Goal: Task Accomplishment & Management: Use online tool/utility

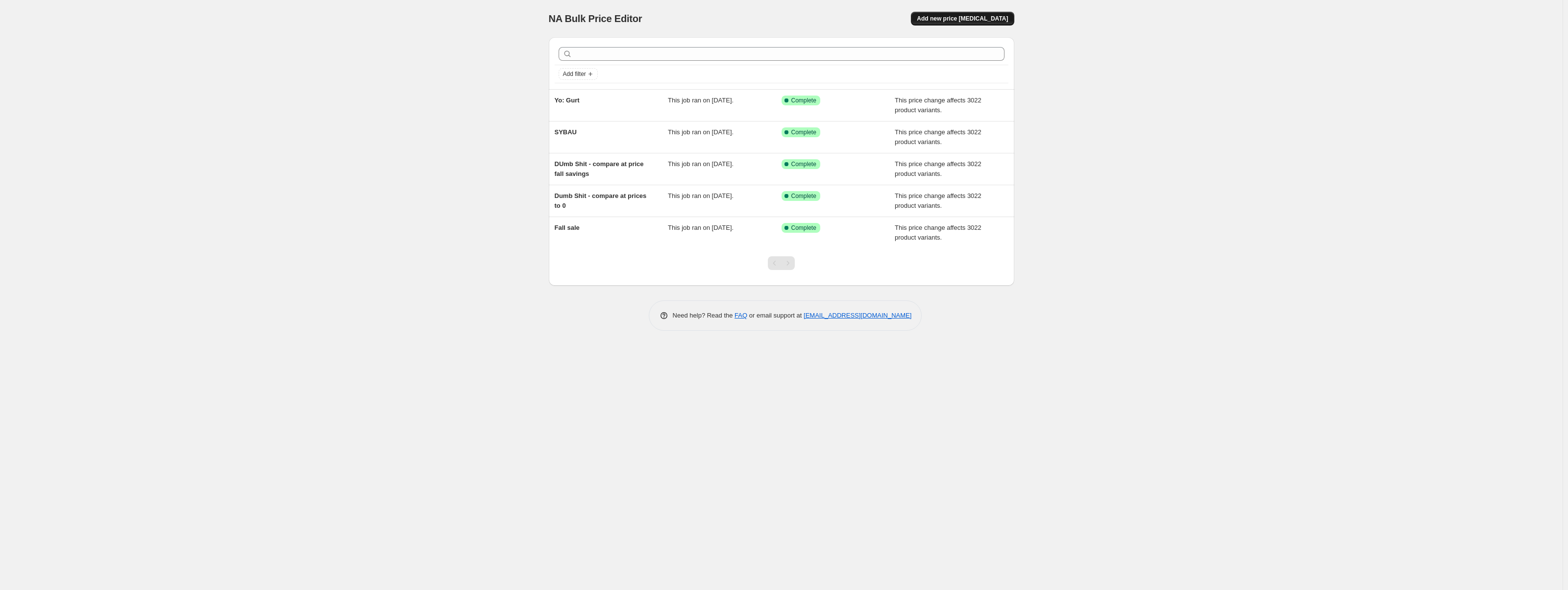
click at [986, 20] on span "Add new price [MEDICAL_DATA]" at bounding box center [962, 19] width 91 height 8
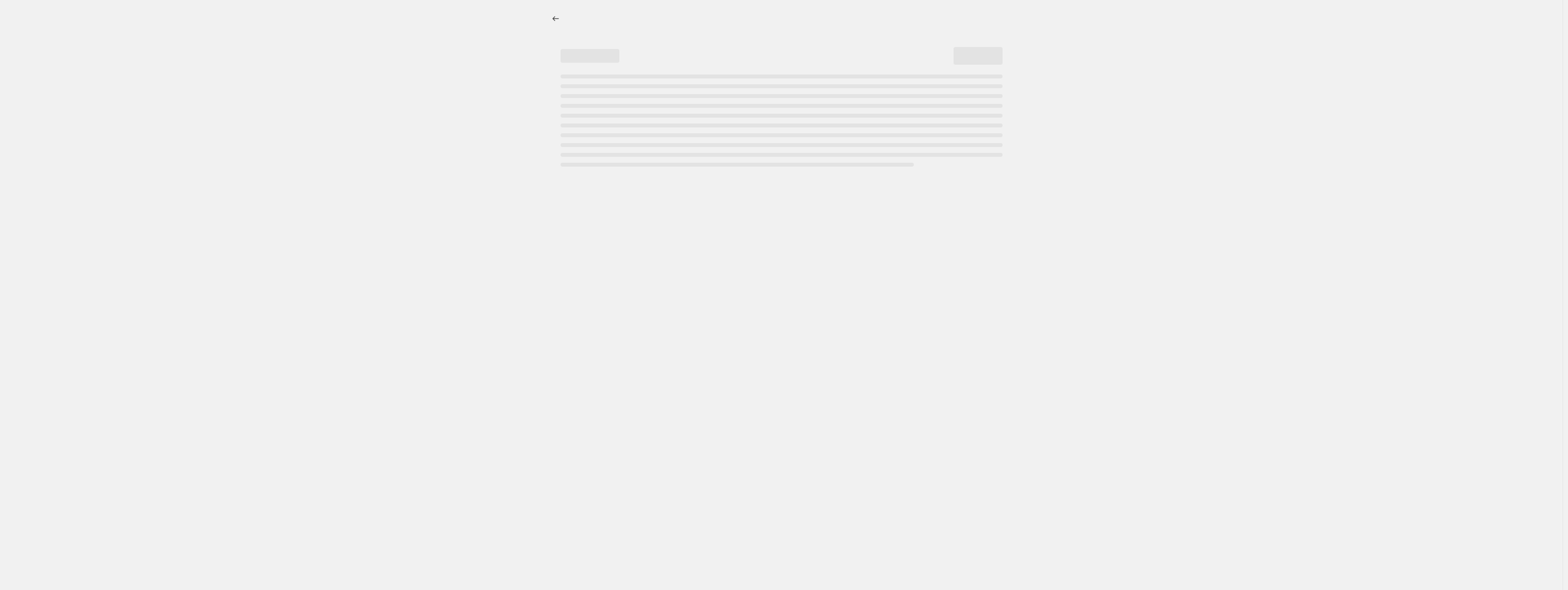
select select "percentage"
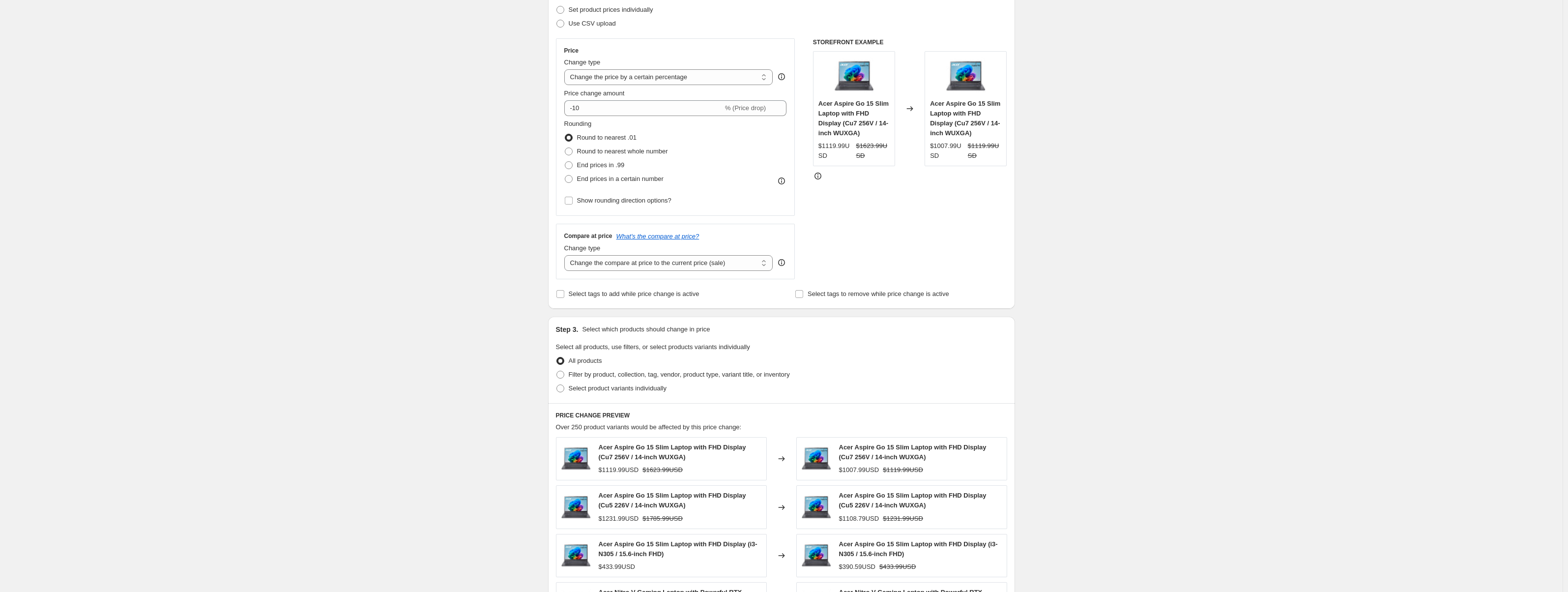
scroll to position [148, 0]
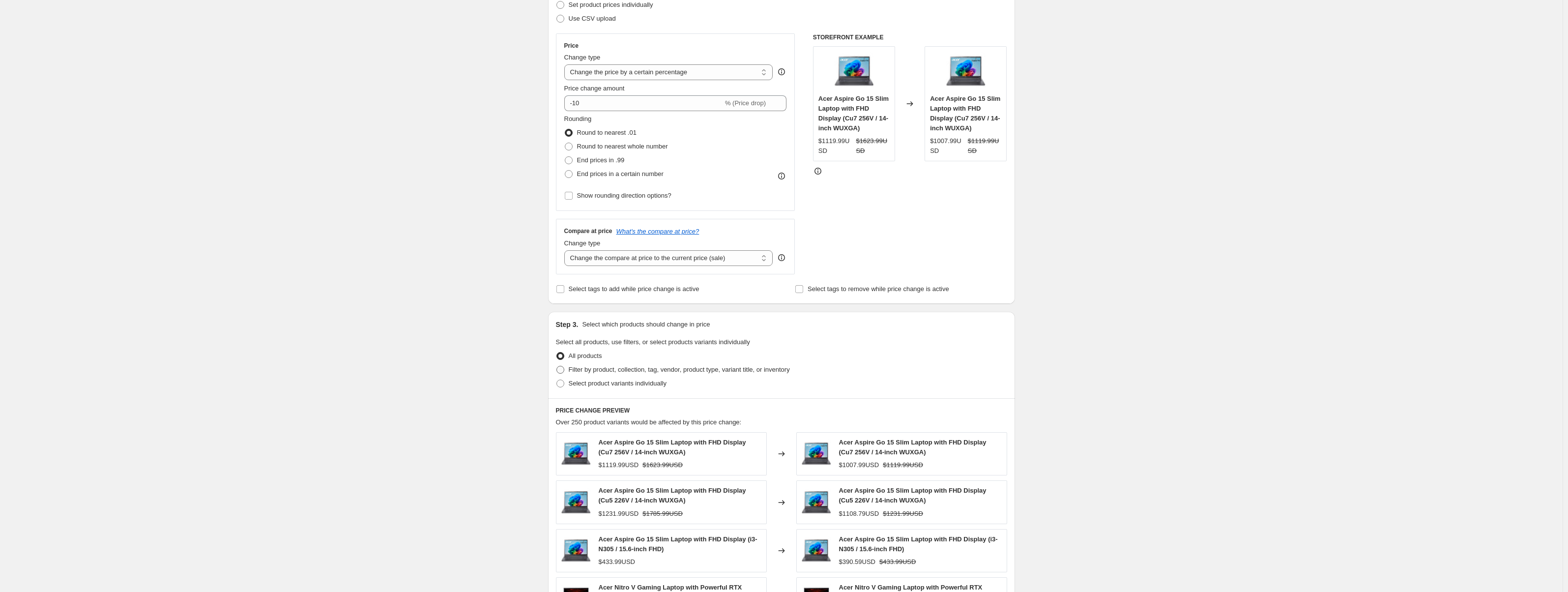
click at [755, 370] on span "Filter by product, collection, tag, vendor, product type, variant title, or inv…" at bounding box center [679, 369] width 221 height 7
click at [557, 367] on input "Filter by product, collection, tag, vendor, product type, variant title, or inv…" at bounding box center [556, 366] width 1 height 1
radio input "true"
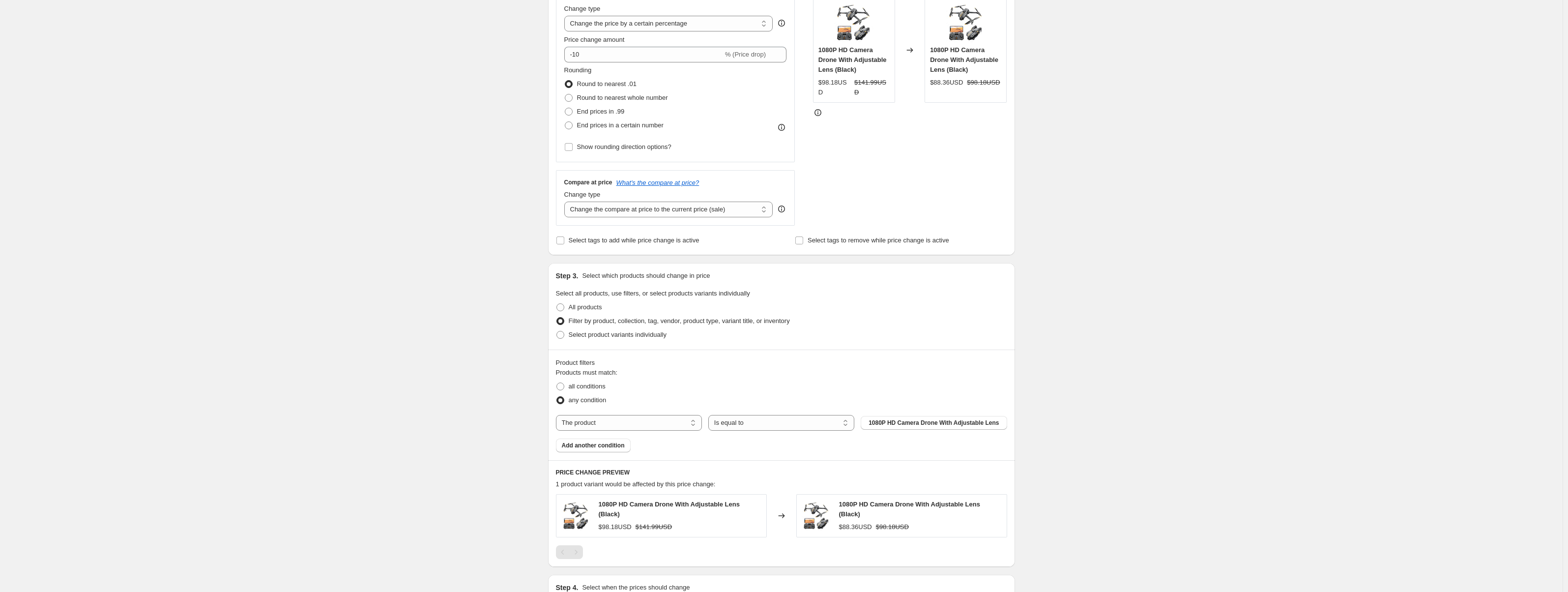
scroll to position [197, 0]
click at [828, 425] on select "Is equal to Is not equal to" at bounding box center [781, 422] width 146 height 16
click at [677, 429] on select "The product The product's collection The product's vendor The product's status …" at bounding box center [629, 422] width 146 height 16
select select "collection"
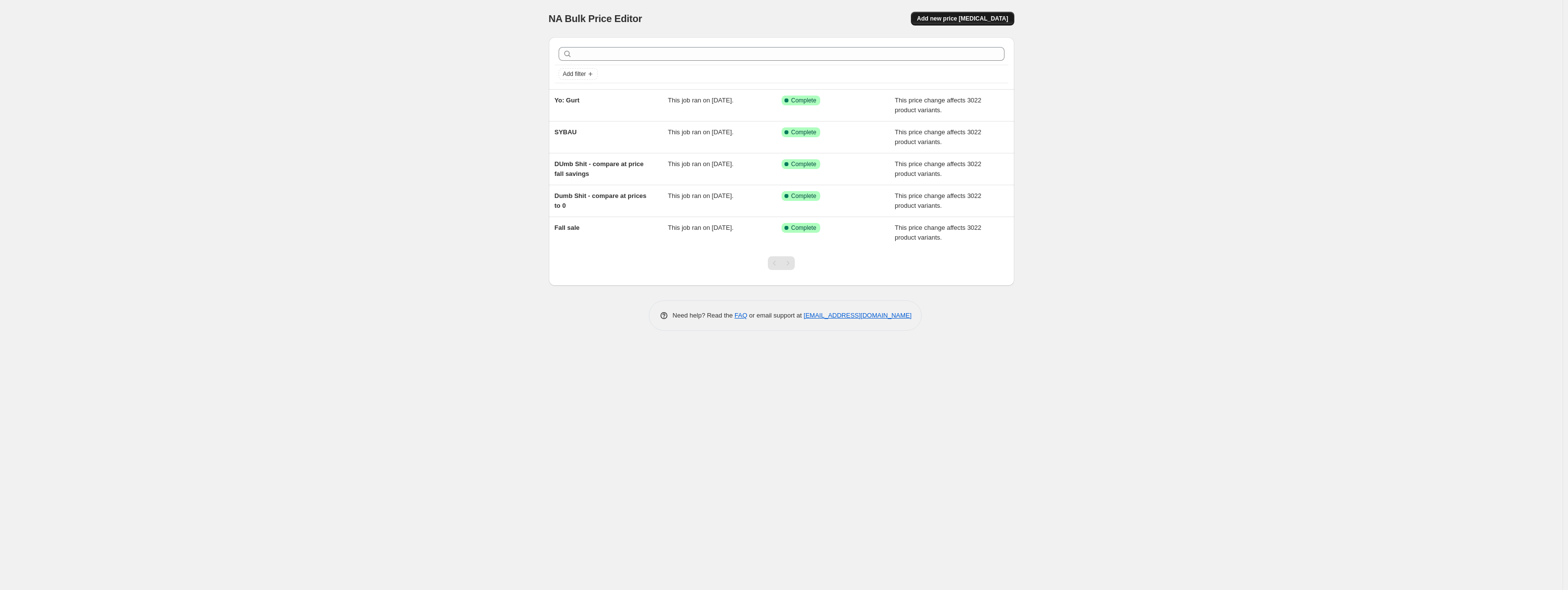
click at [989, 15] on button "Add new price [MEDICAL_DATA]" at bounding box center [962, 18] width 103 height 14
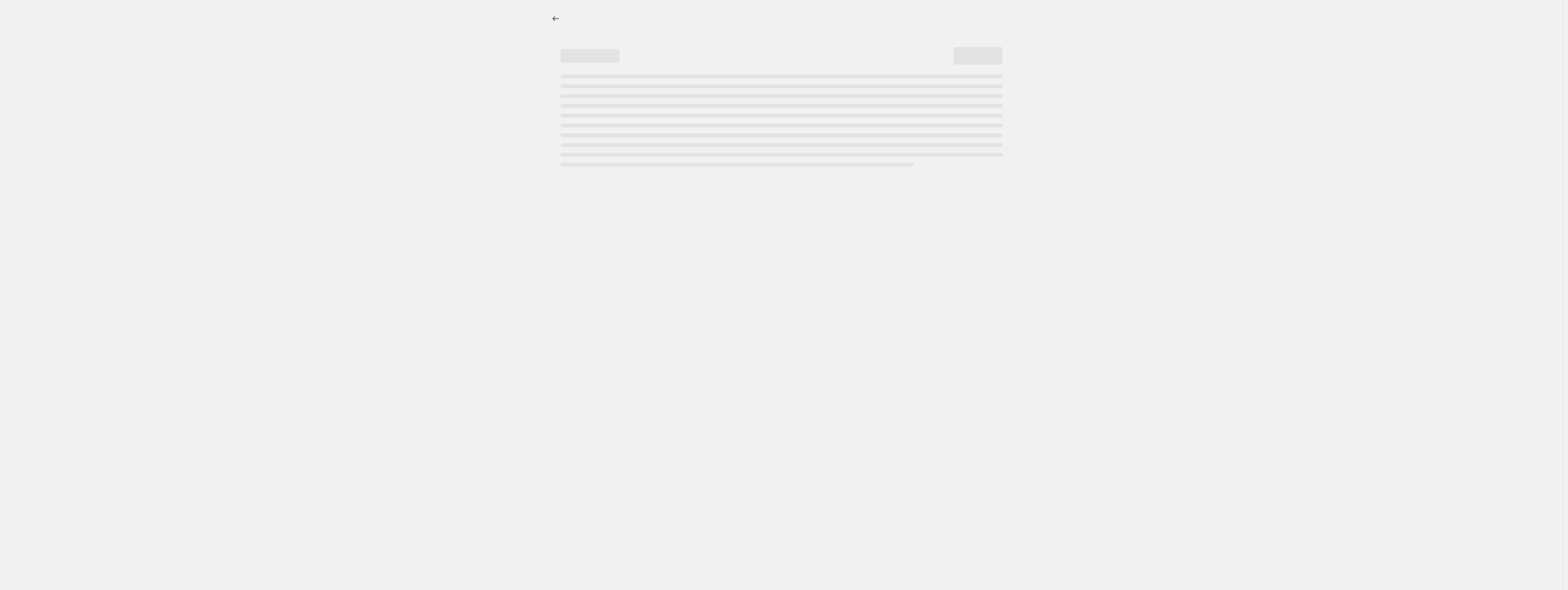
select select "percentage"
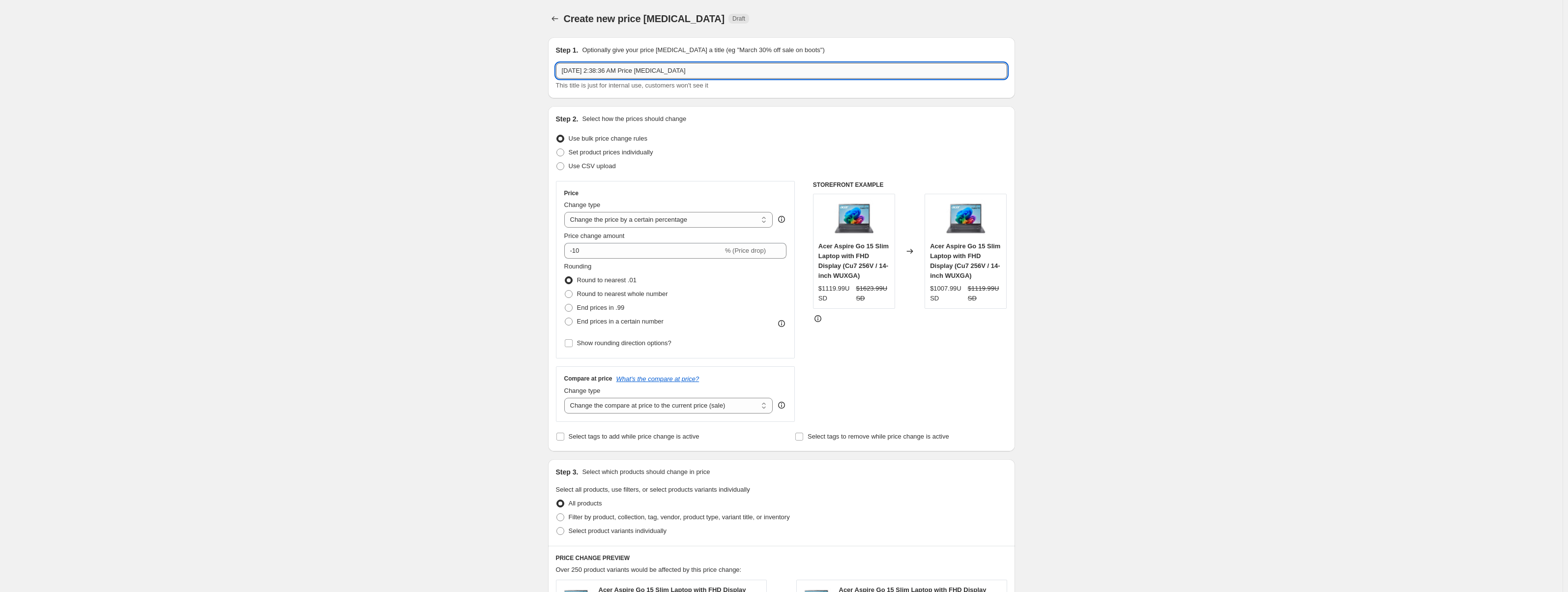
click at [614, 70] on input "Aug 23, 2025, 2:38:36 AM Price change job" at bounding box center [782, 71] width 451 height 16
click at [628, 72] on input "Tiered Pricing -" at bounding box center [782, 71] width 451 height 16
paste input "Computers & Components"
type input "Tiered Pricing - Computers & Components"
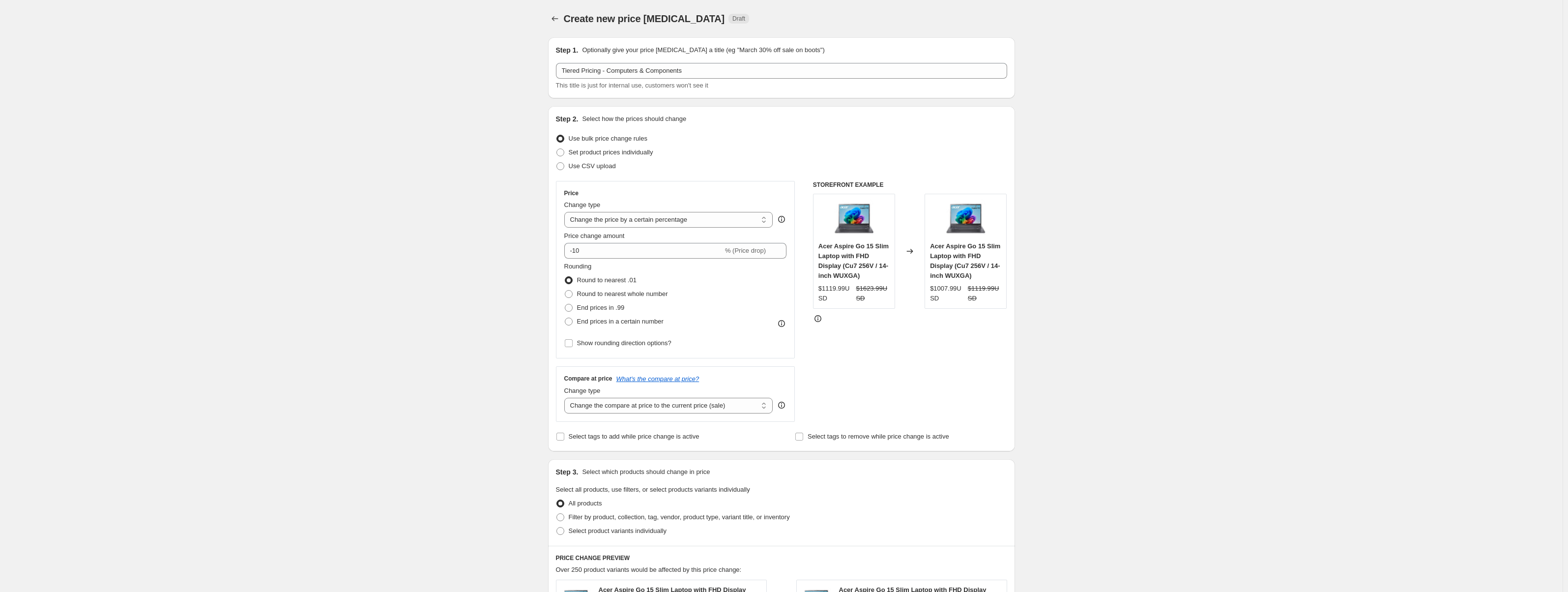
click at [805, 114] on div "Step 2. Select how the prices should change" at bounding box center [782, 119] width 451 height 10
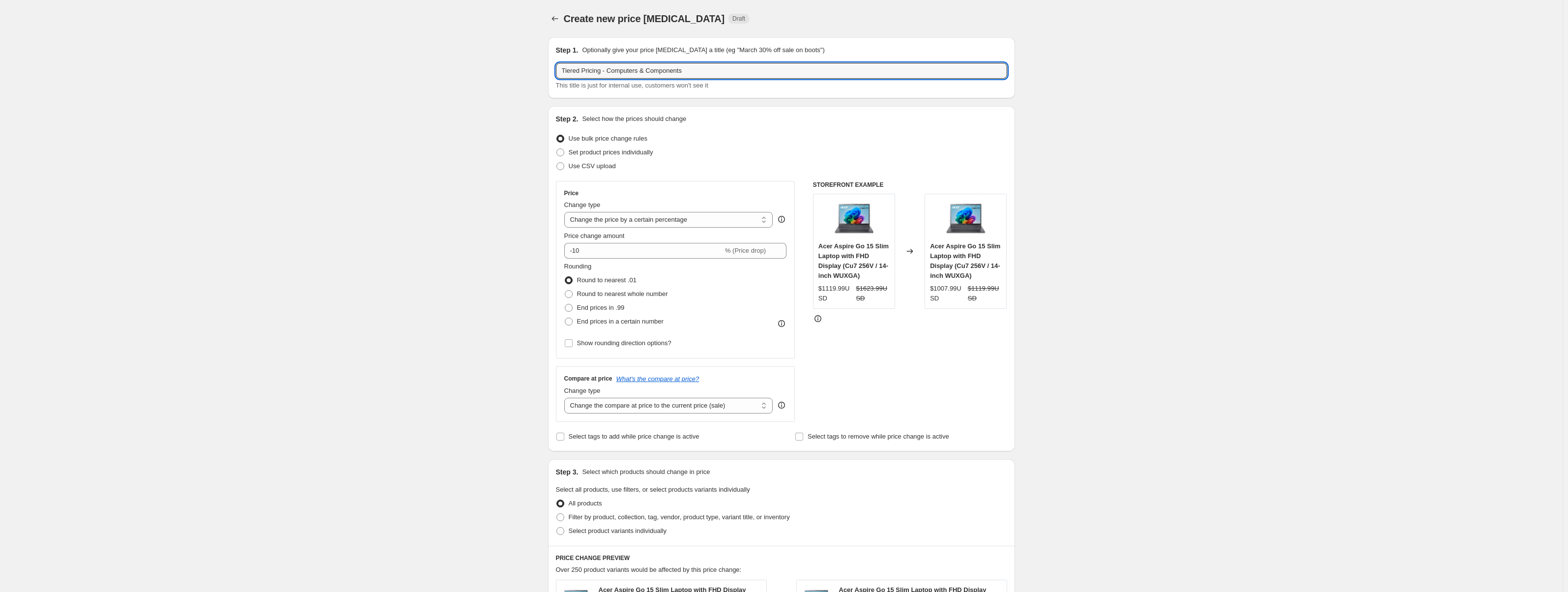
drag, startPoint x: 728, startPoint y: 73, endPoint x: 553, endPoint y: 64, distance: 175.2
click at [553, 64] on div "Step 1. Optionally give your price change job a title (eg "March 30% off sale o…" at bounding box center [781, 68] width 467 height 61
click at [606, 73] on input "sybau" at bounding box center [782, 71] width 451 height 16
click at [756, 66] on input "sybau" at bounding box center [782, 71] width 451 height 16
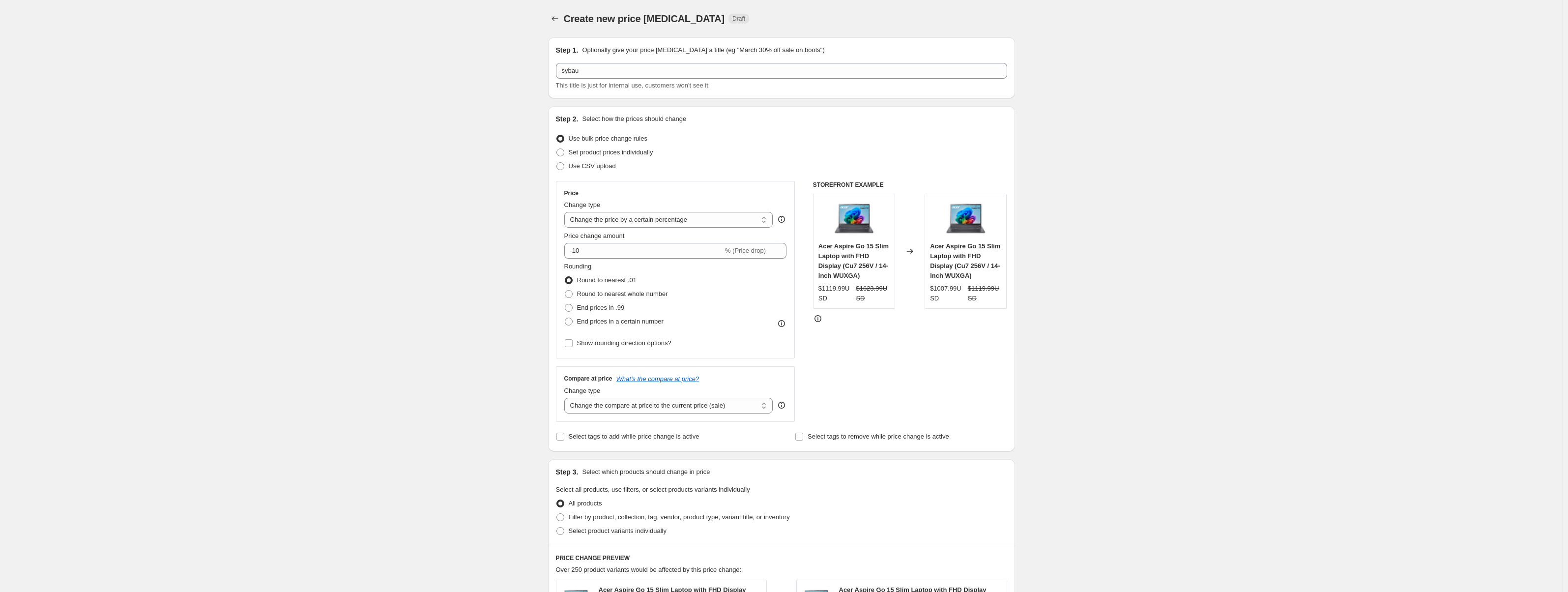
click at [760, 96] on div "Step 1. Optionally give your price change job a title (eg "March 30% off sale o…" at bounding box center [781, 68] width 467 height 61
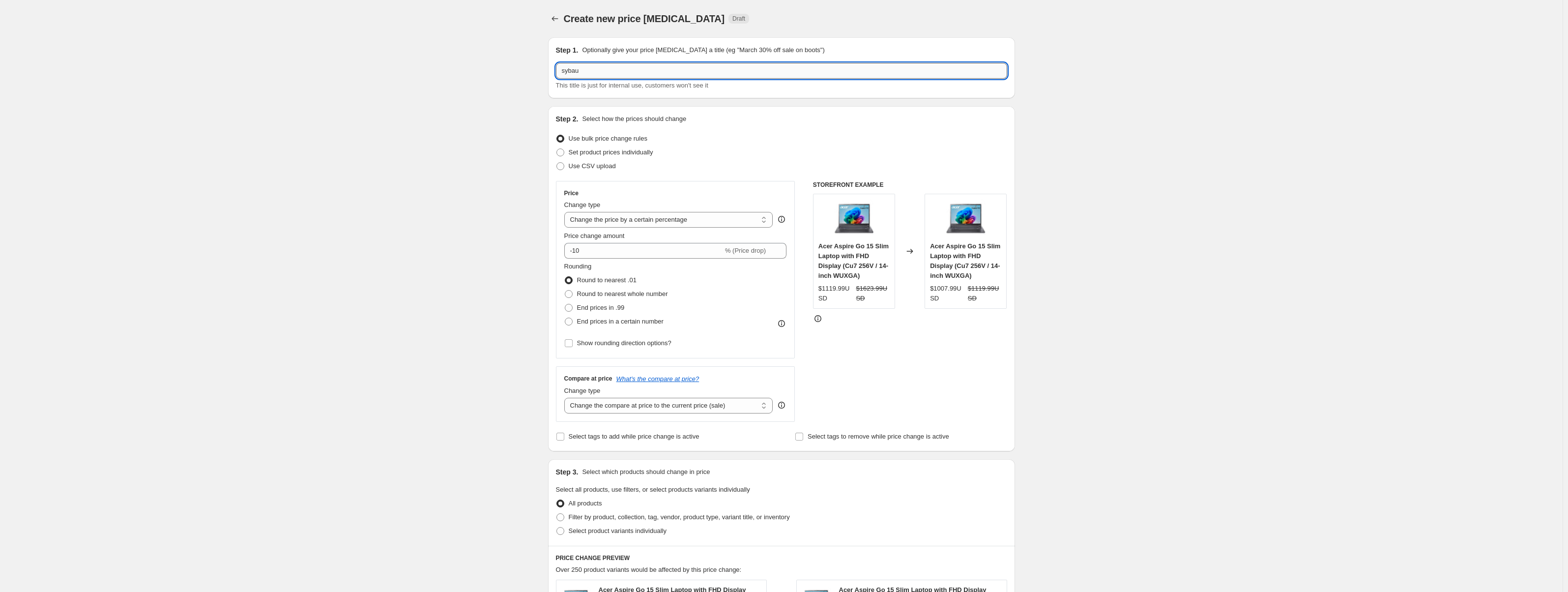
click at [774, 71] on input "sybau" at bounding box center [782, 71] width 451 height 16
type input "sybau revision"
drag, startPoint x: 785, startPoint y: 99, endPoint x: 785, endPoint y: 107, distance: 8.0
click at [785, 104] on div "Step 1. Optionally give your price change job a title (eg "March 30% off sale o…" at bounding box center [778, 484] width 475 height 910
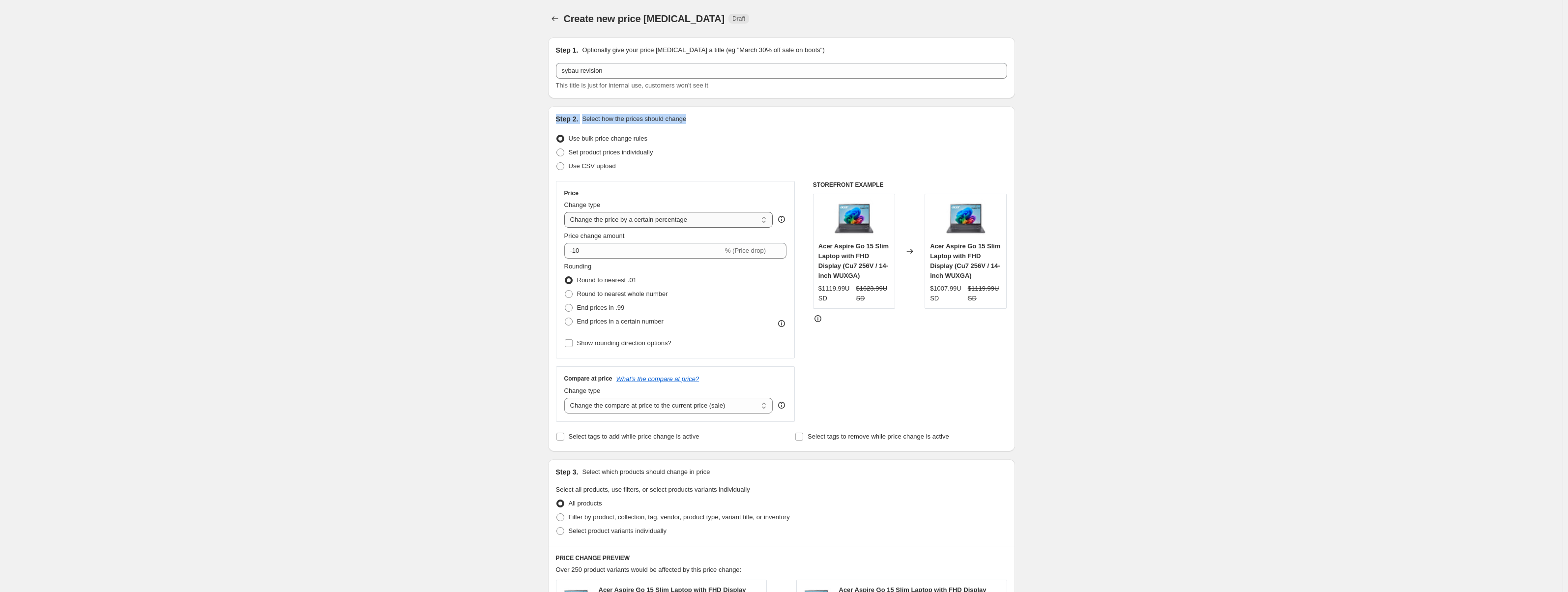
click at [674, 220] on select "Change the price to a certain amount Change the price by a certain amount Chang…" at bounding box center [668, 220] width 209 height 16
select select "no_change"
click at [566, 212] on select "Change the price to a certain amount Change the price by a certain amount Chang…" at bounding box center [668, 220] width 209 height 16
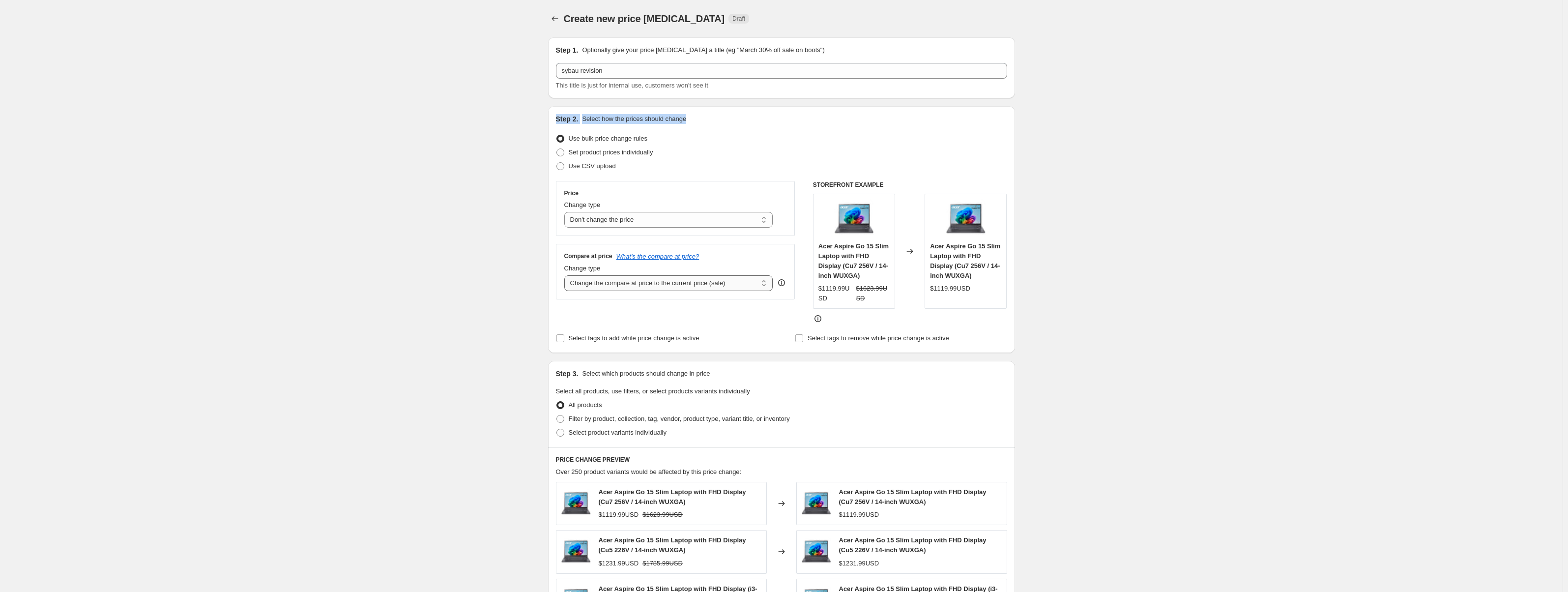
click at [615, 281] on select "Change the compare at price to the current price (sale) Change the compare at p…" at bounding box center [668, 283] width 209 height 16
select select "remove"
click at [566, 276] on select "Change the compare at price to the current price (sale) Change the compare at p…" at bounding box center [668, 283] width 209 height 16
click at [685, 301] on div "Price Change type Change the price to a certain amount Change the price by a ce…" at bounding box center [676, 252] width 239 height 143
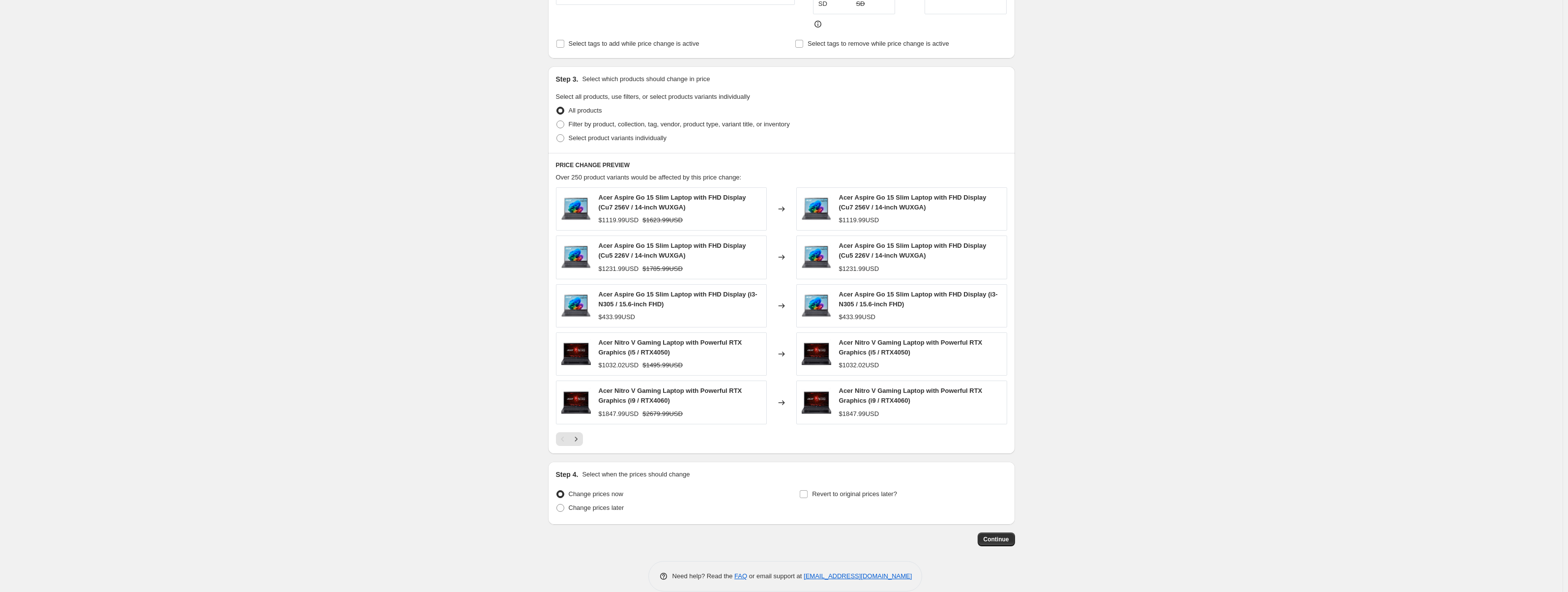
scroll to position [309, 0]
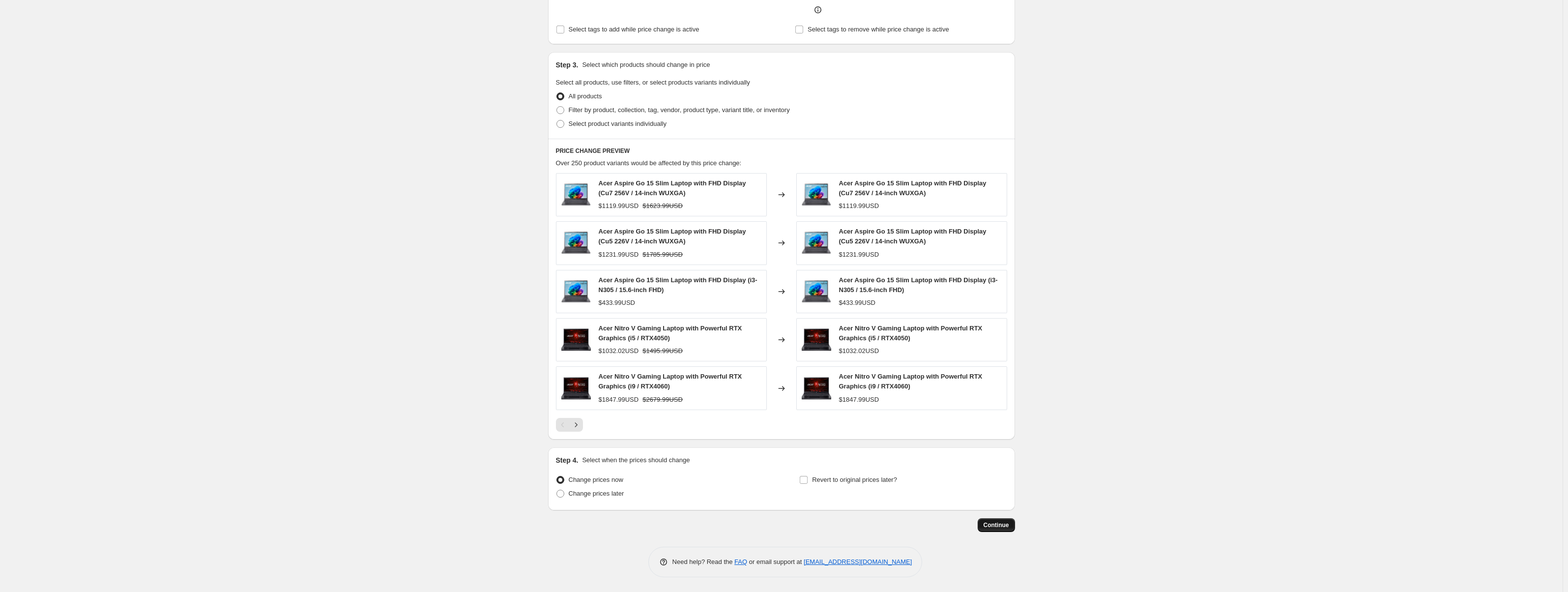
click at [997, 528] on span "Continue" at bounding box center [997, 525] width 26 height 8
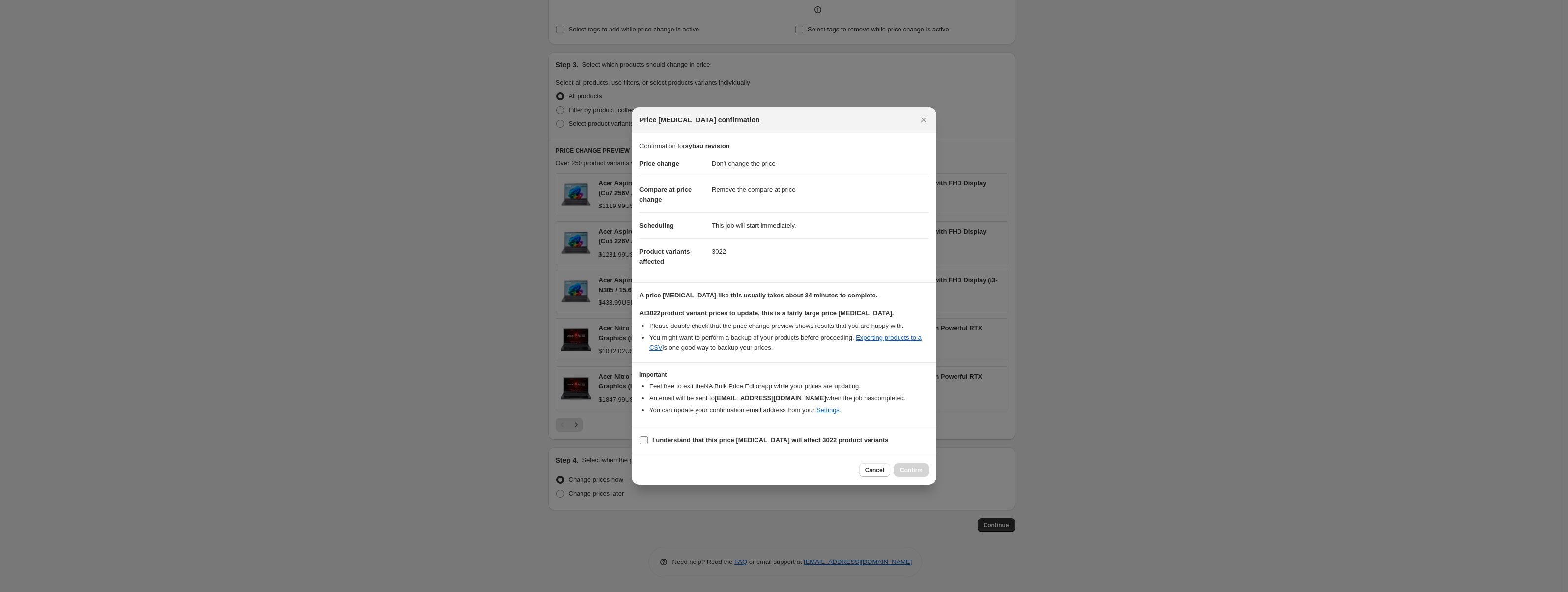
click at [680, 444] on b "I understand that this price change job will affect 3022 product variants" at bounding box center [770, 440] width 237 height 7
click at [648, 444] on input "I understand that this price change job will affect 3022 product variants" at bounding box center [644, 440] width 8 height 8
checkbox input "true"
click at [913, 474] on span "Confirm" at bounding box center [911, 470] width 22 height 8
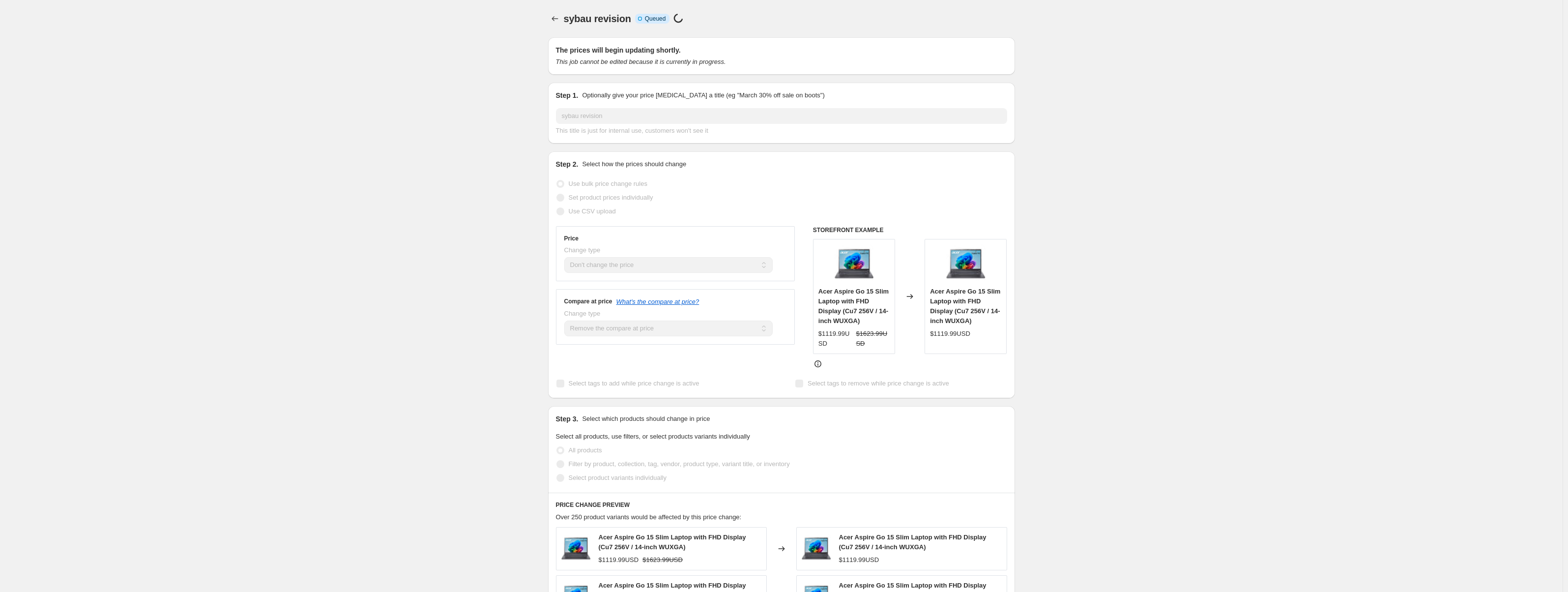
scroll to position [309, 0]
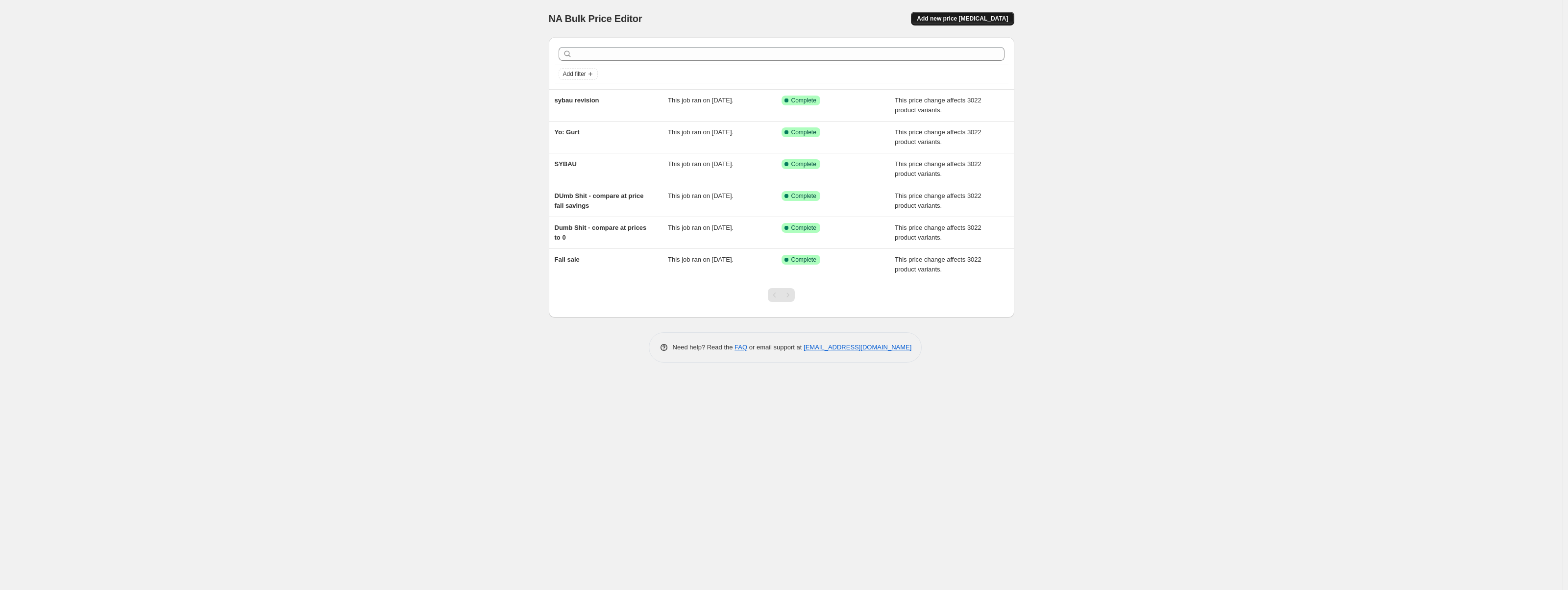
click at [951, 18] on span "Add new price [MEDICAL_DATA]" at bounding box center [962, 19] width 91 height 8
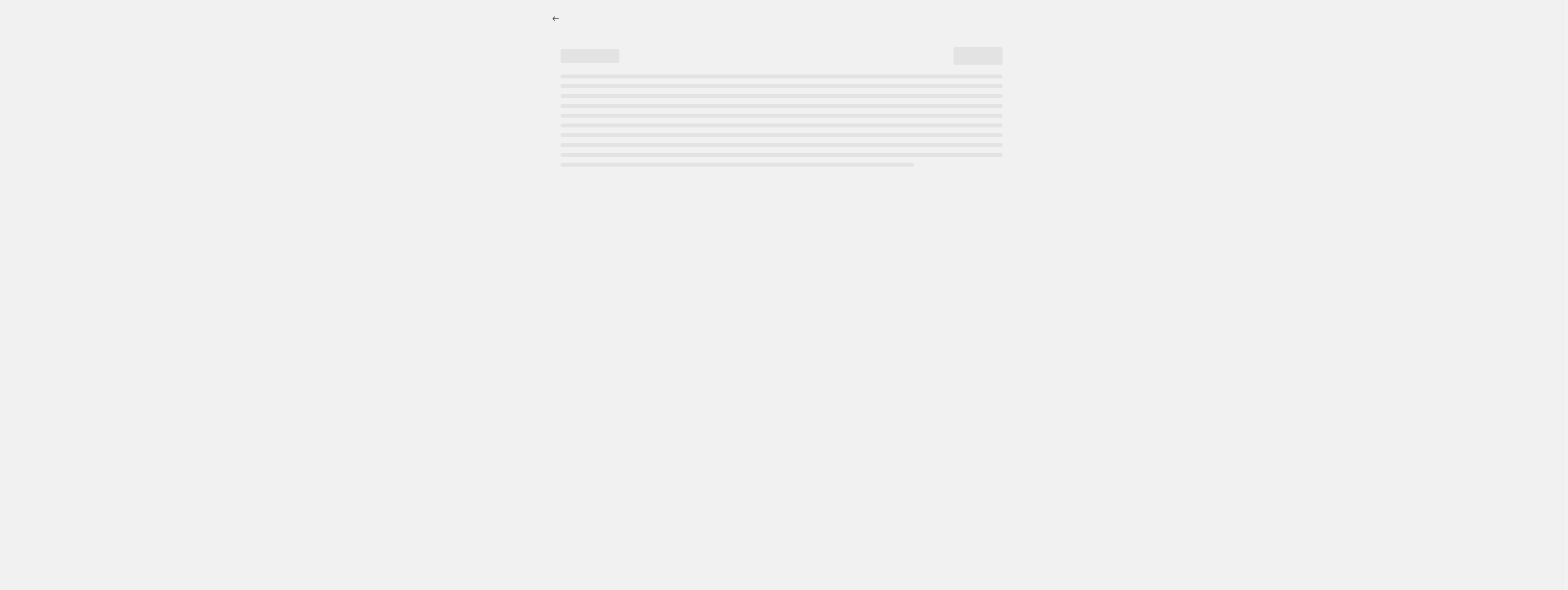
select select "percentage"
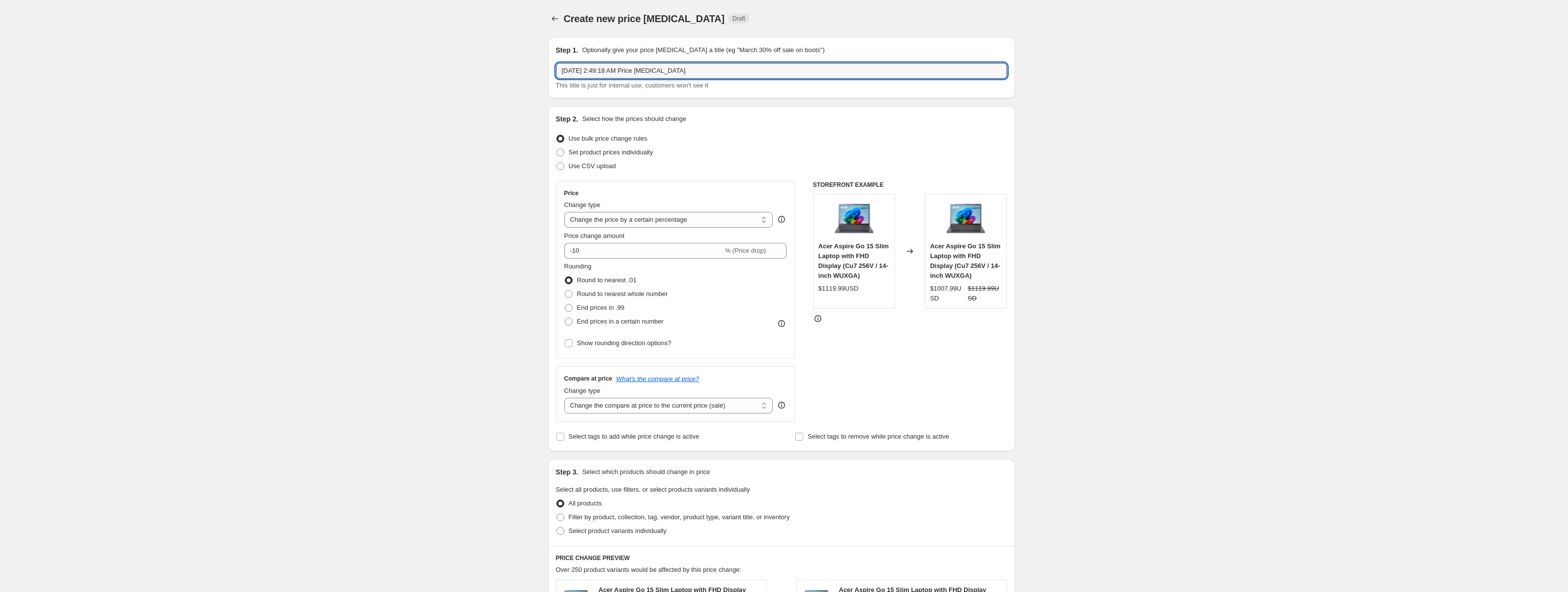
drag, startPoint x: 735, startPoint y: 72, endPoint x: 559, endPoint y: 84, distance: 176.4
click at [559, 84] on div "Aug 23, 2025, 2:49:18 AM Price change job This title is just for internal use, …" at bounding box center [782, 77] width 451 height 27
click at [564, 73] on input "Tiered Markup -" at bounding box center [782, 71] width 451 height 16
click at [647, 73] on input "1) Tiered Markup -" at bounding box center [782, 71] width 451 height 16
click at [638, 68] on input "1) Tiered Markup -" at bounding box center [782, 71] width 451 height 16
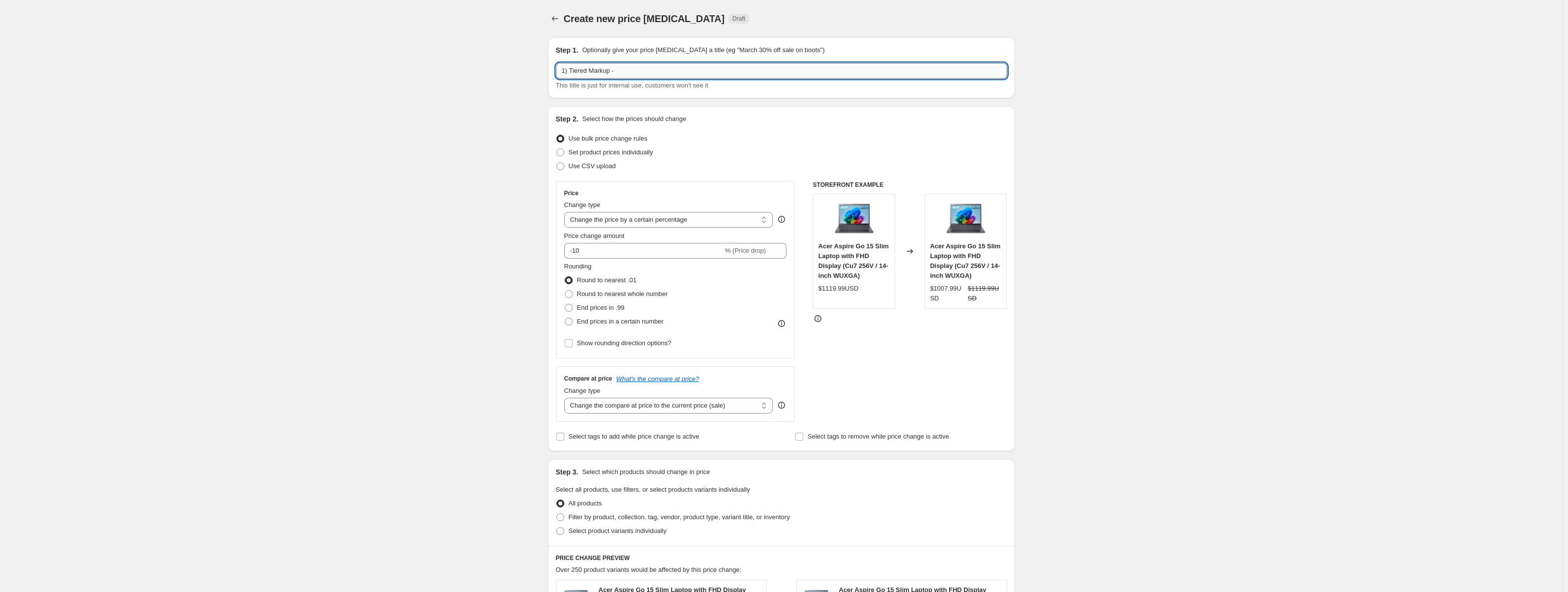
paste input "Computers & Components"
type input "1) Tiered Markup - Computers & Components"
click at [660, 411] on select "Change the compare at price to the current price (sale) Change the compare at p…" at bounding box center [668, 406] width 209 height 16
click at [566, 398] on select "Change the compare at price to the current price (sale) Change the compare at p…" at bounding box center [668, 406] width 209 height 16
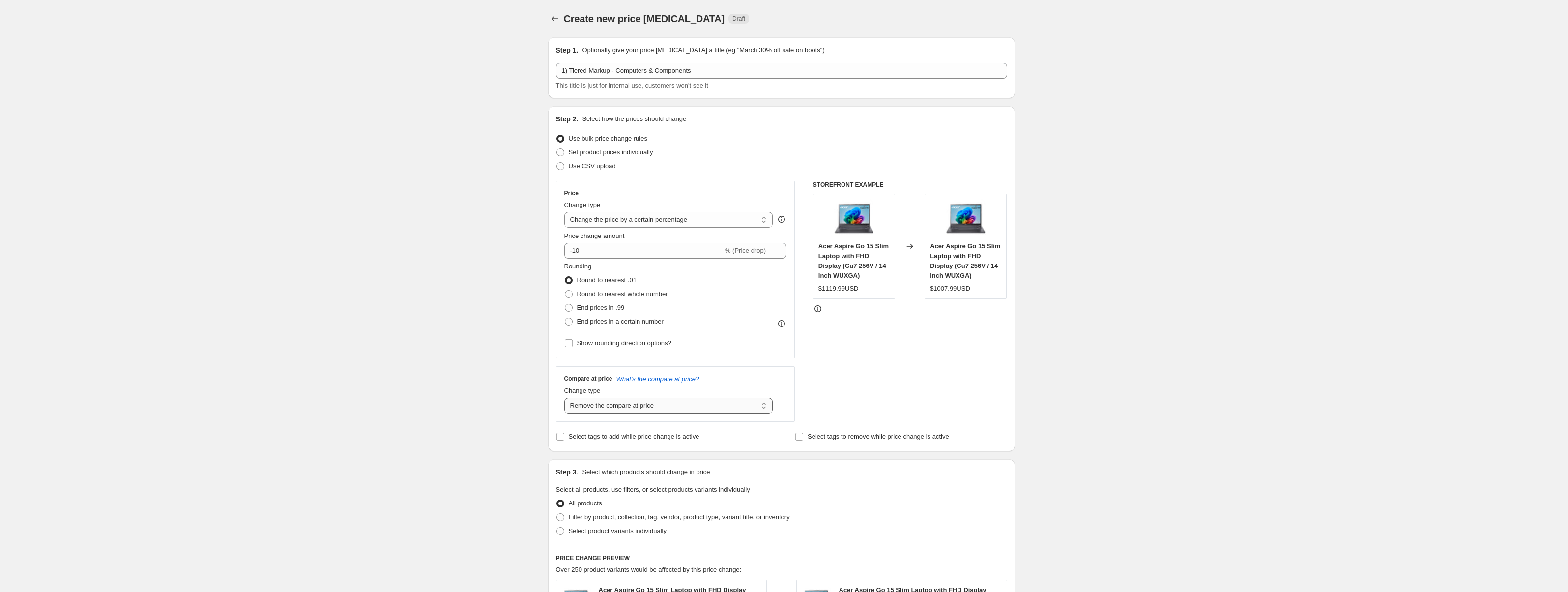
click at [655, 398] on select "Change the compare at price to the current price (sale) Change the compare at p…" at bounding box center [668, 406] width 209 height 16
click at [566, 398] on select "Change the compare at price to the current price (sale) Change the compare at p…" at bounding box center [668, 406] width 209 height 16
click at [620, 405] on select "Change the compare at price to the current price (sale) Change the compare at p…" at bounding box center [668, 406] width 209 height 16
select select "remove"
click at [566, 398] on select "Change the compare at price to the current price (sale) Change the compare at p…" at bounding box center [668, 406] width 209 height 16
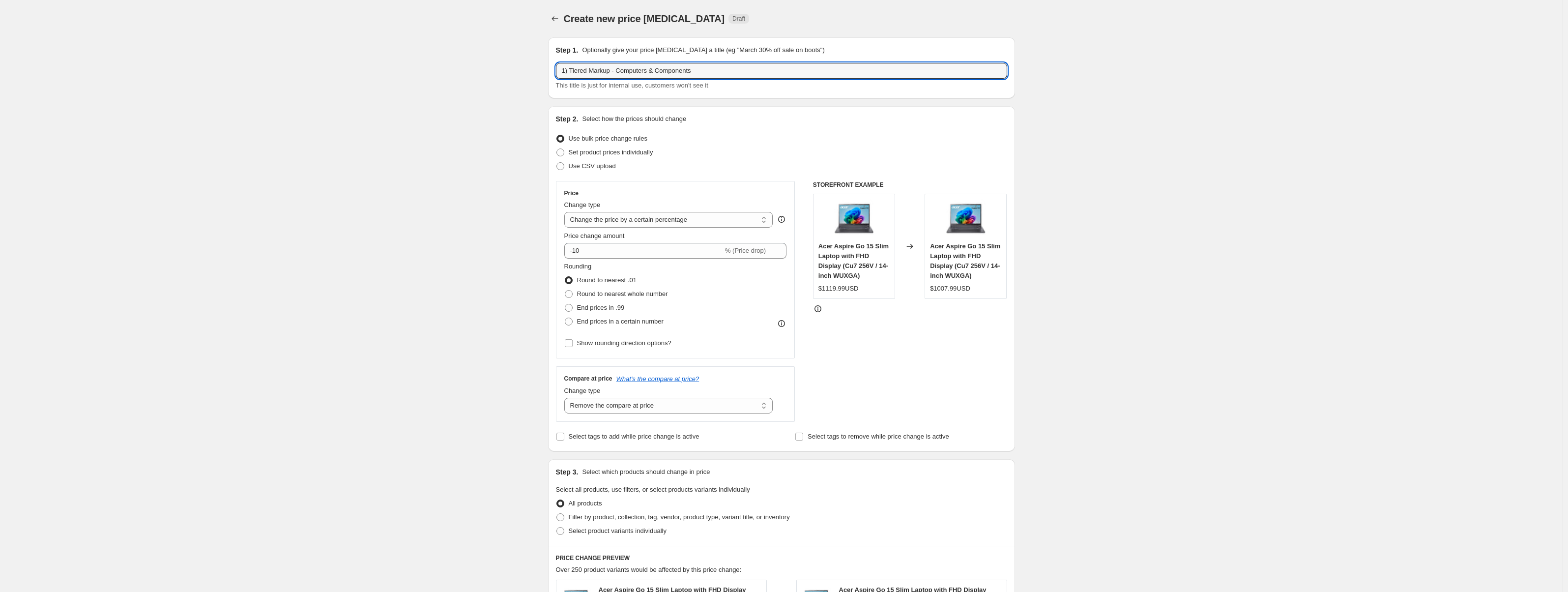
drag, startPoint x: 725, startPoint y: 69, endPoint x: 560, endPoint y: 84, distance: 165.7
click at [560, 84] on div "1) Tiered Markup - Computers & Components This title is just for internal use, …" at bounding box center [782, 77] width 451 height 27
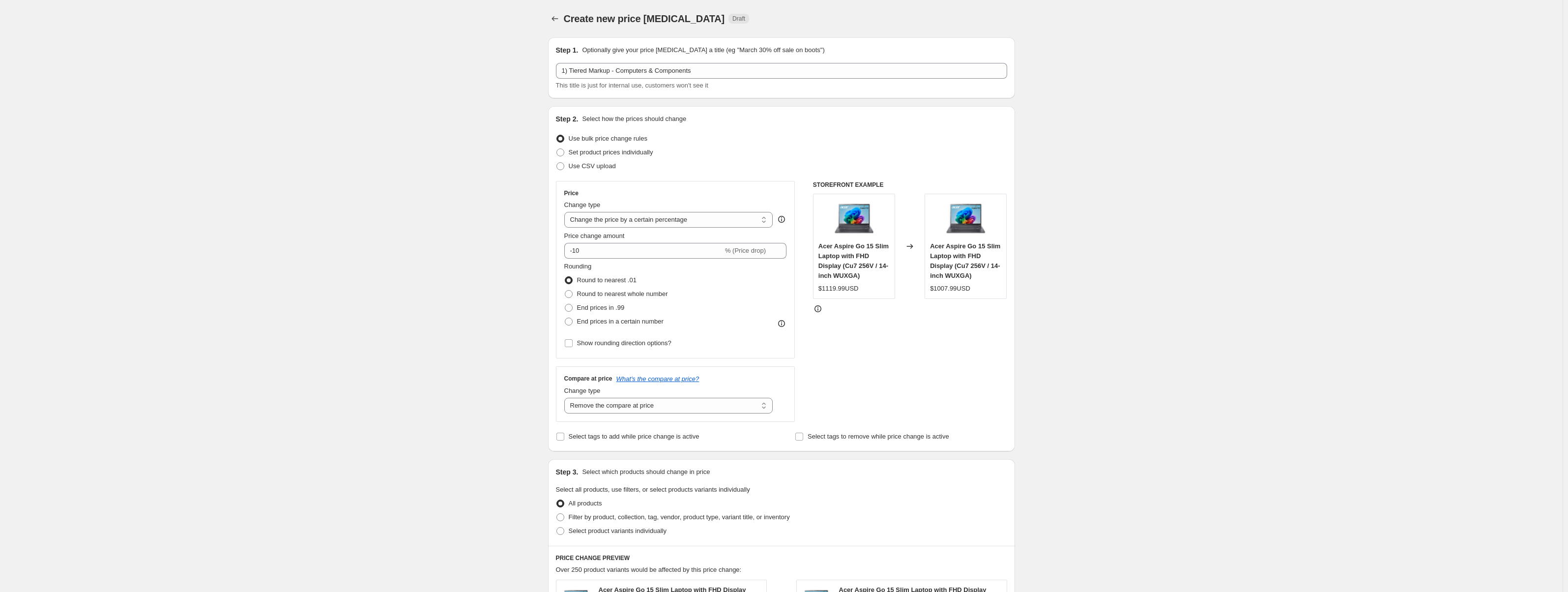
click at [733, 139] on div "Use bulk price change rules" at bounding box center [782, 139] width 451 height 14
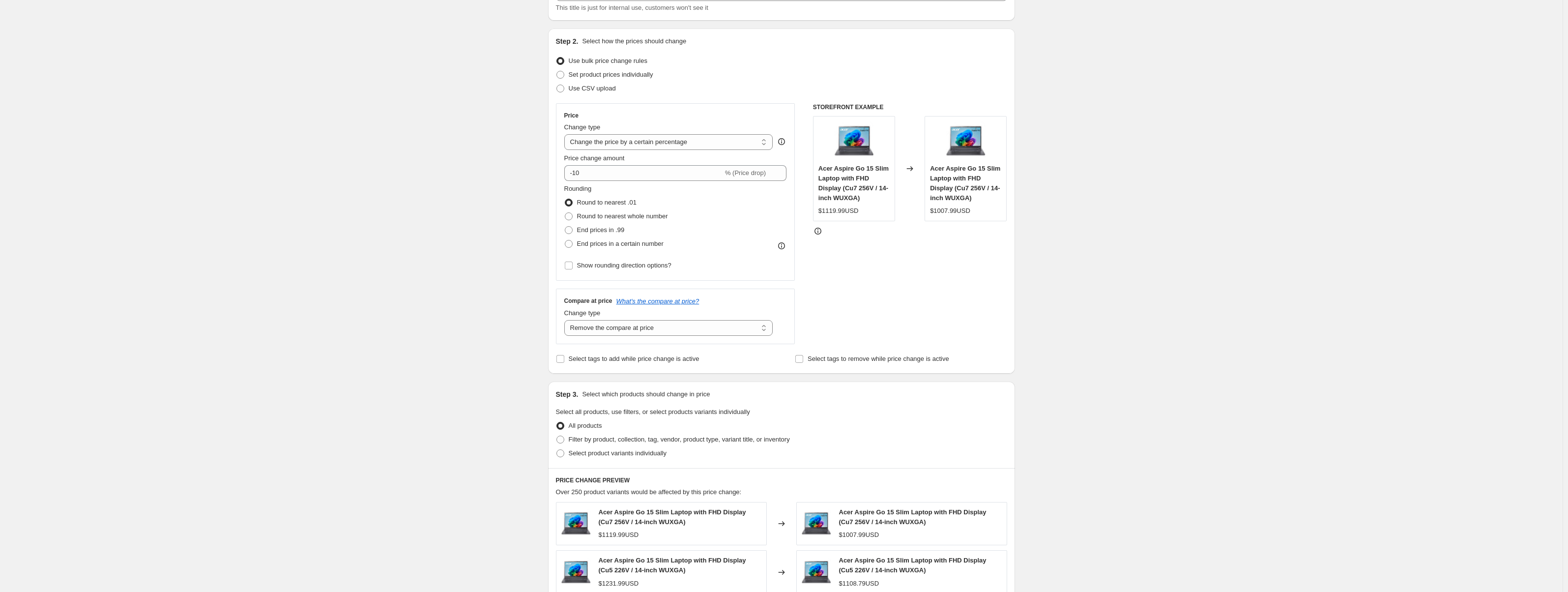
scroll to position [99, 0]
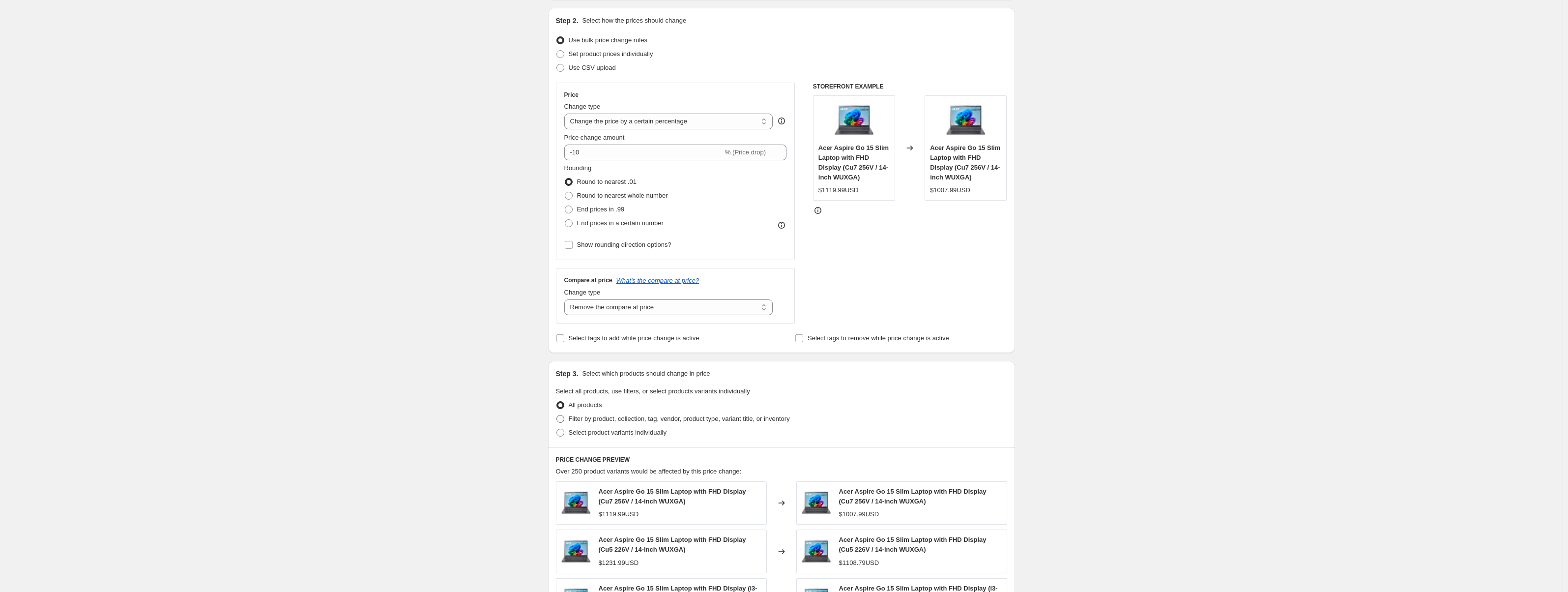
click at [596, 417] on span "Filter by product, collection, tag, vendor, product type, variant title, or inv…" at bounding box center [679, 418] width 221 height 7
click at [557, 416] on input "Filter by product, collection, tag, vendor, product type, variant title, or inv…" at bounding box center [556, 415] width 1 height 1
radio input "true"
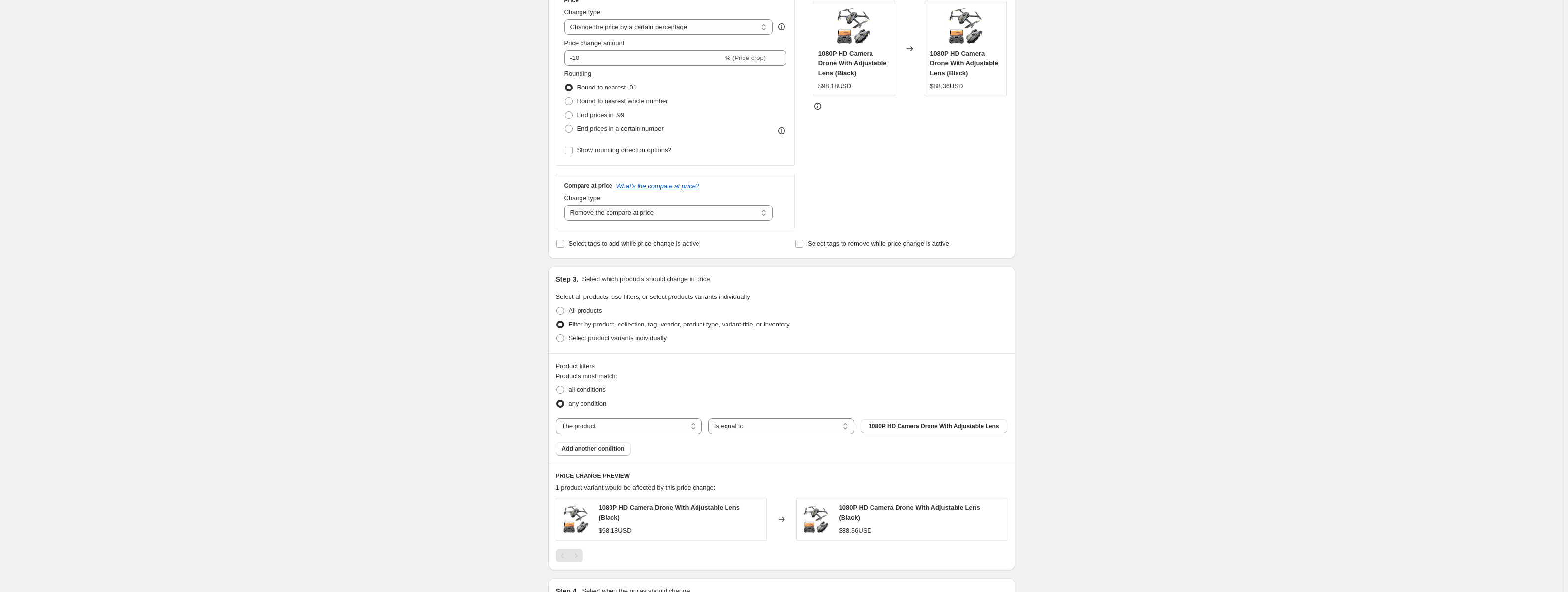
scroll to position [197, 0]
click at [581, 390] on span "all conditions" at bounding box center [587, 386] width 37 height 7
click at [557, 382] on input "all conditions" at bounding box center [556, 382] width 1 height 1
radio input "true"
click at [573, 310] on span "All products" at bounding box center [585, 306] width 33 height 7
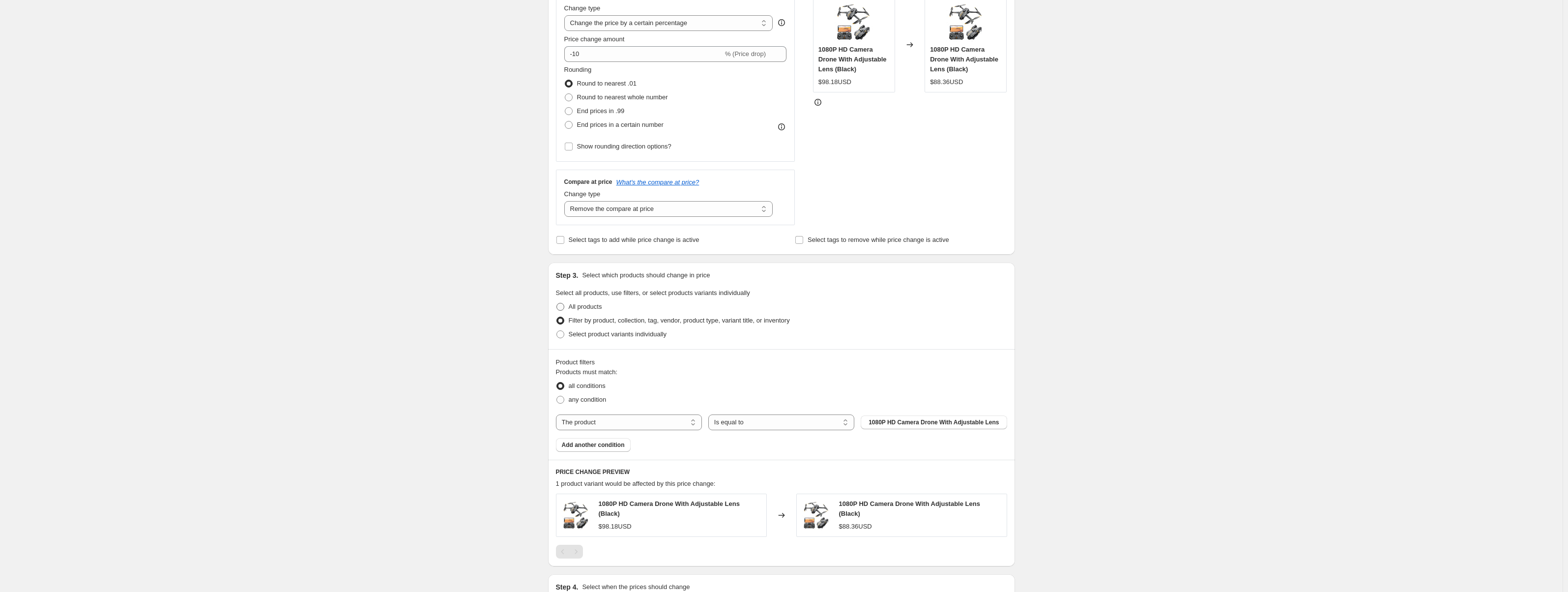
click at [557, 303] on input "All products" at bounding box center [556, 303] width 1 height 1
radio input "true"
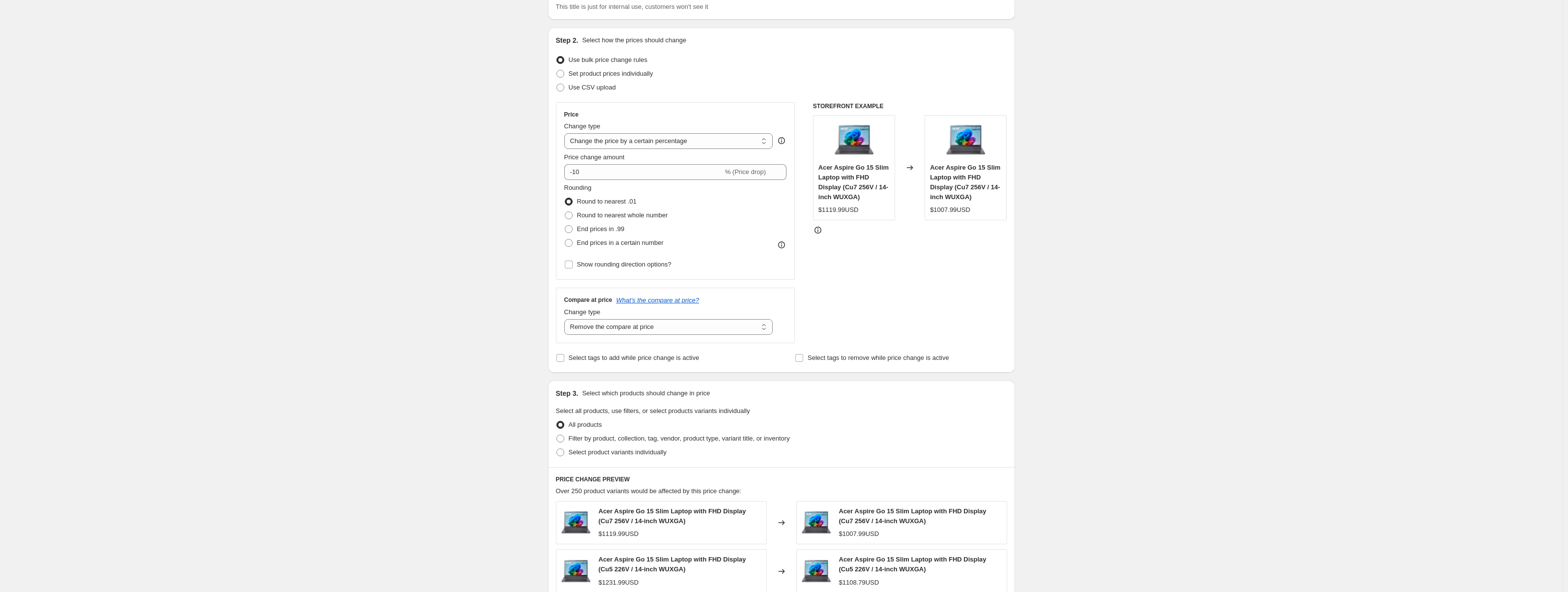
scroll to position [0, 0]
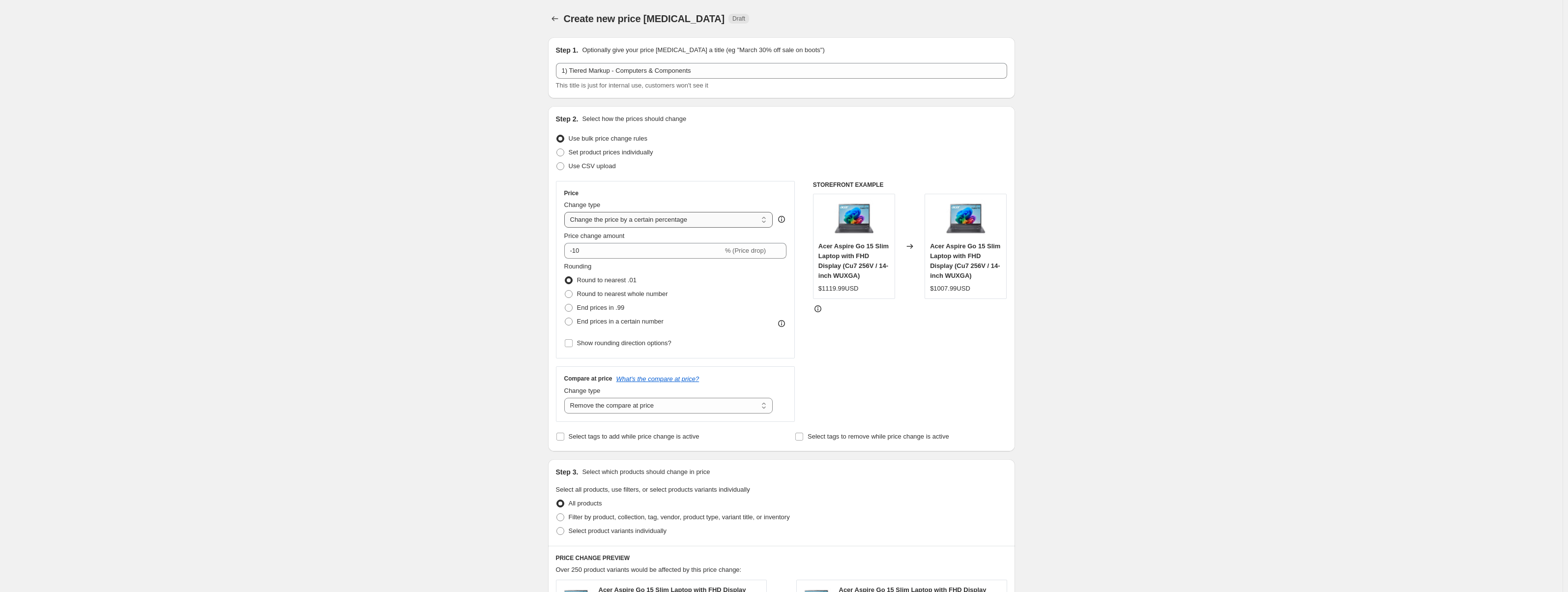
click at [619, 222] on select "Change the price to a certain amount Change the price by a certain amount Chang…" at bounding box center [668, 220] width 209 height 16
click at [566, 212] on select "Change the price to a certain amount Change the price by a certain amount Chang…" at bounding box center [668, 220] width 209 height 16
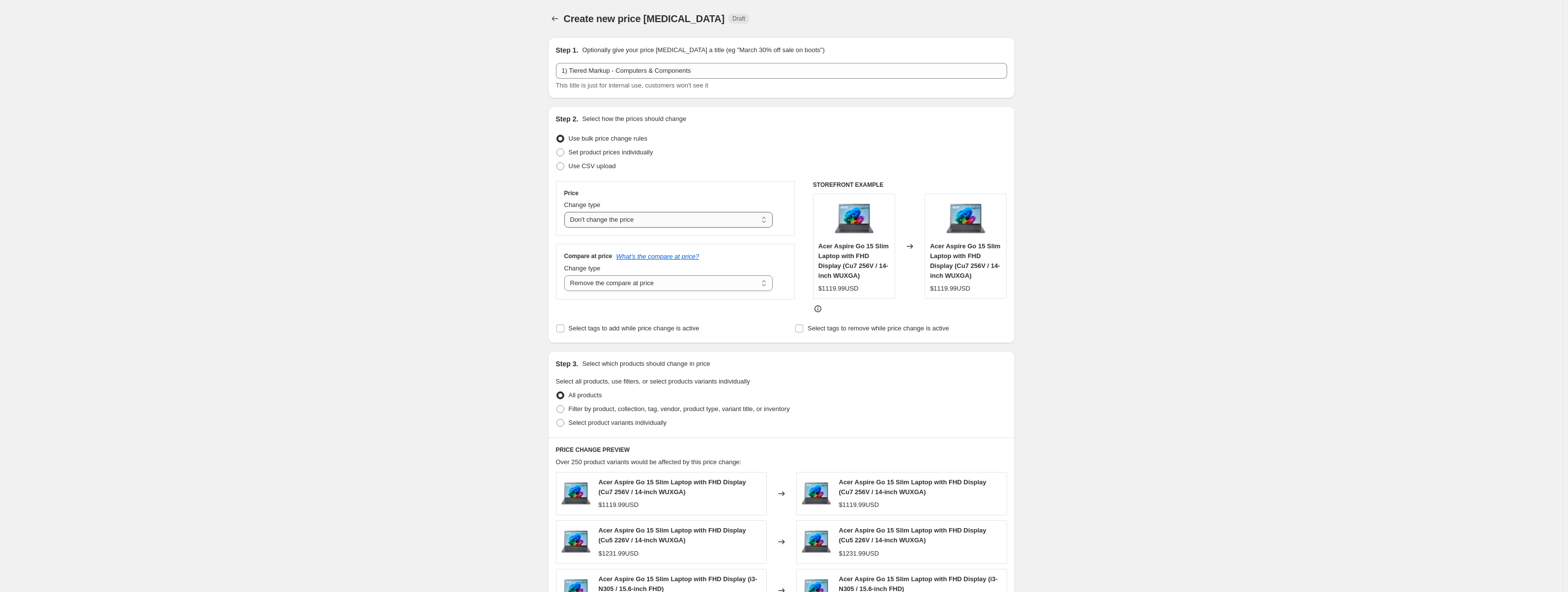
click at [644, 223] on select "Change the price to a certain amount Change the price by a certain amount Chang…" at bounding box center [668, 220] width 209 height 16
click at [566, 212] on select "Change the price to a certain amount Change the price by a certain amount Chang…" at bounding box center [668, 220] width 209 height 16
click at [647, 223] on select "Change the price to a certain amount Change the price by a certain amount Chang…" at bounding box center [668, 220] width 209 height 16
select select "pcap"
click at [566, 212] on select "Change the price to a certain amount Change the price by a certain amount Chang…" at bounding box center [668, 220] width 209 height 16
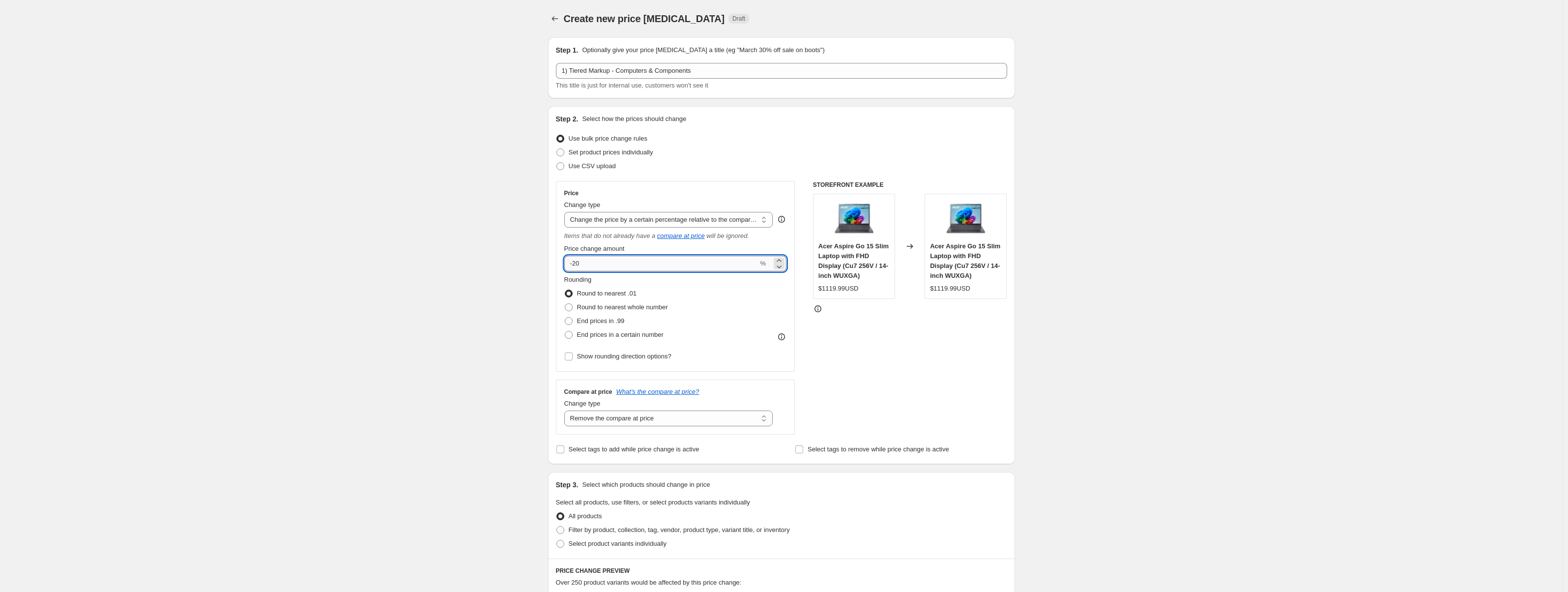
drag, startPoint x: 632, startPoint y: 264, endPoint x: 568, endPoint y: 266, distance: 64.0
click at [568, 266] on input "-20" at bounding box center [662, 263] width 194 height 16
click at [689, 266] on input "-20" at bounding box center [662, 263] width 194 height 16
drag, startPoint x: 643, startPoint y: 268, endPoint x: 577, endPoint y: 274, distance: 66.3
click at [577, 274] on div "Price Change type Change the price to a certain amount Change the price by a ce…" at bounding box center [676, 276] width 223 height 174
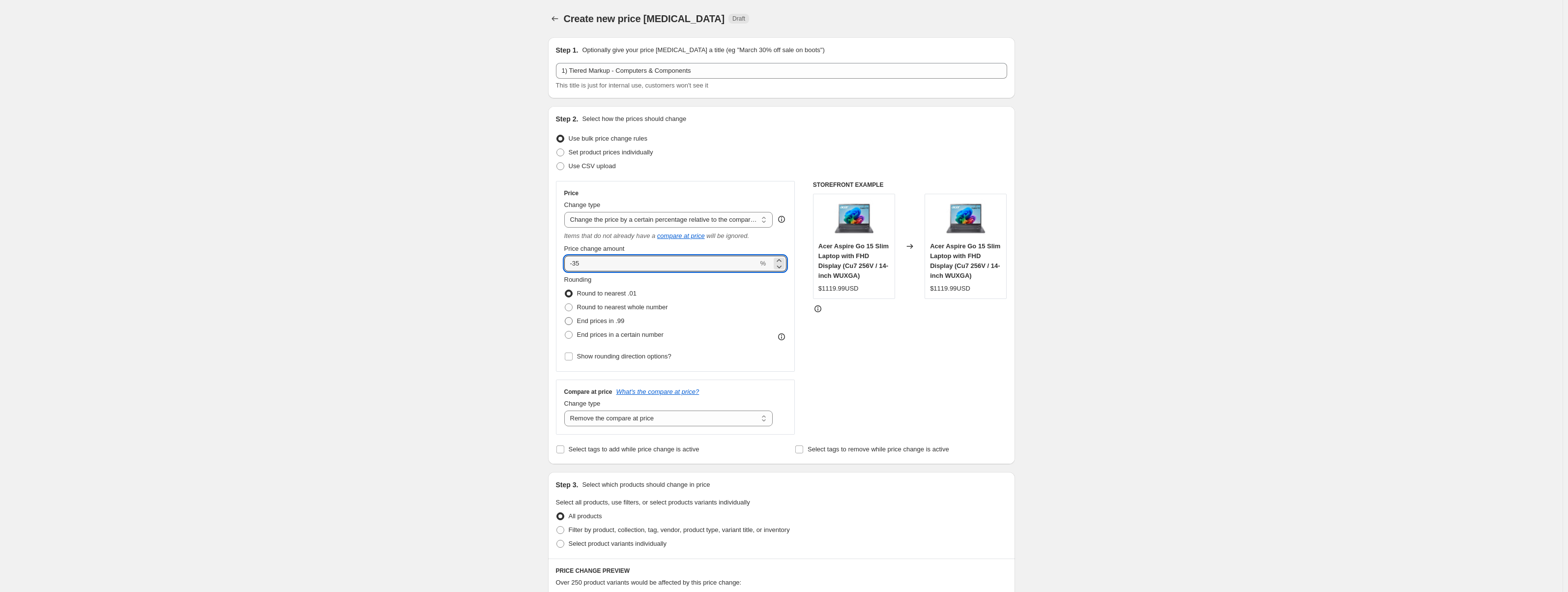
type input "-35"
click at [608, 320] on span "End prices in .99" at bounding box center [601, 320] width 48 height 7
click at [565, 318] on input "End prices in .99" at bounding box center [565, 317] width 1 height 1
radio input "true"
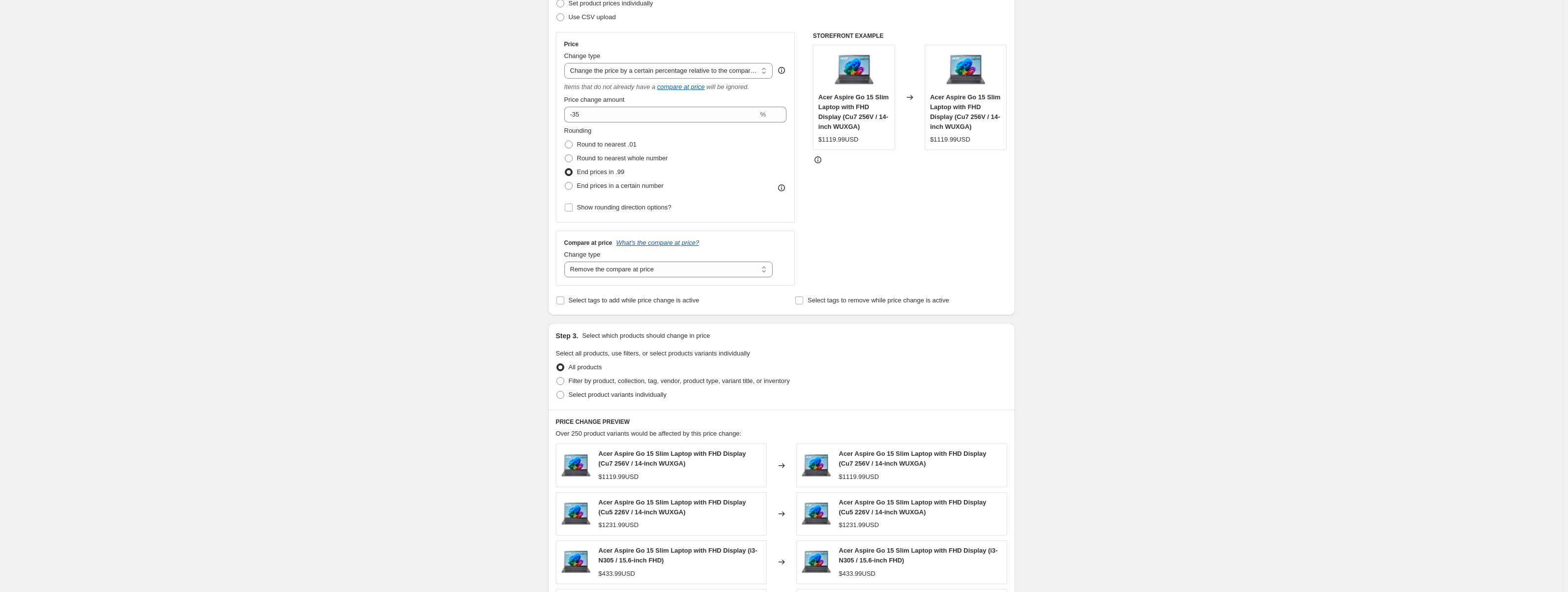
scroll to position [148, 0]
drag, startPoint x: 619, startPoint y: 116, endPoint x: 558, endPoint y: 122, distance: 61.3
click at [558, 122] on div "Price Change type Change the price to a certain amount Change the price by a ce…" at bounding box center [676, 129] width 239 height 191
click at [787, 116] on div "0 %" at bounding box center [676, 116] width 223 height 16
type input "0"
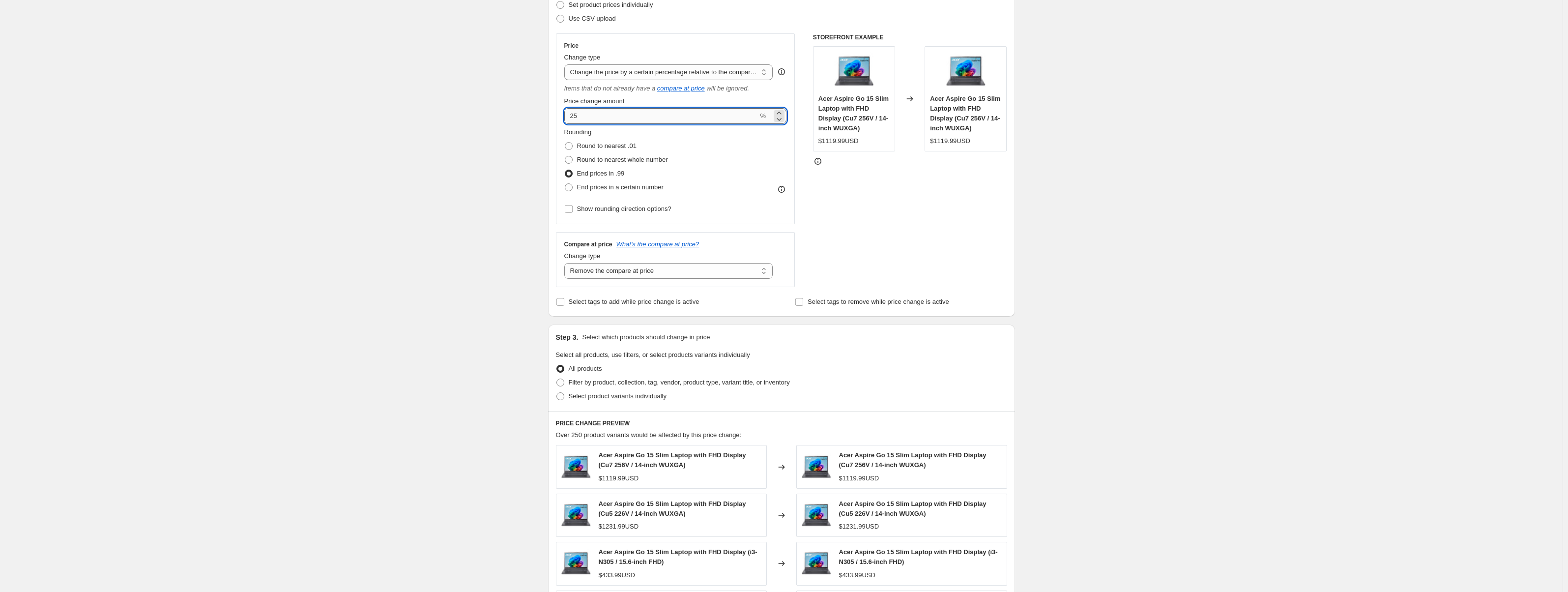
type input "2"
type input "35"
click at [886, 195] on div "STOREFRONT EXAMPLE Acer Aspire Go 15 Slim Laptop with FHD Display (Cu7 256V / 1…" at bounding box center [910, 160] width 194 height 254
click at [731, 484] on div "Acer Aspire Go 15 Slim Laptop with FHD Display (Cu7 256V / 14-inch WUXGA) $1119…" at bounding box center [662, 467] width 211 height 44
drag, startPoint x: 596, startPoint y: 385, endPoint x: 593, endPoint y: 381, distance: 5.0
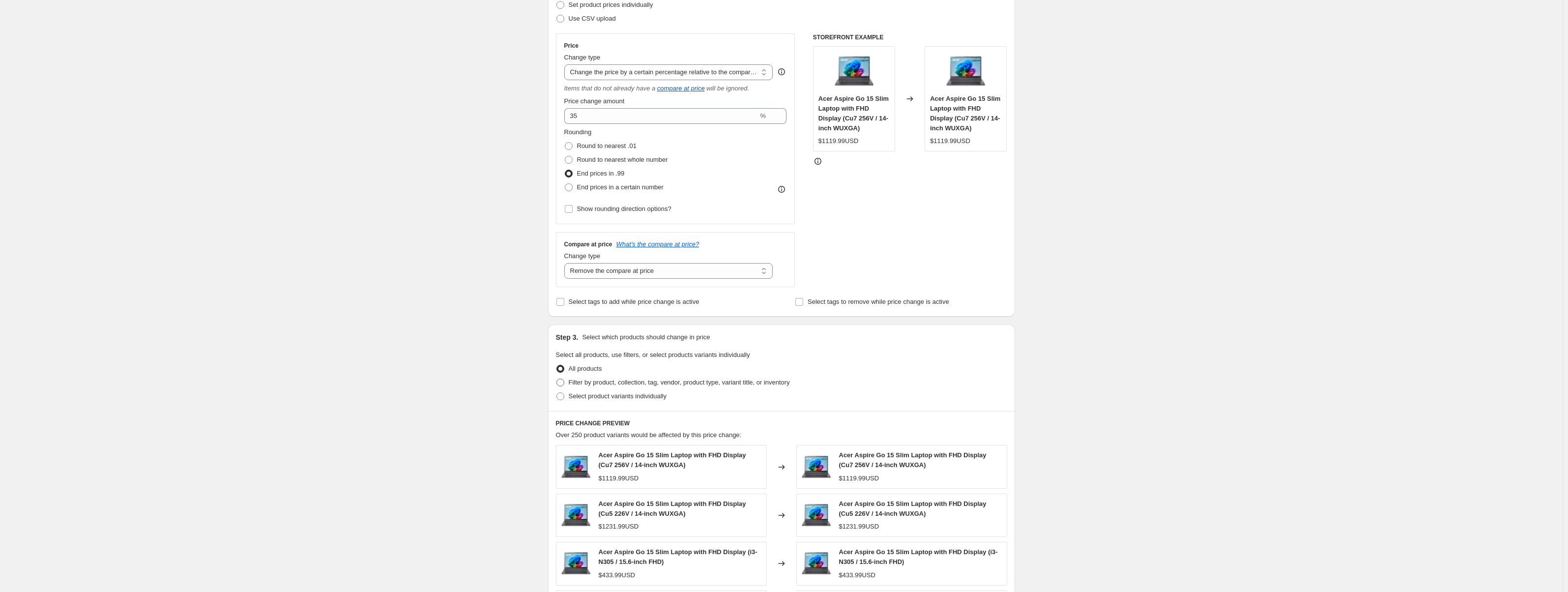
click at [596, 384] on span "Filter by product, collection, tag, vendor, product type, variant title, or inv…" at bounding box center [679, 382] width 221 height 7
click at [557, 379] on input "Filter by product, collection, tag, vendor, product type, variant title, or inv…" at bounding box center [556, 379] width 1 height 1
radio input "true"
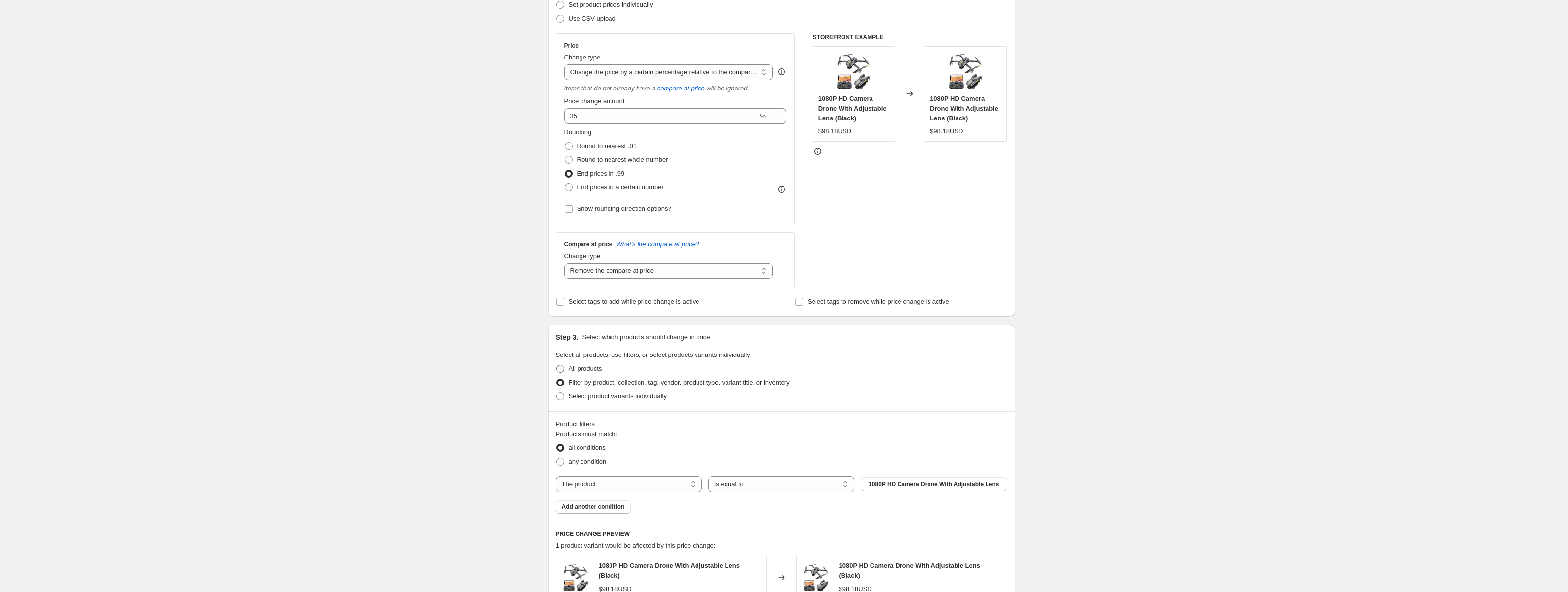
click at [583, 368] on span "All products" at bounding box center [585, 368] width 33 height 7
click at [557, 365] on input "All products" at bounding box center [556, 365] width 1 height 1
radio input "true"
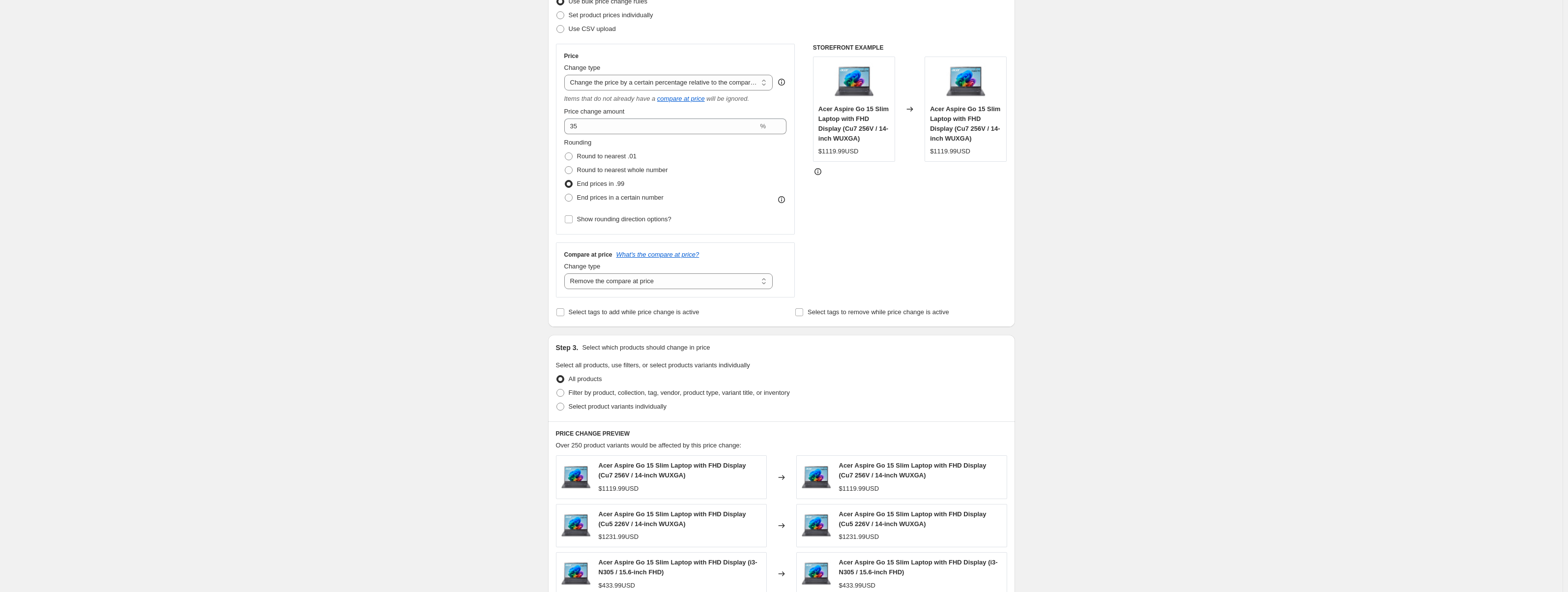
scroll to position [125, 0]
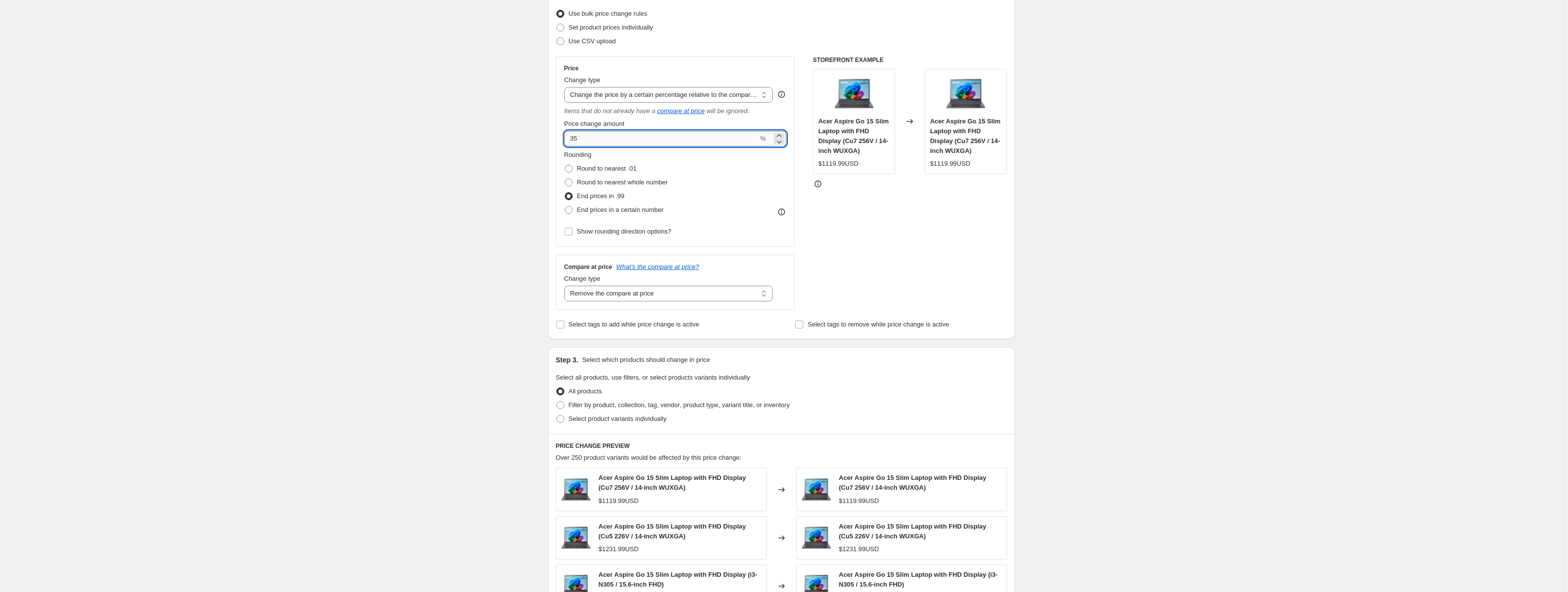
drag, startPoint x: 602, startPoint y: 137, endPoint x: 566, endPoint y: 144, distance: 36.7
click at [566, 144] on input "35" at bounding box center [662, 138] width 194 height 16
click at [782, 145] on icon at bounding box center [779, 142] width 10 height 10
type input "33"
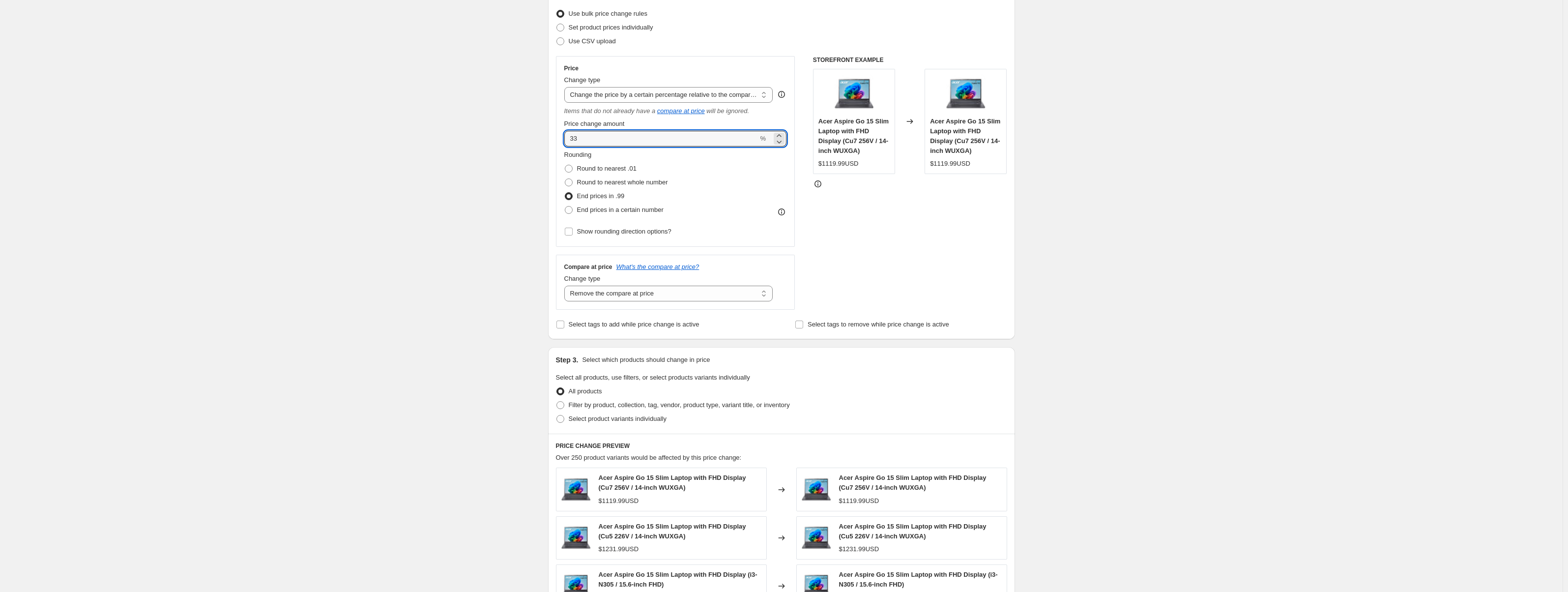
drag, startPoint x: 629, startPoint y: 139, endPoint x: 560, endPoint y: 142, distance: 69.1
click at [561, 142] on div "Price Change type Change the price to a certain amount Change the price by a ce…" at bounding box center [676, 151] width 239 height 191
click at [885, 259] on div "STOREFRONT EXAMPLE Acer Aspire Go 15 Slim Laptop with FHD Display (Cu7 256V / 1…" at bounding box center [910, 182] width 194 height 254
click at [779, 141] on icon at bounding box center [779, 142] width 10 height 10
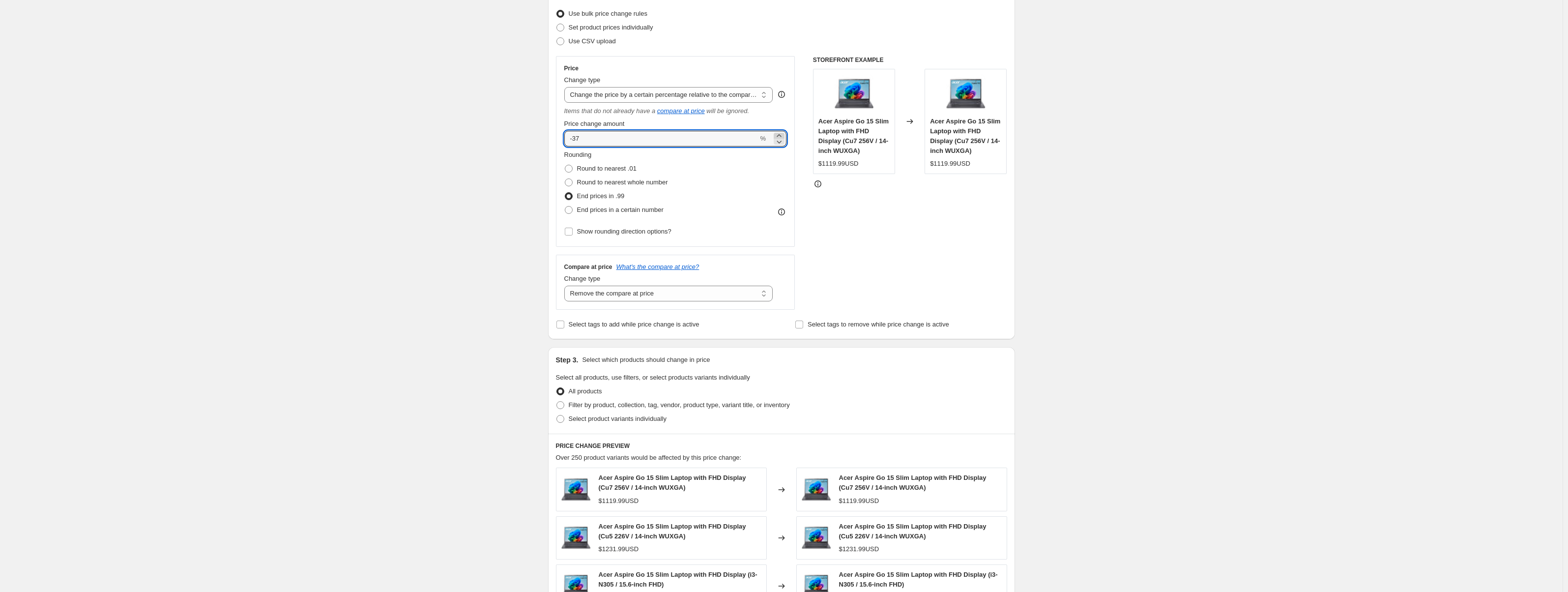
click at [783, 135] on icon at bounding box center [779, 135] width 10 height 10
type input "-35"
click at [889, 246] on div "STOREFRONT EXAMPLE Acer Aspire Go 15 Slim Laptop with FHD Display (Cu7 256V / 1…" at bounding box center [910, 182] width 194 height 254
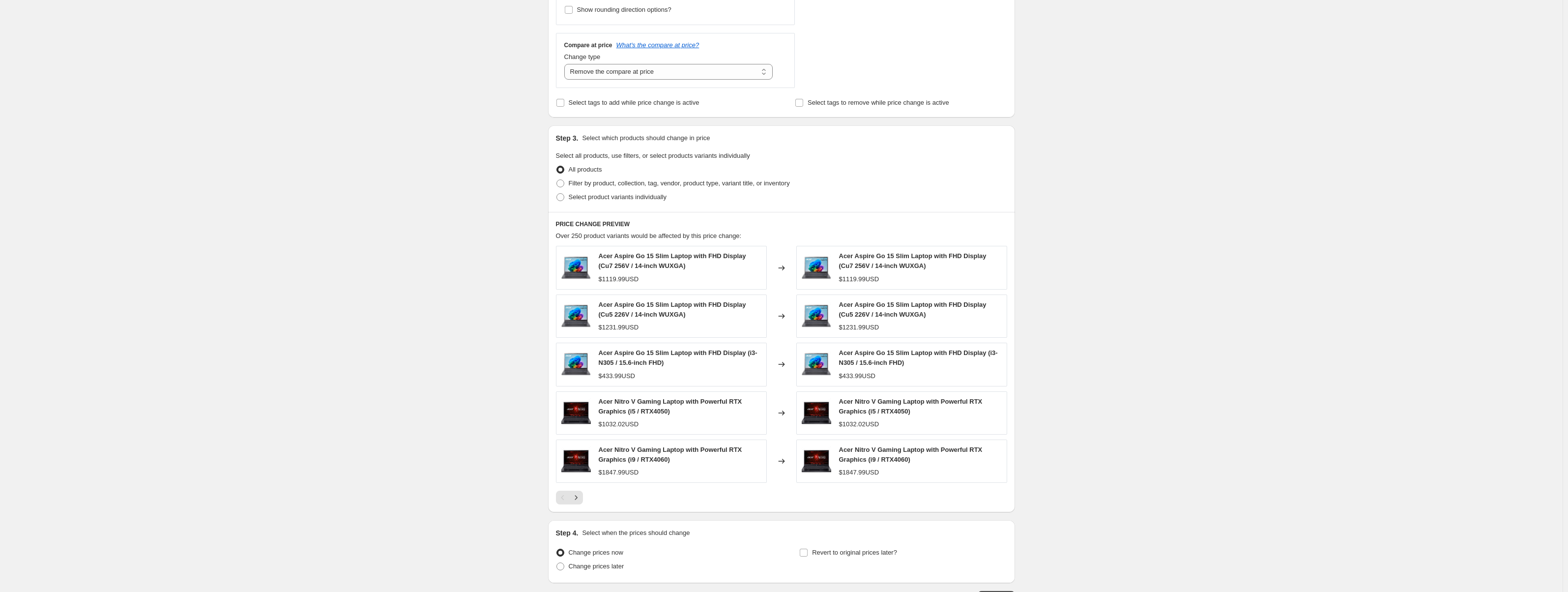
scroll to position [420, 0]
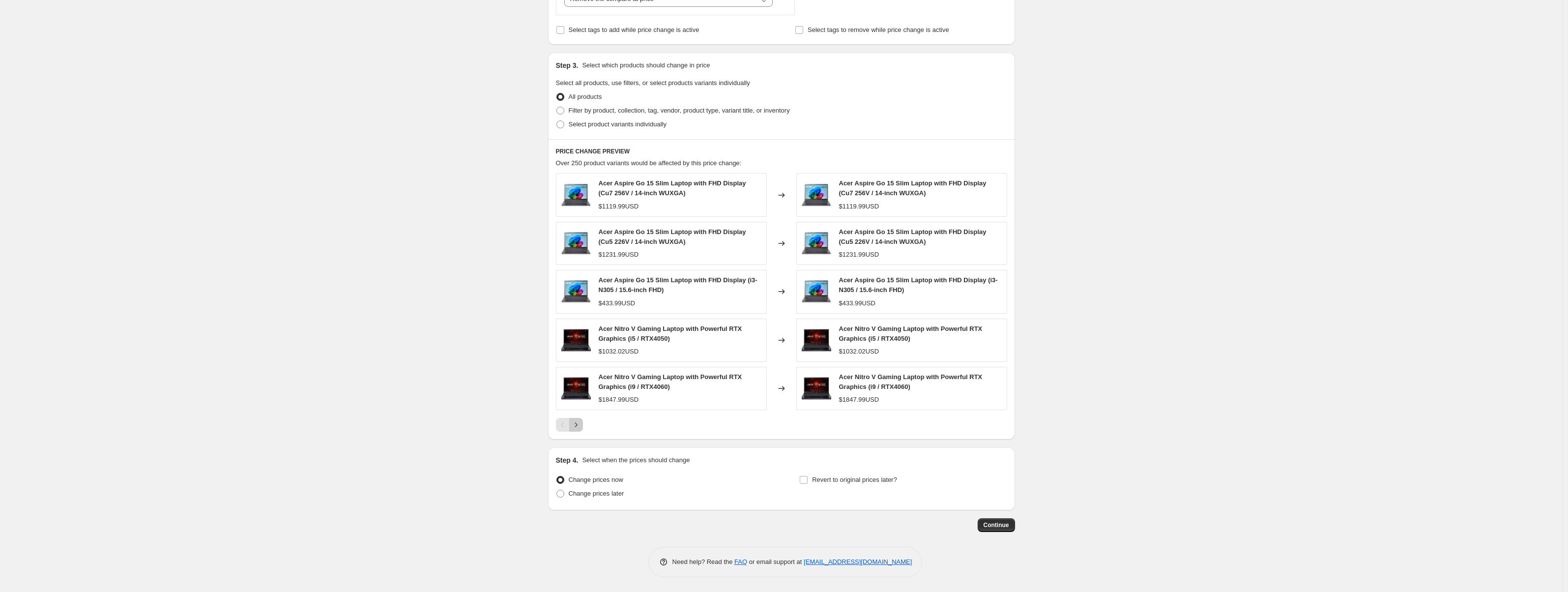
click at [583, 426] on button "Next" at bounding box center [576, 425] width 14 height 14
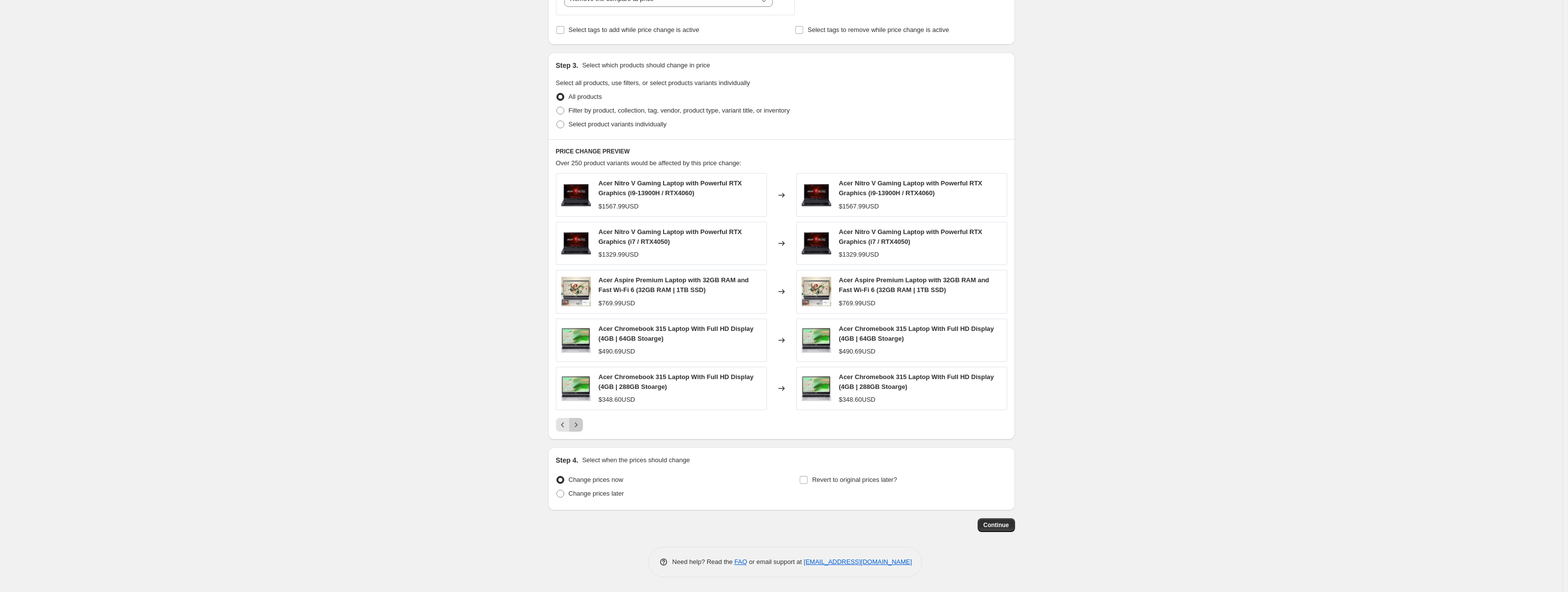
click at [583, 426] on button "Next" at bounding box center [576, 425] width 14 height 14
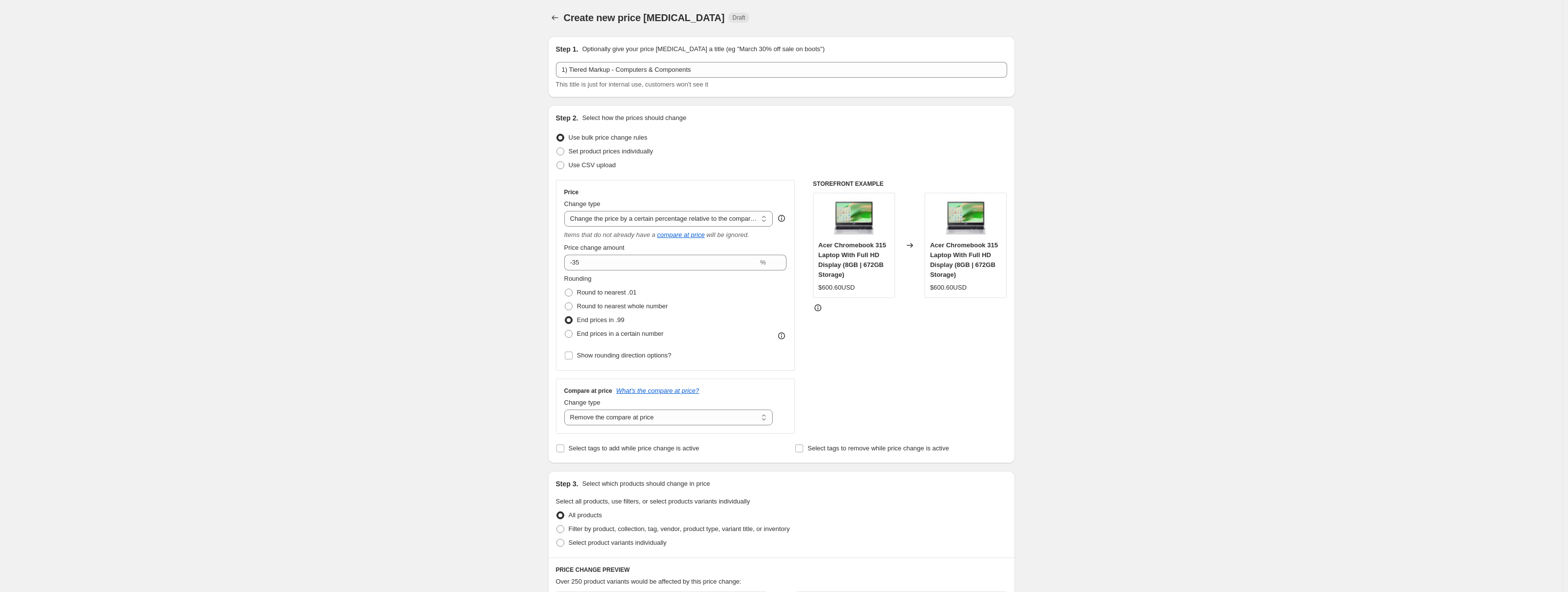
scroll to position [0, 0]
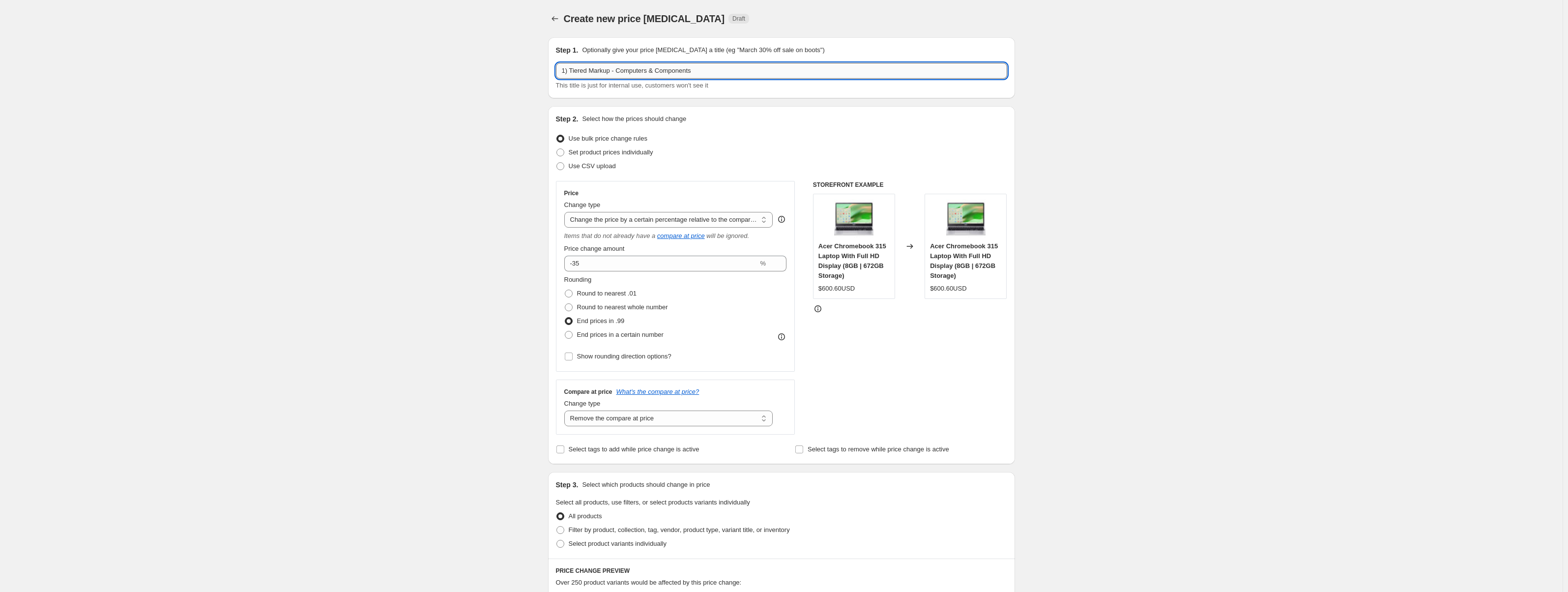
click at [638, 73] on input "1) Tiered Markup - Computers & Components" at bounding box center [782, 71] width 451 height 16
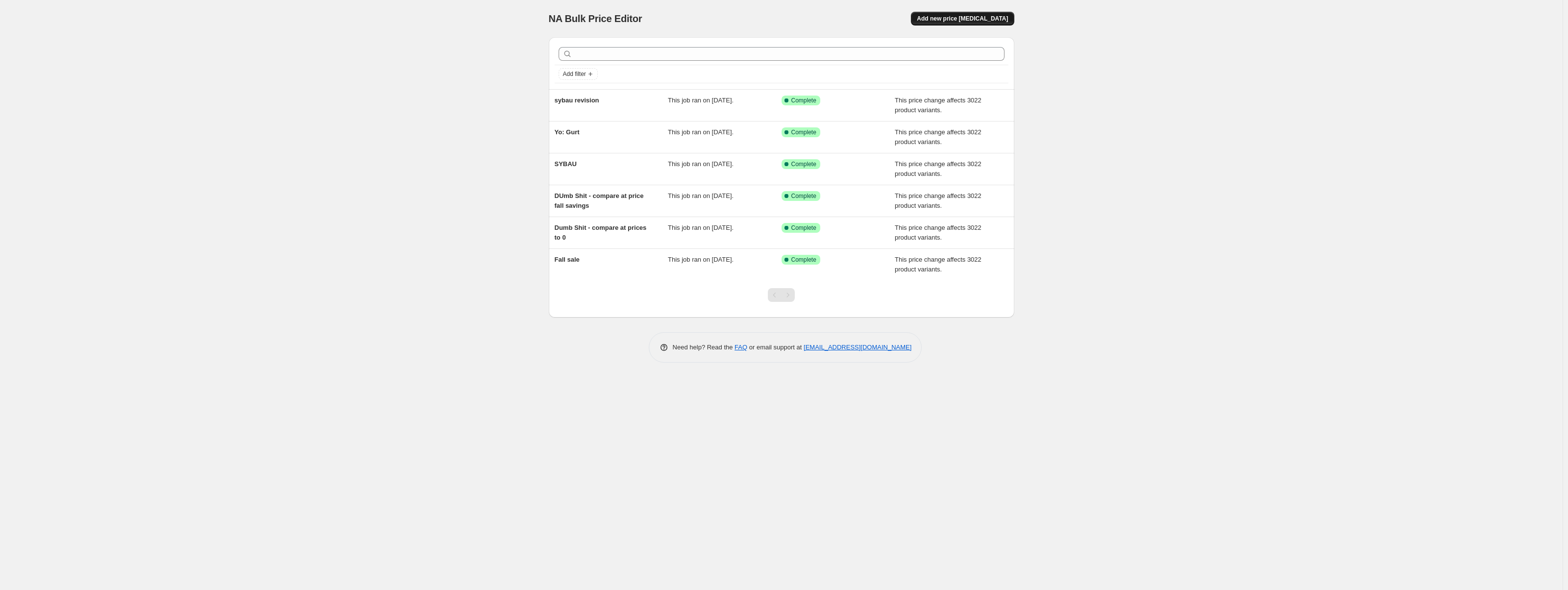
click at [961, 20] on span "Add new price [MEDICAL_DATA]" at bounding box center [962, 19] width 91 height 8
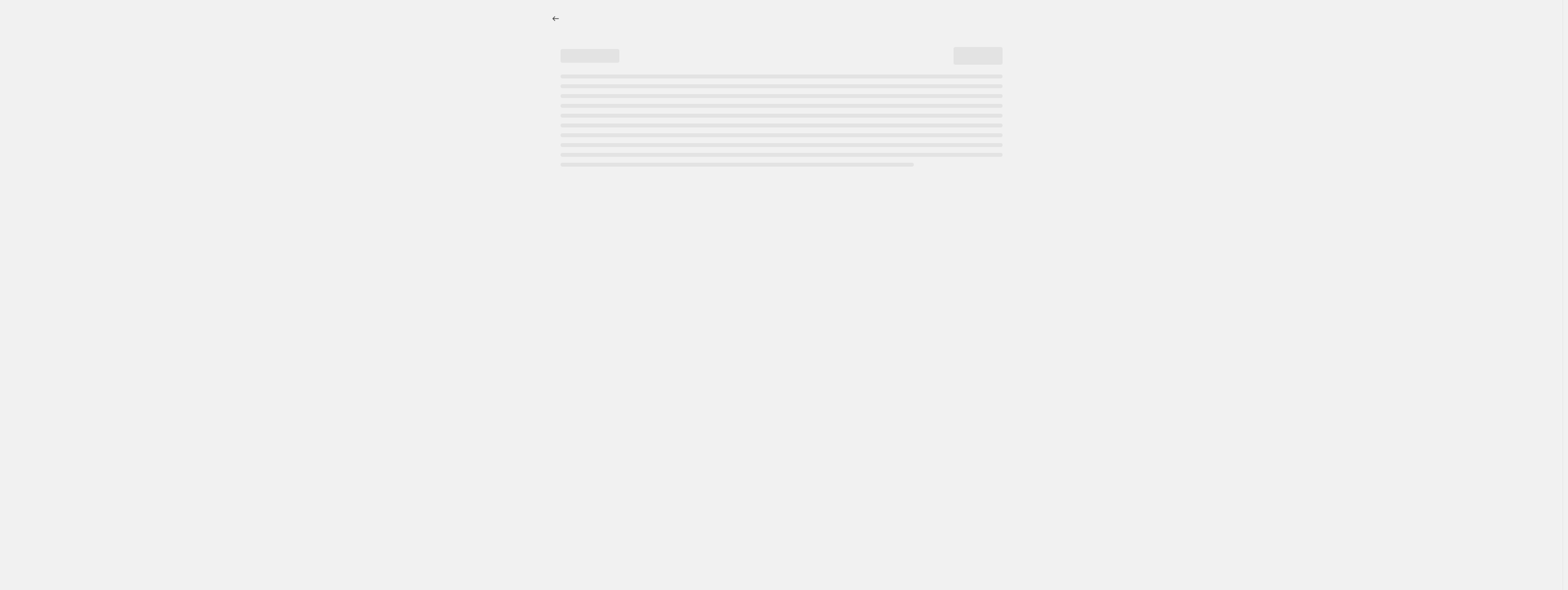
select select "percentage"
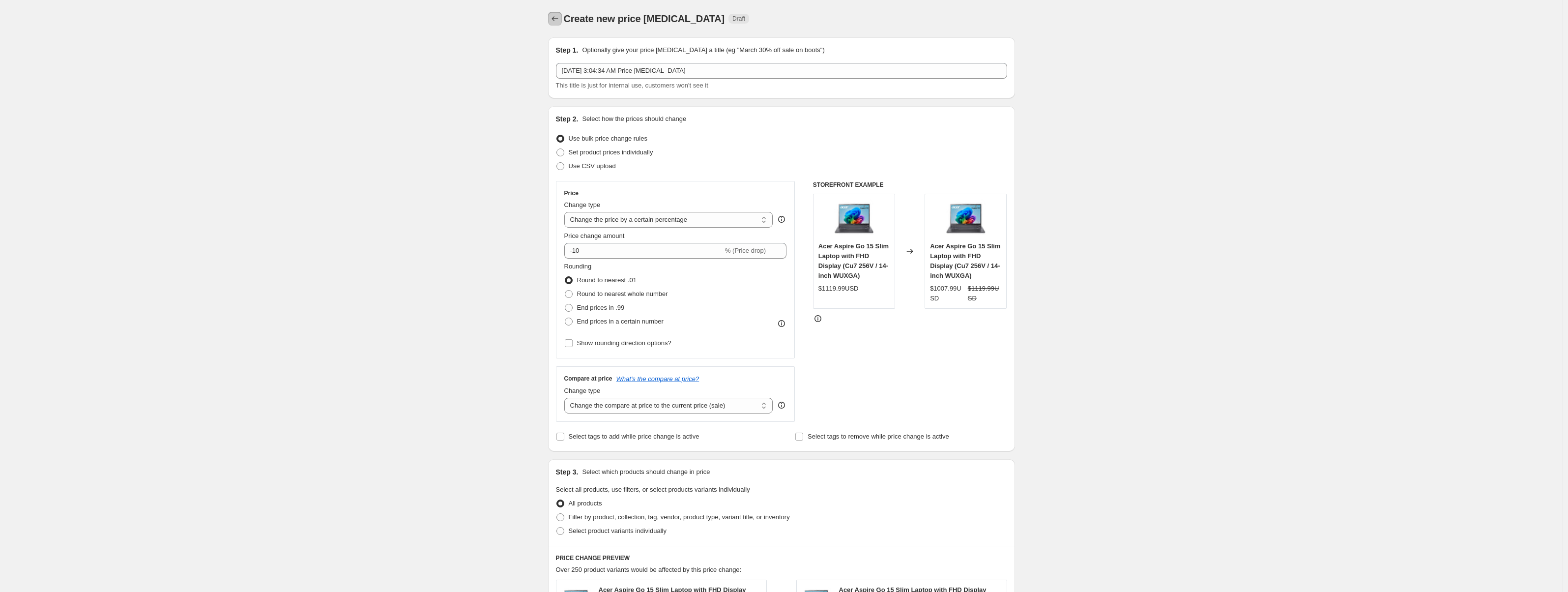
click at [562, 21] on button "Price change jobs" at bounding box center [555, 18] width 14 height 14
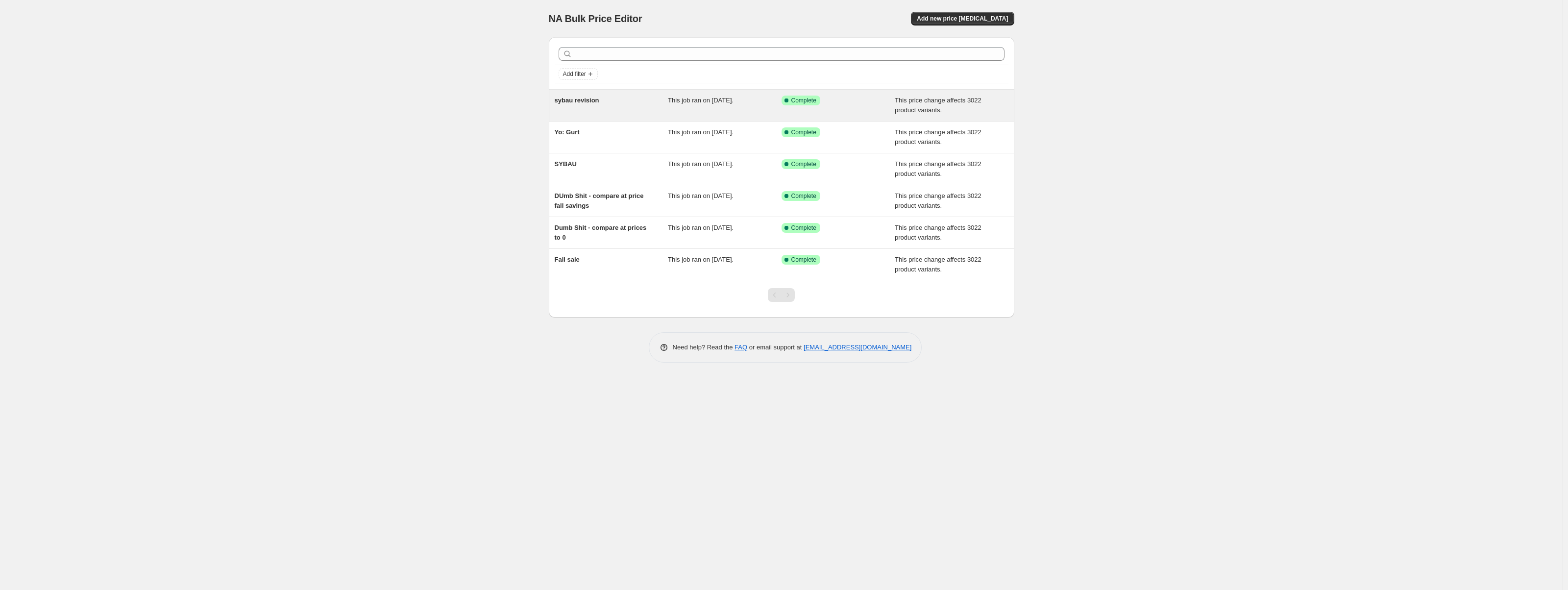
click at [798, 106] on div "Success Complete Complete" at bounding box center [838, 105] width 114 height 20
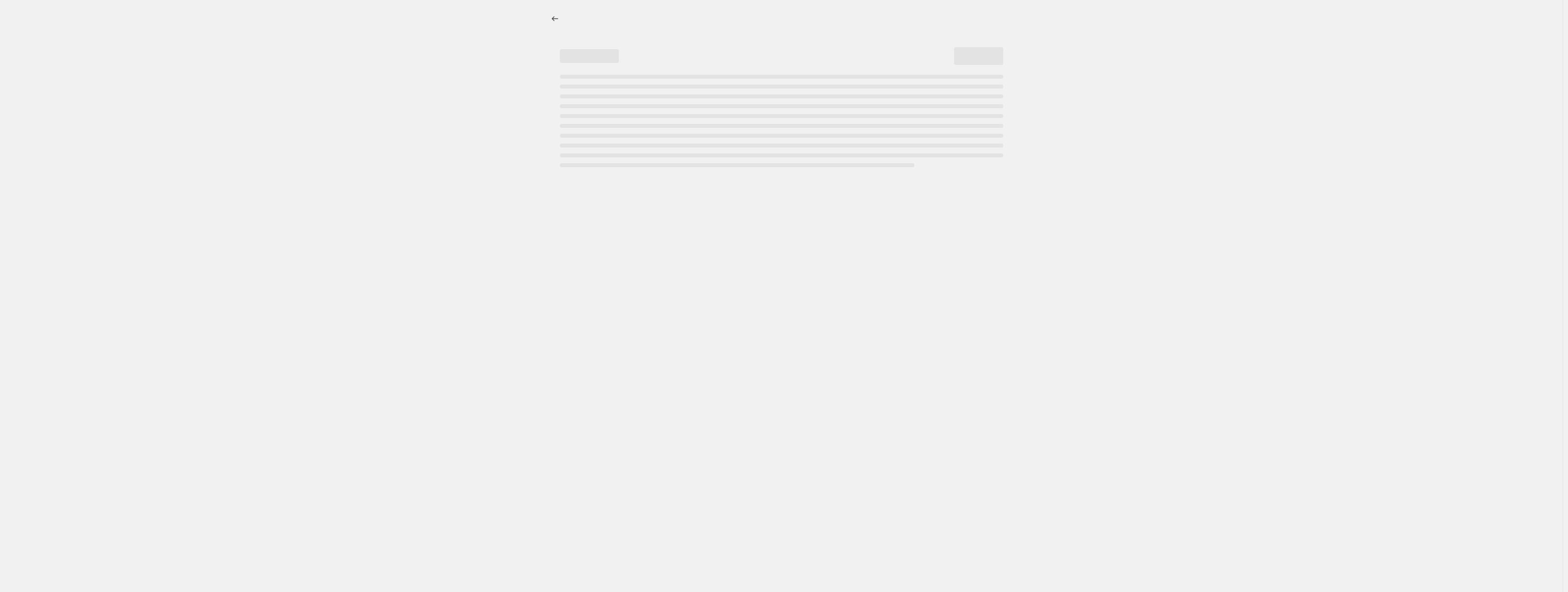
select select "no_change"
select select "remove"
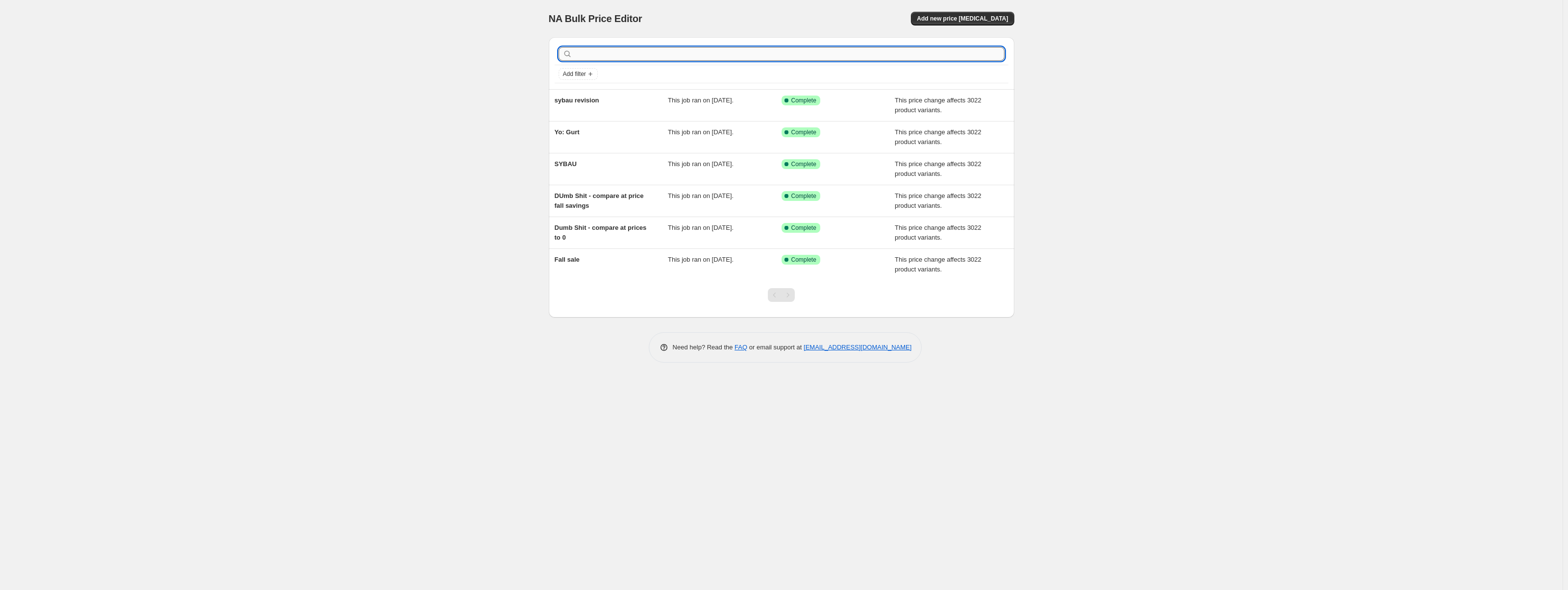
click at [604, 54] on input "text" at bounding box center [789, 54] width 430 height 14
click at [933, 16] on button "Add new price [MEDICAL_DATA]" at bounding box center [962, 18] width 103 height 14
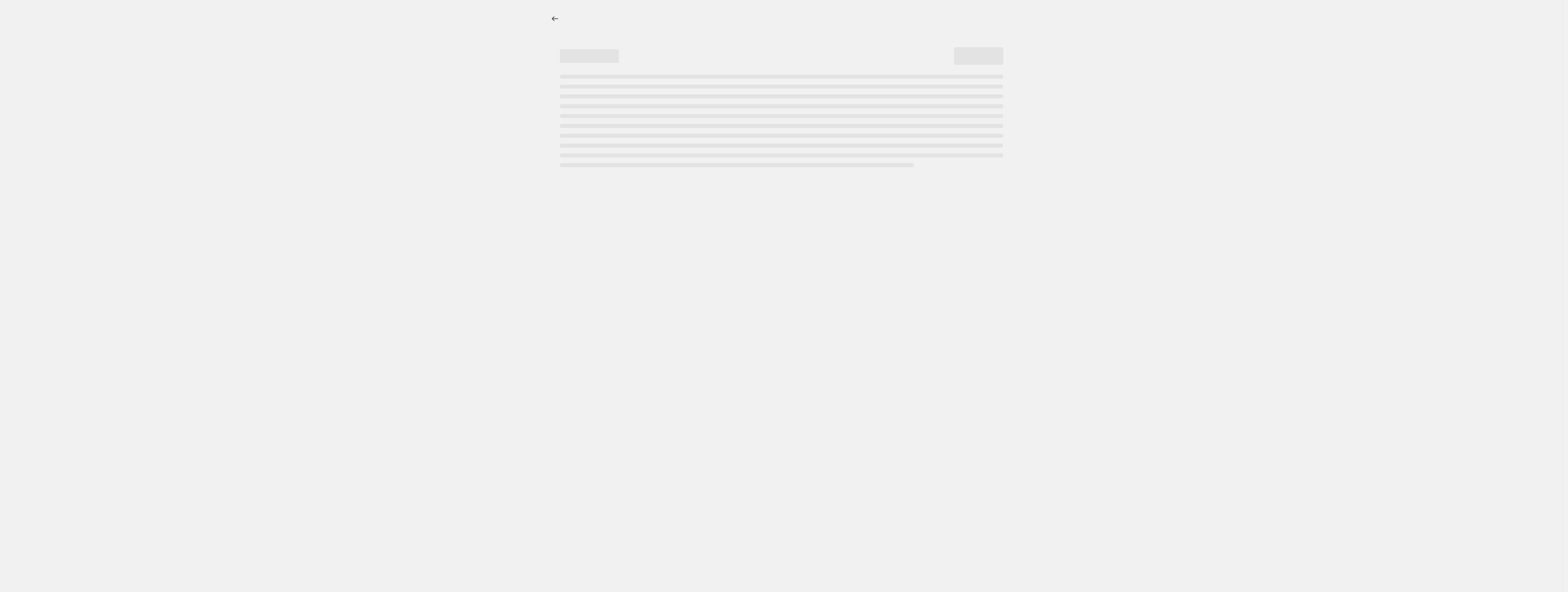
select select "percentage"
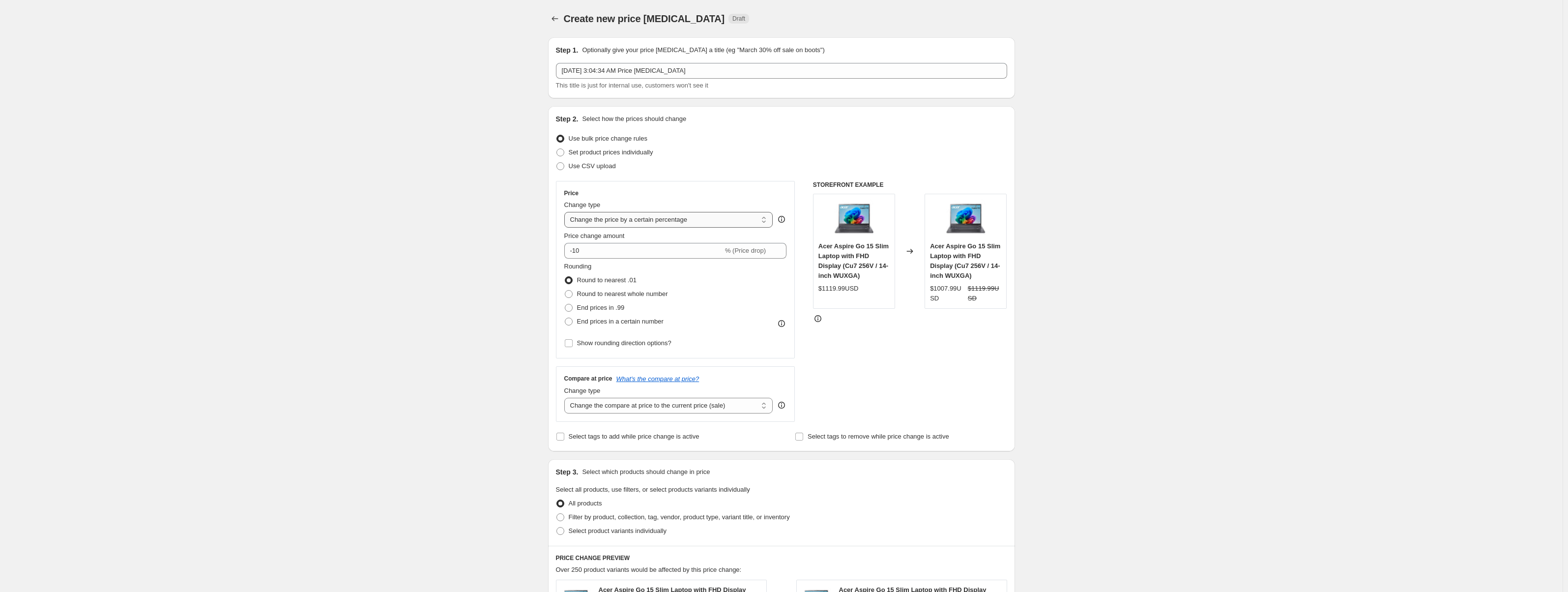
click at [704, 216] on select "Change the price to a certain amount Change the price by a certain amount Chang…" at bounding box center [668, 220] width 209 height 16
click at [754, 166] on div "Use CSV upload" at bounding box center [782, 166] width 451 height 14
click at [731, 410] on select "Change the compare at price to the current price (sale) Change the compare at p…" at bounding box center [668, 406] width 209 height 16
click at [732, 408] on select "Change the compare at price to the current price (sale) Change the compare at p…" at bounding box center [668, 406] width 209 height 16
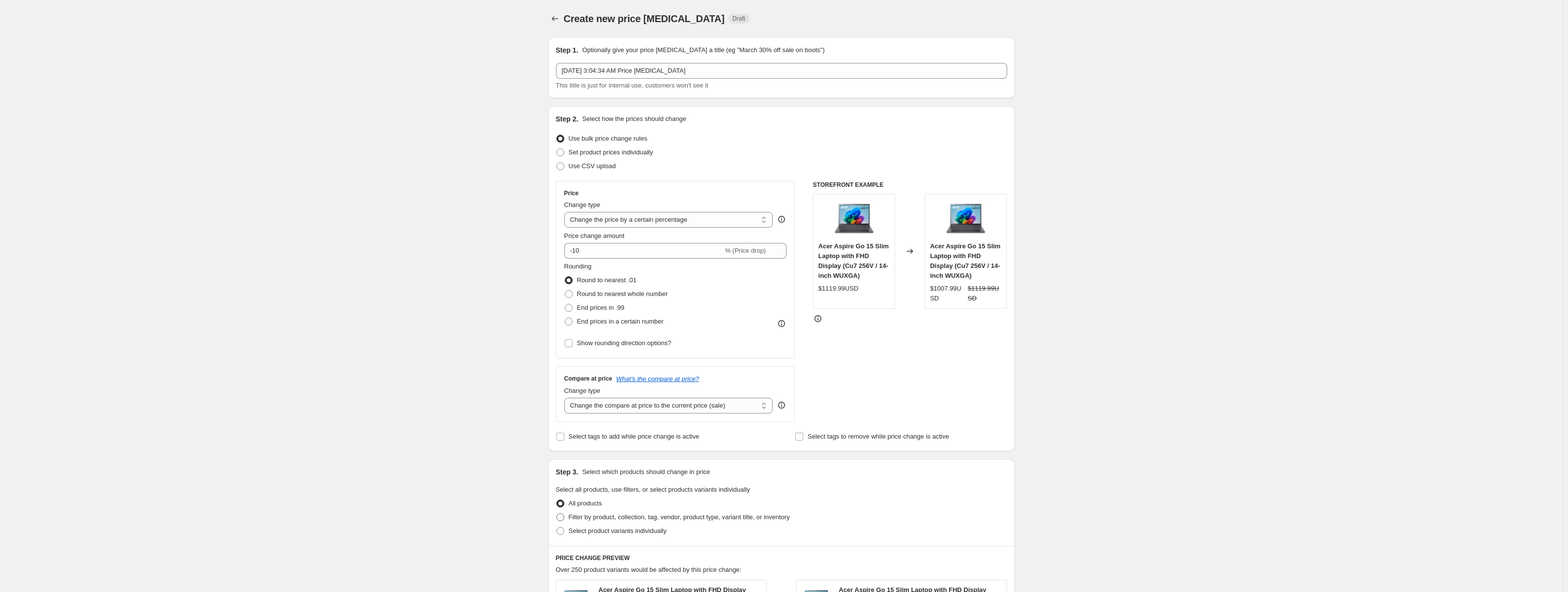
select select "no_change"
click at [566, 398] on select "Change the compare at price to the current price (sale) Change the compare at p…" at bounding box center [668, 406] width 209 height 16
drag, startPoint x: 636, startPoint y: 249, endPoint x: 575, endPoint y: 262, distance: 62.4
click at [575, 262] on div "Price Change type Change the price to a certain amount Change the price by a ce…" at bounding box center [676, 269] width 223 height 161
type input "-35"
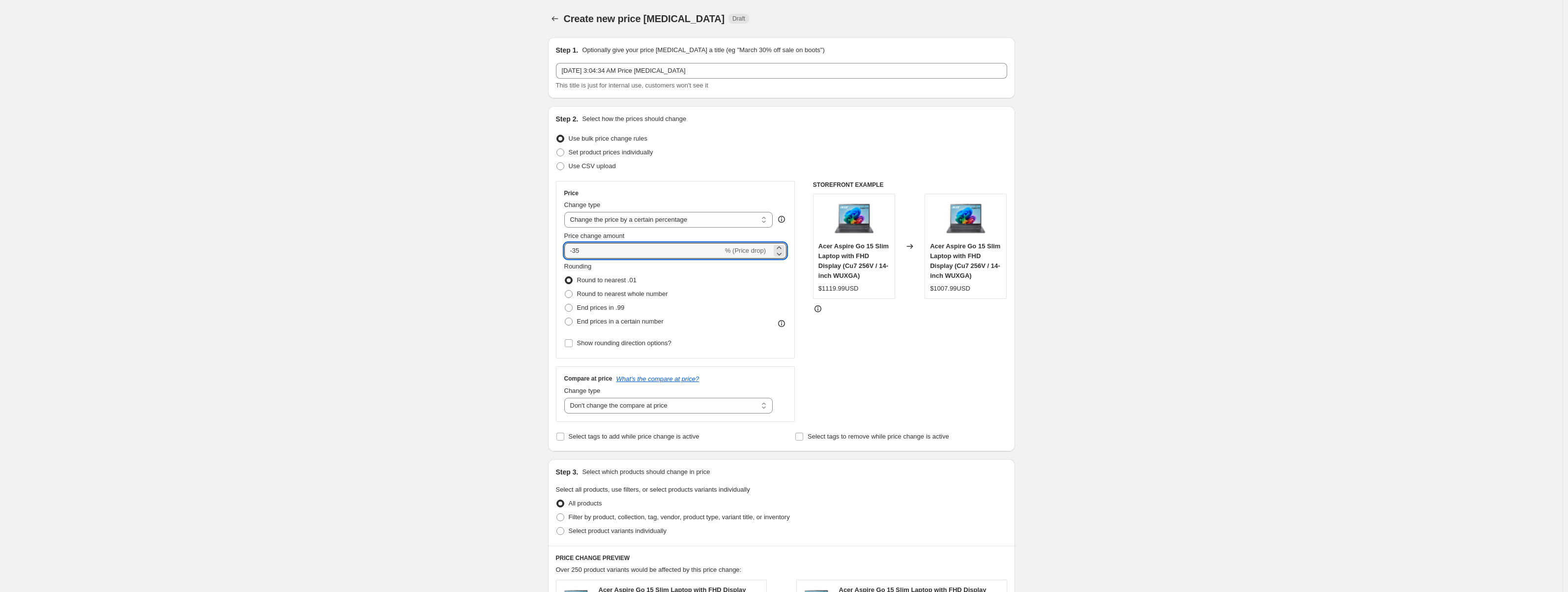
click at [925, 352] on div "STOREFRONT EXAMPLE Acer Aspire Go 15 Slim Laptop with FHD Display (Cu7 256V / 1…" at bounding box center [910, 301] width 194 height 241
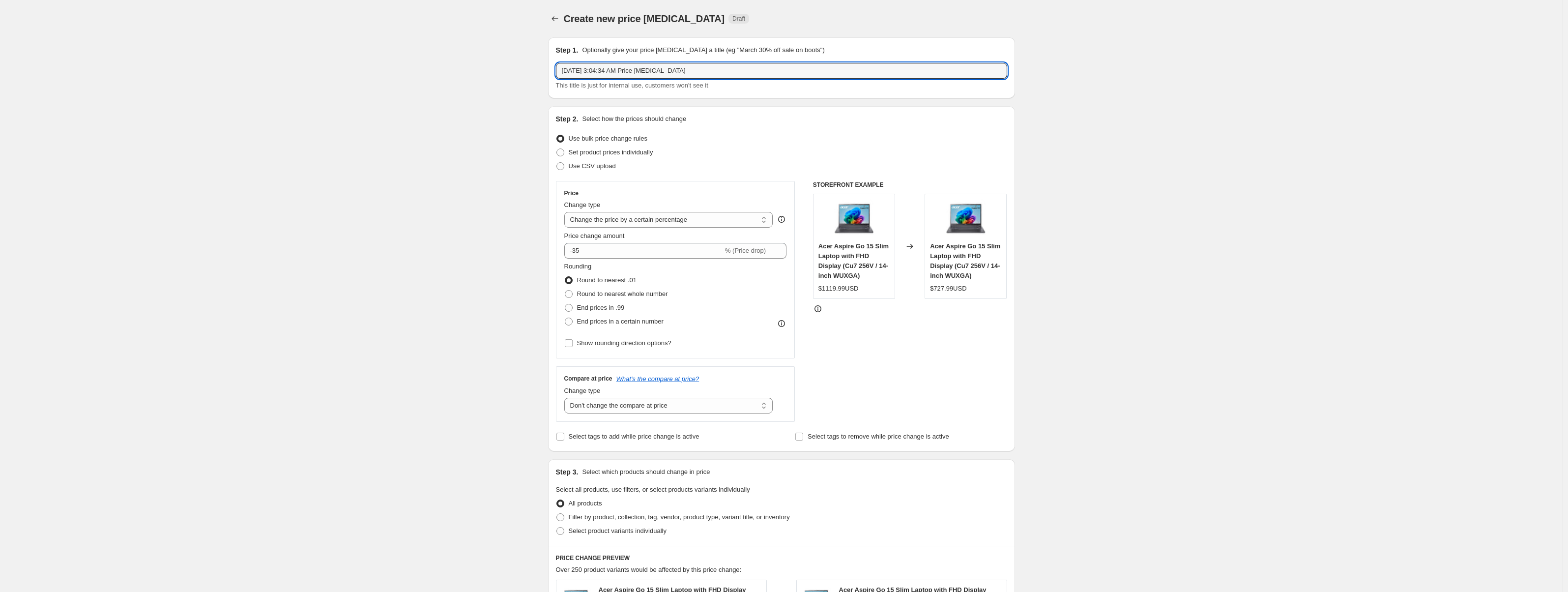
drag, startPoint x: 699, startPoint y: 69, endPoint x: 549, endPoint y: 63, distance: 150.1
click at [549, 63] on div "Step 1. Optionally give your price change job a title (eg "March 30% off sale o…" at bounding box center [778, 484] width 475 height 910
paste input "1) Tiered Markup - Computers & Components"
type input "1) Tiered Markup - Computers & Components"
click at [804, 110] on div "Step 2. Select how the prices should change Use bulk price change rules Set pro…" at bounding box center [781, 279] width 467 height 346
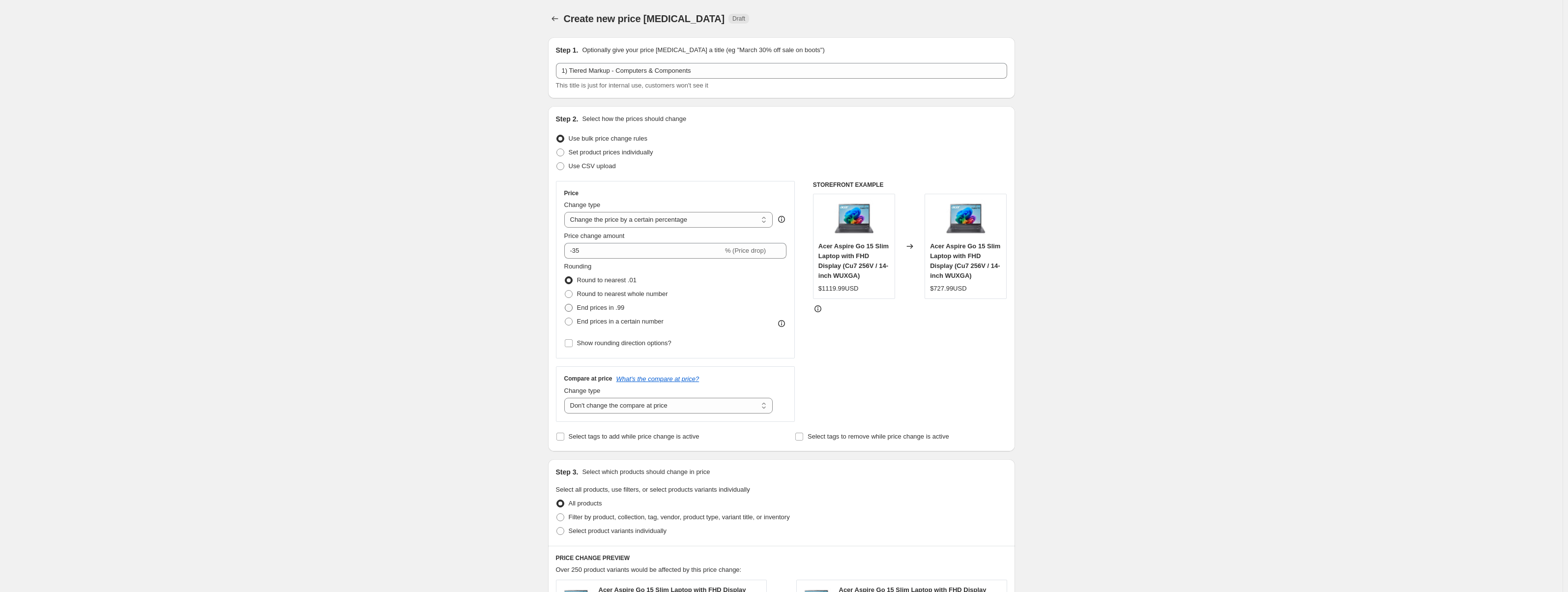
click at [588, 308] on span "End prices in .99" at bounding box center [601, 308] width 48 height 7
click at [565, 305] on input "End prices in .99" at bounding box center [565, 304] width 1 height 1
radio input "true"
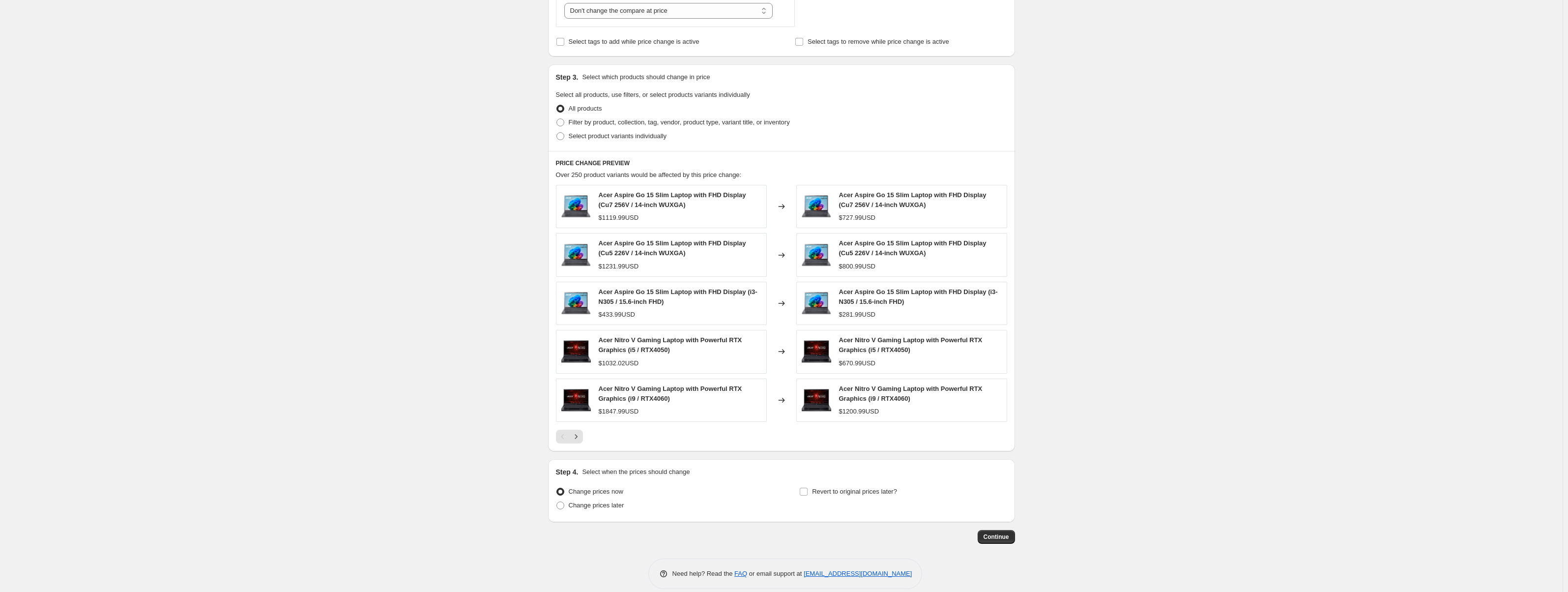
scroll to position [408, 0]
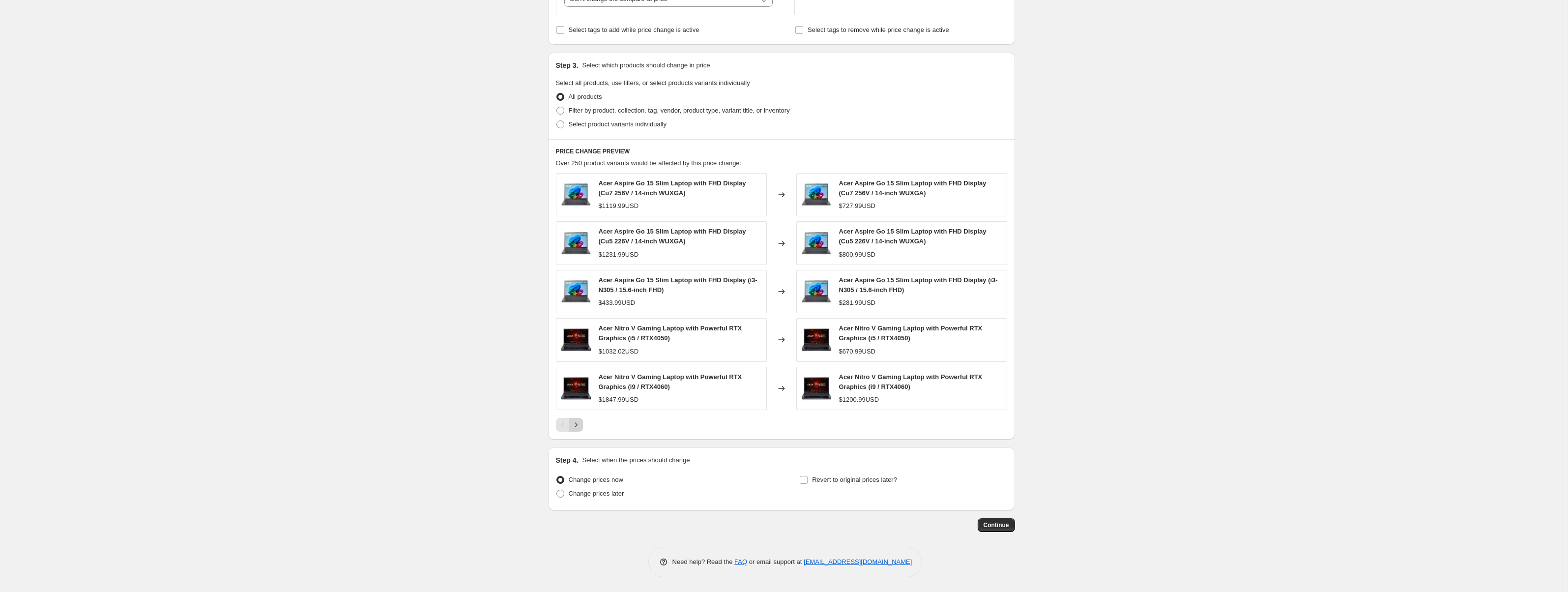
click at [581, 425] on icon "Next" at bounding box center [576, 425] width 10 height 10
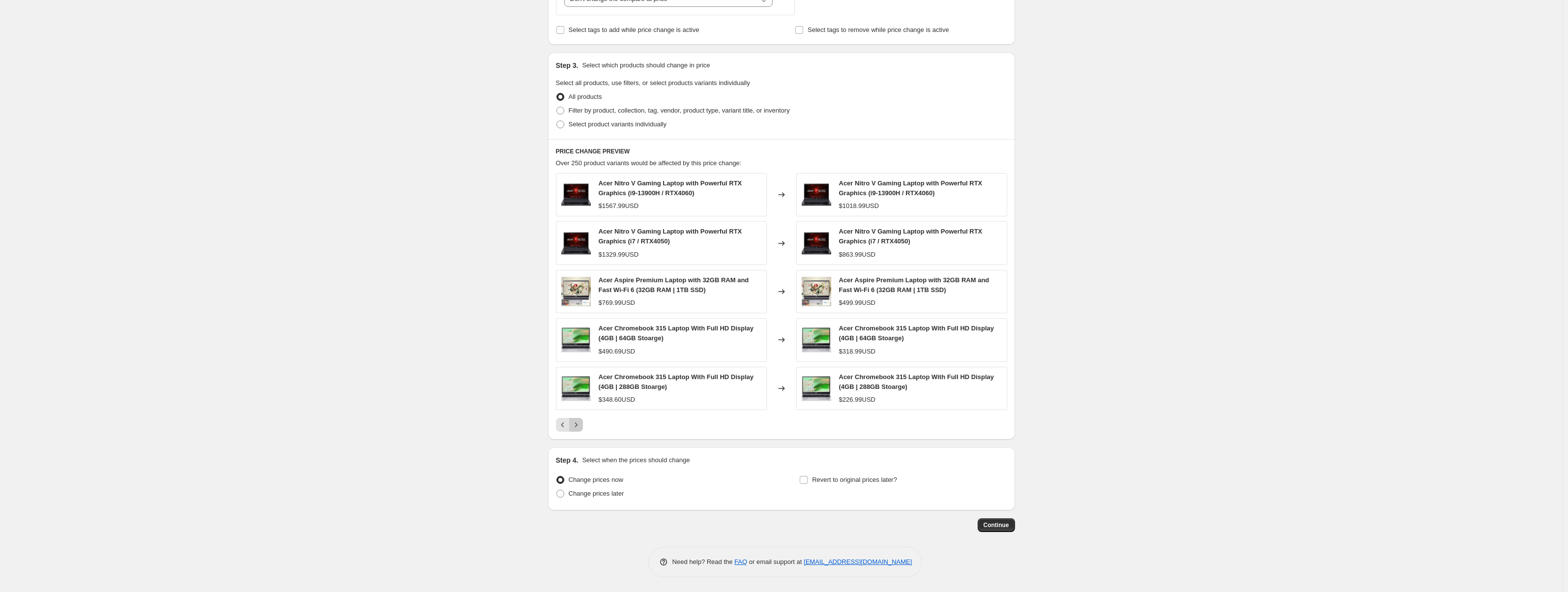
click at [581, 427] on icon "Next" at bounding box center [576, 425] width 10 height 10
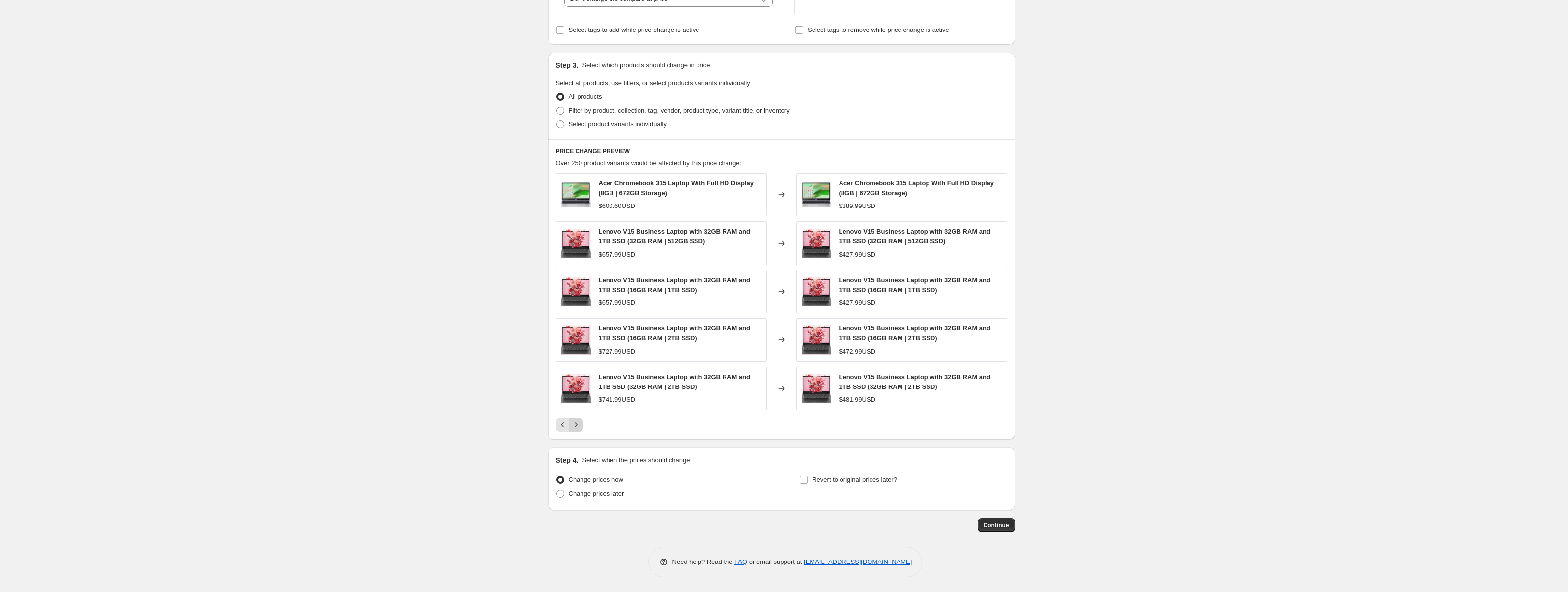
click at [581, 427] on icon "Next" at bounding box center [576, 425] width 10 height 10
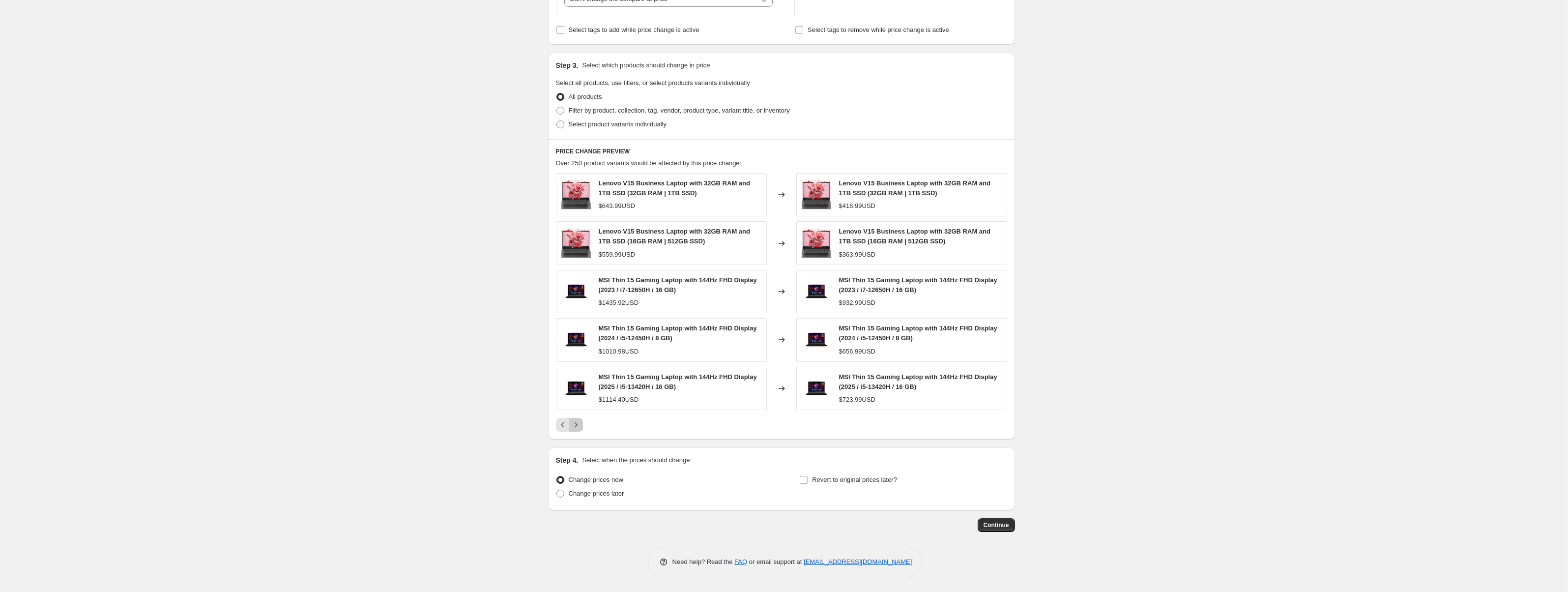
click at [581, 427] on icon "Next" at bounding box center [576, 425] width 10 height 10
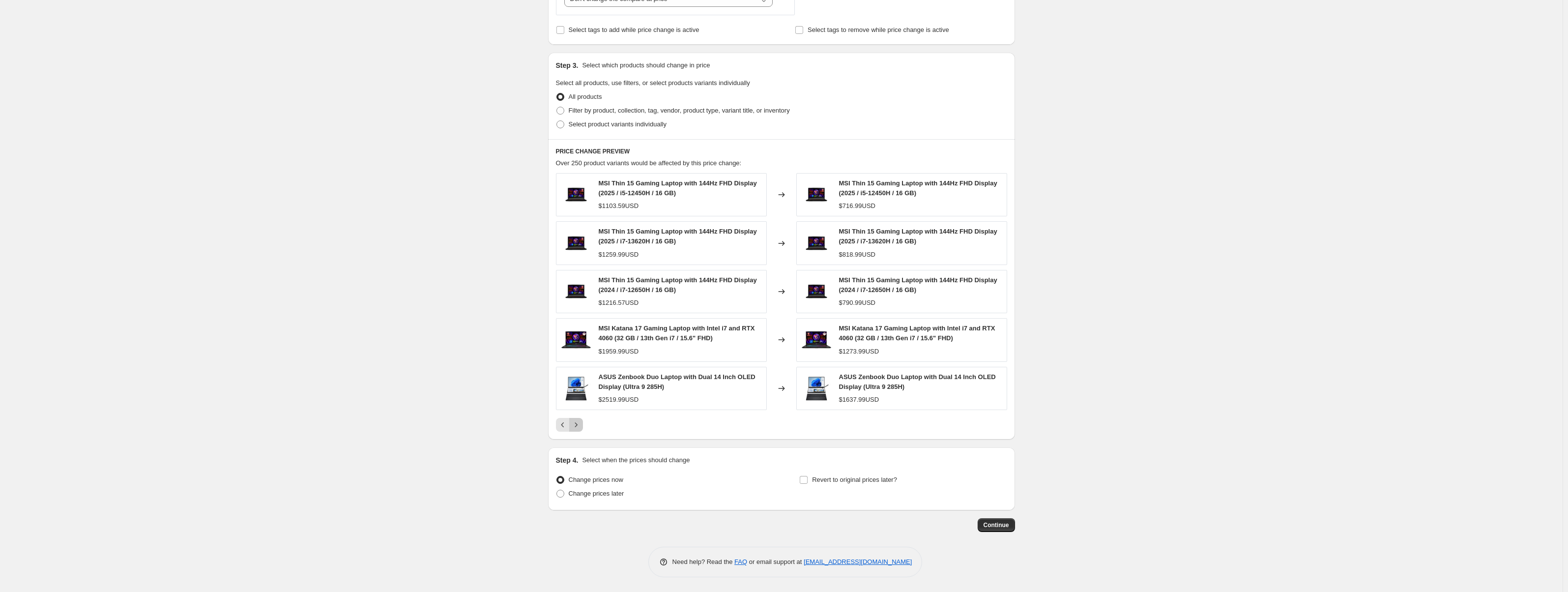
click at [581, 427] on icon "Next" at bounding box center [576, 425] width 10 height 10
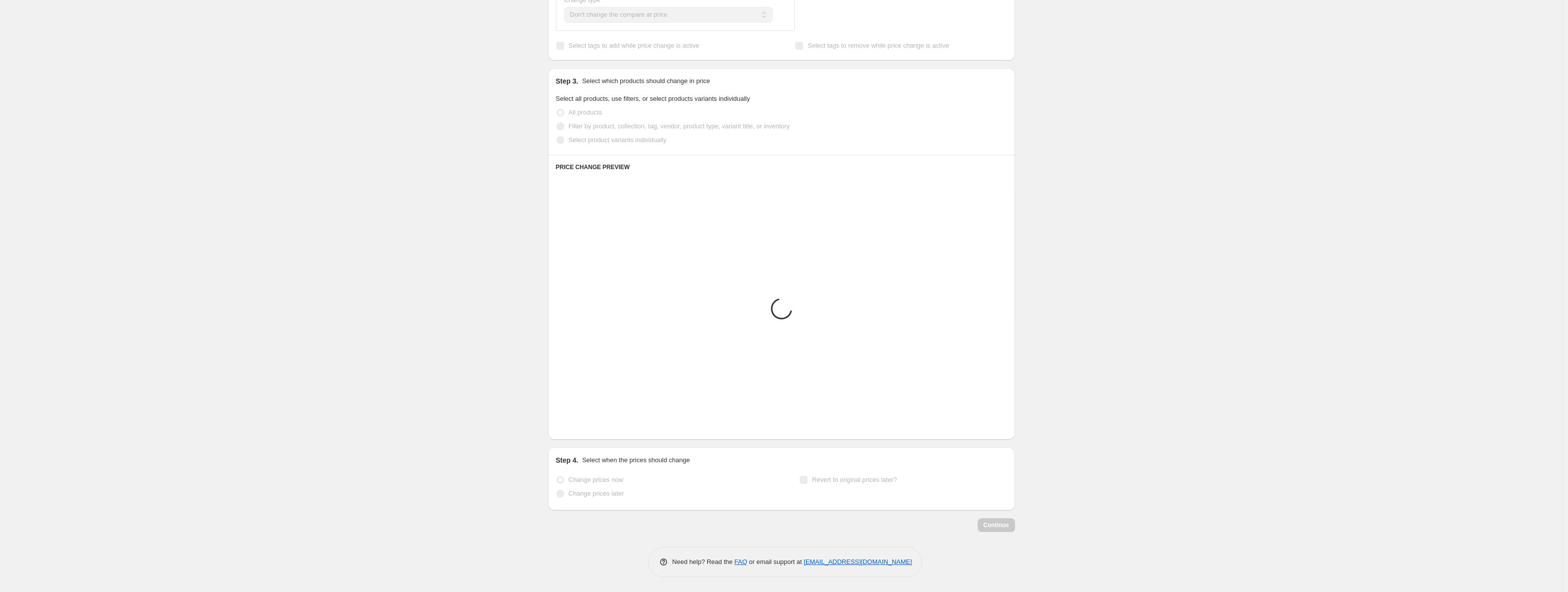
click at [581, 427] on icon "Next" at bounding box center [576, 425] width 10 height 10
click at [583, 427] on div "Loading... Placeholder $59.05USD $65.61USD Changed to Placeholder $53.15USD $59…" at bounding box center [782, 310] width 451 height 243
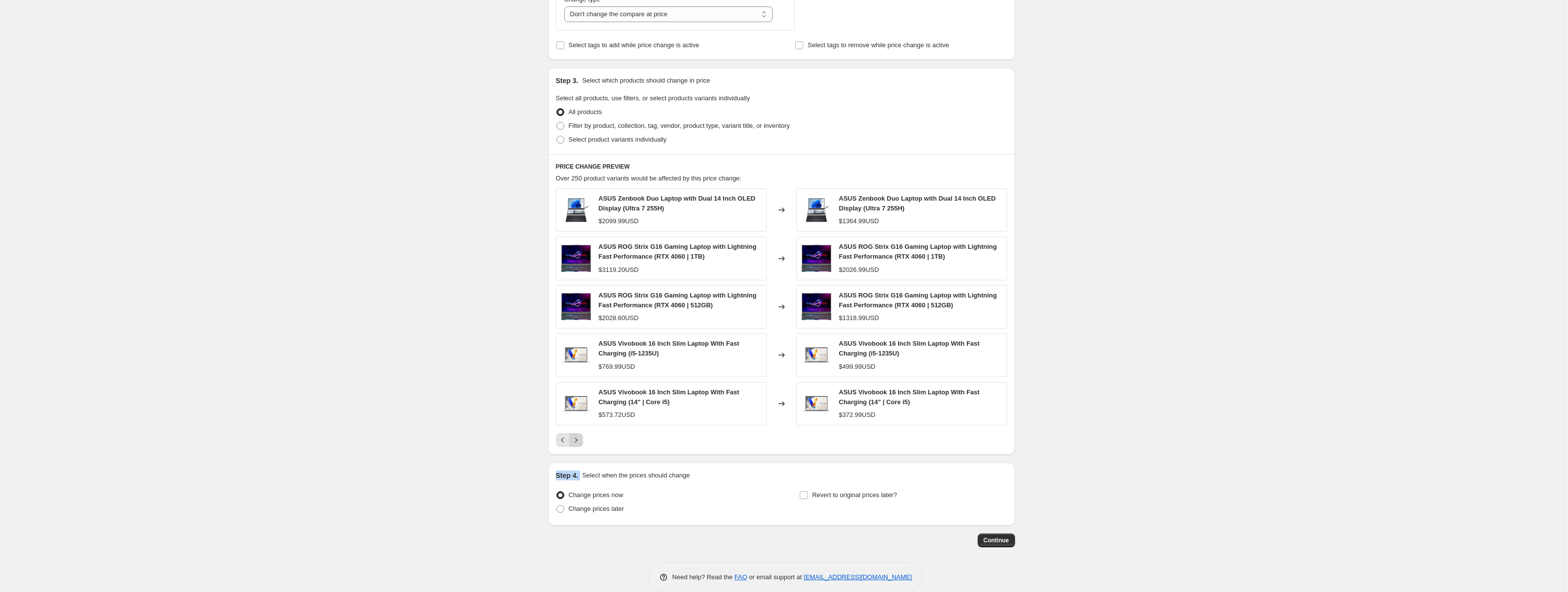
click at [583, 427] on div "ASUS Zenbook Duo Laptop with Dual 14 Inch OLED Display (Ultra 7 255H) $2099.99U…" at bounding box center [782, 318] width 451 height 259
click at [583, 438] on button "Next" at bounding box center [576, 440] width 14 height 14
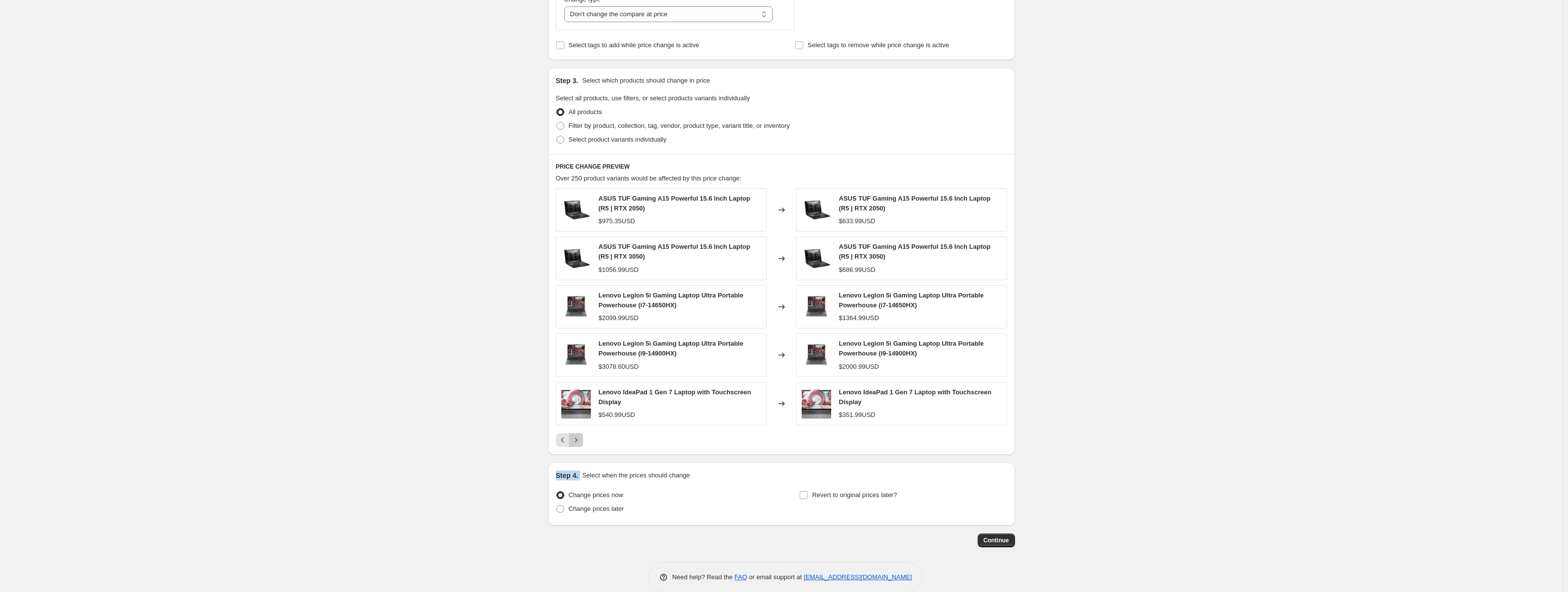
click at [583, 438] on button "Next" at bounding box center [576, 440] width 14 height 14
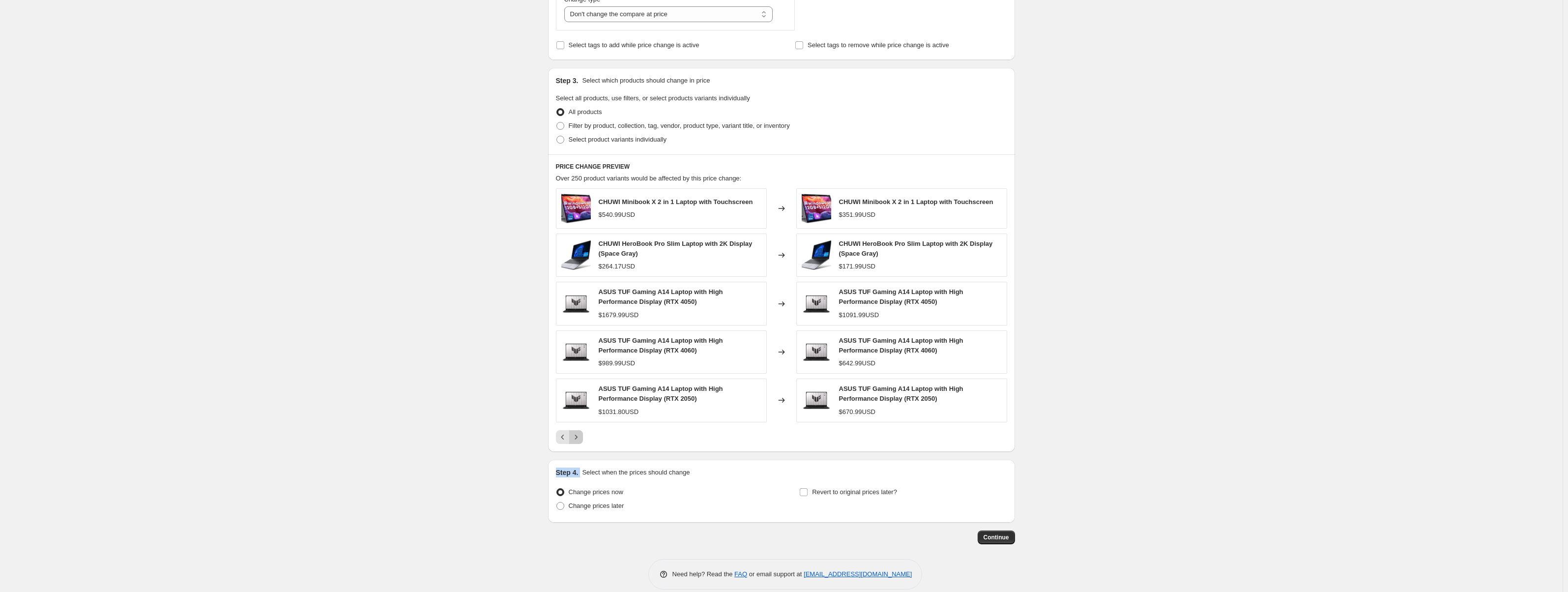
click at [583, 438] on button "Next" at bounding box center [576, 438] width 14 height 14
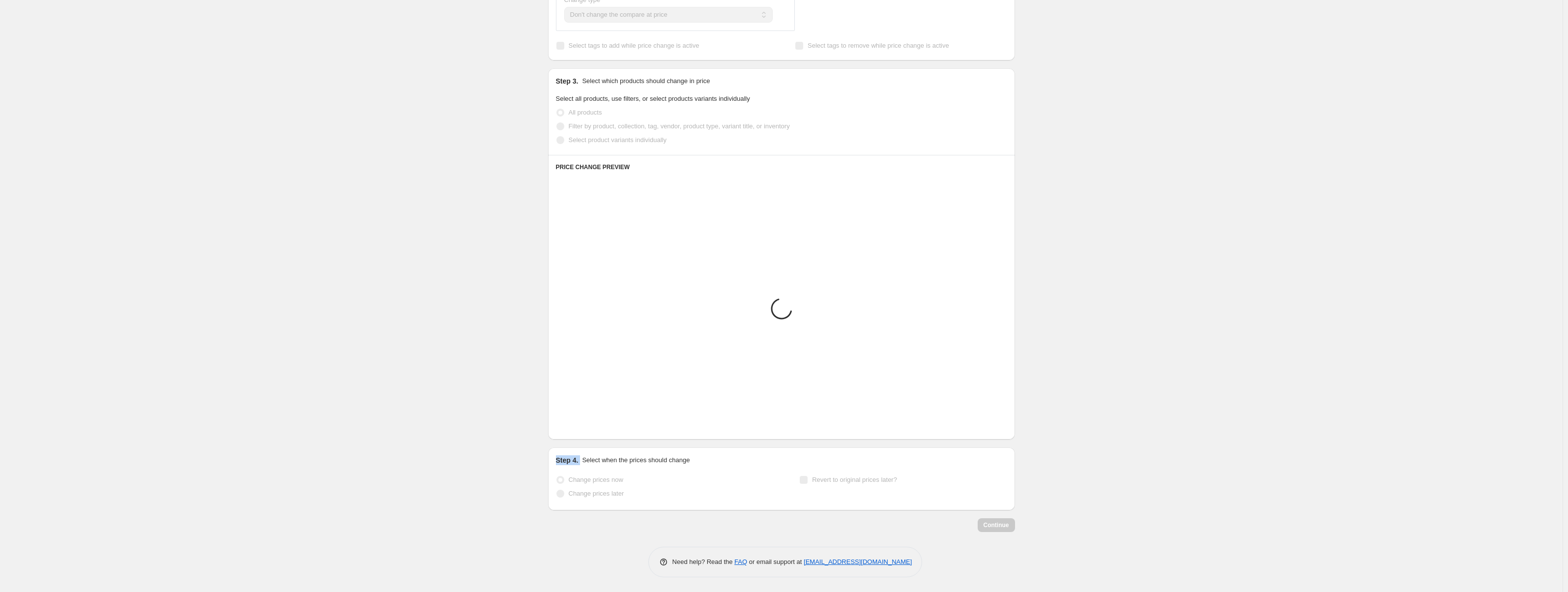
click at [585, 438] on div "PRICE CHANGE PREVIEW Placeholder Loading product variants... Loading... Placeho…" at bounding box center [781, 297] width 467 height 285
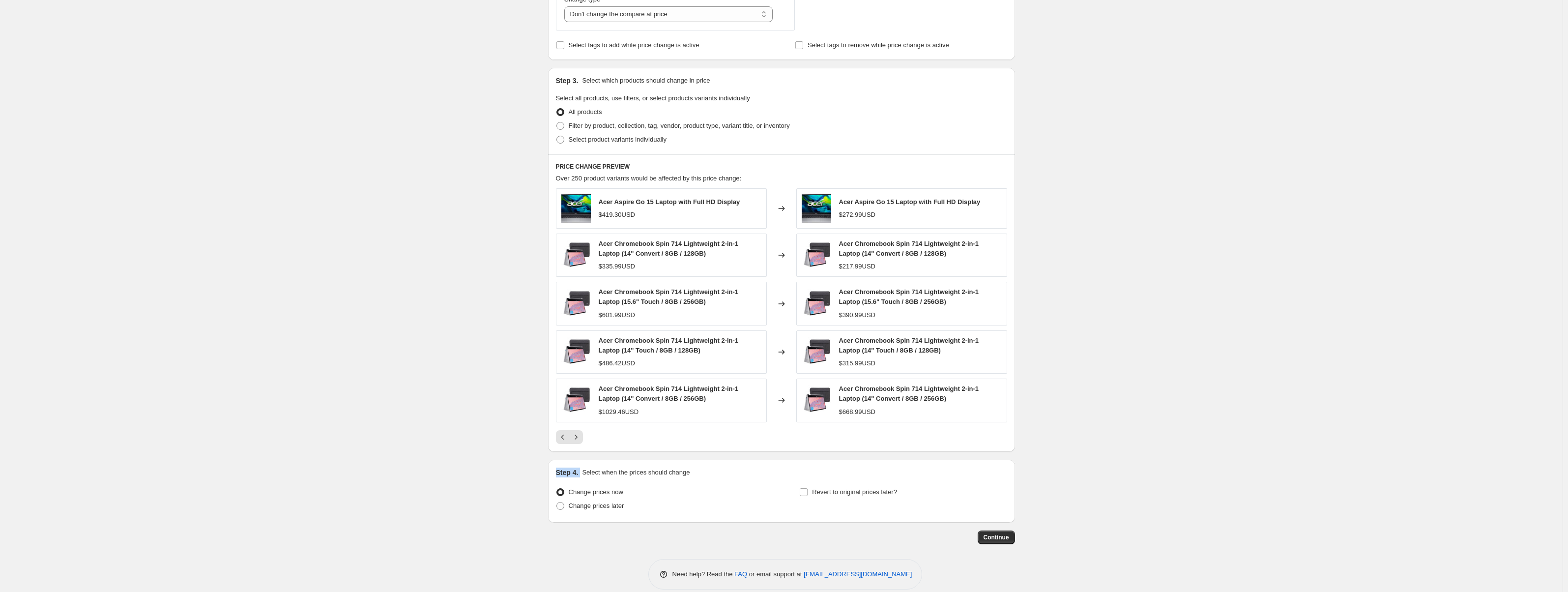
click at [583, 438] on button "Next" at bounding box center [576, 438] width 14 height 14
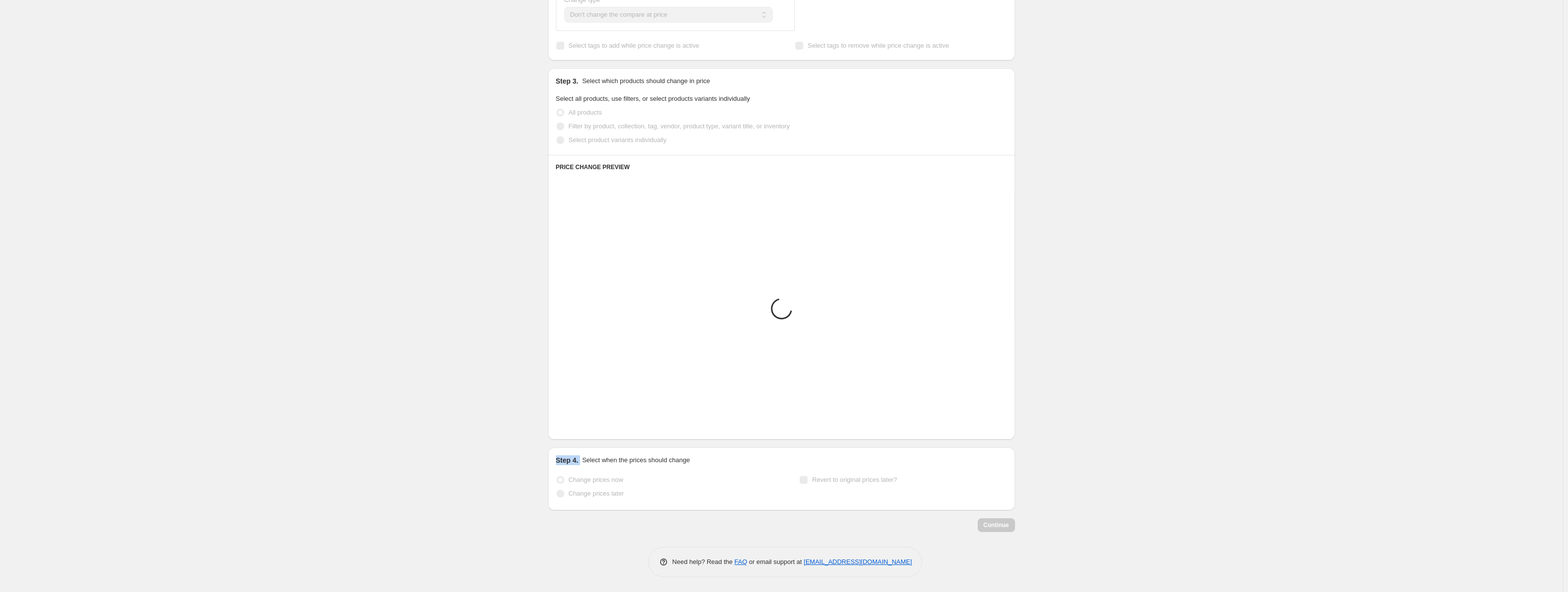
click at [583, 432] on button "Next" at bounding box center [576, 425] width 14 height 14
click at [585, 438] on div "PRICE CHANGE PREVIEW Placeholder Loading product variants... Loading... Placeho…" at bounding box center [781, 297] width 467 height 285
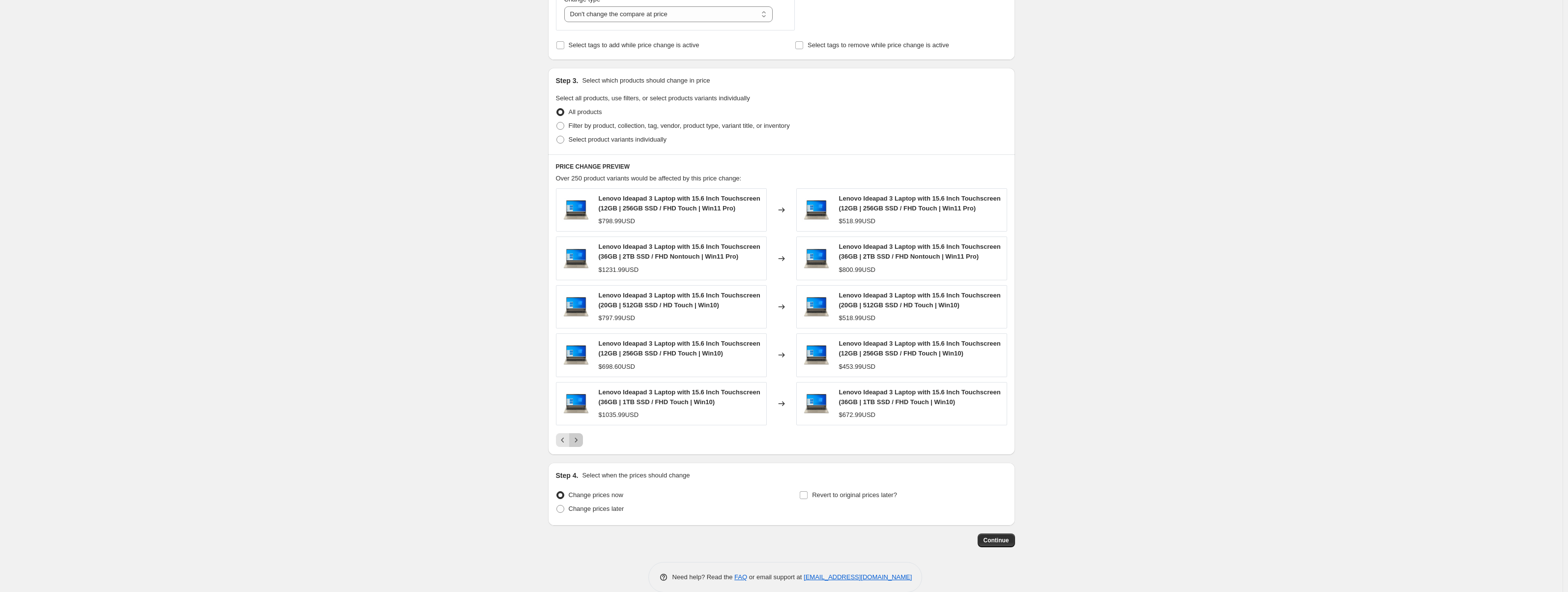
click at [583, 440] on button "Next" at bounding box center [576, 440] width 14 height 14
click at [581, 438] on icon "Next" at bounding box center [576, 440] width 10 height 10
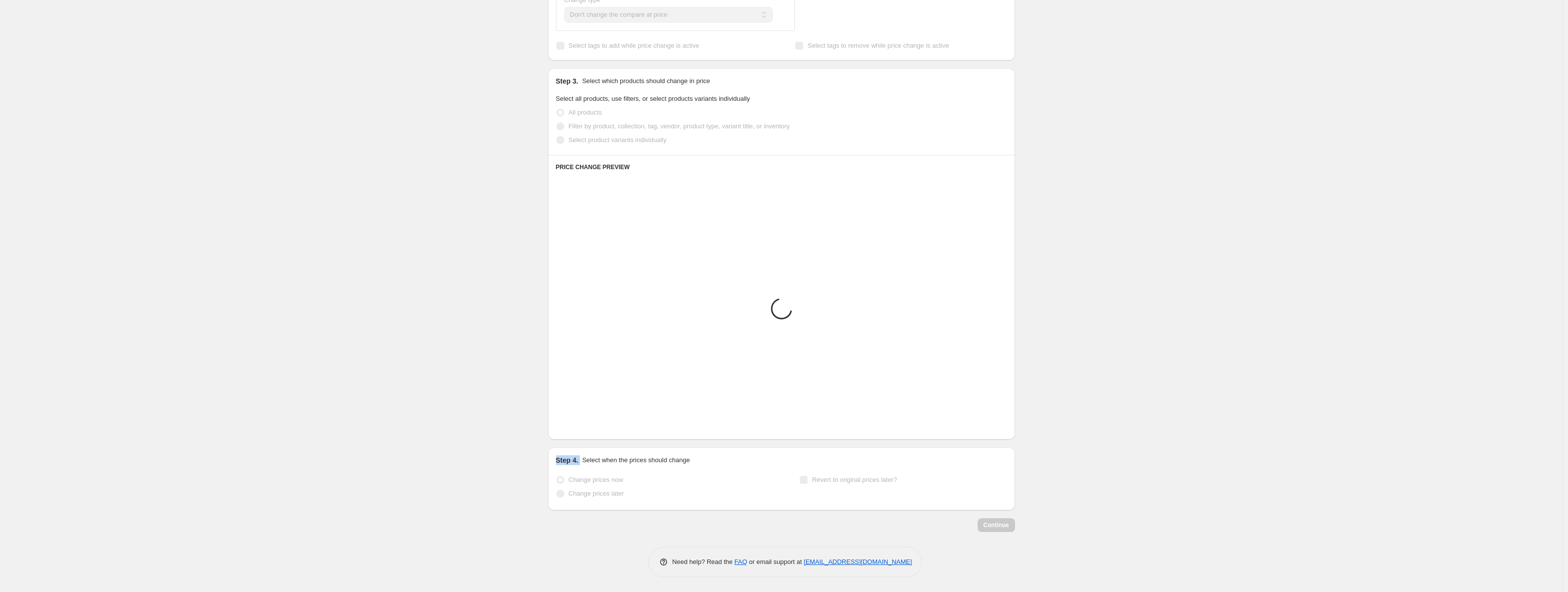
click at [583, 438] on div "PRICE CHANGE PREVIEW Placeholder Loading product variants... Loading... Placeho…" at bounding box center [781, 297] width 467 height 285
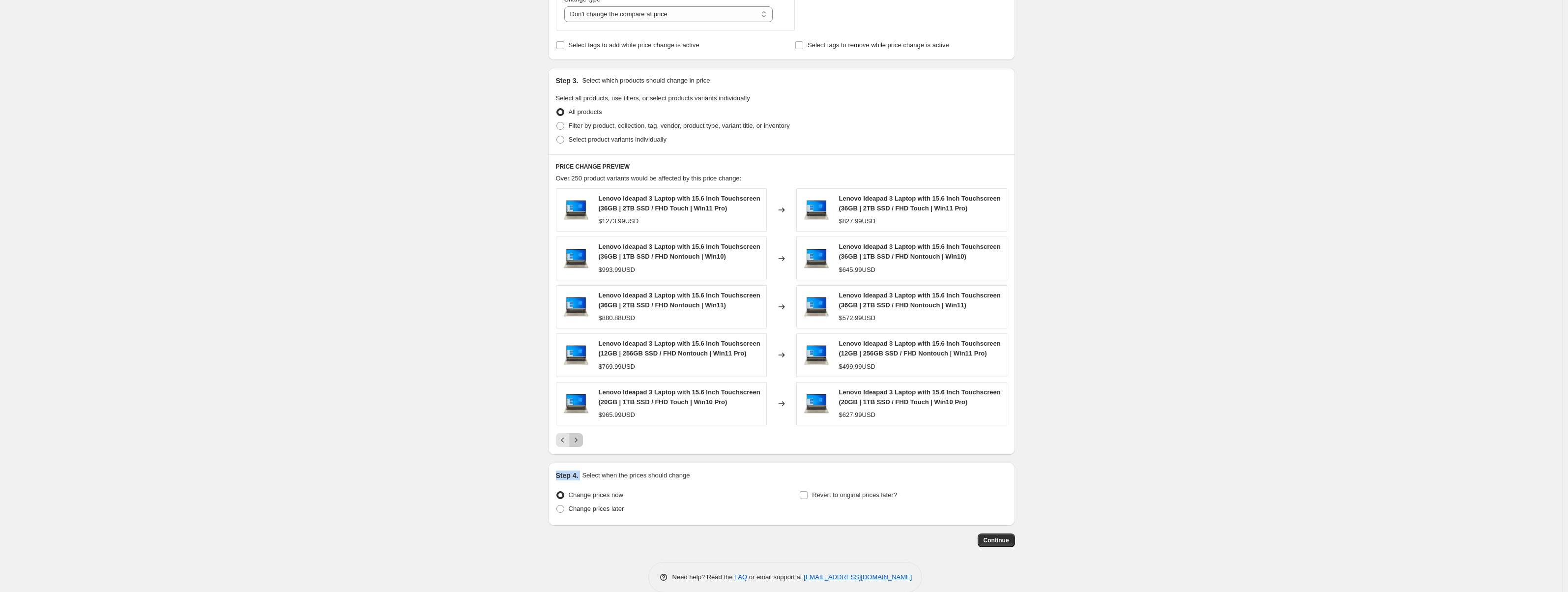
click at [581, 438] on icon "Next" at bounding box center [576, 440] width 10 height 10
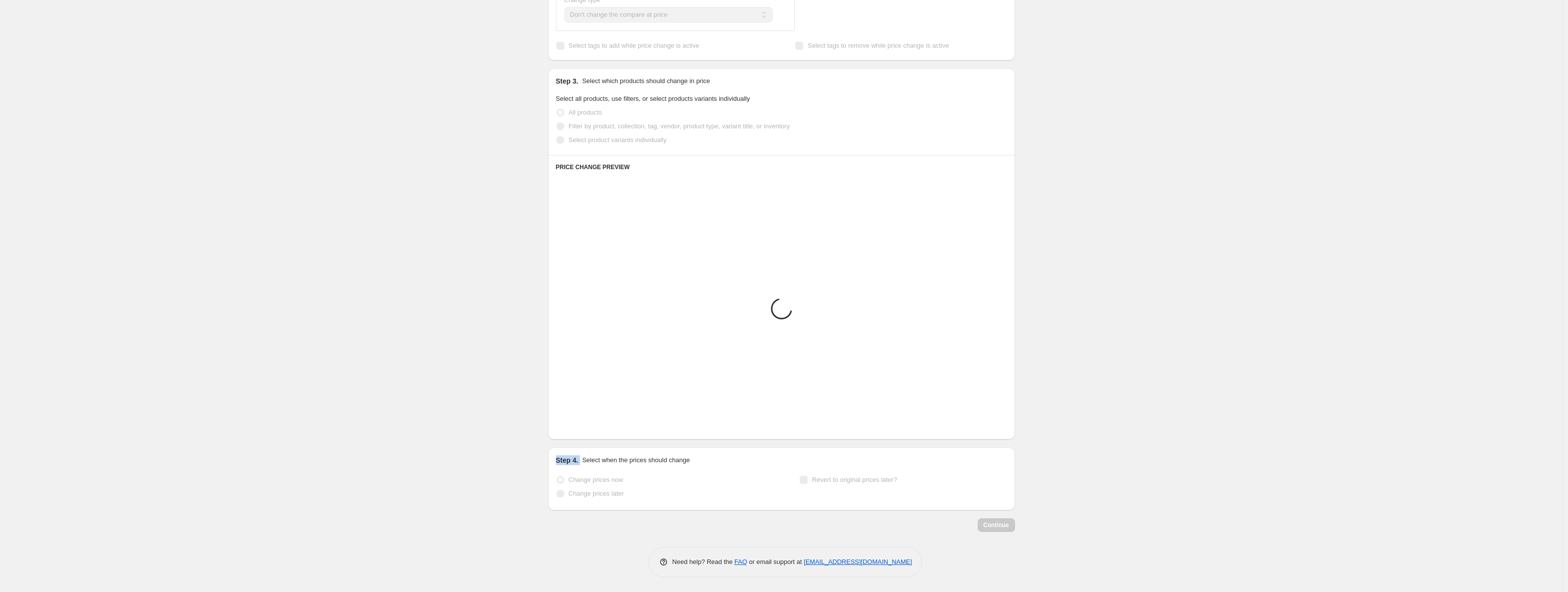
click at [581, 430] on icon "Next" at bounding box center [576, 425] width 10 height 10
click at [583, 438] on div "PRICE CHANGE PREVIEW Placeholder Loading product variants... Loading... Placeho…" at bounding box center [781, 297] width 467 height 285
click at [581, 430] on icon "Next" at bounding box center [576, 425] width 10 height 10
click at [583, 438] on div "PRICE CHANGE PREVIEW Placeholder Loading product variants... Loading... Placeho…" at bounding box center [781, 297] width 467 height 285
click at [581, 430] on icon "Next" at bounding box center [576, 425] width 10 height 10
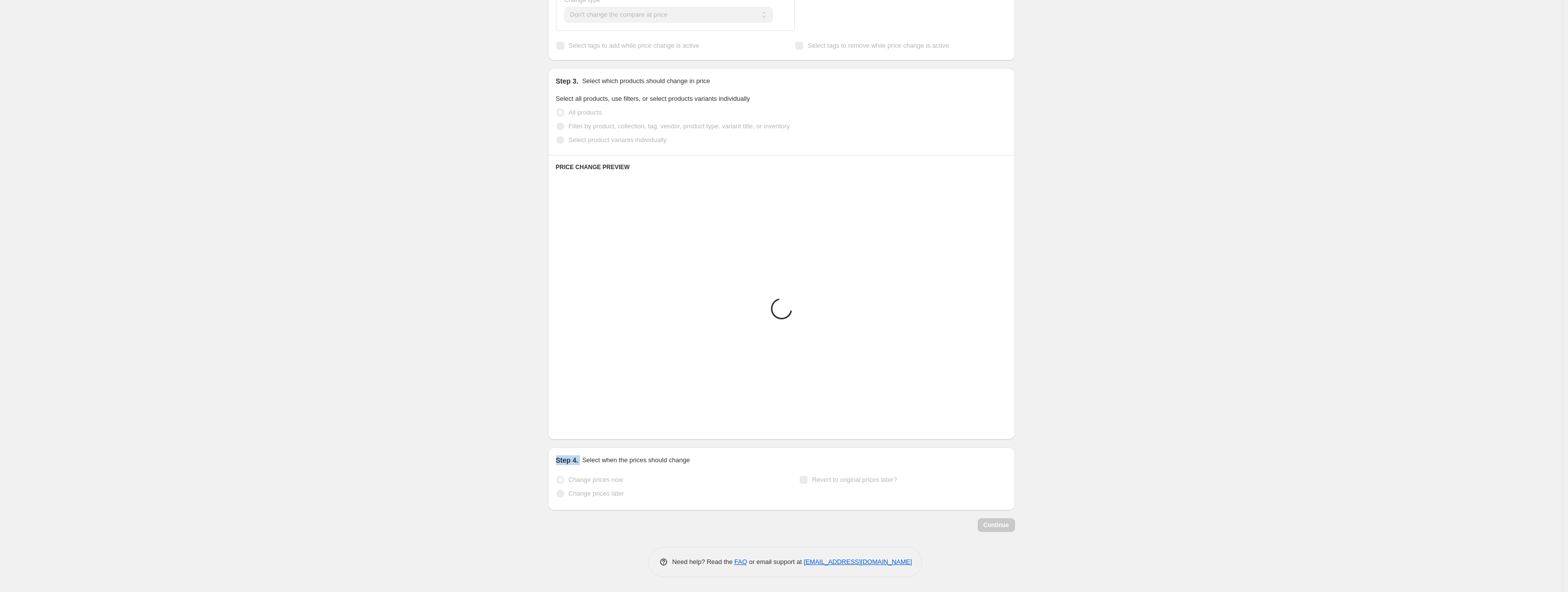
click at [583, 438] on div "PRICE CHANGE PREVIEW Placeholder Loading product variants... Loading... Placeho…" at bounding box center [781, 297] width 467 height 285
click at [581, 430] on icon "Next" at bounding box center [576, 425] width 10 height 10
click at [583, 438] on div "PRICE CHANGE PREVIEW Placeholder Loading product variants... Loading... Placeho…" at bounding box center [781, 297] width 467 height 285
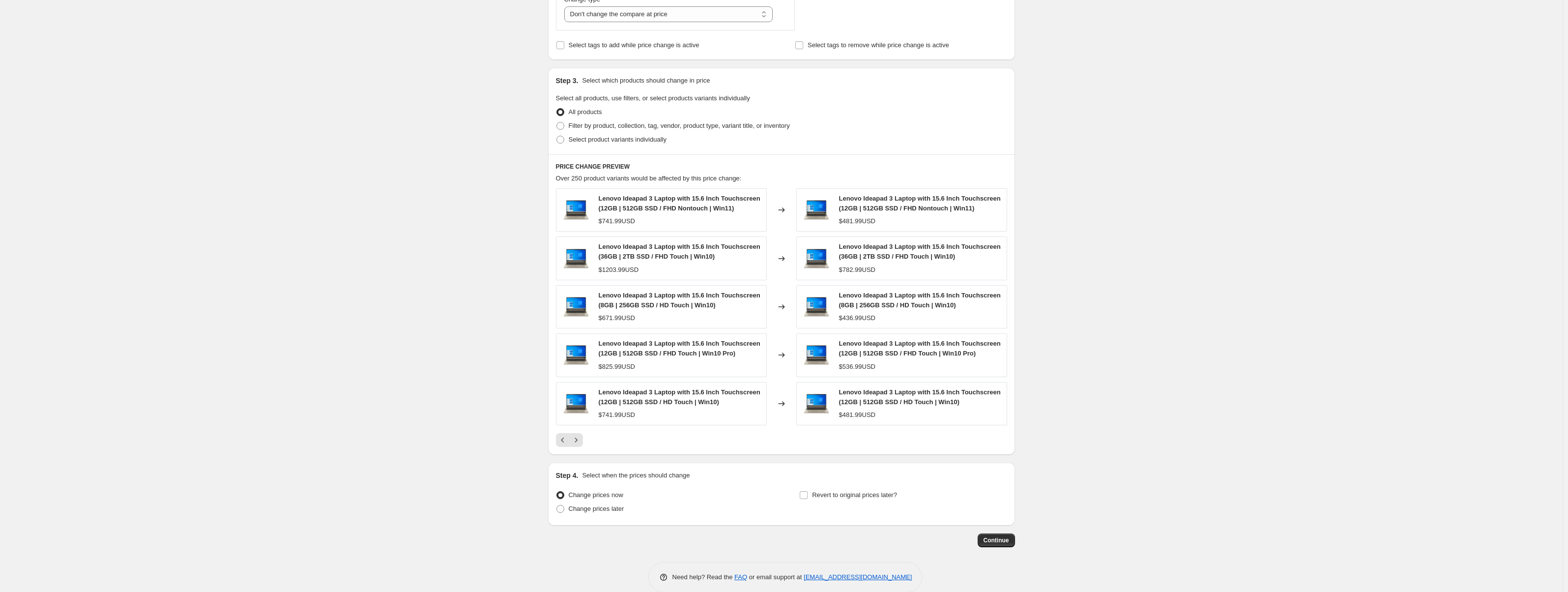
click at [1188, 409] on div "Create new price change job. This page is ready Create new price change job Dra…" at bounding box center [781, 108] width 1563 height 999
click at [1009, 537] on button "Continue" at bounding box center [996, 540] width 37 height 14
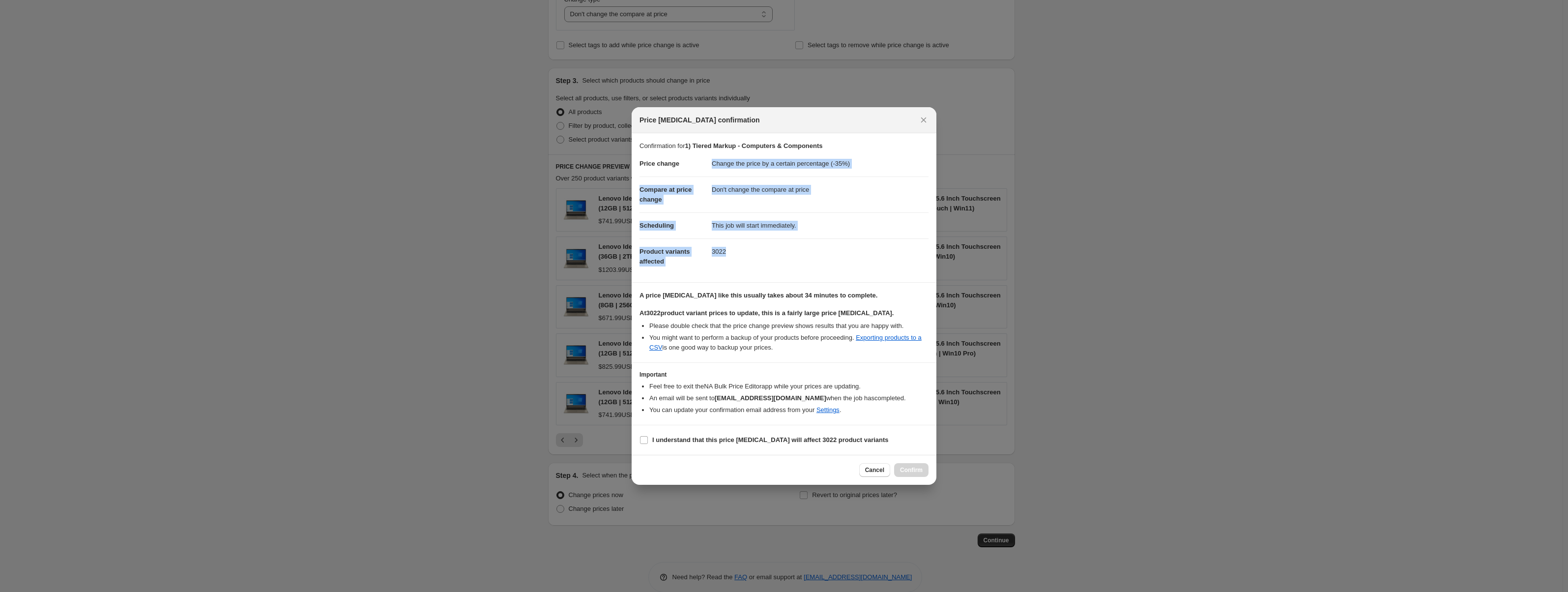
drag, startPoint x: 696, startPoint y: 163, endPoint x: 811, endPoint y: 255, distance: 147.3
click at [811, 255] on dl "Price change Change the price by a certain percentage (-35%) Compare at price c…" at bounding box center [784, 212] width 289 height 123
copy dl "Change the price by a certain percentage (-35%) Compare at price change Don't c…"
click at [864, 268] on dl "Price change Change the price by a certain percentage (-35%) Compare at price c…" at bounding box center [784, 212] width 289 height 123
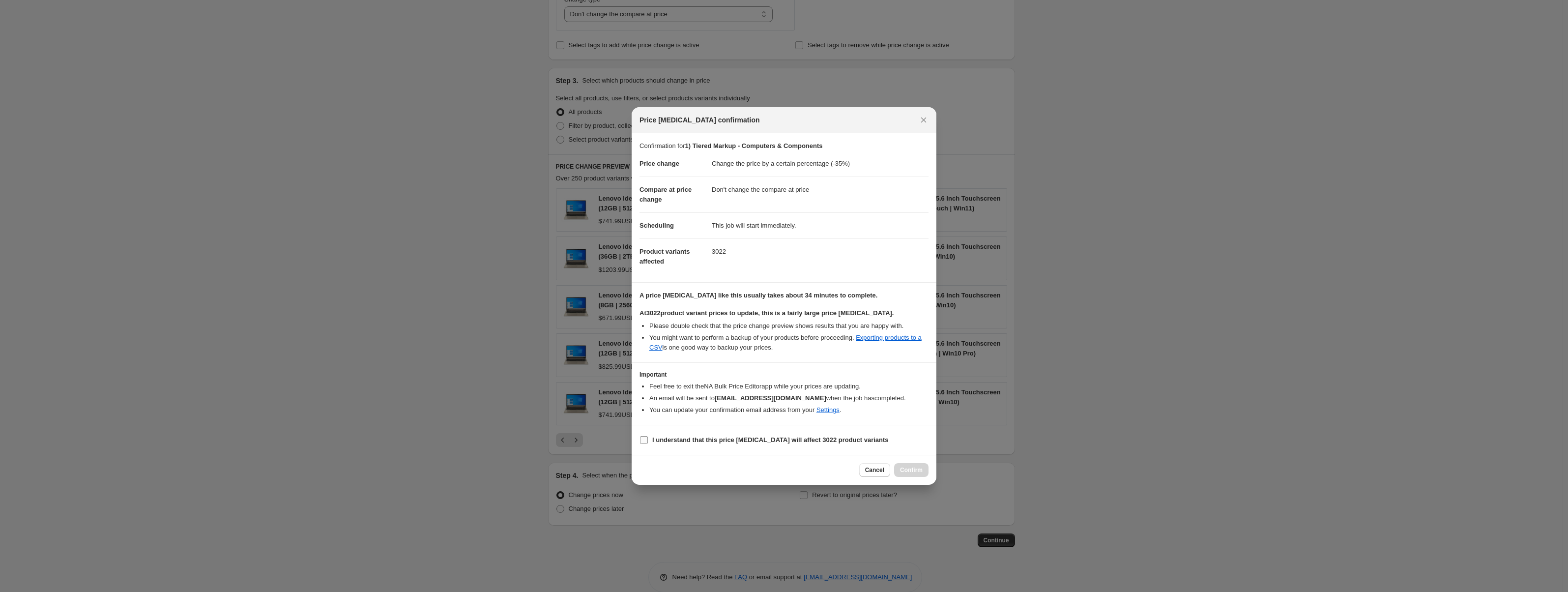
click at [697, 438] on b "I understand that this price change job will affect 3022 product variants" at bounding box center [770, 440] width 237 height 7
click at [648, 438] on input "I understand that this price change job will affect 3022 product variants" at bounding box center [644, 440] width 8 height 8
checkbox input "true"
click at [908, 474] on span "Confirm" at bounding box center [911, 470] width 22 height 8
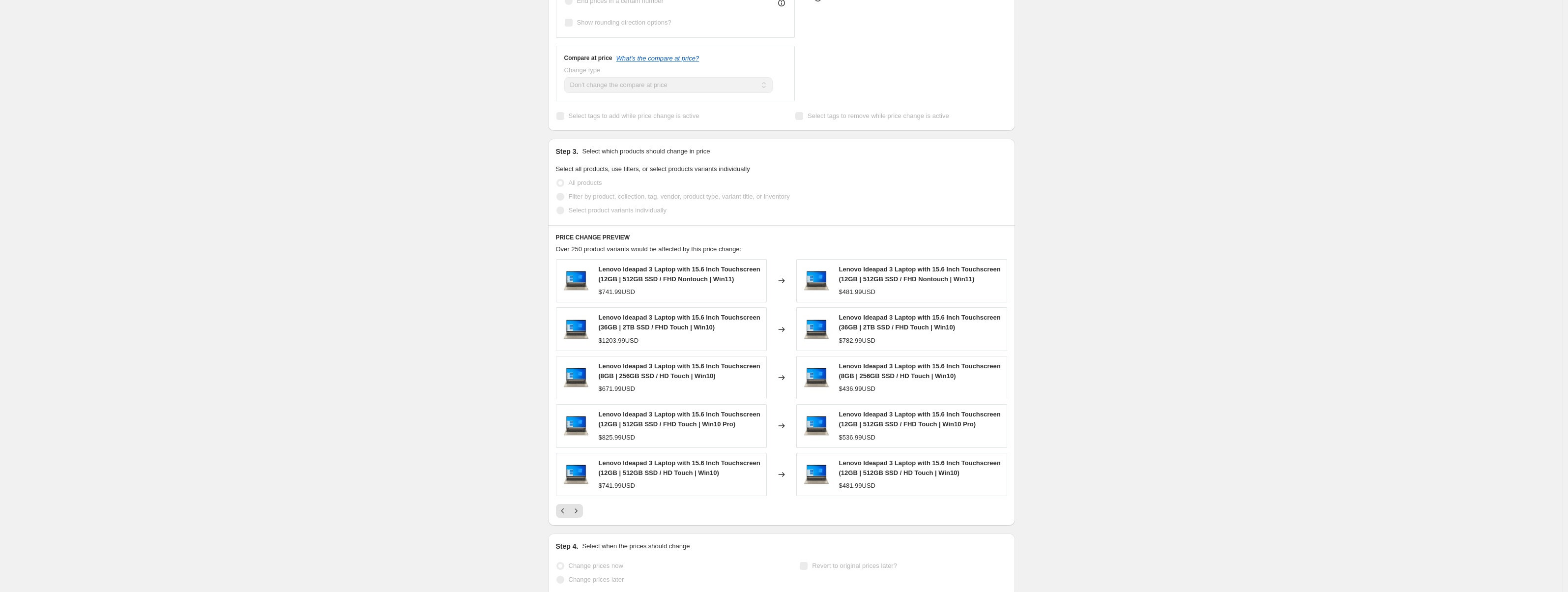
scroll to position [417, 0]
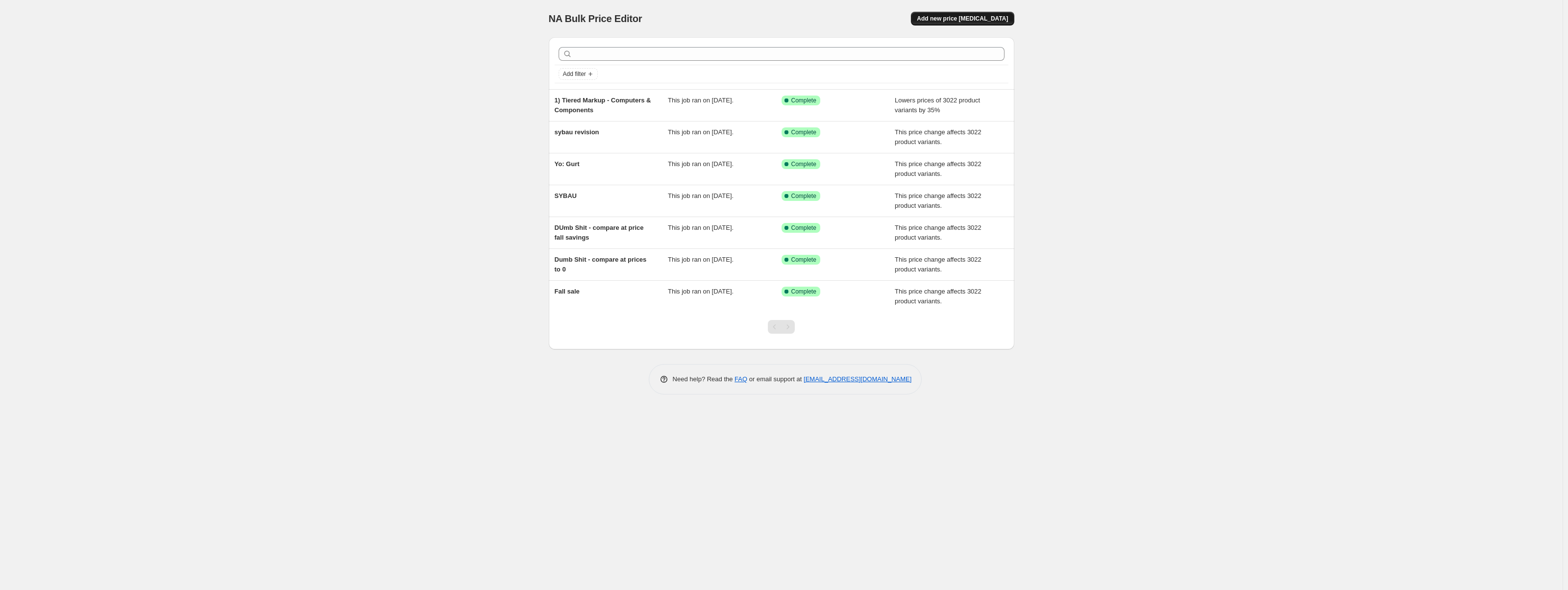
click at [995, 25] on button "Add new price [MEDICAL_DATA]" at bounding box center [962, 18] width 103 height 14
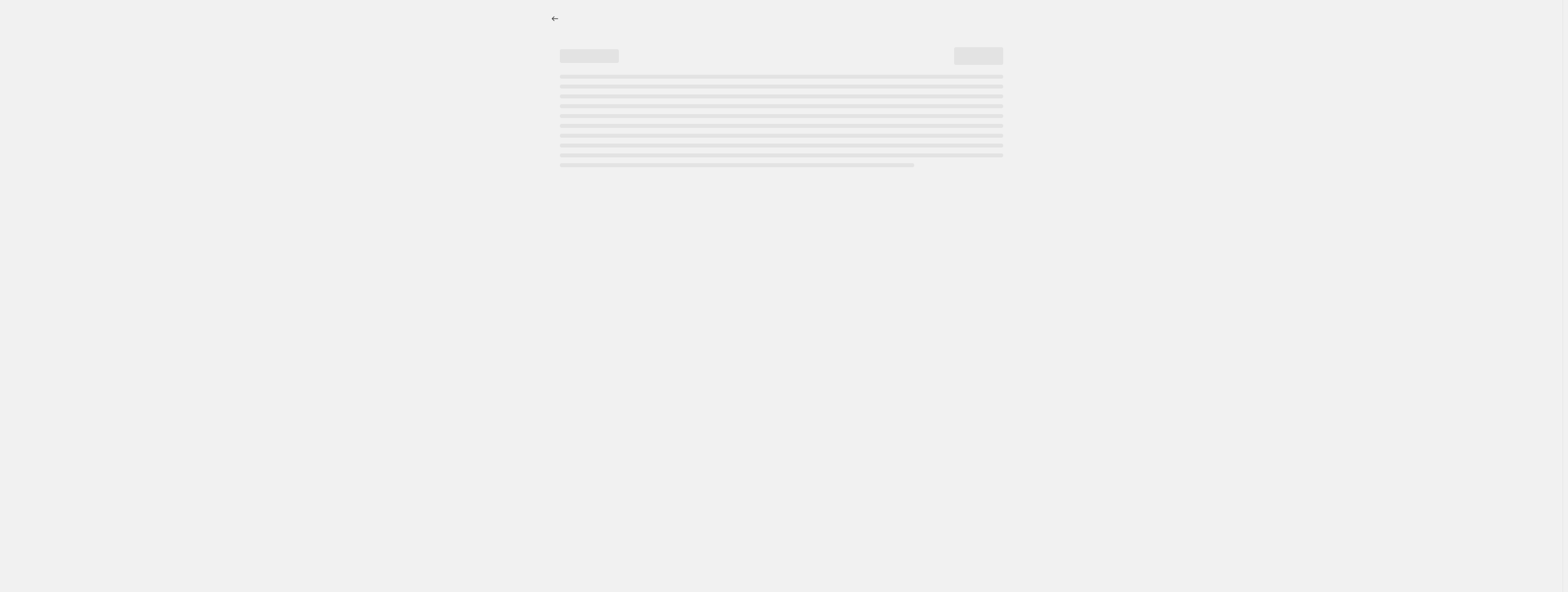
select select "percentage"
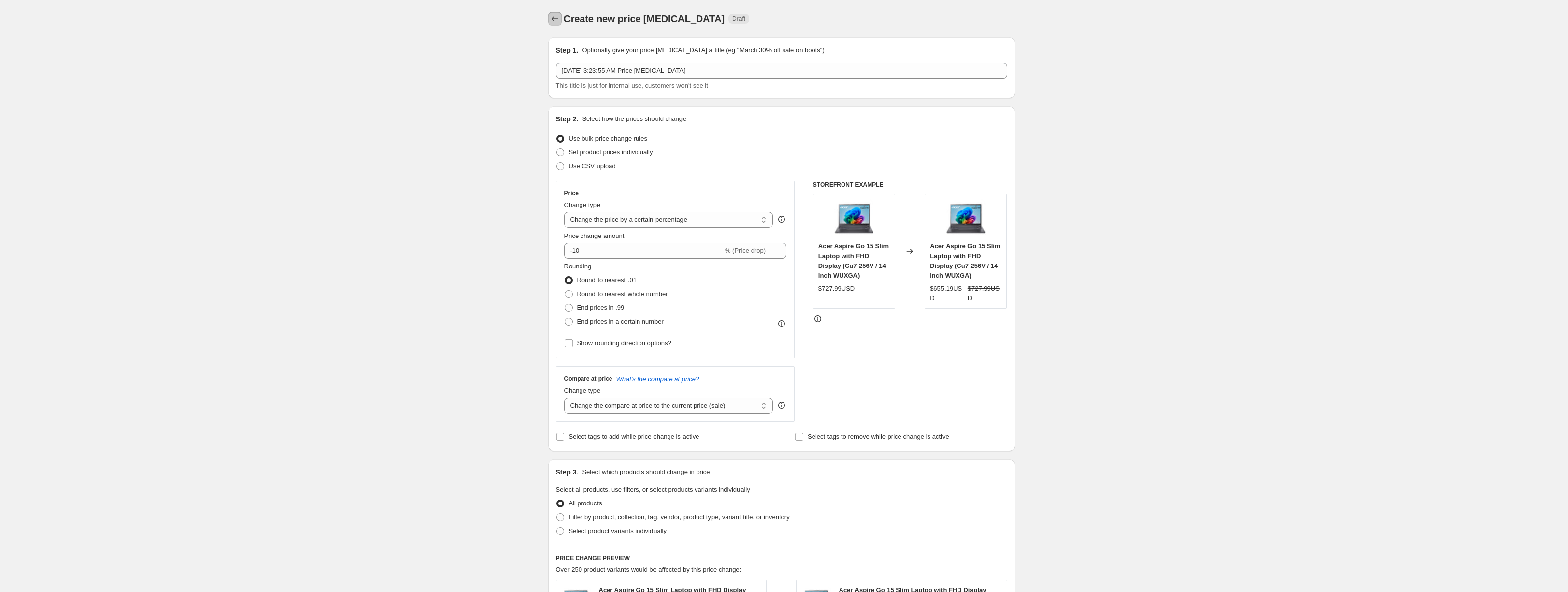
click at [556, 18] on icon "Price change jobs" at bounding box center [555, 18] width 10 height 10
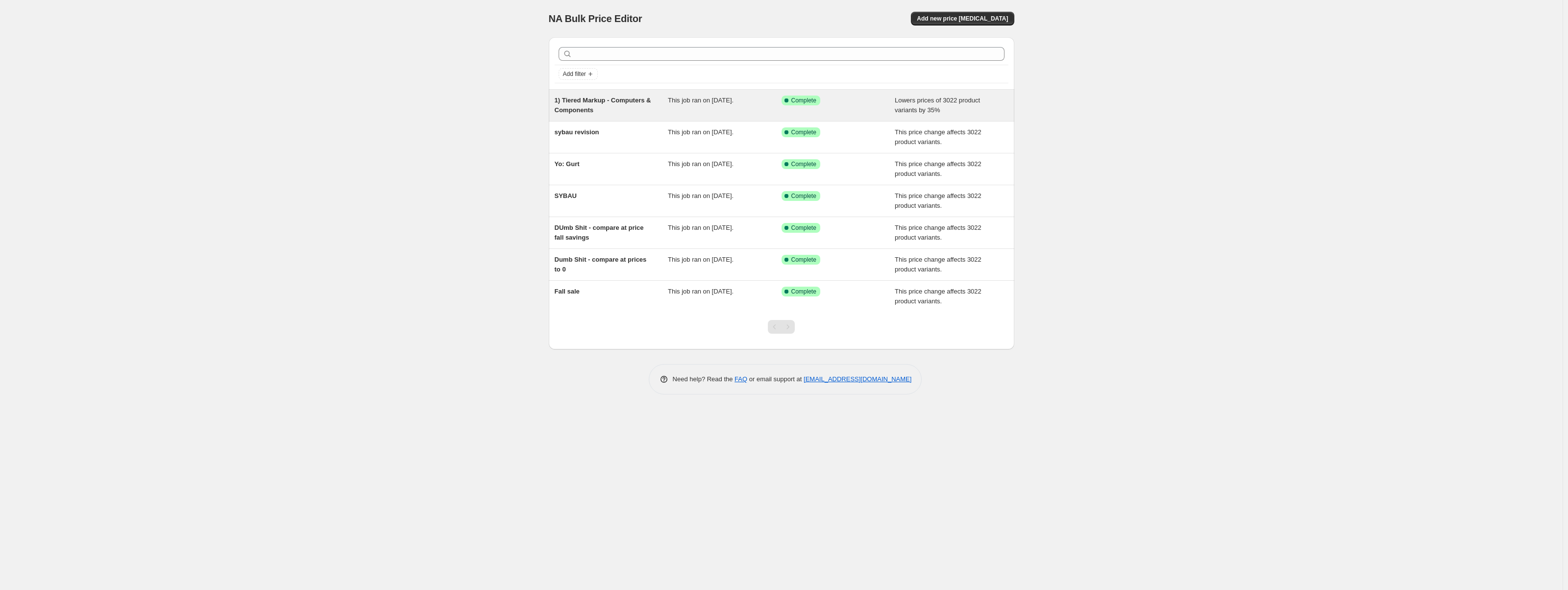
click at [617, 102] on span "1) Tiered Markup - Computers & Components" at bounding box center [602, 104] width 96 height 17
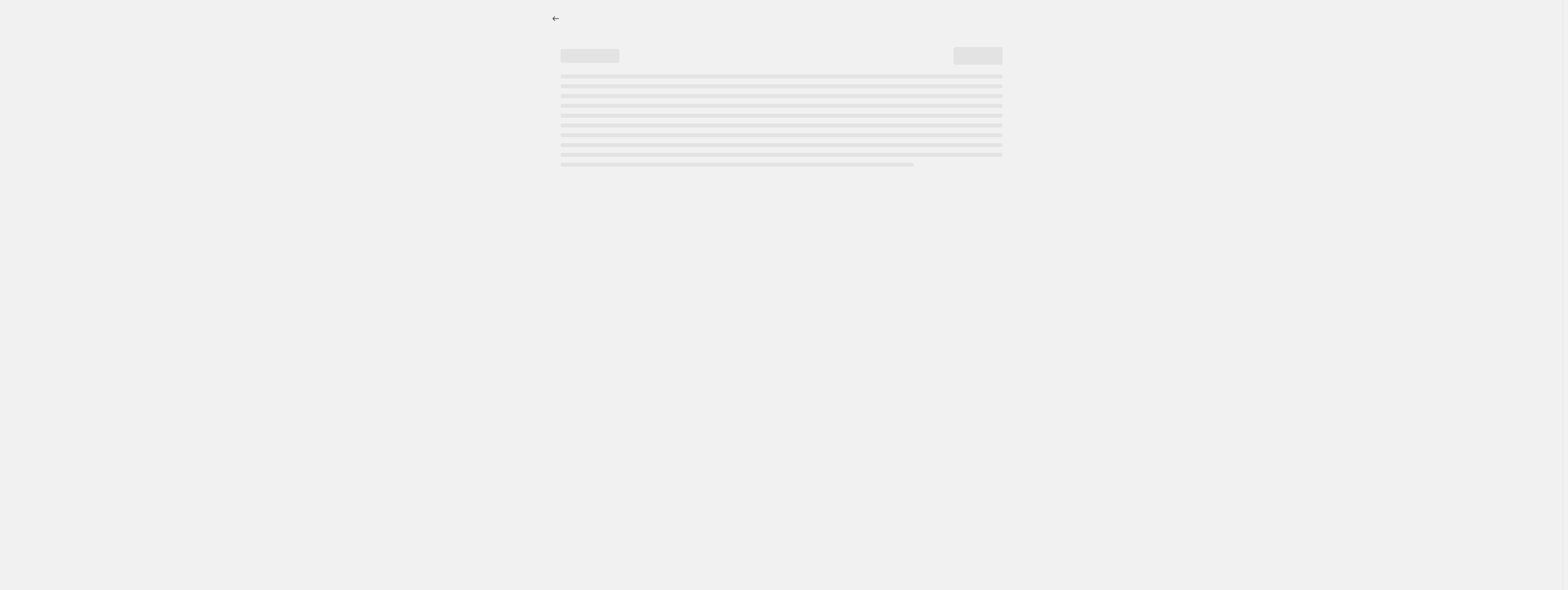
select select "percentage"
select select "no_change"
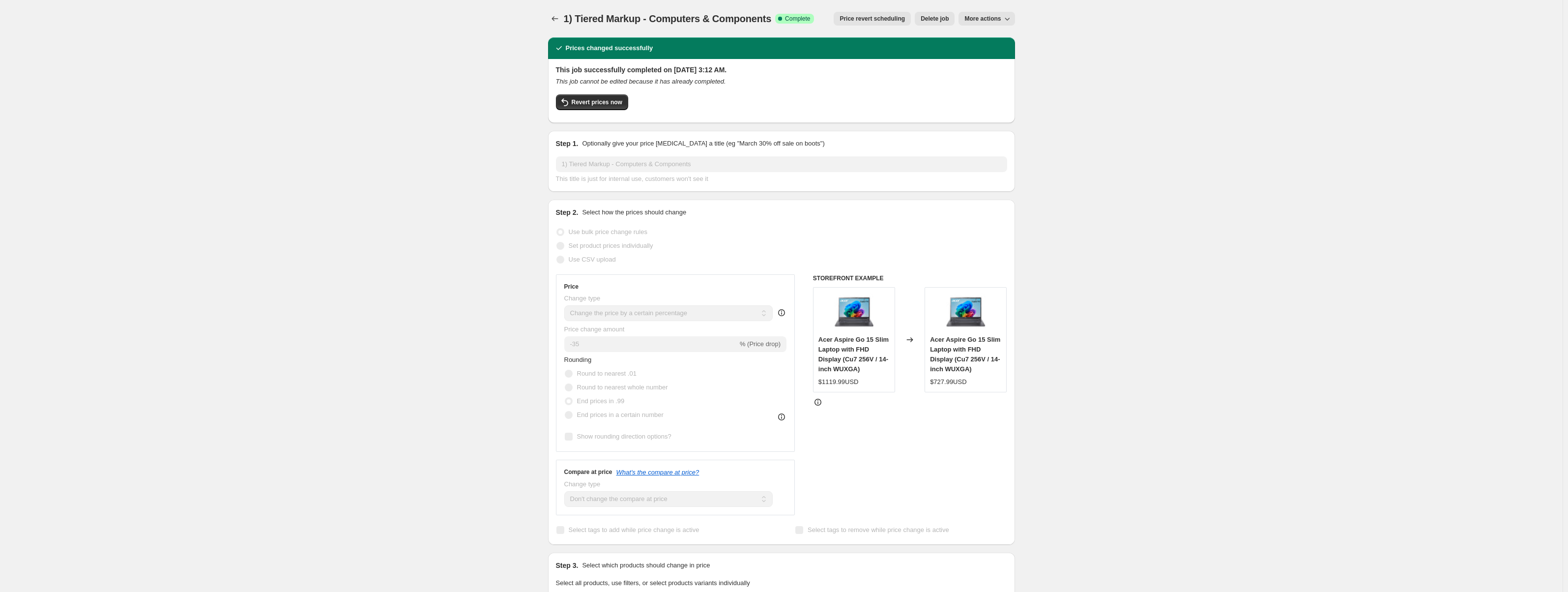
click at [993, 22] on button "More actions" at bounding box center [987, 18] width 56 height 14
click at [1074, 33] on div "1) Tiered Markup - Computers & Components. This page is ready 1) Tiered Markup …" at bounding box center [781, 536] width 1563 height 1071
click at [567, 20] on span "1) Tiered Markup - Computers & Components" at bounding box center [668, 19] width 208 height 11
click at [558, 18] on icon "Price change jobs" at bounding box center [555, 18] width 10 height 10
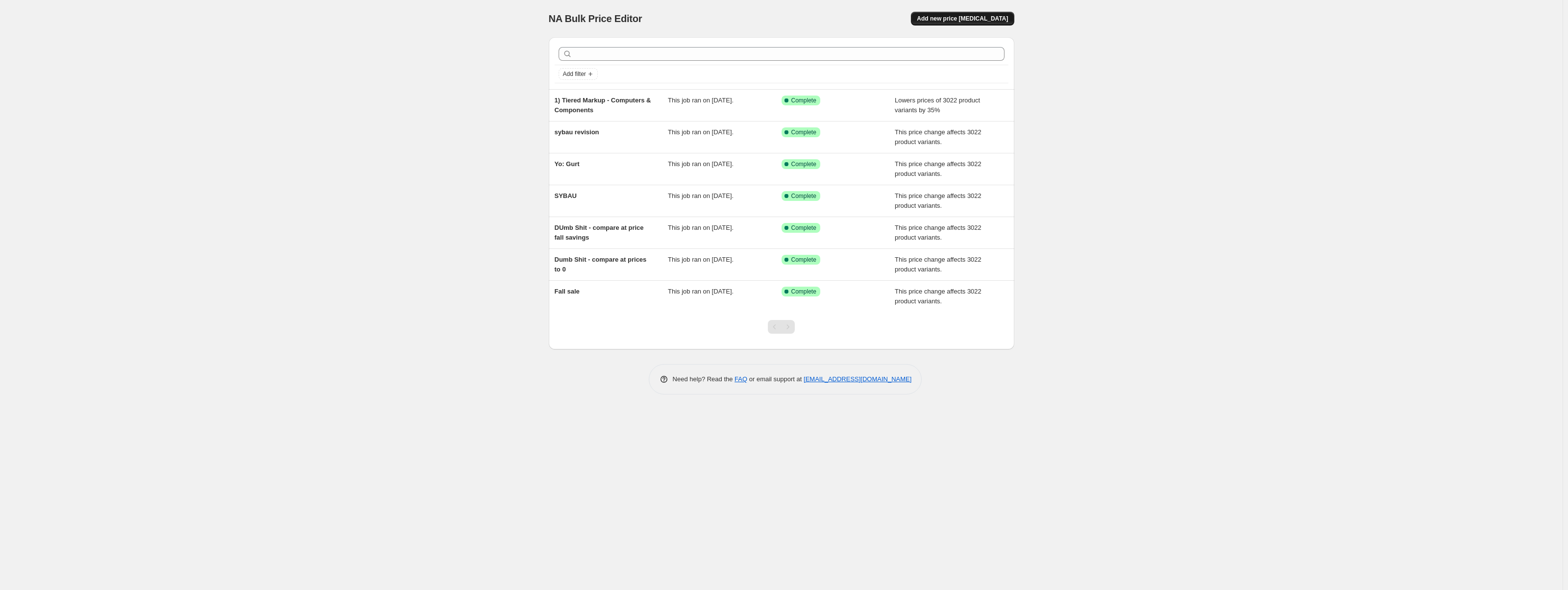
click at [943, 22] on span "Add new price [MEDICAL_DATA]" at bounding box center [962, 19] width 91 height 8
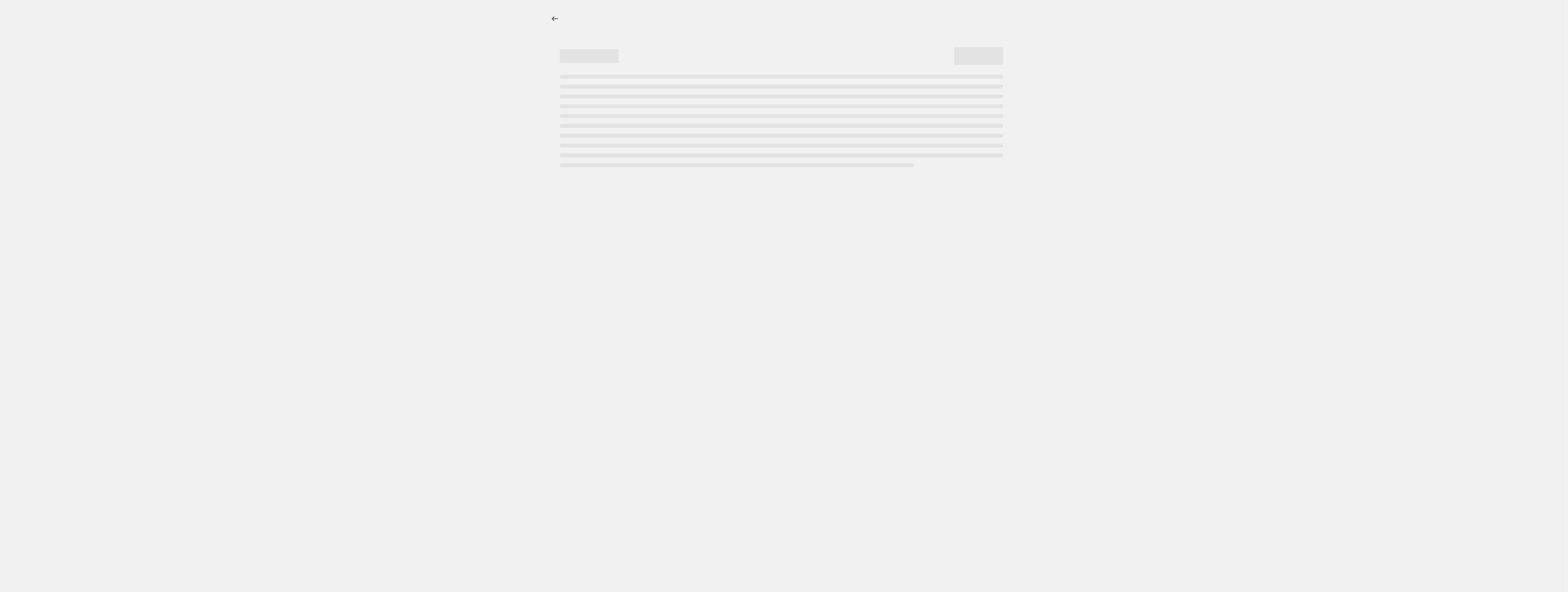
select select "percentage"
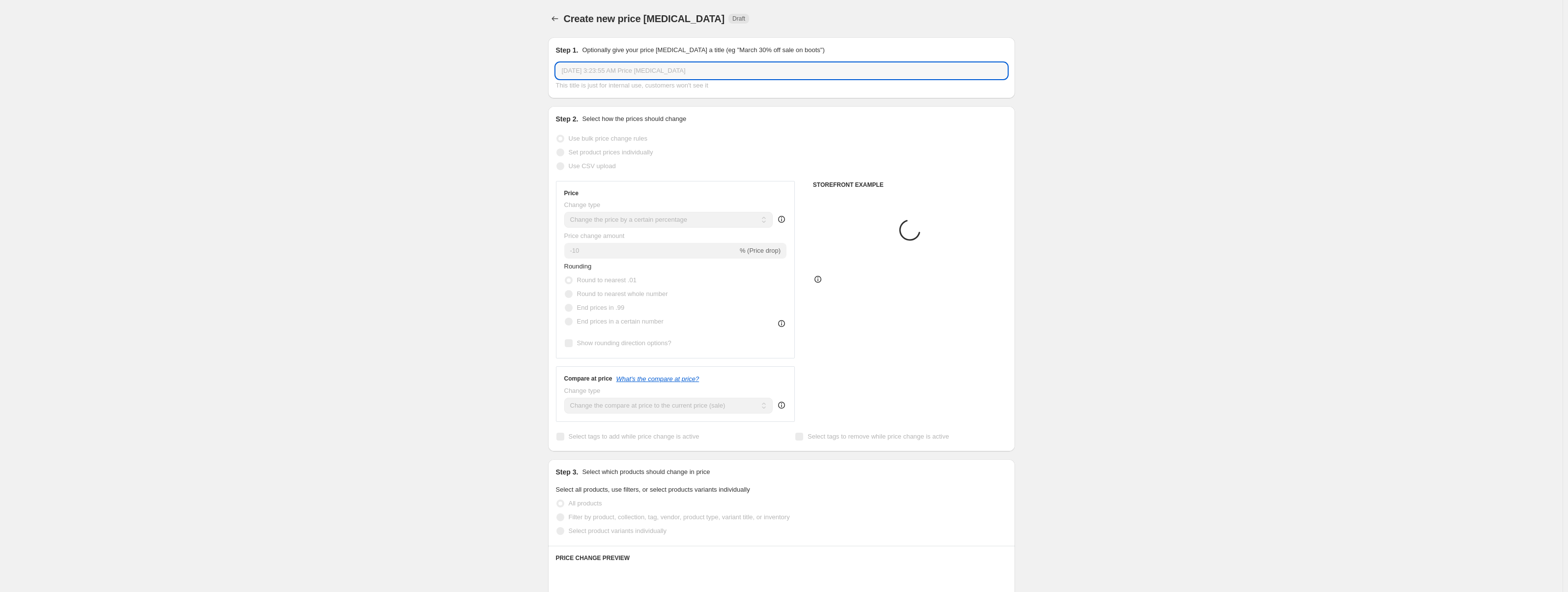
click at [687, 71] on input "Aug 23, 2025, 3:23:55 AM Price change job" at bounding box center [782, 71] width 451 height 16
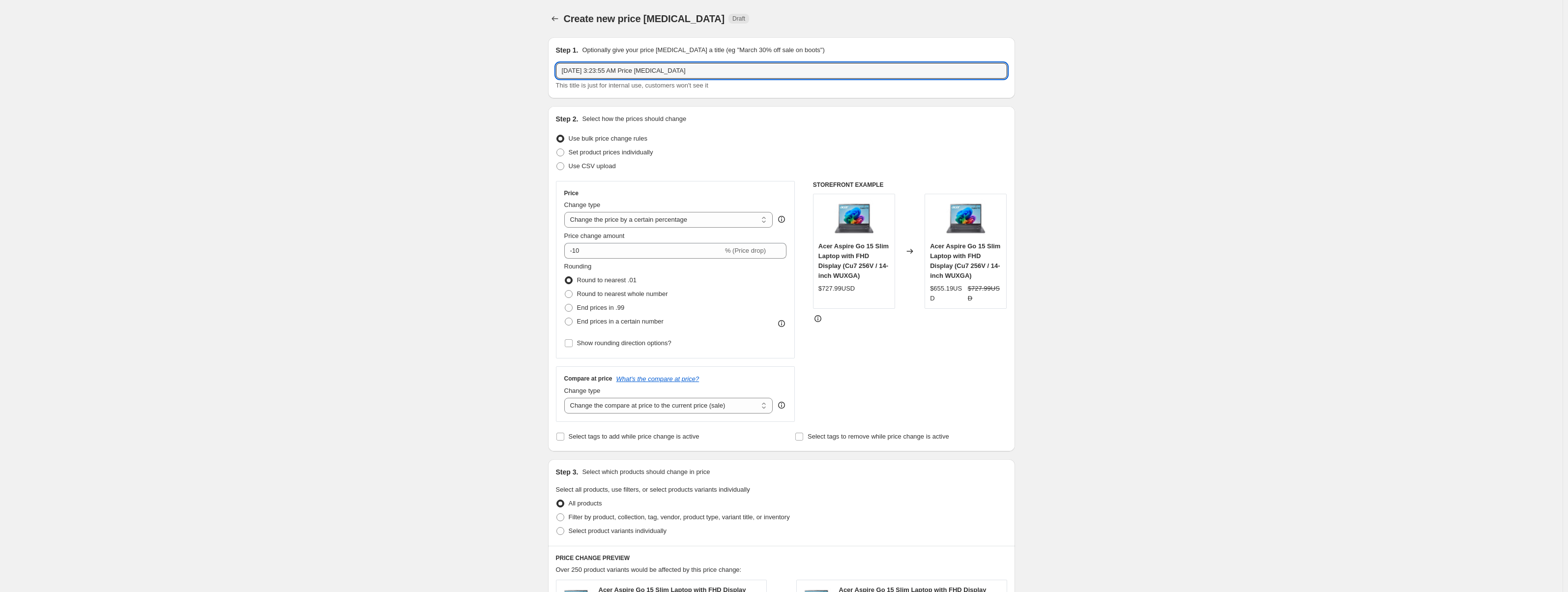
drag, startPoint x: 723, startPoint y: 70, endPoint x: 555, endPoint y: 68, distance: 168.0
click at [555, 68] on div "Step 1. Optionally give your price change job a title (eg "March 30% off sale o…" at bounding box center [781, 68] width 467 height 61
paste input "Hi Mr. Spriggs, I just wanted to follow up on my previous email regarding AP Ps…"
type input "Hi Mr. Spriggs, I just wanted to follow up on my previous email regarding AP Ps…"
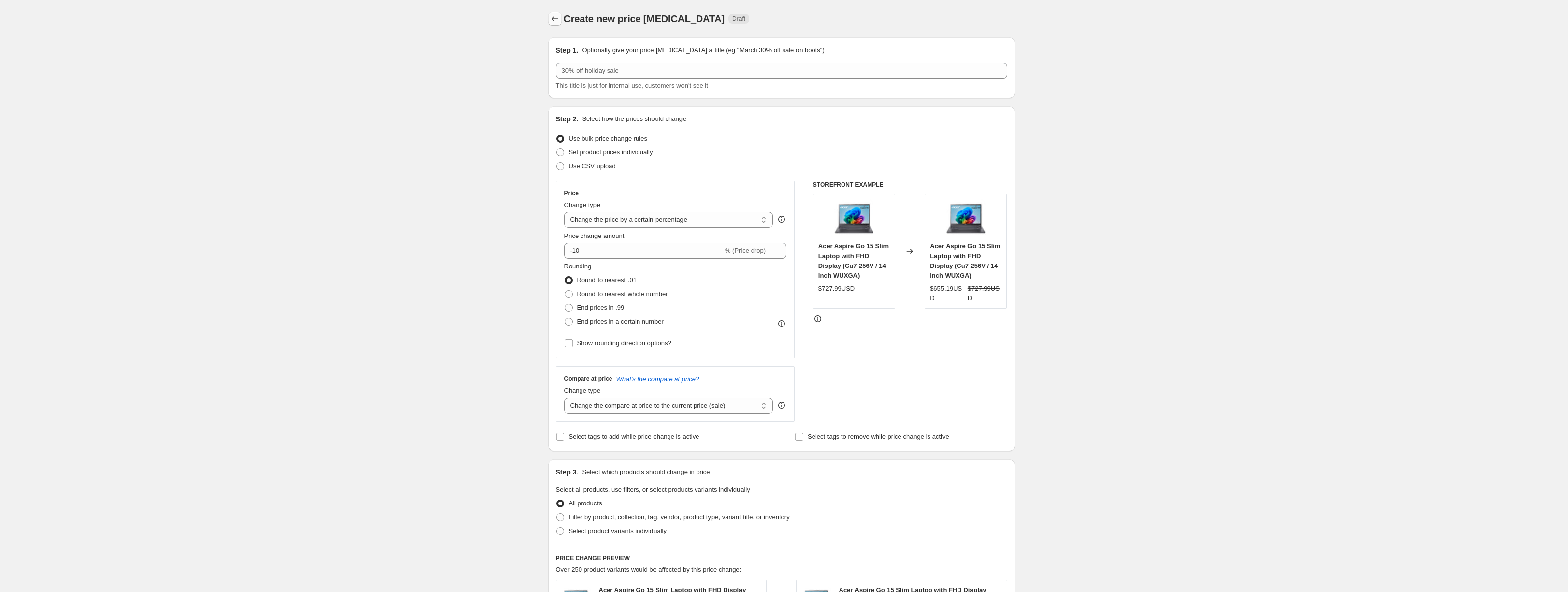
click at [558, 20] on icon "Price change jobs" at bounding box center [555, 18] width 10 height 10
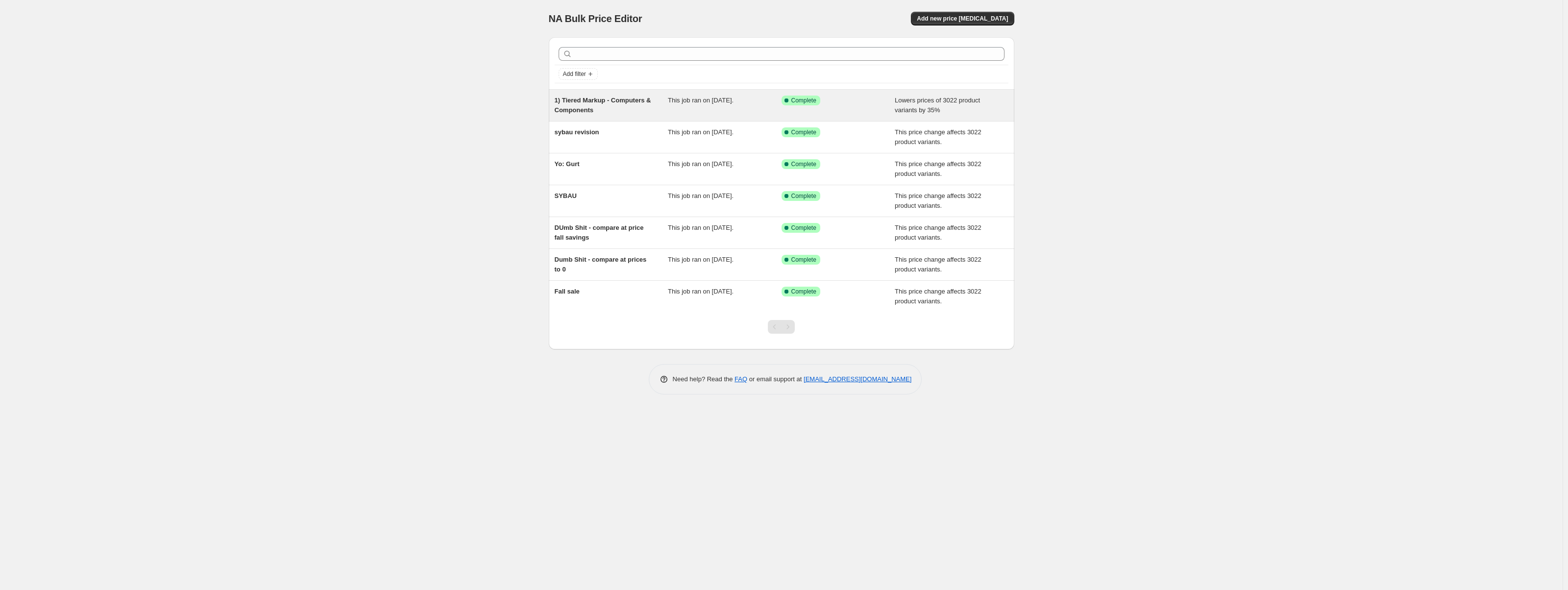
click at [602, 106] on div "1) Tiered Markup - Computers & Components" at bounding box center [611, 105] width 114 height 20
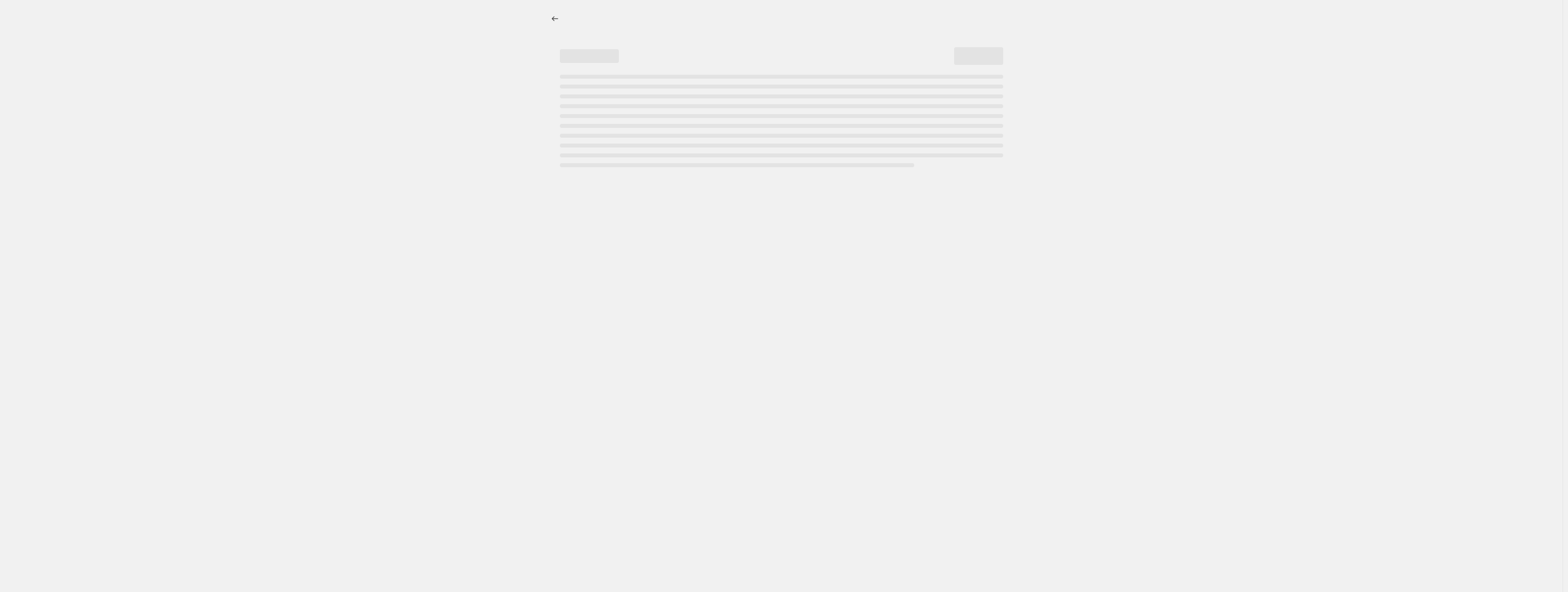
select select "percentage"
select select "no_change"
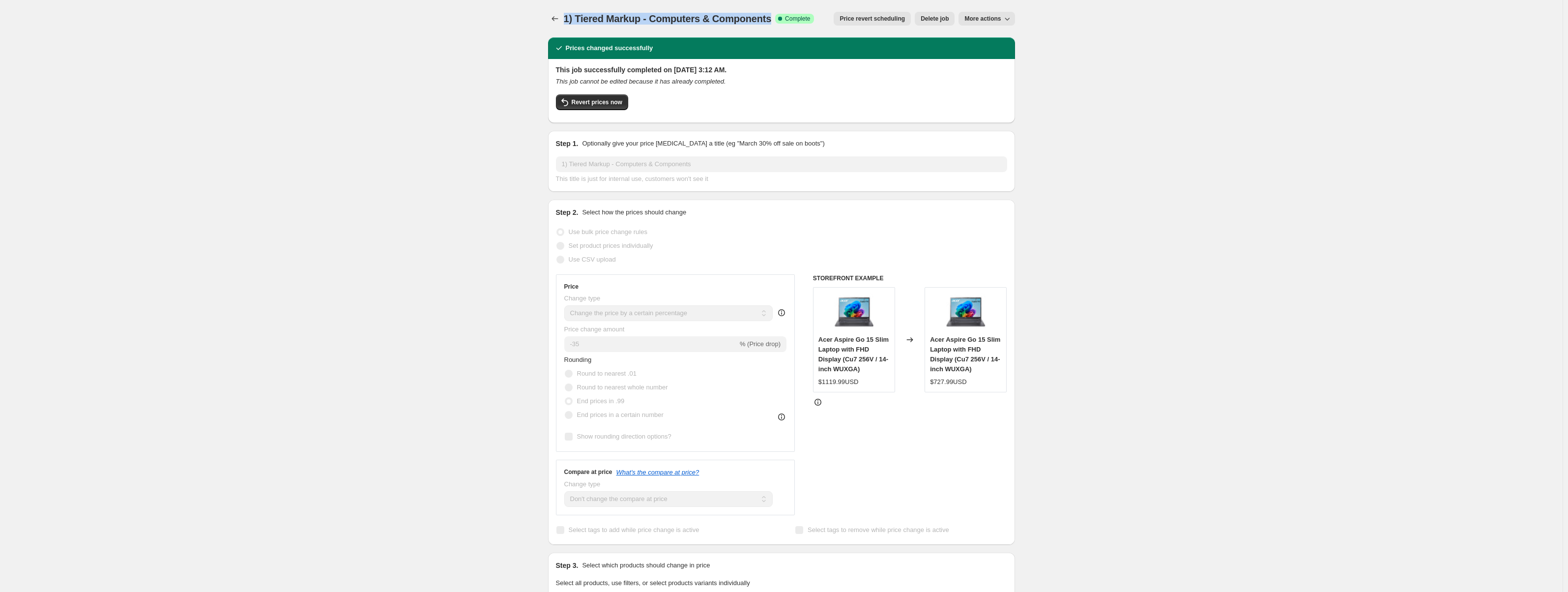
drag, startPoint x: 769, startPoint y: 20, endPoint x: 567, endPoint y: 34, distance: 202.5
click at [567, 34] on div "1) Tiered Markup - Computers & Components. This page is ready 1) Tiered Markup …" at bounding box center [781, 18] width 467 height 37
copy span "1) Tiered Markup - Computers & Components"
click at [558, 18] on icon "Price change jobs" at bounding box center [555, 18] width 10 height 10
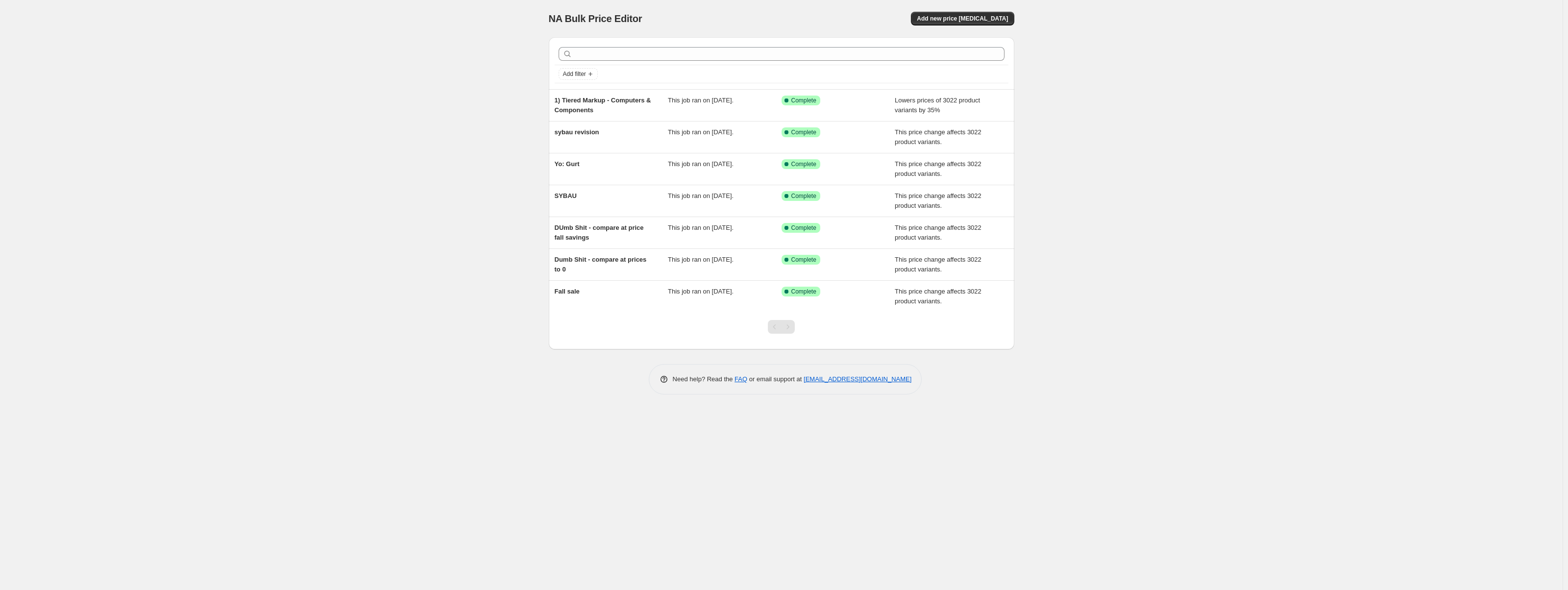
click at [1008, 29] on div "NA Bulk Price Editor. This page is ready NA Bulk Price Editor Add new price [ME…" at bounding box center [781, 18] width 466 height 37
click at [1005, 22] on button "Add new price [MEDICAL_DATA]" at bounding box center [962, 18] width 103 height 14
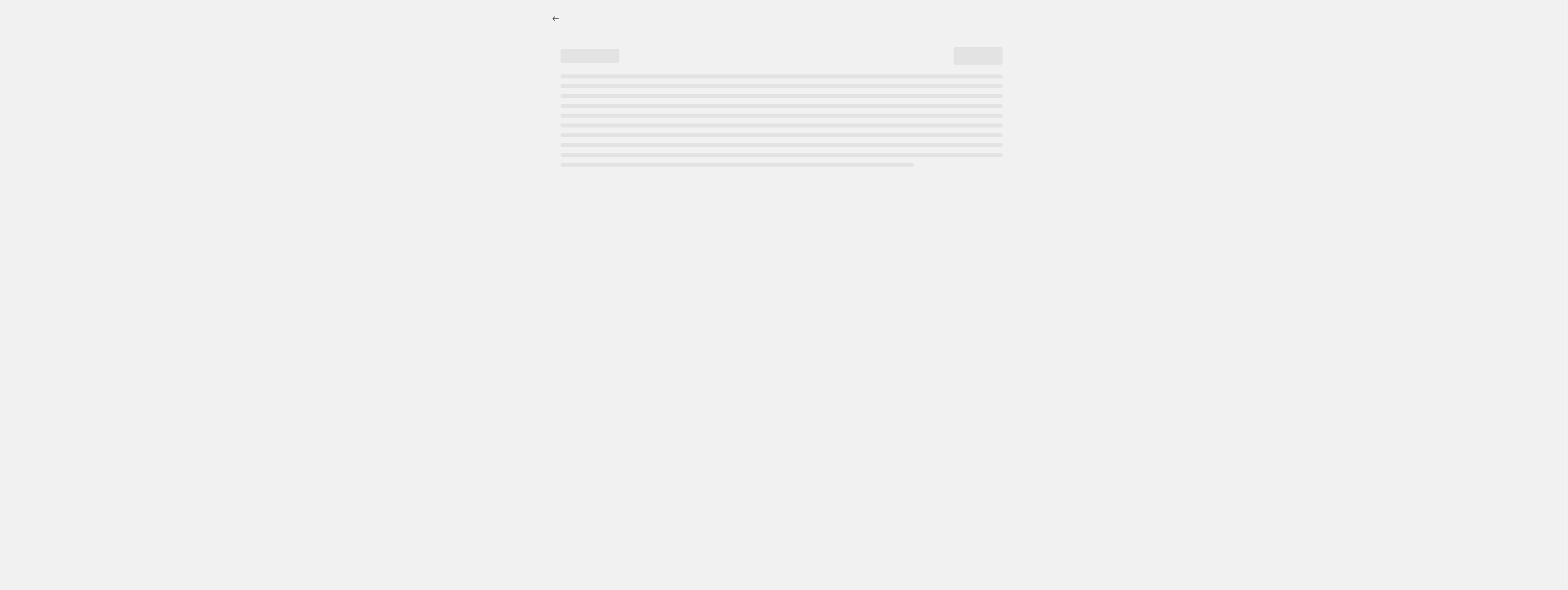
select select "percentage"
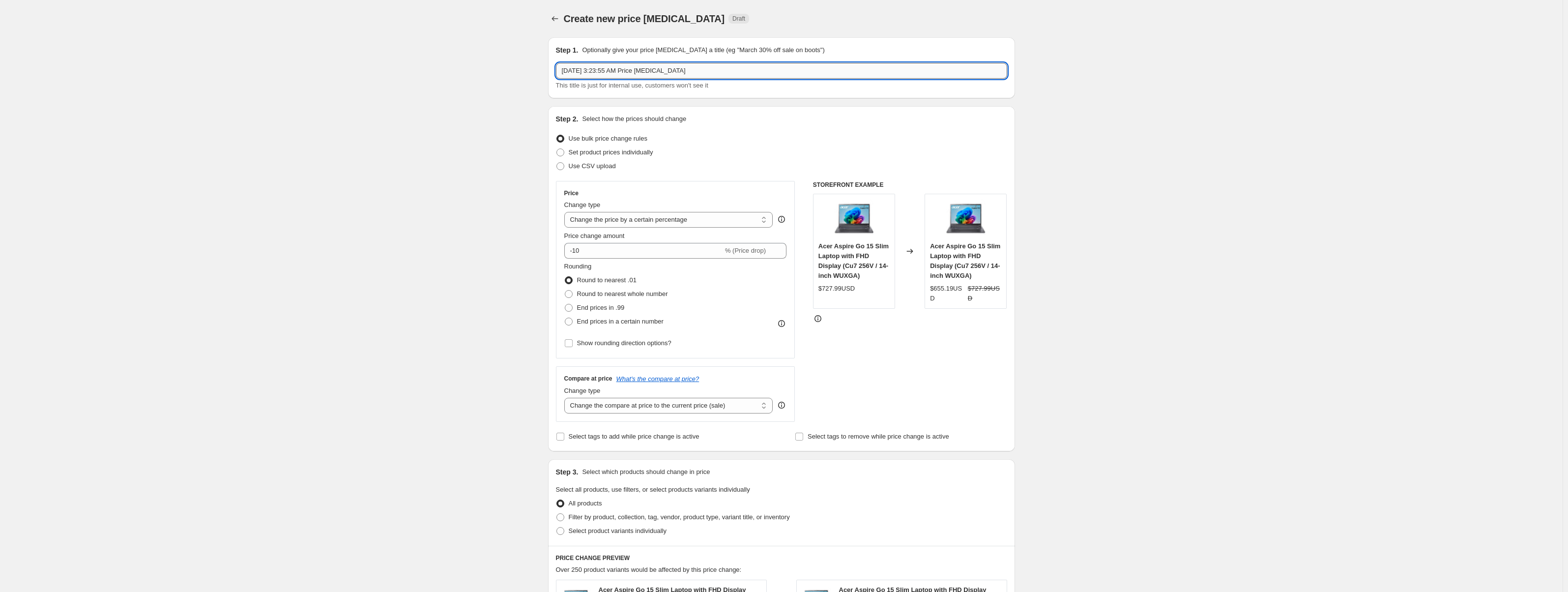
click at [704, 71] on input "Aug 23, 2025, 3:23:55 AM Price change job" at bounding box center [782, 71] width 451 height 16
paste input "1) Tiered Markup - Computers & Components"
type input "1) Tiered Markup - Computers & Components (ACTUALLY)"
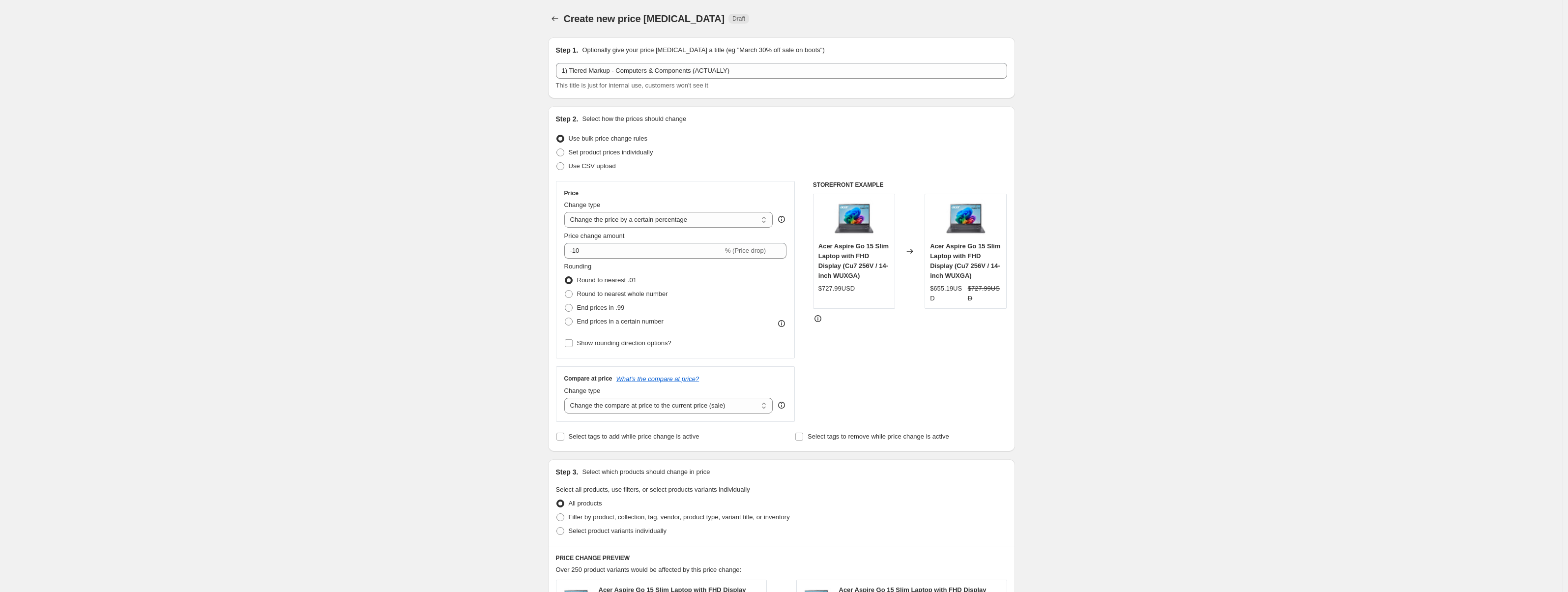
click at [1181, 301] on div "Create new price change job. This page is ready Create new price change job Dra…" at bounding box center [781, 499] width 1563 height 999
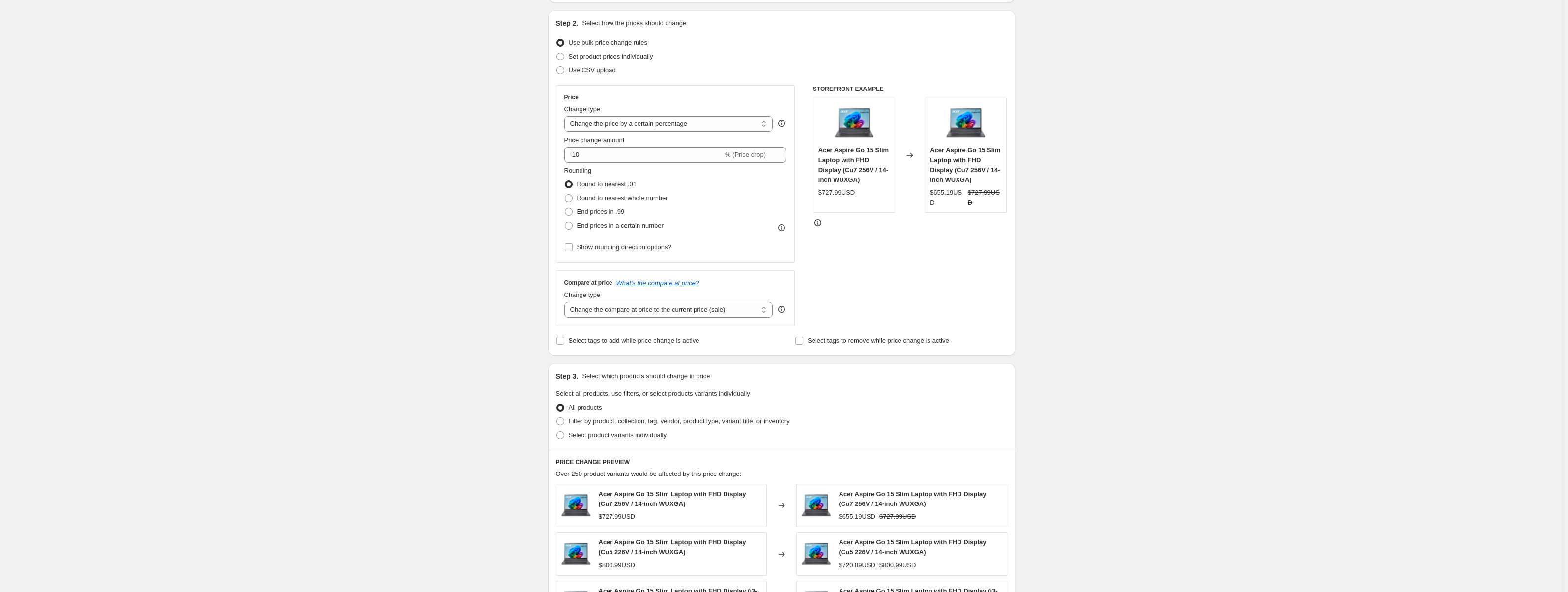
scroll to position [99, 0]
click at [609, 418] on span "Filter by product, collection, tag, vendor, product type, variant title, or inv…" at bounding box center [679, 418] width 221 height 7
click at [557, 416] on input "Filter by product, collection, tag, vendor, product type, variant title, or inv…" at bounding box center [556, 415] width 1 height 1
radio input "true"
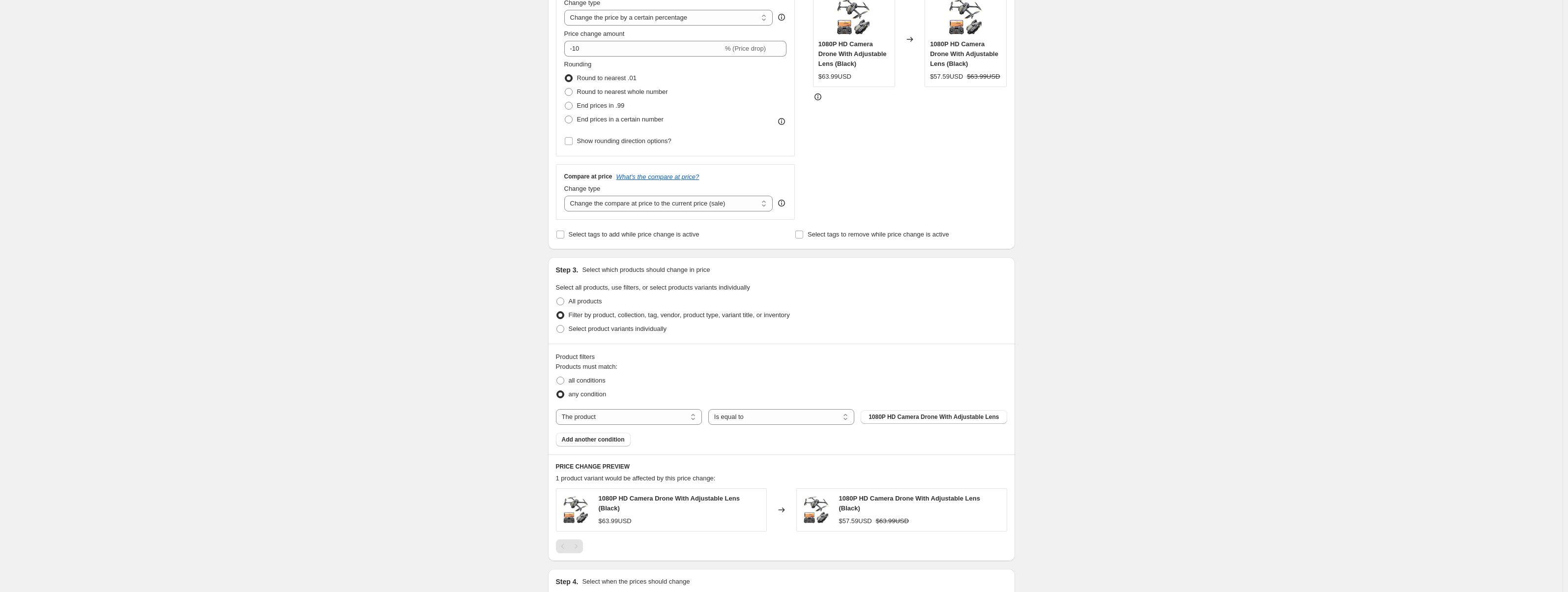
scroll to position [49, 0]
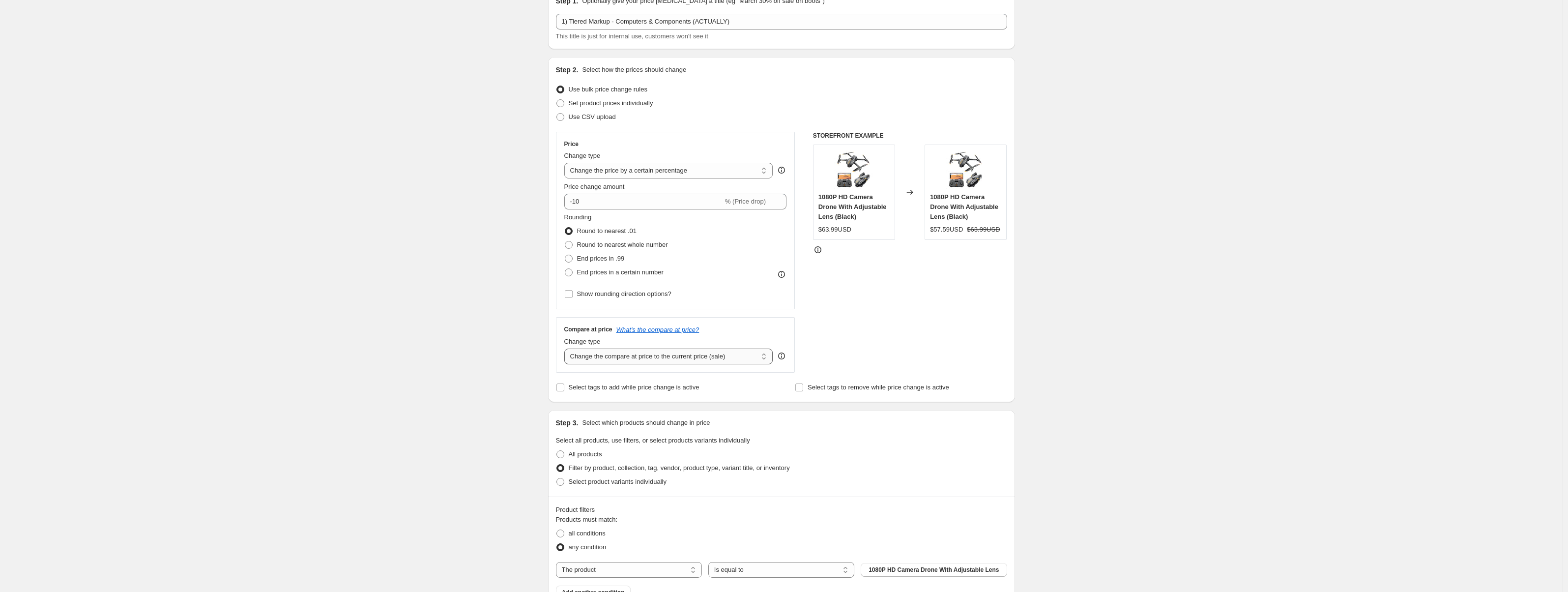
click at [721, 355] on select "Change the compare at price to the current price (sale) Change the compare at p…" at bounding box center [668, 357] width 209 height 16
select select "no_change"
click at [566, 349] on select "Change the compare at price to the current price (sale) Change the compare at p…" at bounding box center [668, 357] width 209 height 16
click at [632, 209] on input "-10" at bounding box center [644, 201] width 159 height 16
click at [597, 203] on input "-10" at bounding box center [644, 201] width 159 height 16
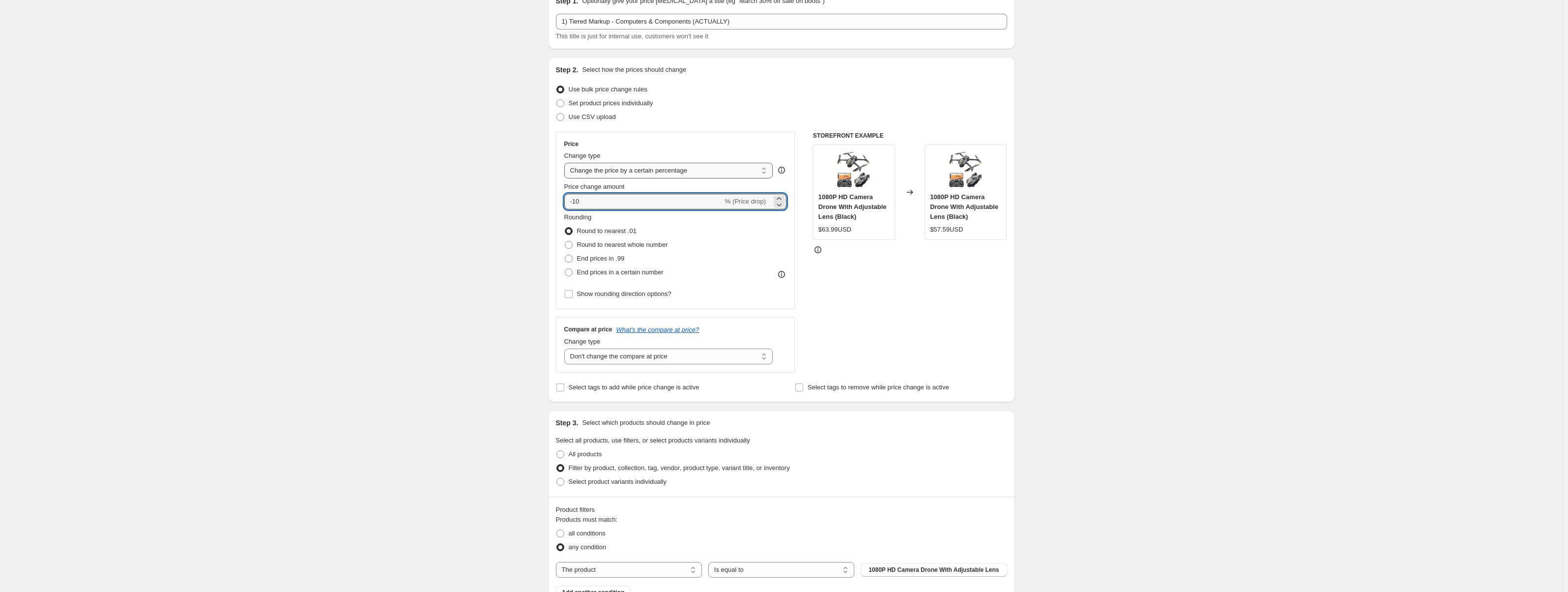
click at [656, 165] on select "Change the price to a certain amount Change the price by a certain amount Chang…" at bounding box center [668, 170] width 209 height 16
select select "pc"
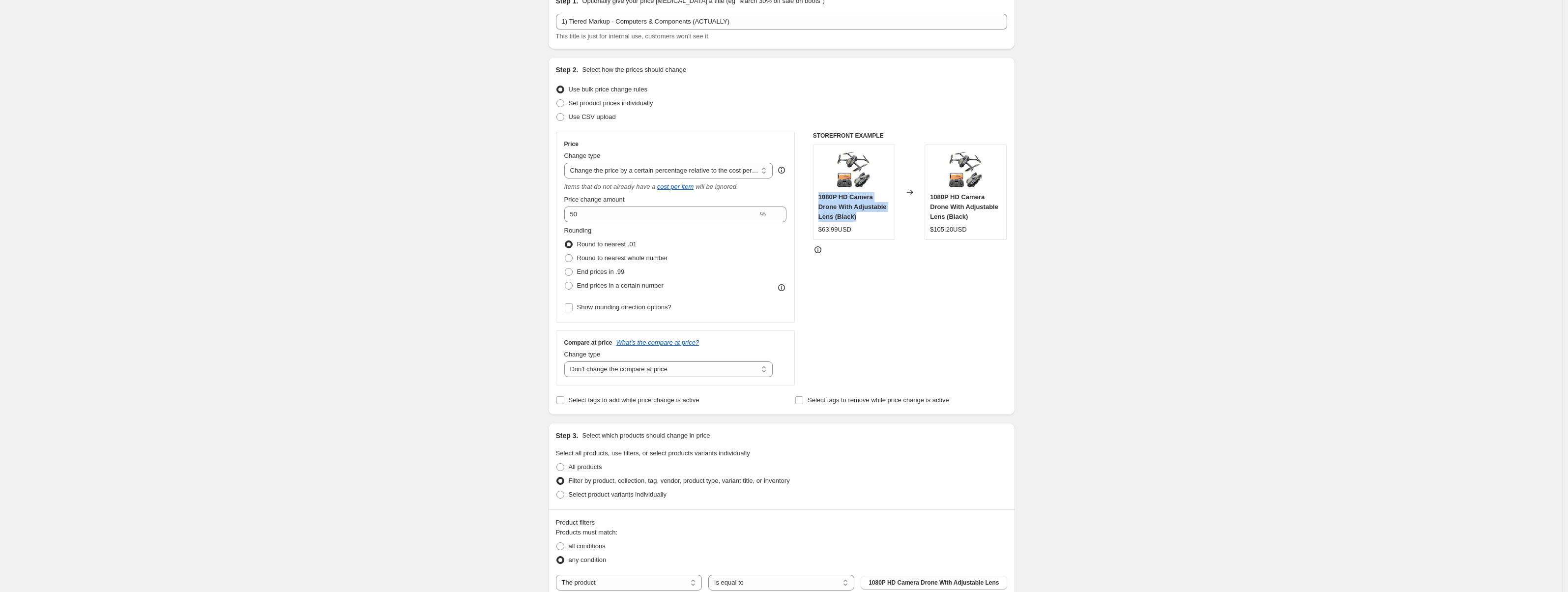
drag, startPoint x: 828, startPoint y: 199, endPoint x: 810, endPoint y: 194, distance: 18.7
click at [810, 194] on div "Price Change type Change the price to a certain amount Change the price by a ce…" at bounding box center [782, 259] width 451 height 254
copy span "1080P HD Camera Drone With Adjustable Lens (Black)"
click at [955, 267] on div "STOREFRONT EXAMPLE 1080P HD Camera Drone With Adjustable Lens (Black) $63.99USD…" at bounding box center [910, 259] width 194 height 254
drag, startPoint x: 584, startPoint y: 215, endPoint x: 567, endPoint y: 219, distance: 17.5
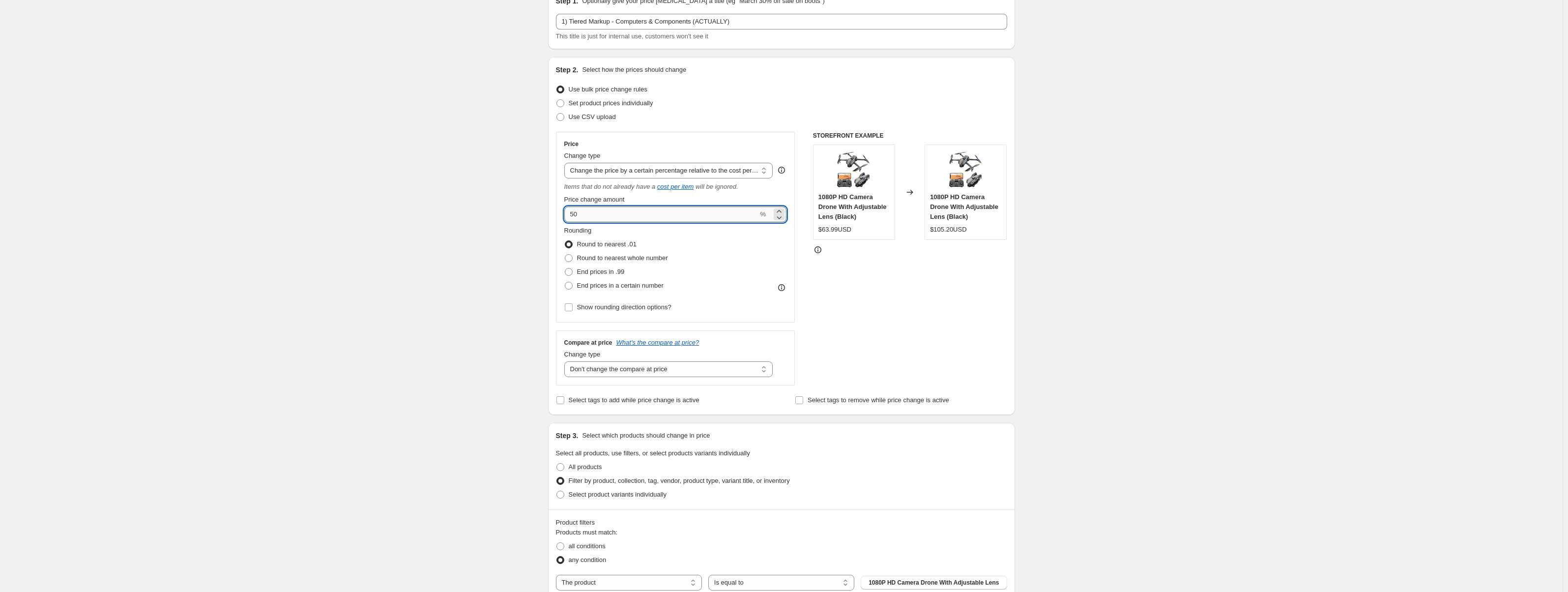
click at [567, 219] on input "50" at bounding box center [662, 214] width 194 height 16
type input "3"
click at [915, 306] on div "STOREFRONT EXAMPLE 1080P HD Camera Drone With Adjustable Lens (Black) $63.99USD…" at bounding box center [910, 259] width 194 height 254
drag, startPoint x: 609, startPoint y: 216, endPoint x: 562, endPoint y: 214, distance: 47.0
click at [562, 214] on div "Price Change type Change the price to a certain amount Change the price by a ce…" at bounding box center [676, 227] width 239 height 191
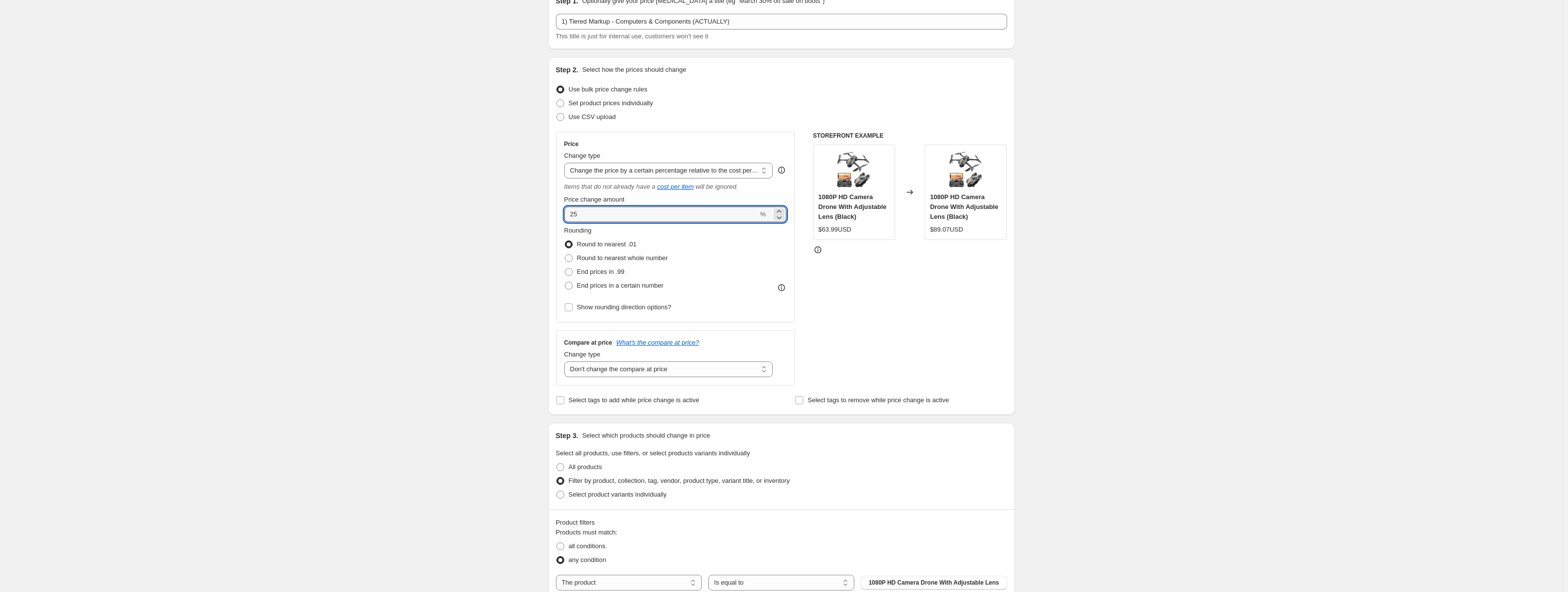
type input "25"
click at [864, 308] on div "STOREFRONT EXAMPLE 1080P HD Camera Drone With Adjustable Lens (Black) $63.99USD…" at bounding box center [910, 259] width 194 height 254
click at [628, 174] on select "Change the price to a certain amount Change the price by a certain amount Chang…" at bounding box center [668, 170] width 209 height 16
select select "to"
click at [566, 163] on select "Change the price to a certain amount Change the price by a certain amount Chang…" at bounding box center [668, 170] width 209 height 16
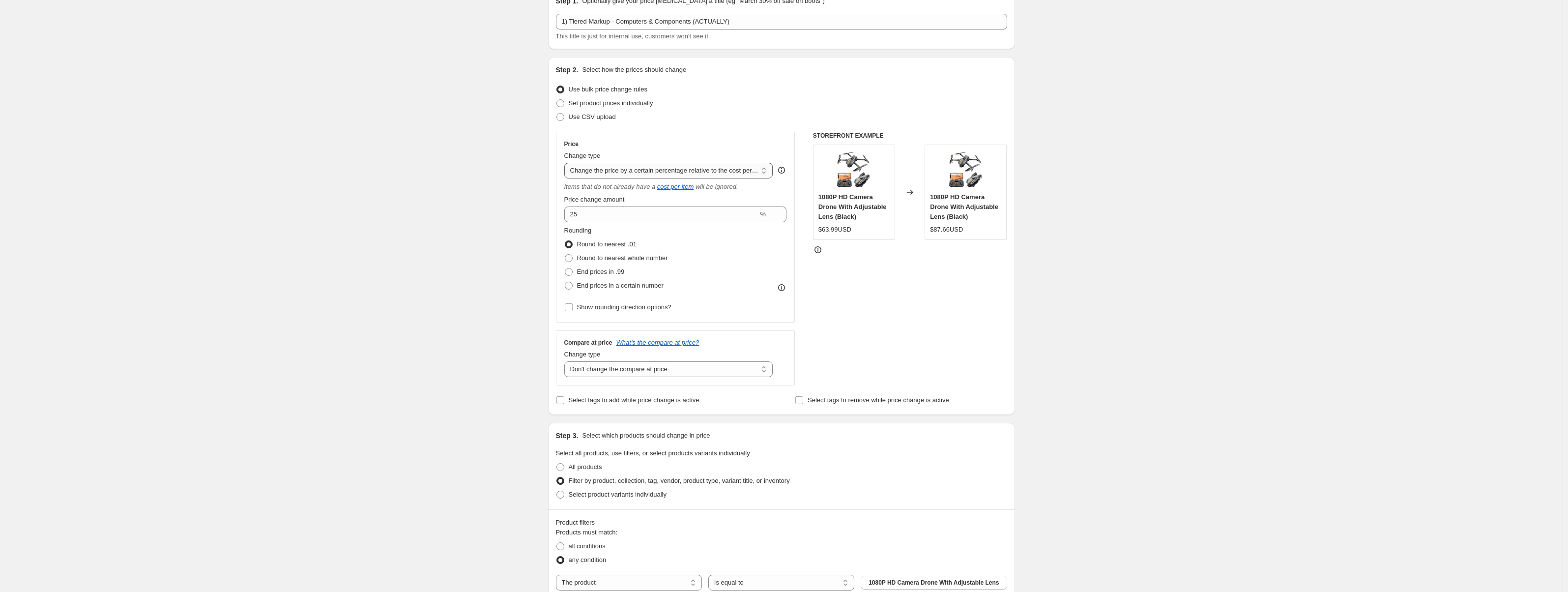
type input "80.00"
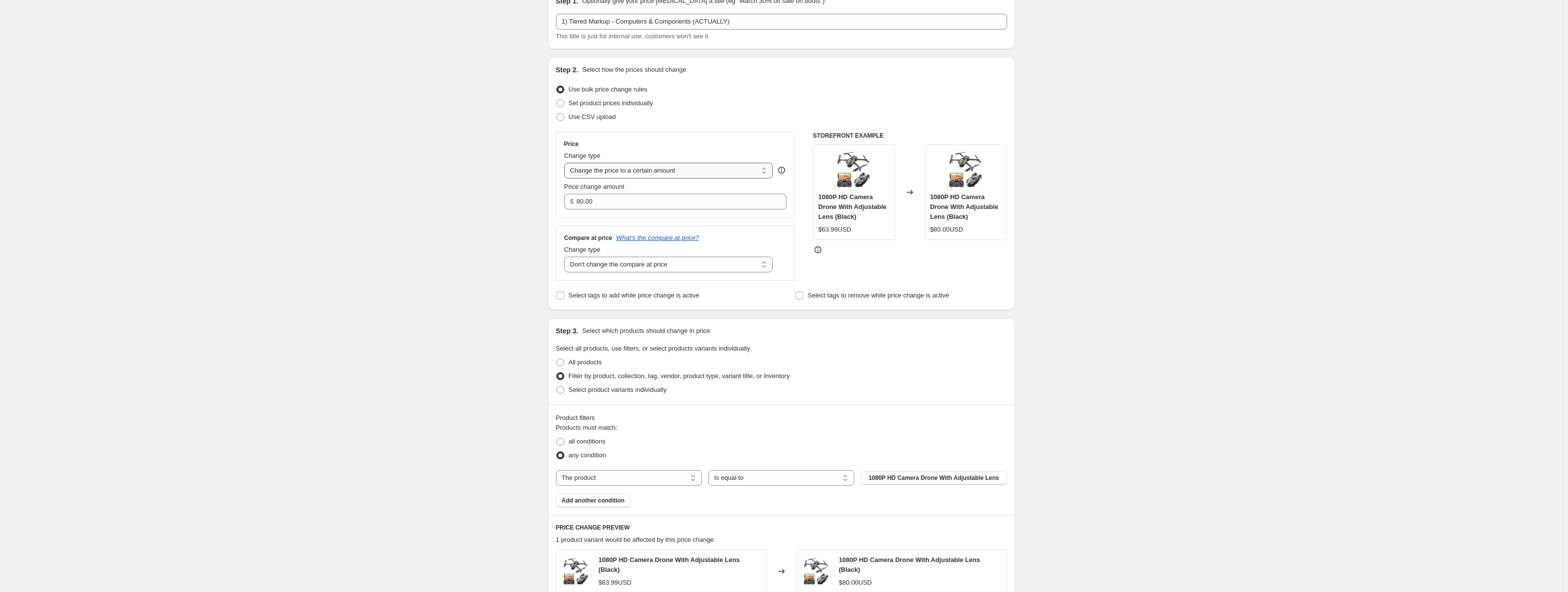
click at [670, 173] on select "Change the price to a certain amount Change the price by a certain amount Chang…" at bounding box center [668, 170] width 209 height 16
select select "percentage"
click at [566, 163] on select "Change the price to a certain amount Change the price by a certain amount Chang…" at bounding box center [668, 170] width 209 height 16
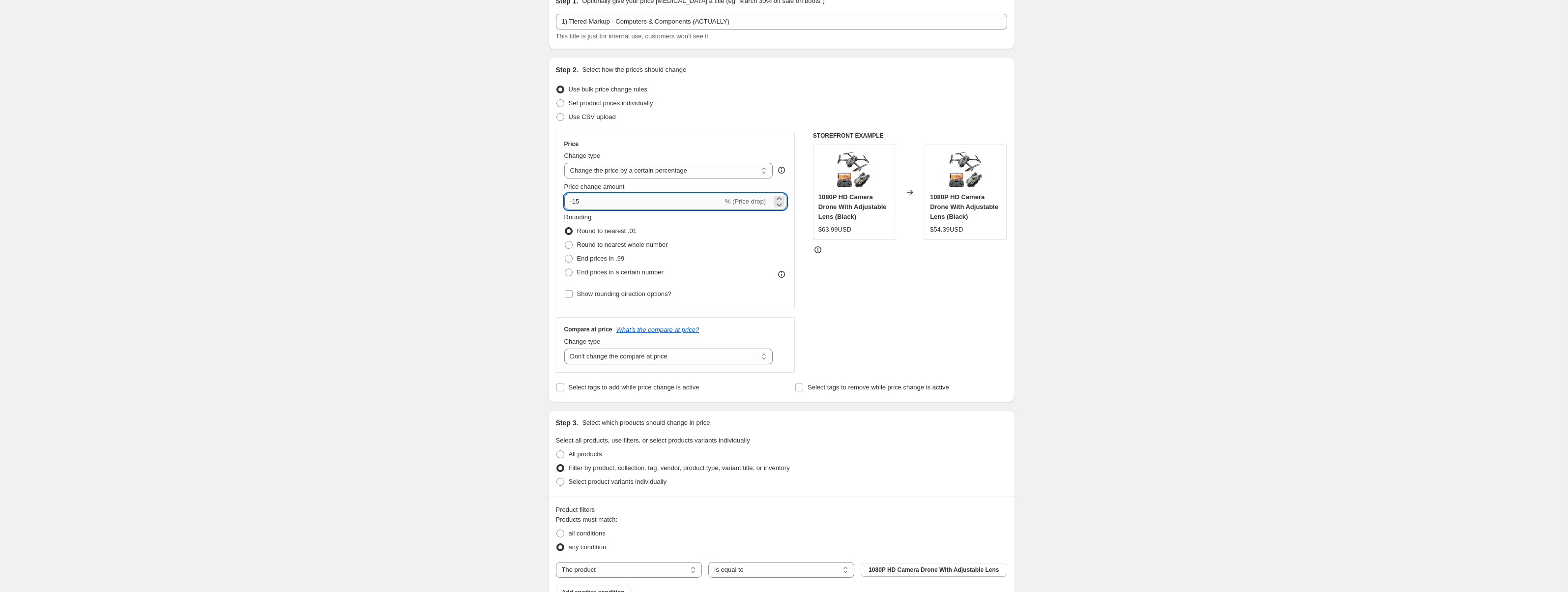
drag, startPoint x: 666, startPoint y: 206, endPoint x: 569, endPoint y: 205, distance: 97.0
click at [569, 205] on input "-15" at bounding box center [644, 201] width 159 height 16
click at [780, 197] on icon at bounding box center [779, 199] width 10 height 10
click at [780, 205] on icon at bounding box center [779, 205] width 10 height 10
type input "-15"
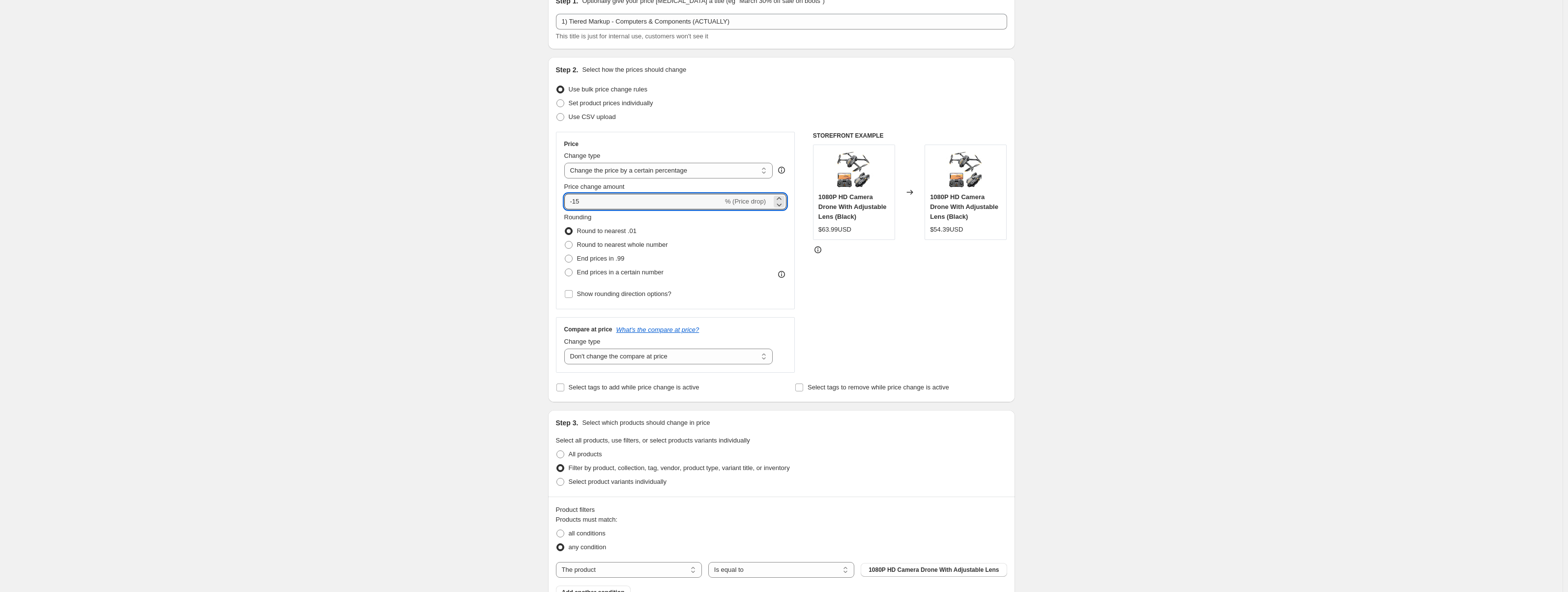
drag, startPoint x: 632, startPoint y: 199, endPoint x: 565, endPoint y: 201, distance: 67.0
click at [565, 201] on div "Price Change type Change the price to a certain amount Change the price by a ce…" at bounding box center [676, 220] width 239 height 178
type input "25"
click at [864, 263] on div "STOREFRONT EXAMPLE 1080P HD Camera Drone With Adjustable Lens (Black) $63.99USD…" at bounding box center [910, 252] width 194 height 241
click at [605, 257] on span "End prices in .99" at bounding box center [601, 259] width 48 height 7
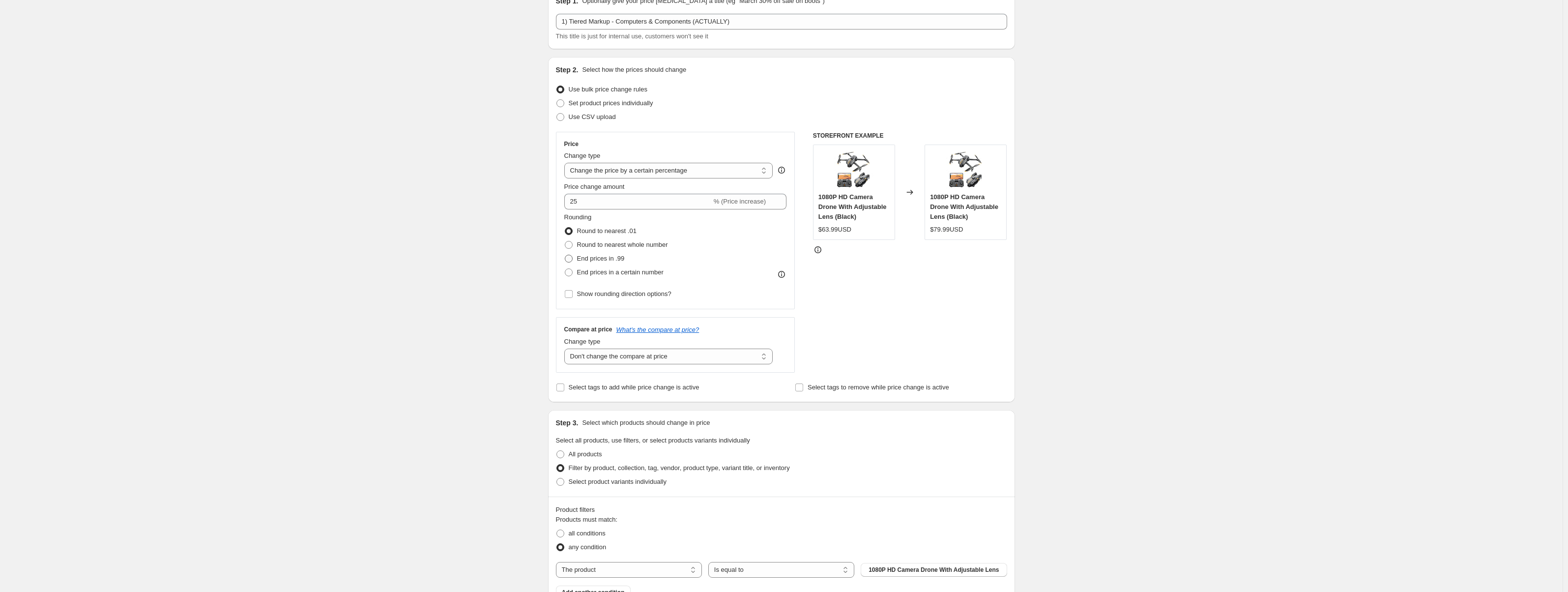
click at [565, 255] on input "End prices in .99" at bounding box center [565, 255] width 1 height 1
radio input "true"
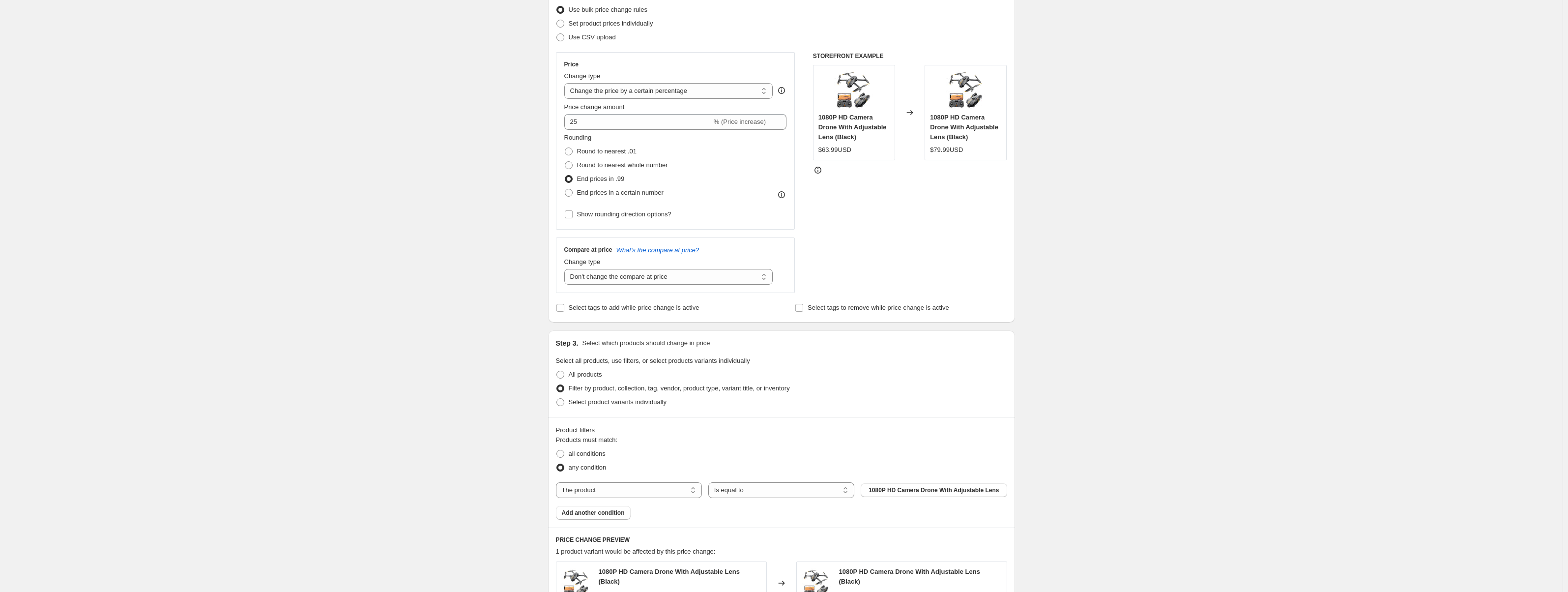
scroll to position [246, 0]
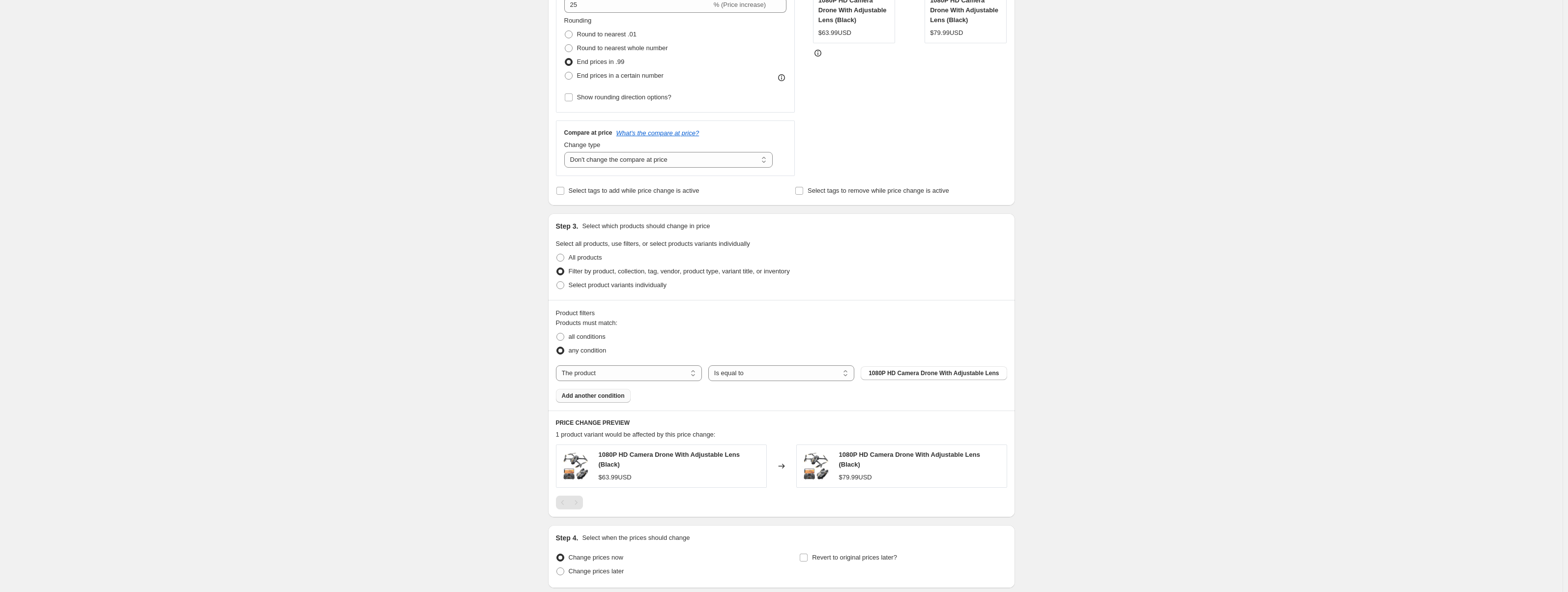
click at [601, 393] on span "Add another condition" at bounding box center [593, 396] width 63 height 8
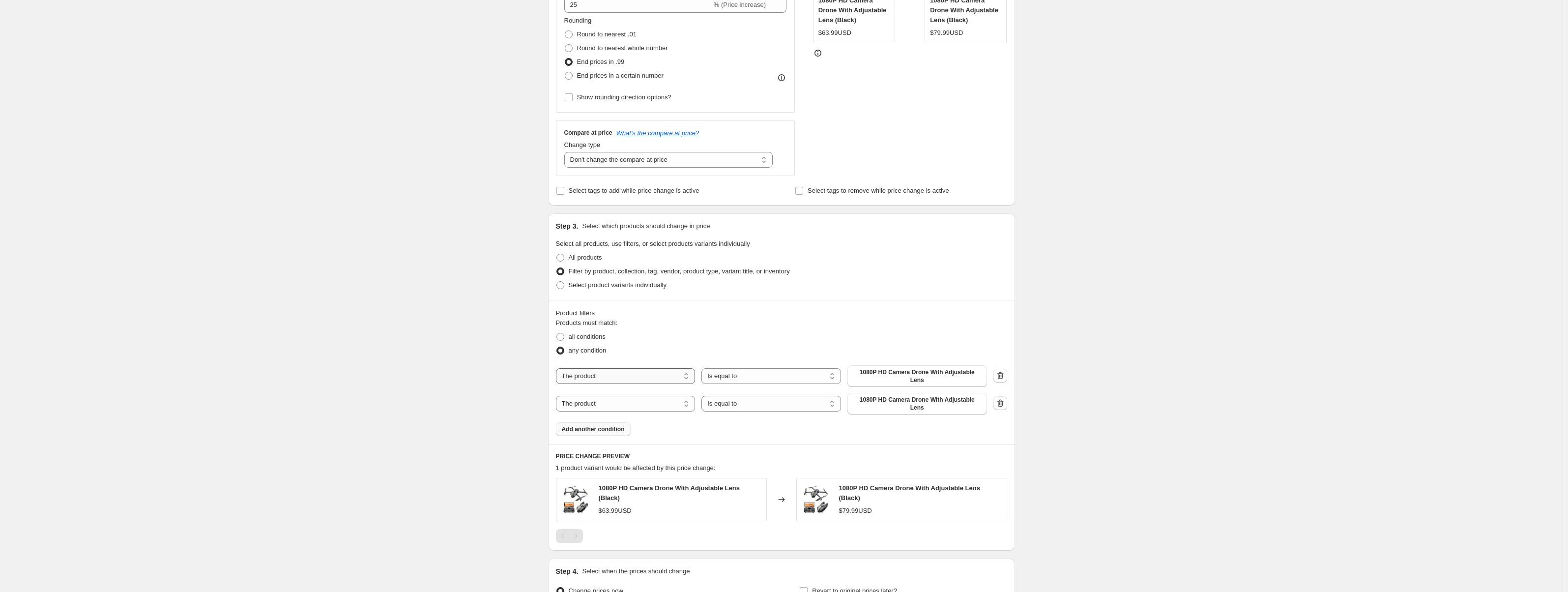
click at [636, 376] on select "The product The product's collection The product's vendor The product's status …" at bounding box center [626, 376] width 139 height 16
select select "collection"
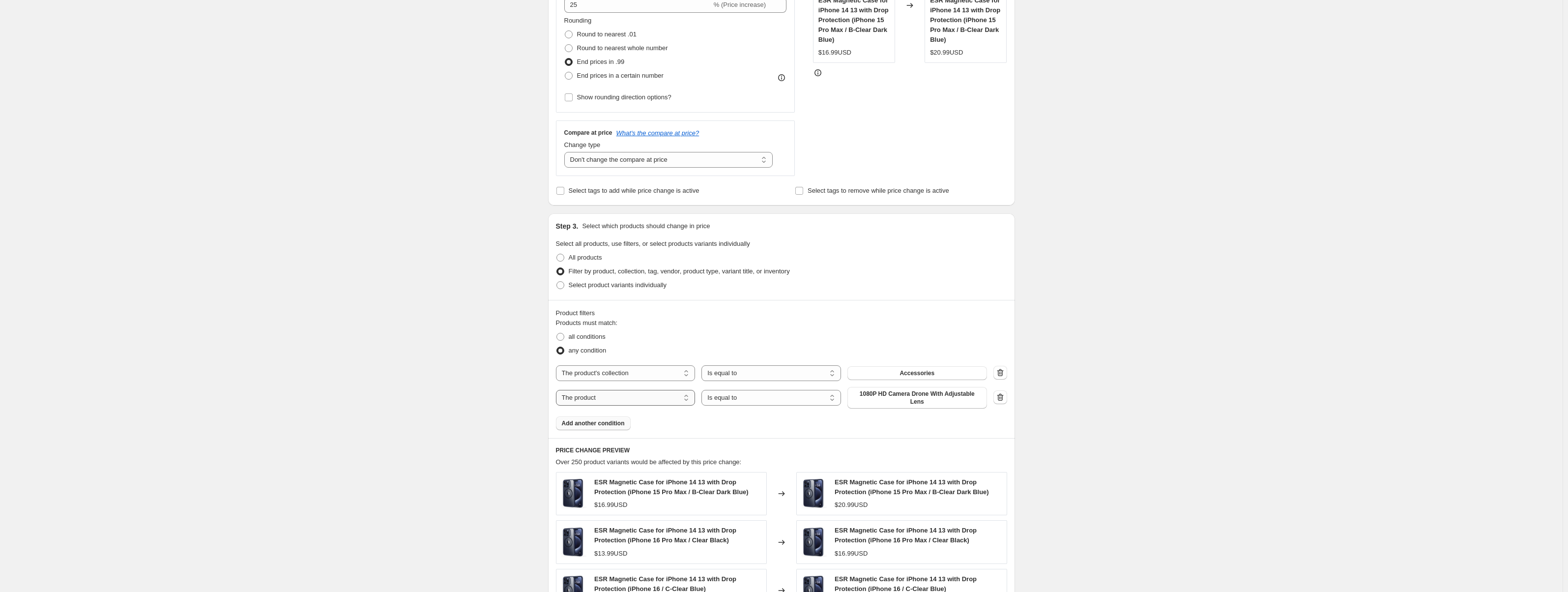
click at [632, 392] on select "The product The product's collection The product's vendor The product's status …" at bounding box center [626, 397] width 139 height 16
select select "collection"
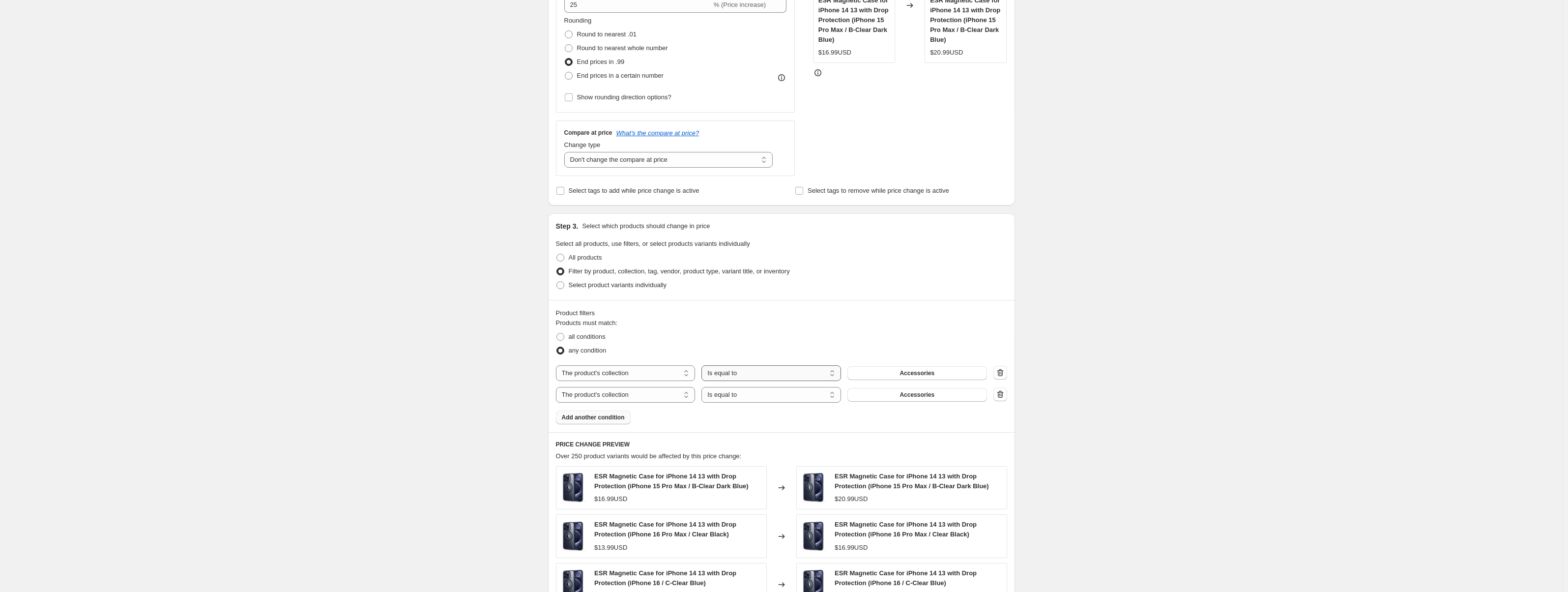
click at [798, 376] on select "Is equal to Is not equal to" at bounding box center [771, 373] width 139 height 16
click at [952, 376] on button "Accessories" at bounding box center [917, 374] width 139 height 14
click at [942, 393] on button "Accessories" at bounding box center [917, 395] width 139 height 14
click at [929, 393] on span "Accessories" at bounding box center [917, 395] width 35 height 8
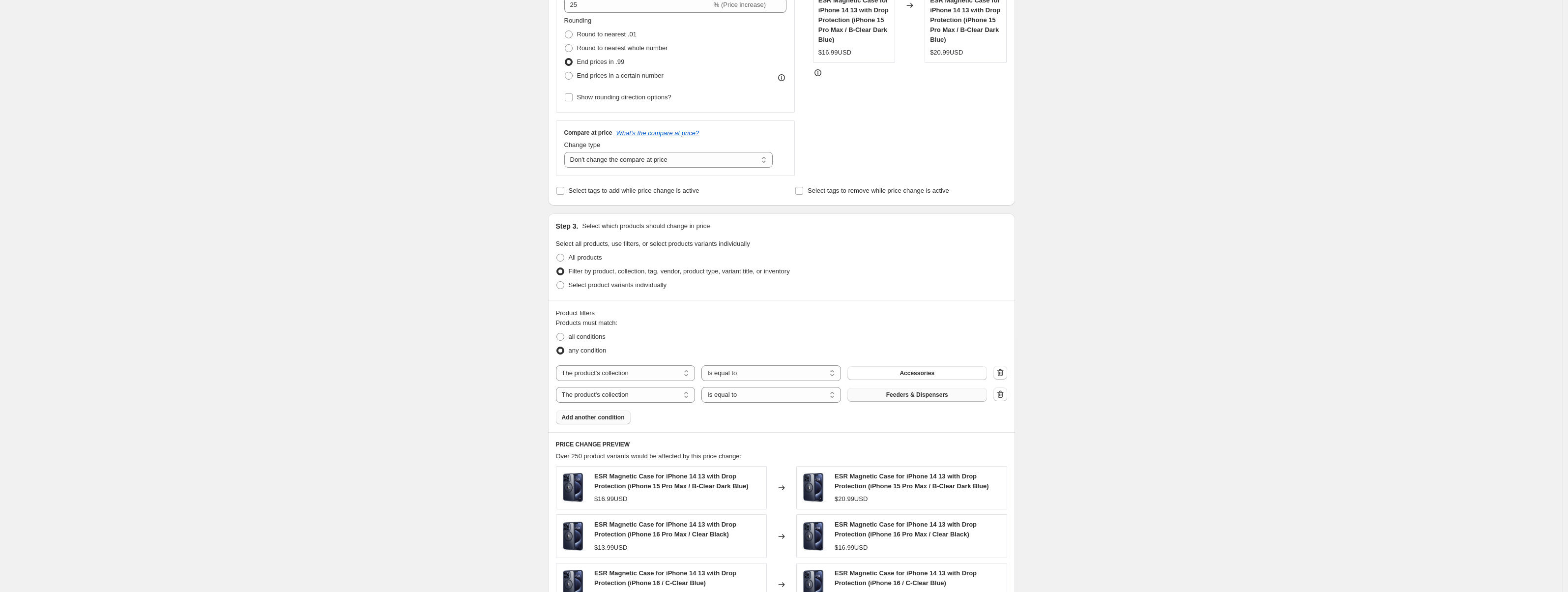
click at [621, 417] on span "Add another condition" at bounding box center [593, 418] width 63 height 8
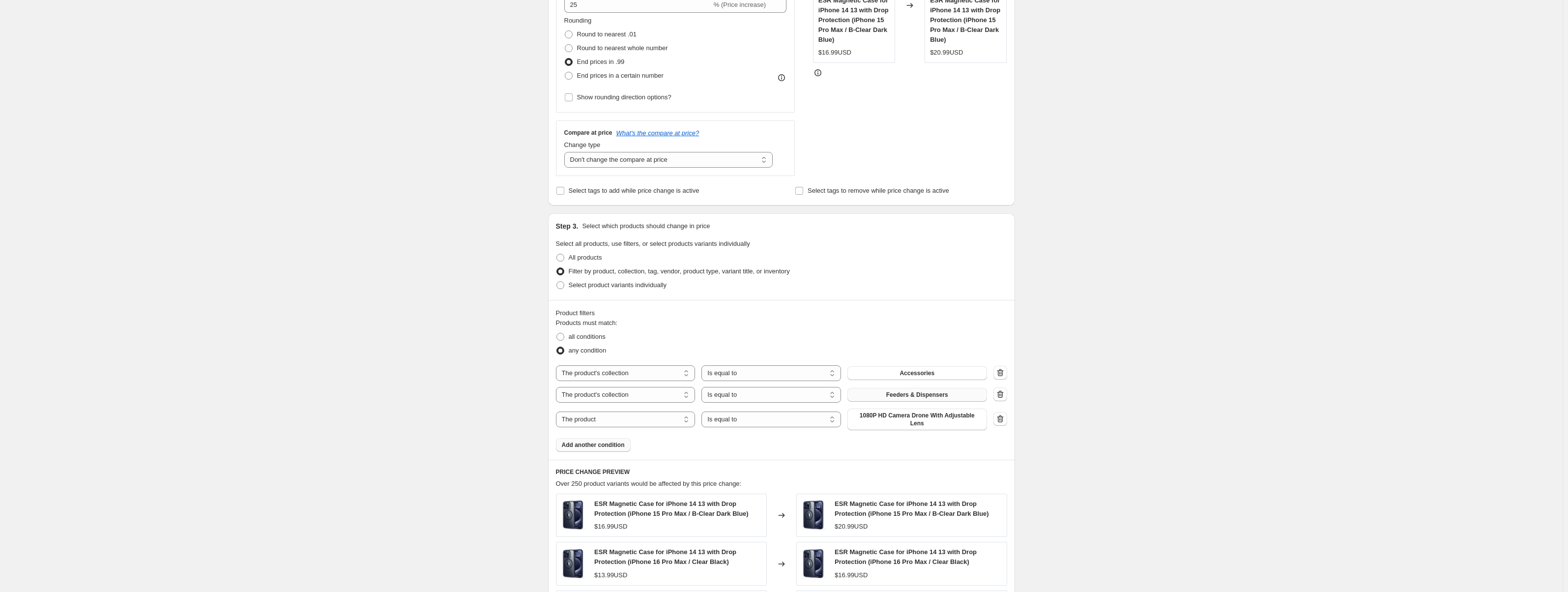
click at [624, 442] on span "Add another condition" at bounding box center [593, 446] width 63 height 8
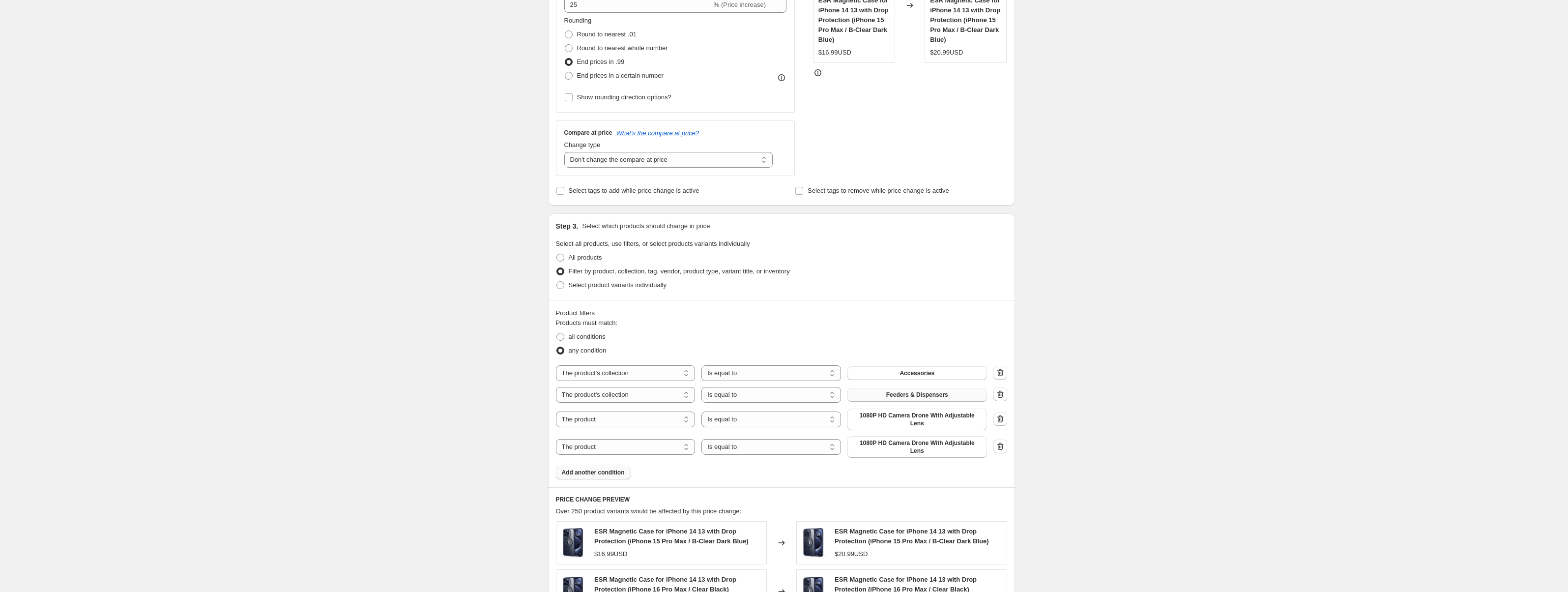
click at [617, 467] on button "Add another condition" at bounding box center [594, 473] width 75 height 14
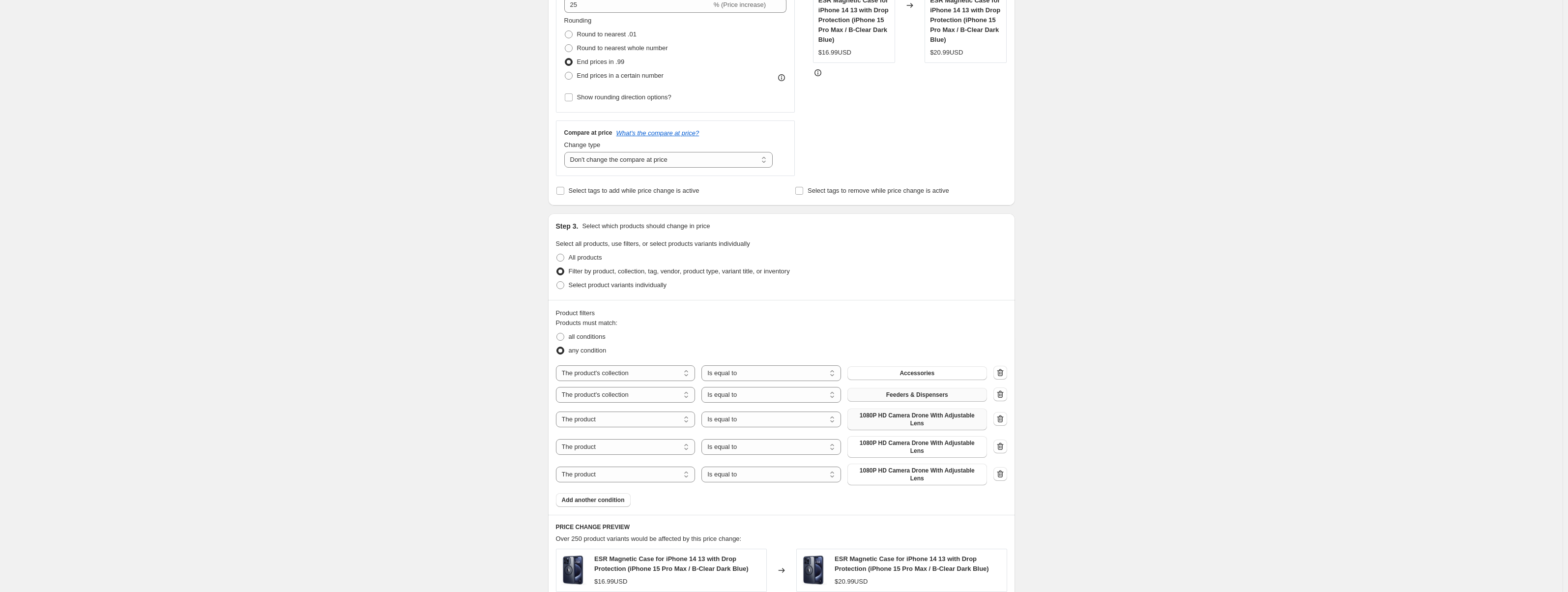
click at [899, 422] on button "1080P HD Camera Drone With Adjustable Lens" at bounding box center [917, 420] width 139 height 22
click at [658, 422] on select "The product The product's collection The product's vendor The product's status …" at bounding box center [626, 419] width 139 height 16
select select "collection"
click at [643, 445] on select "The product The product's collection The product's vendor The product's status …" at bounding box center [626, 441] width 139 height 16
select select "collection"
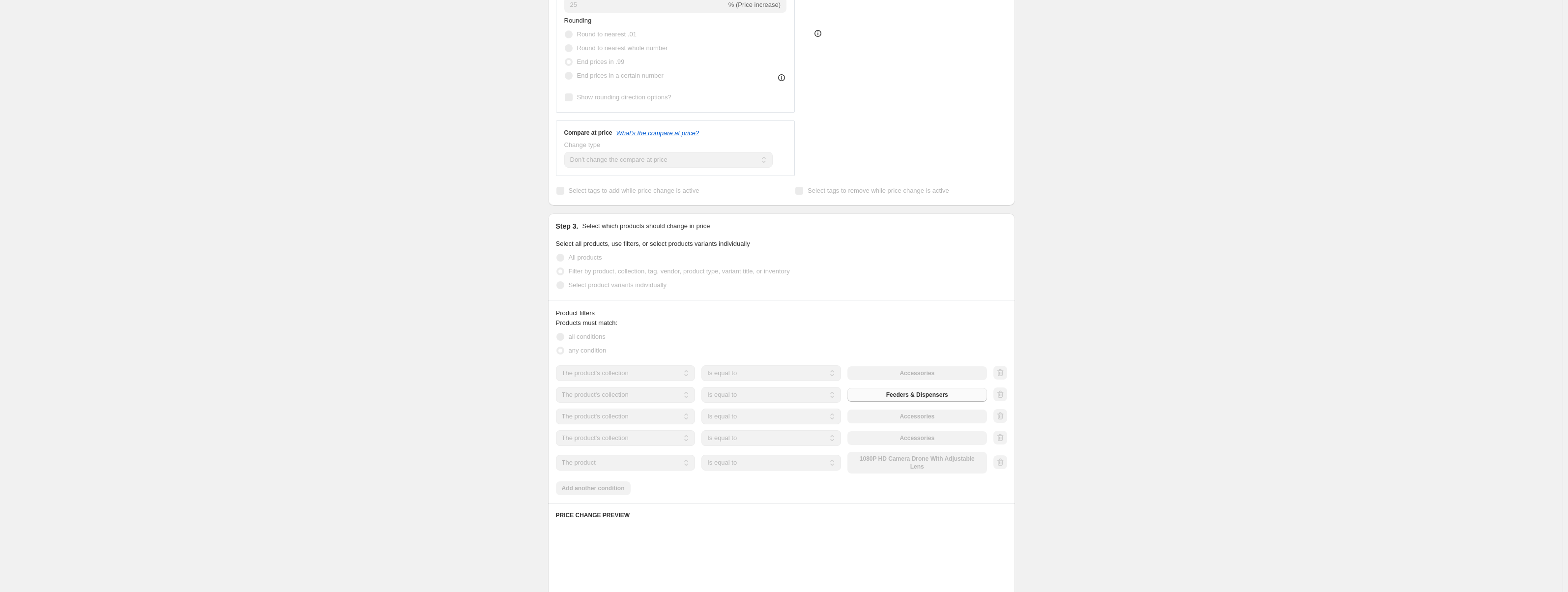
click at [631, 460] on select "The product The product's collection The product's vendor The product's status …" at bounding box center [626, 463] width 139 height 16
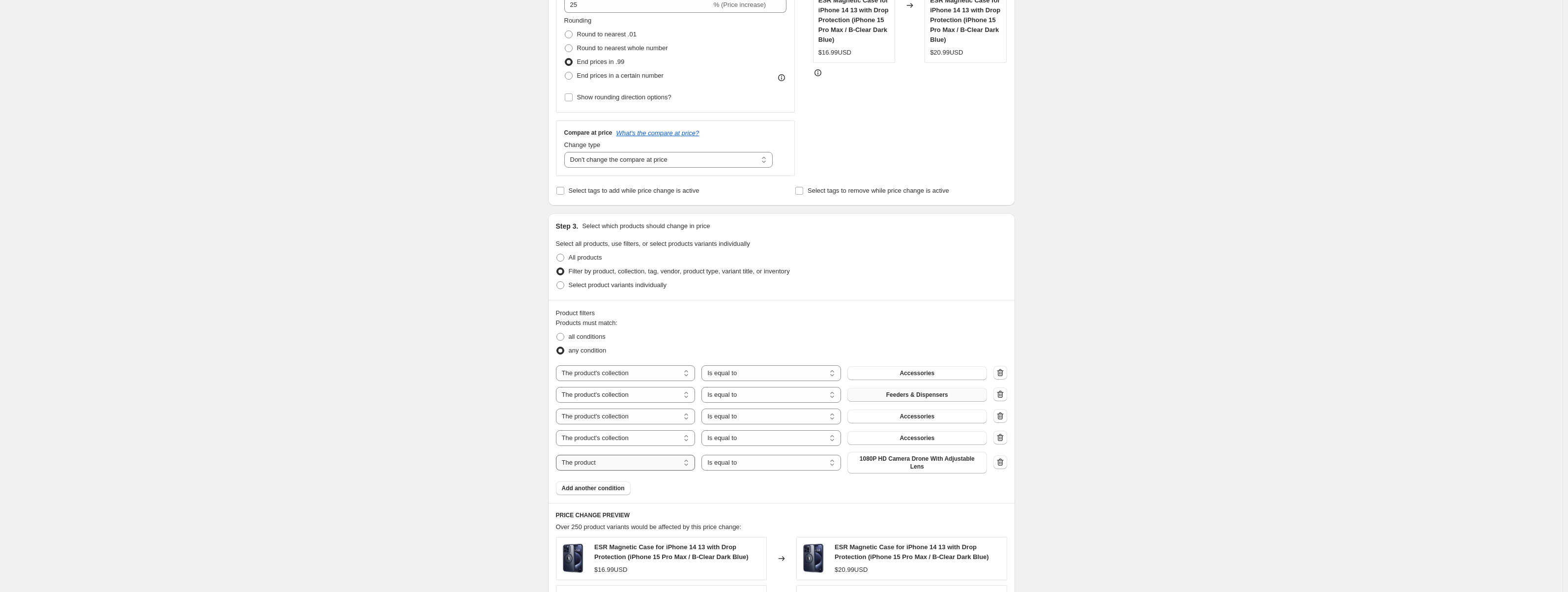
click at [631, 461] on select "The product The product's collection The product's vendor The product's status …" at bounding box center [626, 463] width 139 height 16
click at [558, 455] on select "The product The product's collection The product's vendor The product's status …" at bounding box center [626, 463] width 139 height 16
click at [636, 465] on select "The product The product's collection The product's vendor The product's status …" at bounding box center [626, 463] width 139 height 16
select select "collection"
click at [921, 420] on span "Accessories" at bounding box center [917, 417] width 35 height 8
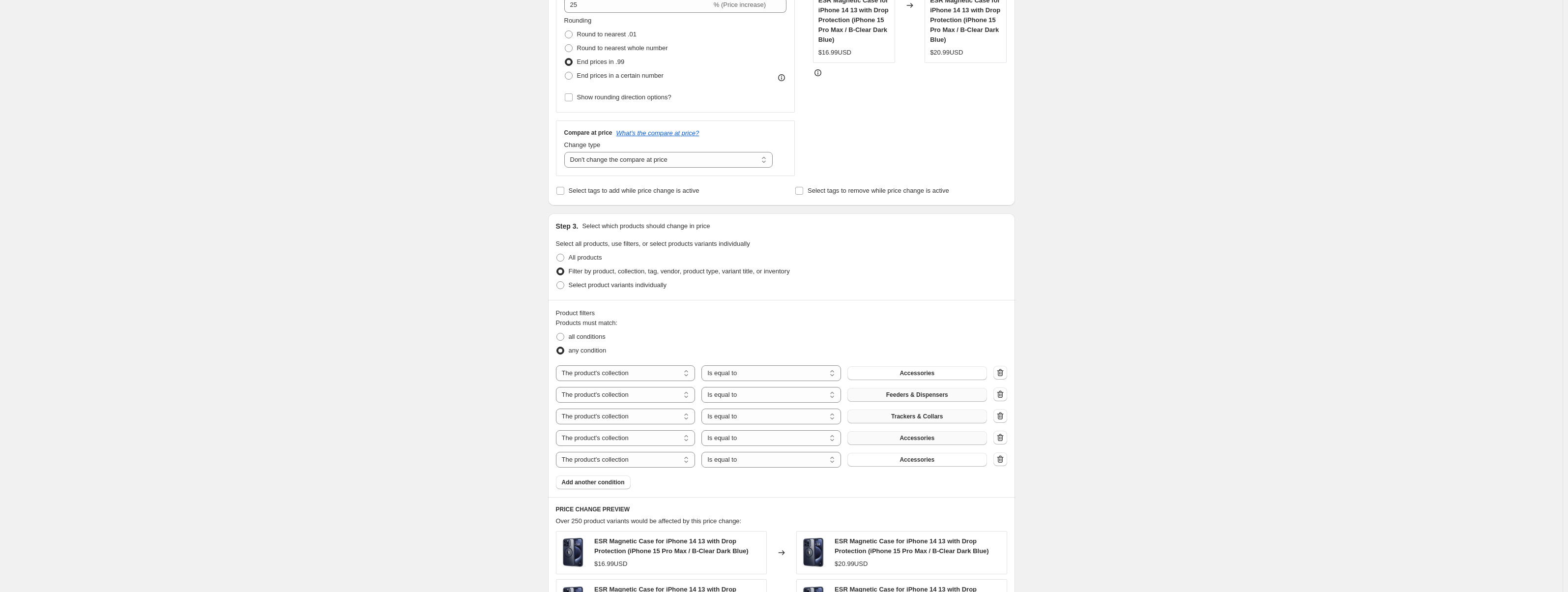
click at [915, 435] on span "Accessories" at bounding box center [917, 438] width 35 height 8
click at [915, 461] on span "Accessories" at bounding box center [917, 460] width 35 height 8
click at [613, 482] on span "Add another condition" at bounding box center [593, 482] width 63 height 8
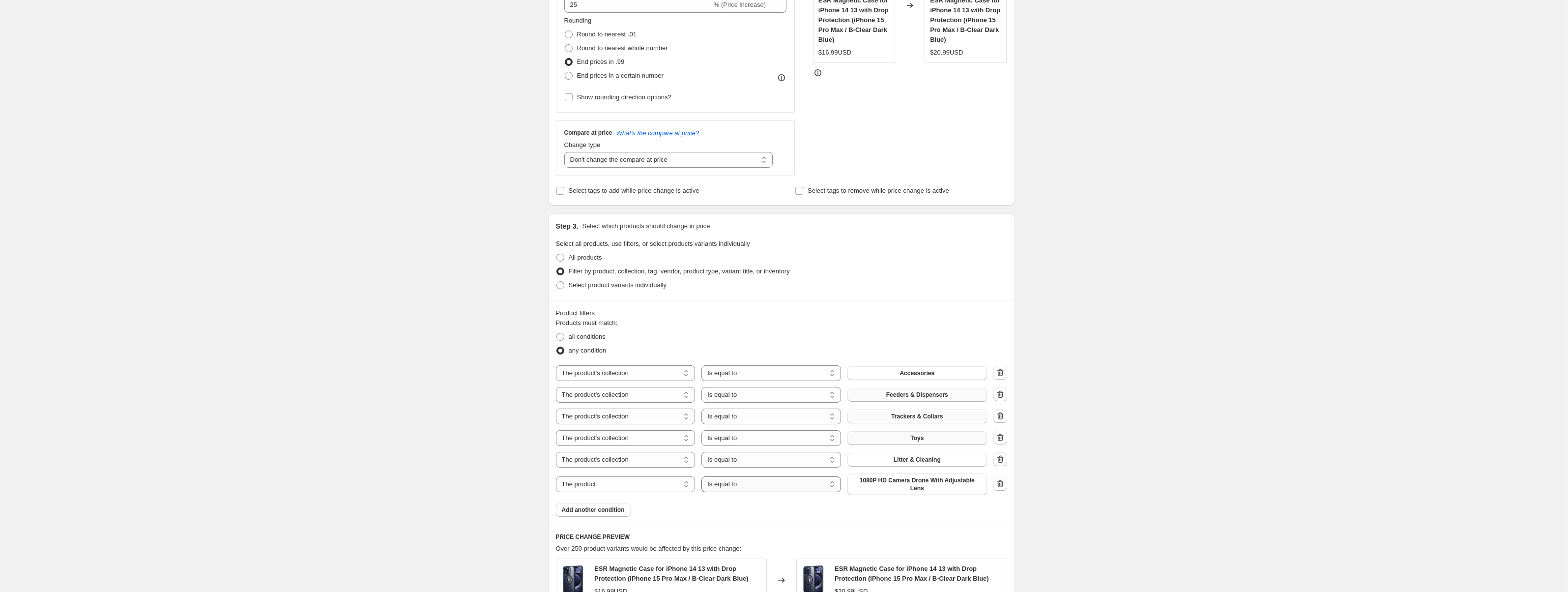
click at [745, 484] on select "Is equal to Is not equal to" at bounding box center [771, 484] width 139 height 16
click at [668, 480] on select "The product The product's collection The product's vendor The product's status …" at bounding box center [626, 484] width 139 height 16
select select "collection"
click at [919, 486] on span "Accessories" at bounding box center [917, 482] width 35 height 8
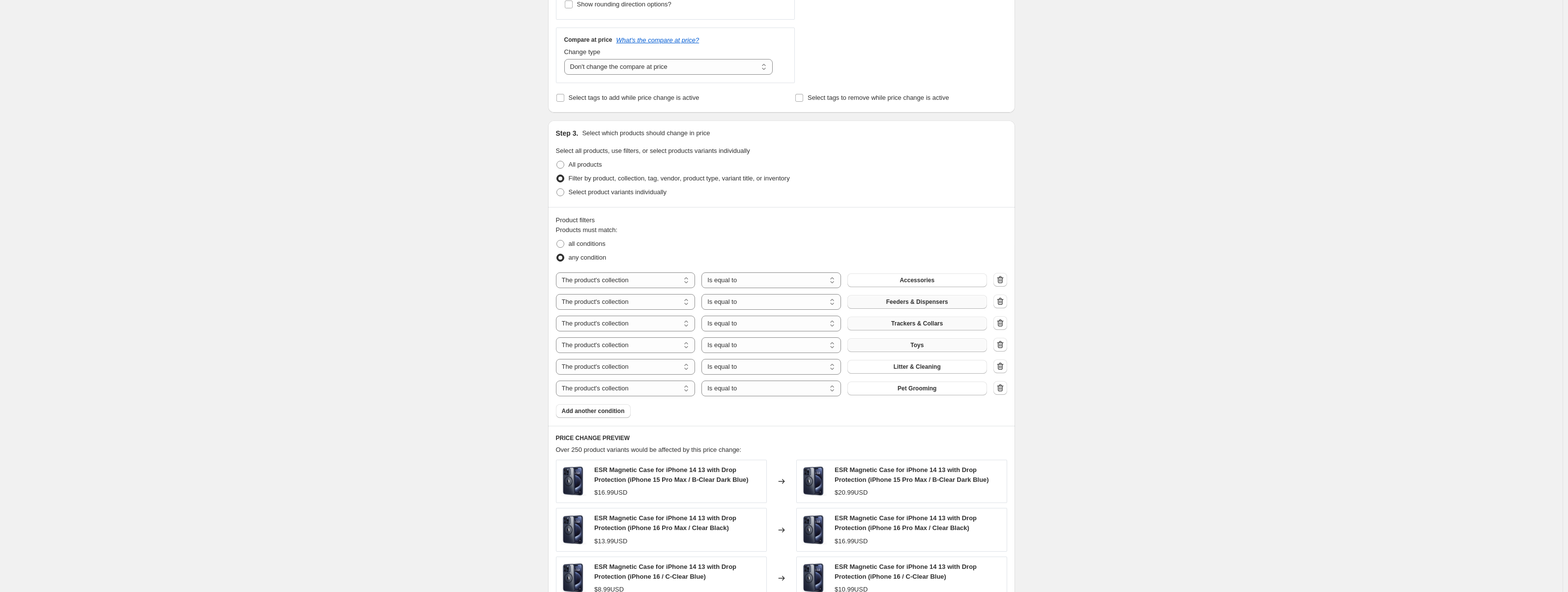
scroll to position [344, 0]
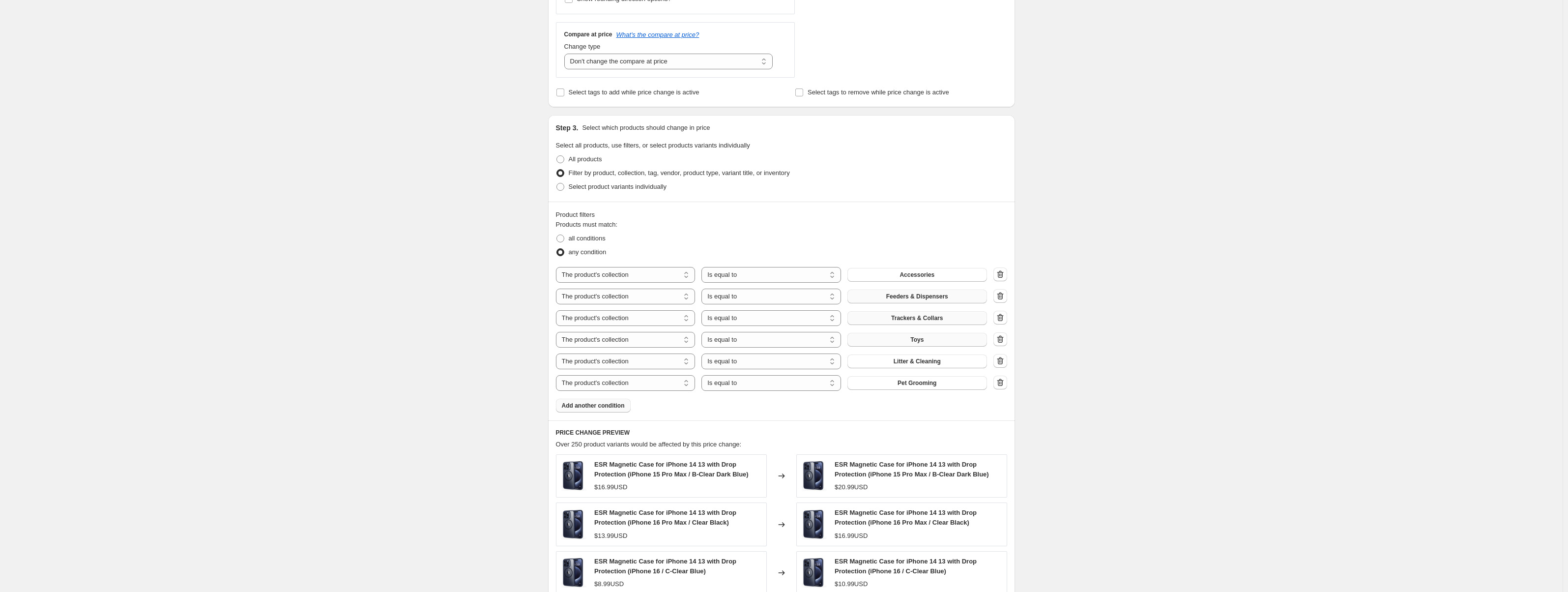
click at [604, 404] on span "Add another condition" at bounding box center [593, 406] width 63 height 8
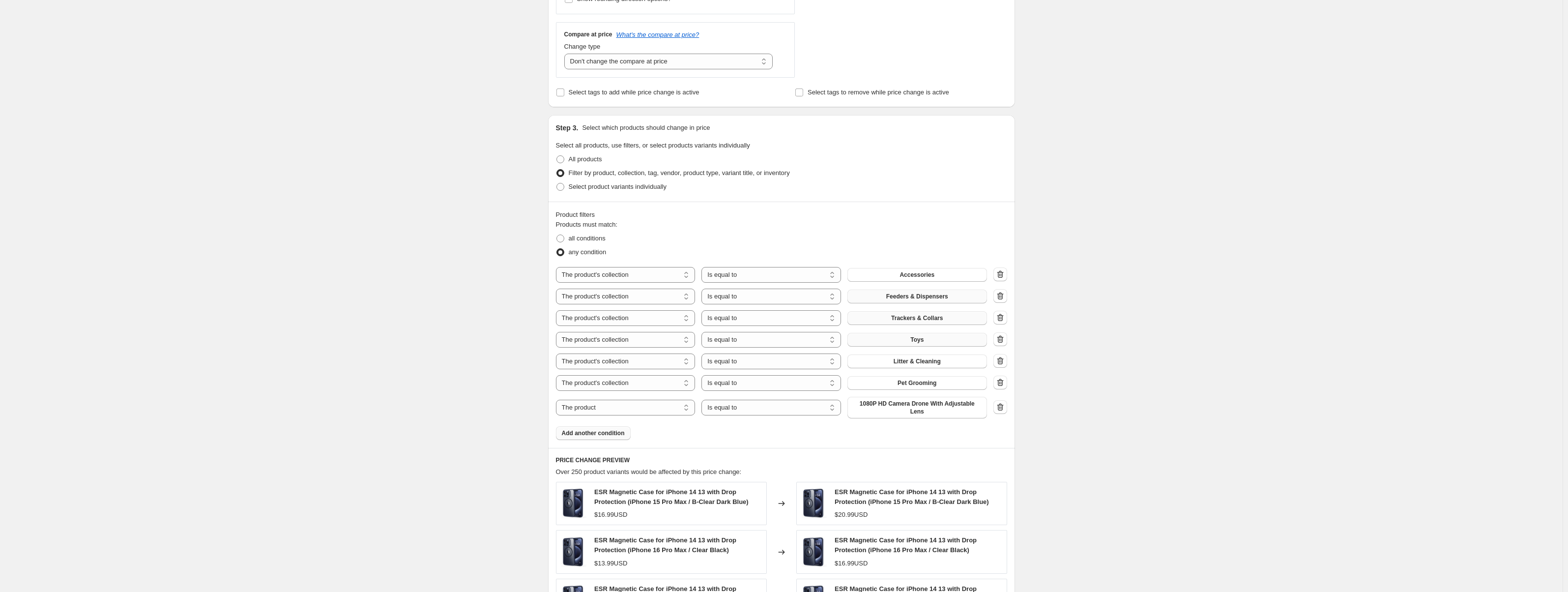
click at [607, 431] on span "Add another condition" at bounding box center [593, 433] width 63 height 8
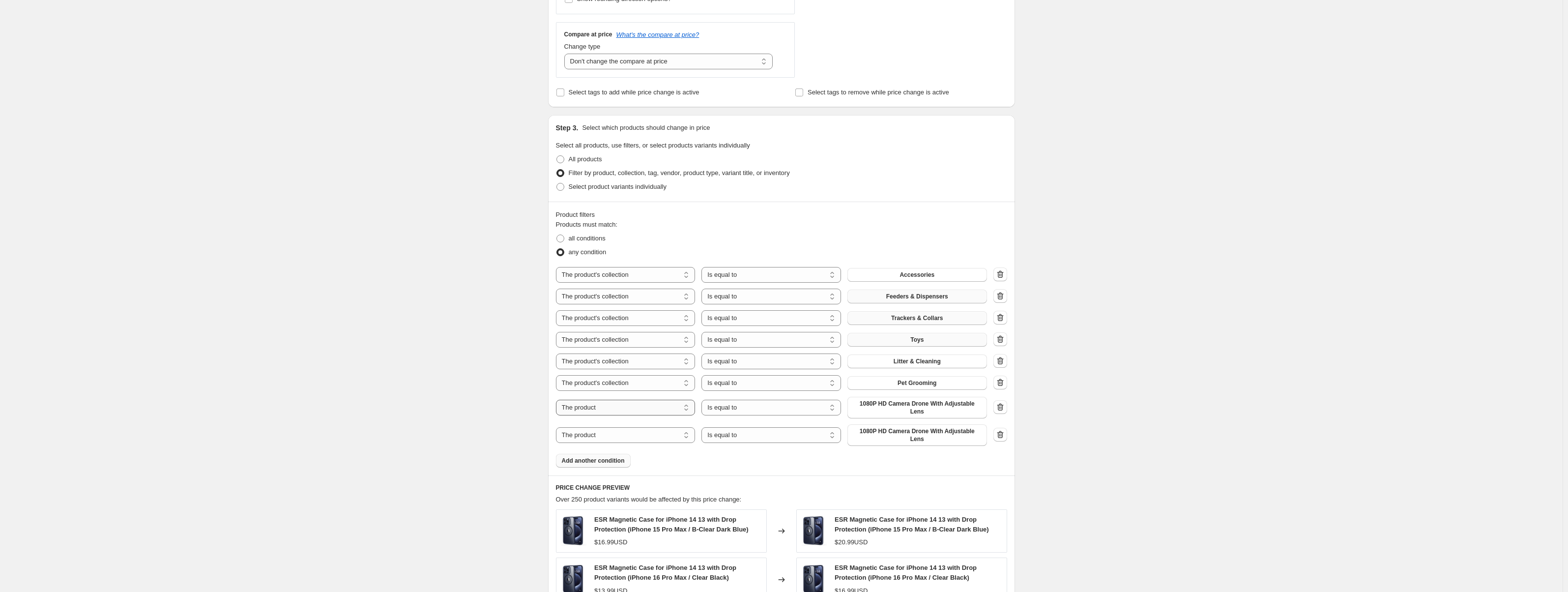
click at [674, 410] on select "The product The product's collection The product's vendor The product's status …" at bounding box center [626, 408] width 139 height 16
select select "collection"
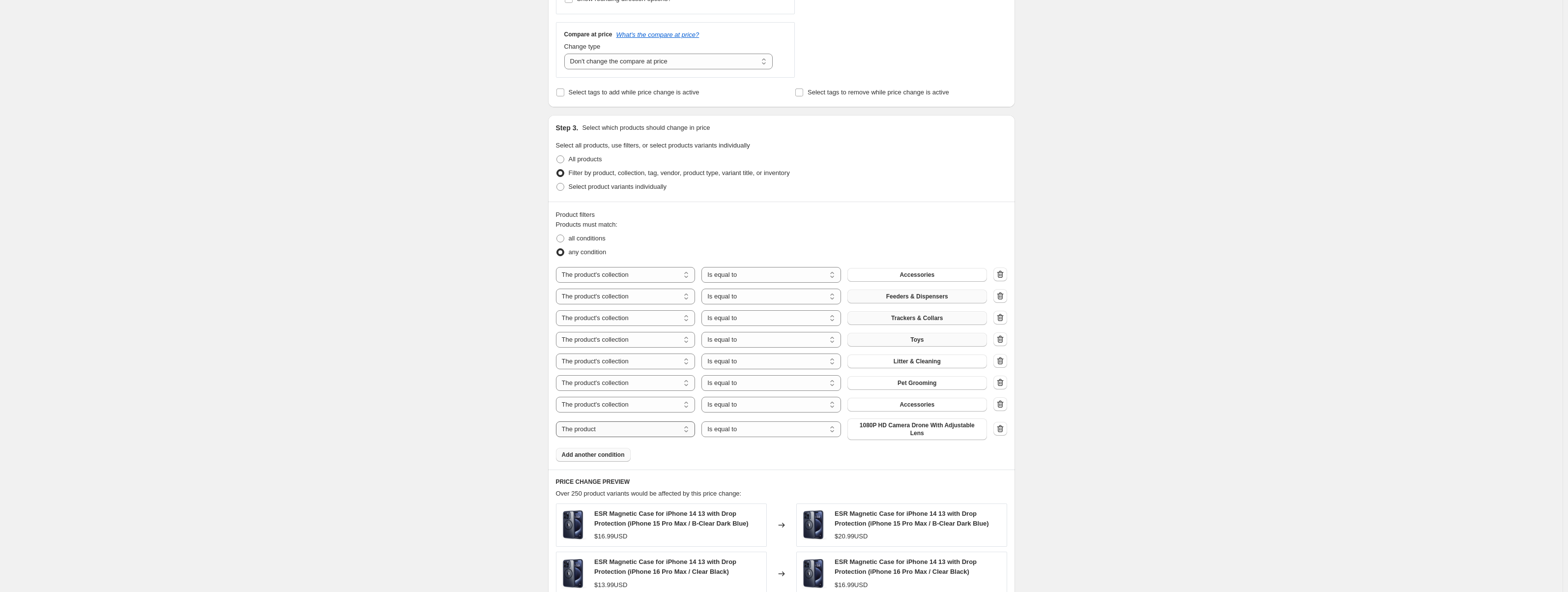
drag, startPoint x: 664, startPoint y: 429, endPoint x: 660, endPoint y: 433, distance: 5.7
click at [664, 429] on select "The product The product's collection The product's vendor The product's status …" at bounding box center [626, 429] width 139 height 16
select select "collection"
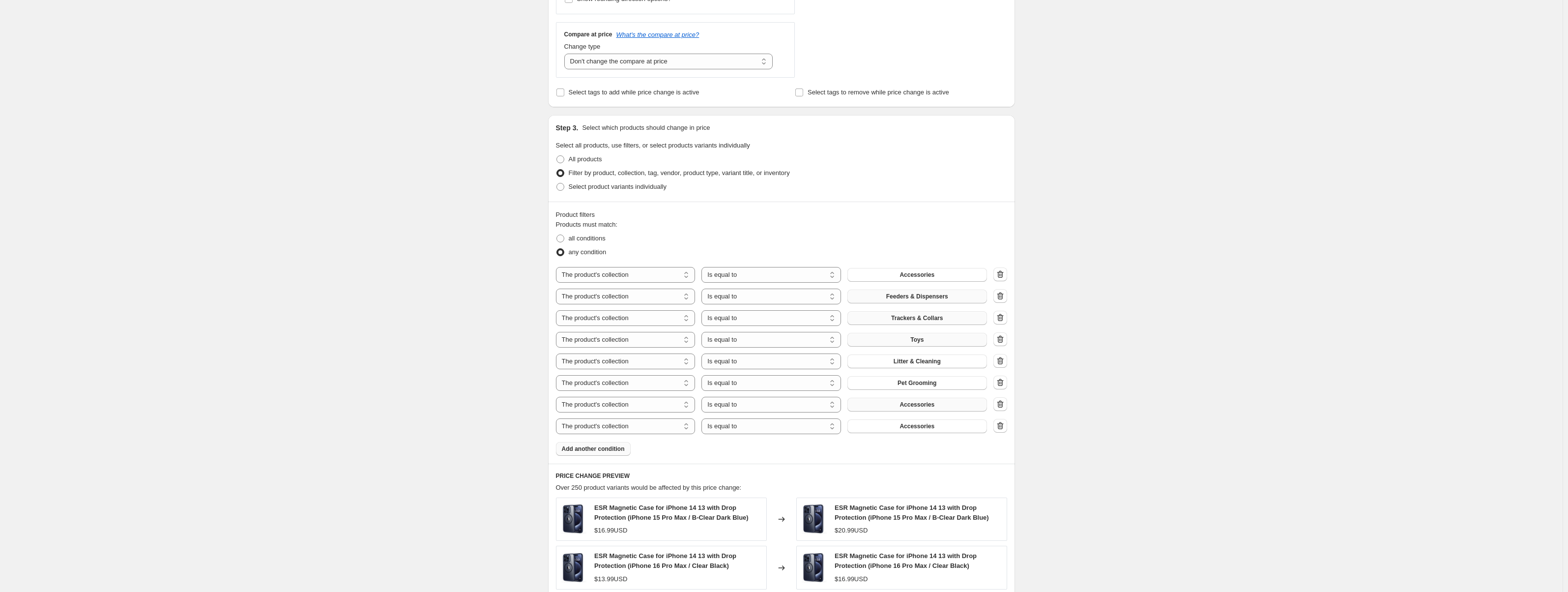
click at [886, 404] on button "Accessories" at bounding box center [917, 405] width 139 height 14
click at [911, 427] on span "Accessories" at bounding box center [917, 427] width 35 height 8
click at [918, 427] on span "Smartphone Accessories" at bounding box center [917, 427] width 71 height 8
click at [998, 425] on icon "button" at bounding box center [1000, 426] width 10 height 10
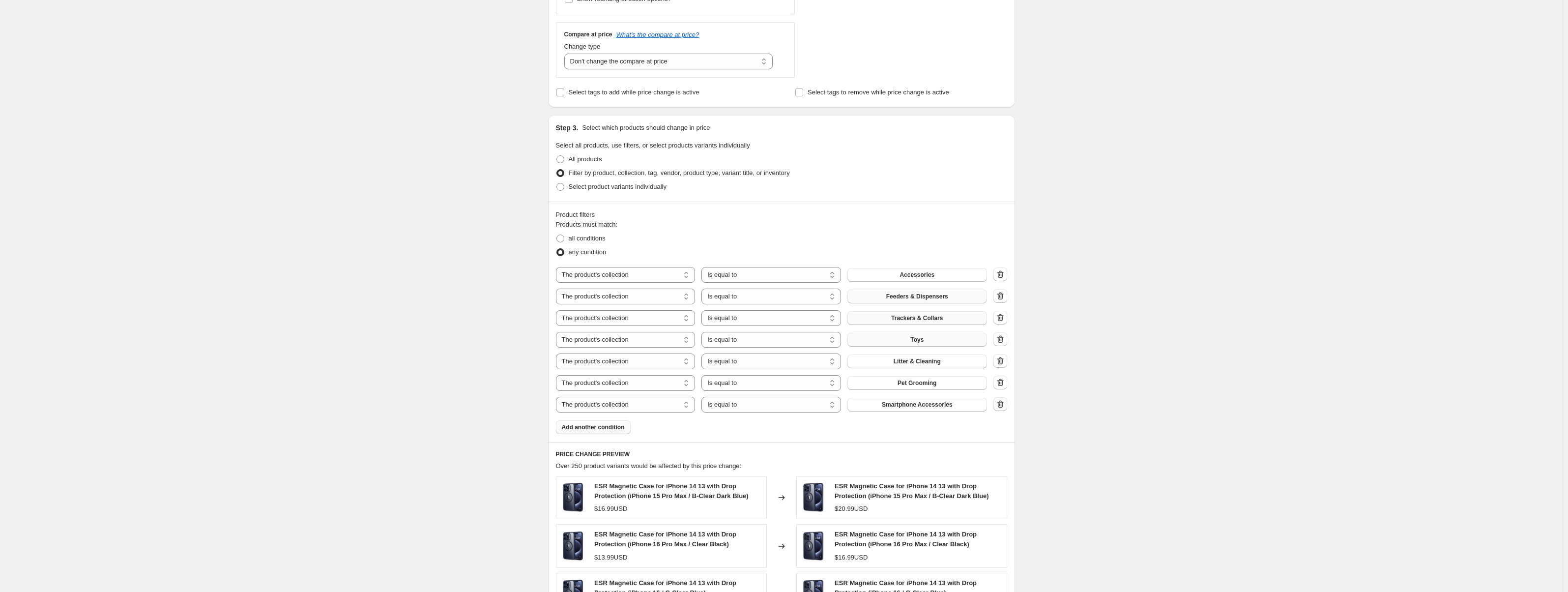
click at [1007, 406] on button "button" at bounding box center [1000, 404] width 14 height 14
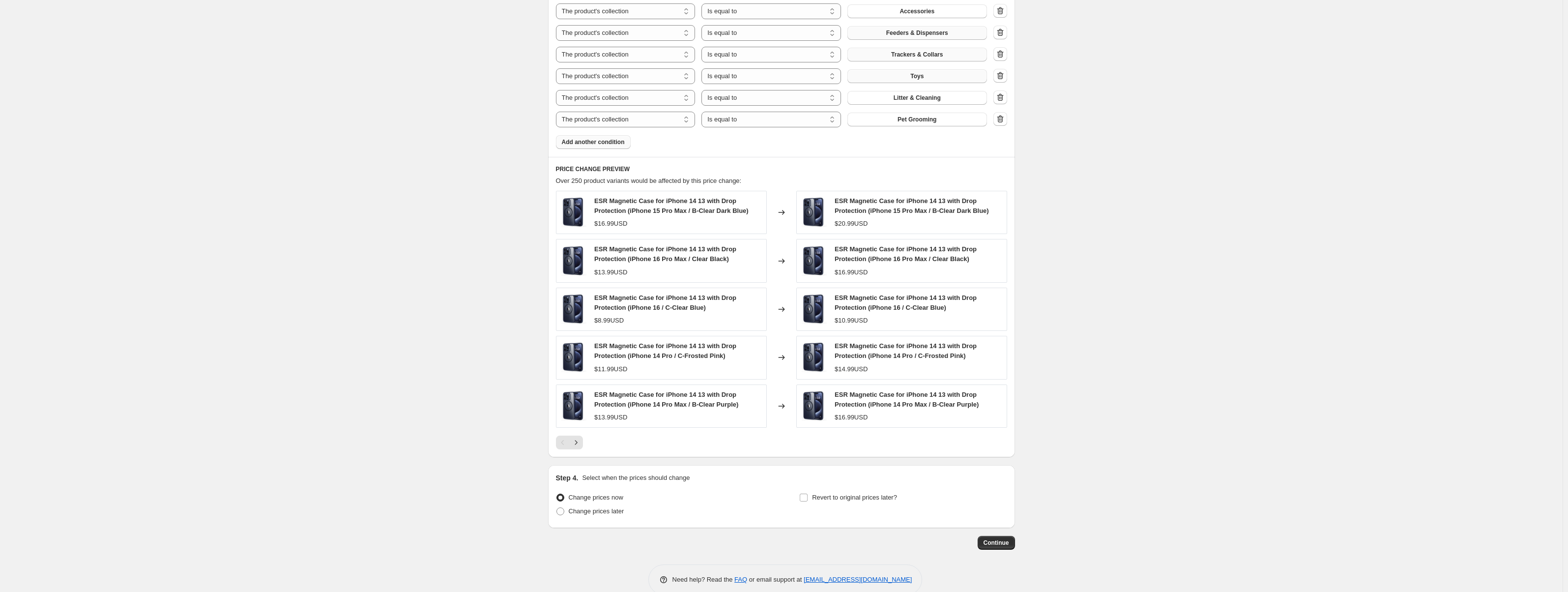
scroll to position [626, 0]
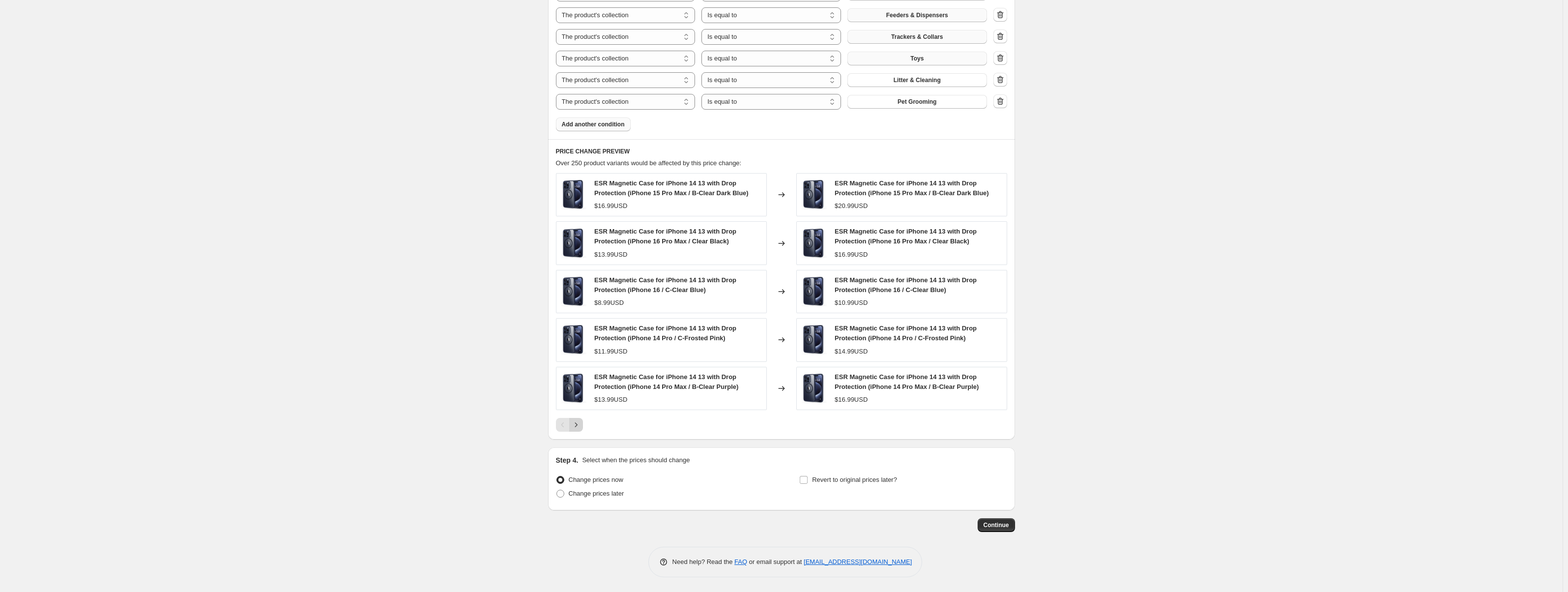
click at [581, 427] on icon "Next" at bounding box center [576, 425] width 10 height 10
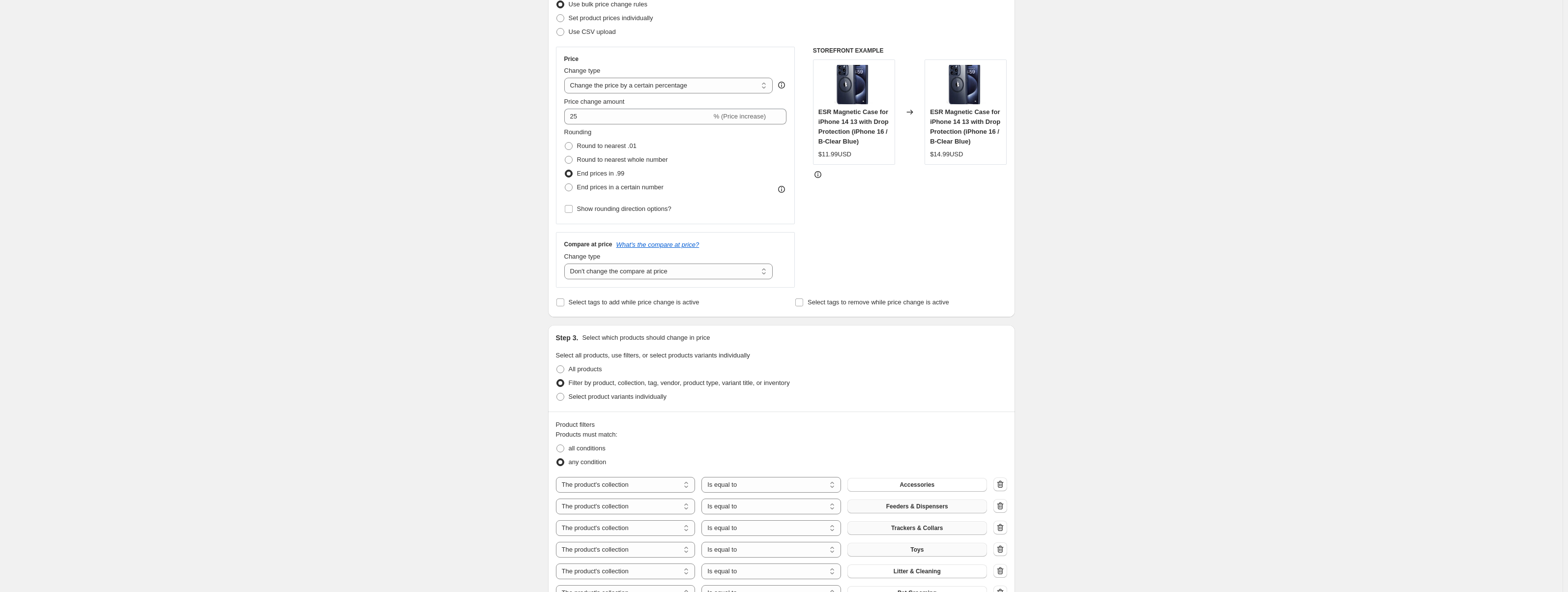
scroll to position [577, 0]
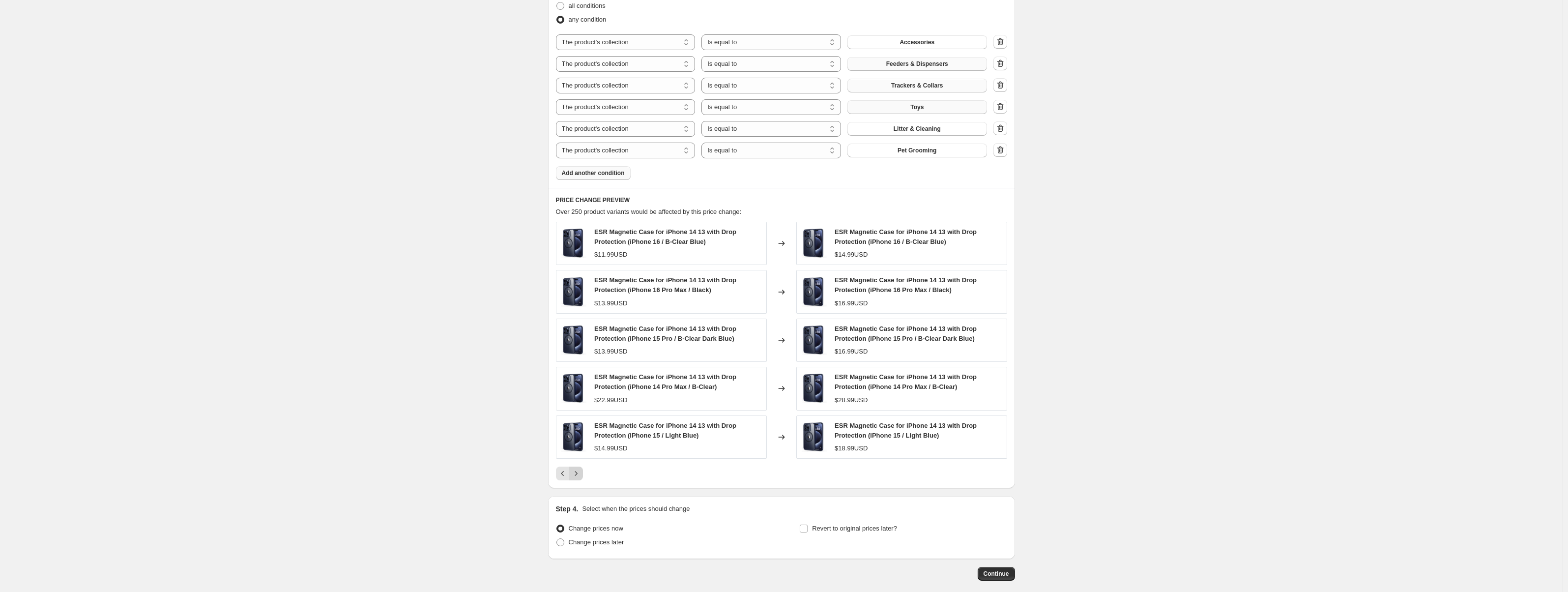
click at [581, 474] on icon "Next" at bounding box center [576, 474] width 10 height 10
drag, startPoint x: 728, startPoint y: 244, endPoint x: 598, endPoint y: 230, distance: 130.8
click at [598, 230] on div "ESR Magnetic Case for iPhone 14 13 with Drop Protection (iPhone 15 Pro / Light …" at bounding box center [677, 237] width 167 height 20
copy span "ESR Magnetic Case for iPhone 14 13 with Drop Protection (iPhone 15 Pro / Light …"
click at [581, 472] on icon "Next" at bounding box center [576, 474] width 10 height 10
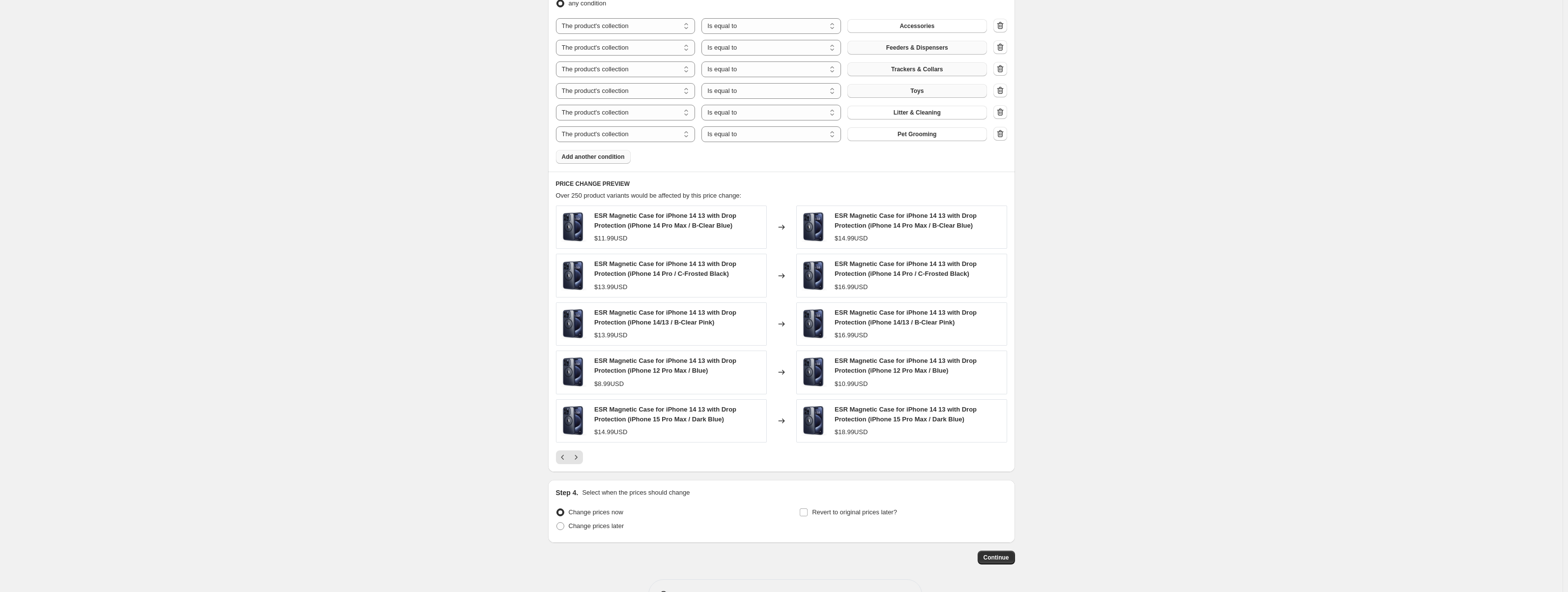
scroll to position [626, 0]
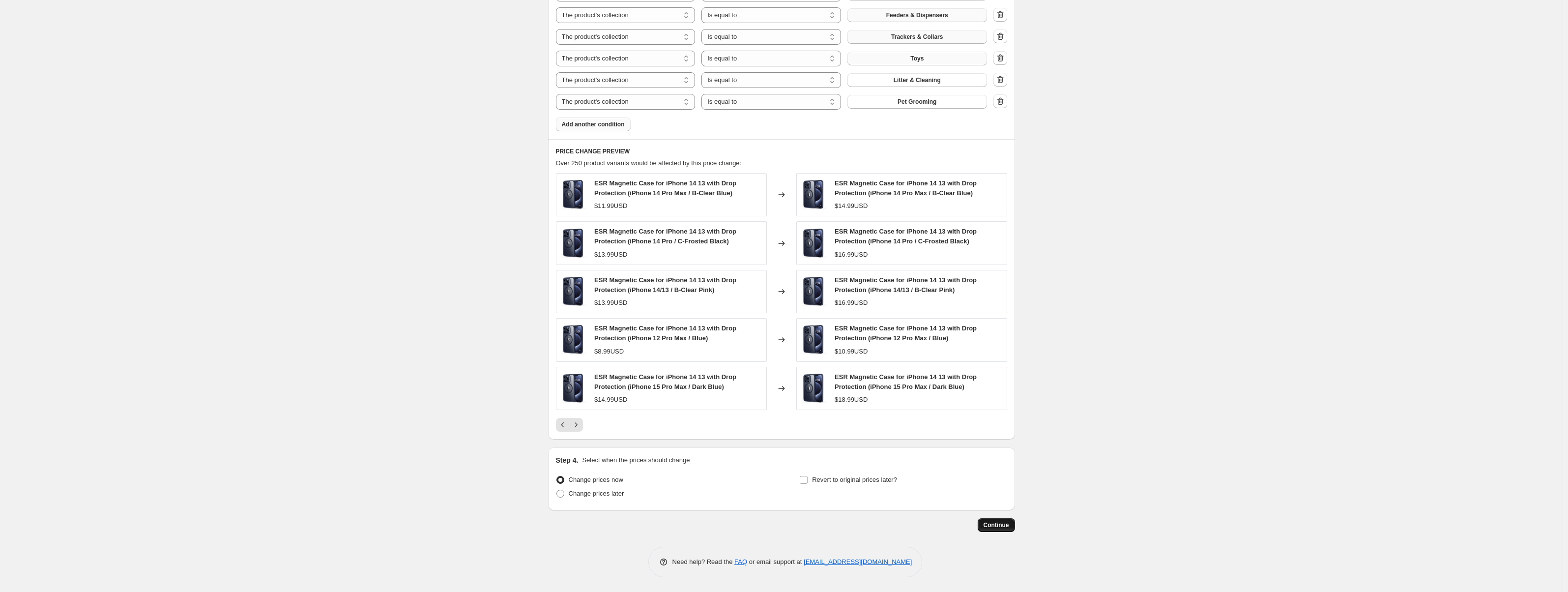
click at [991, 525] on span "Continue" at bounding box center [997, 525] width 26 height 8
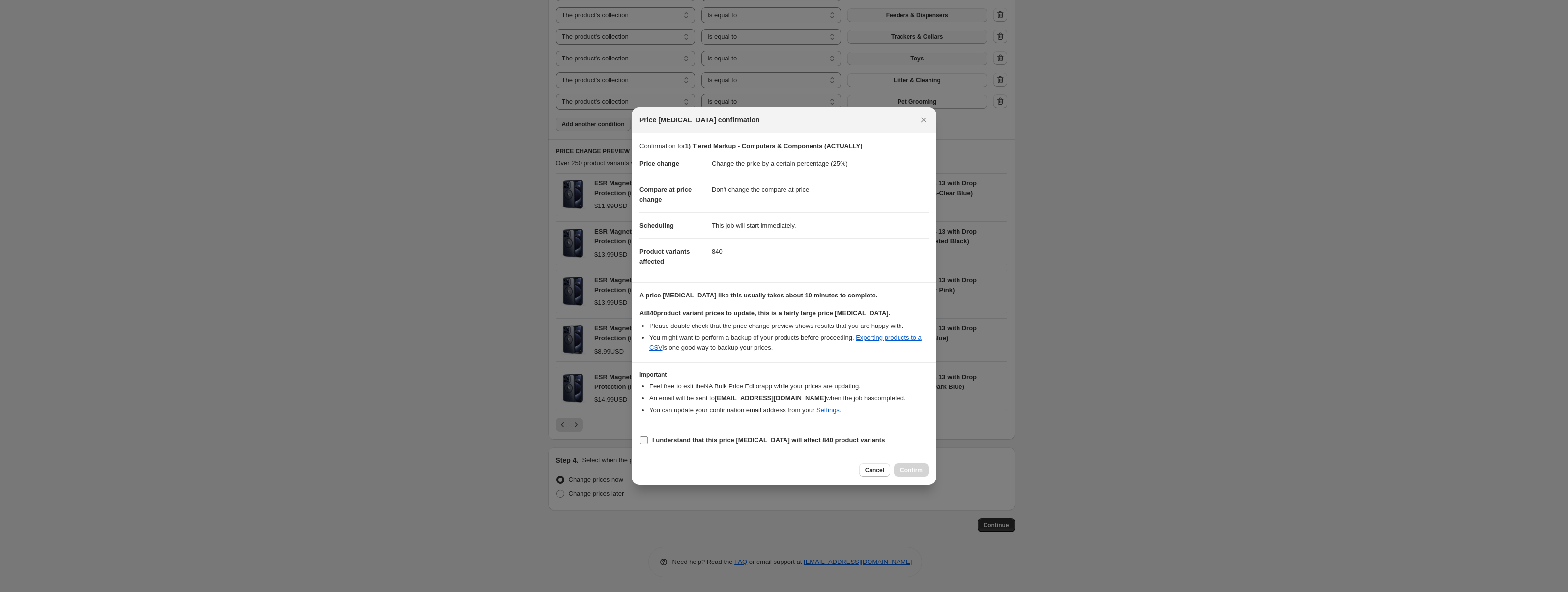
click at [714, 443] on b "I understand that this price change job will affect 840 product variants" at bounding box center [768, 440] width 233 height 7
click at [648, 443] on input "I understand that this price change job will affect 840 product variants" at bounding box center [644, 440] width 8 height 8
checkbox input "true"
click at [907, 473] on span "Confirm" at bounding box center [911, 470] width 22 height 8
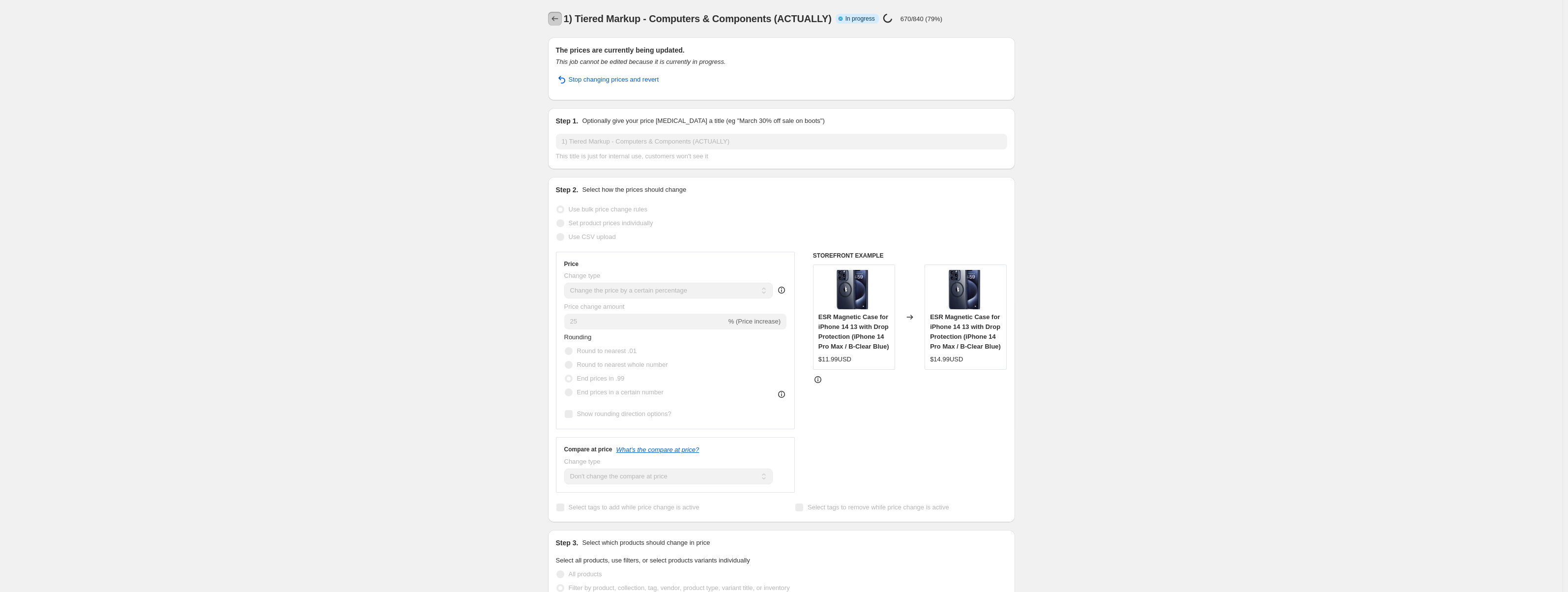
click at [558, 20] on icon "Price change jobs" at bounding box center [555, 18] width 10 height 10
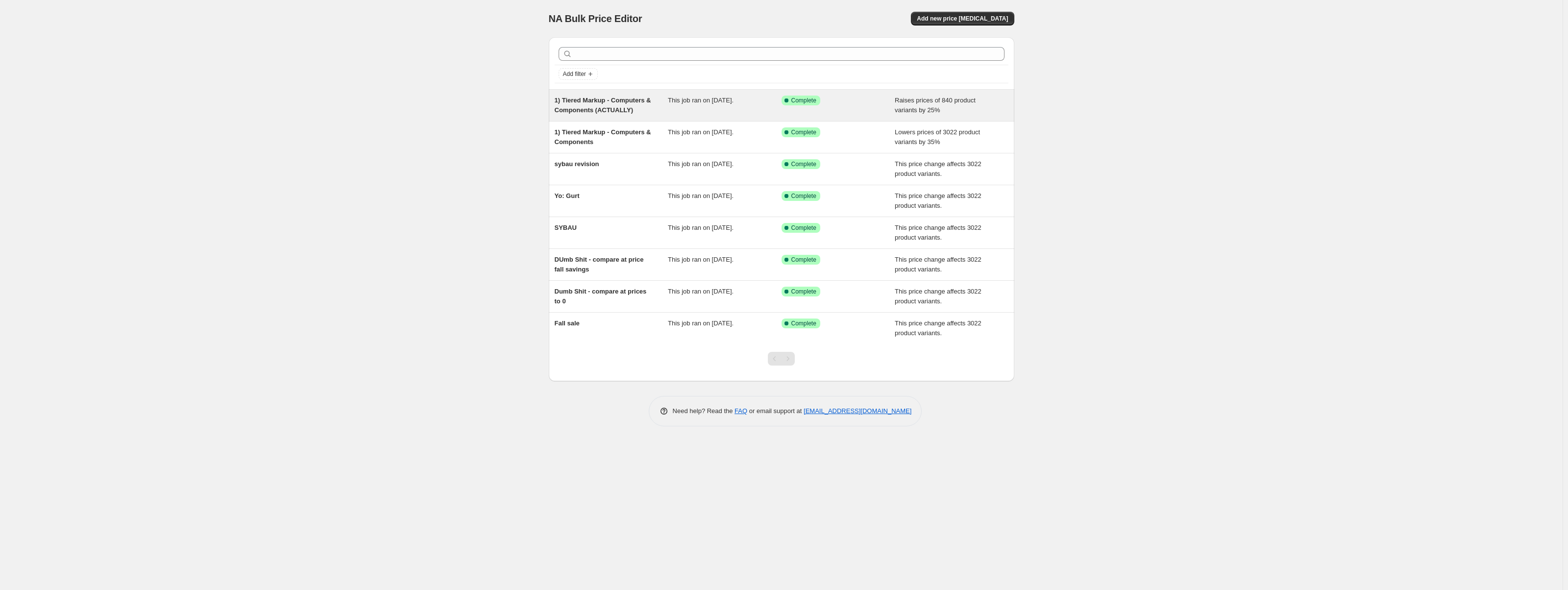
click at [630, 109] on div "1) Tiered Markup - Computers & Components (ACTUALLY)" at bounding box center [611, 105] width 114 height 20
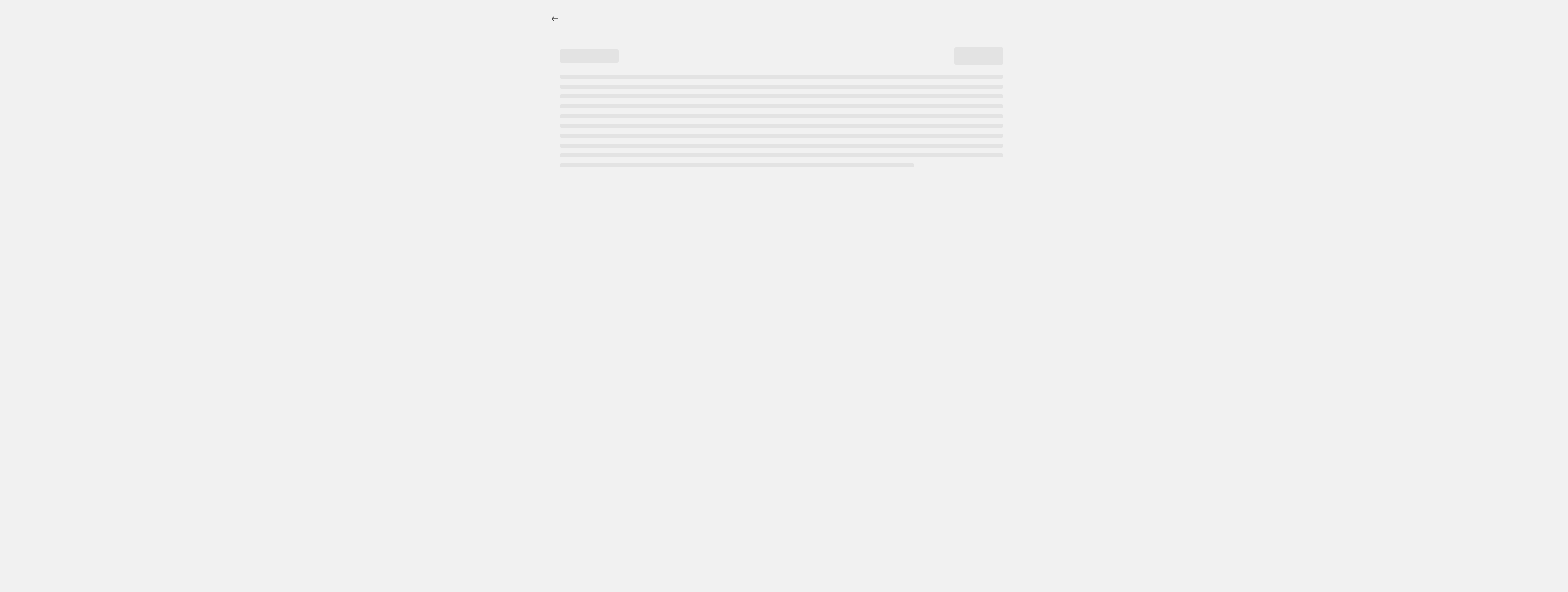
select select "percentage"
select select "no_change"
select select "collection"
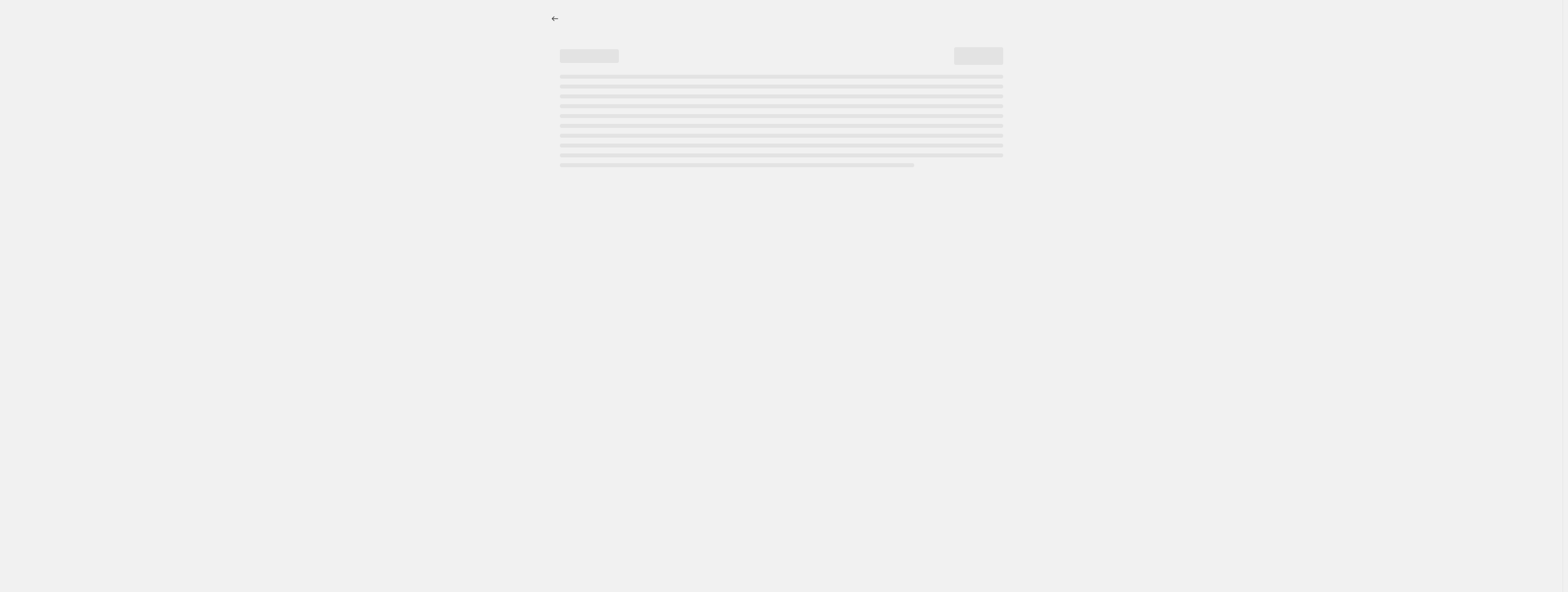
select select "collection"
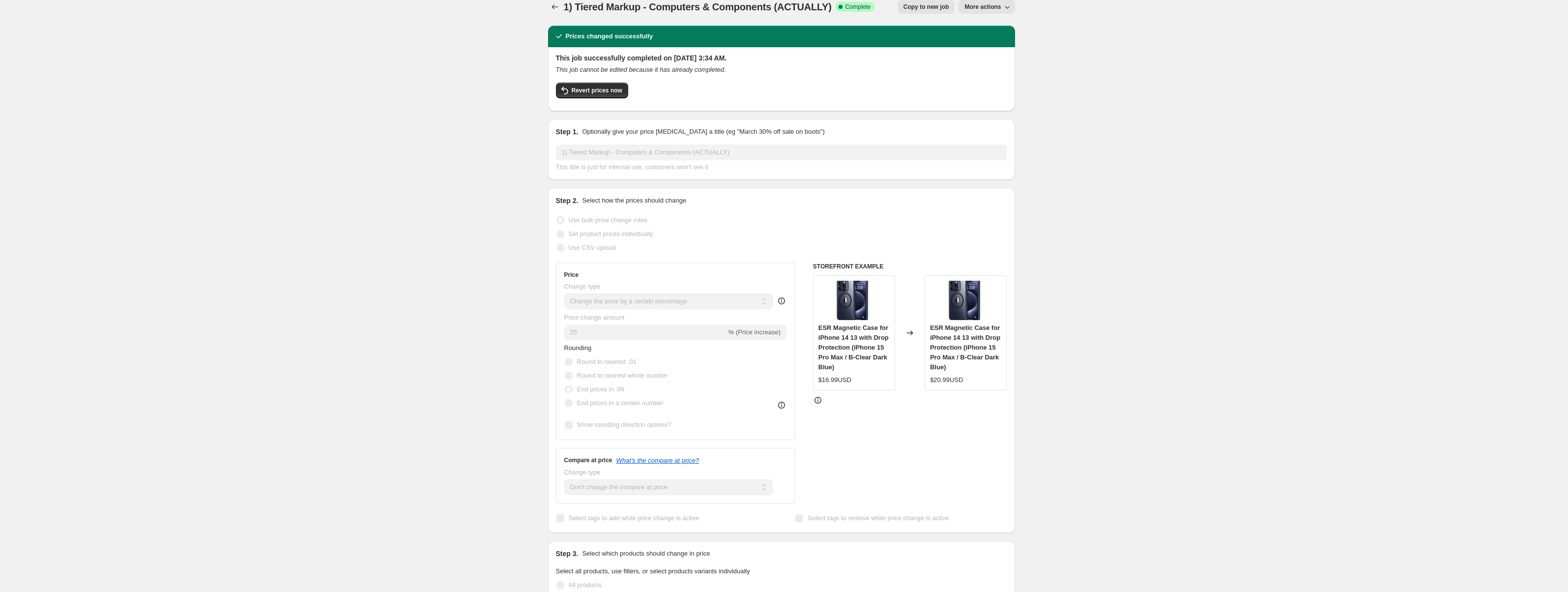
scroll to position [10, 0]
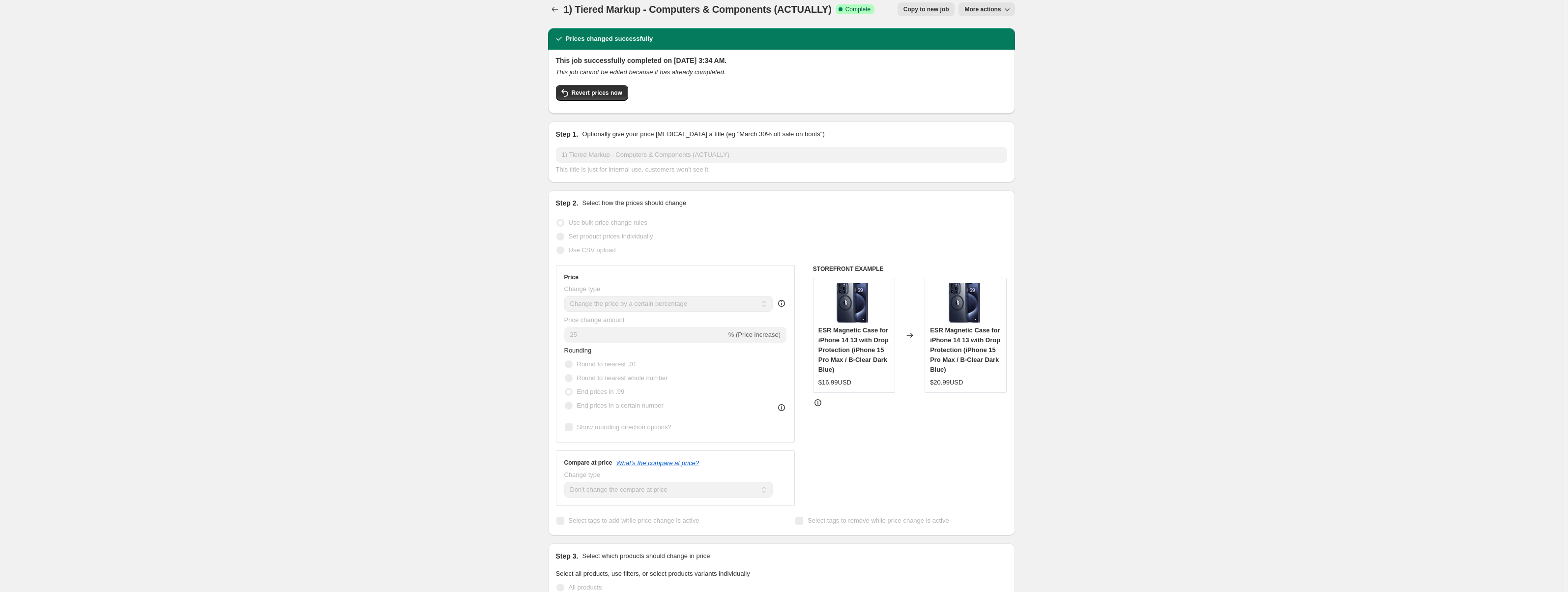
click at [986, 11] on span "More actions" at bounding box center [983, 10] width 37 height 8
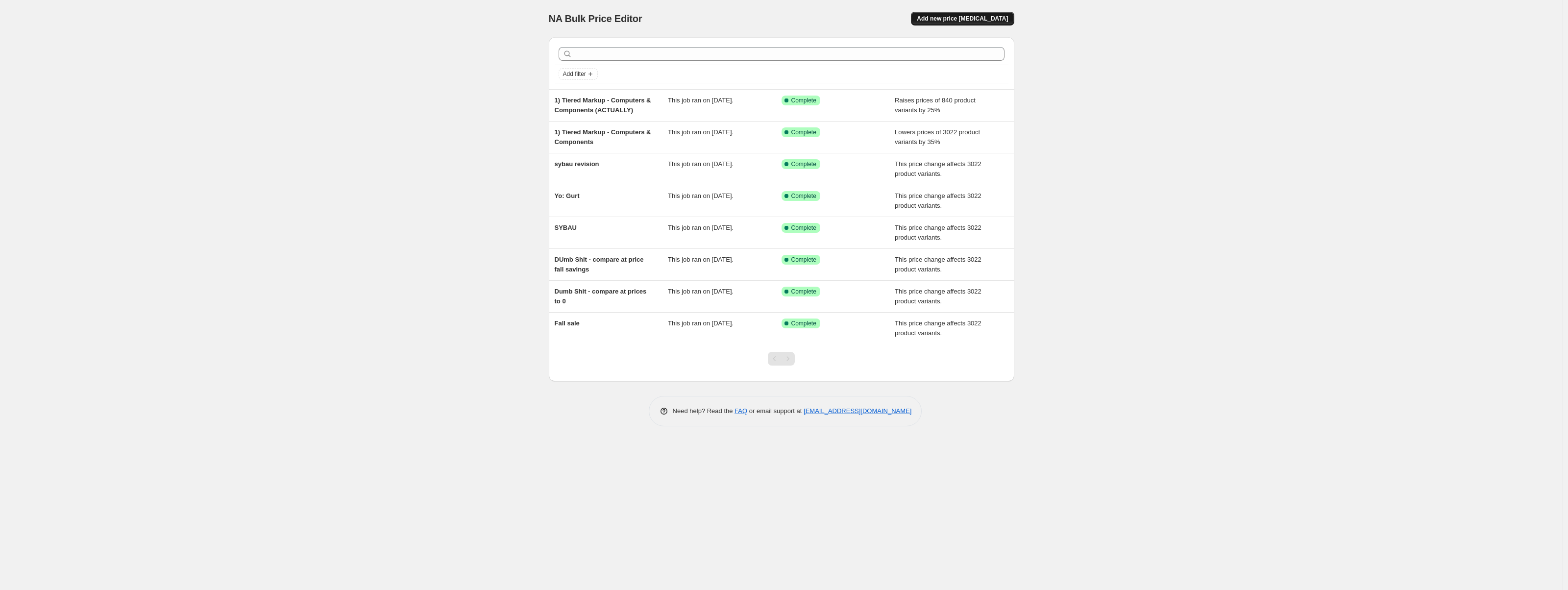
click at [972, 18] on span "Add new price [MEDICAL_DATA]" at bounding box center [962, 19] width 91 height 8
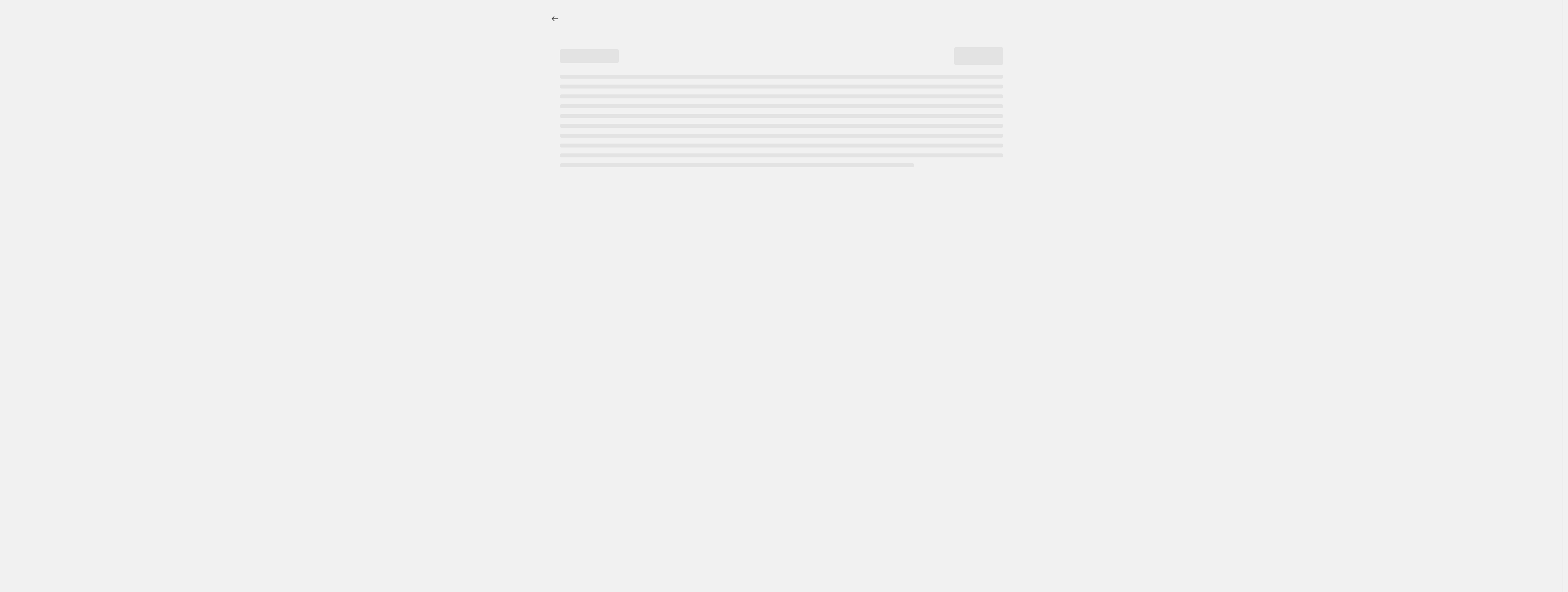
select select "percentage"
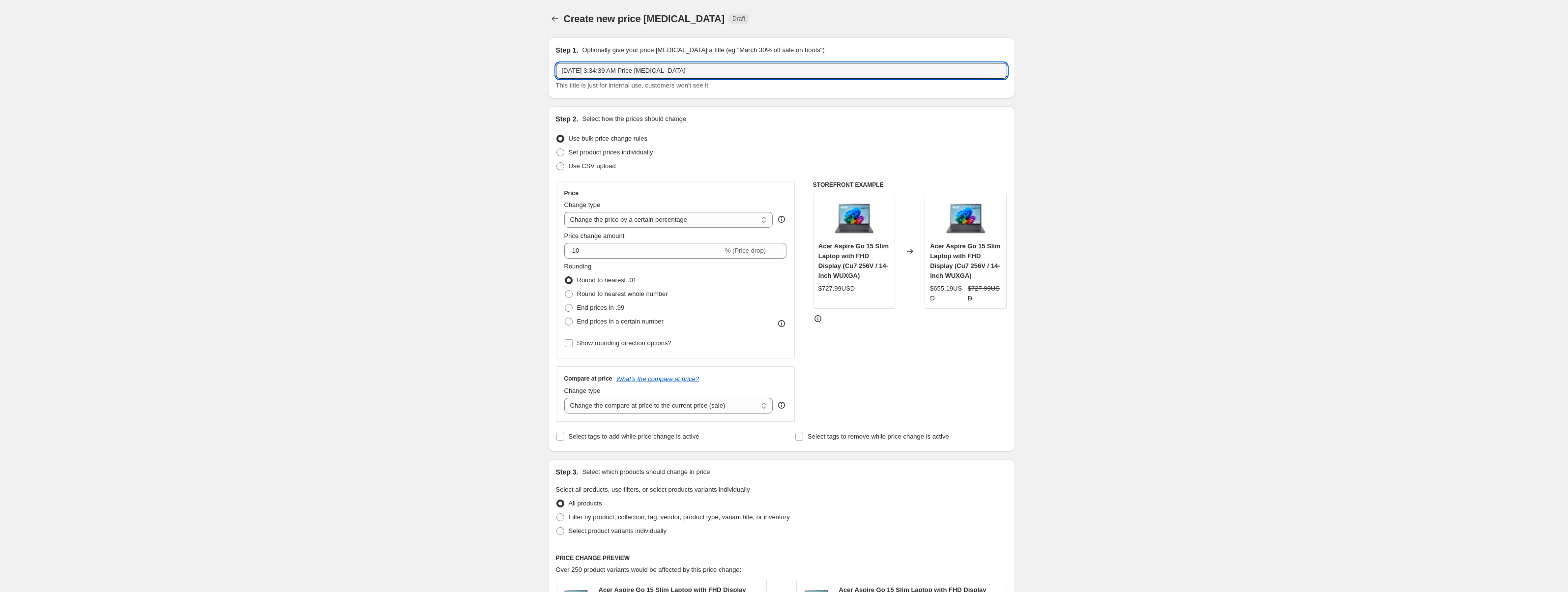
drag, startPoint x: 707, startPoint y: 63, endPoint x: 490, endPoint y: 61, distance: 217.0
click at [490, 61] on div "Create new price [MEDICAL_DATA]. This page is ready Create new price [MEDICAL_D…" at bounding box center [781, 499] width 1563 height 999
type input "2)"
click at [560, 17] on icon "Price change jobs" at bounding box center [555, 18] width 10 height 10
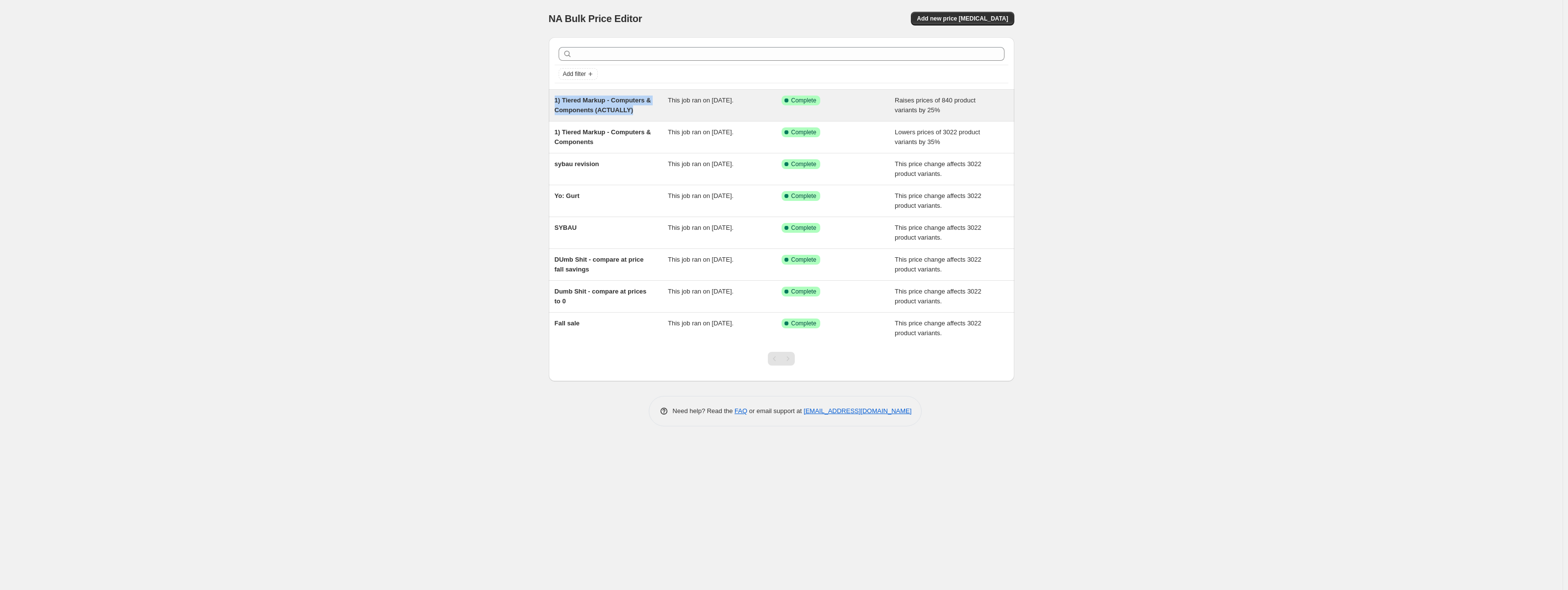
drag, startPoint x: 634, startPoint y: 115, endPoint x: 554, endPoint y: 101, distance: 81.2
click at [554, 101] on div "1) Tiered Markup - Computers & Components (ACTUALLY) This job ran on [DATE]. Su…" at bounding box center [781, 105] width 466 height 31
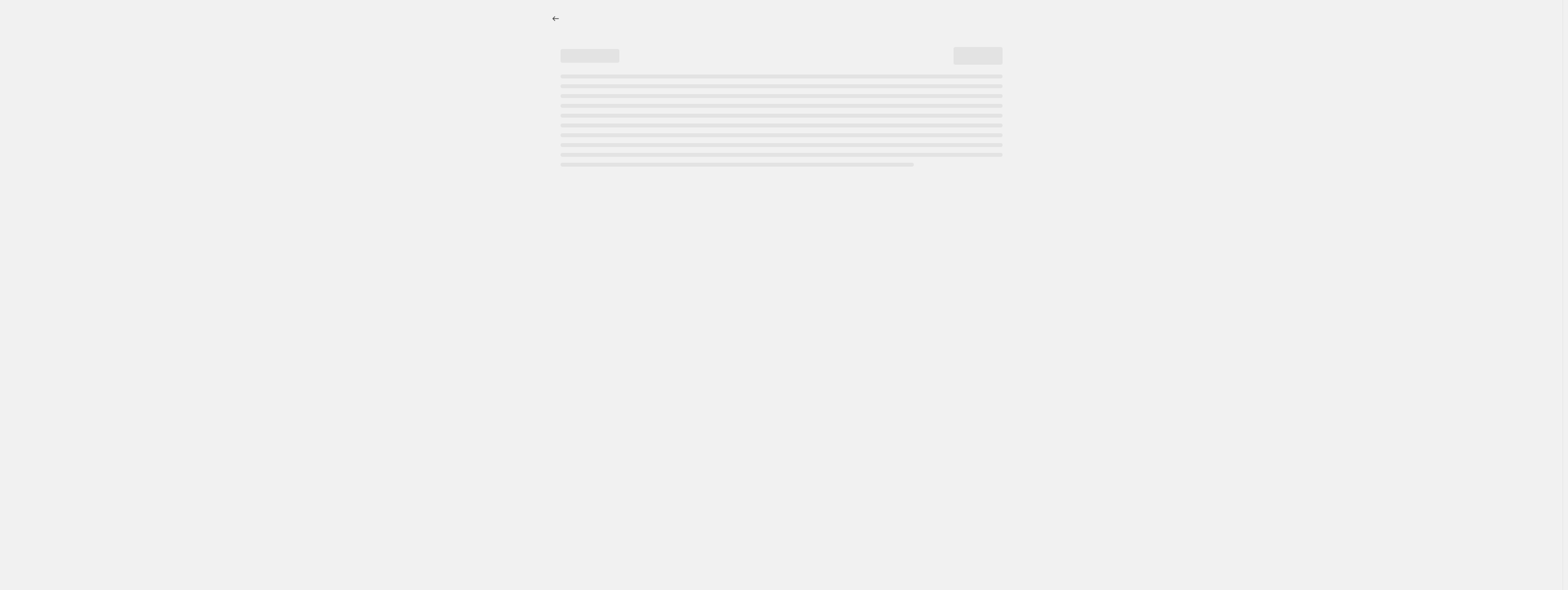
select select "percentage"
select select "no_change"
select select "collection"
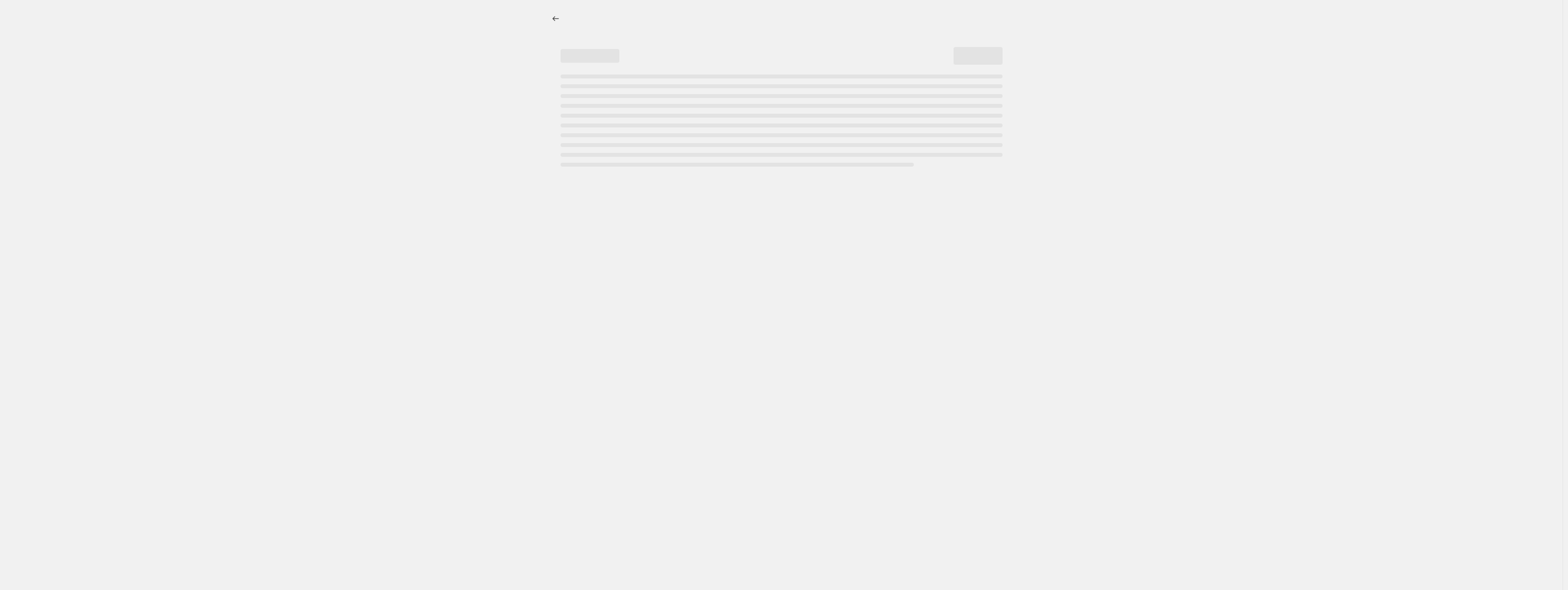
select select "collection"
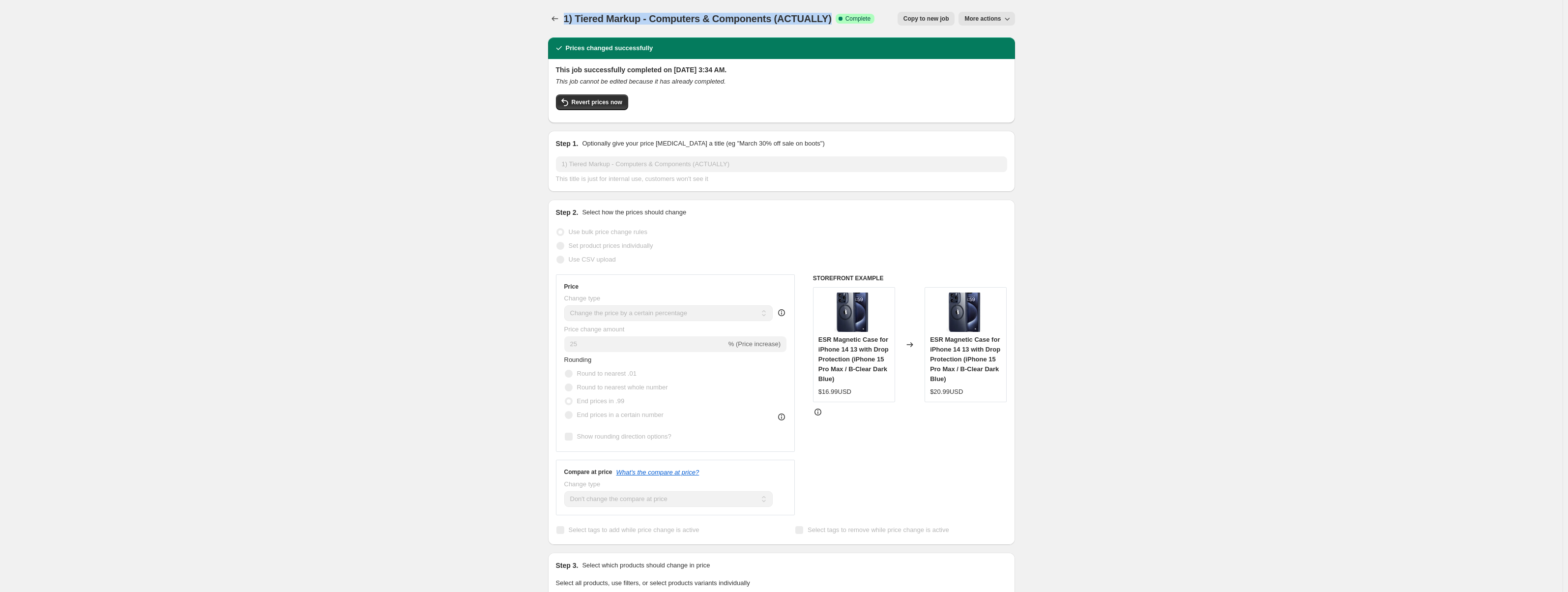
drag, startPoint x: 833, startPoint y: 20, endPoint x: 563, endPoint y: 32, distance: 270.3
click at [563, 32] on div "1) Tiered Markup - Computers & Components (ACTUALLY). This page is ready 1) Tie…" at bounding box center [781, 18] width 467 height 37
copy span "1) Tiered Markup - Computers & Components (ACTUALLY)"
click at [556, 20] on icon "Price change jobs" at bounding box center [554, 18] width 6 height 5
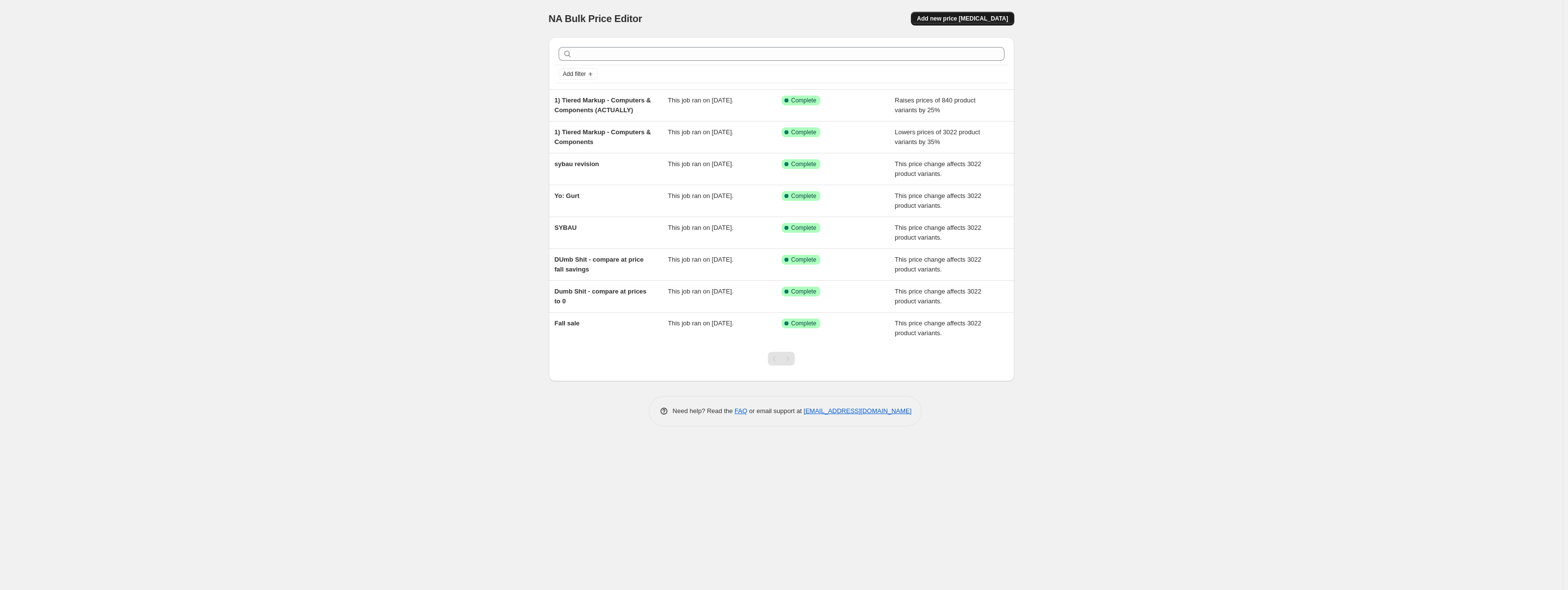
click at [968, 18] on span "Add new price [MEDICAL_DATA]" at bounding box center [962, 19] width 91 height 8
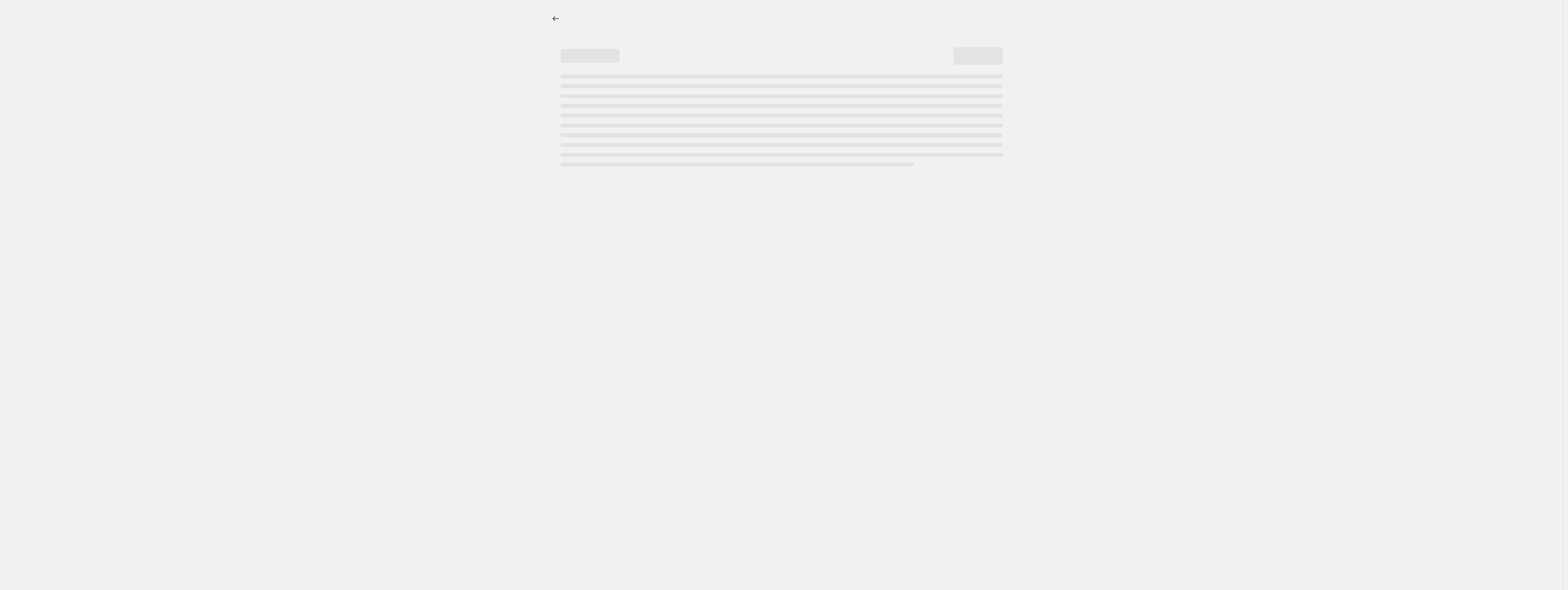
select select "percentage"
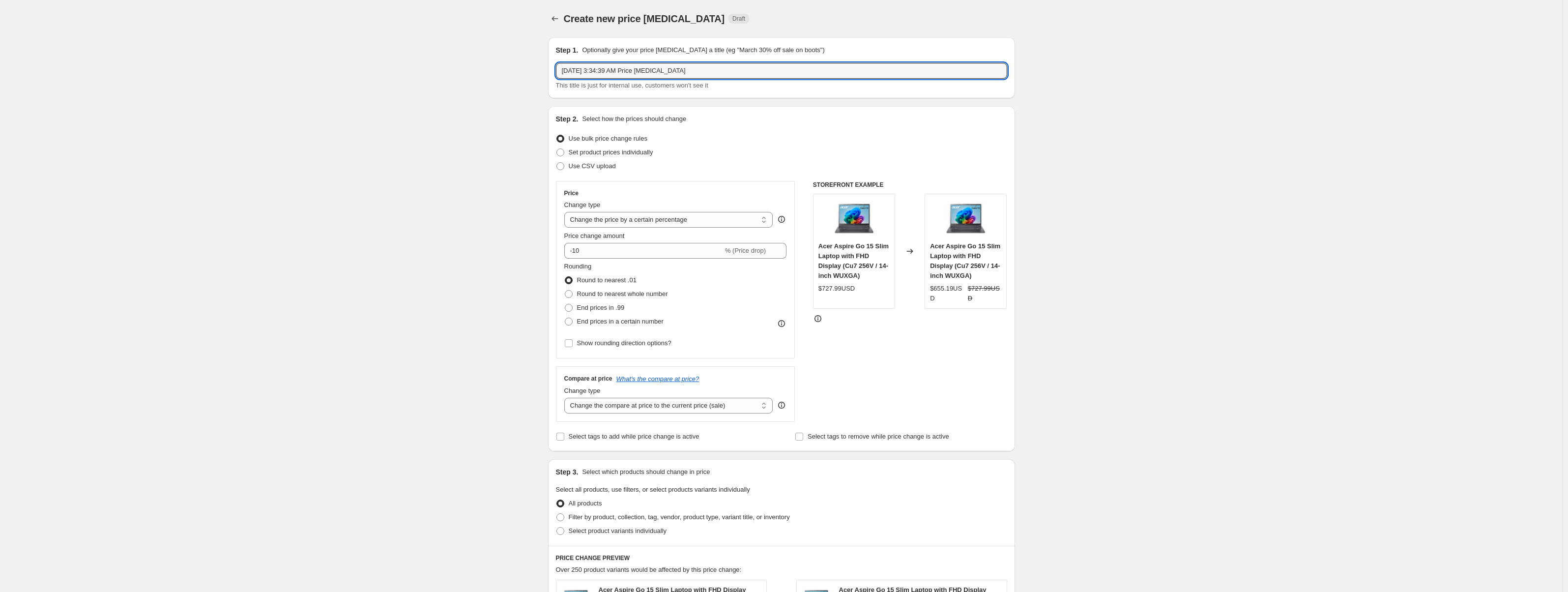
drag, startPoint x: 738, startPoint y: 75, endPoint x: 547, endPoint y: 70, distance: 191.1
click at [548, 70] on div "Step 1. Optionally give your price [MEDICAL_DATA] a title (eg "March 30% off sa…" at bounding box center [778, 484] width 475 height 910
paste input "1) Tiered Markup - Computers & Components (ACTUALLY)"
click at [566, 71] on input "1) Tiered Markup - Computers & Components (ACTUALLY)" at bounding box center [782, 71] width 451 height 16
click at [711, 72] on input "2) Tiered Markup - Computers & Components (ACTUALLY)" at bounding box center [782, 71] width 451 height 16
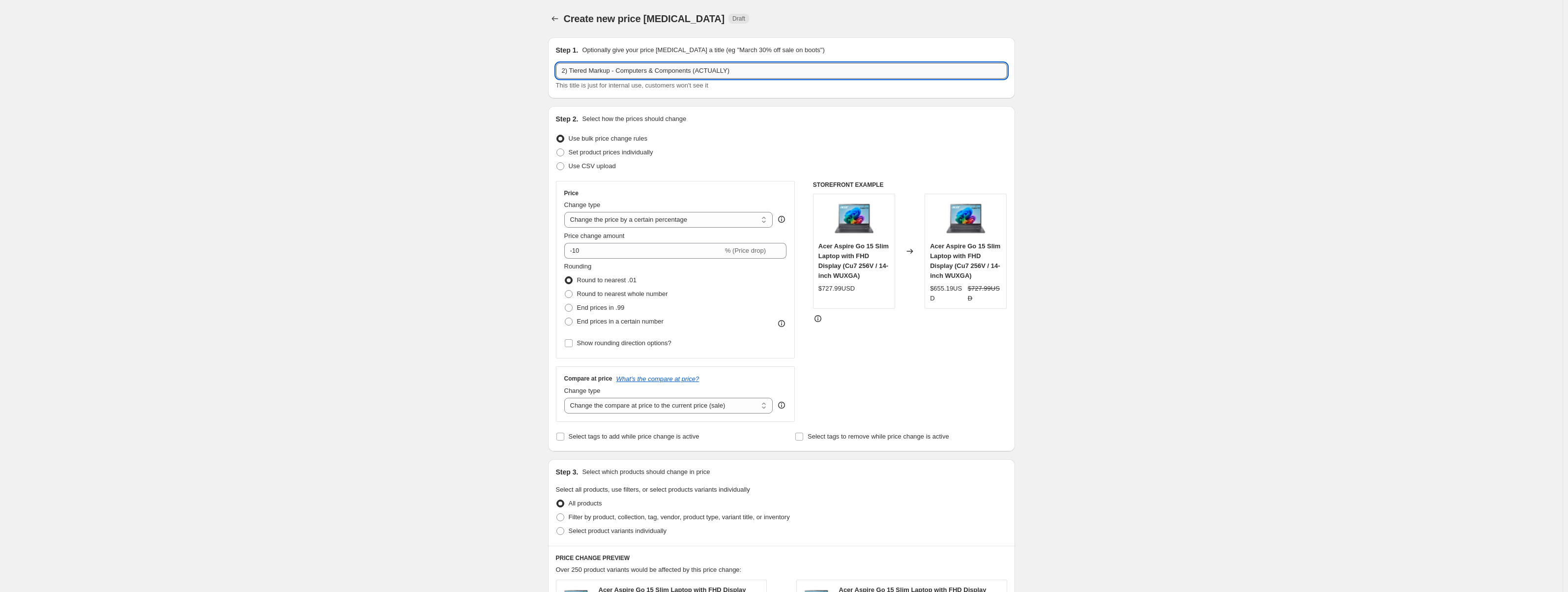
click at [711, 72] on input "2) Tiered Markup - Computers & Components (ACTUALLY)" at bounding box center [782, 71] width 451 height 16
drag, startPoint x: 693, startPoint y: 72, endPoint x: 617, endPoint y: 70, distance: 76.0
click at [617, 70] on input "2) Tiered Markup - Computers & Components (1 was actually accessories)" at bounding box center [782, 71] width 451 height 16
click at [664, 73] on input "2) Tiered Markup - Midrange Tech s (1 was actually accessories)" at bounding box center [782, 71] width 451 height 16
type input "2) Tiered Markup - Midrange Tech (1 was actually accessories)"
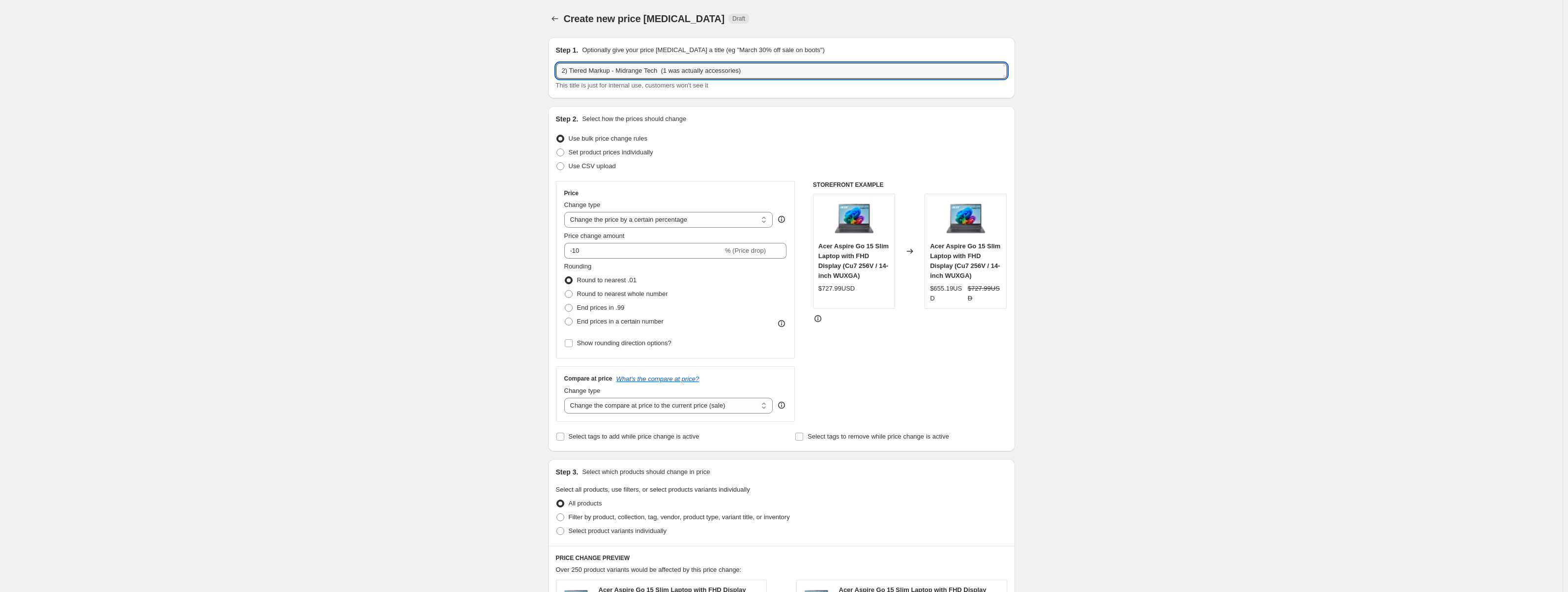
click at [1095, 186] on div "Create new price change job. This page is ready Create new price change job Dra…" at bounding box center [781, 499] width 1563 height 999
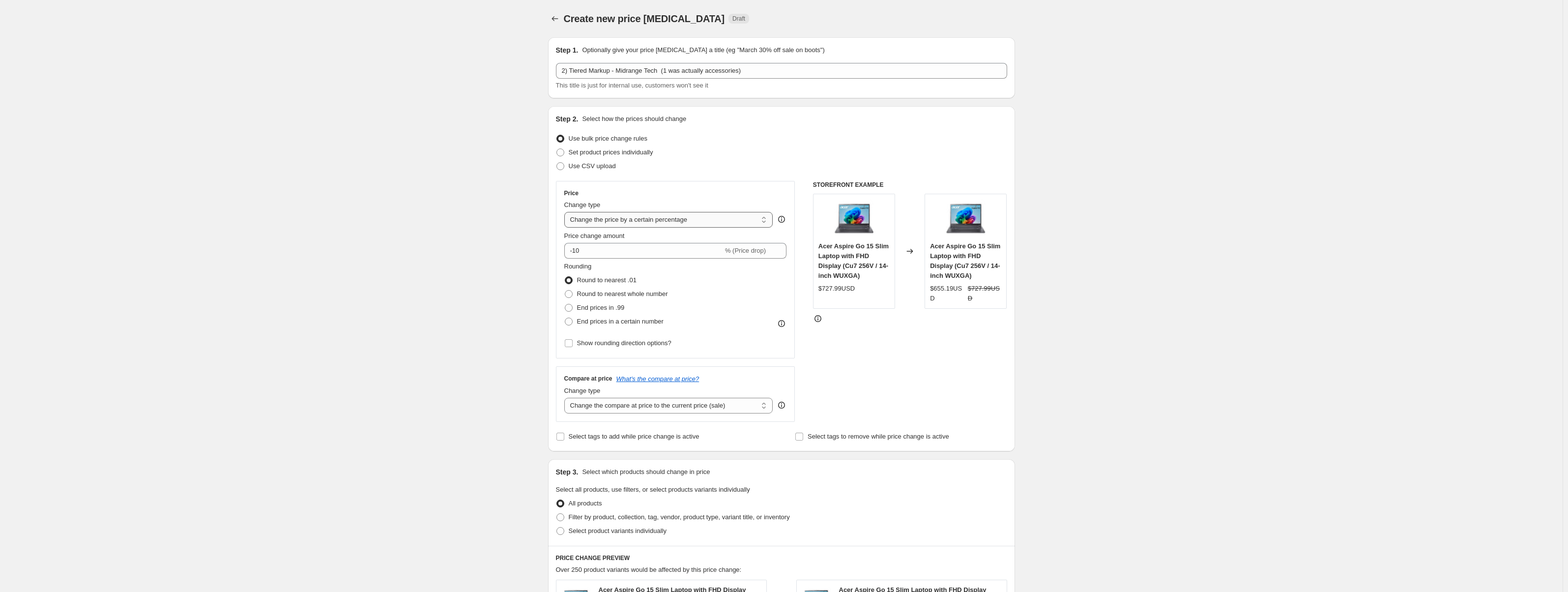
click at [692, 220] on select "Change the price to a certain amount Change the price by a certain amount Chang…" at bounding box center [668, 220] width 209 height 16
click at [566, 212] on select "Change the price to a certain amount Change the price by a certain amount Chang…" at bounding box center [668, 220] width 209 height 16
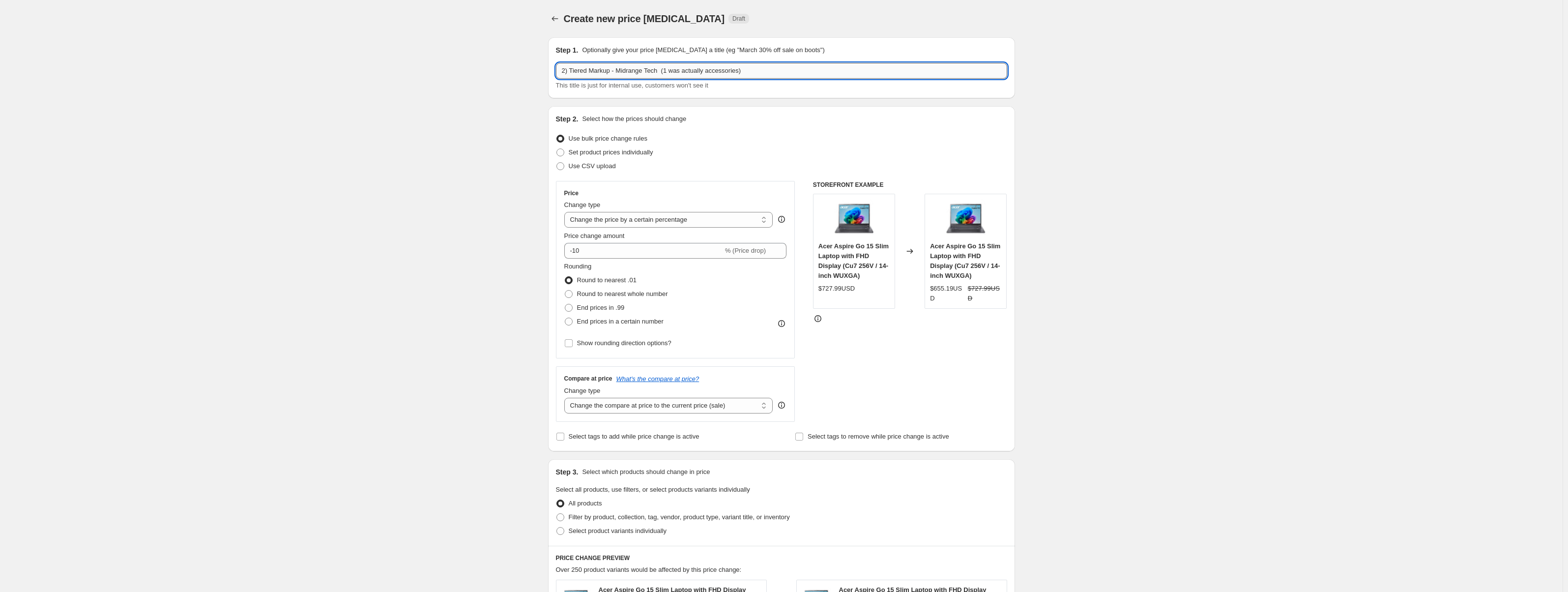
click at [748, 68] on input "2) Tiered Markup - Midrange Tech (1 was actually accessories)" at bounding box center [782, 71] width 451 height 16
click at [560, 15] on icon "Price change jobs" at bounding box center [555, 18] width 10 height 10
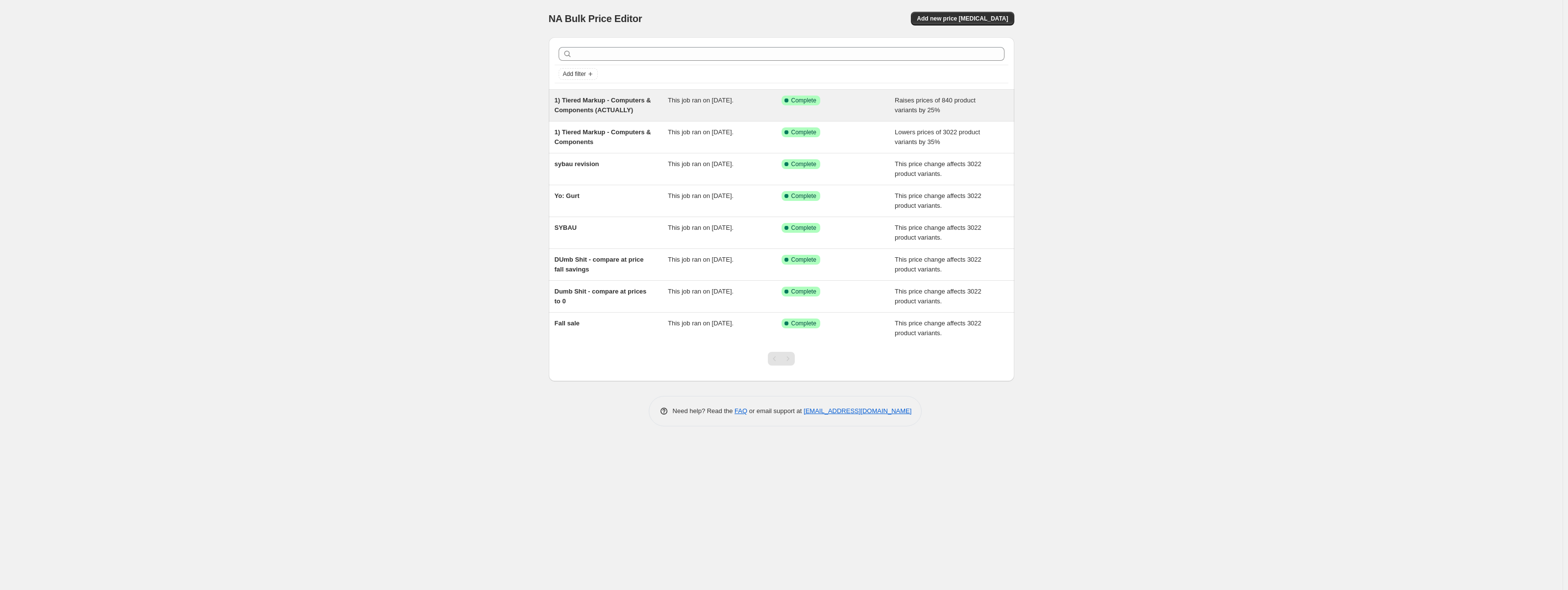
click at [617, 100] on span "1) Tiered Markup - Computers & Components (ACTUALLY)" at bounding box center [602, 104] width 96 height 17
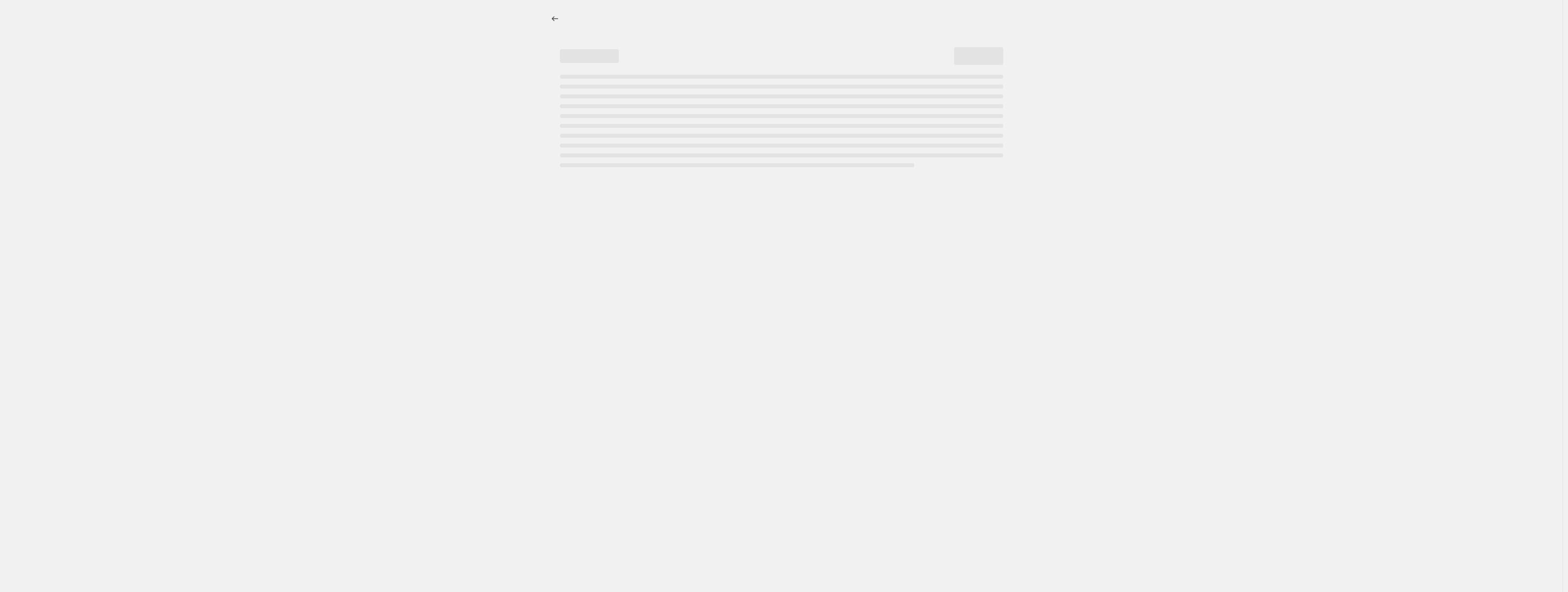
select select "percentage"
select select "no_change"
select select "collection"
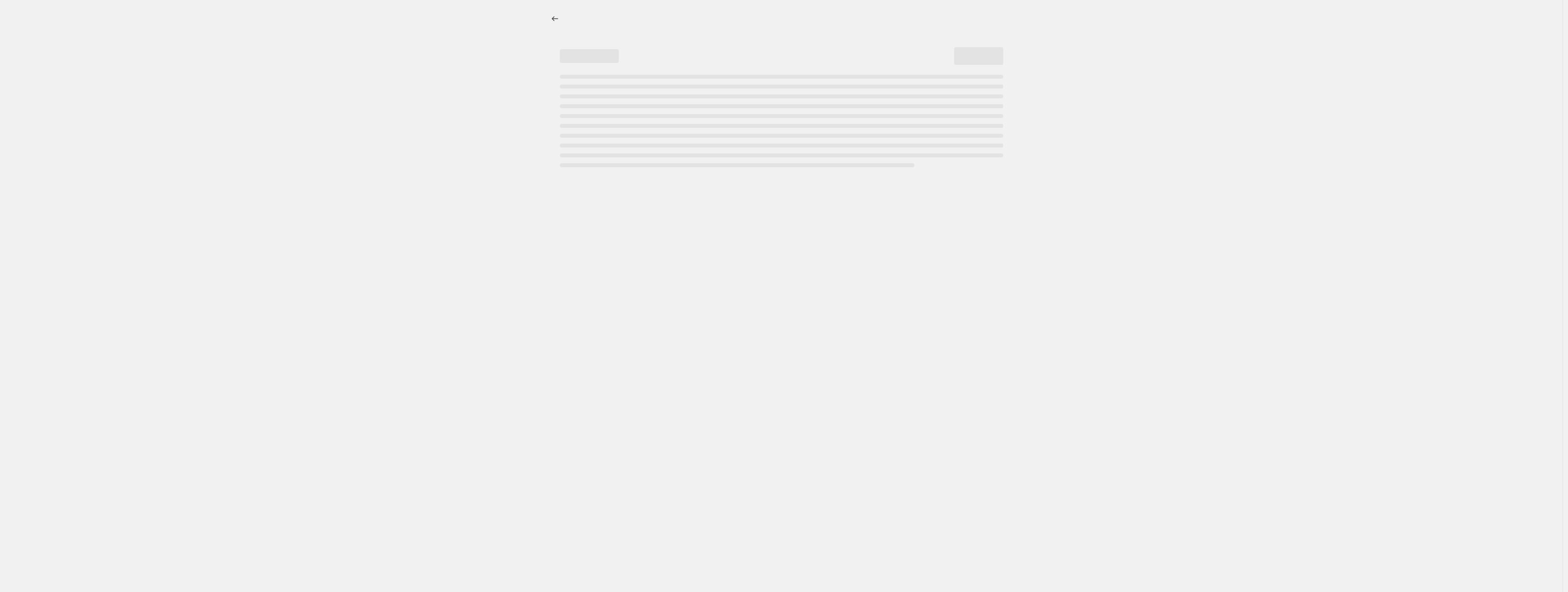
select select "collection"
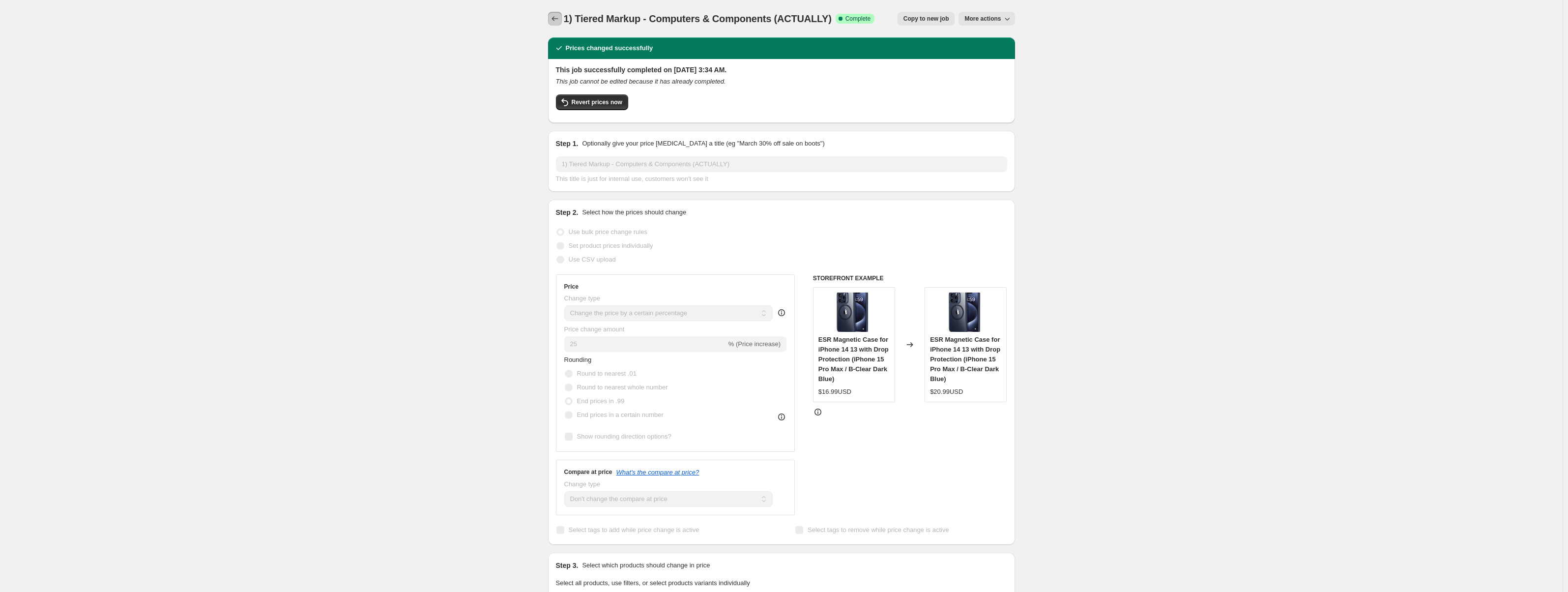
click at [558, 14] on button "Price change jobs" at bounding box center [555, 18] width 14 height 14
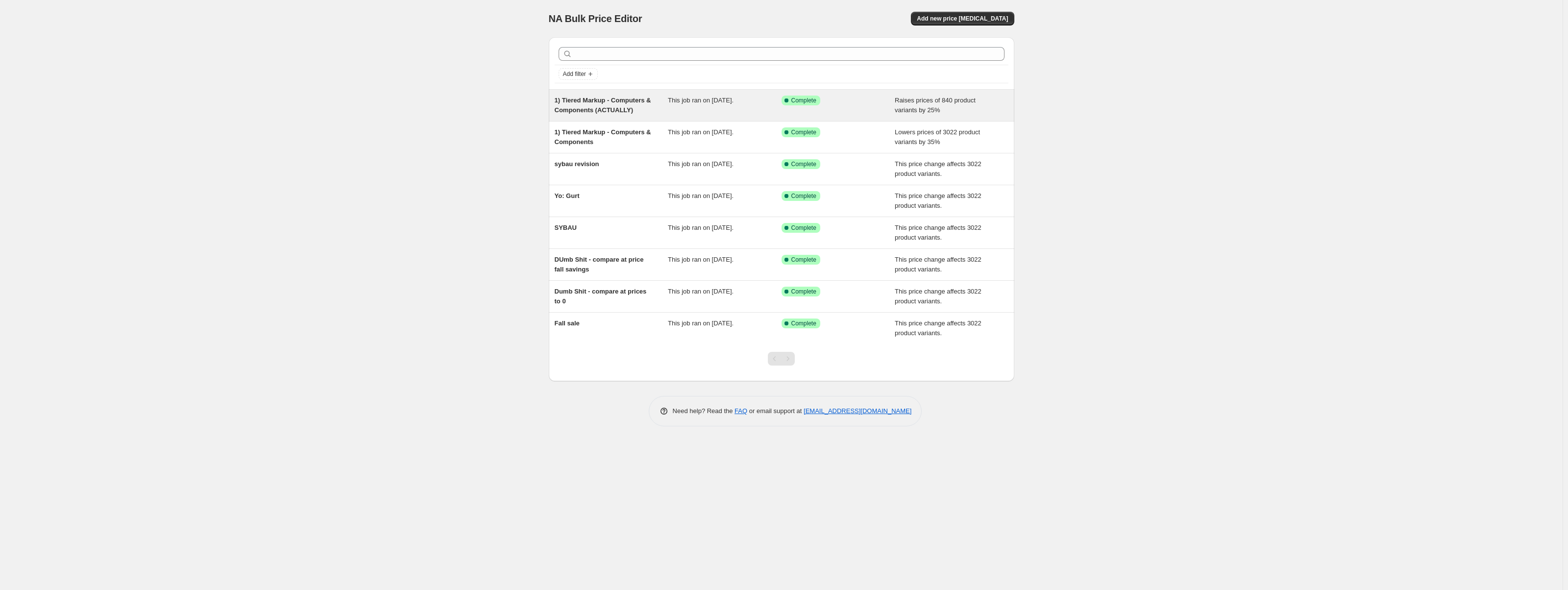
click at [620, 109] on span "1) Tiered Markup - Computers & Components (ACTUALLY)" at bounding box center [602, 104] width 96 height 17
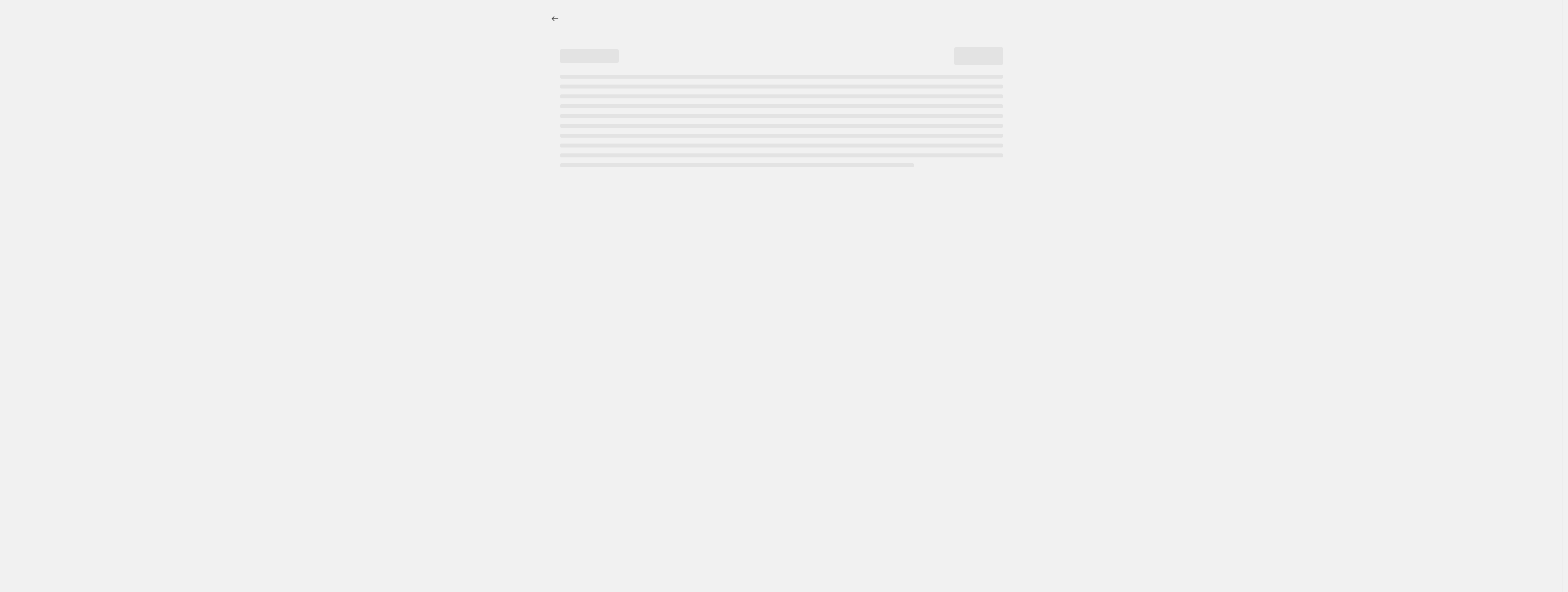
select select "percentage"
select select "no_change"
select select "collection"
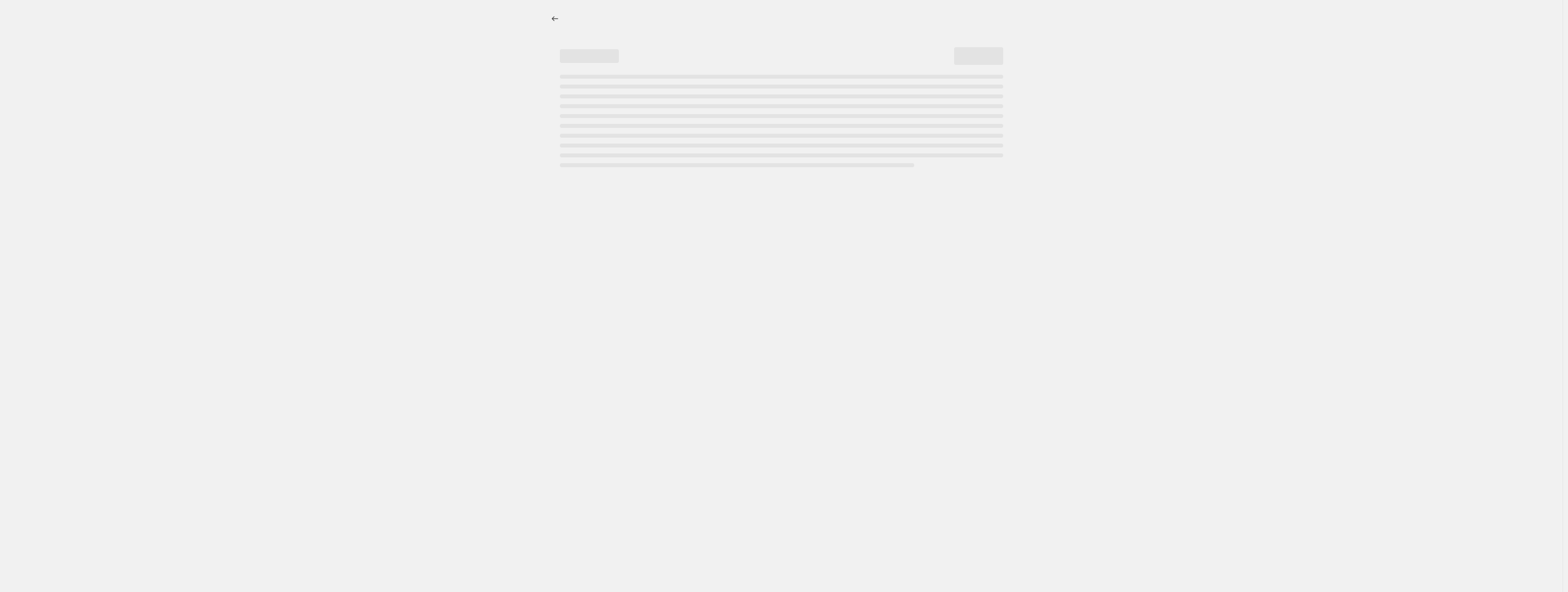
select select "collection"
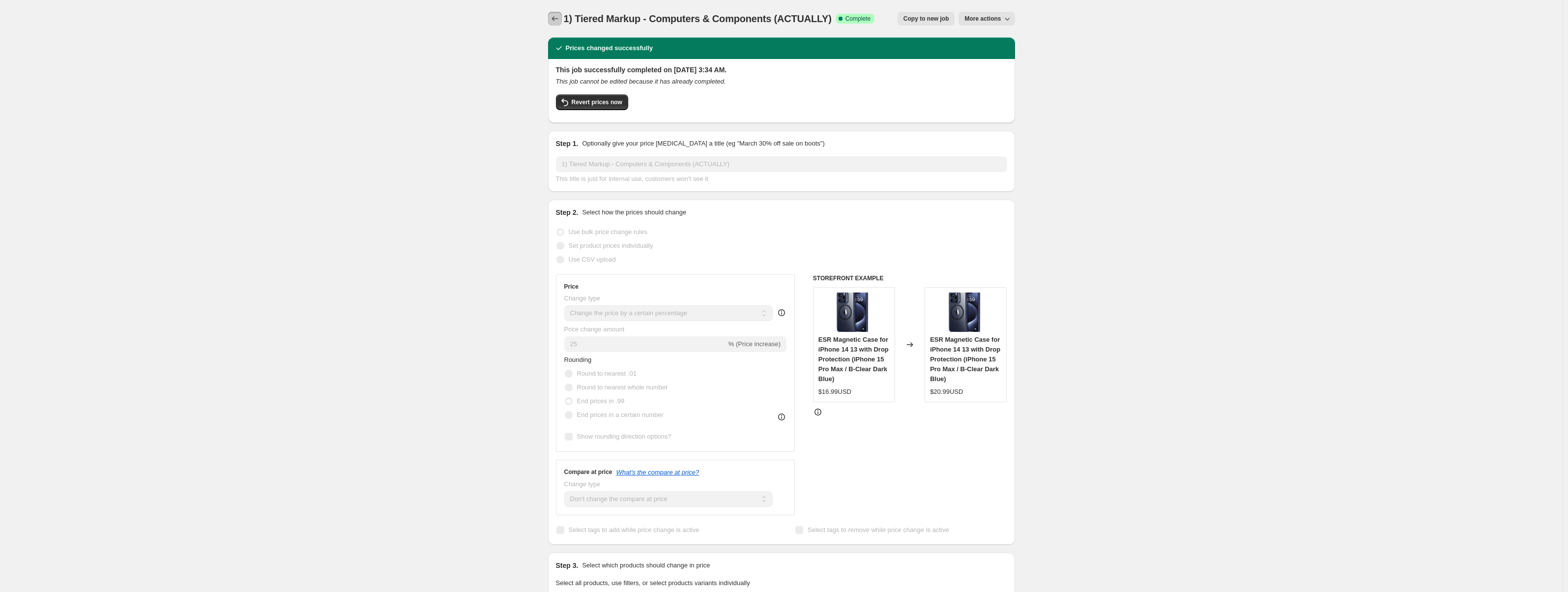
click at [559, 20] on icon "Price change jobs" at bounding box center [555, 18] width 10 height 10
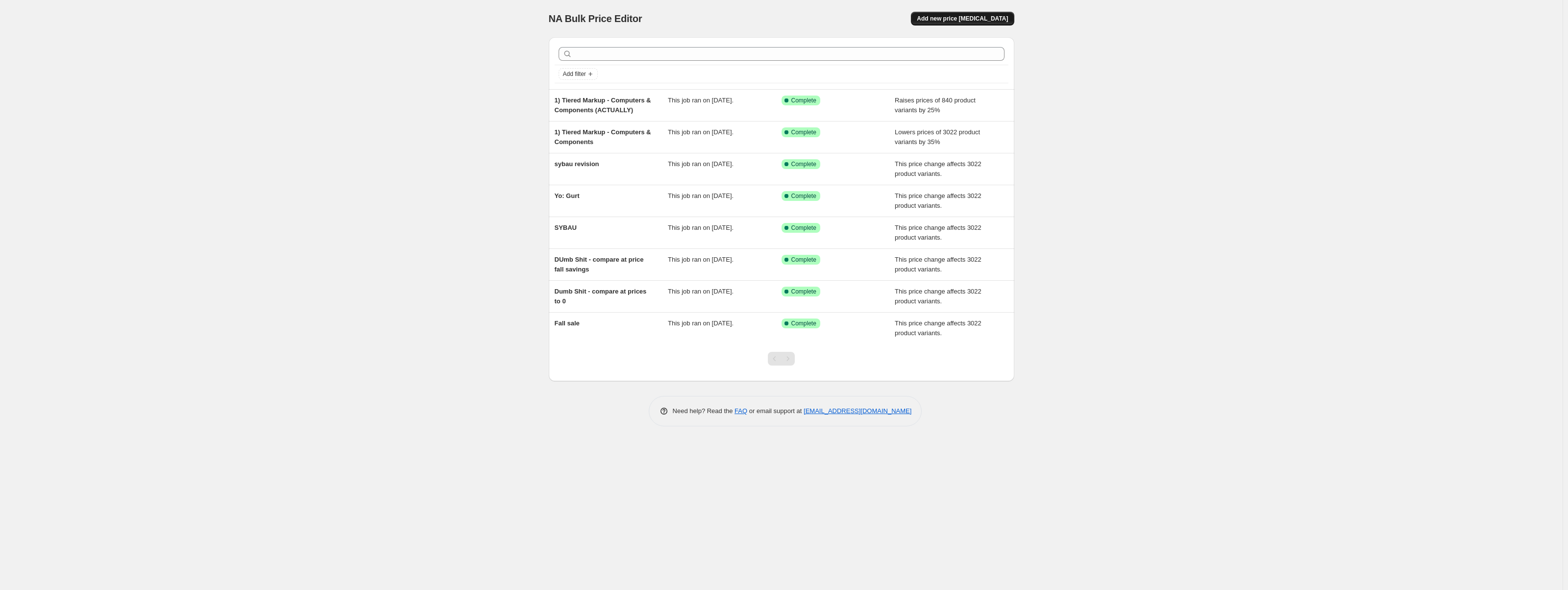
click at [974, 18] on span "Add new price [MEDICAL_DATA]" at bounding box center [962, 19] width 91 height 8
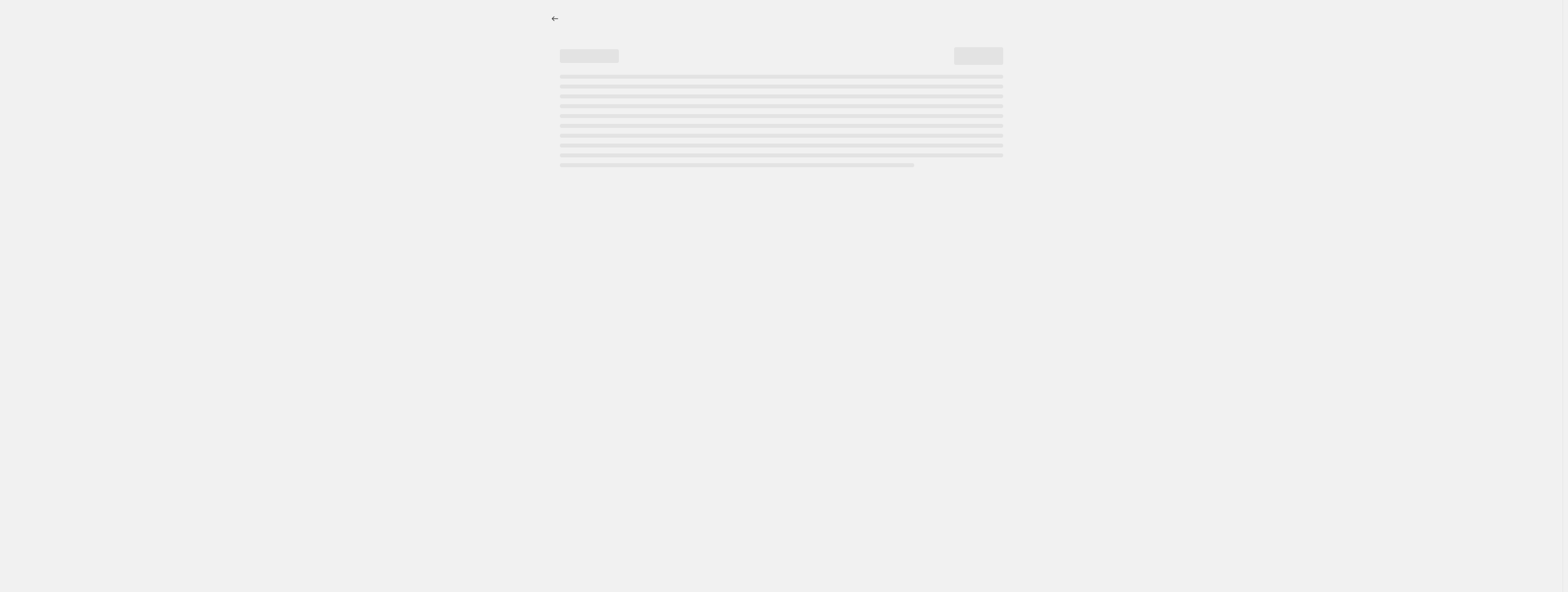
select select "percentage"
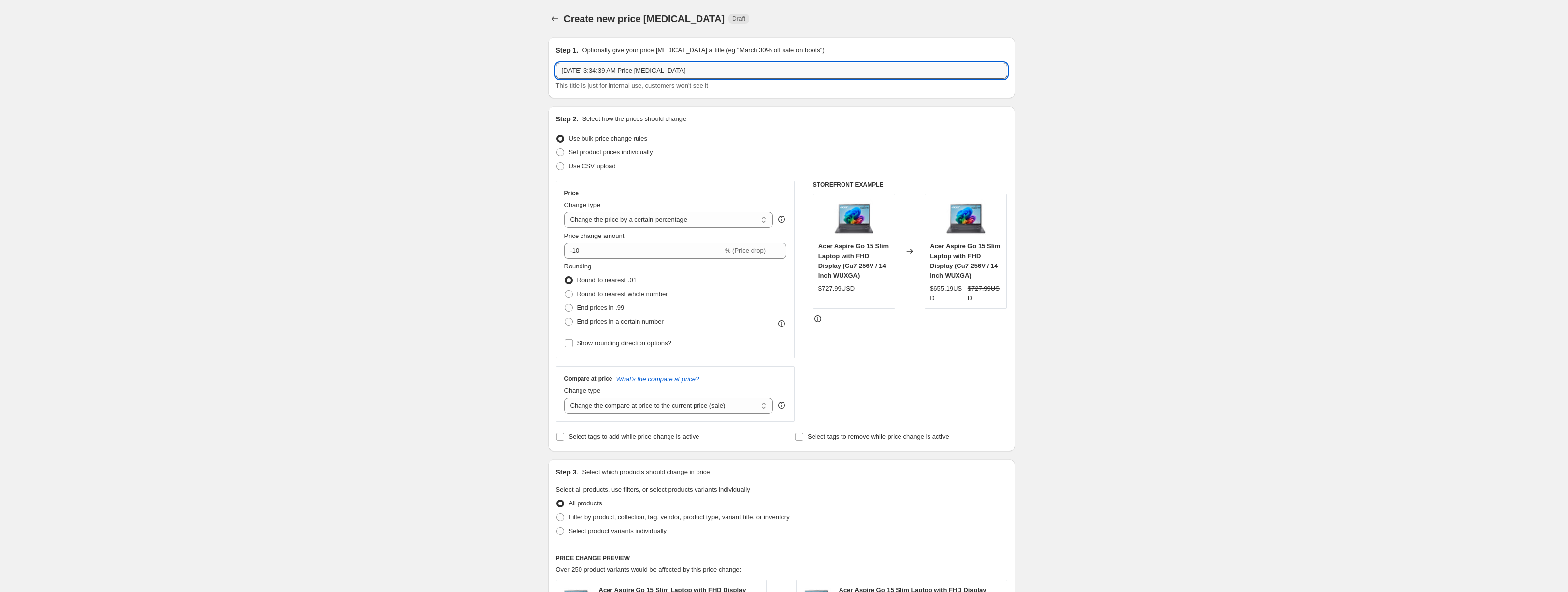
click at [630, 69] on input "Aug 23, 2025, 3:34:39 AM Price change job" at bounding box center [782, 71] width 451 height 16
paste input "2) Tiered Markup - Midrange Tech (1 was actually accessories)"
type input "2) Tiered Markup - Midrange Tech (1 was actually accessories)"
click at [689, 149] on div "Set product prices individually" at bounding box center [782, 152] width 451 height 14
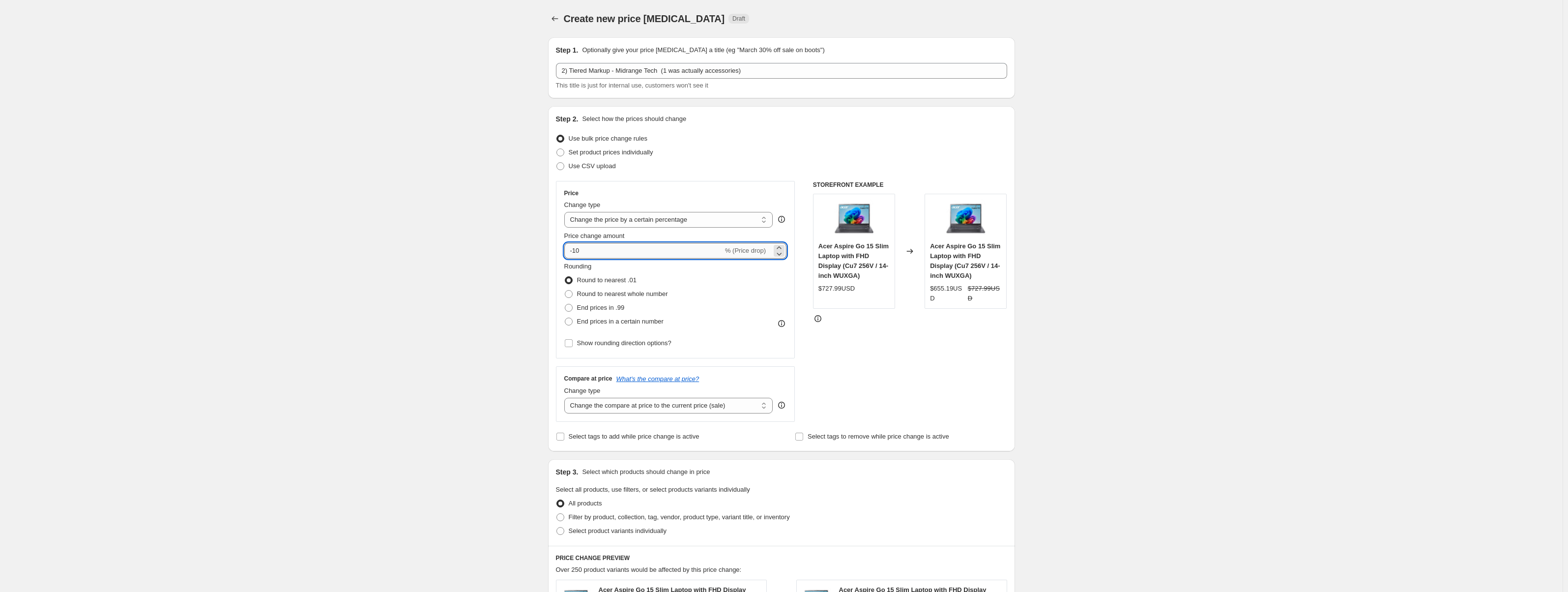
click at [656, 253] on input "-10" at bounding box center [644, 250] width 159 height 16
drag, startPoint x: 656, startPoint y: 253, endPoint x: 555, endPoint y: 253, distance: 101.0
click at [555, 253] on div "Step 2. Select how the prices should change Use bulk price change rules Set pro…" at bounding box center [781, 279] width 467 height 346
click at [968, 182] on h6 "STOREFRONT EXAMPLE" at bounding box center [910, 185] width 194 height 8
click at [581, 248] on input "35" at bounding box center [638, 250] width 148 height 16
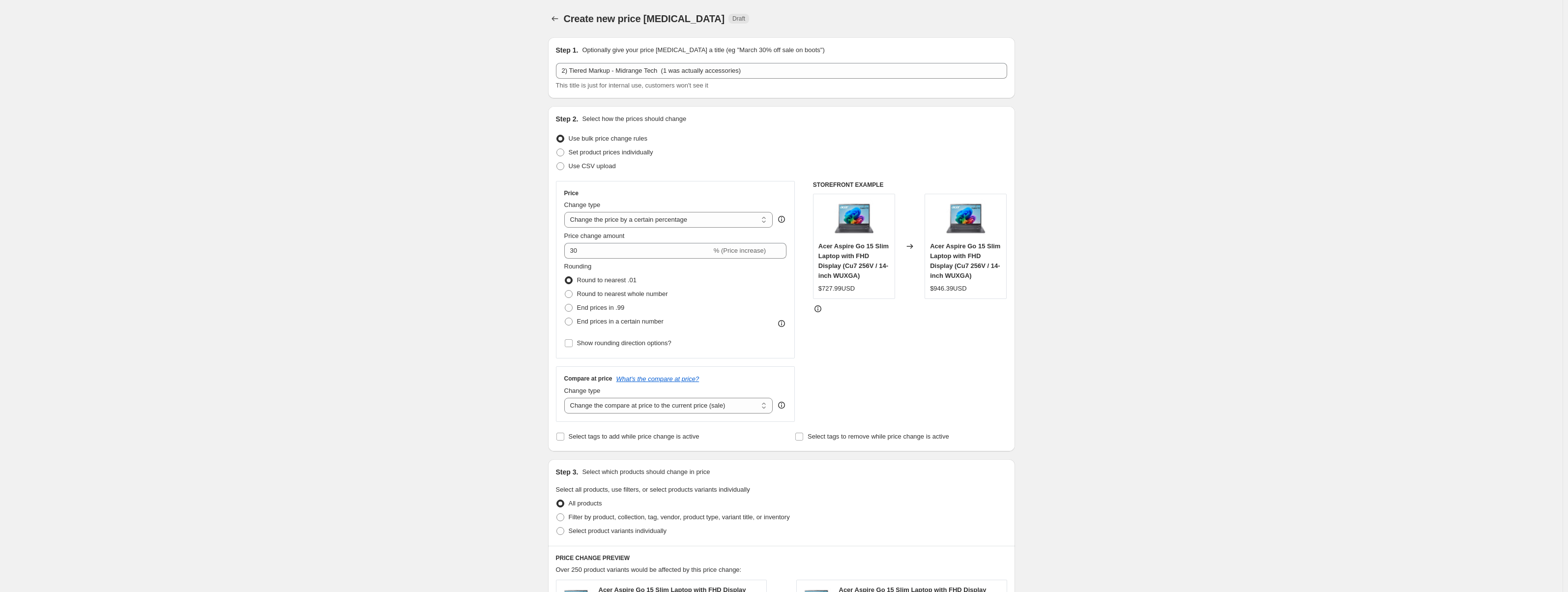
click at [883, 323] on div "STOREFRONT EXAMPLE Acer Aspire Go 15 Slim Laptop with FHD Display (Cu7 256V / 1…" at bounding box center [910, 301] width 194 height 241
click at [621, 250] on input "30" at bounding box center [638, 250] width 148 height 16
type input "32"
click at [961, 361] on div "STOREFRONT EXAMPLE Acer Aspire Go 15 Slim Laptop with FHD Display (Cu7 256V / 1…" at bounding box center [910, 301] width 194 height 241
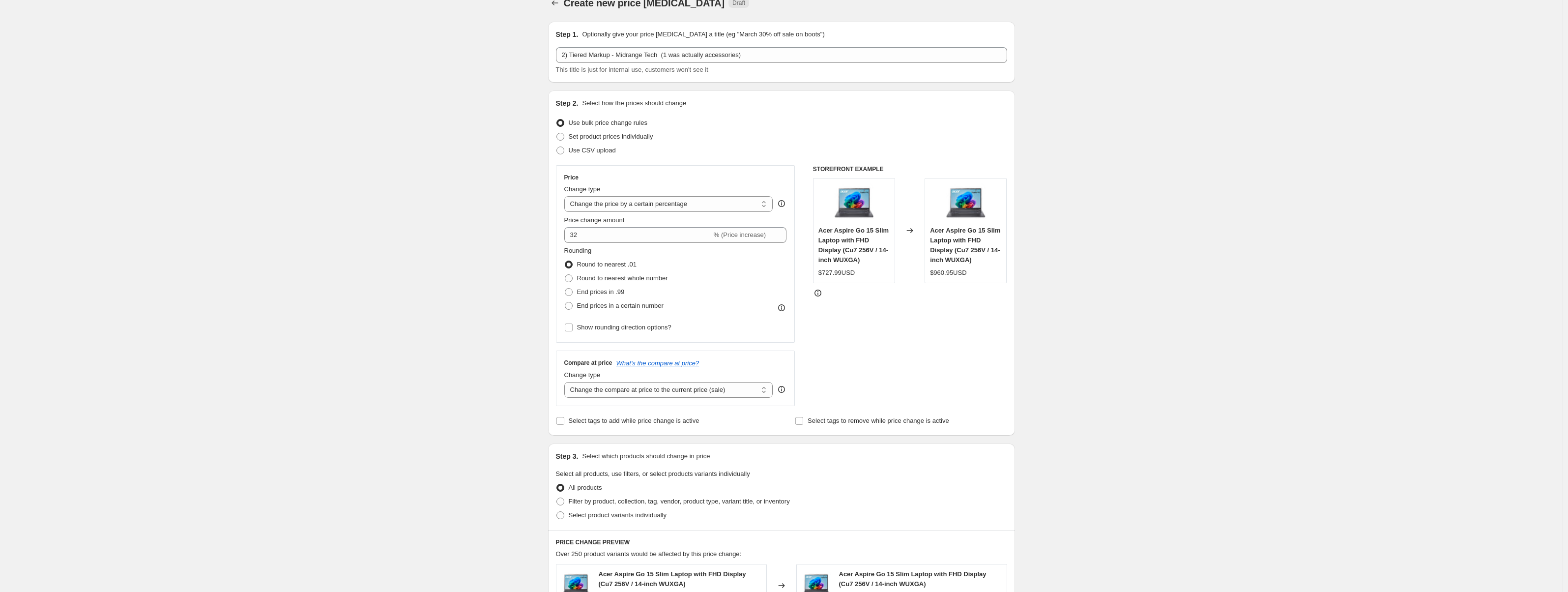
scroll to position [49, 0]
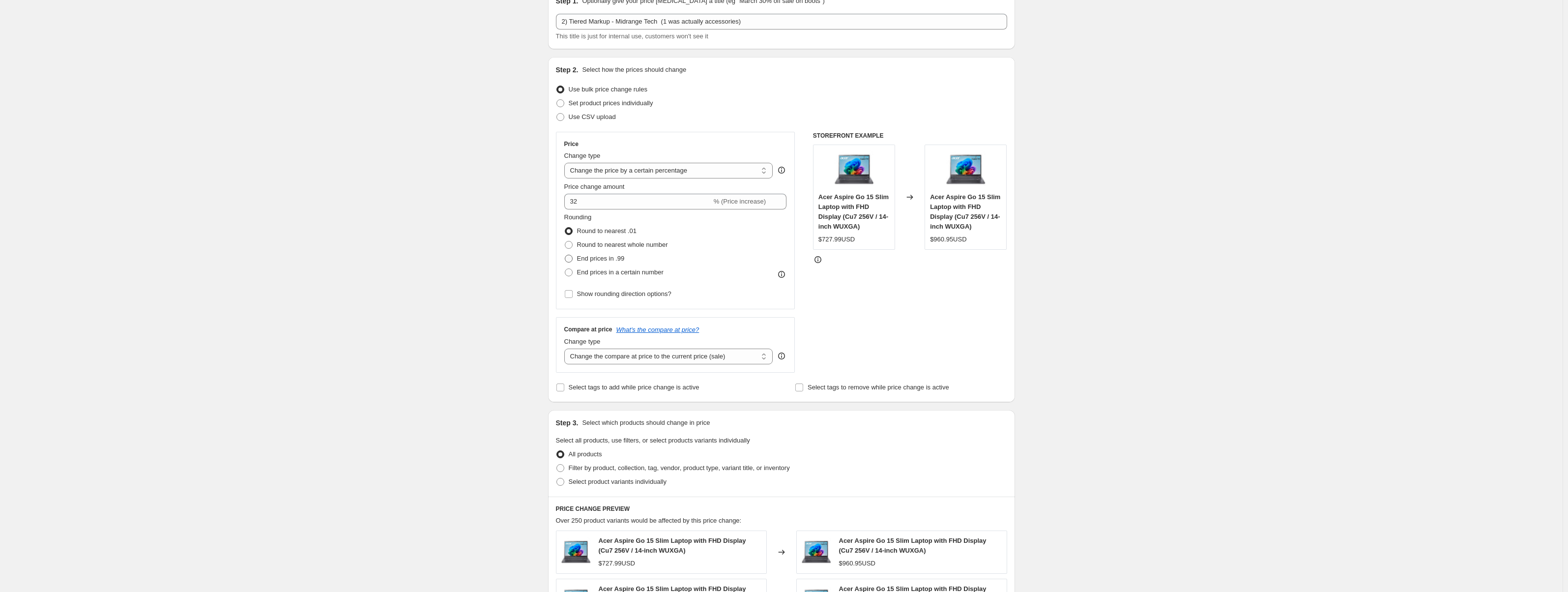
click at [602, 258] on span "End prices in .99" at bounding box center [601, 259] width 48 height 7
click at [565, 255] on input "End prices in .99" at bounding box center [565, 255] width 1 height 1
radio input "true"
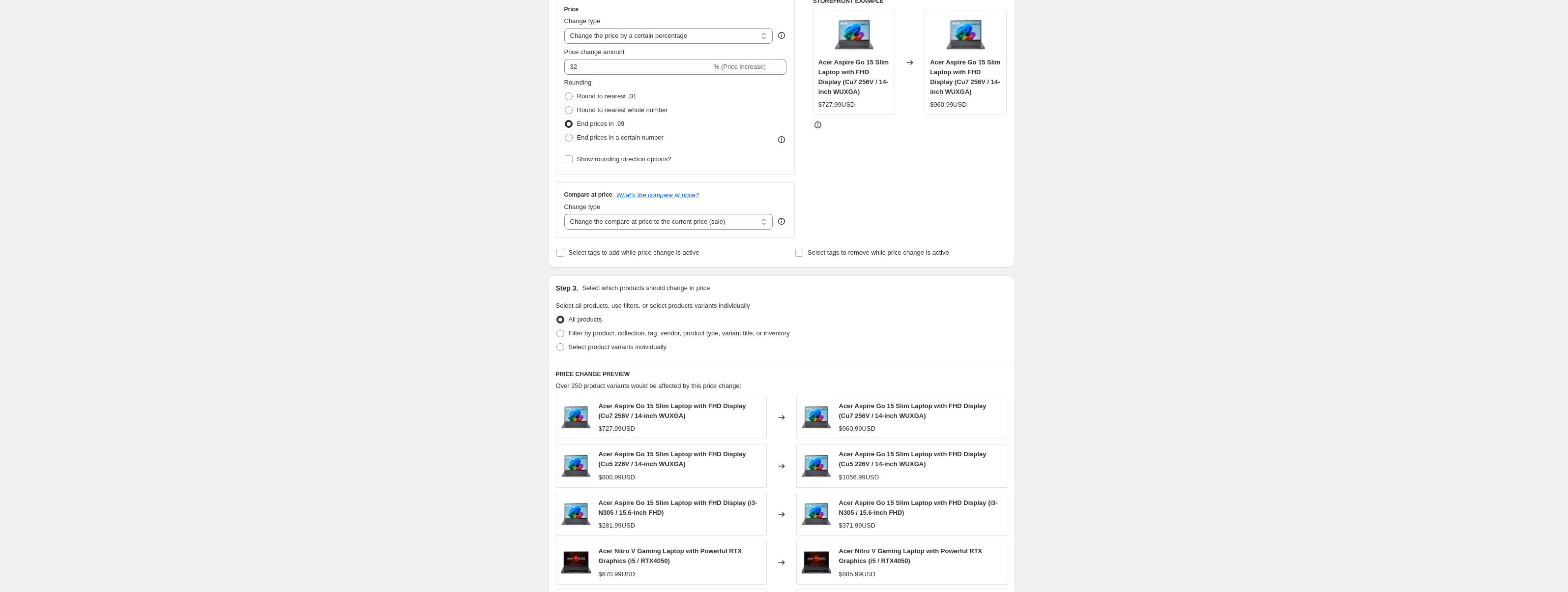
scroll to position [197, 0]
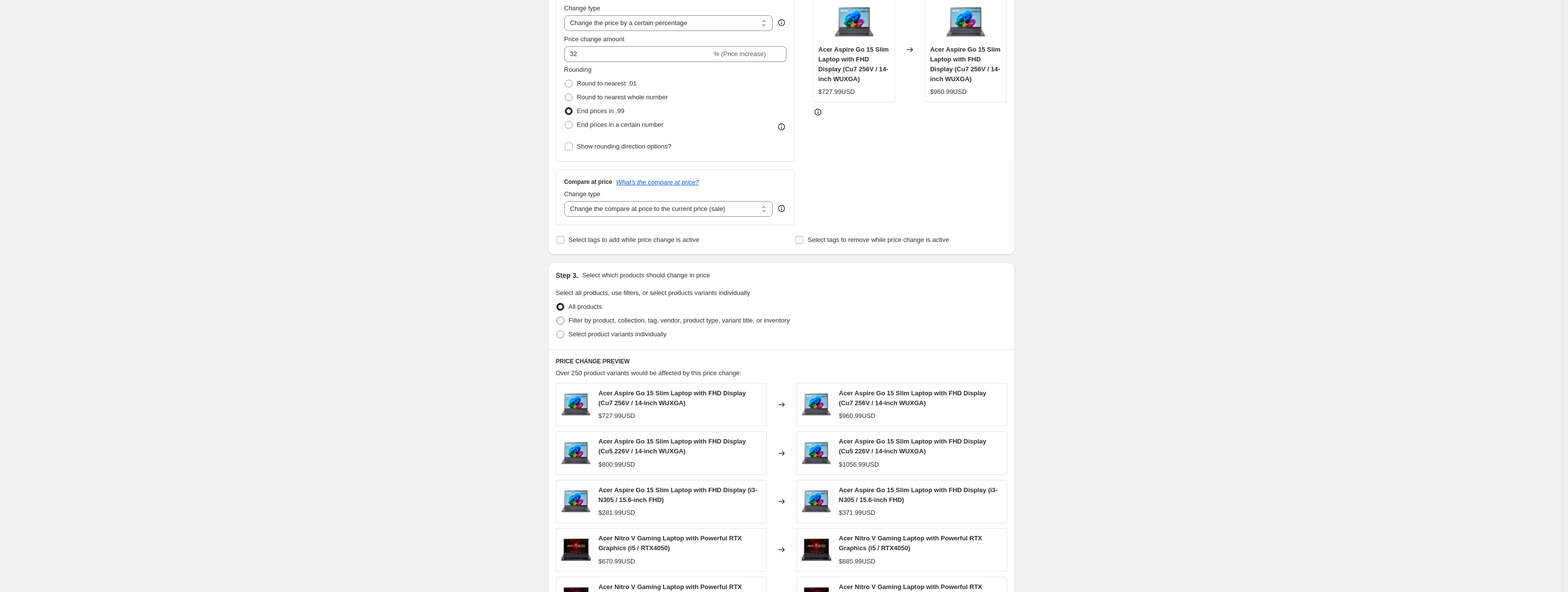
click at [631, 322] on span "Filter by product, collection, tag, vendor, product type, variant title, or inv…" at bounding box center [679, 320] width 221 height 7
click at [557, 317] on input "Filter by product, collection, tag, vendor, product type, variant title, or inv…" at bounding box center [556, 317] width 1 height 1
radio input "true"
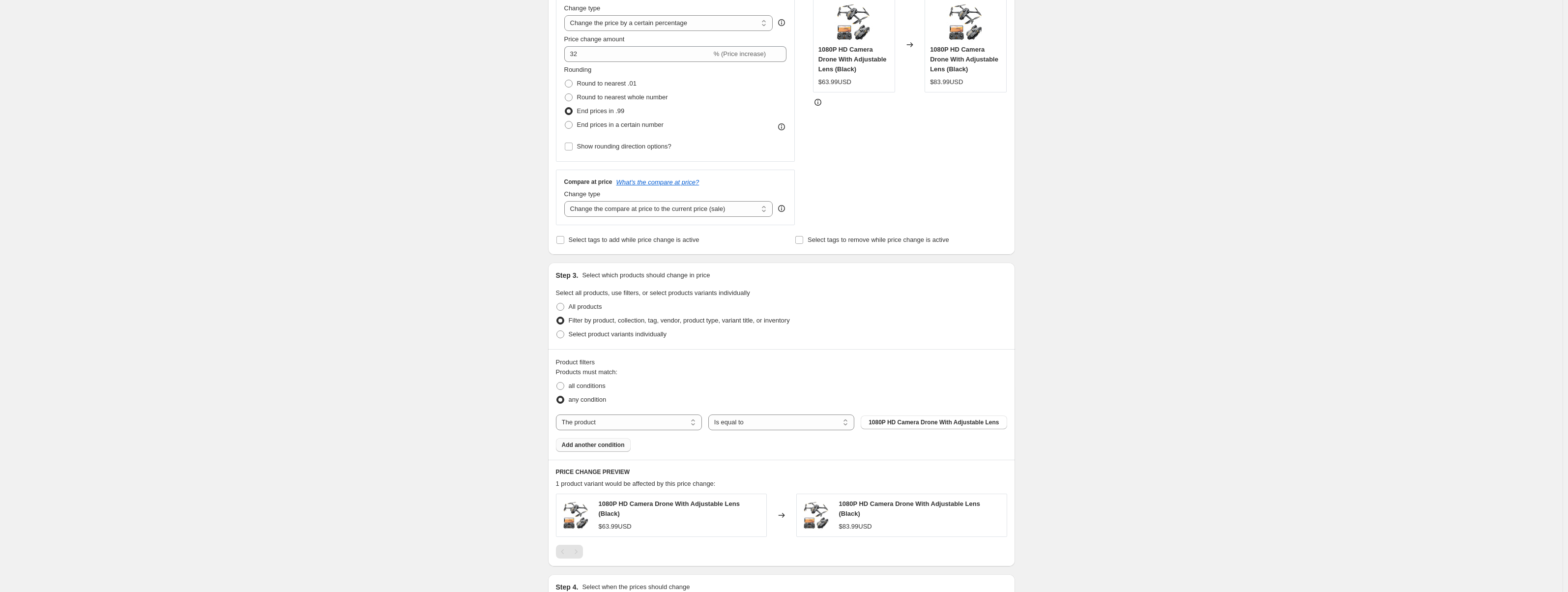
click at [620, 448] on span "Add another condition" at bounding box center [593, 446] width 63 height 8
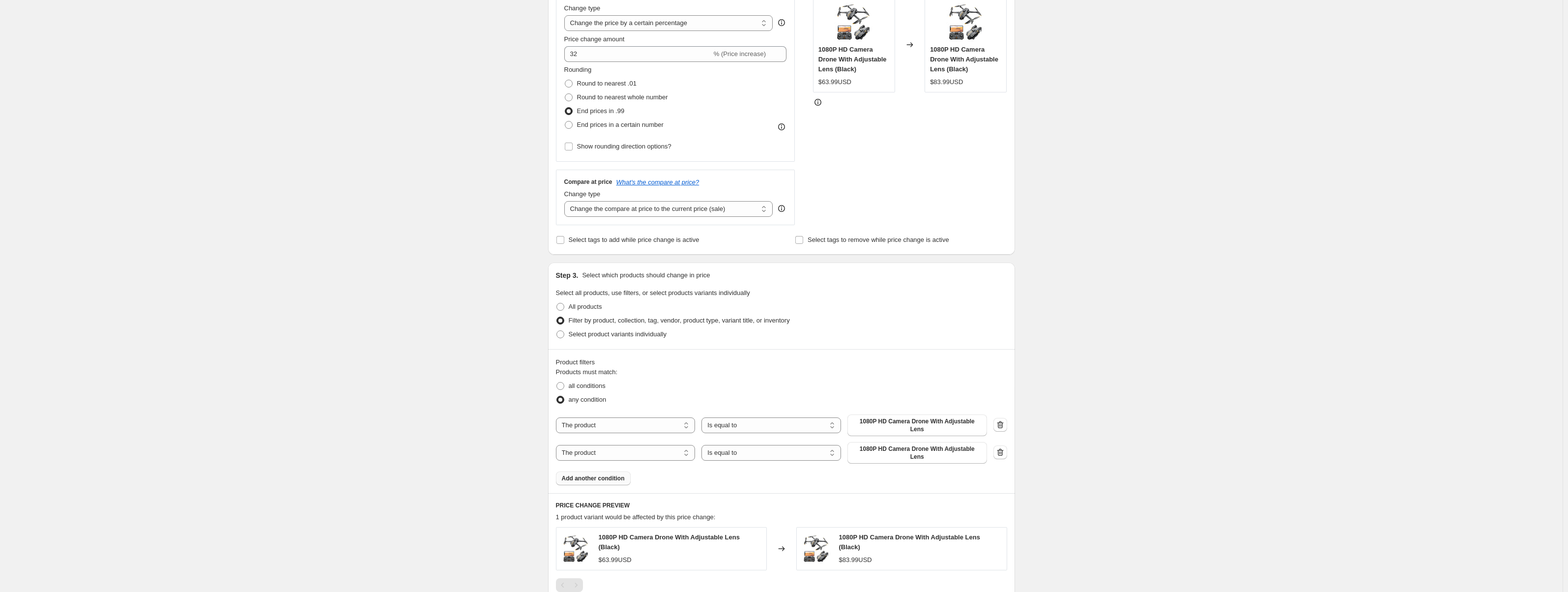
click at [610, 475] on span "Add another condition" at bounding box center [593, 479] width 63 height 8
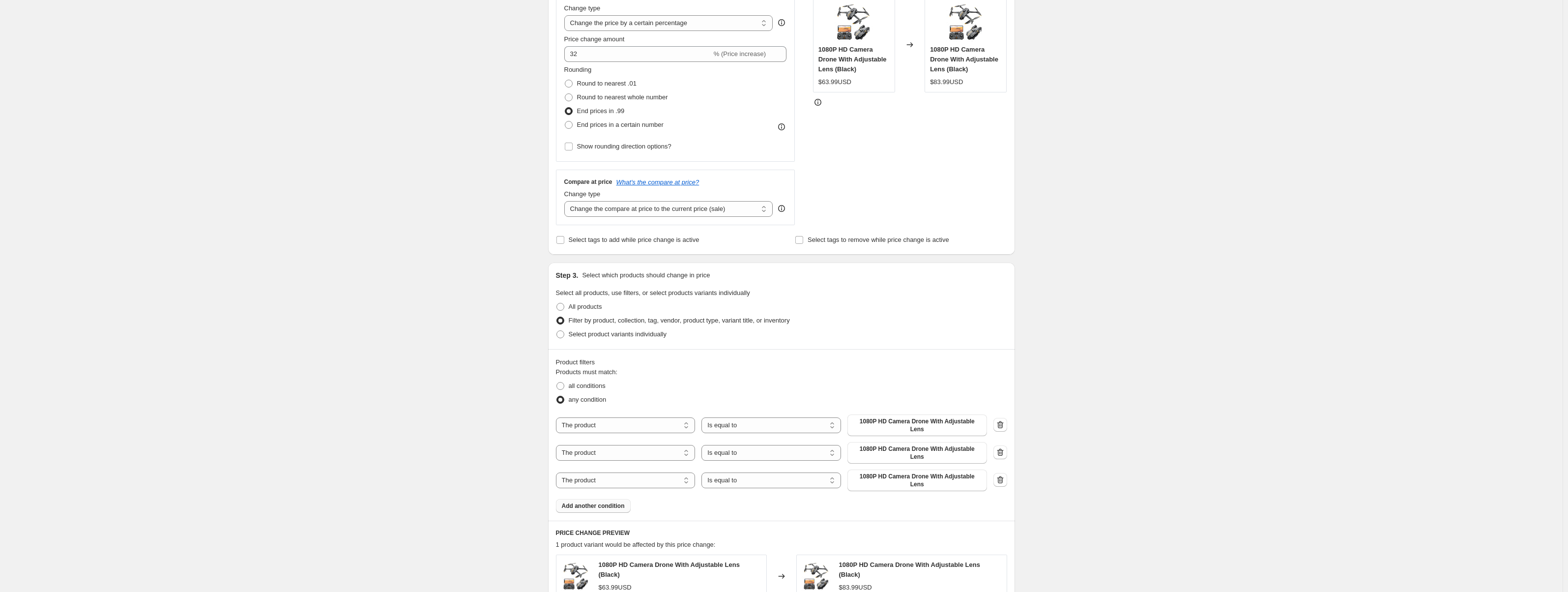
click at [607, 502] on span "Add another condition" at bounding box center [593, 506] width 63 height 8
click at [604, 530] on span "Add another condition" at bounding box center [593, 534] width 63 height 8
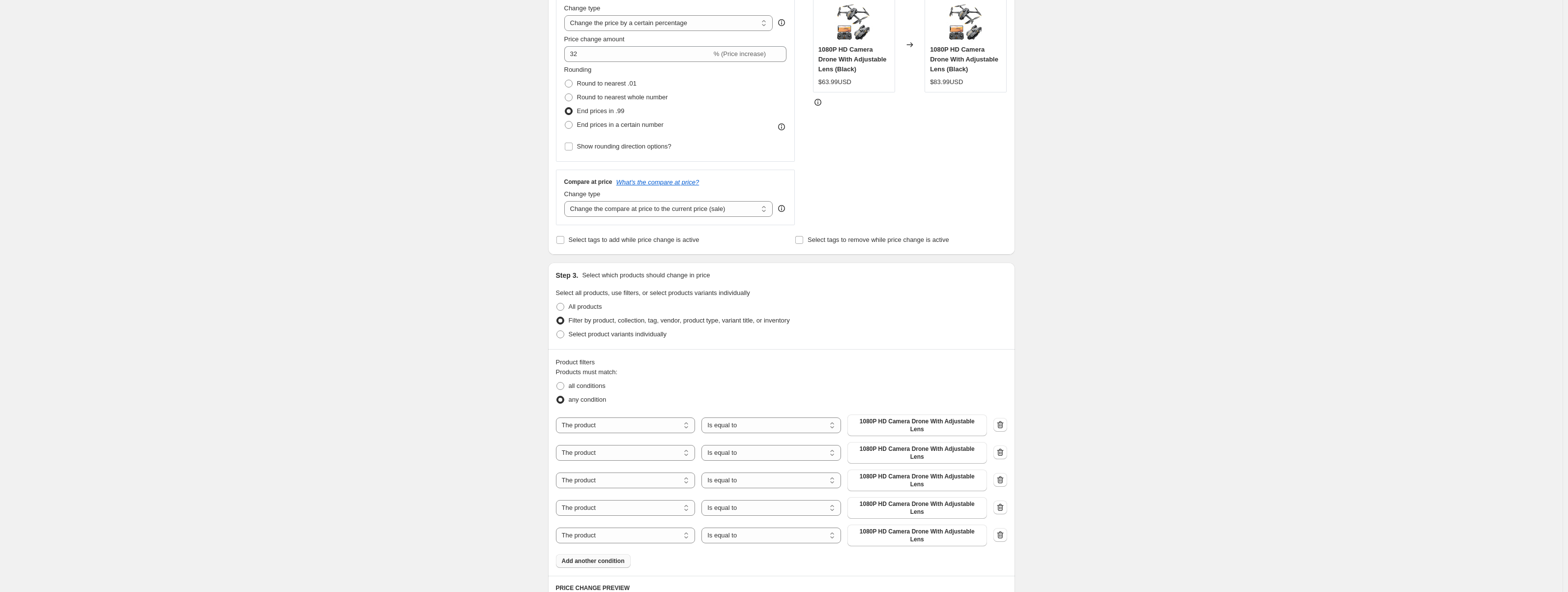
click at [601, 555] on button "Add another condition" at bounding box center [594, 561] width 75 height 14
click at [602, 585] on span "Add another condition" at bounding box center [593, 589] width 63 height 8
click at [602, 568] on div "Products must match: all conditions any condition The product The product's col…" at bounding box center [782, 495] width 451 height 256
click at [660, 423] on select "The product The product's collection The product's vendor The product's status …" at bounding box center [626, 425] width 139 height 16
select select "collection"
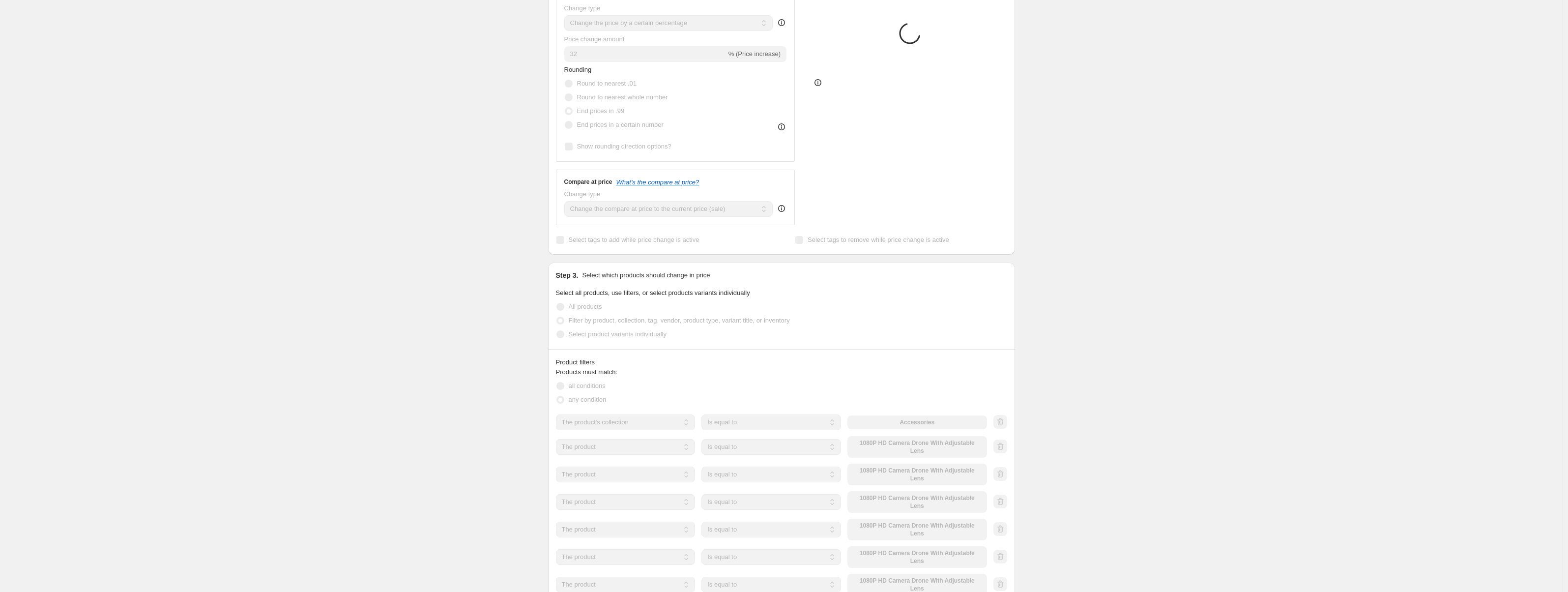
click at [645, 441] on select "The product The product's collection The product's vendor The product's status …" at bounding box center [626, 447] width 139 height 16
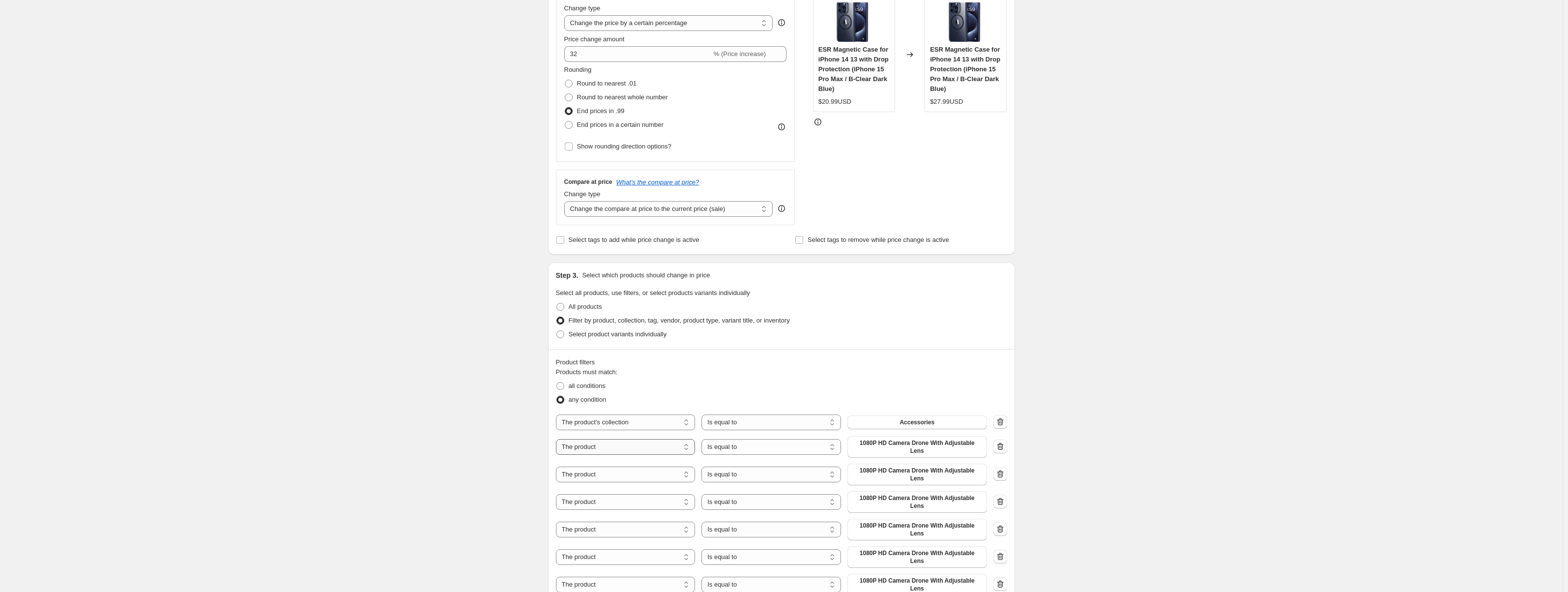
select select "collection"
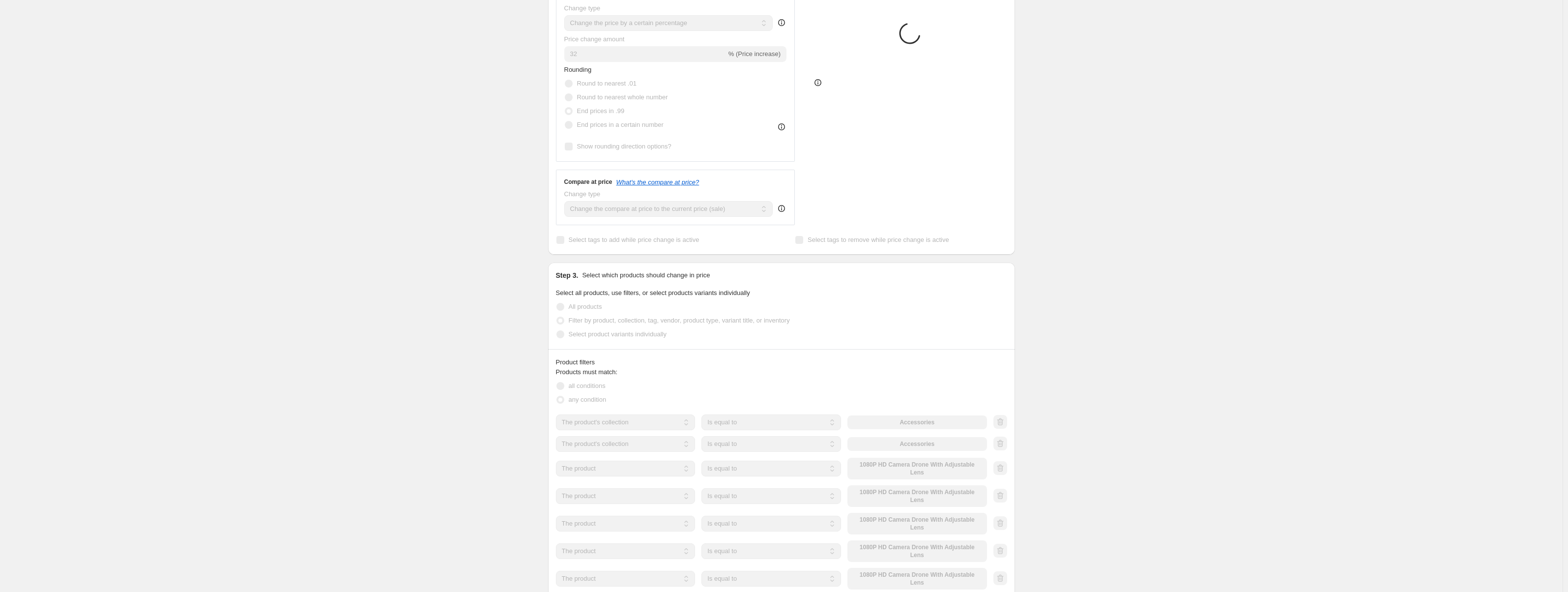
click at [636, 467] on select "The product The product's collection The product's vendor The product's status …" at bounding box center [626, 468] width 139 height 16
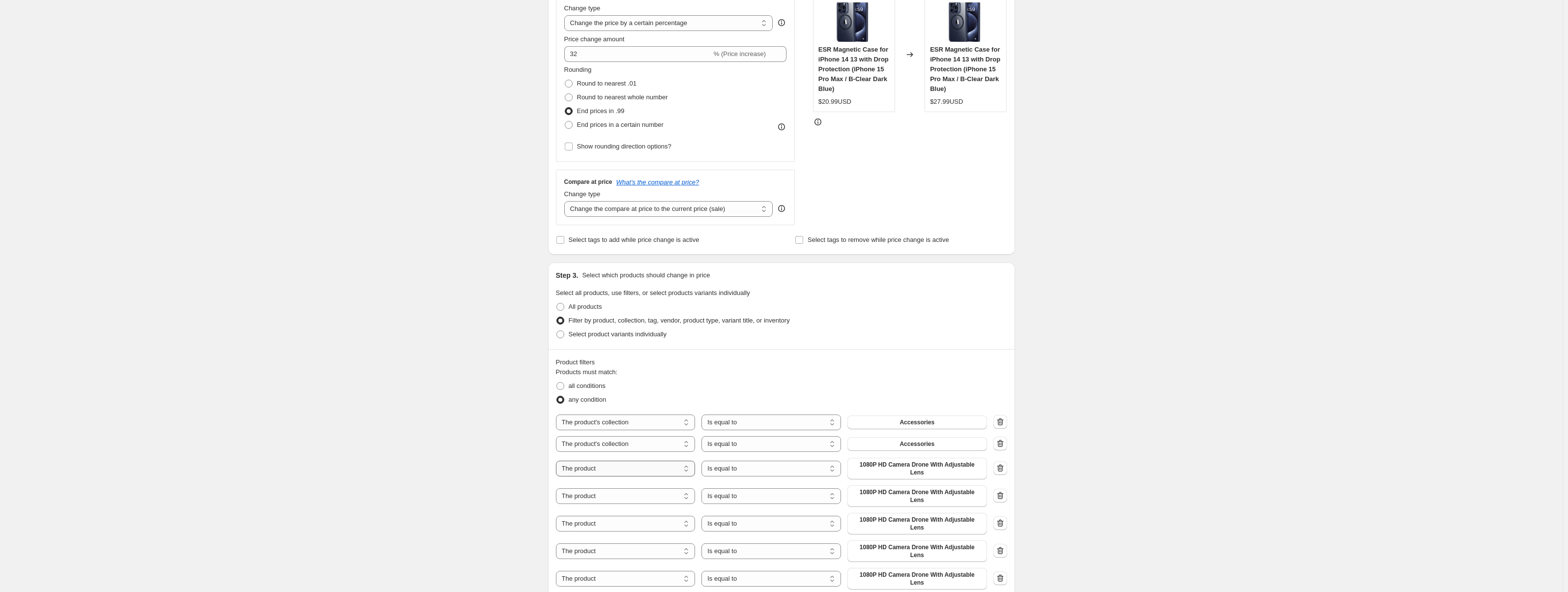
select select "collection"
click at [628, 488] on select "The product The product's collection The product's vendor The product's status …" at bounding box center [626, 490] width 139 height 16
select select "collection"
click at [622, 513] on select "The product The product's collection The product's vendor The product's status …" at bounding box center [626, 512] width 139 height 16
select select "collection"
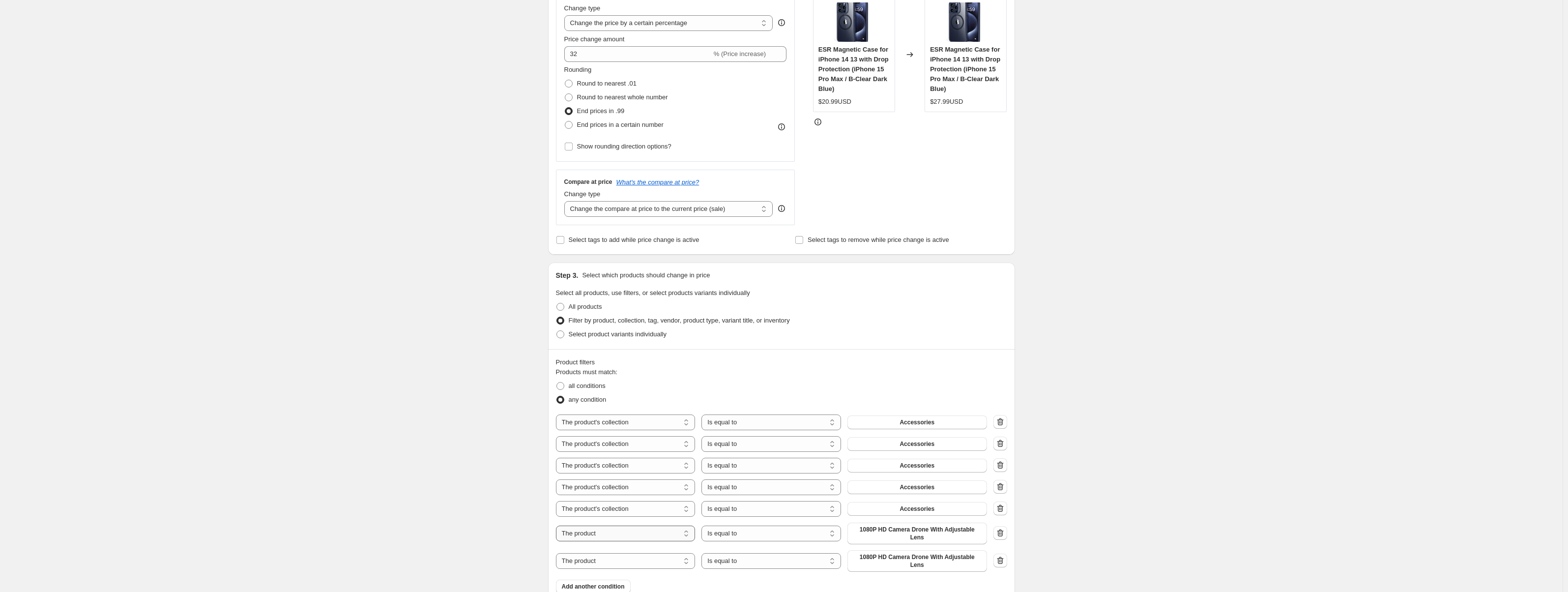
click at [619, 530] on select "The product The product's collection The product's vendor The product's status …" at bounding box center [626, 533] width 139 height 16
select select "collection"
click at [616, 548] on select "The product The product's collection The product's vendor The product's status …" at bounding box center [626, 555] width 139 height 16
select select "collection"
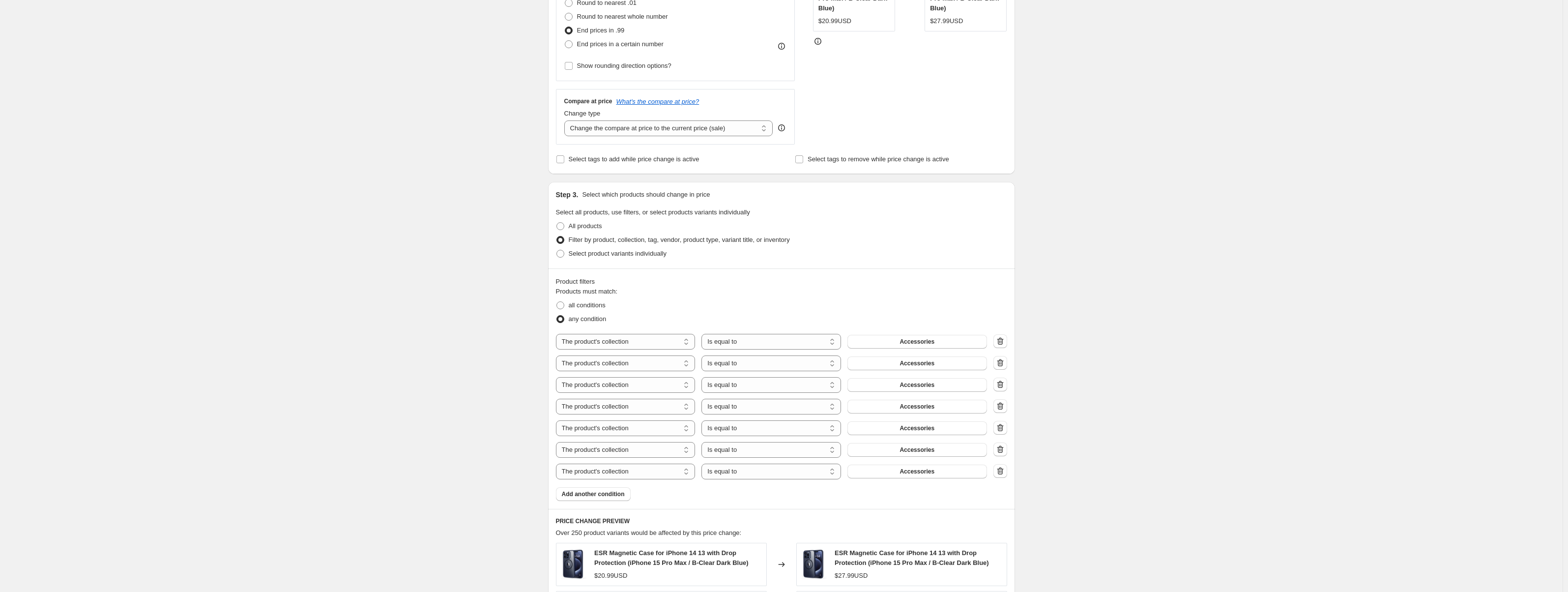
scroll to position [295, 0]
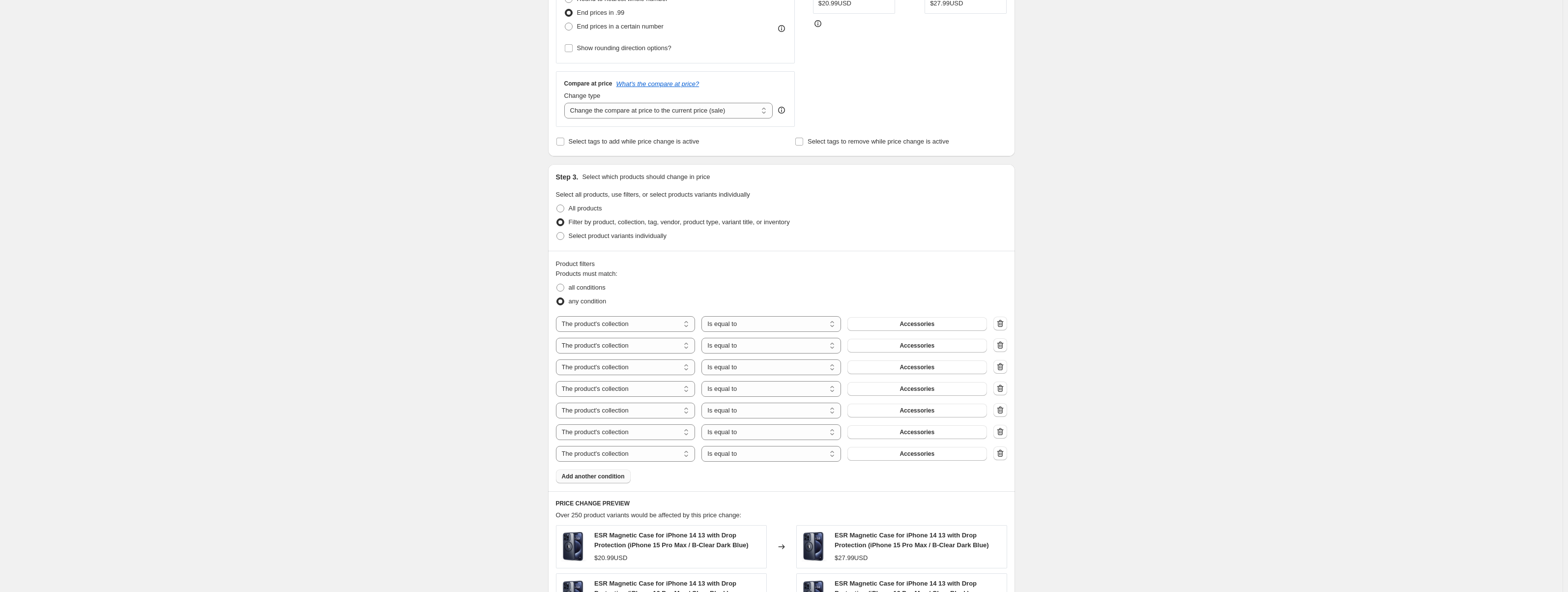
click at [604, 475] on span "Add another condition" at bounding box center [593, 477] width 63 height 8
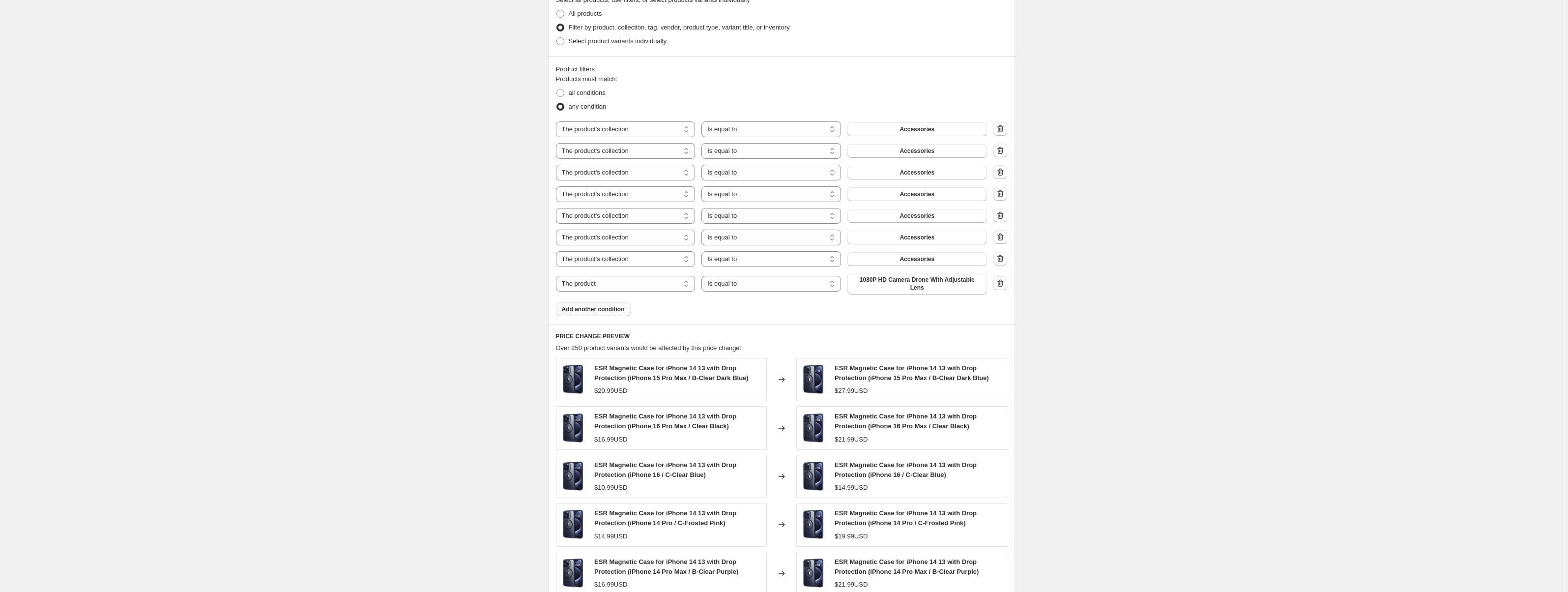
scroll to position [492, 0]
click at [612, 306] on button "Add another condition" at bounding box center [594, 308] width 75 height 14
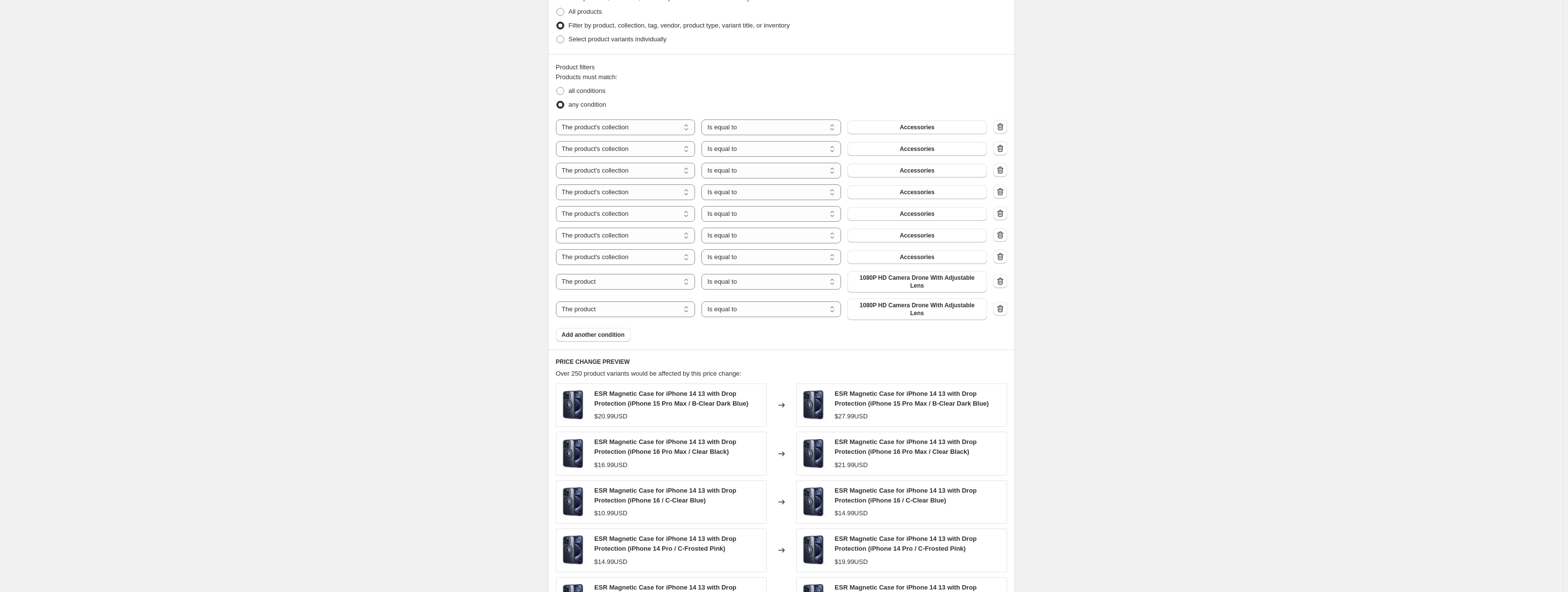
click at [606, 331] on span "Add another condition" at bounding box center [593, 335] width 63 height 8
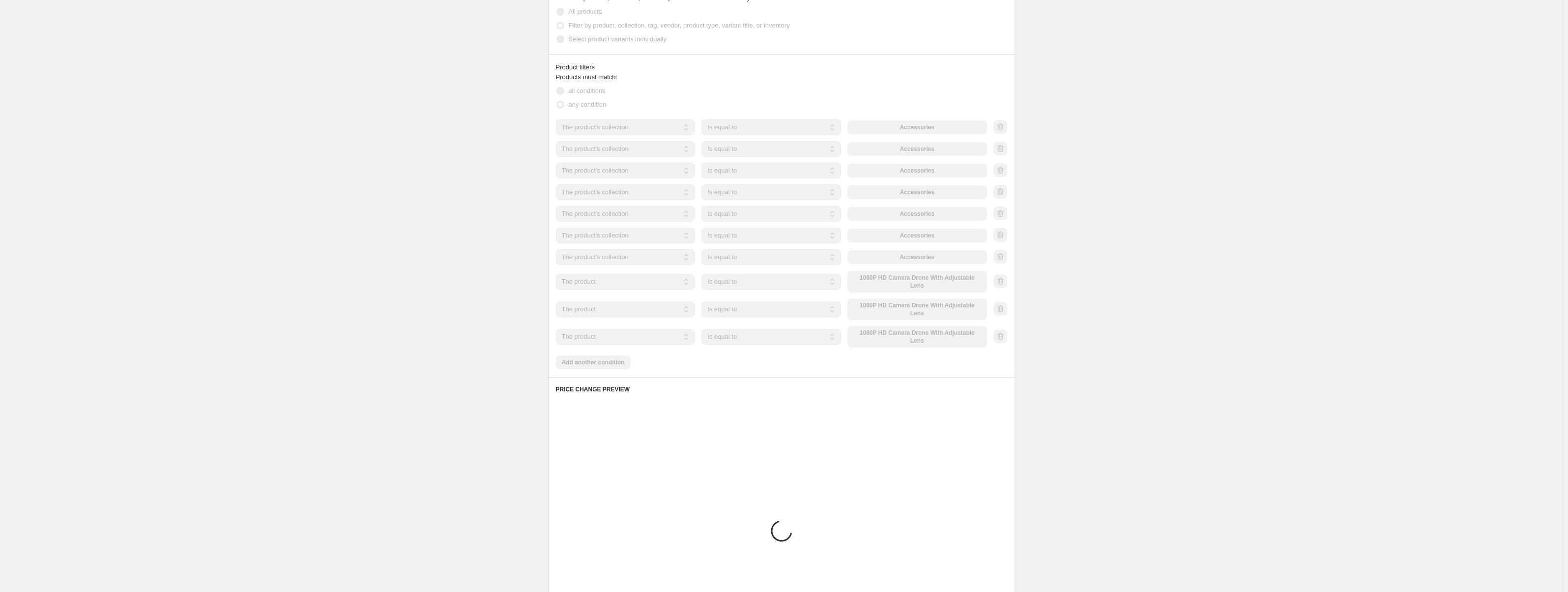
click at [603, 350] on div "Products must match: all conditions any condition The product The product's col…" at bounding box center [782, 220] width 451 height 297
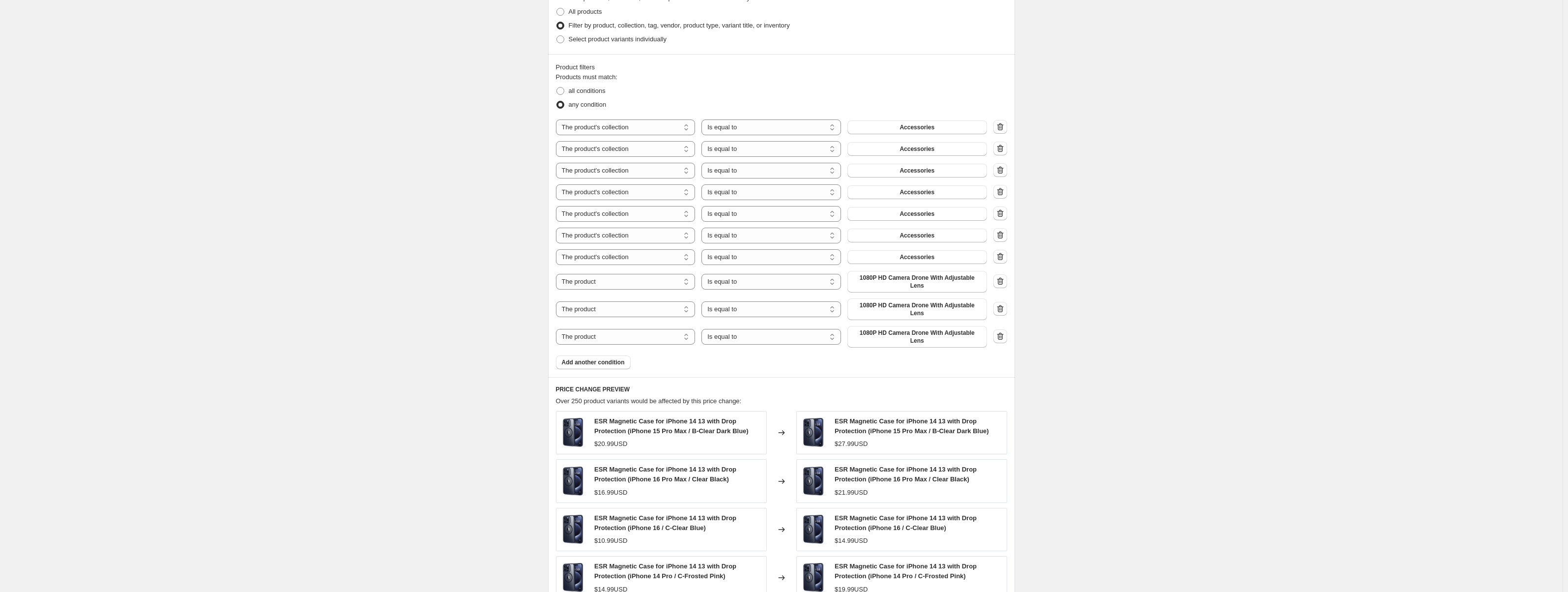
click at [603, 356] on button "Add another condition" at bounding box center [594, 363] width 75 height 14
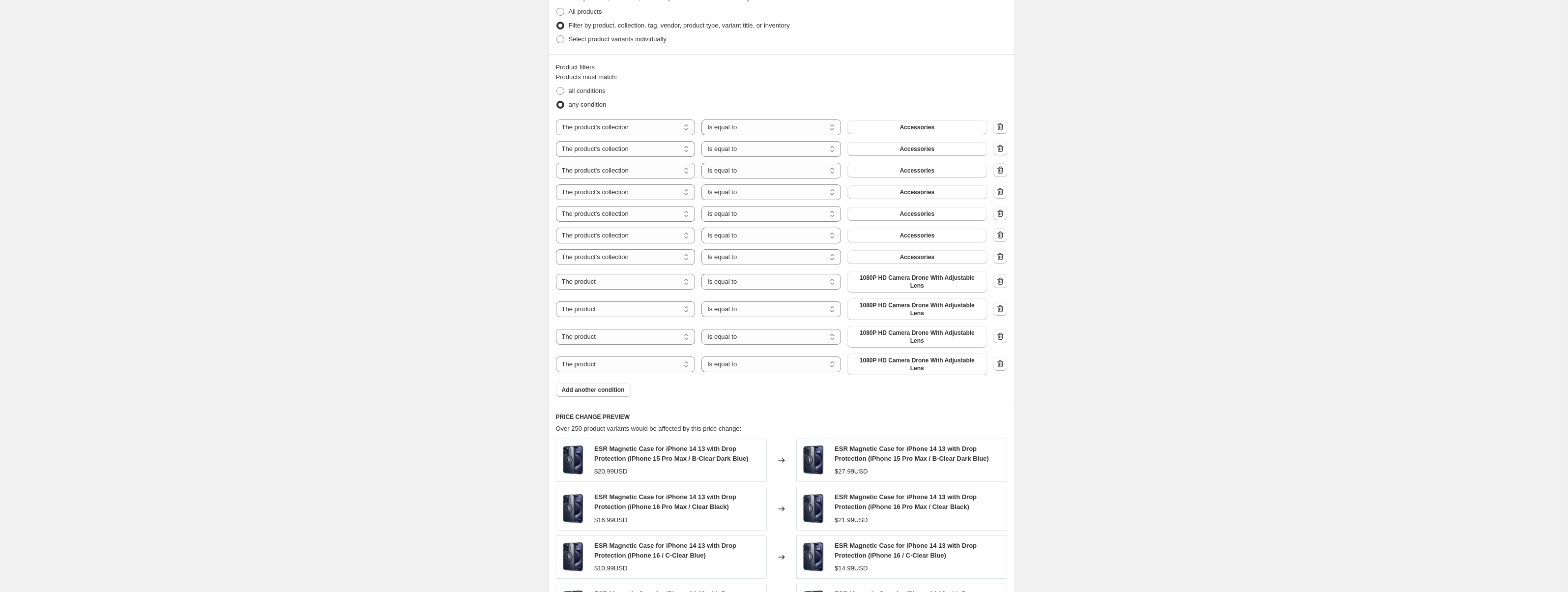
click at [603, 387] on span "Add another condition" at bounding box center [593, 391] width 63 height 8
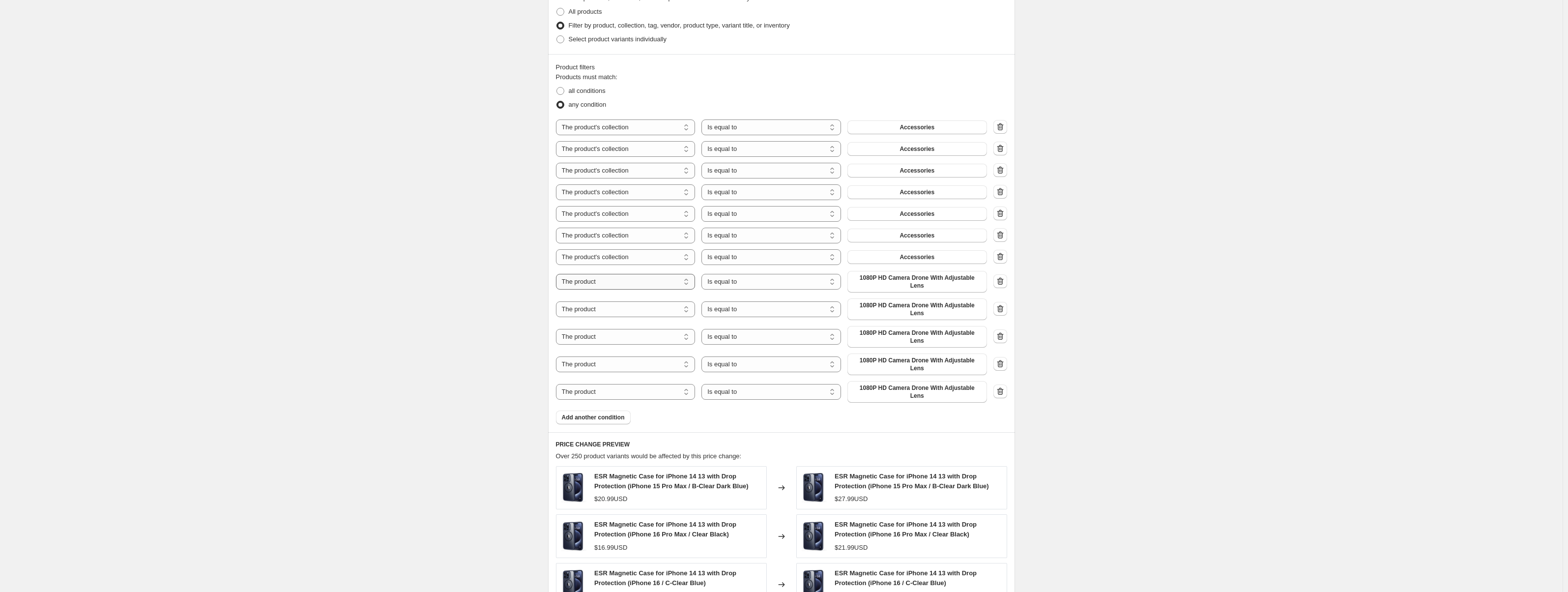
click at [596, 282] on select "The product The product's collection The product's vendor The product's status …" at bounding box center [626, 282] width 139 height 16
select select "collection"
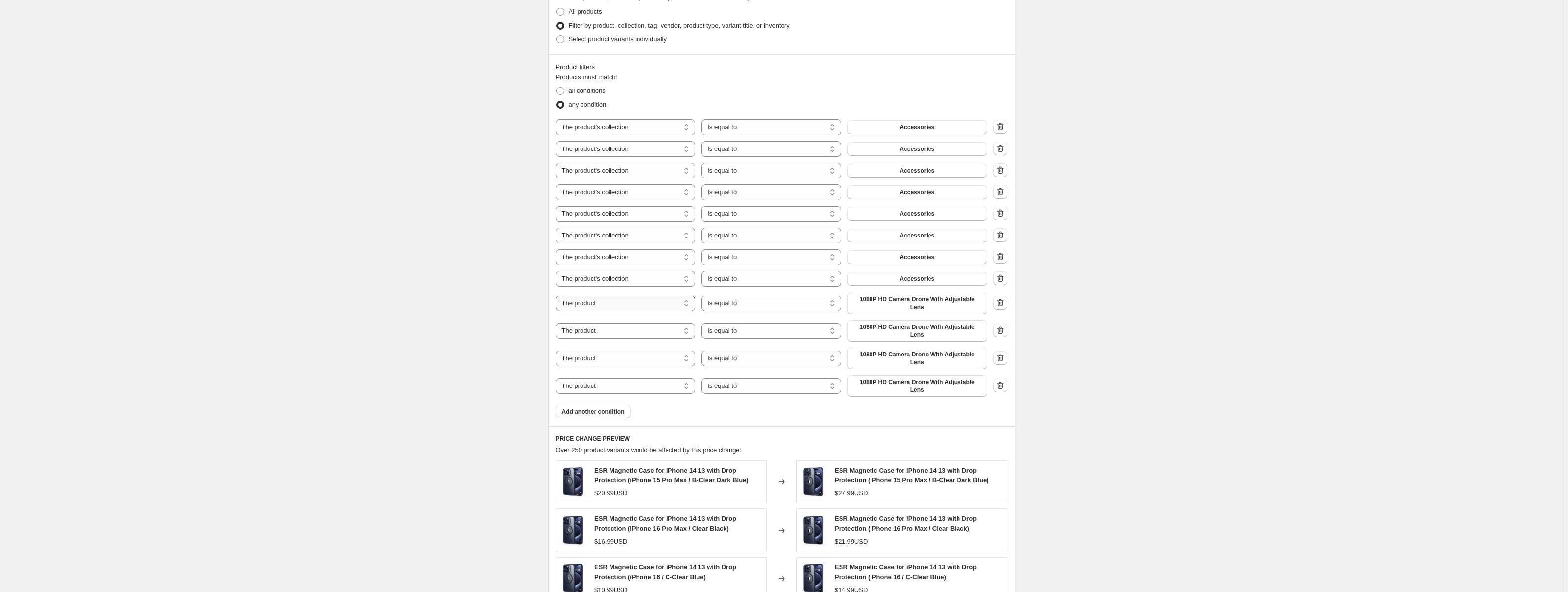
click at [606, 303] on select "The product The product's collection The product's vendor The product's status …" at bounding box center [626, 303] width 139 height 16
select select "collection"
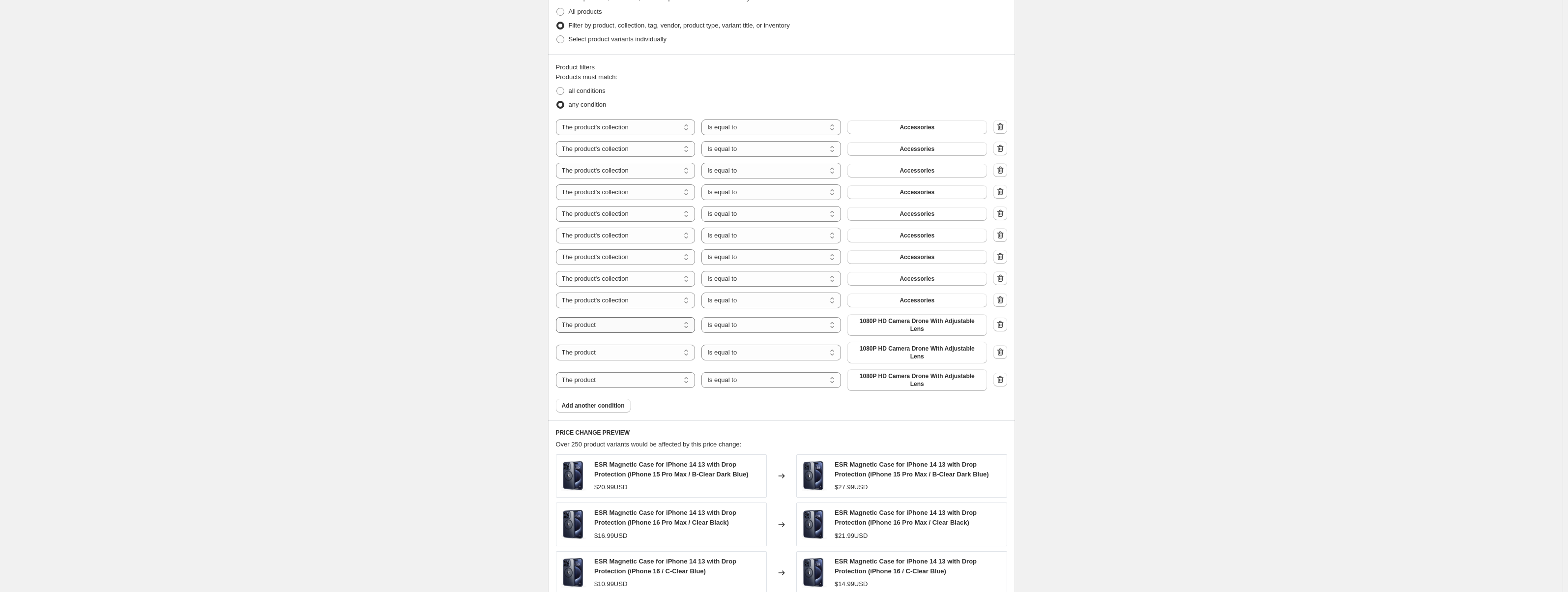
click at [611, 325] on select "The product The product's collection The product's vendor The product's status …" at bounding box center [626, 325] width 139 height 16
select select "collection"
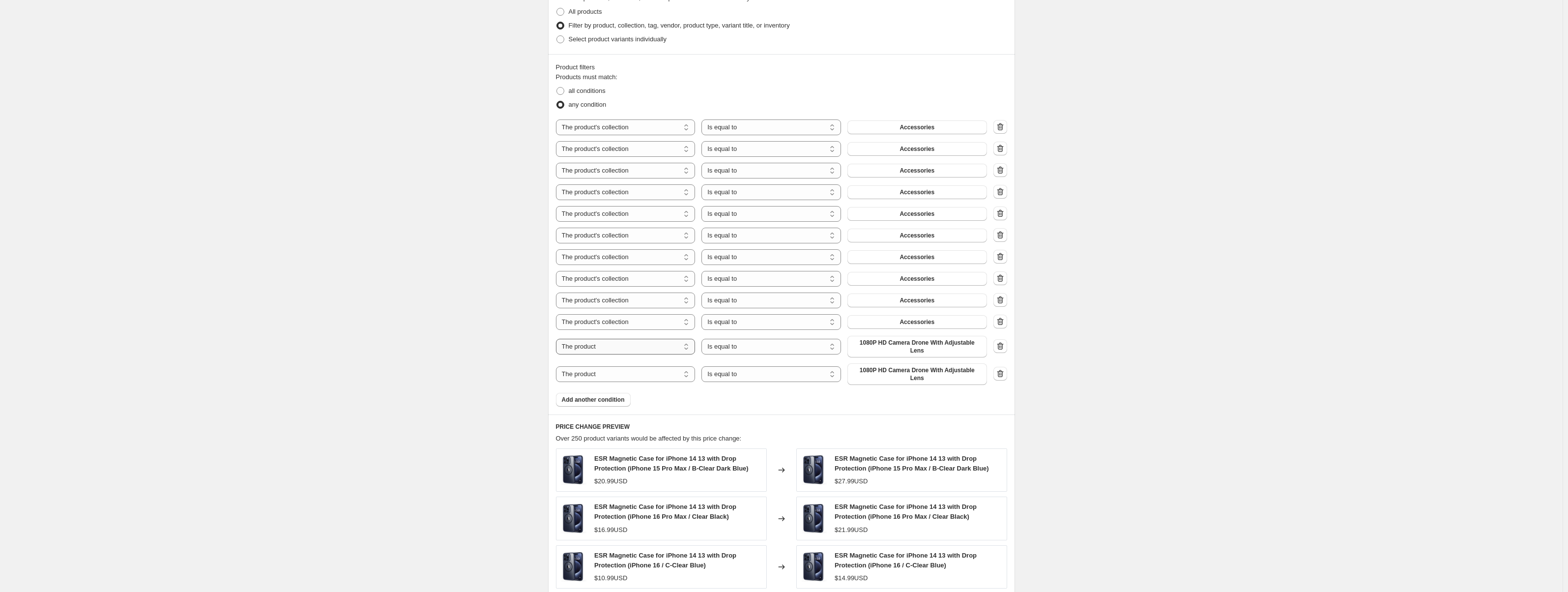
click at [608, 347] on select "The product The product's collection The product's vendor The product's status …" at bounding box center [626, 346] width 139 height 16
select select "collection"
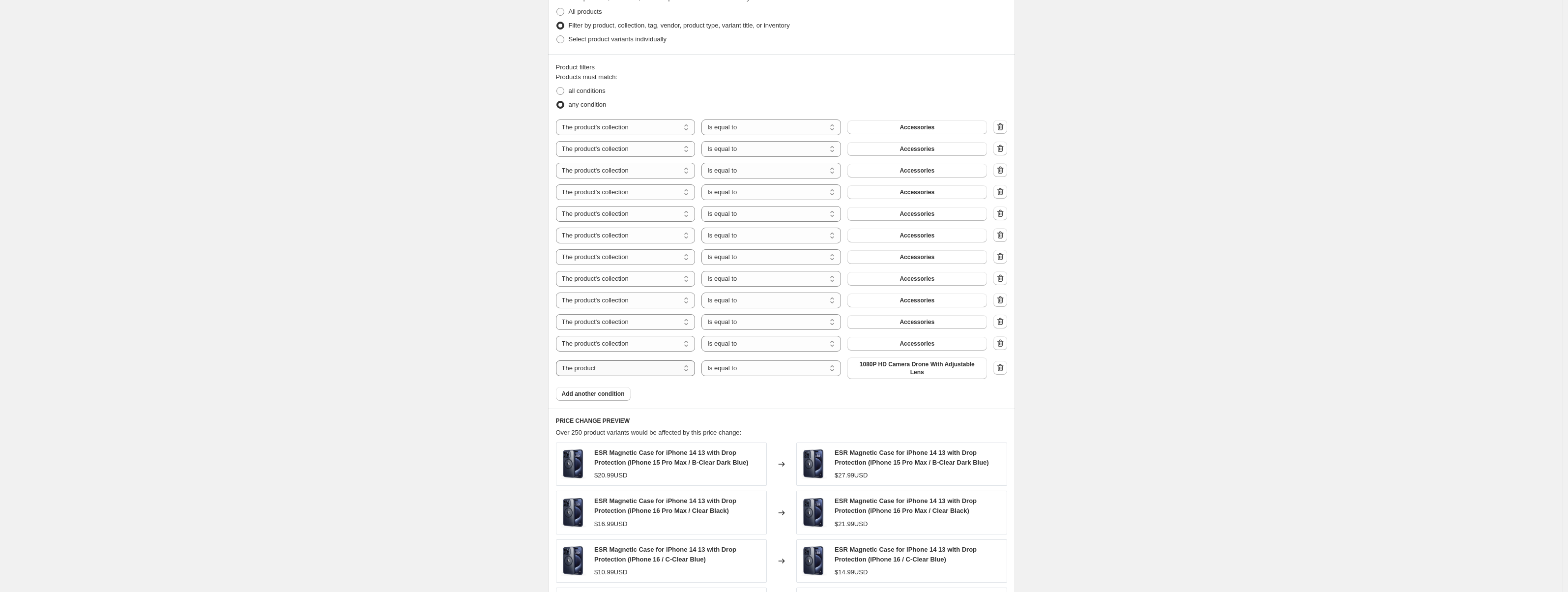
click at [614, 366] on select "The product The product's collection The product's vendor The product's status …" at bounding box center [626, 368] width 139 height 16
select select "collection"
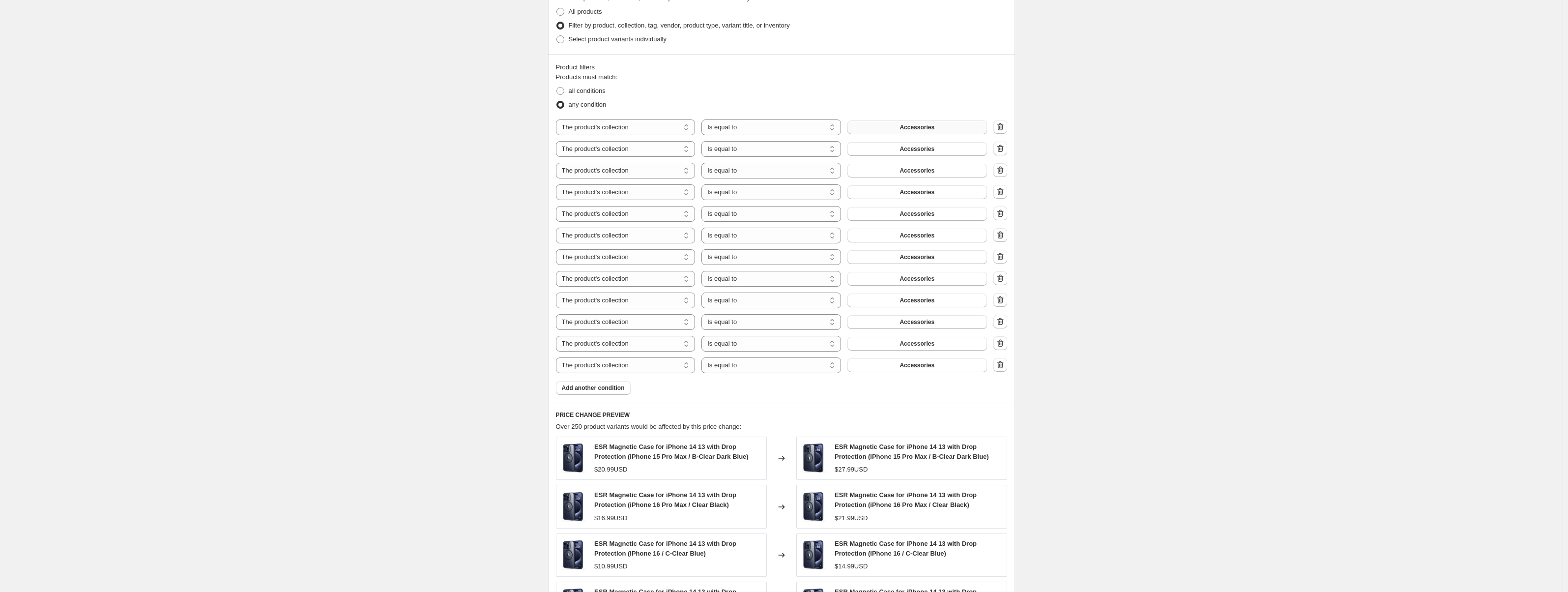
click at [933, 127] on span "Accessories" at bounding box center [917, 127] width 35 height 8
click at [900, 146] on button "Accessories" at bounding box center [917, 149] width 139 height 14
click at [913, 177] on button "Accessories" at bounding box center [917, 171] width 139 height 14
click at [917, 192] on span "Accessories" at bounding box center [917, 193] width 35 height 8
click at [922, 216] on span "Accessories" at bounding box center [917, 214] width 35 height 8
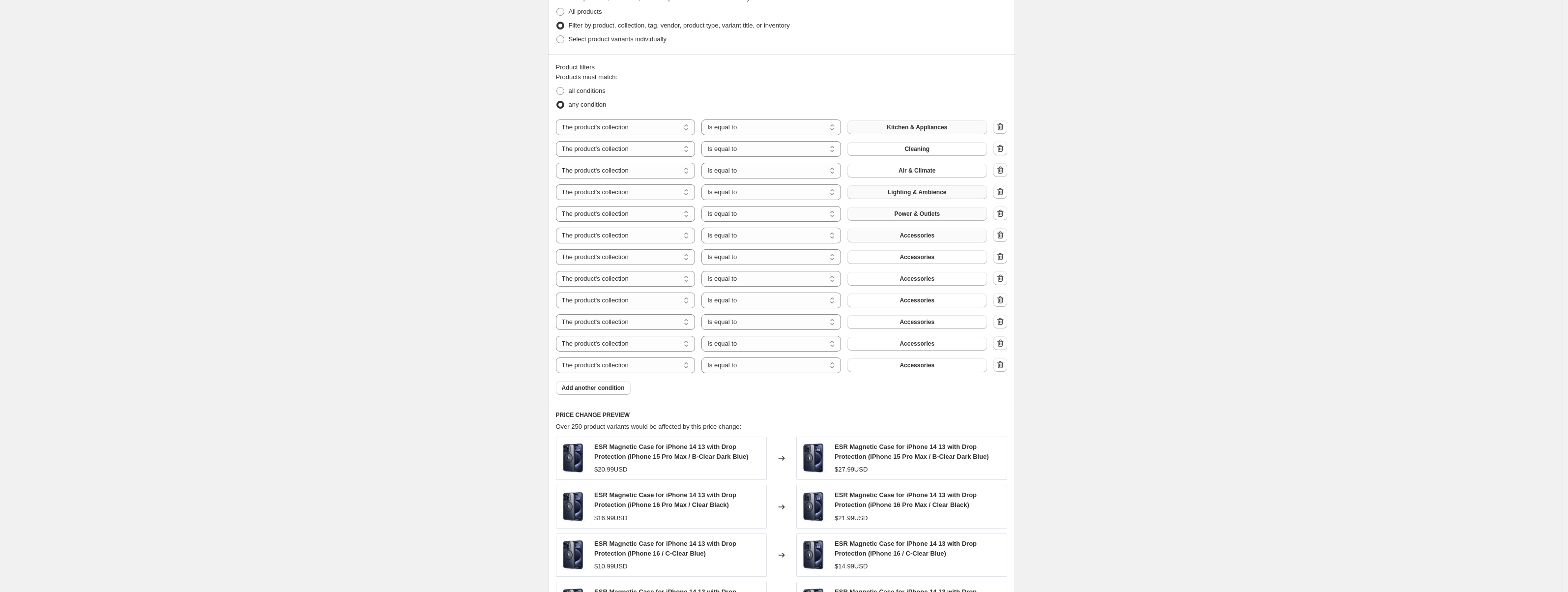
click at [915, 233] on span "Accessories" at bounding box center [917, 236] width 35 height 8
click at [898, 258] on button "Accessories" at bounding box center [917, 257] width 139 height 14
click at [927, 278] on span "Accessories" at bounding box center [917, 279] width 35 height 8
click at [917, 297] on button "Accessories" at bounding box center [917, 301] width 139 height 14
click at [919, 323] on span "Accessories" at bounding box center [917, 323] width 35 height 8
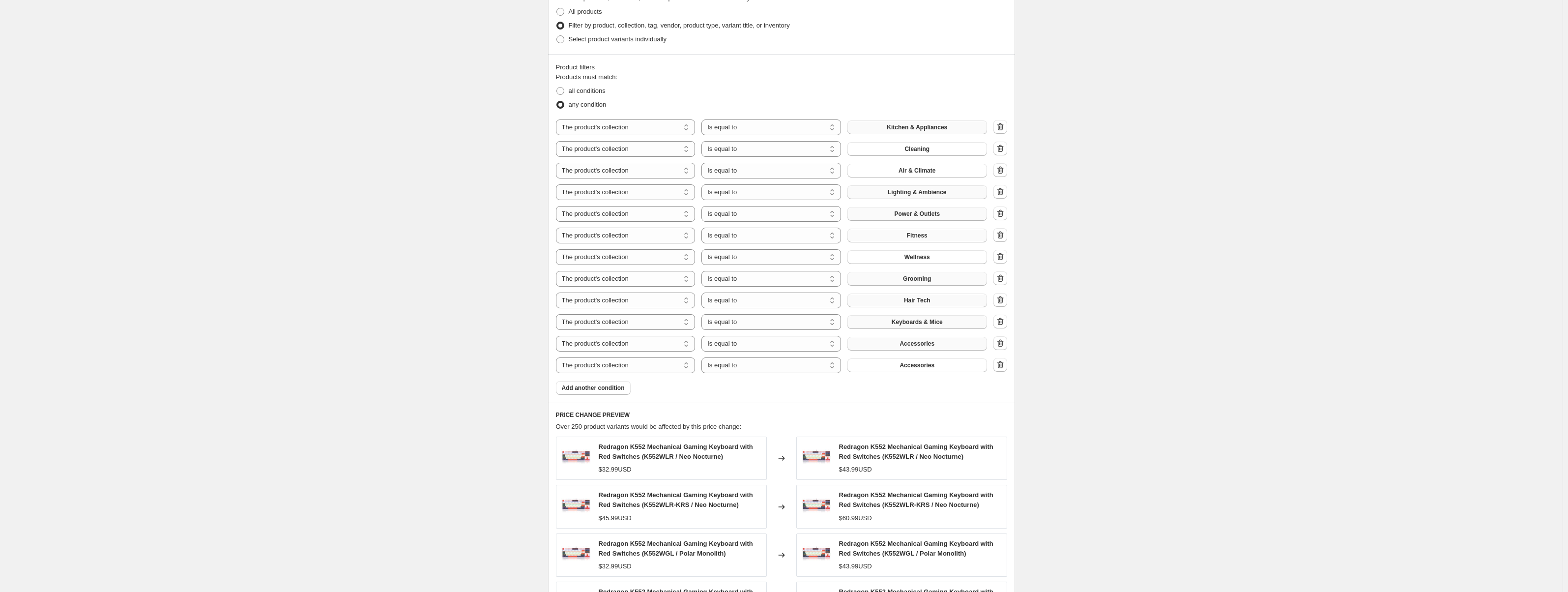
click at [915, 342] on span "Accessories" at bounding box center [917, 344] width 35 height 8
click at [910, 367] on span "Accessories" at bounding box center [917, 365] width 35 height 8
click at [910, 367] on span "Mouse Pads" at bounding box center [917, 365] width 35 height 8
click at [902, 366] on button "Mouse Pads" at bounding box center [917, 365] width 139 height 14
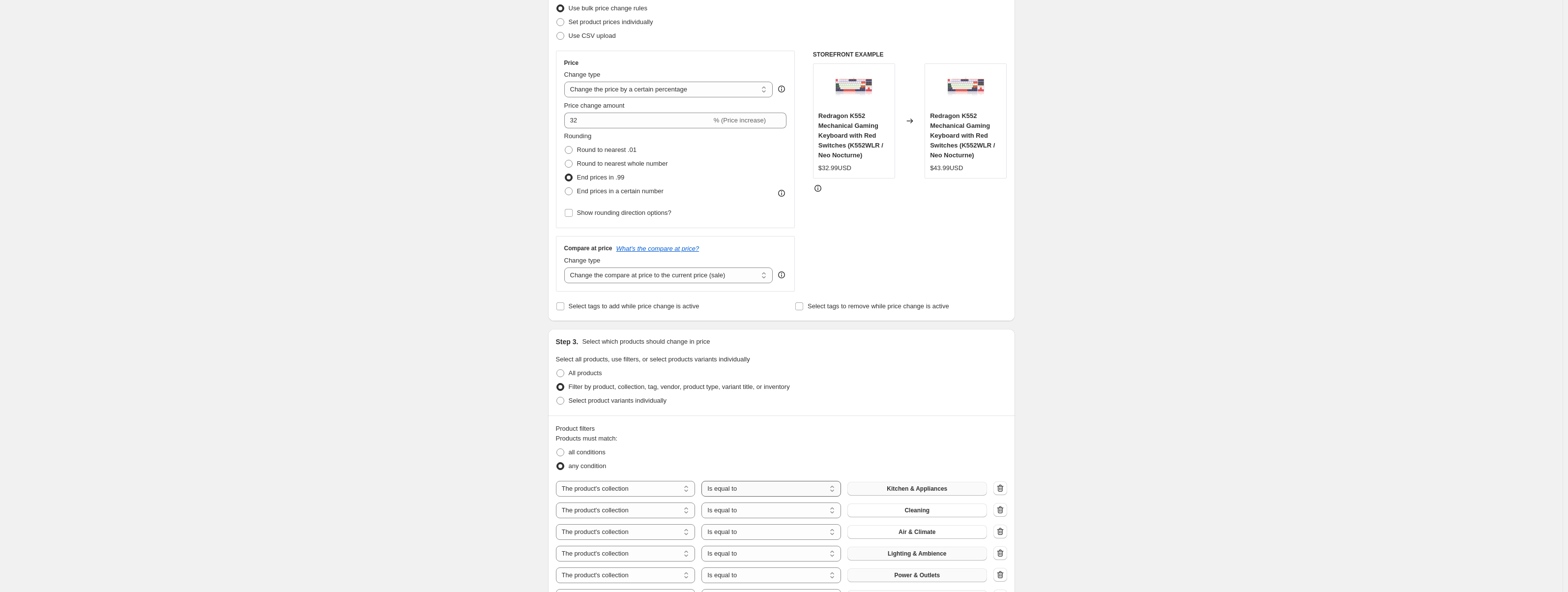
scroll to position [99, 0]
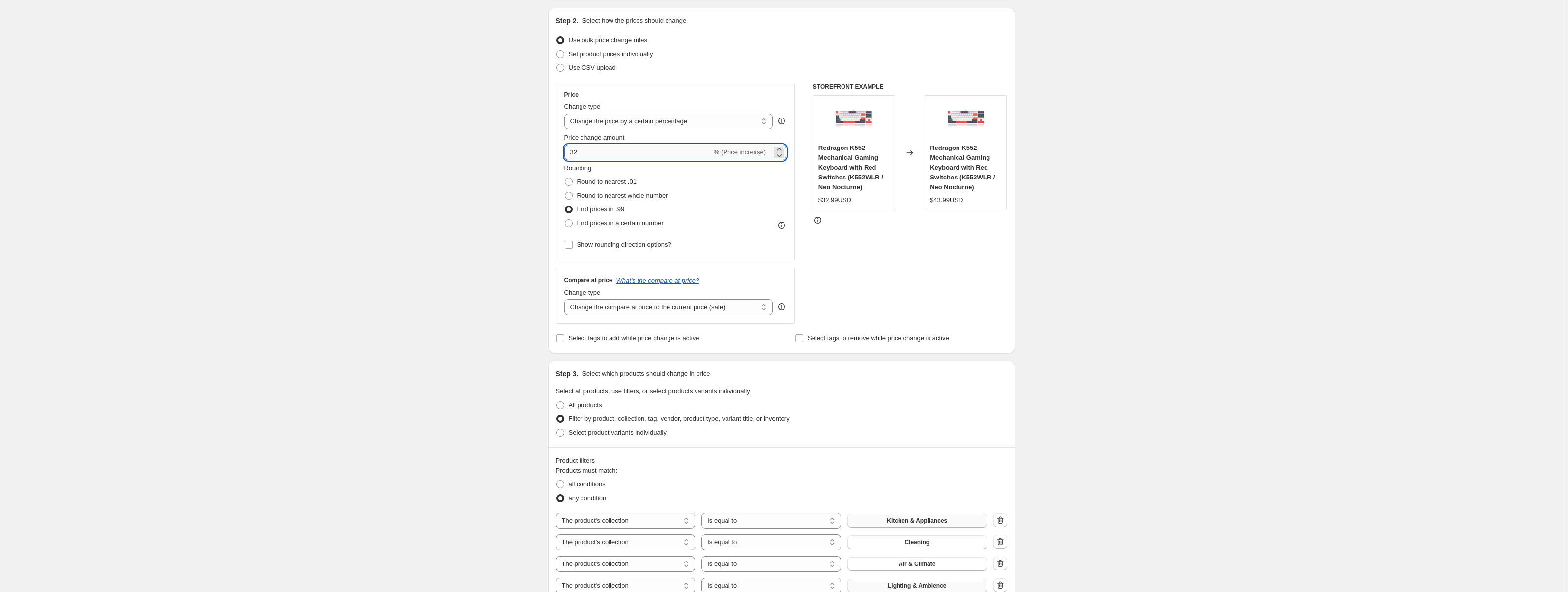
drag, startPoint x: 585, startPoint y: 156, endPoint x: 577, endPoint y: 157, distance: 8.1
click at [577, 157] on input "32" at bounding box center [638, 152] width 148 height 16
type input "35"
click at [1240, 361] on div "Create new price change job. This page is ready Create new price change job Dra…" at bounding box center [781, 575] width 1563 height 1348
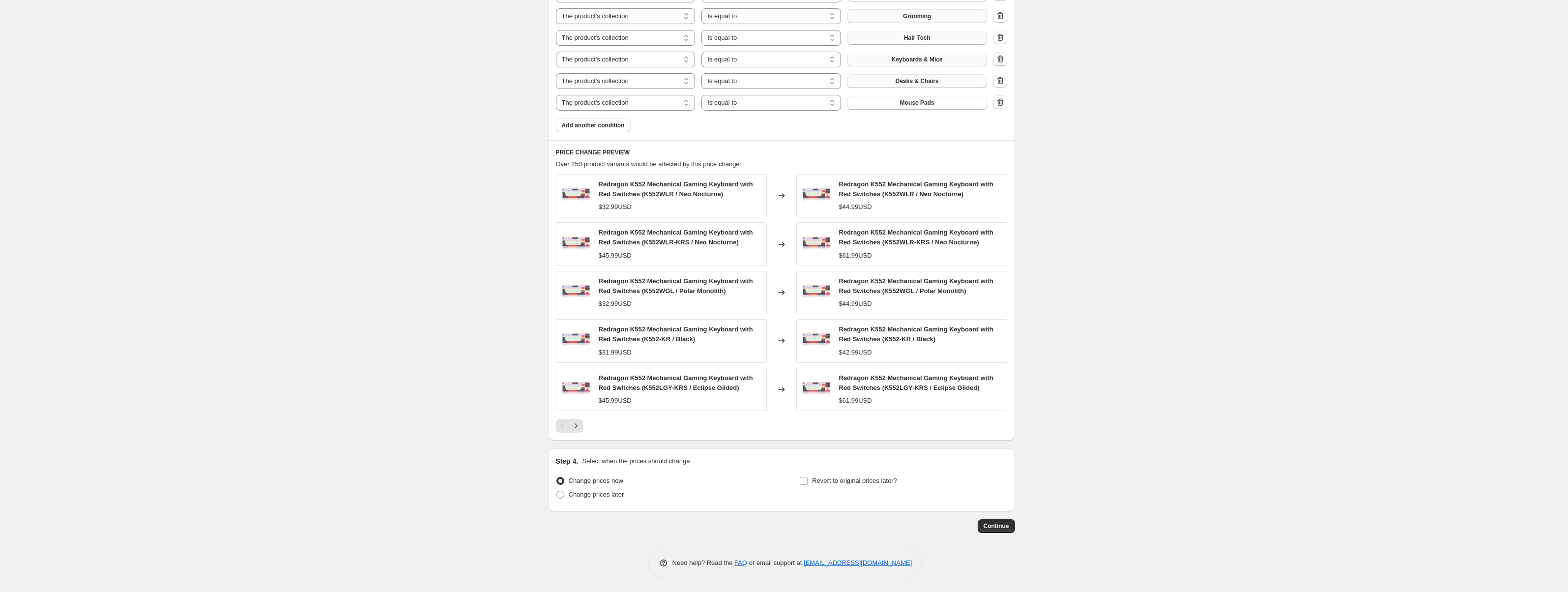
scroll to position [756, 0]
click at [581, 427] on icon "Next" at bounding box center [576, 425] width 10 height 10
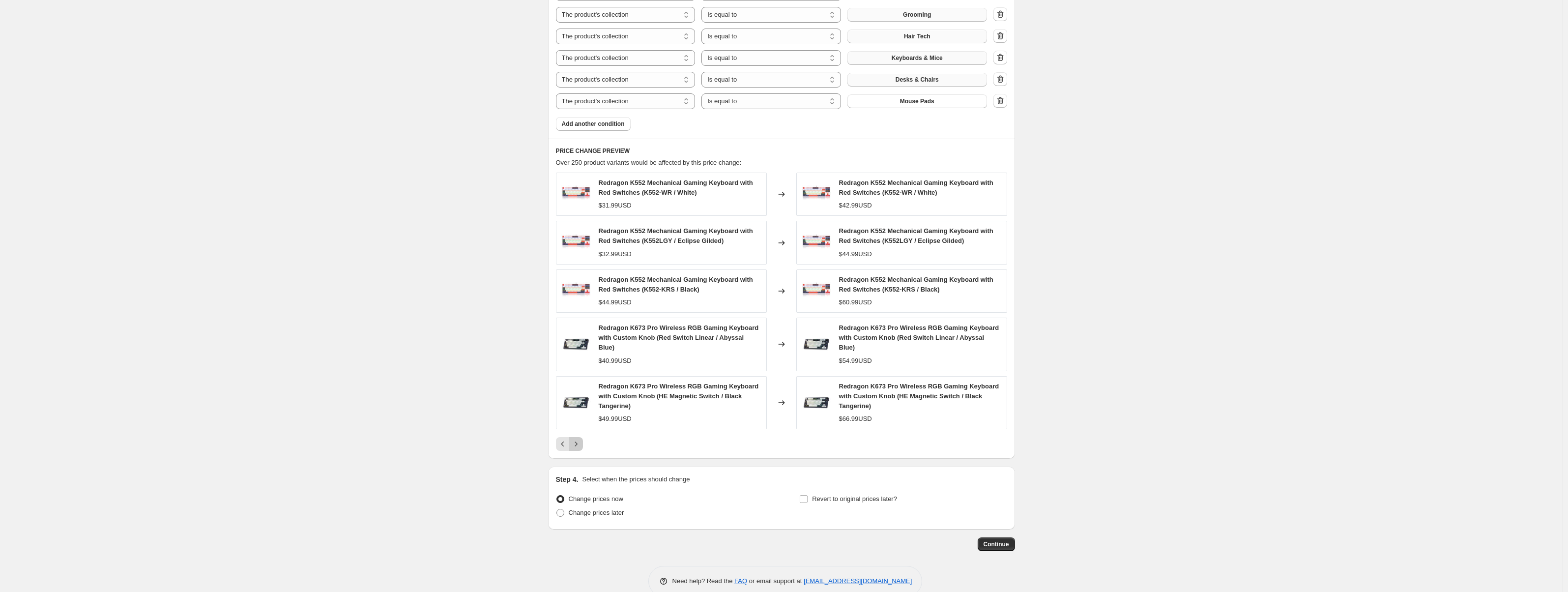
click at [579, 440] on icon "Next" at bounding box center [576, 444] width 10 height 10
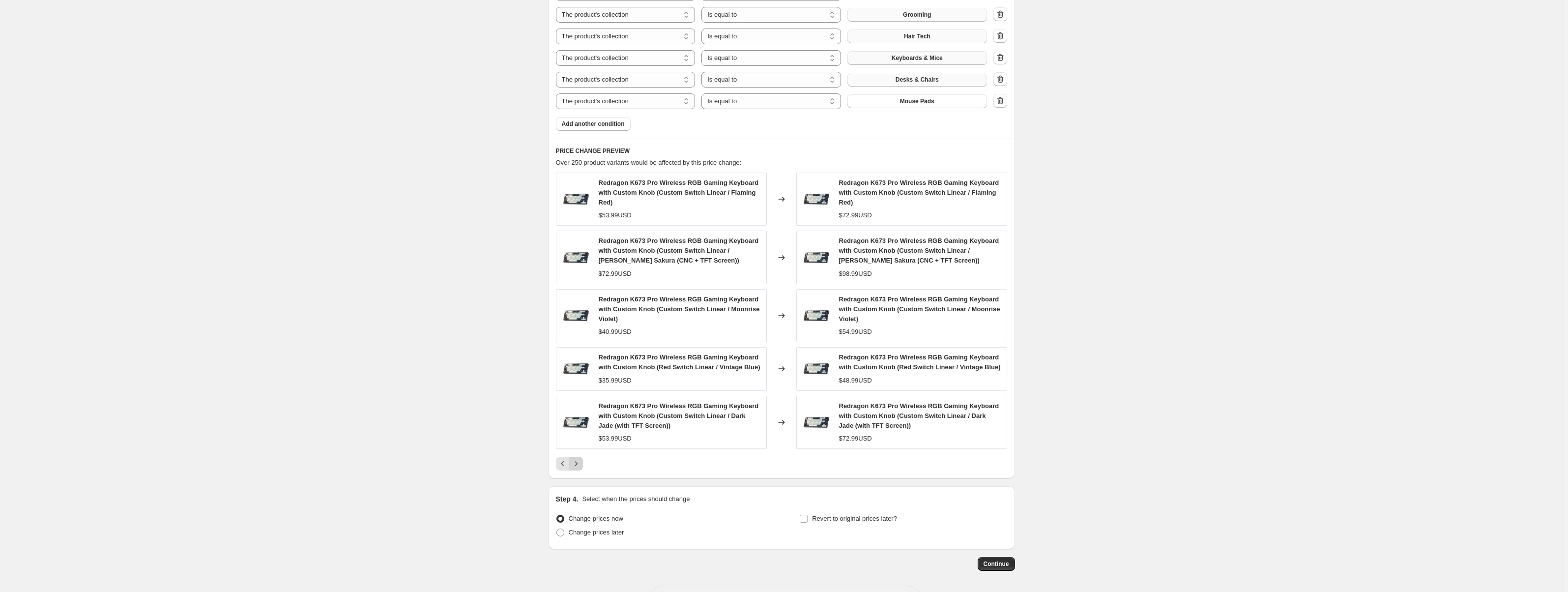
click at [579, 465] on icon "Next" at bounding box center [576, 464] width 10 height 10
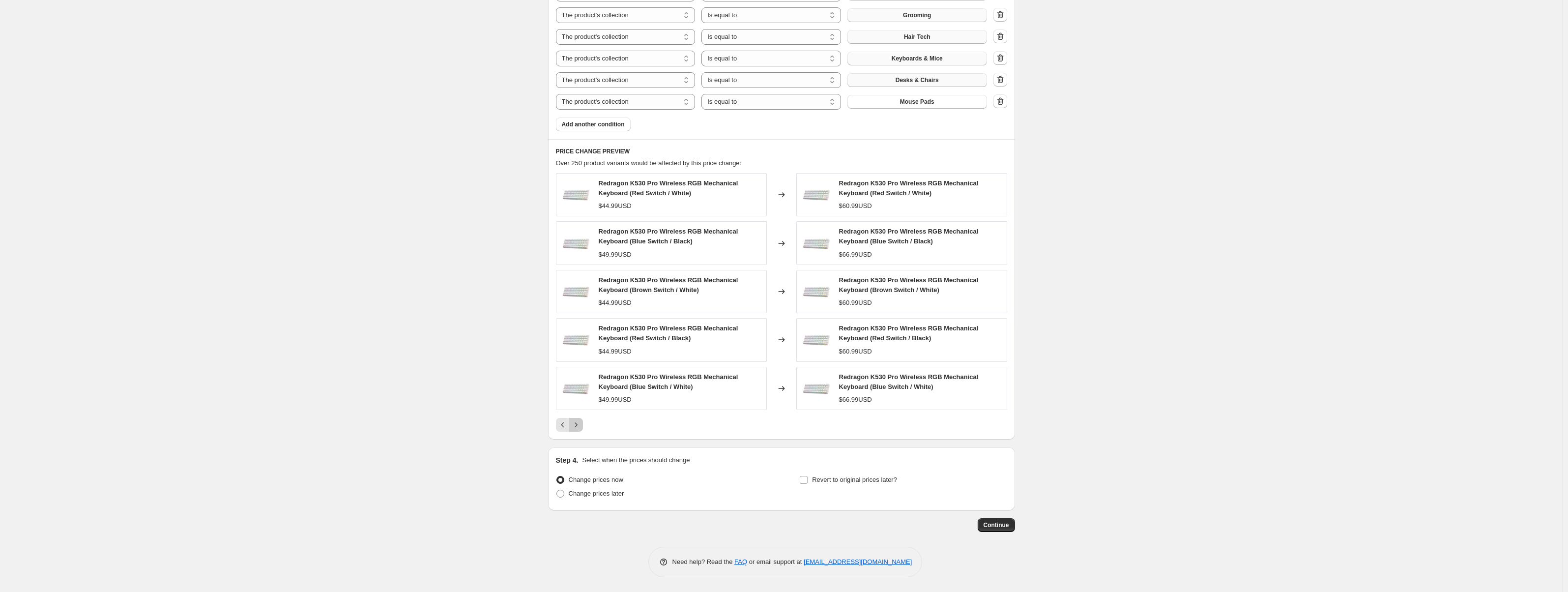
click at [578, 425] on icon "Next" at bounding box center [576, 425] width 10 height 10
click at [1002, 530] on button "Continue" at bounding box center [996, 525] width 37 height 14
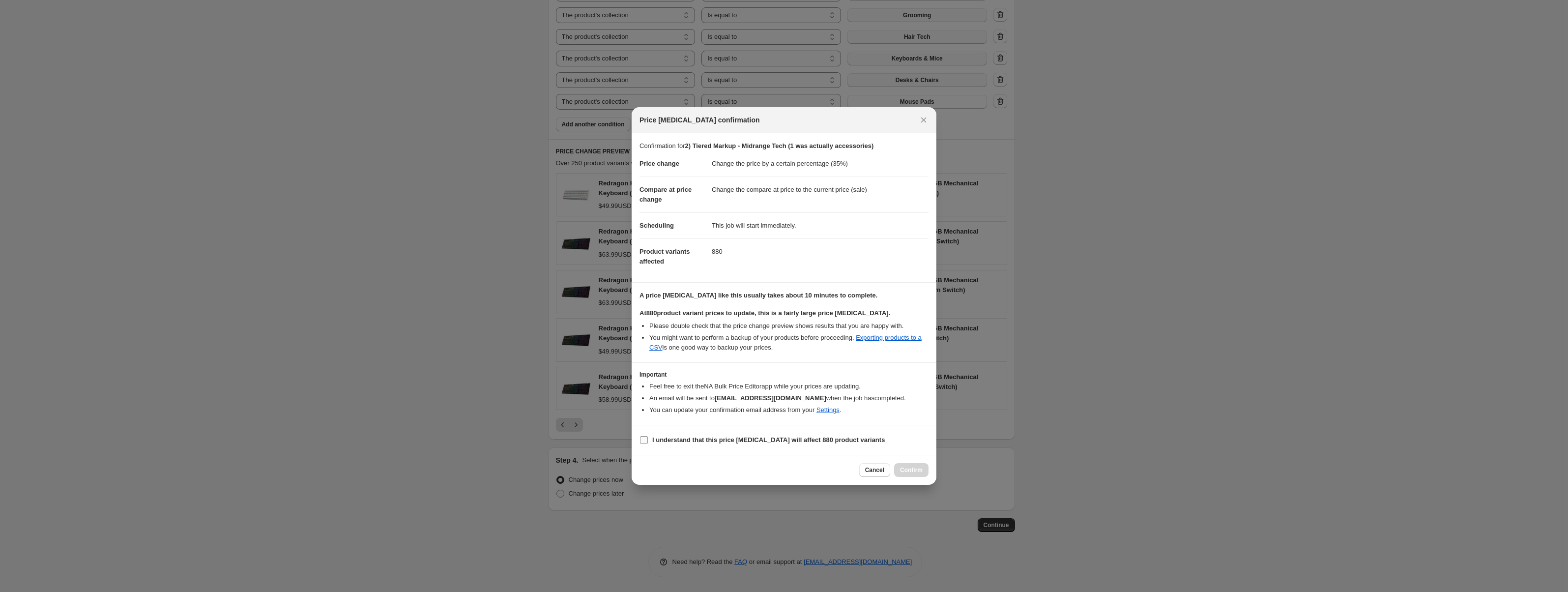
click at [668, 442] on b "I understand that this price change job will affect 880 product variants" at bounding box center [768, 440] width 233 height 7
click at [648, 442] on input "I understand that this price change job will affect 880 product variants" at bounding box center [644, 440] width 8 height 8
checkbox input "true"
click at [917, 472] on span "Confirm" at bounding box center [911, 470] width 22 height 8
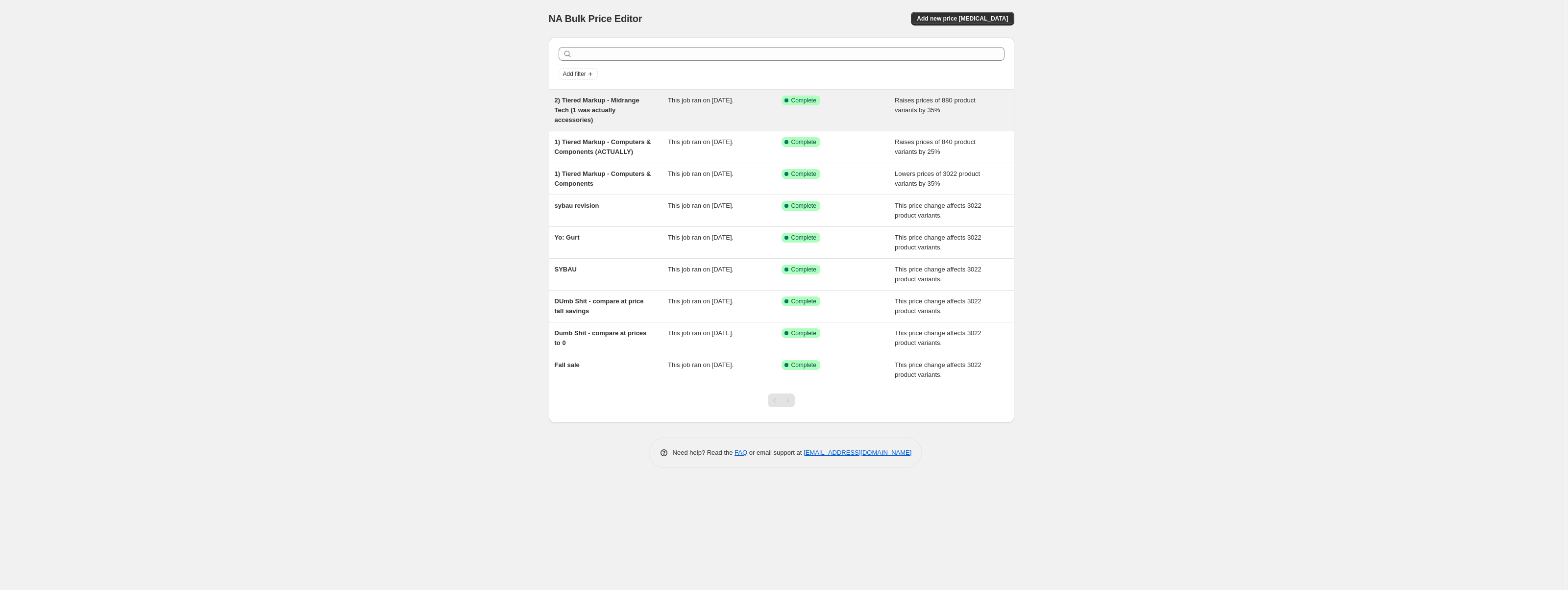
click at [618, 111] on span "2) Tiered Markup - Midrange Tech (1 was actually accessories)" at bounding box center [596, 110] width 85 height 27
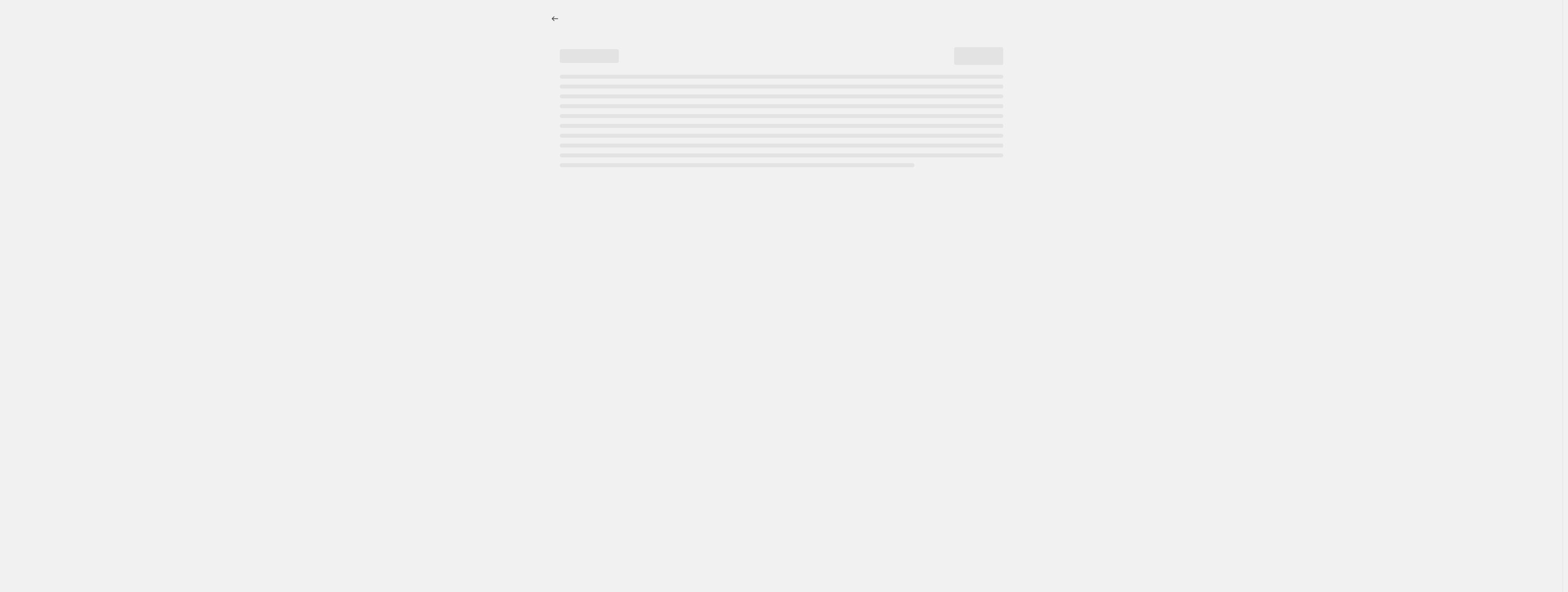
select select "percentage"
select select "collection"
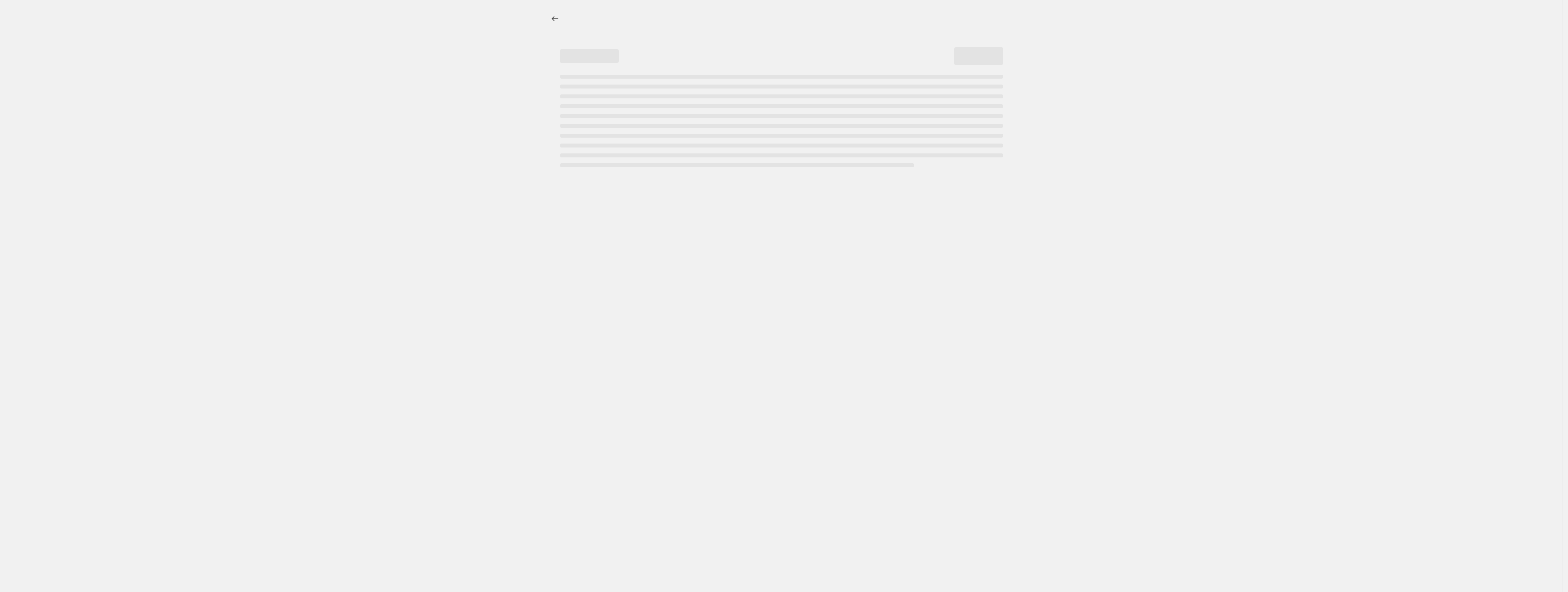
select select "collection"
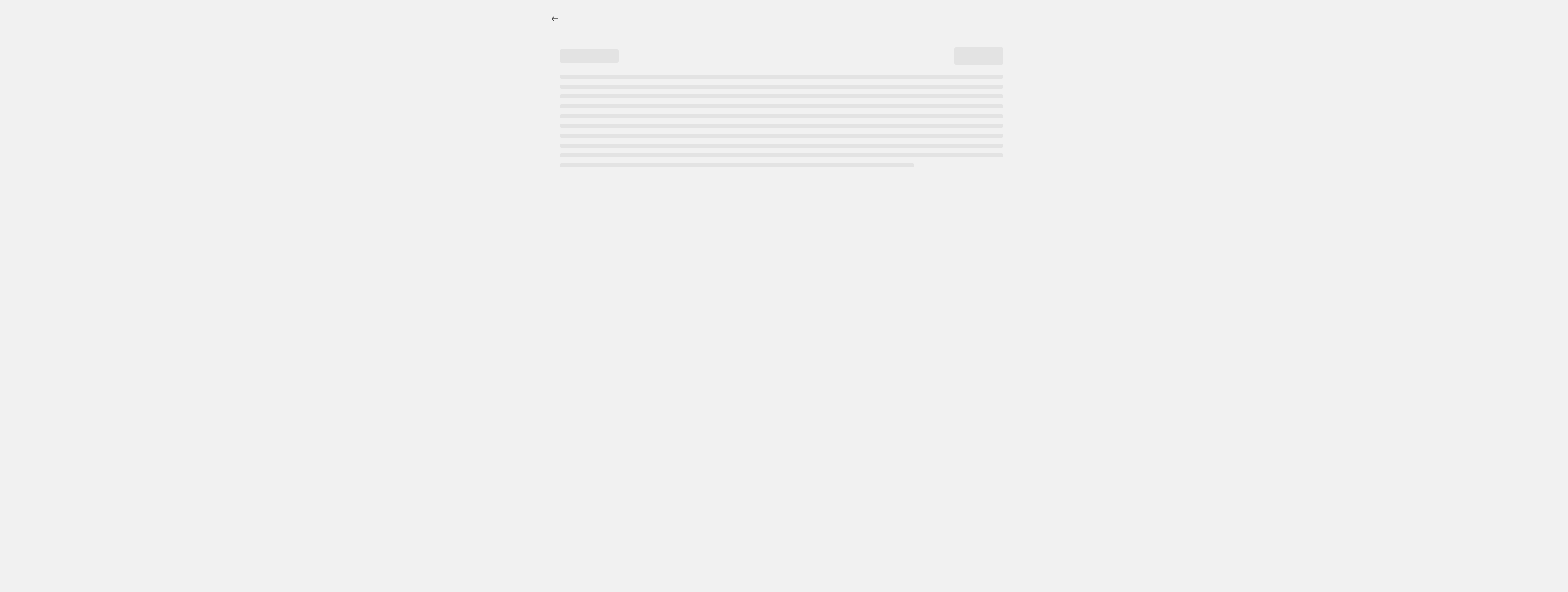
select select "collection"
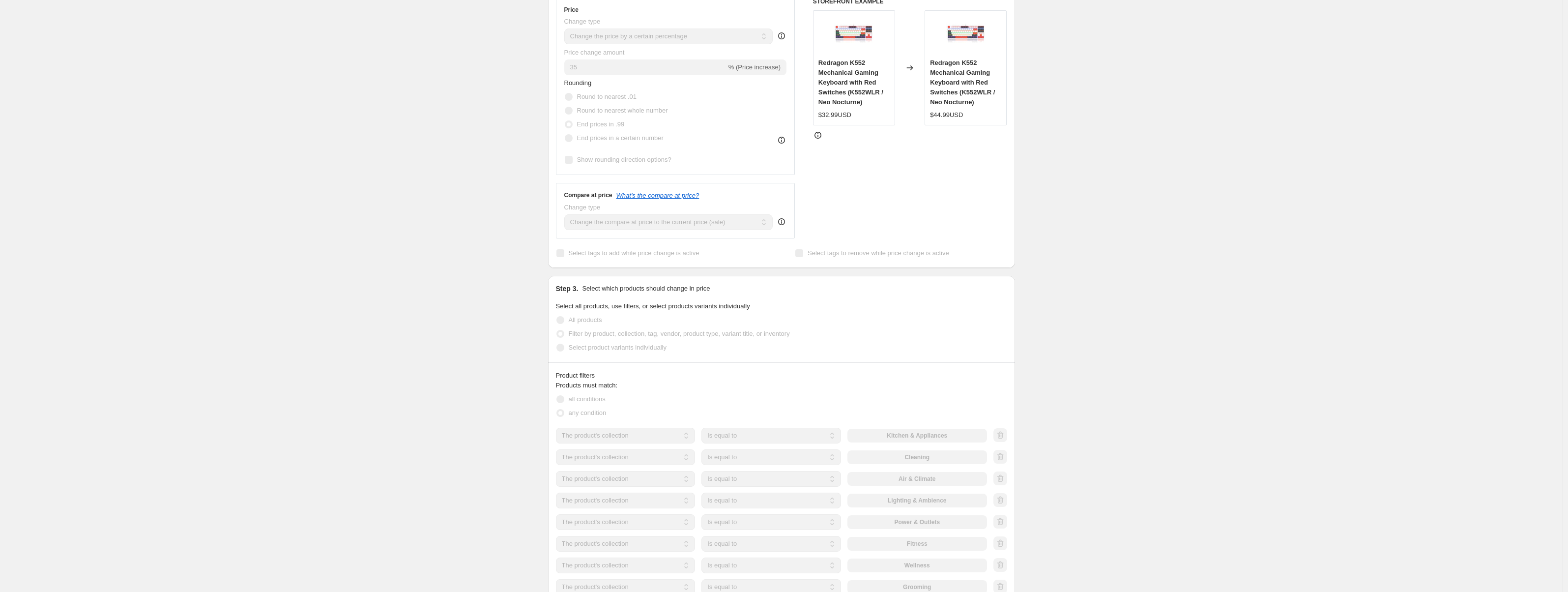
scroll to position [295, 0]
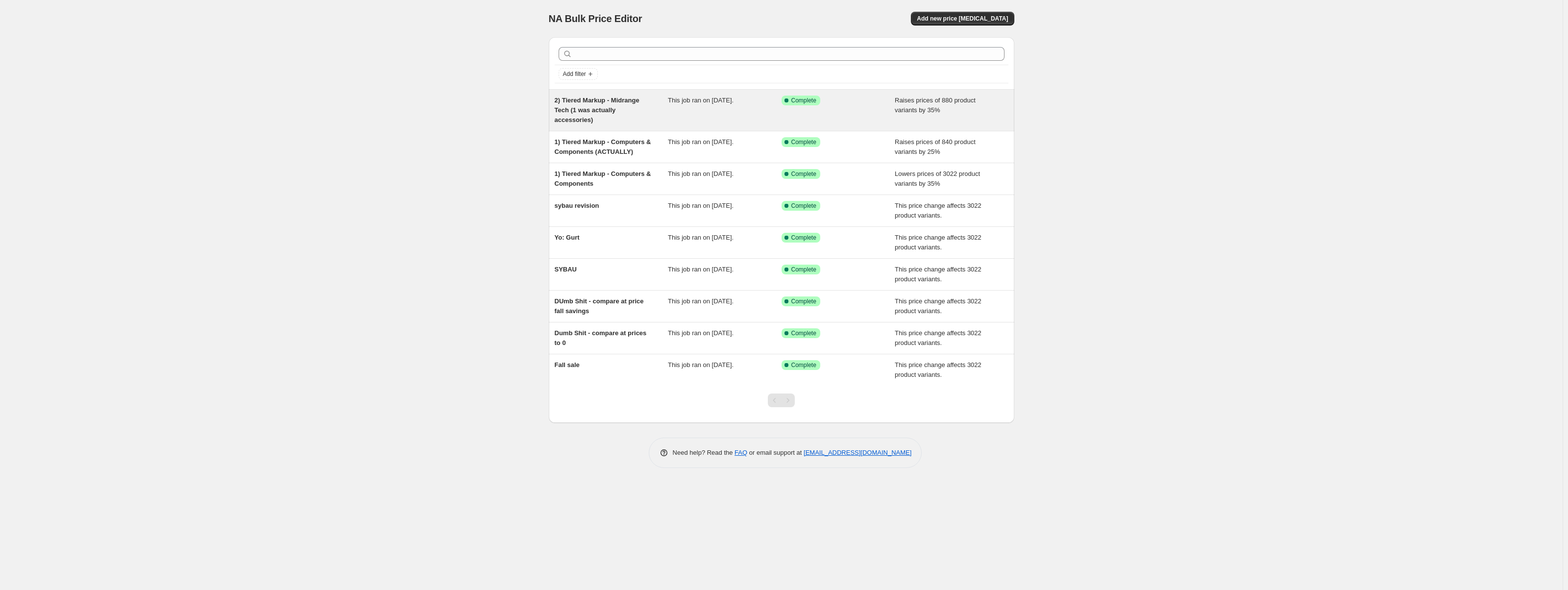
click at [612, 104] on span "2) Tiered Markup - Midrange Tech (1 was actually accessories)" at bounding box center [596, 110] width 85 height 27
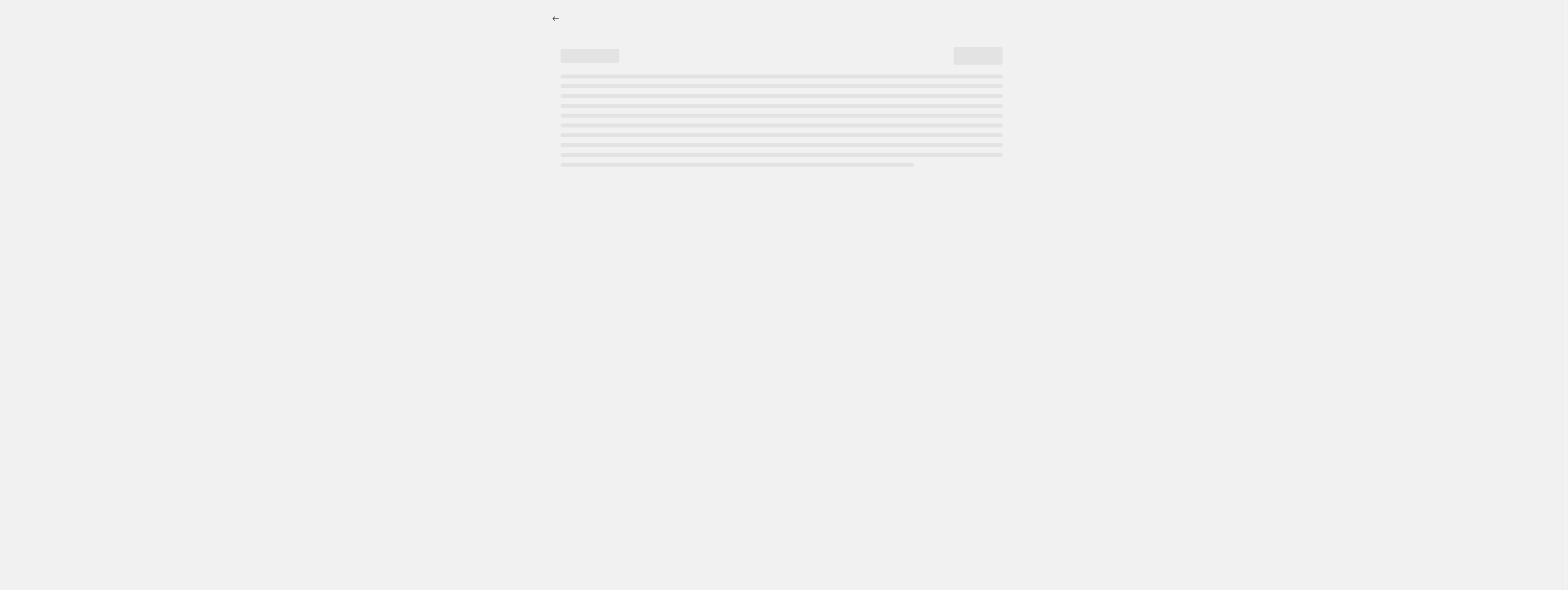
select select "percentage"
select select "collection"
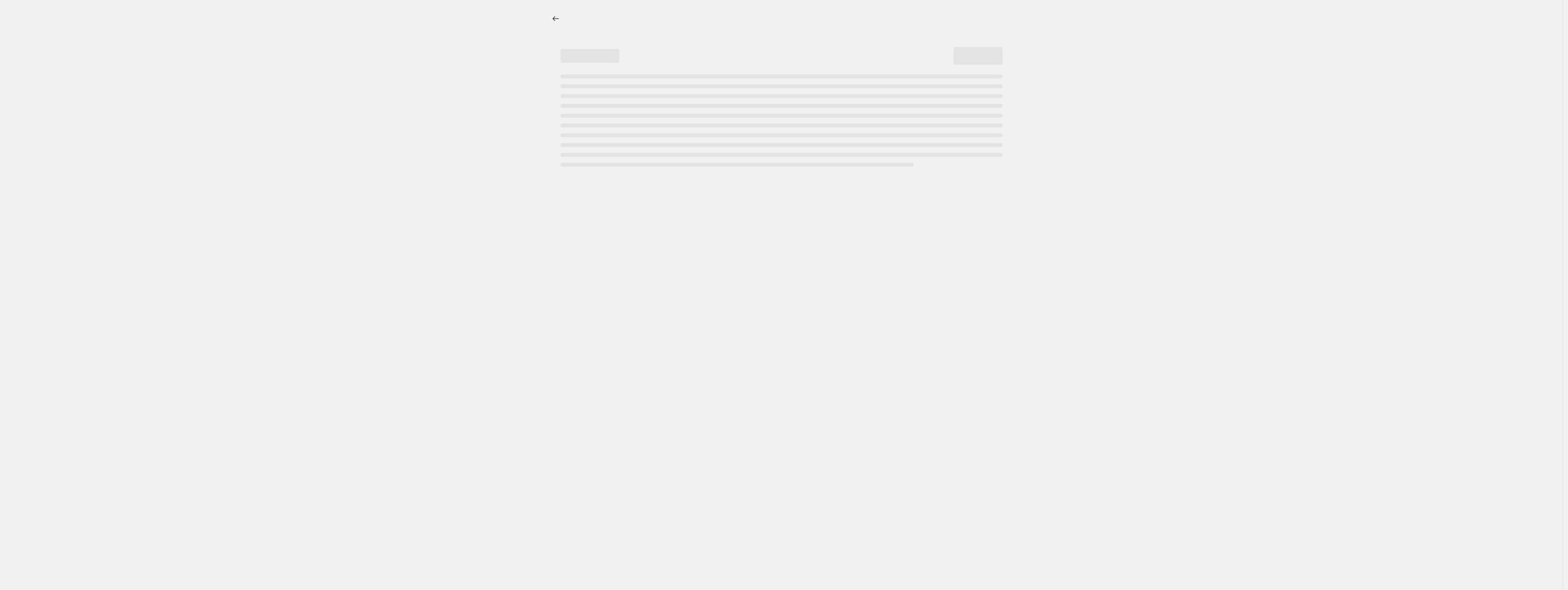
select select "collection"
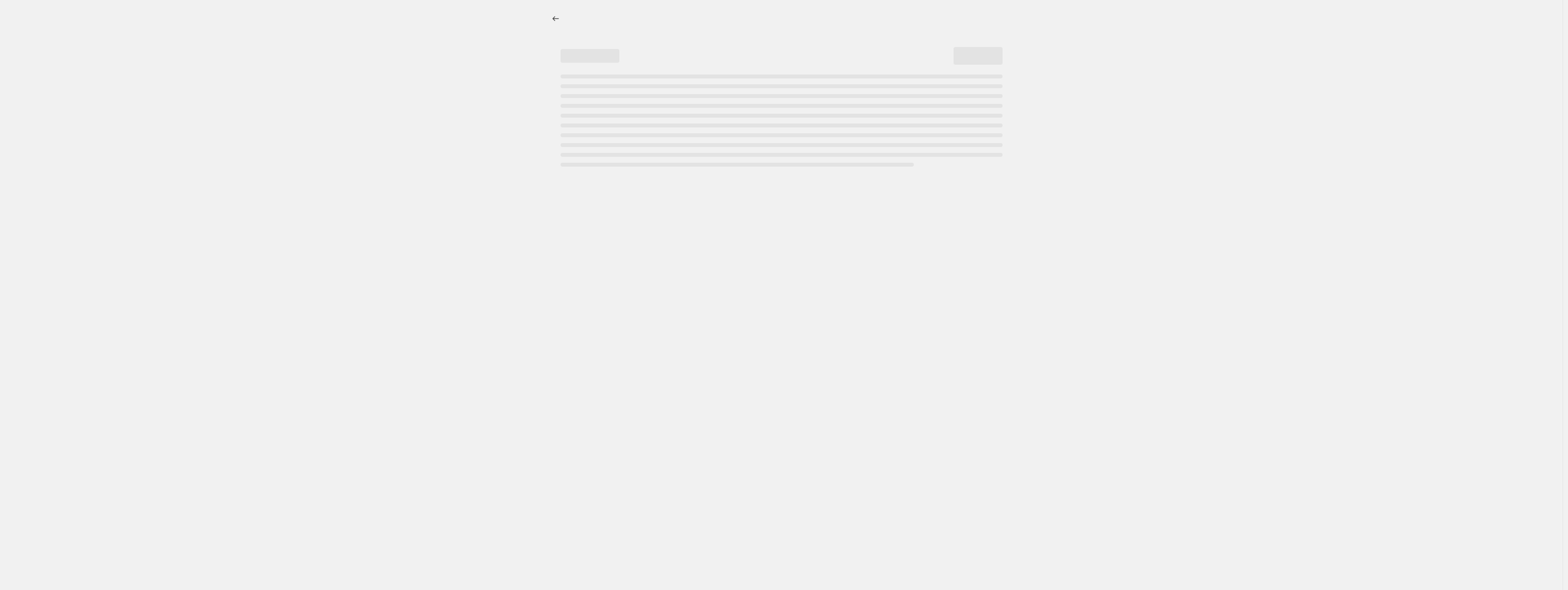
select select "collection"
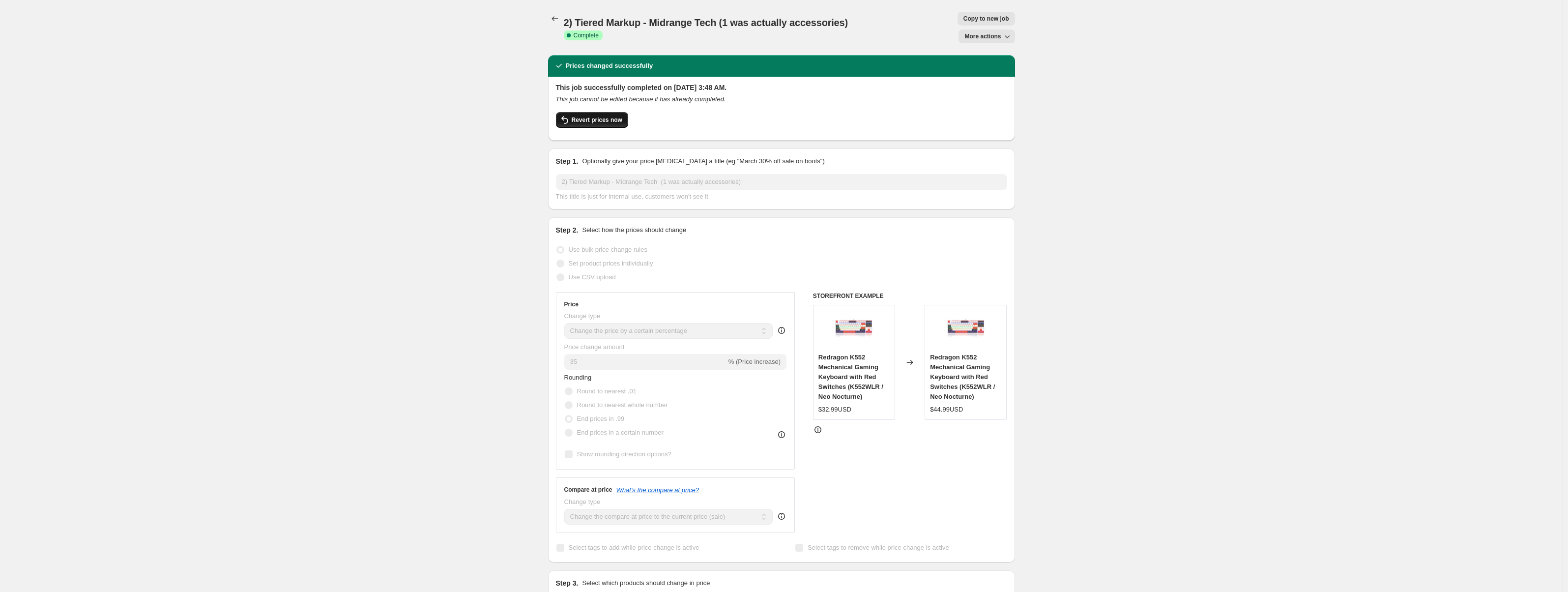
click at [590, 116] on span "Revert prices now" at bounding box center [597, 120] width 50 height 8
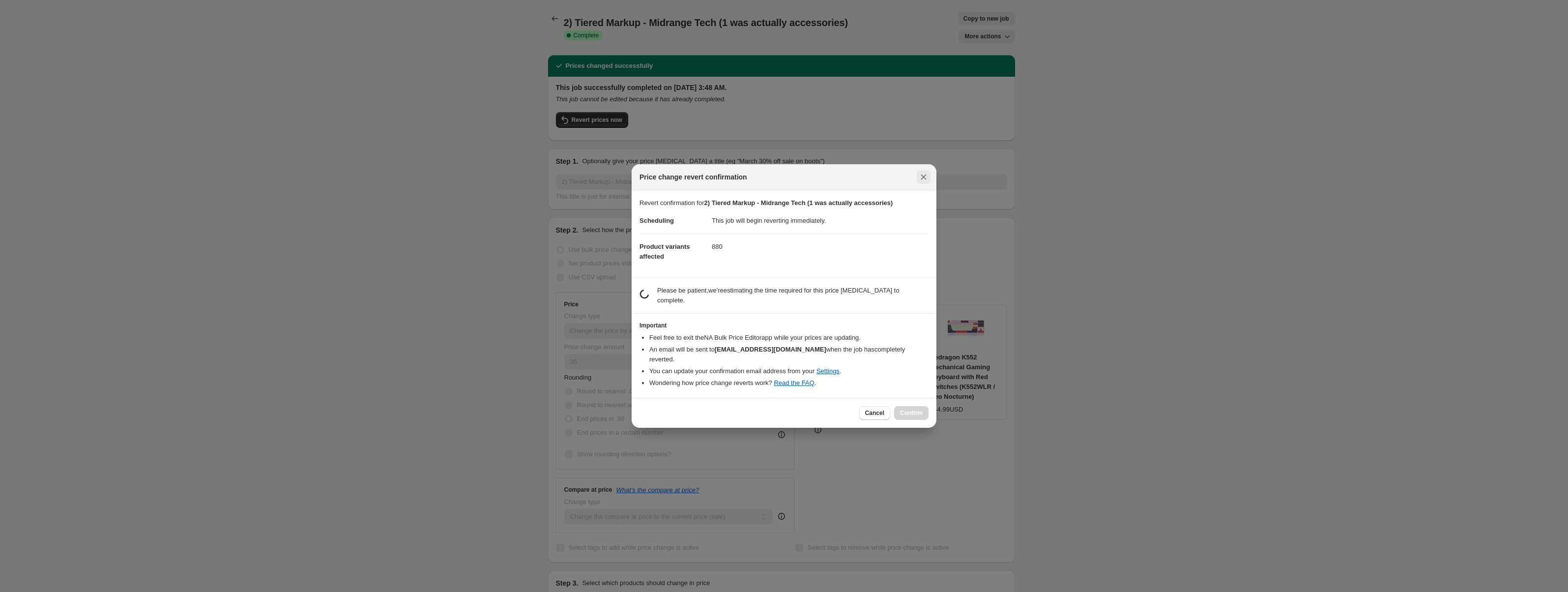
click at [925, 180] on icon "Close" at bounding box center [924, 178] width 5 height 5
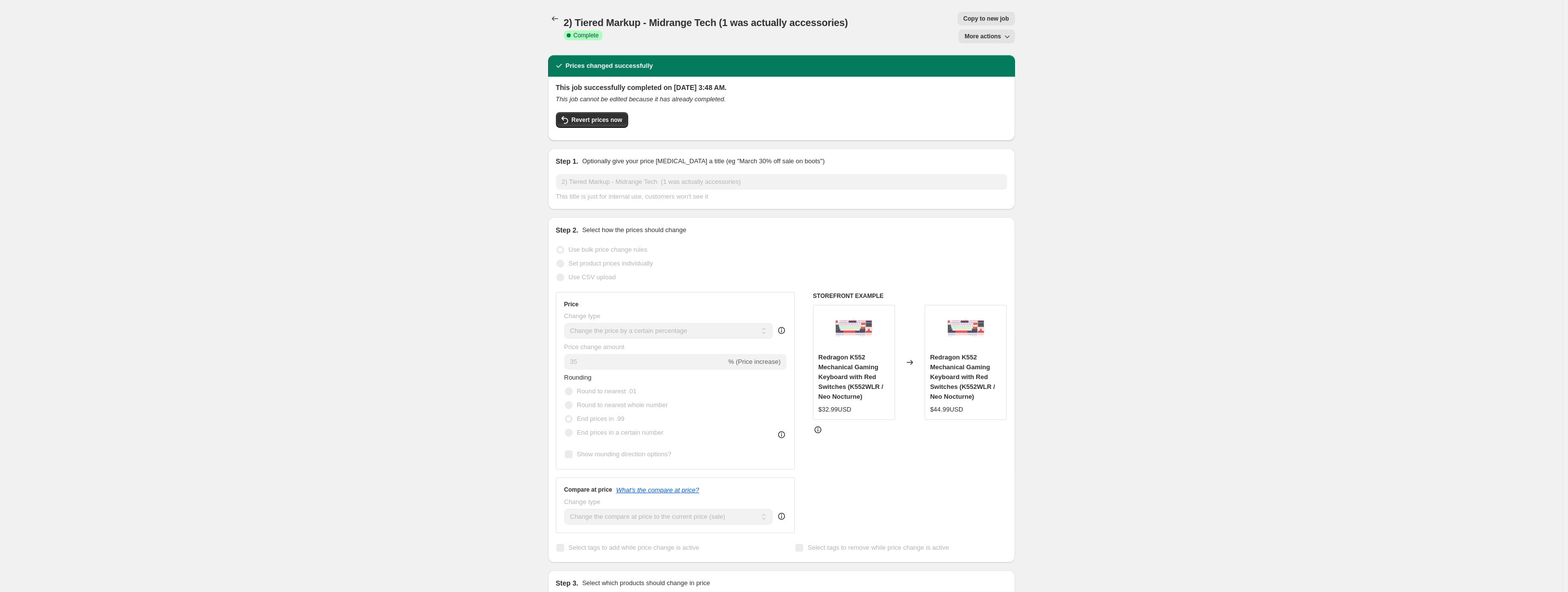
click at [973, 33] on span "More actions" at bounding box center [983, 37] width 37 height 8
drag, startPoint x: 1074, startPoint y: 73, endPoint x: 951, endPoint y: 31, distance: 130.0
click at [957, 23] on button "Copy to new job" at bounding box center [986, 18] width 58 height 14
select select "percentage"
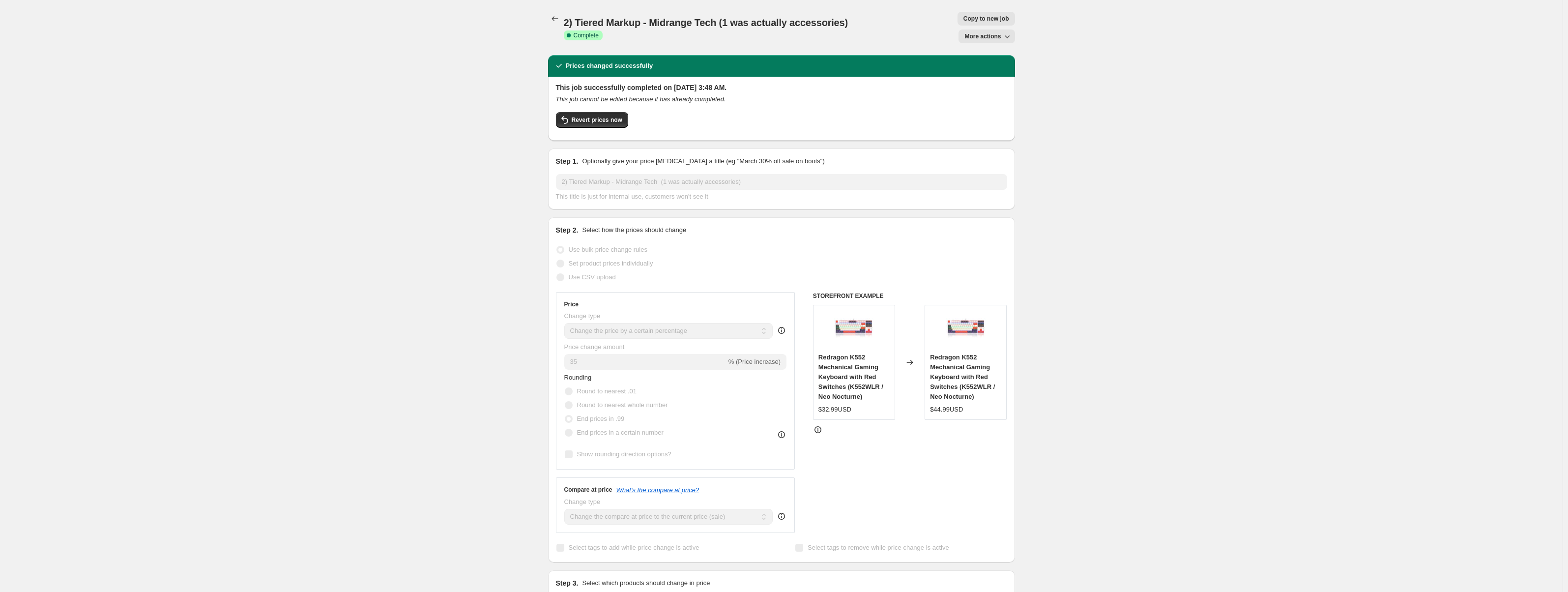
select select "collection"
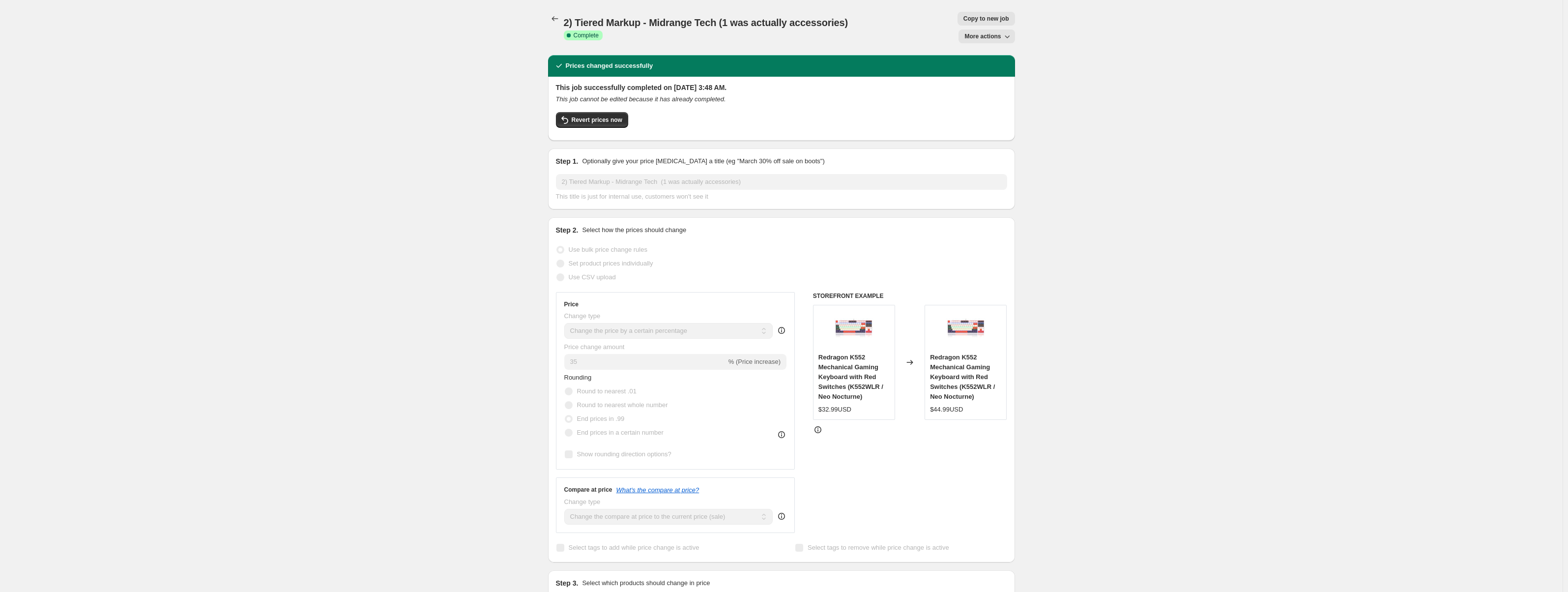
select select "collection"
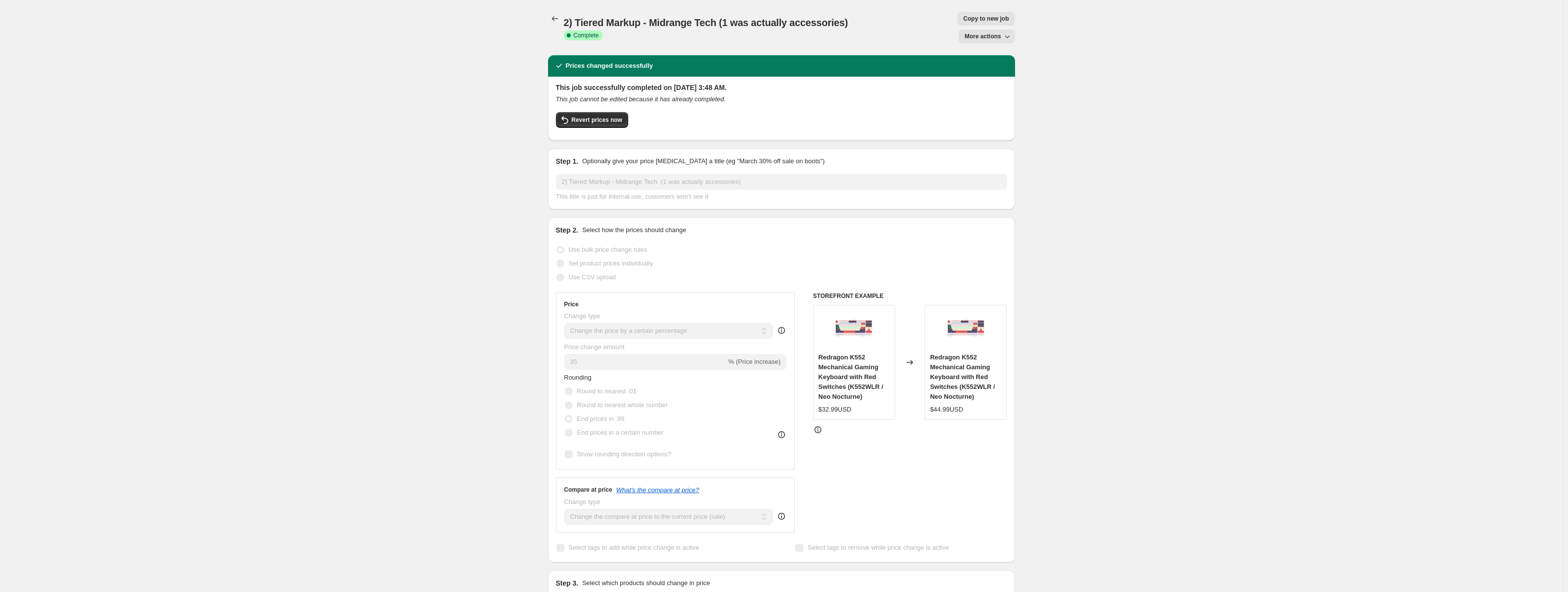
select select "collection"
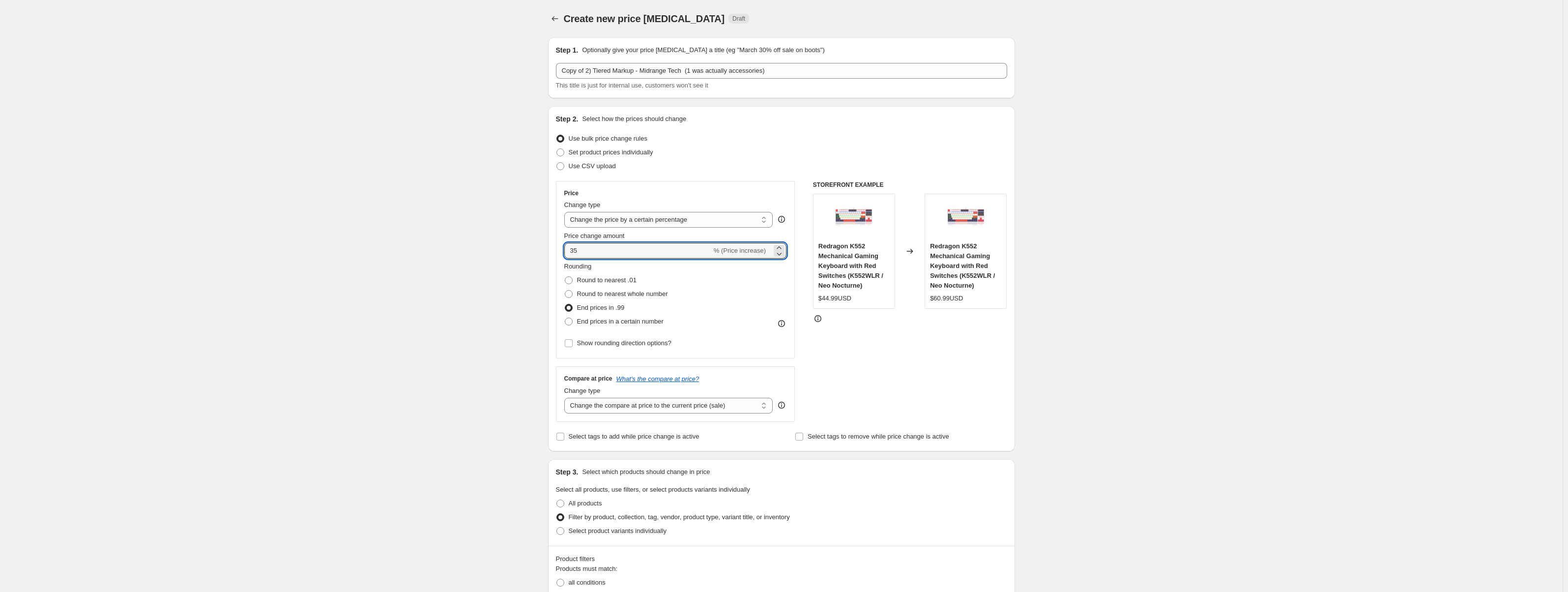
drag, startPoint x: 594, startPoint y: 251, endPoint x: 558, endPoint y: 250, distance: 36.0
click at [558, 250] on div "Step 2. Select how the prices should change Use bulk price change rules Set pro…" at bounding box center [781, 279] width 467 height 346
type input "10"
click at [966, 351] on div "STOREFRONT EXAMPLE Redragon K552 Mechanical Gaming Keyboard with Red Switches (…" at bounding box center [910, 301] width 194 height 241
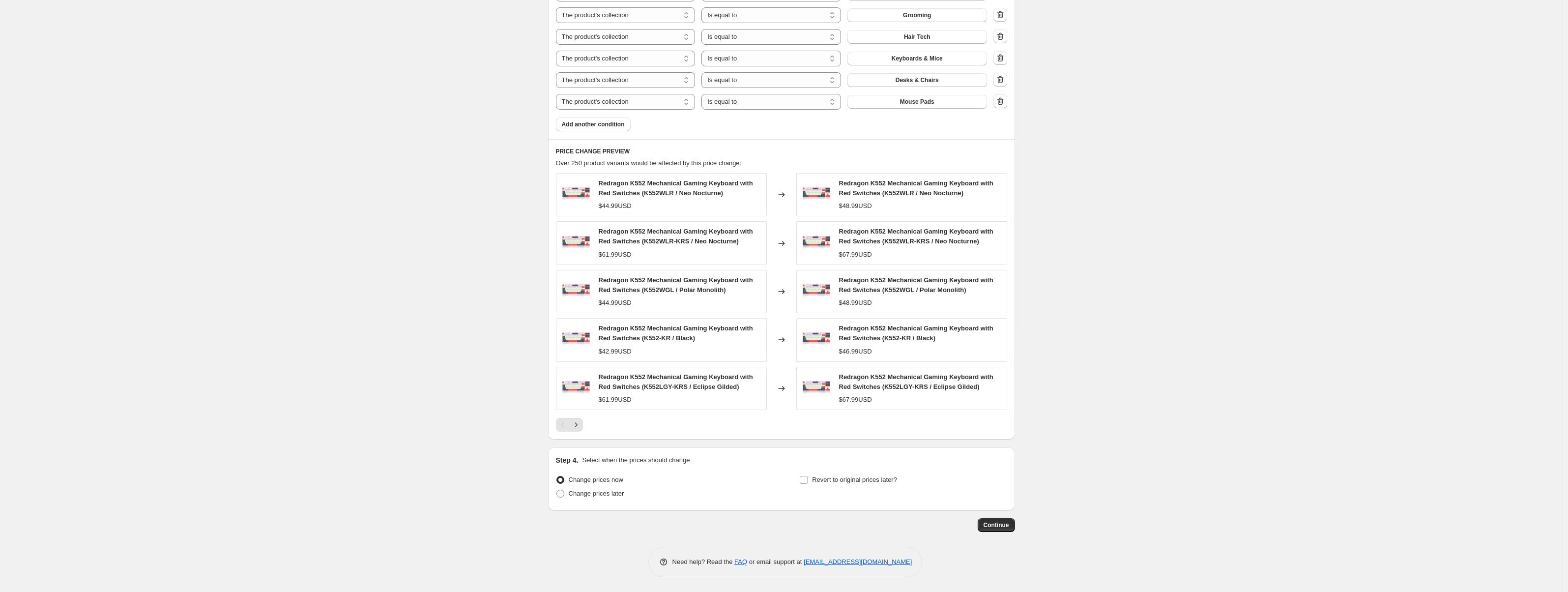
scroll to position [756, 0]
click at [990, 525] on span "Continue" at bounding box center [997, 525] width 26 height 8
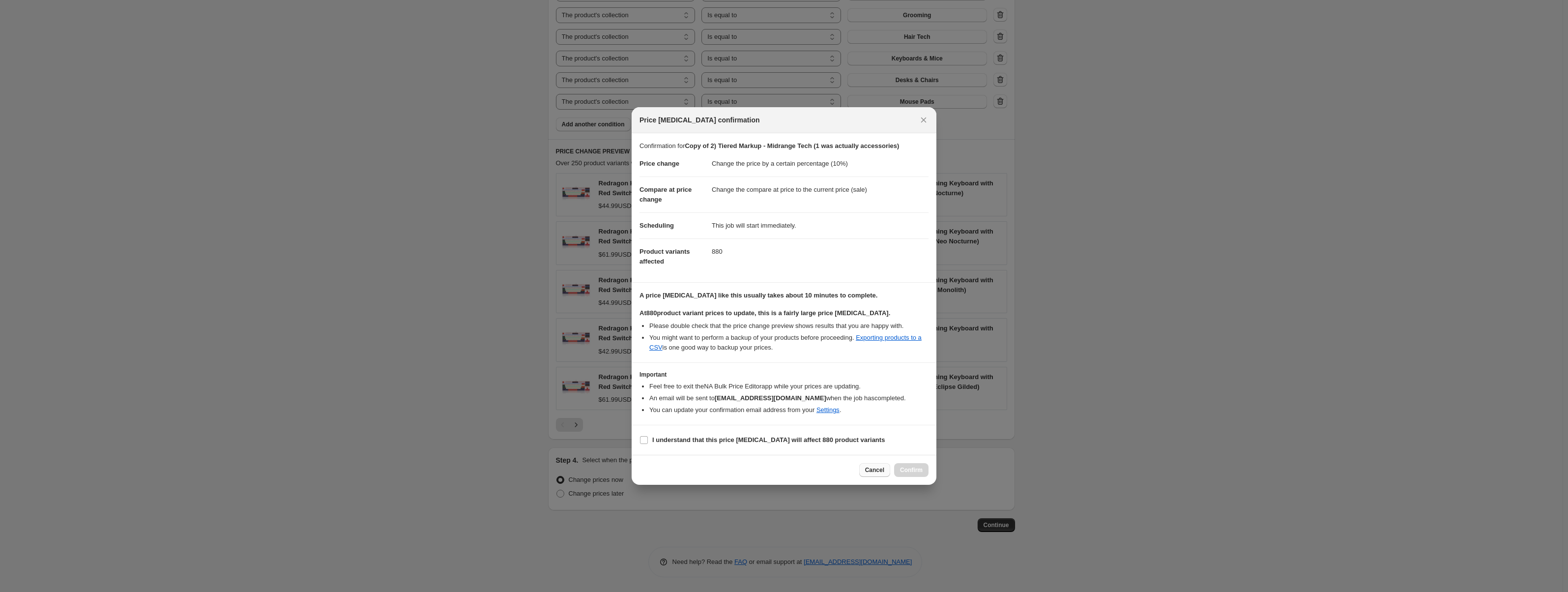
click at [885, 476] on button "Cancel" at bounding box center [875, 470] width 31 height 14
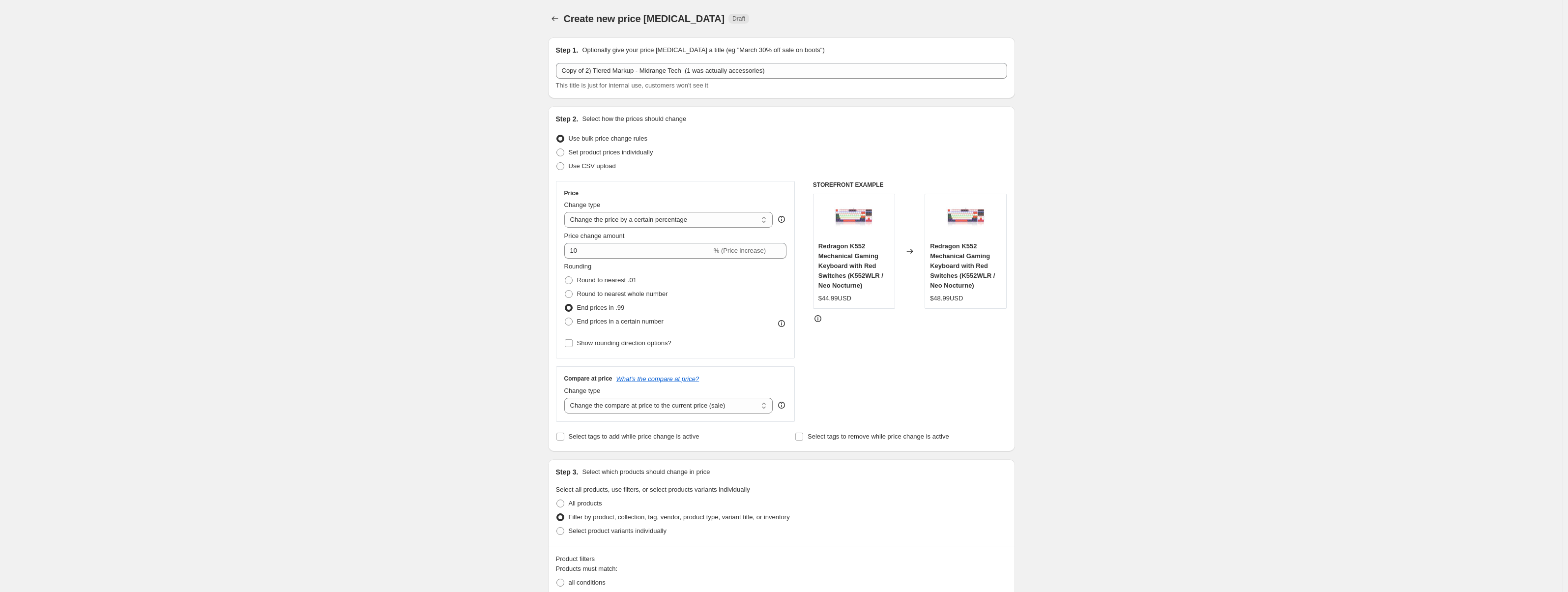
click at [665, 396] on div "Change type" at bounding box center [668, 391] width 209 height 10
click at [666, 407] on select "Change the compare at price to the current price (sale) Change the compare at p…" at bounding box center [668, 406] width 209 height 16
select select "no_change"
click at [566, 398] on select "Change the compare at price to the current price (sale) Change the compare at p…" at bounding box center [668, 406] width 209 height 16
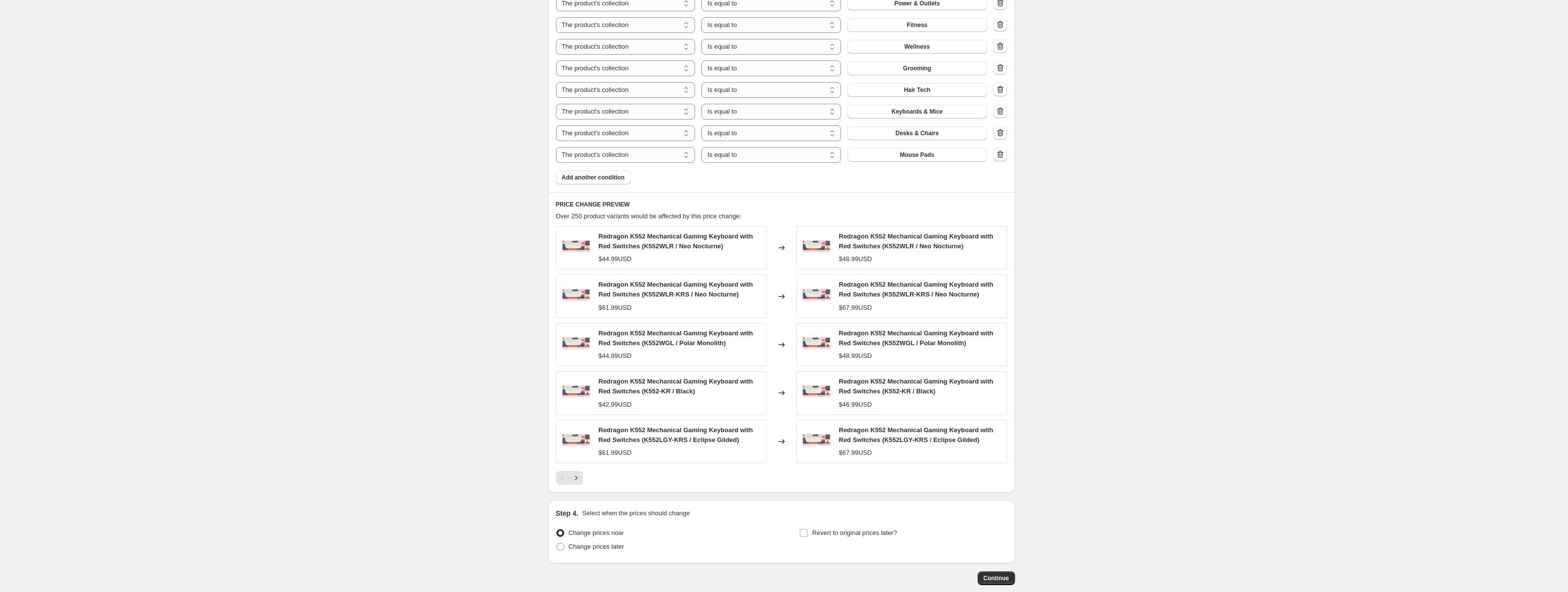
scroll to position [756, 0]
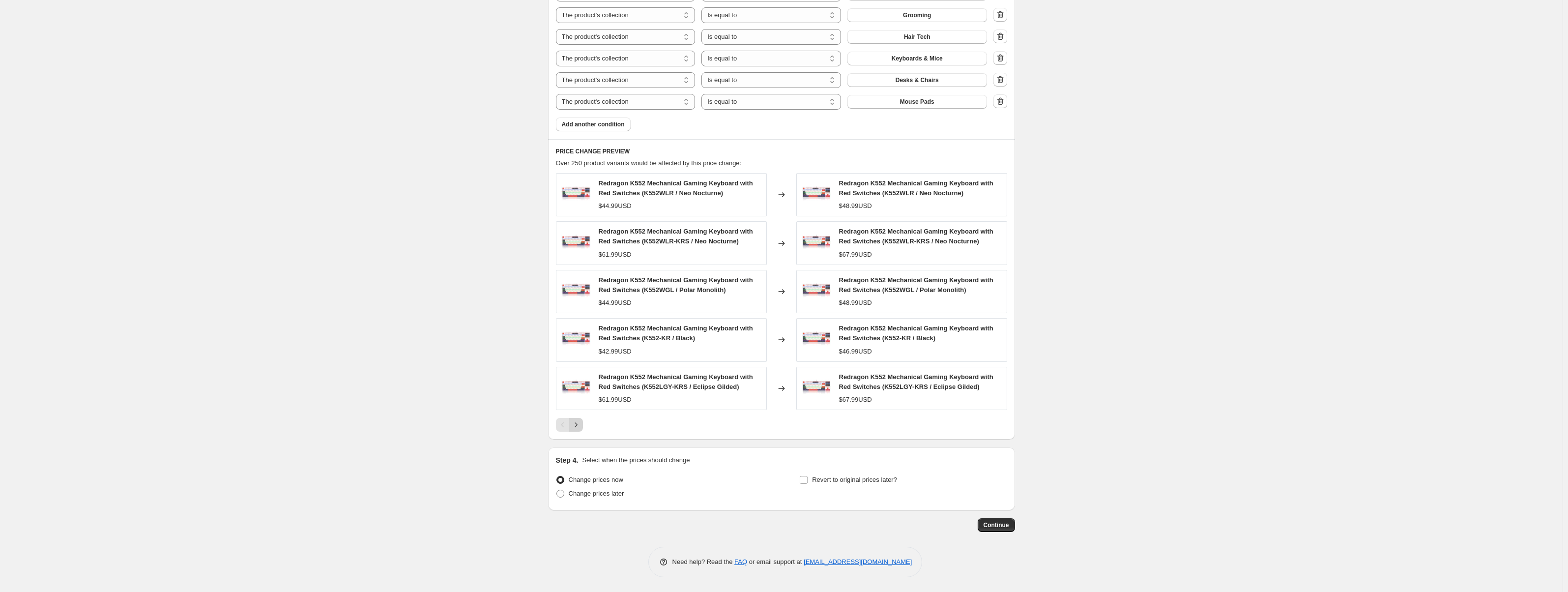
click at [573, 423] on button "Next" at bounding box center [576, 425] width 14 height 14
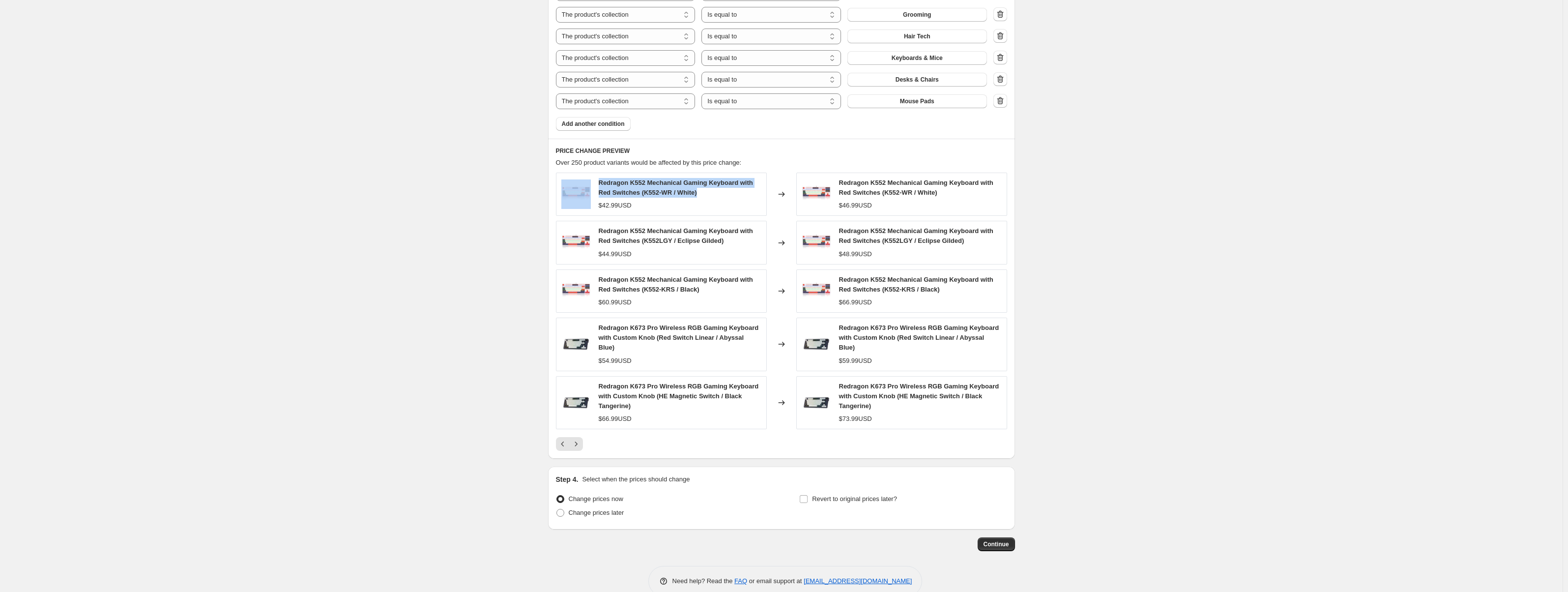
drag, startPoint x: 705, startPoint y: 195, endPoint x: 593, endPoint y: 184, distance: 112.5
click at [593, 184] on div "Redragon K552 Mechanical Gaming Keyboard with Red Switches (K552-WR / White) $4…" at bounding box center [662, 195] width 211 height 44
copy div "Redragon K552 Mechanical Gaming Keyboard with Red Switches (K552-WR / White)"
click at [772, 160] on div "Over 250 product variants would be affected by this price change:" at bounding box center [782, 163] width 451 height 10
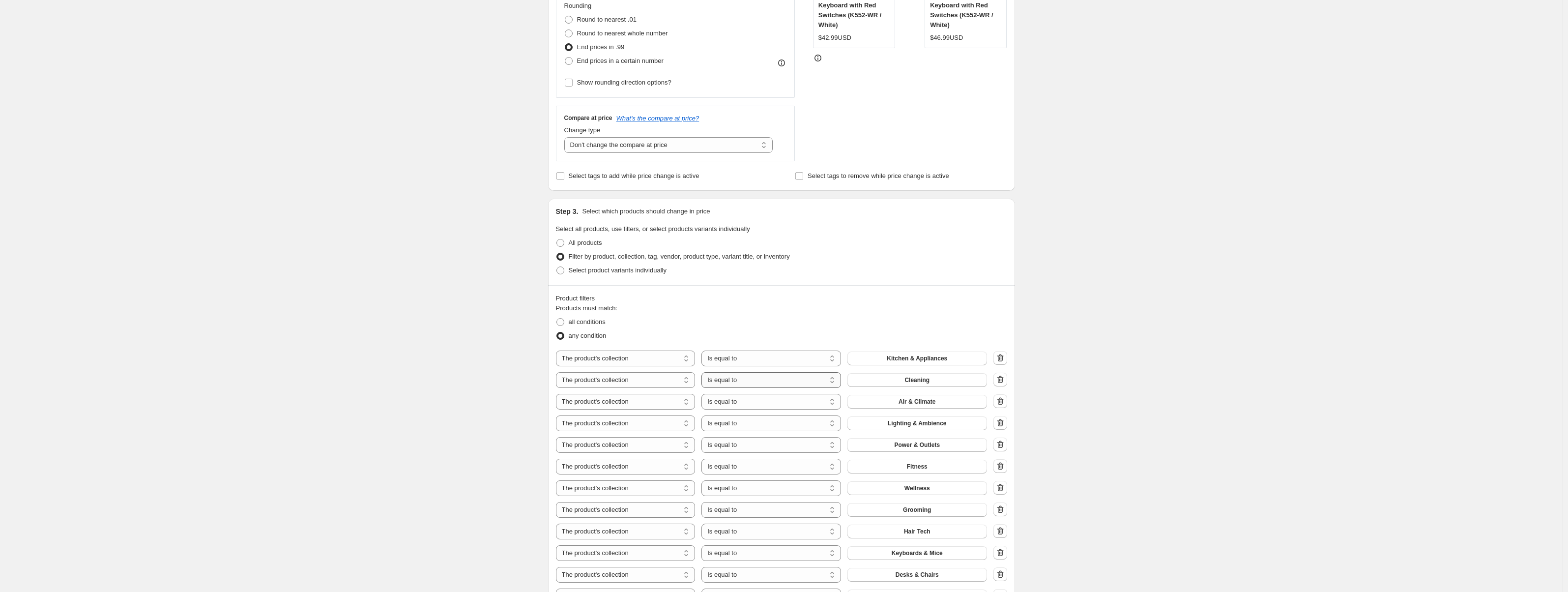
scroll to position [215, 0]
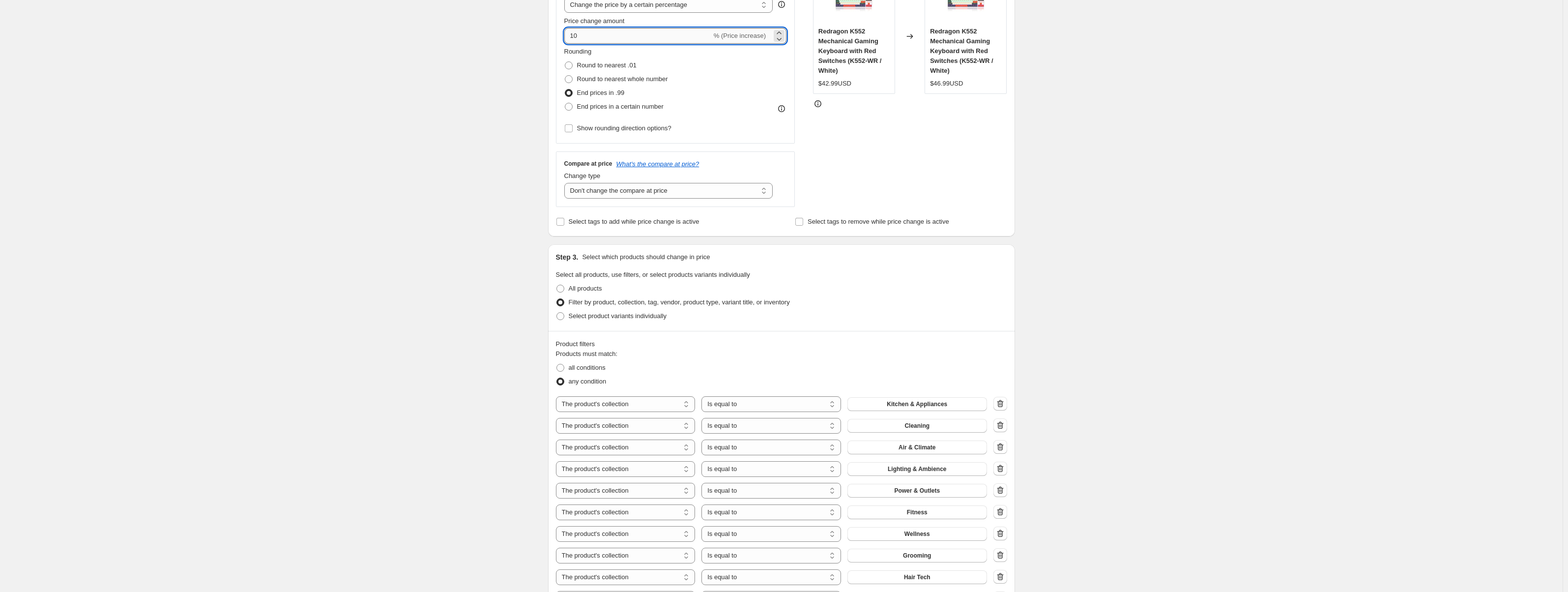
click at [594, 37] on input "10" at bounding box center [638, 35] width 148 height 16
type input "12"
click at [888, 157] on div "STOREFRONT EXAMPLE Redragon K552 Mechanical Gaming Keyboard with Red Switches (…" at bounding box center [910, 86] width 194 height 241
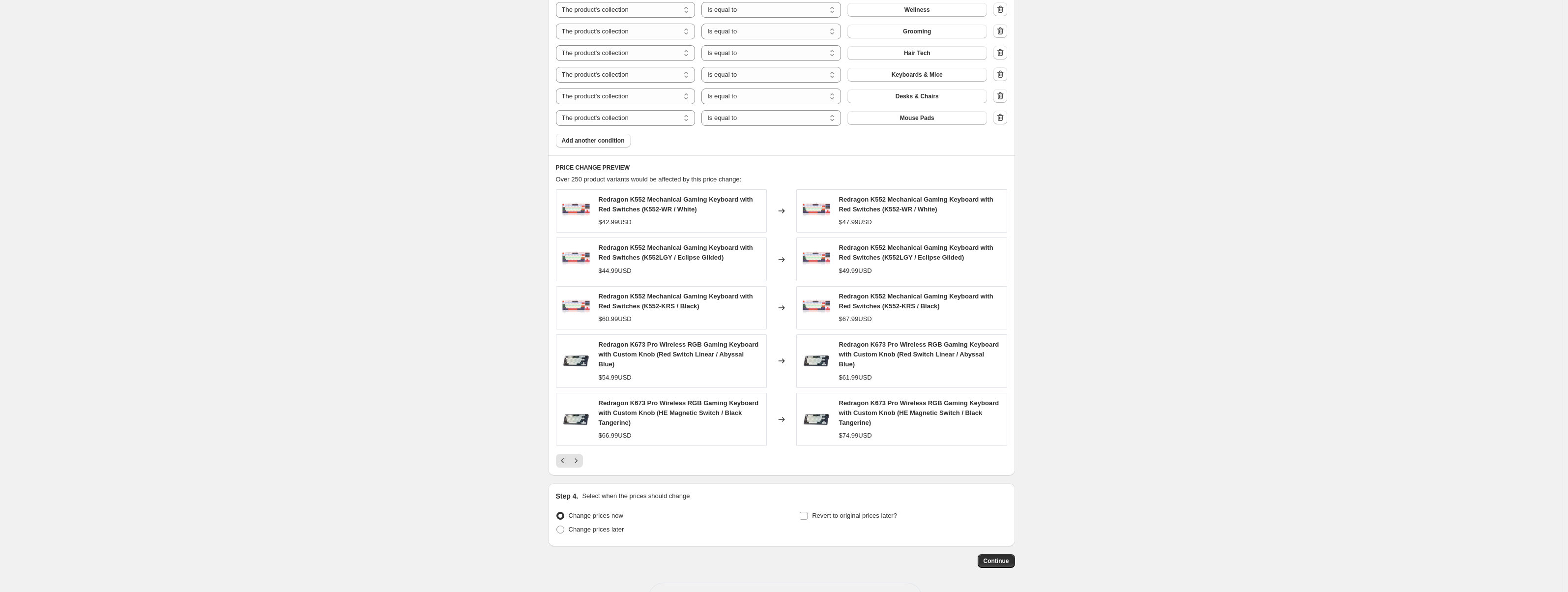
scroll to position [766, 0]
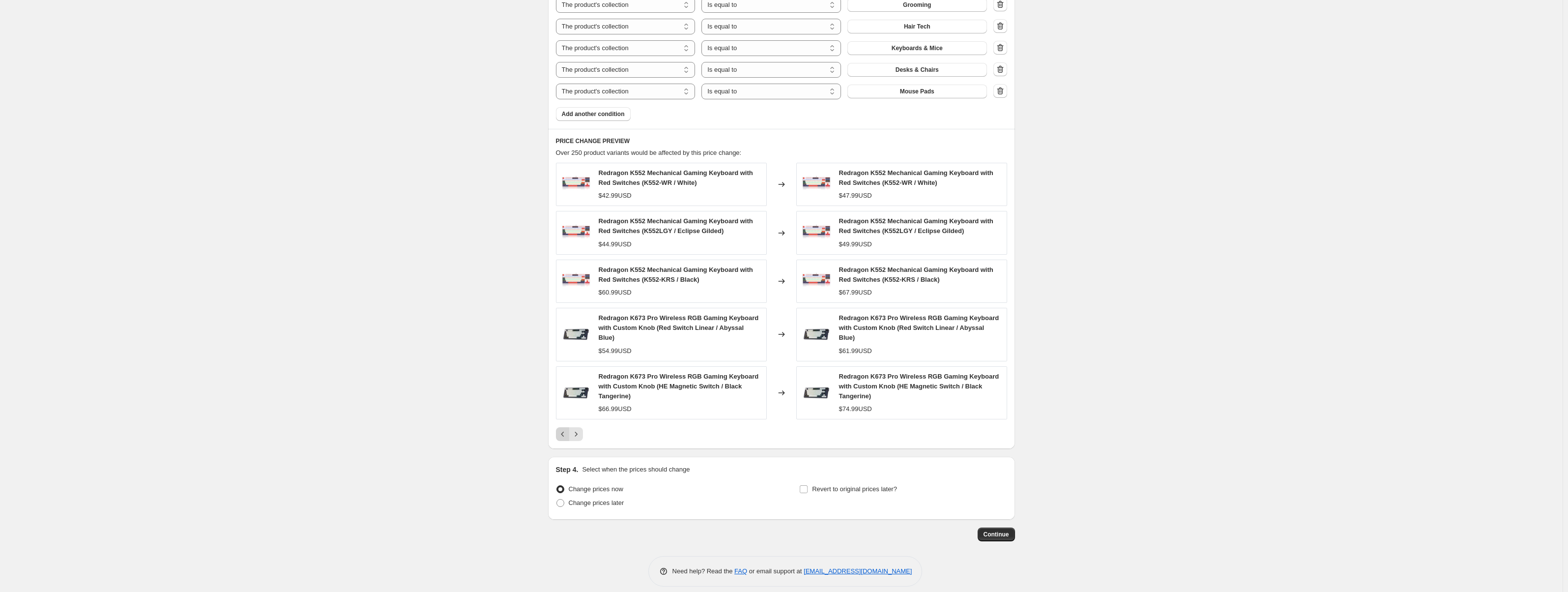
click at [566, 429] on icon "Previous" at bounding box center [563, 434] width 10 height 10
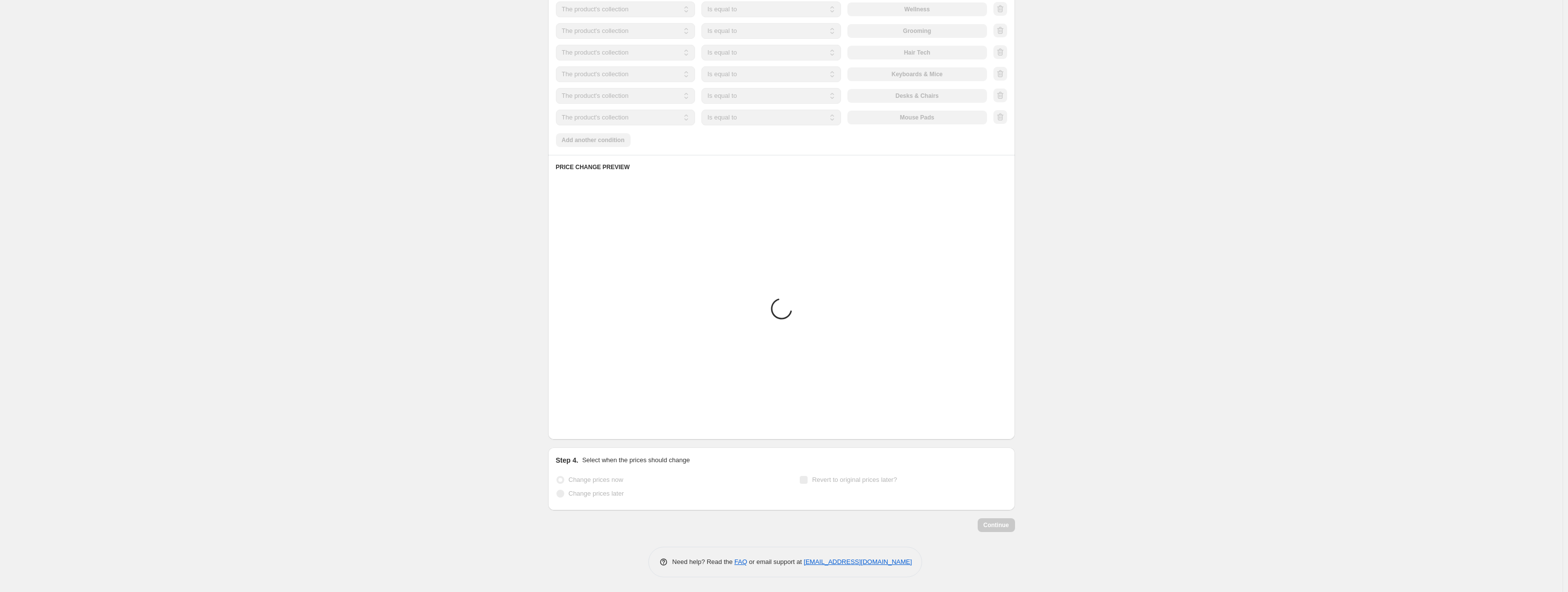
scroll to position [756, 0]
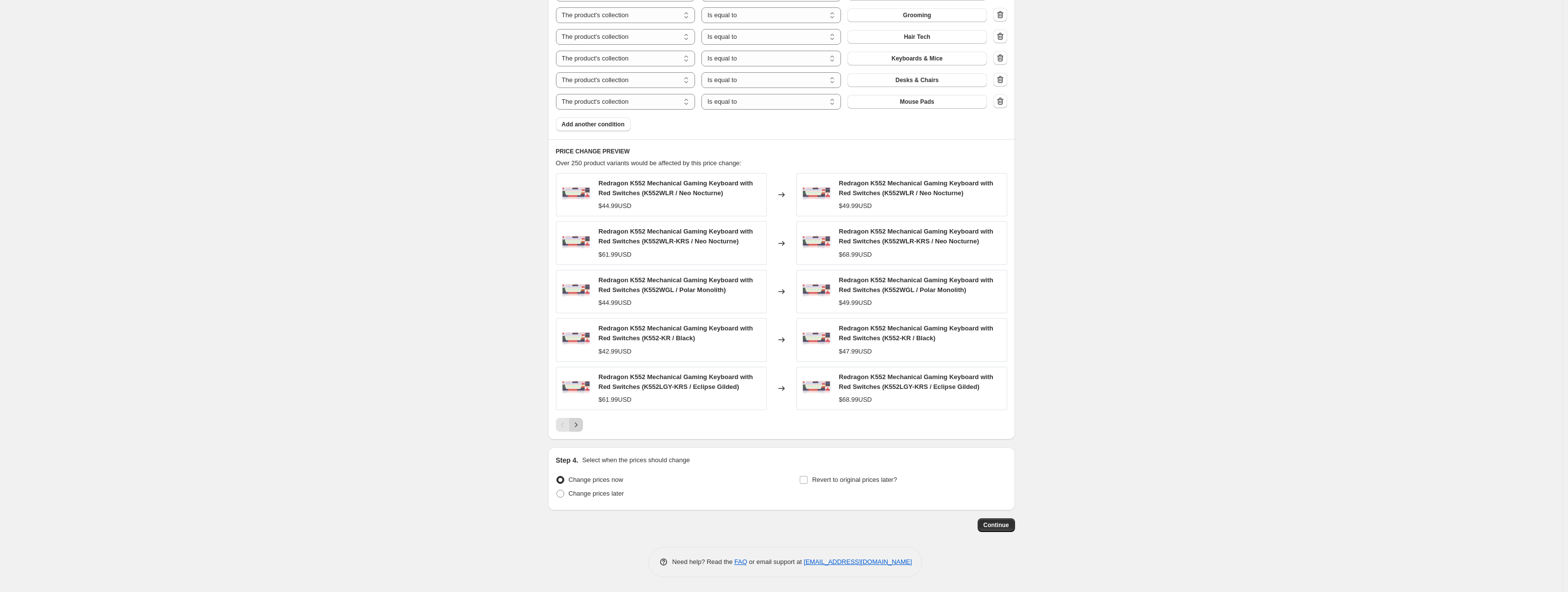
click at [579, 424] on icon "Next" at bounding box center [576, 425] width 10 height 10
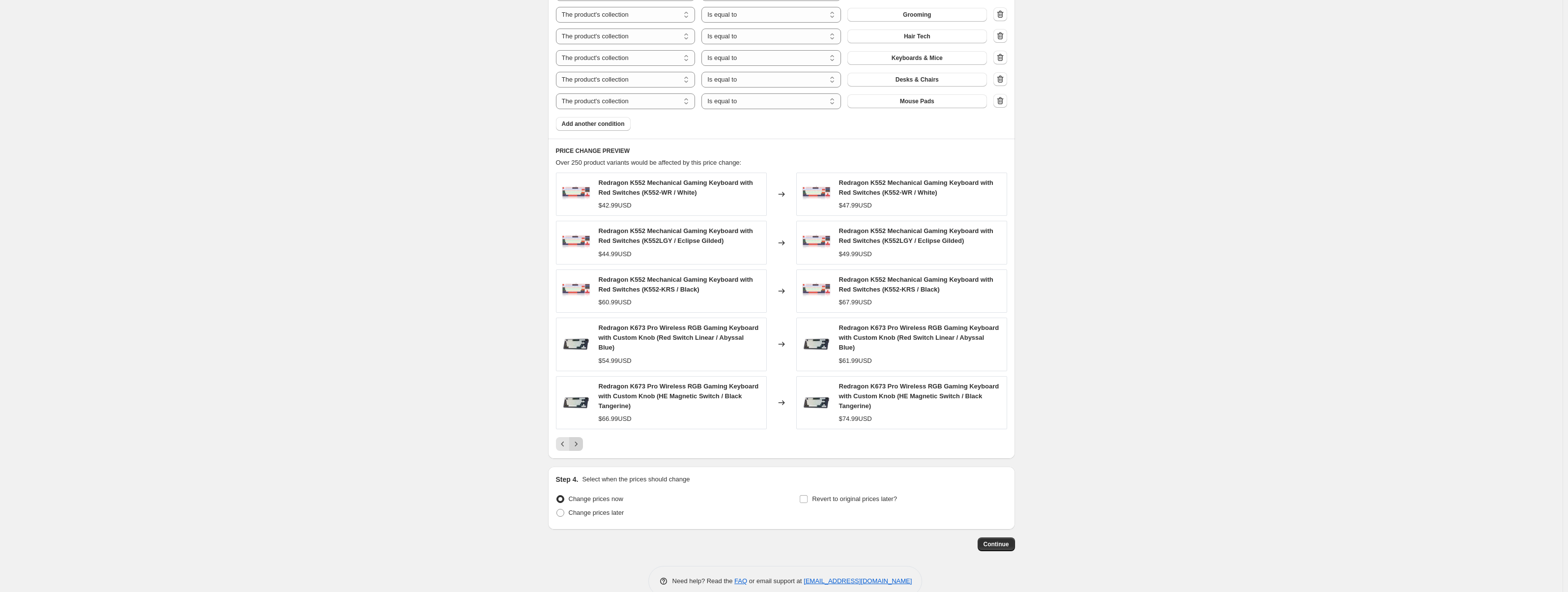
click at [579, 424] on div "Redragon K552 Mechanical Gaming Keyboard with Red Switches (K552-WR / White) $4…" at bounding box center [782, 312] width 451 height 278
click at [581, 440] on icon "Next" at bounding box center [576, 444] width 10 height 10
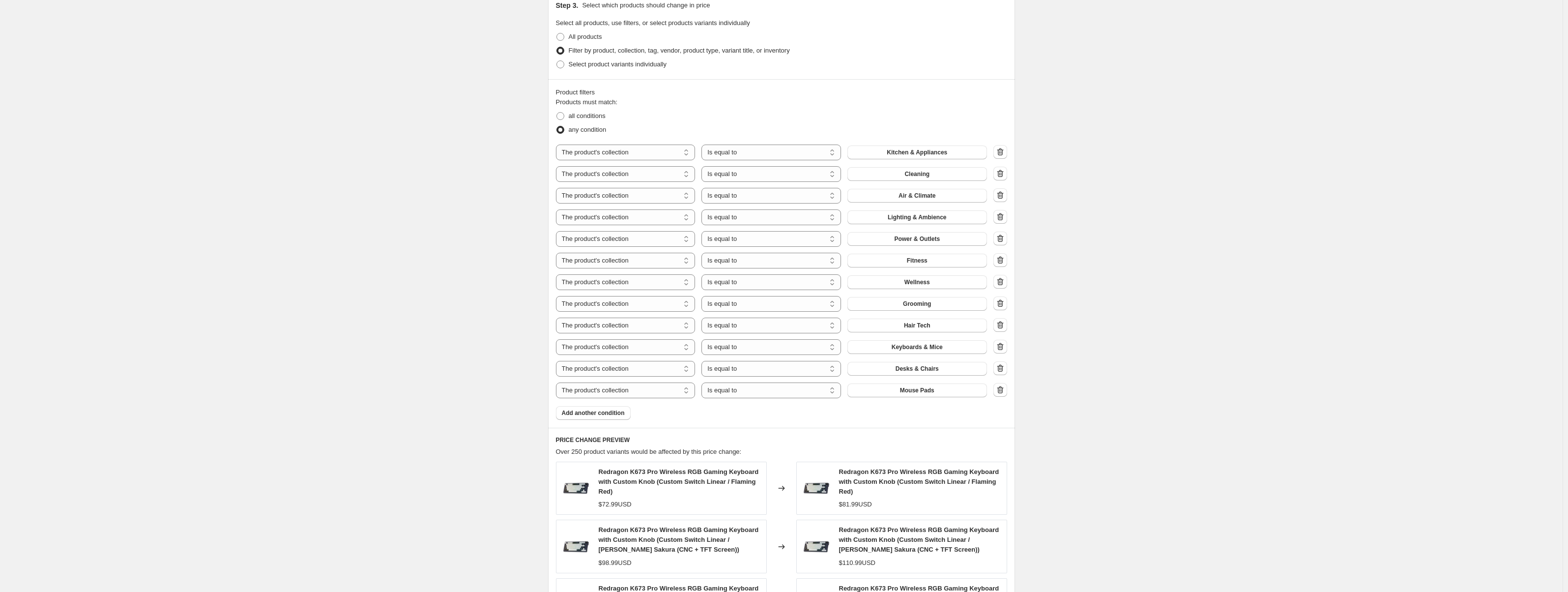
scroll to position [795, 0]
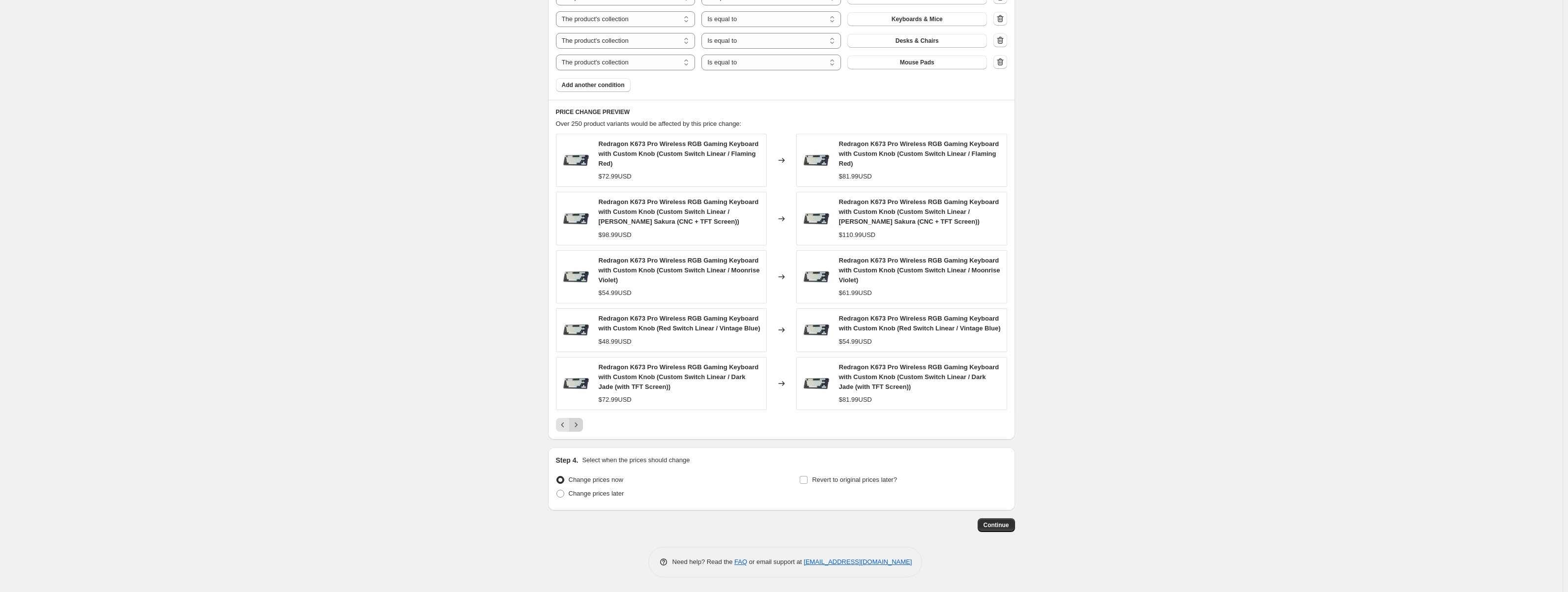
click at [581, 426] on icon "Next" at bounding box center [576, 425] width 10 height 10
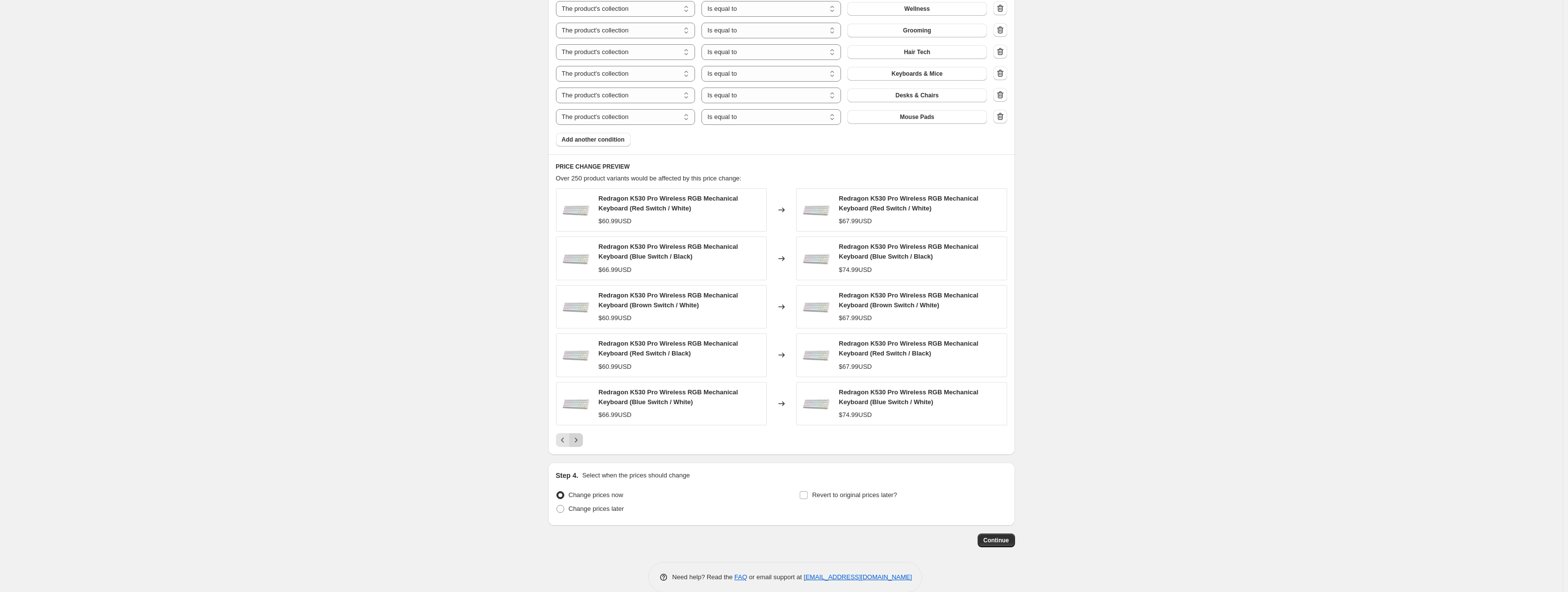
scroll to position [756, 0]
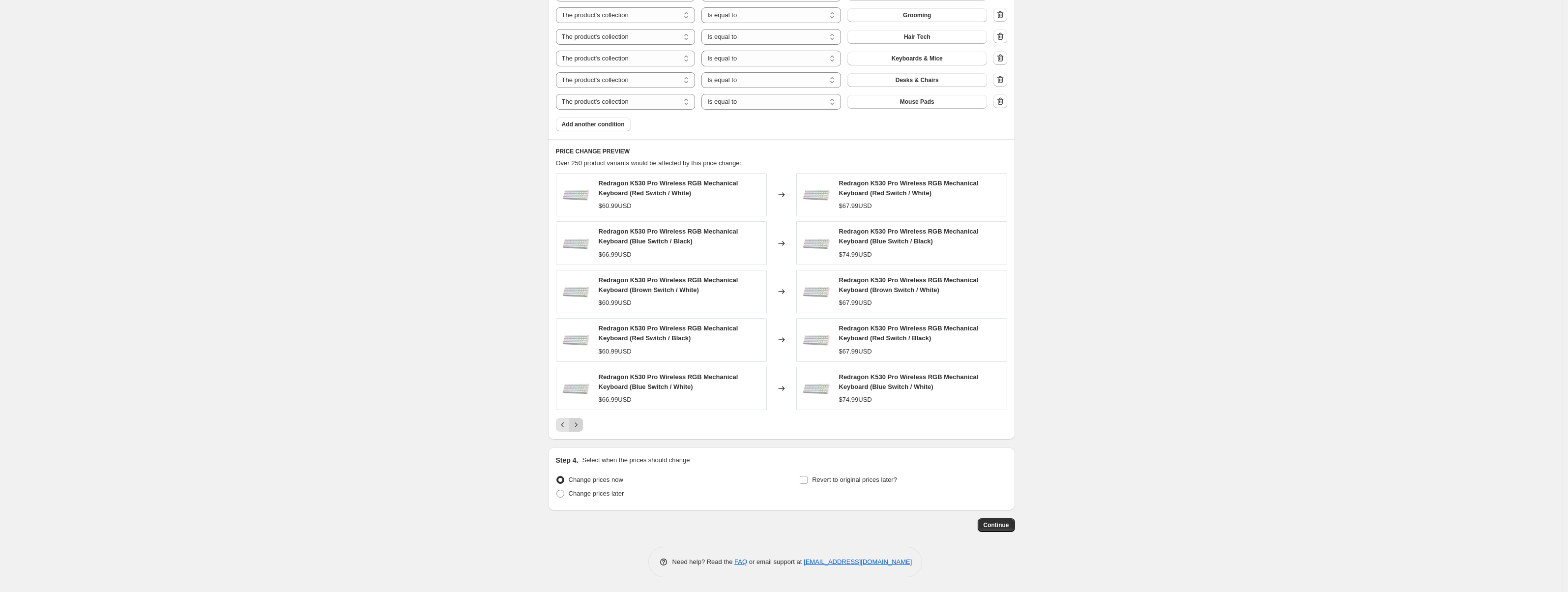
click at [581, 420] on icon "Next" at bounding box center [576, 425] width 10 height 10
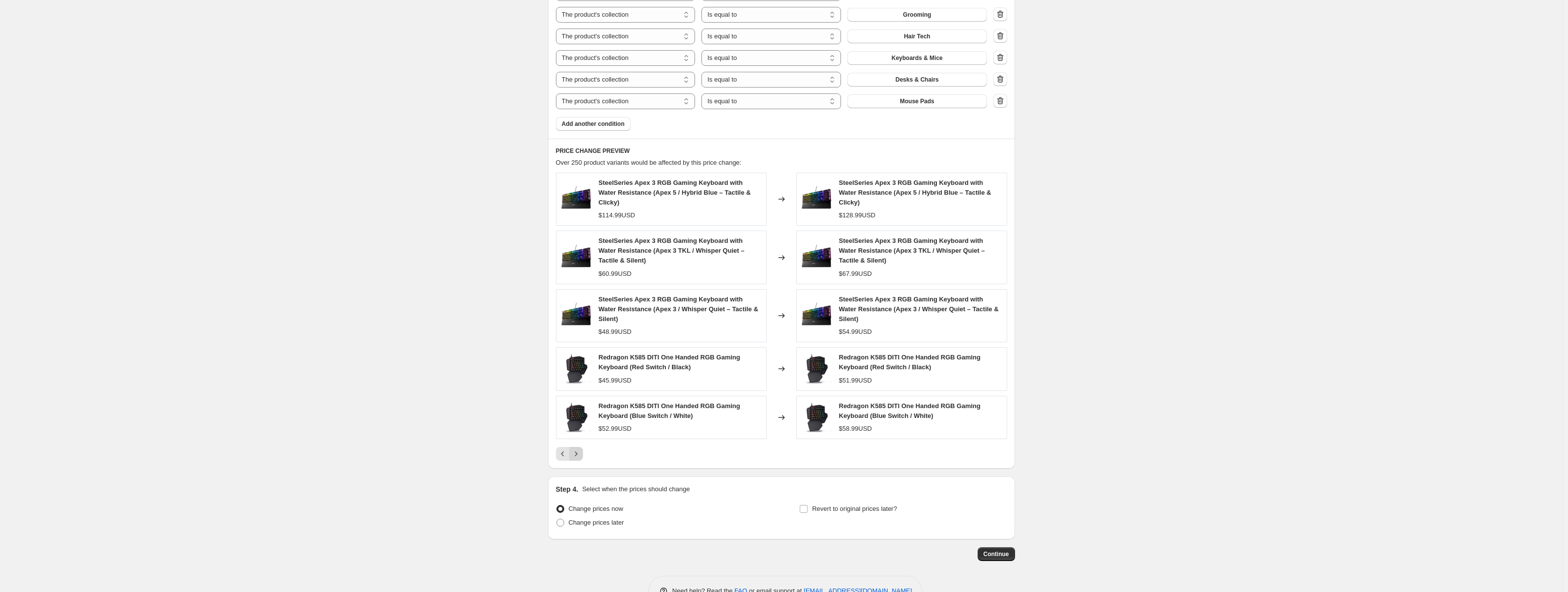
click at [576, 449] on icon "Next" at bounding box center [576, 454] width 10 height 10
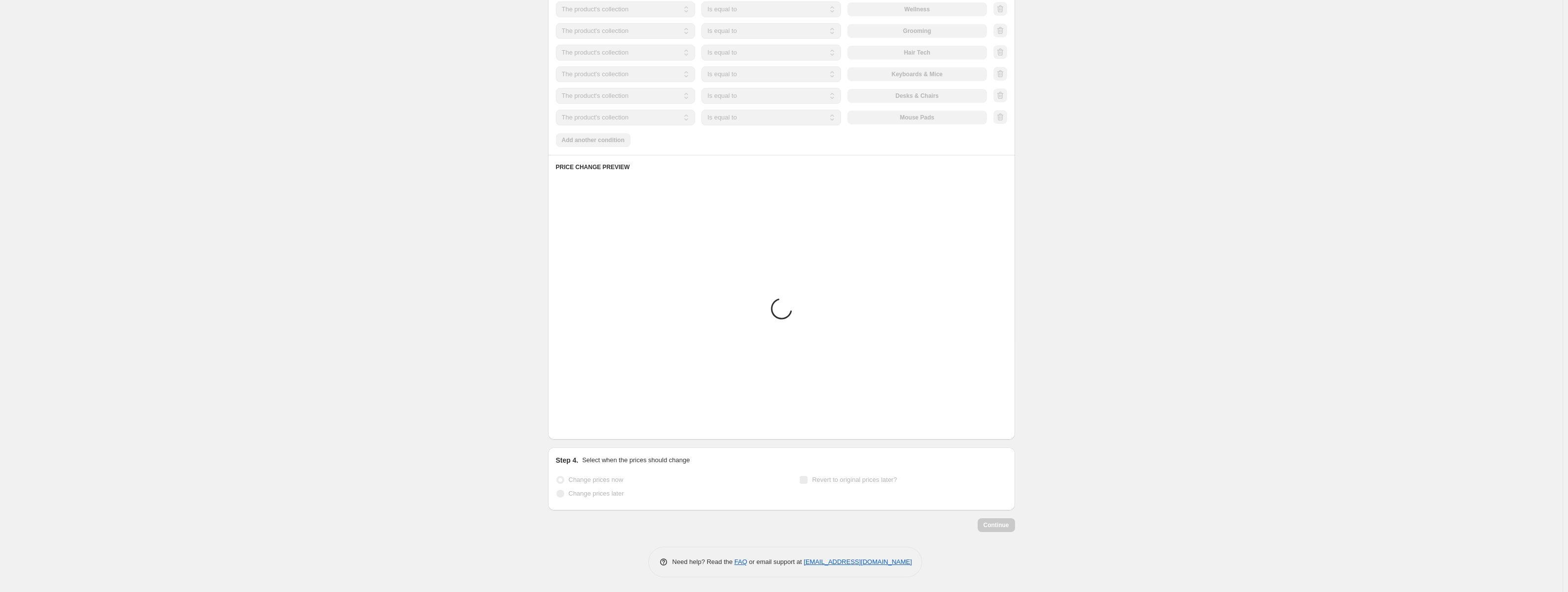
scroll to position [753, 0]
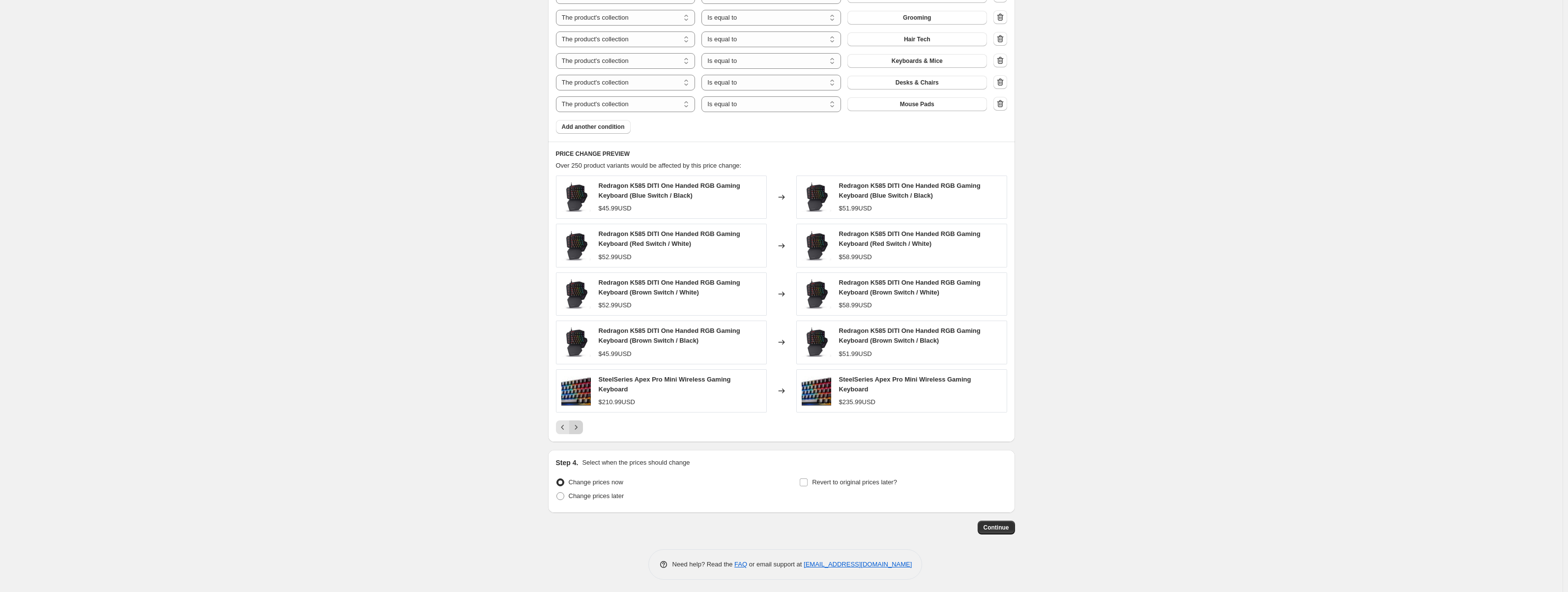
click at [578, 423] on icon "Next" at bounding box center [576, 427] width 10 height 10
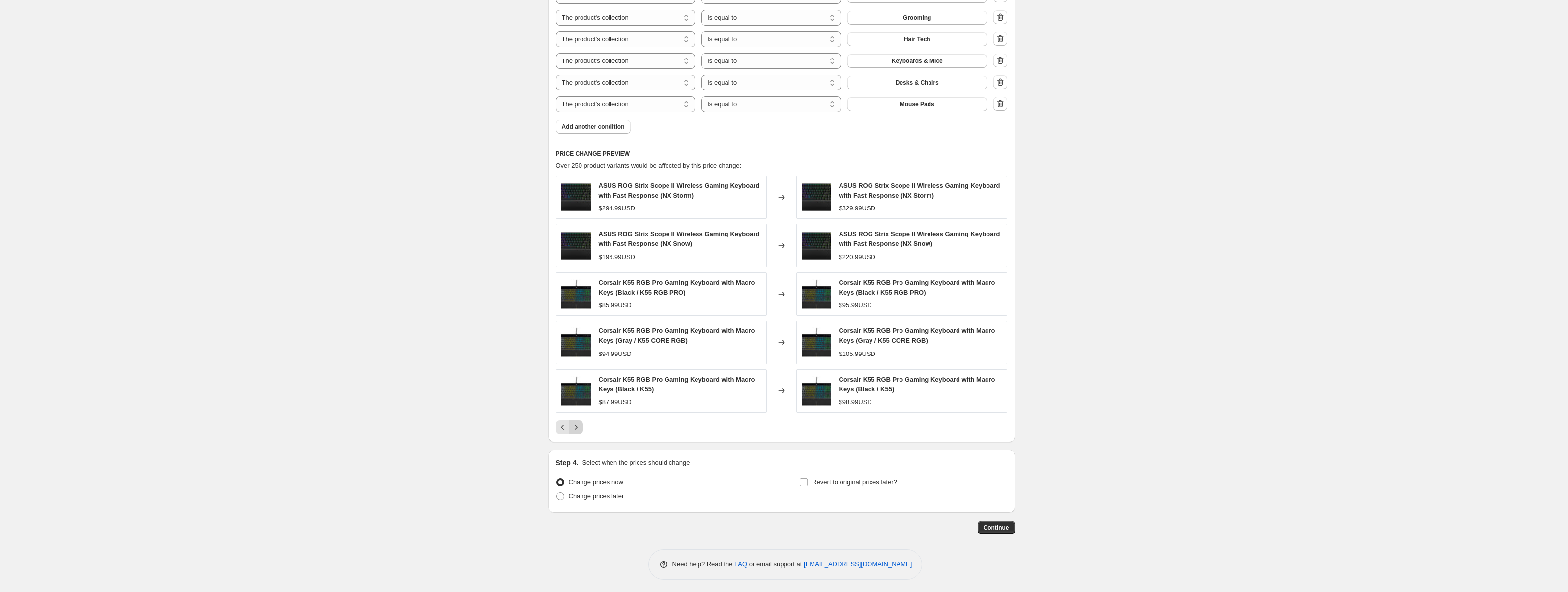
click at [578, 422] on button "Next" at bounding box center [576, 427] width 14 height 14
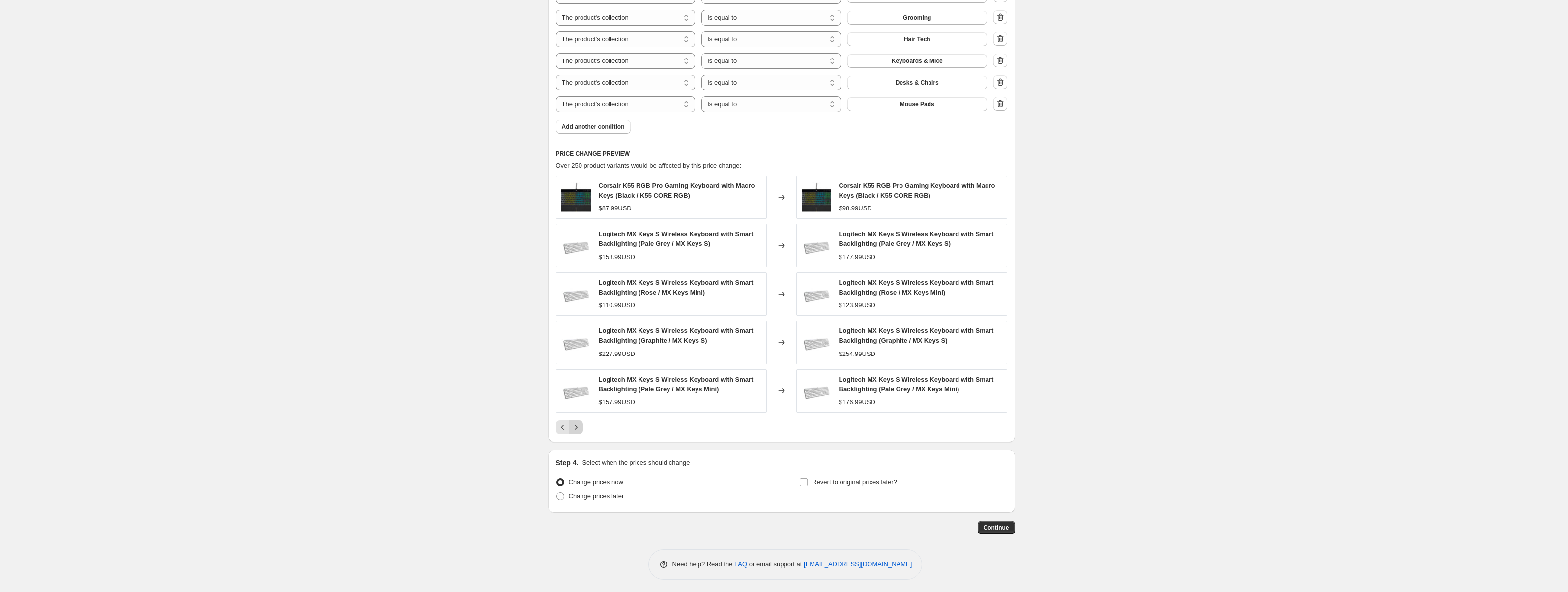
click at [578, 422] on button "Next" at bounding box center [576, 427] width 14 height 14
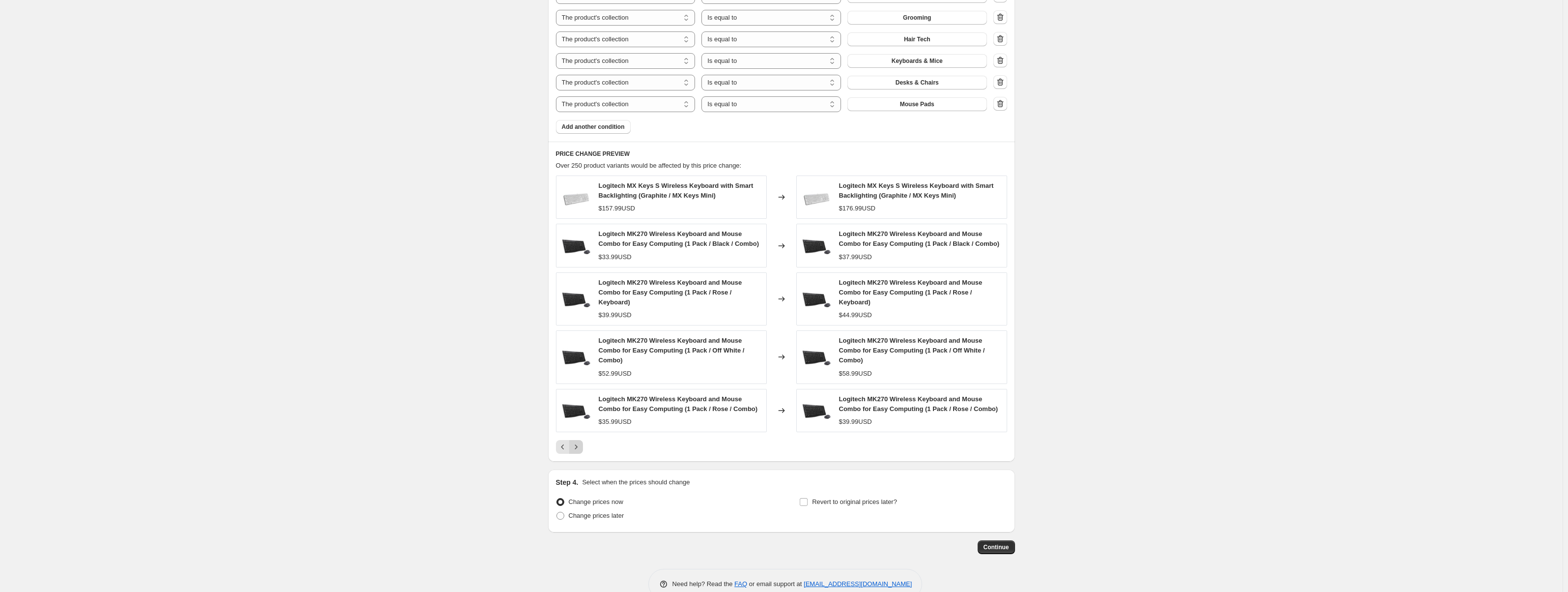
click at [580, 444] on icon "Next" at bounding box center [576, 447] width 10 height 10
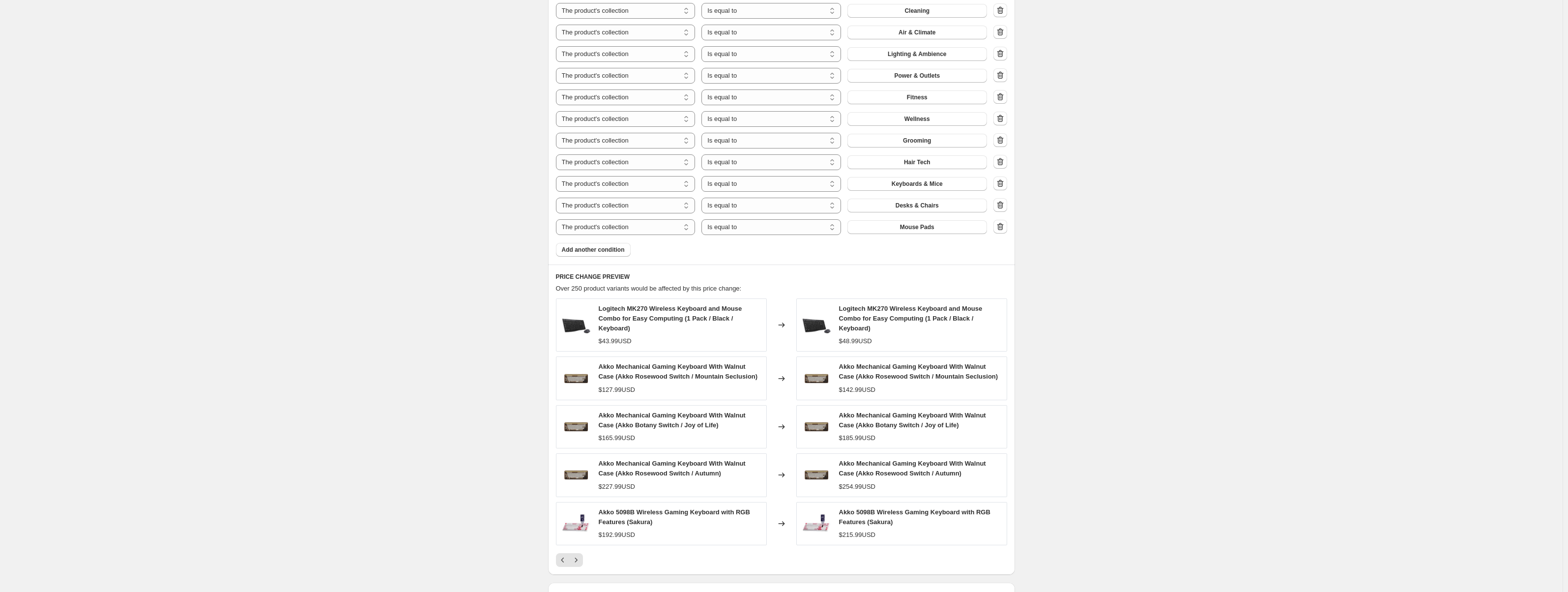
scroll to position [766, 0]
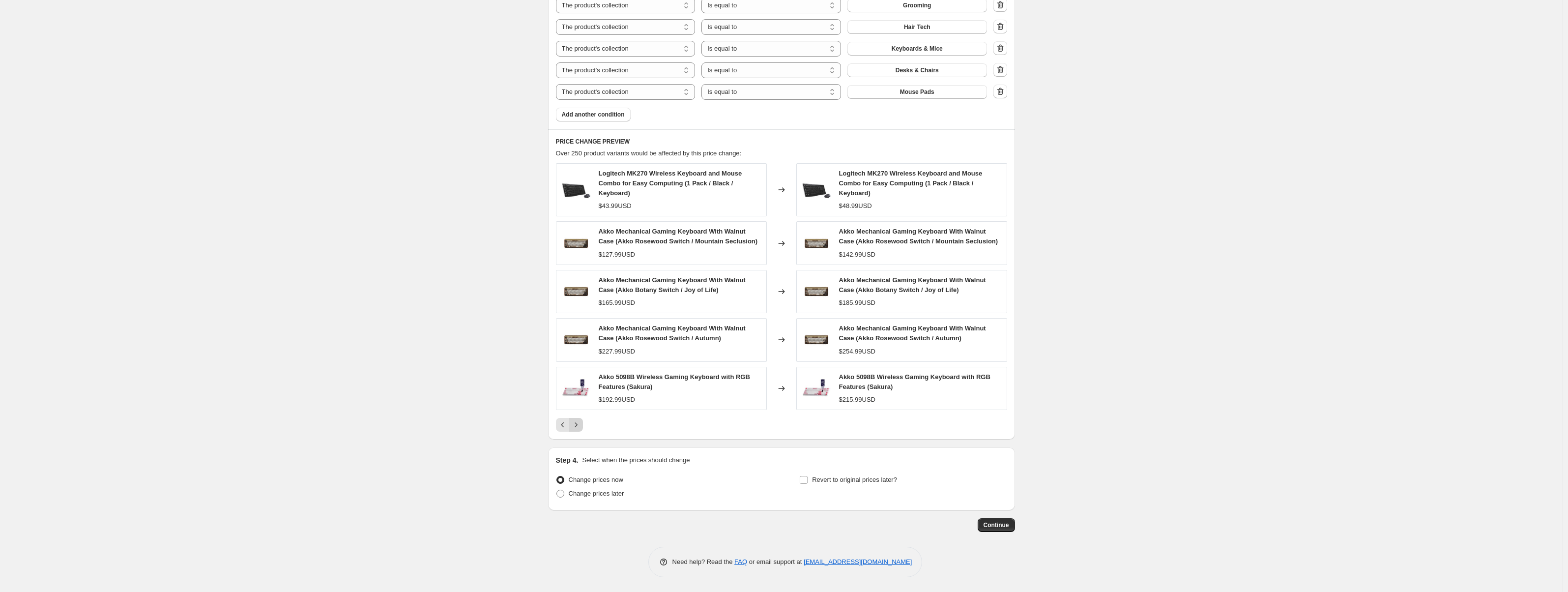
click at [581, 425] on icon "Next" at bounding box center [576, 425] width 10 height 10
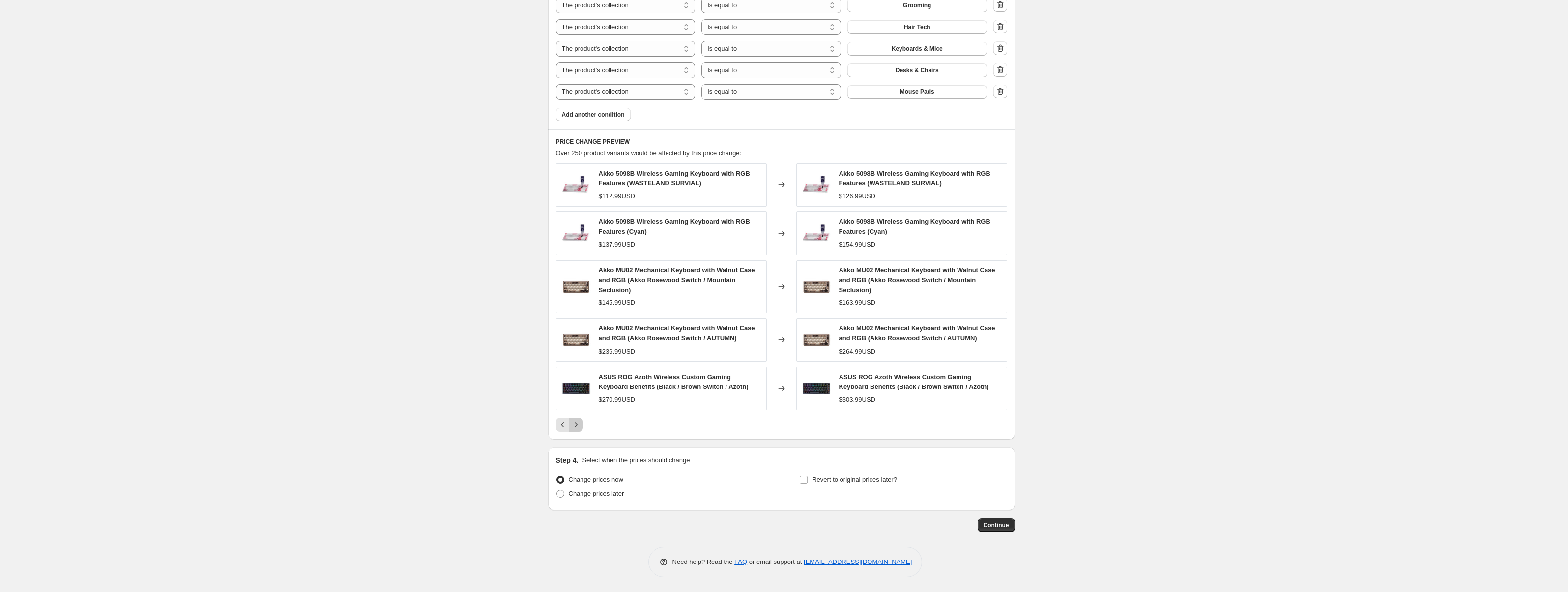
click at [578, 421] on icon "Next" at bounding box center [576, 425] width 10 height 10
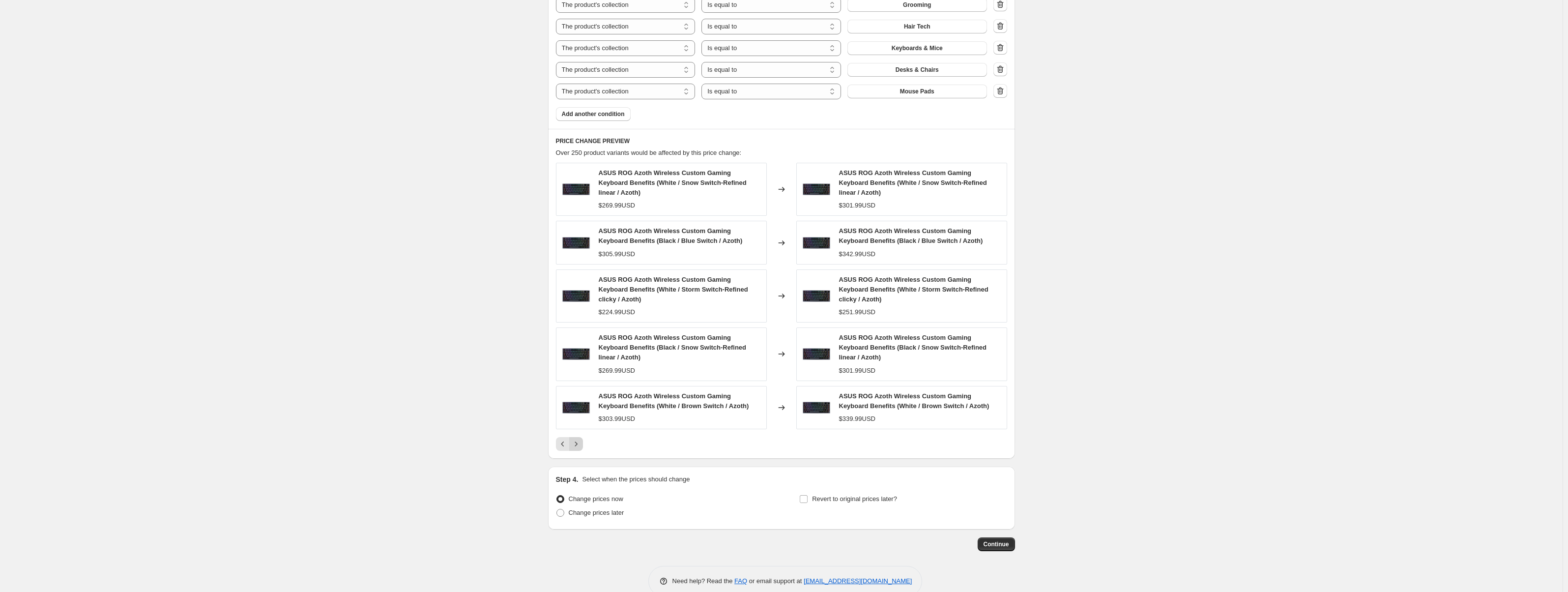
click at [578, 440] on icon "Next" at bounding box center [576, 444] width 10 height 10
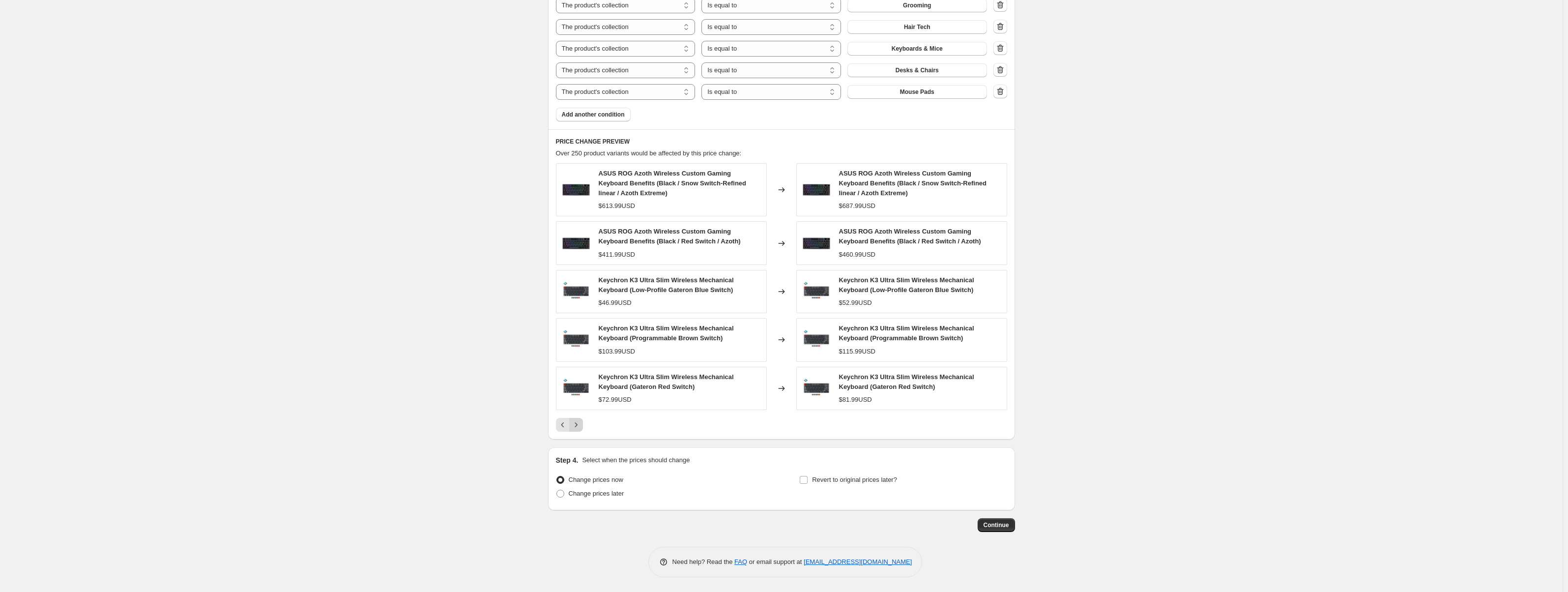
click at [578, 421] on icon "Next" at bounding box center [576, 425] width 10 height 10
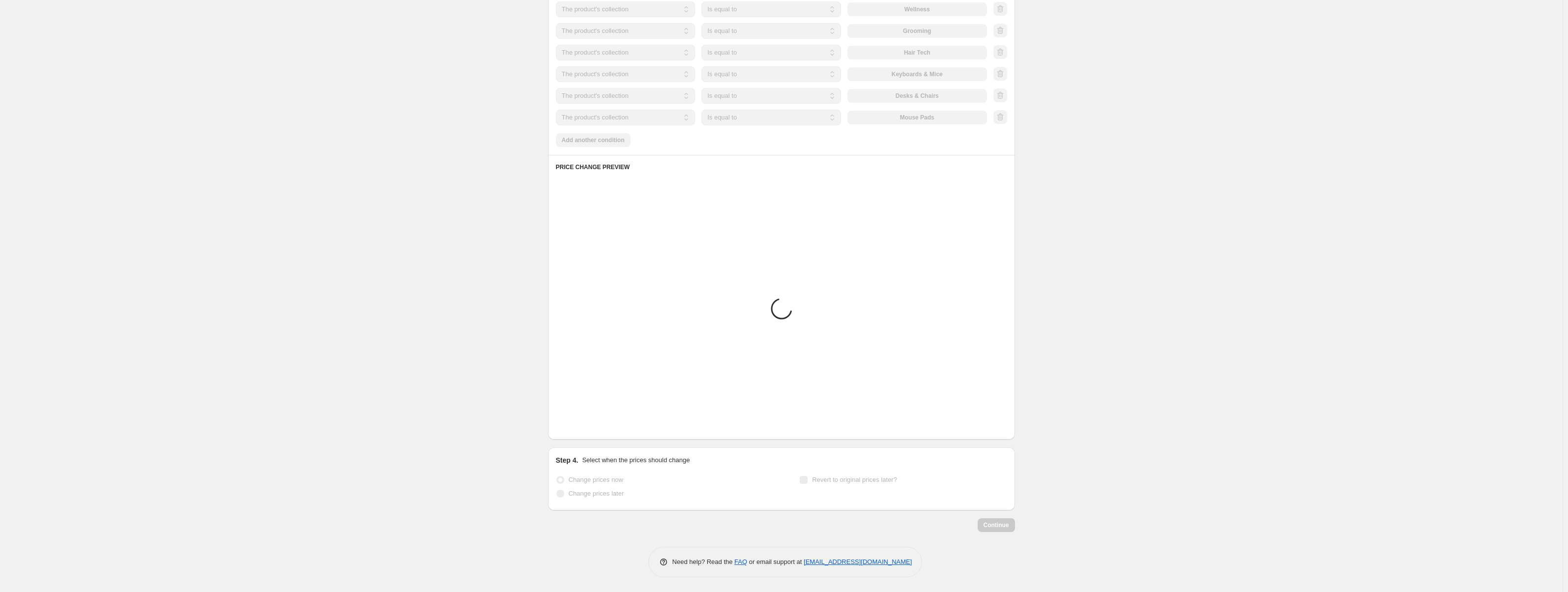
scroll to position [756, 0]
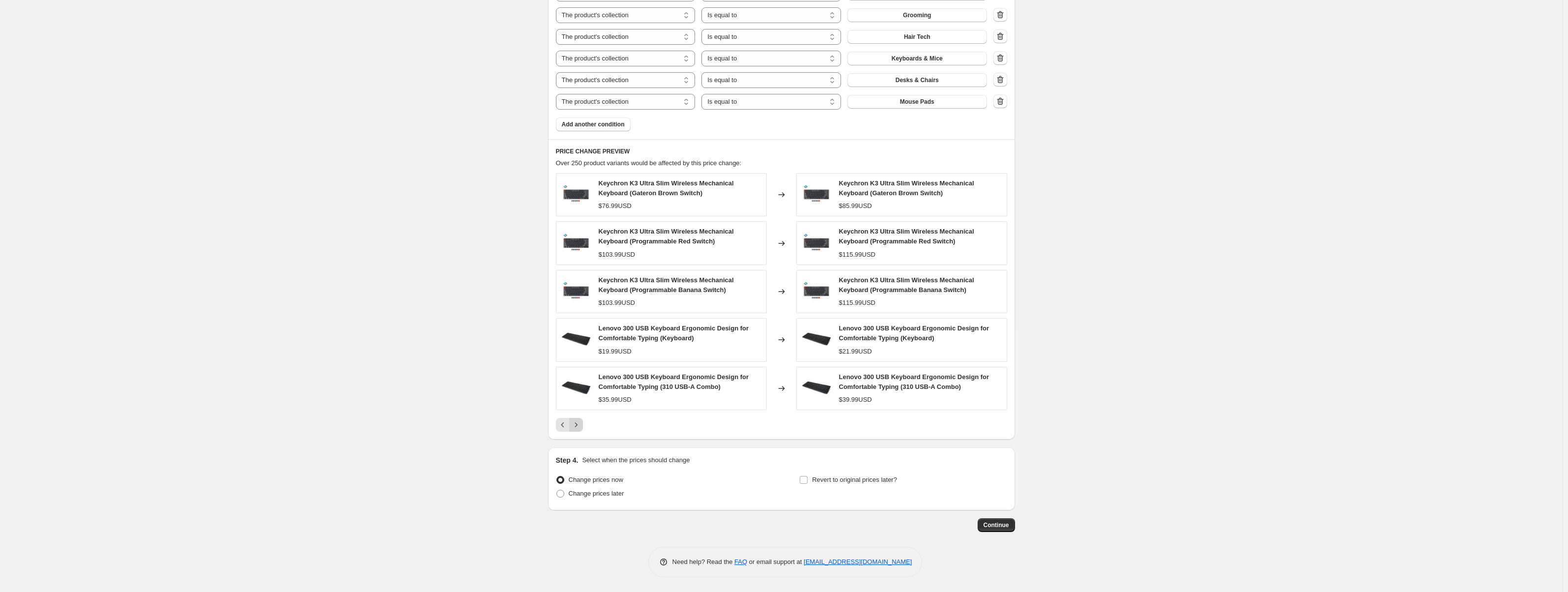
click at [578, 421] on icon "Next" at bounding box center [576, 425] width 10 height 10
click at [1008, 521] on button "Continue" at bounding box center [996, 525] width 37 height 14
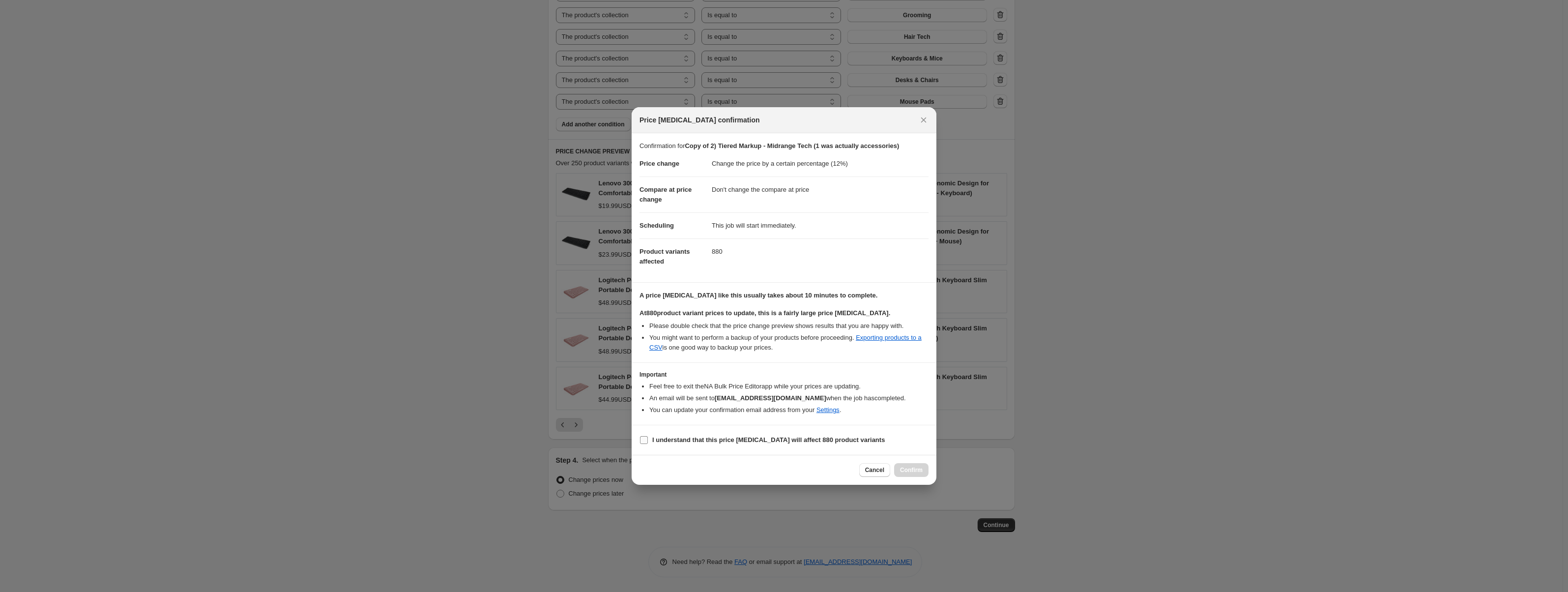
click at [704, 442] on b "I understand that this price change job will affect 880 product variants" at bounding box center [768, 440] width 233 height 7
click at [648, 442] on input "I understand that this price change job will affect 880 product variants" at bounding box center [644, 440] width 8 height 8
checkbox input "true"
click at [909, 465] on button "Confirm" at bounding box center [911, 470] width 35 height 14
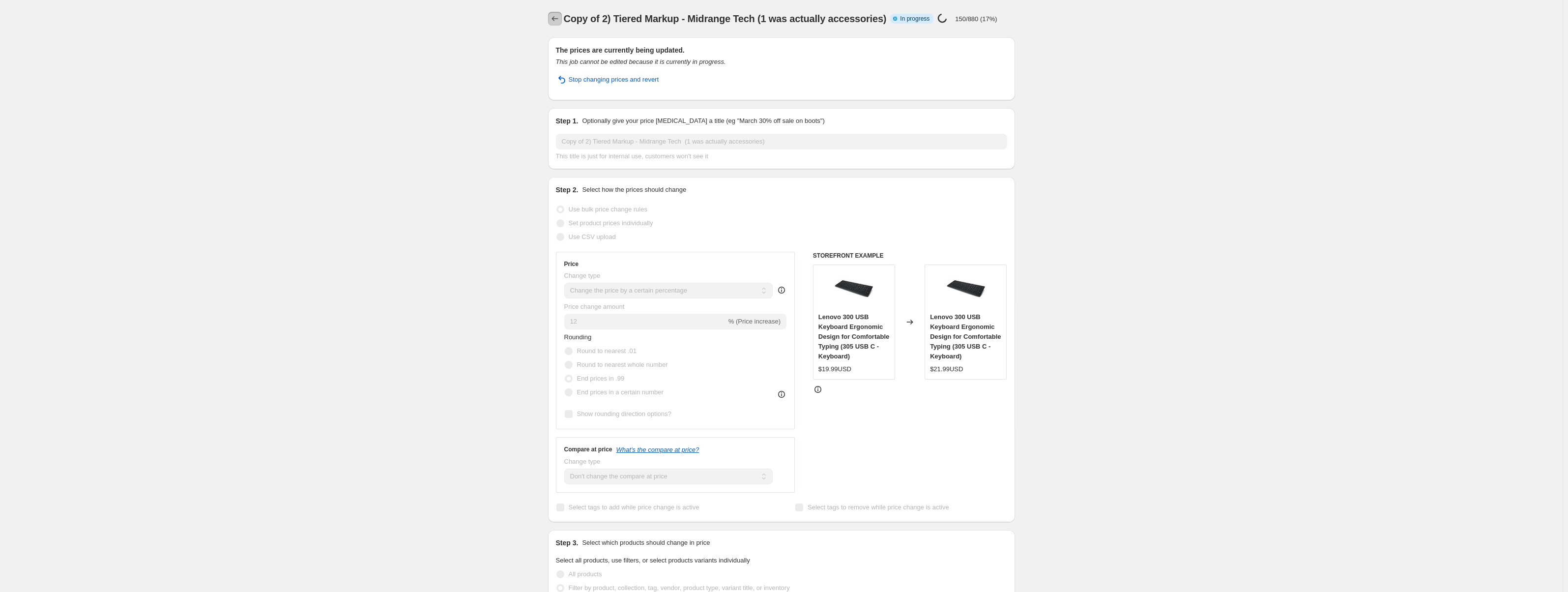
click at [551, 18] on button "Price change jobs" at bounding box center [555, 18] width 14 height 14
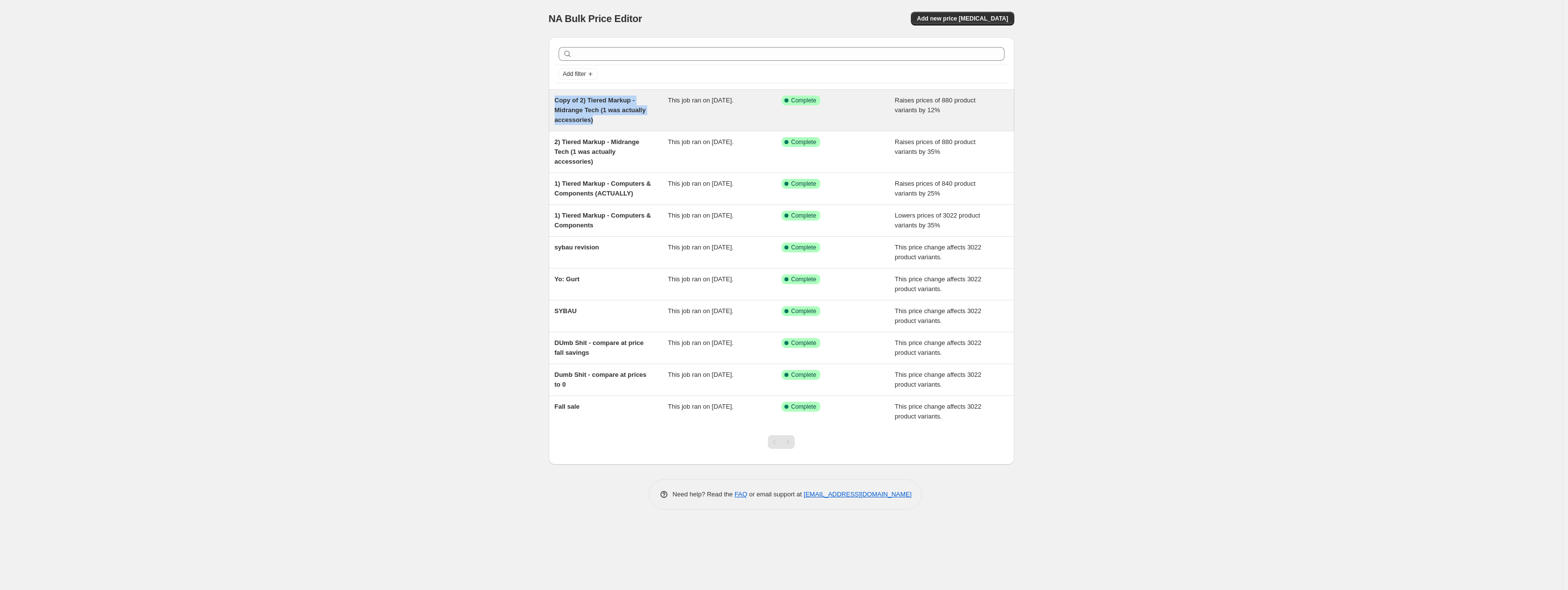
drag, startPoint x: 598, startPoint y: 121, endPoint x: 548, endPoint y: 100, distance: 54.2
click at [549, 100] on div "Copy of 2) Tiered Markup - Midrange Tech (1 was actually accessories) This job …" at bounding box center [781, 110] width 466 height 41
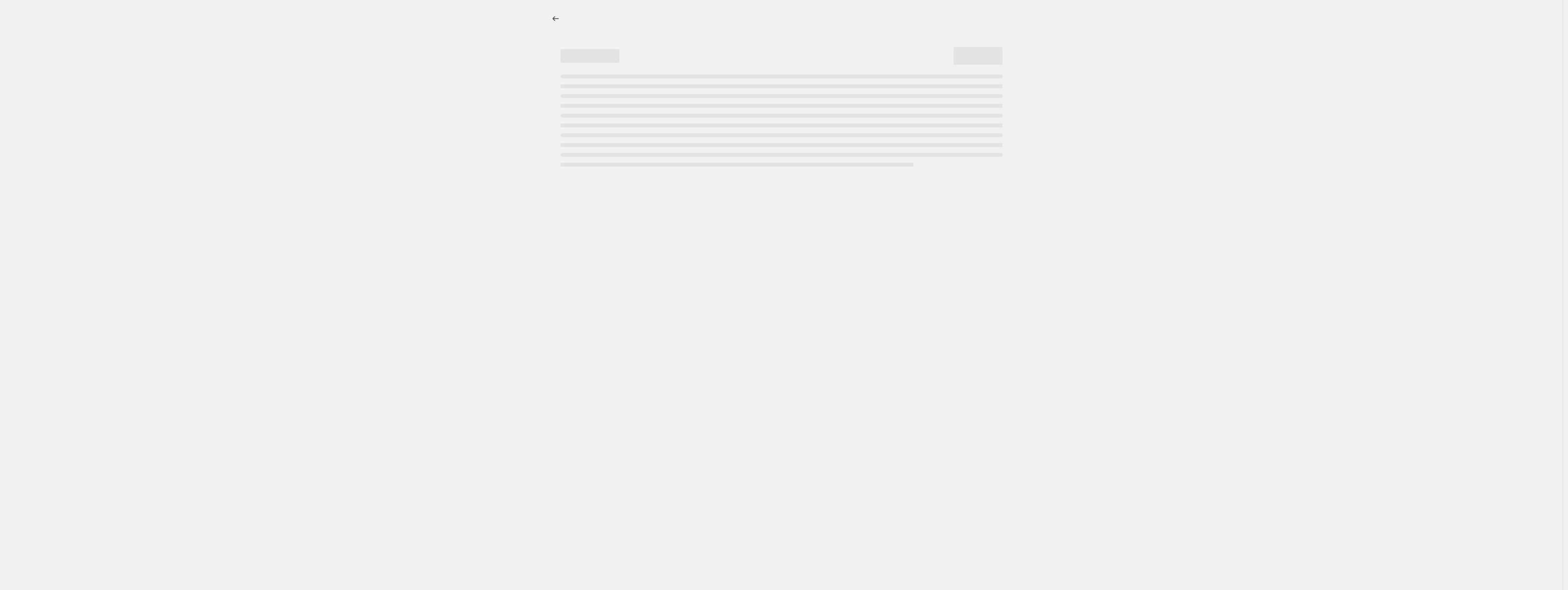
select select "percentage"
select select "no_change"
select select "collection"
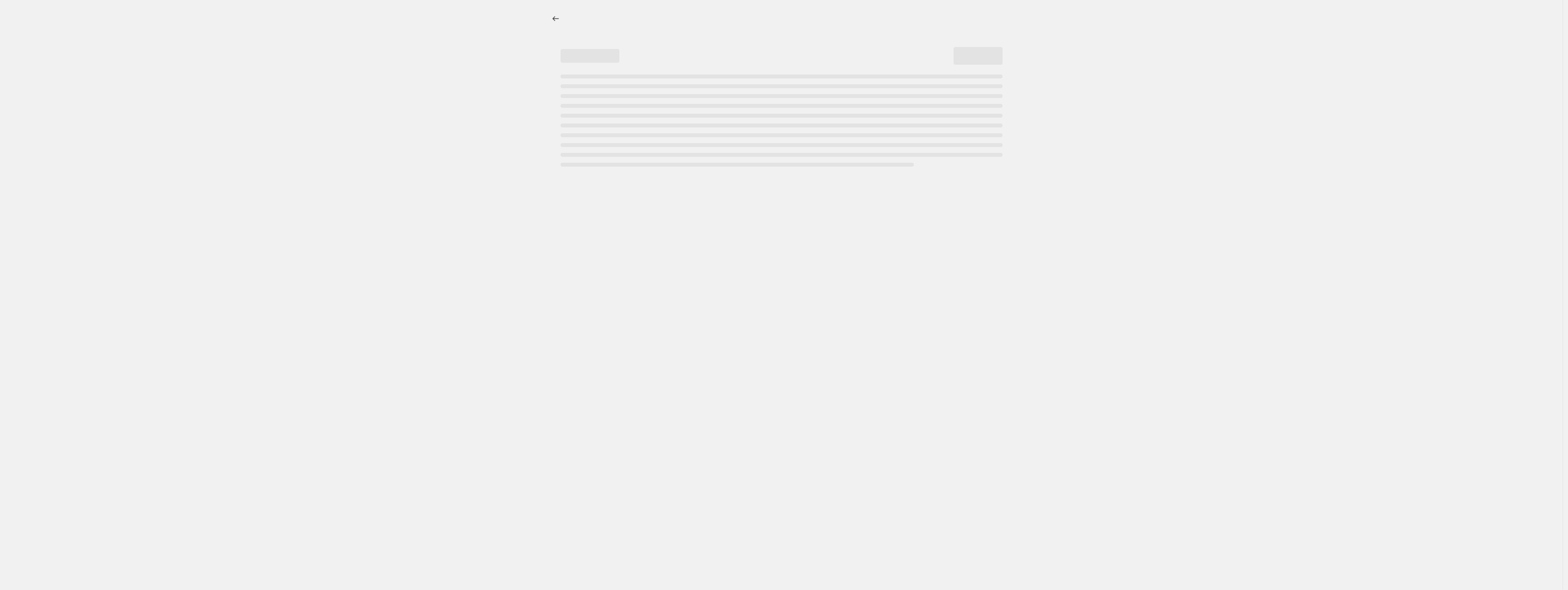
select select "collection"
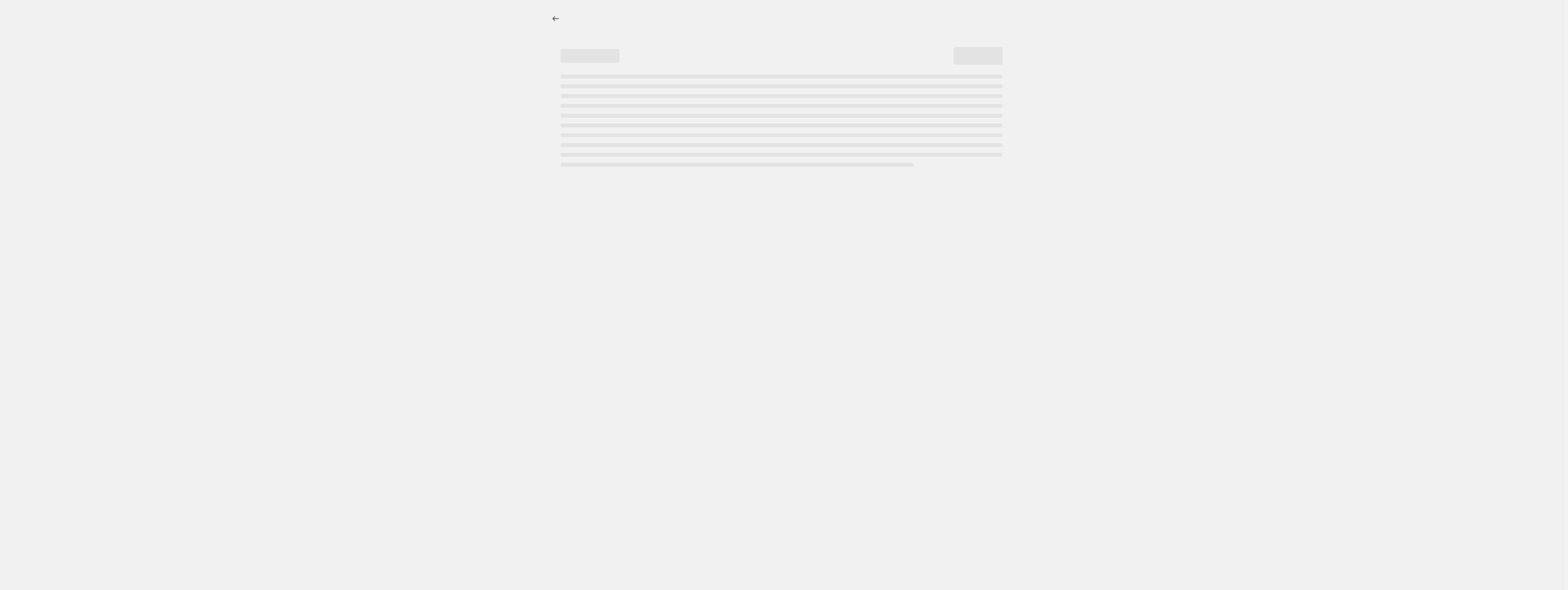
select select "collection"
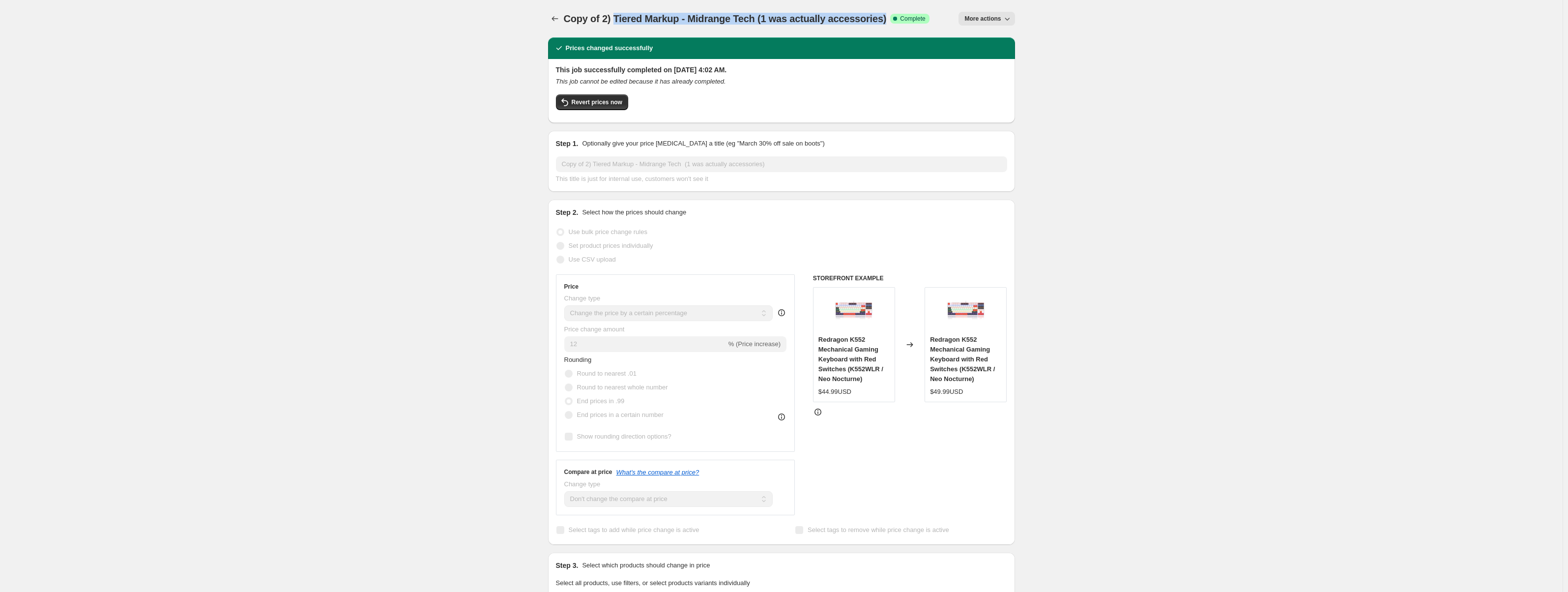
drag, startPoint x: 617, startPoint y: 20, endPoint x: 887, endPoint y: 33, distance: 270.3
click at [887, 33] on div "Copy of 2) Tiered Markup - Midrange Tech (1 was actually accessories). This pag…" at bounding box center [781, 18] width 467 height 37
copy span "Tiered Markup - Midrange Tech (1 was actually accessories)"
click at [559, 12] on button "Price change jobs" at bounding box center [555, 18] width 14 height 14
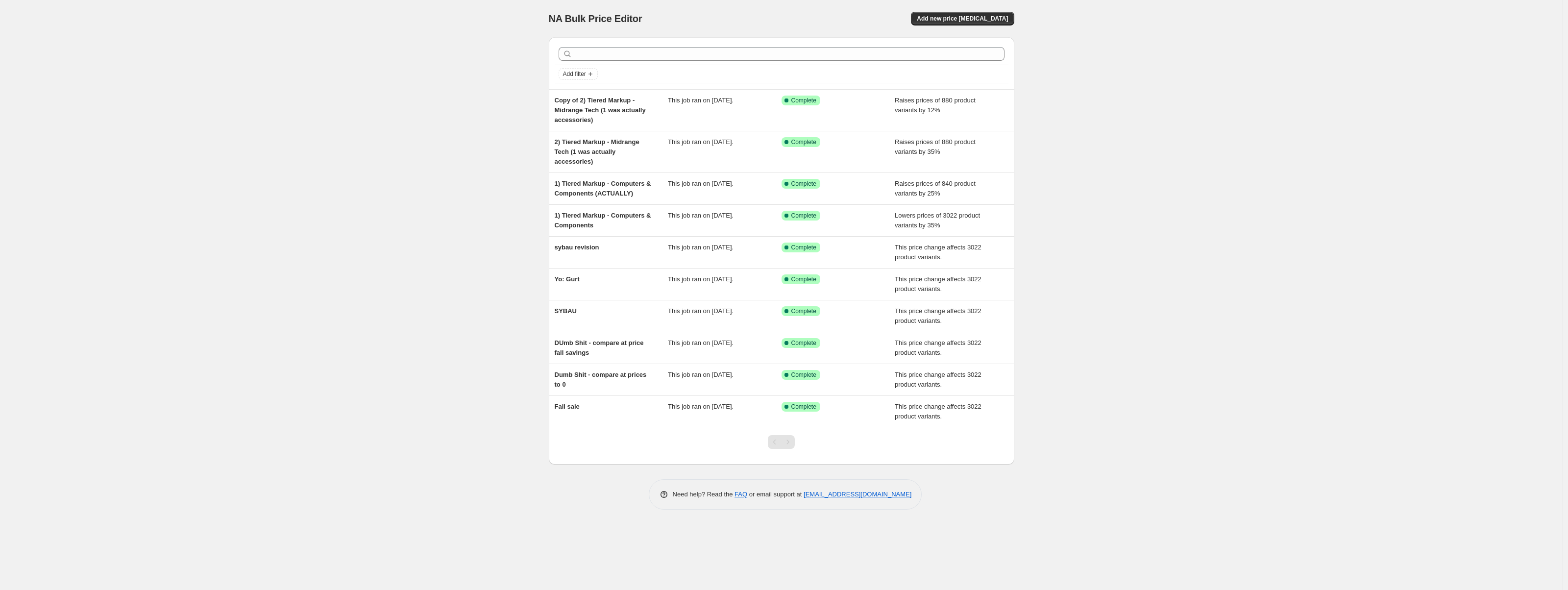
click at [980, 27] on div "NA Bulk Price Editor. This page is ready NA Bulk Price Editor Add new price cha…" at bounding box center [781, 18] width 466 height 37
click at [980, 24] on button "Add new price [MEDICAL_DATA]" at bounding box center [962, 18] width 103 height 14
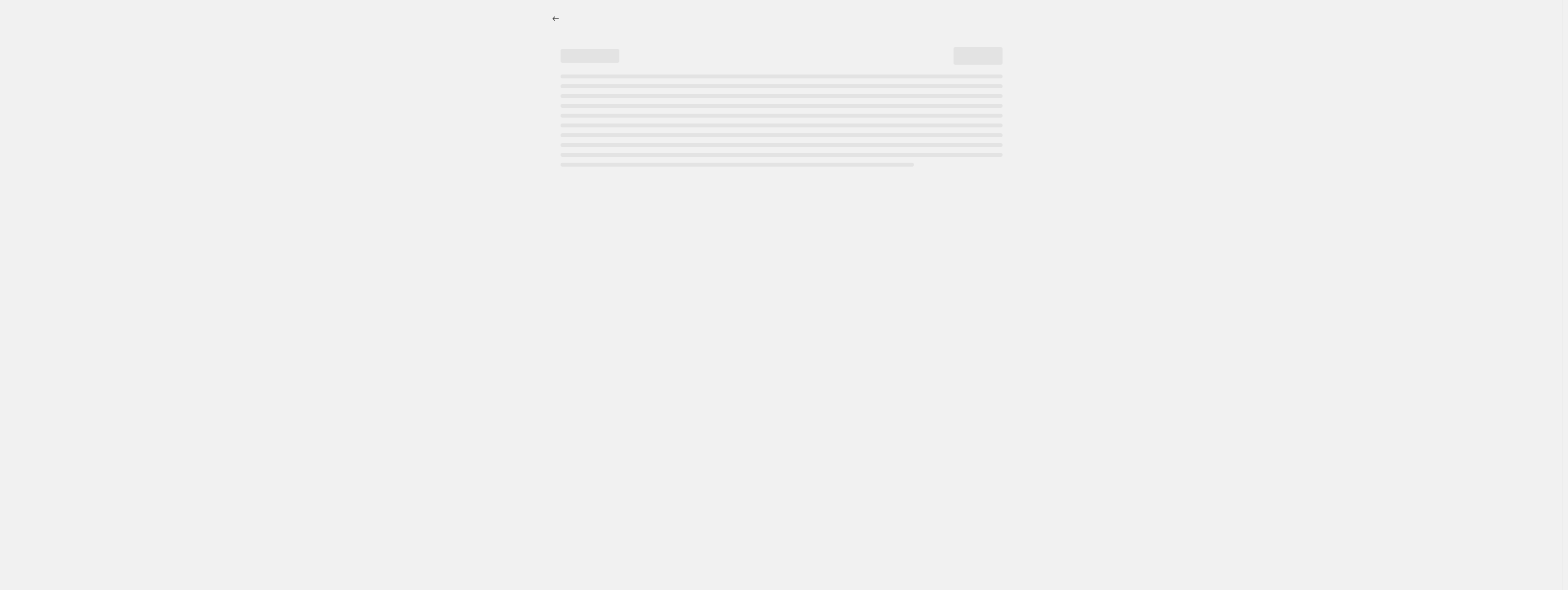
select select "percentage"
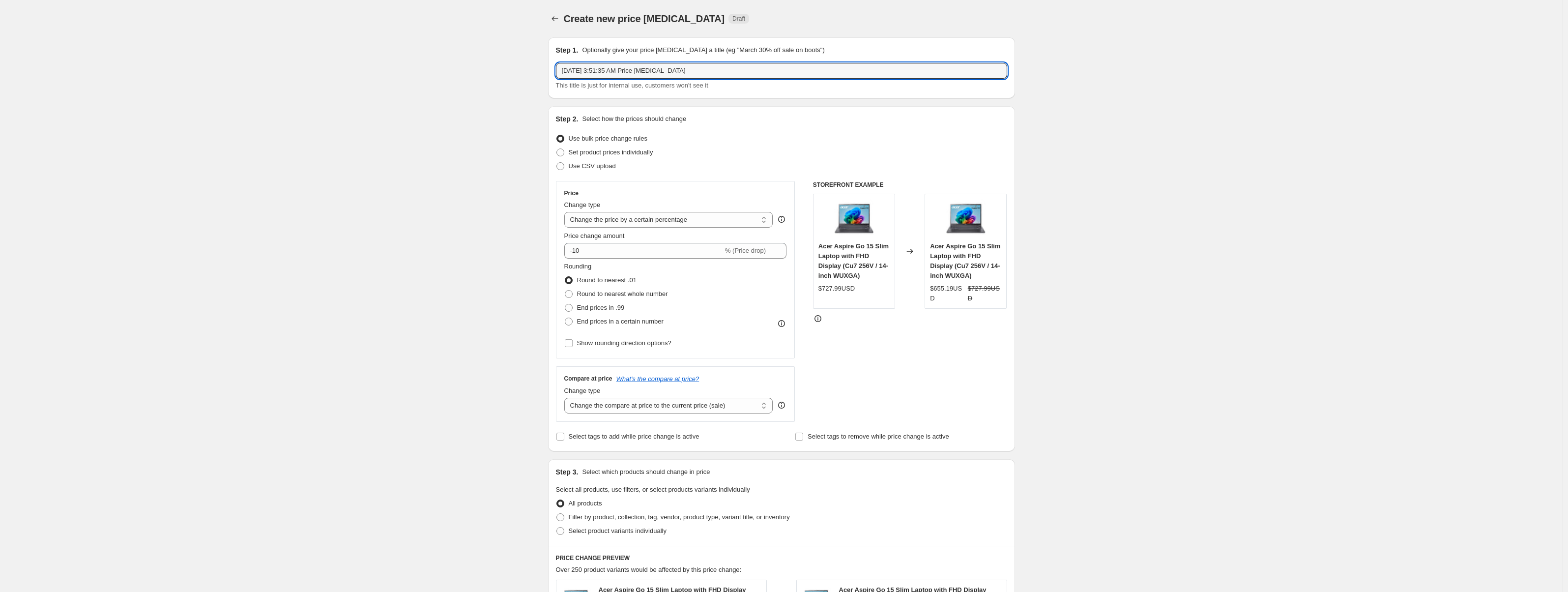
drag, startPoint x: 714, startPoint y: 70, endPoint x: 542, endPoint y: 69, distance: 172.0
click at [542, 69] on div "Step 1. Optionally give your price change job a title (eg "March 30% off sale o…" at bounding box center [778, 484] width 475 height 910
paste input "Tiered Markup - Midrange Tech (1 was actually accessories)"
drag, startPoint x: 746, startPoint y: 72, endPoint x: 652, endPoint y: 78, distance: 94.2
click at [652, 78] on input "Tiered Markup - Midrange Tech (1 was actually accessories)" at bounding box center [782, 71] width 451 height 16
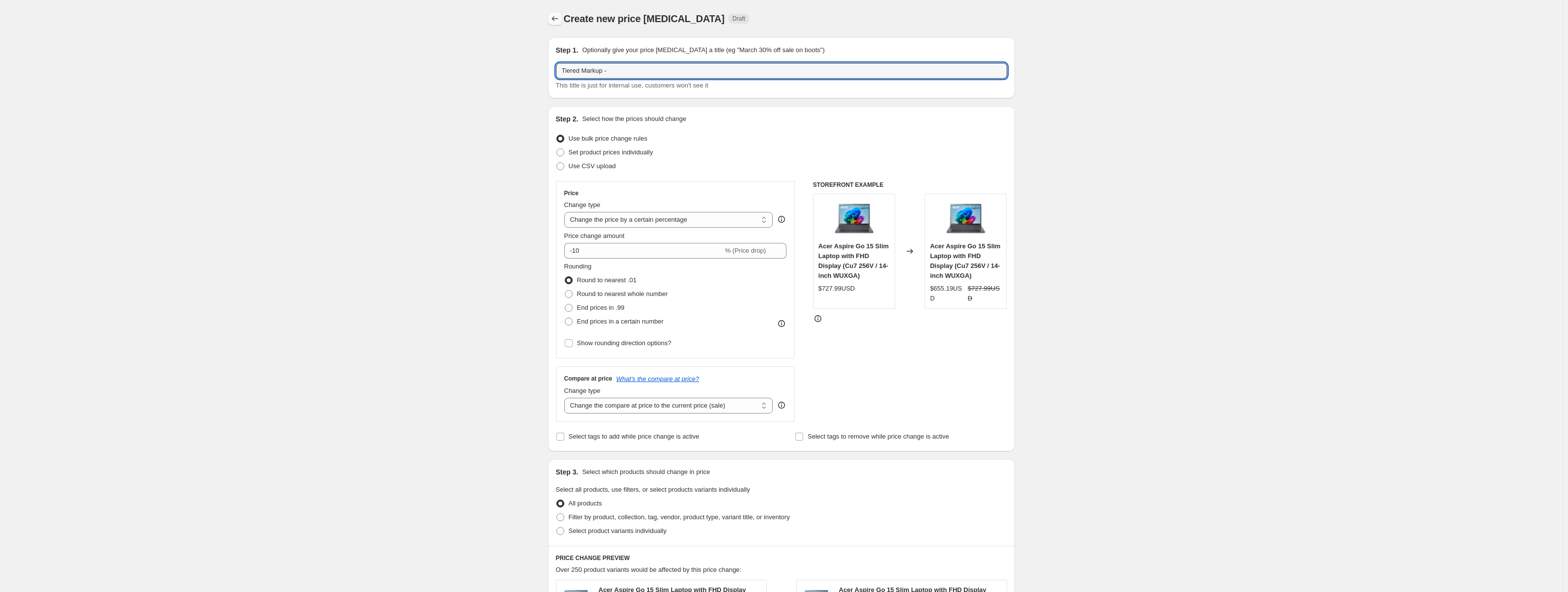
type input "Tiered Markup -"
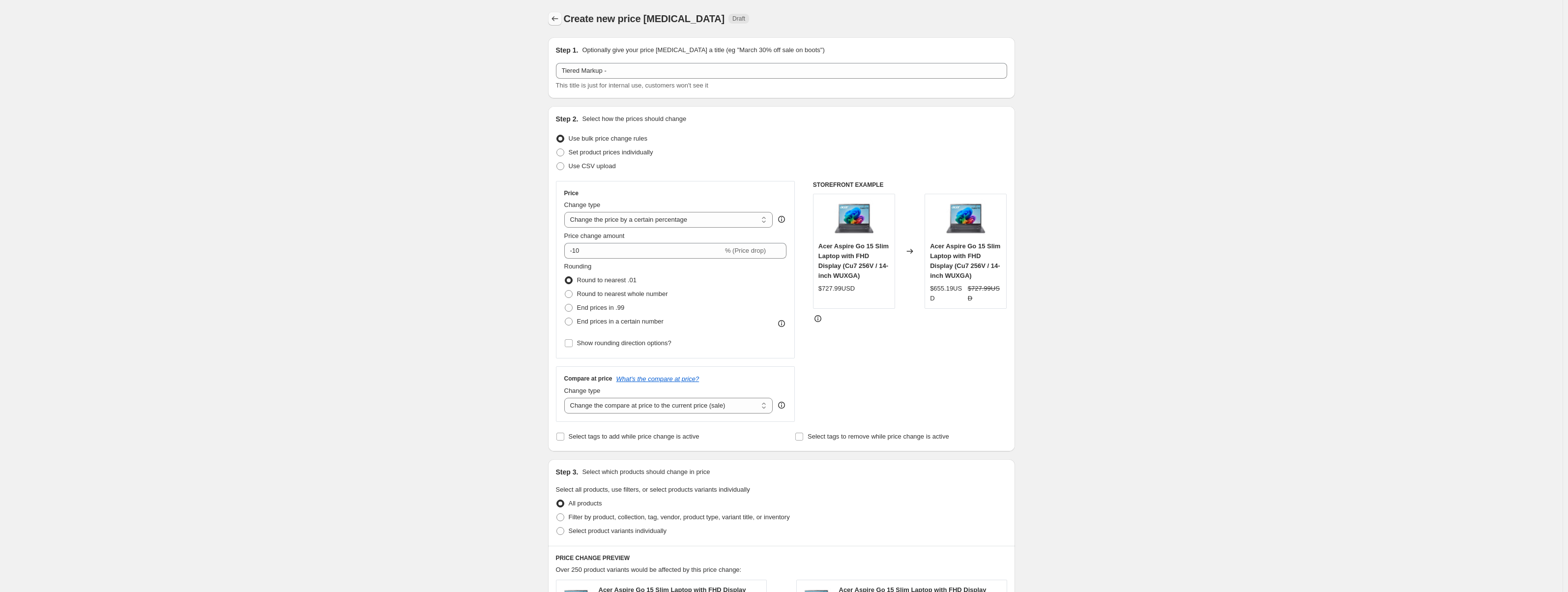
click at [558, 19] on icon "Price change jobs" at bounding box center [555, 18] width 10 height 10
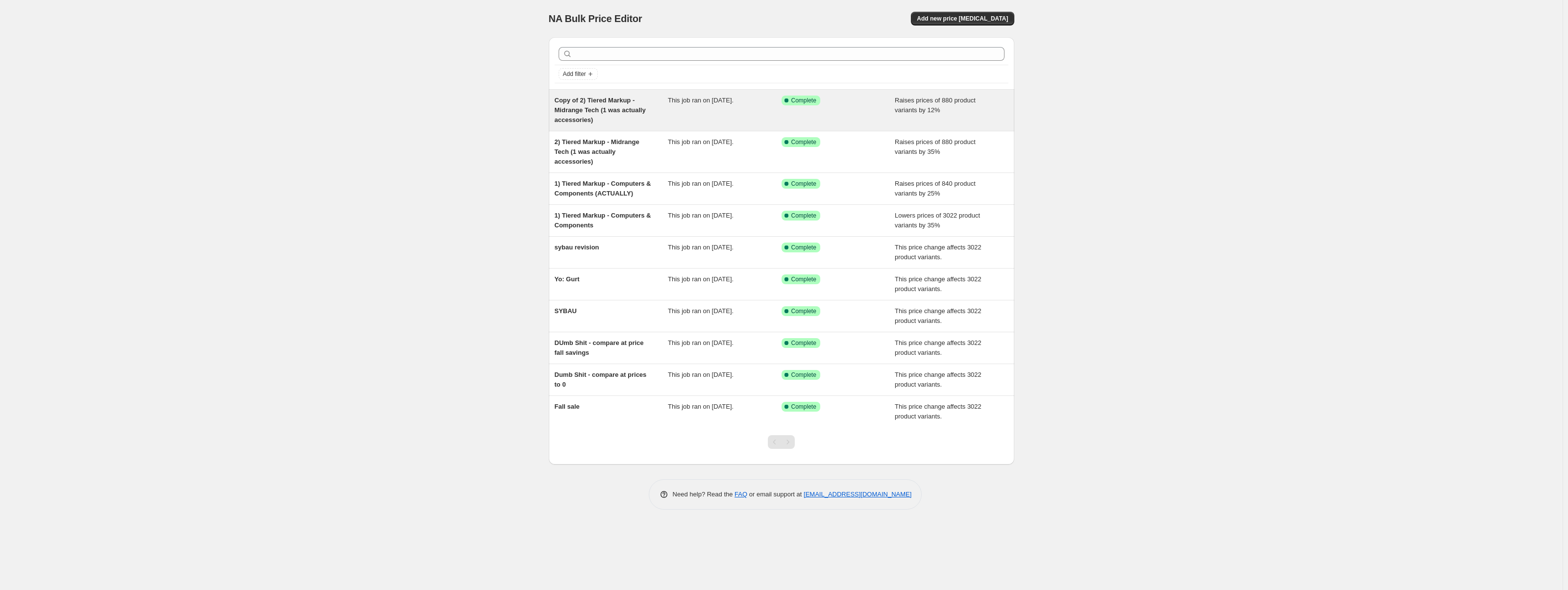
click at [630, 115] on div "Copy of 2) Tiered Markup - Midrange Tech (1 was actually accessories)" at bounding box center [611, 110] width 114 height 29
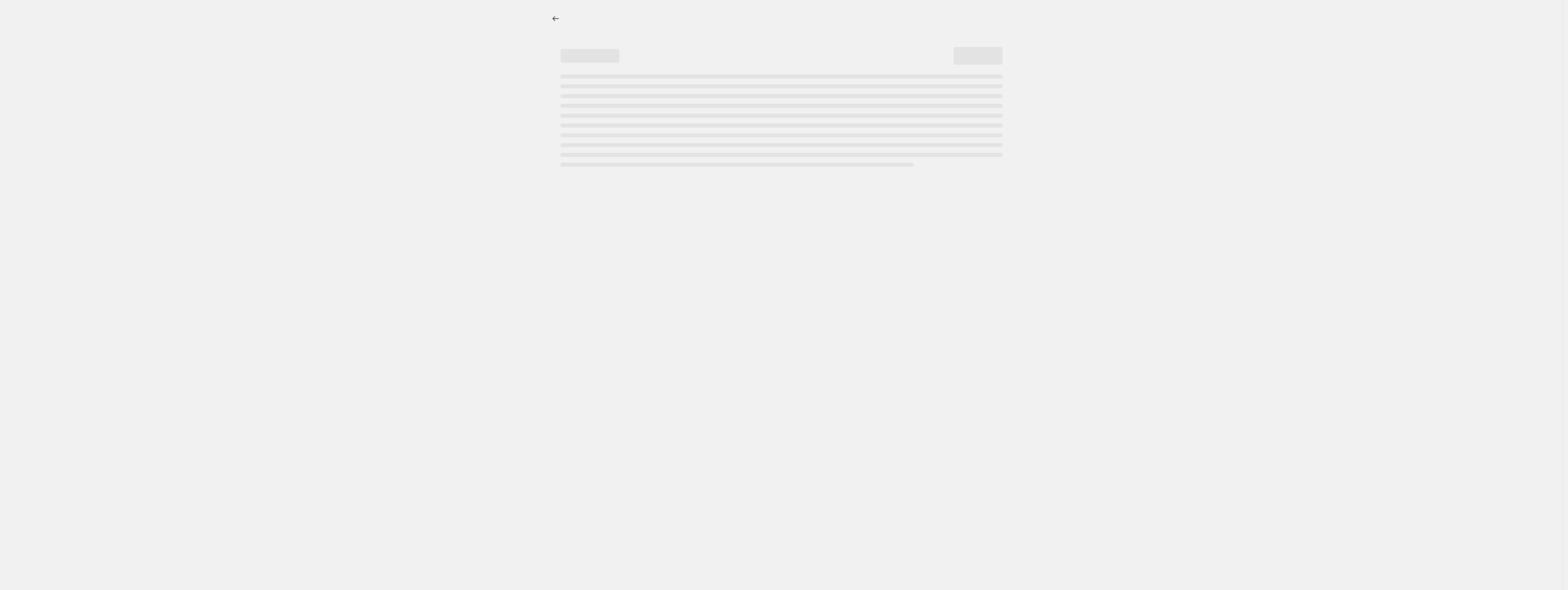
select select "percentage"
select select "no_change"
select select "collection"
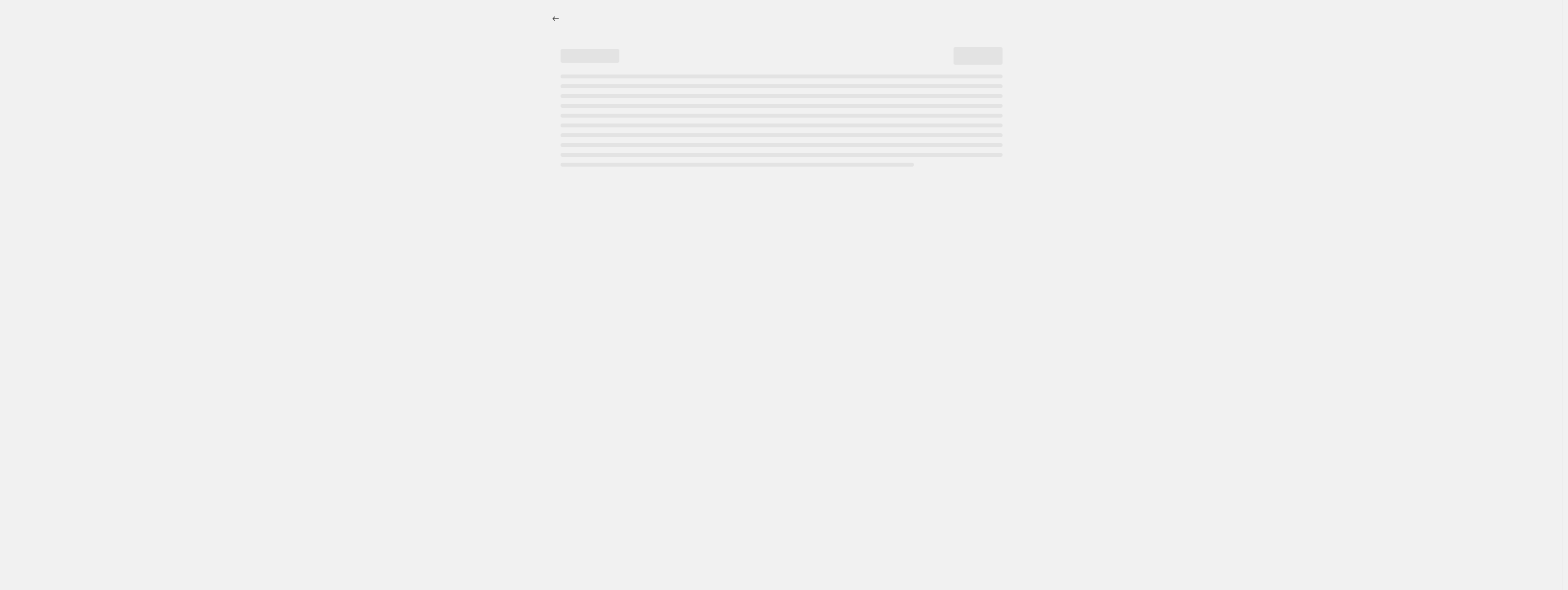
select select "collection"
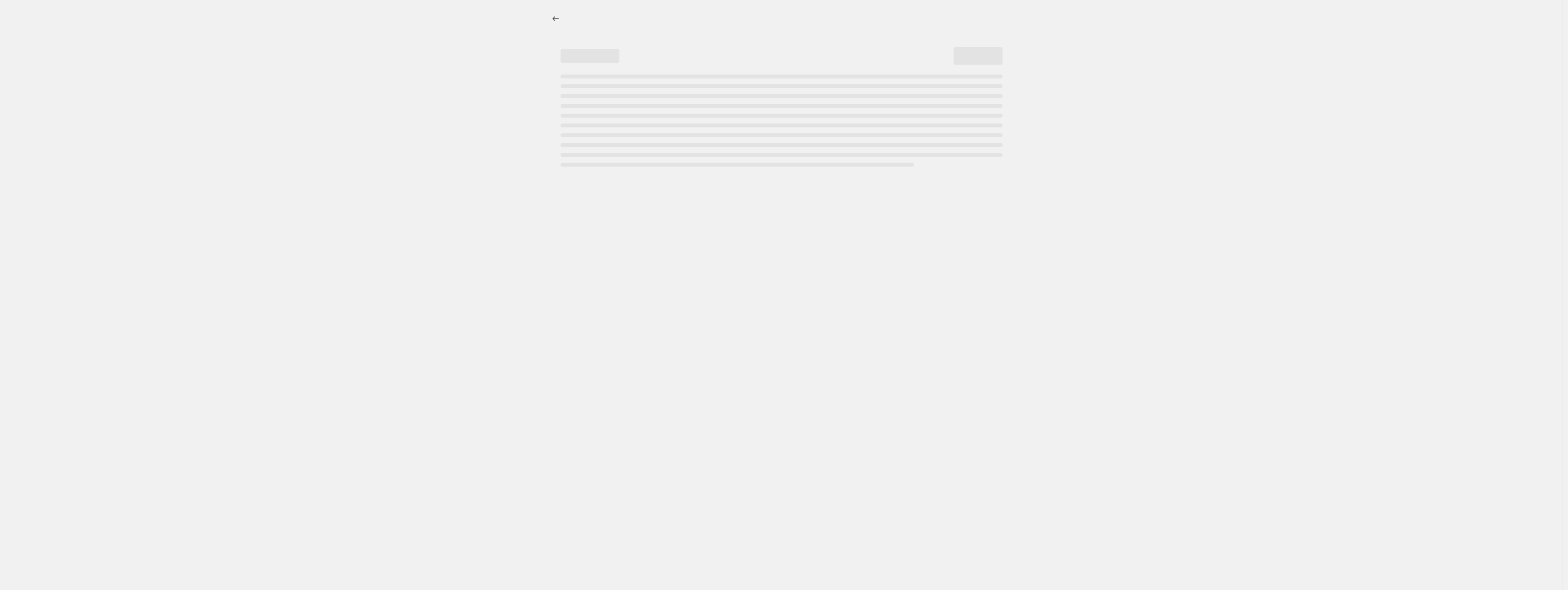
select select "collection"
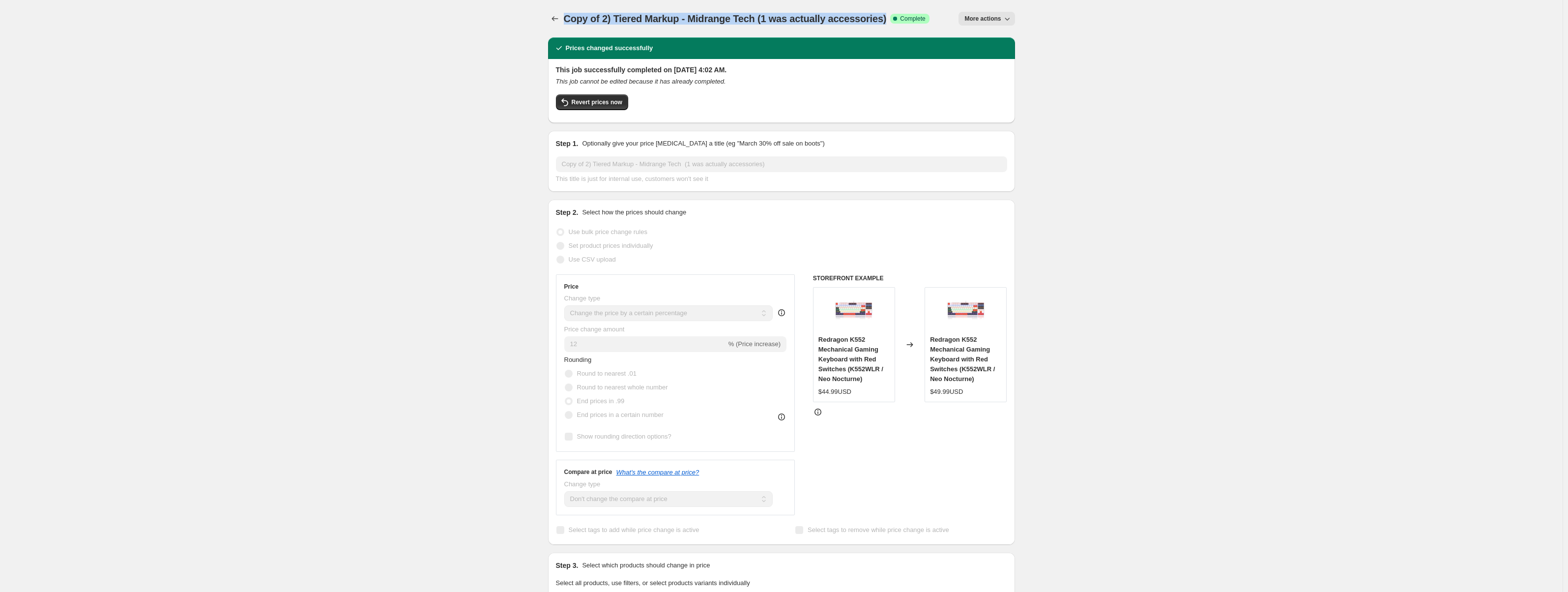
drag, startPoint x: 566, startPoint y: 18, endPoint x: 885, endPoint y: 27, distance: 319.1
click at [885, 27] on div "Copy of 2) Tiered Markup - Midrange Tech (1 was actually accessories). This pag…" at bounding box center [781, 18] width 467 height 37
copy span "Copy of 2) Tiered Markup - Midrange Tech (1 was actually accessories)"
click at [555, 20] on icon "Price change jobs" at bounding box center [555, 18] width 10 height 10
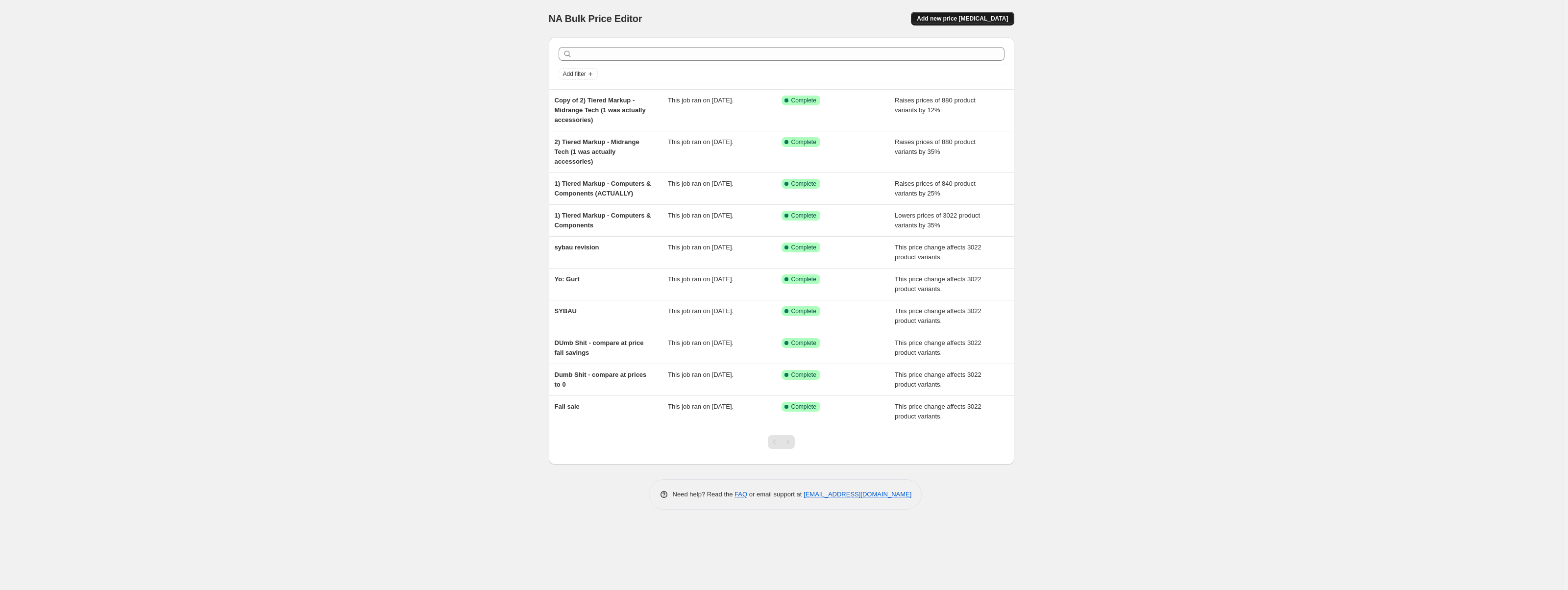
click at [983, 22] on span "Add new price [MEDICAL_DATA]" at bounding box center [962, 19] width 91 height 8
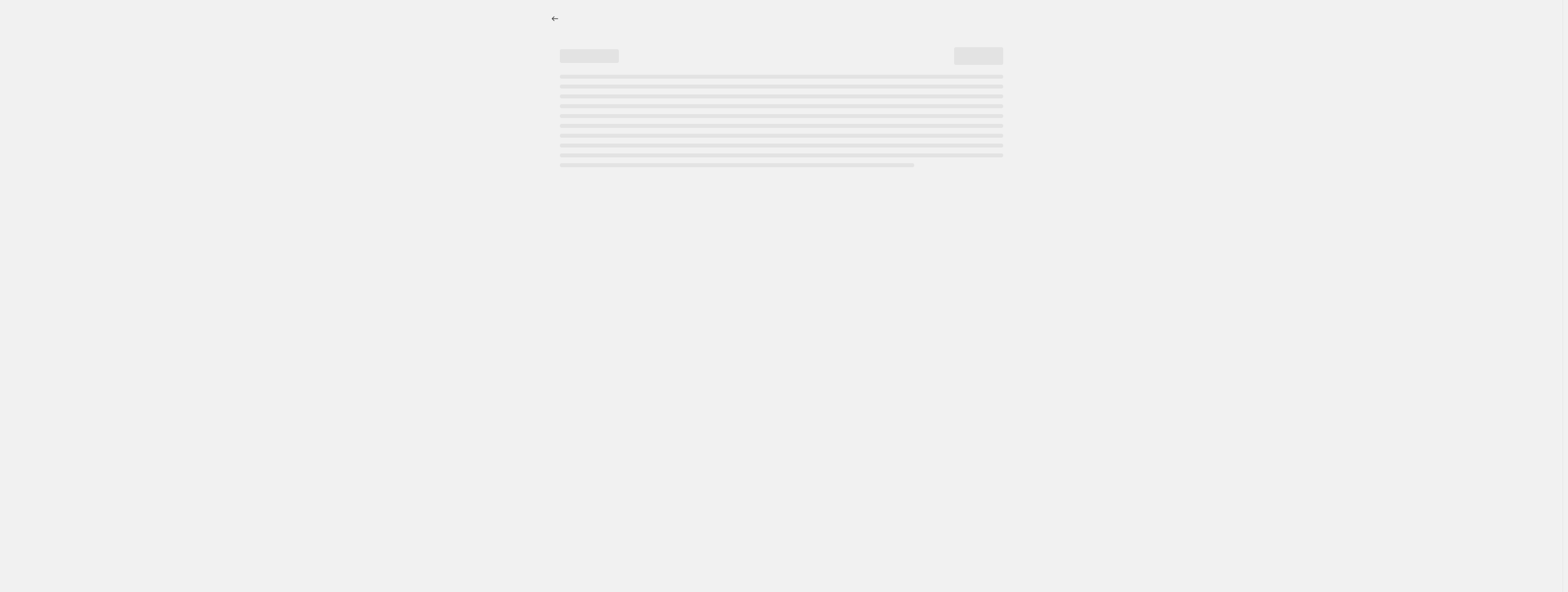
select select "percentage"
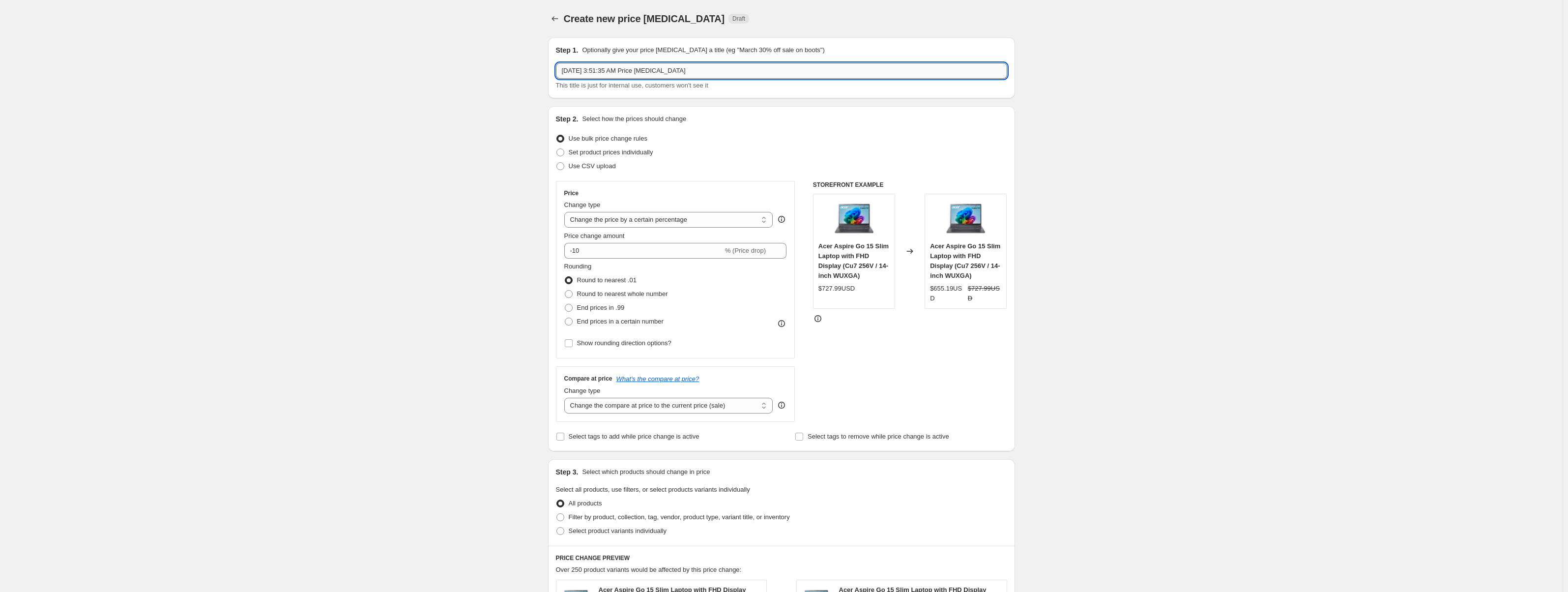
click at [632, 68] on input "Aug 23, 2025, 3:51:35 AM Price change job" at bounding box center [782, 71] width 451 height 16
paste input "Copy of 2) Tiered Markup - Midrange Tech (1 was actually accessories)"
drag, startPoint x: 585, startPoint y: 69, endPoint x: 541, endPoint y: 70, distance: 44.0
click at [541, 70] on div "Create new price change job. This page is ready Create new price change job Dra…" at bounding box center [782, 499] width 491 height 999
click at [591, 70] on input "Copy of 2) Tiered Markup - Midrange Tech (1 was actually accessories)" at bounding box center [782, 71] width 451 height 16
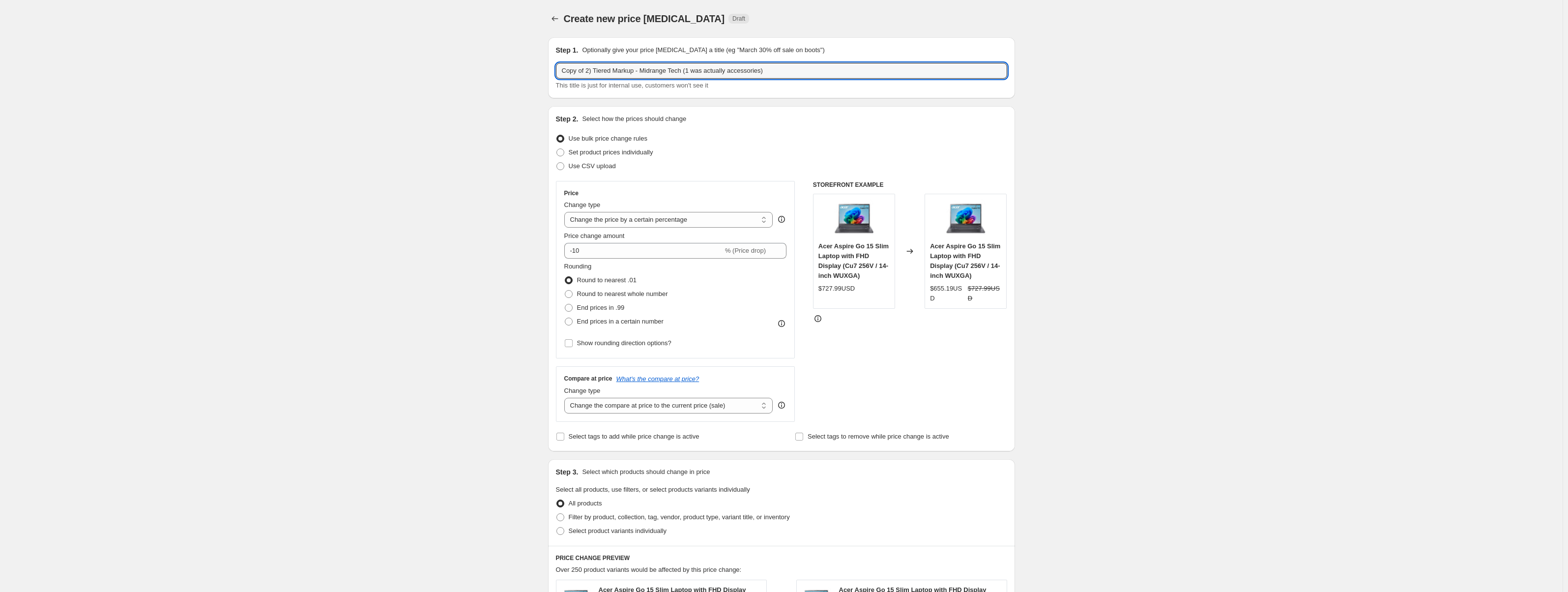
drag, startPoint x: 591, startPoint y: 70, endPoint x: 544, endPoint y: 73, distance: 47.1
click at [544, 73] on div "Step 1. Optionally give your price change job a title (eg "March 30% off sale o…" at bounding box center [778, 484] width 475 height 910
drag, startPoint x: 567, startPoint y: 70, endPoint x: 572, endPoint y: 91, distance: 21.6
click at [567, 70] on input "3) Tiered Markup - Midrange Tech (1 was actually accessories)" at bounding box center [782, 71] width 451 height 16
drag, startPoint x: 762, startPoint y: 72, endPoint x: 618, endPoint y: 82, distance: 144.3
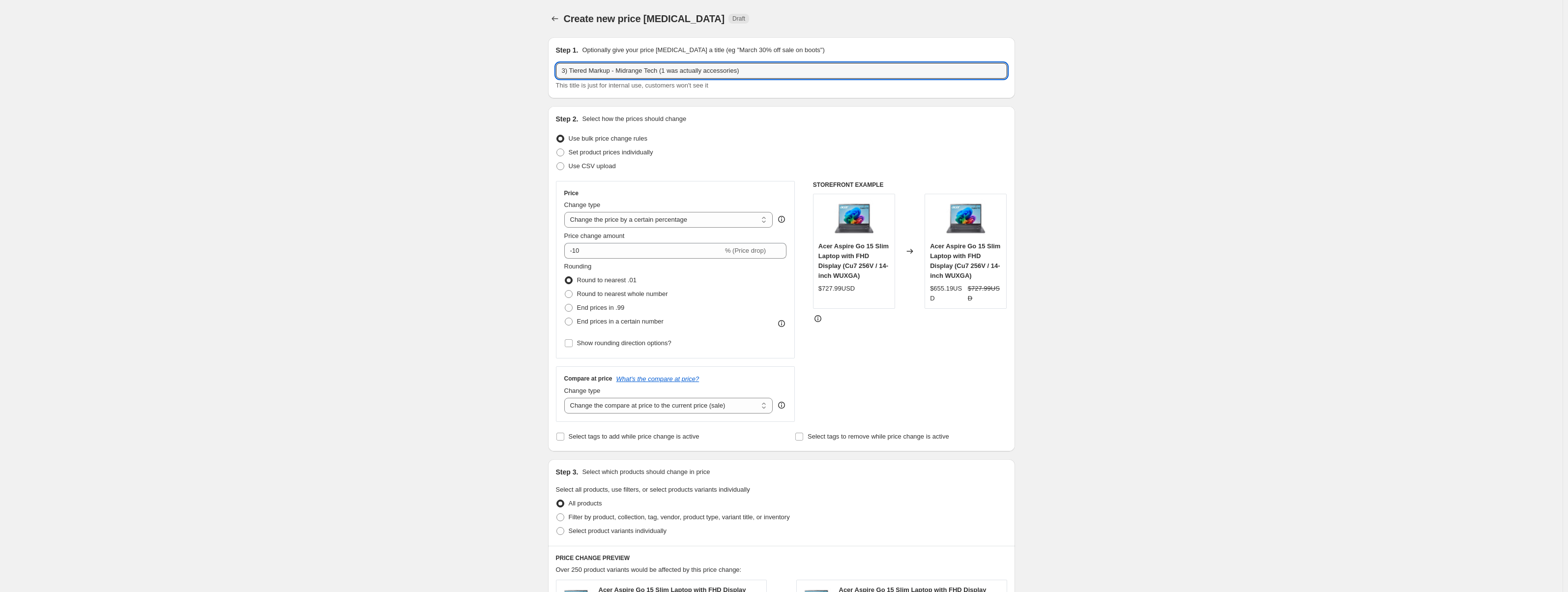
click at [618, 82] on div "3) Tiered Markup - Midrange Tech (1 was actually accessories) This title is jus…" at bounding box center [782, 77] width 451 height 27
type input "3) Tiered Markup - High Value / Premium Tech"
click at [789, 94] on div "Step 1. Optionally give your price change job a title (eg "March 30% off sale o…" at bounding box center [781, 68] width 467 height 61
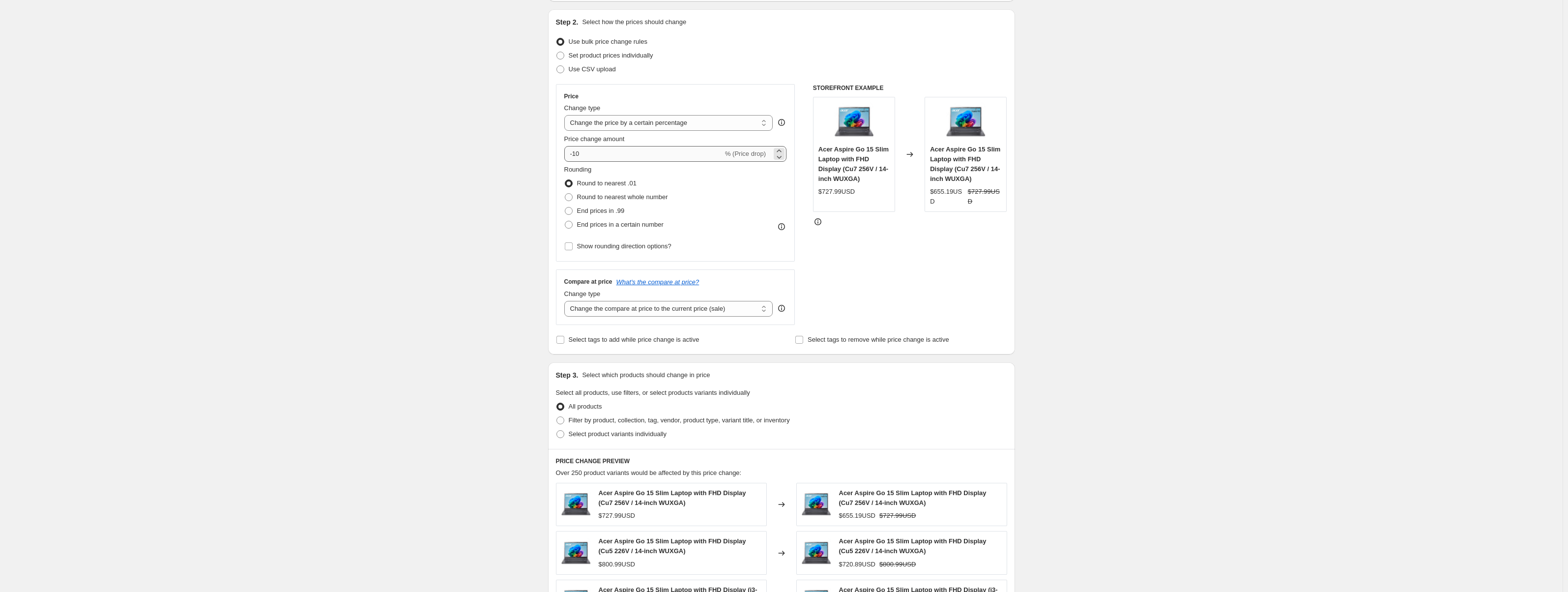
scroll to position [99, 0]
click at [666, 308] on select "Change the compare at price to the current price (sale) Change the compare at p…" at bounding box center [668, 307] width 209 height 16
select select "no_change"
click at [566, 299] on select "Change the compare at price to the current price (sale) Change the compare at p…" at bounding box center [668, 307] width 209 height 16
drag, startPoint x: 624, startPoint y: 152, endPoint x: 570, endPoint y: 159, distance: 54.5
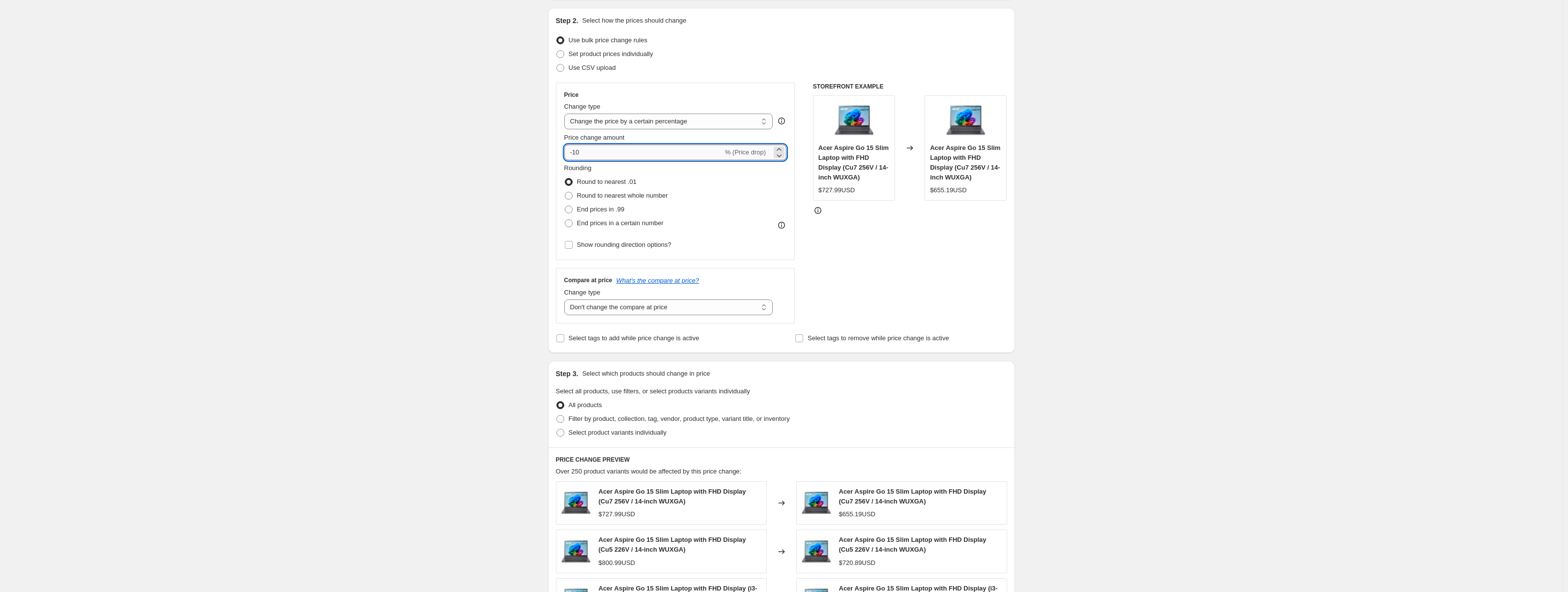
click at [570, 159] on input "-10" at bounding box center [644, 152] width 159 height 16
type input "40"
click at [973, 280] on div "STOREFRONT EXAMPLE Acer Aspire Go 15 Slim Laptop with FHD Display (Cu7 256V / 1…" at bounding box center [910, 203] width 194 height 241
click at [611, 414] on span "Filter by product, collection, tag, vendor, product type, variant title, or inv…" at bounding box center [679, 419] width 221 height 10
click at [557, 415] on input "Filter by product, collection, tag, vendor, product type, variant title, or inv…" at bounding box center [556, 415] width 1 height 1
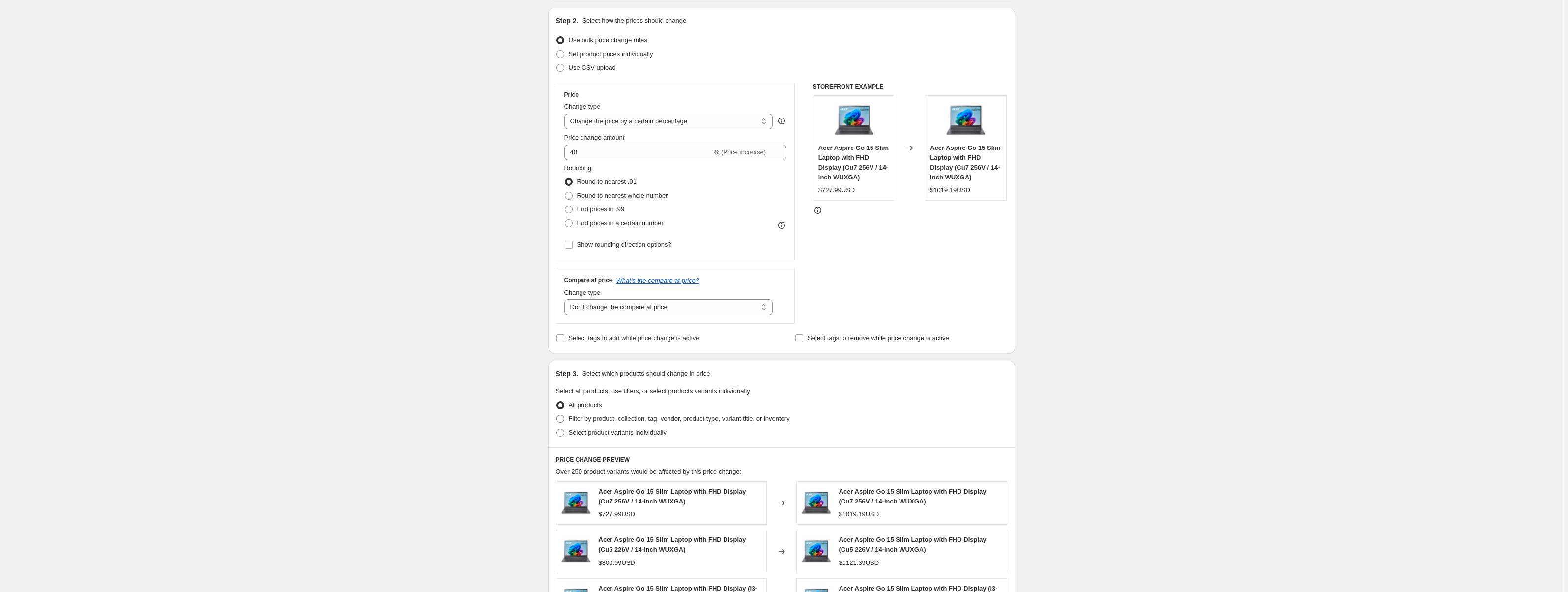
radio input "true"
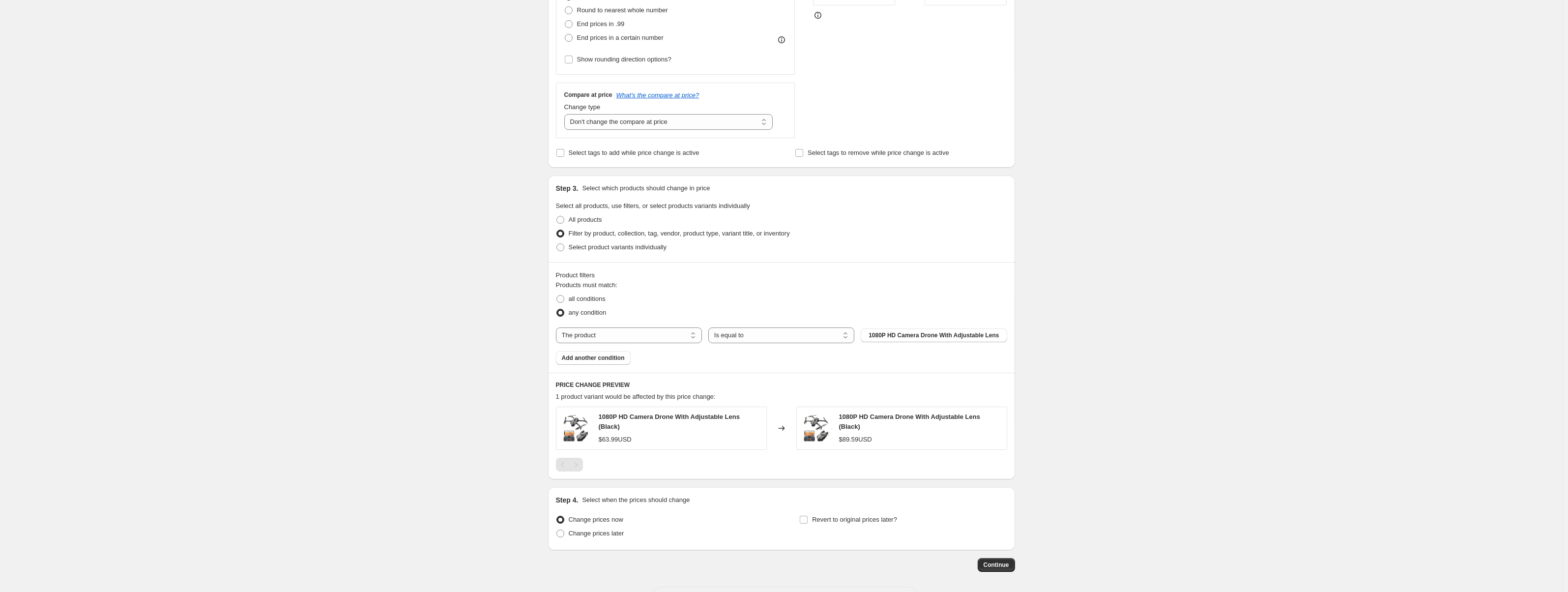
scroll to position [295, 0]
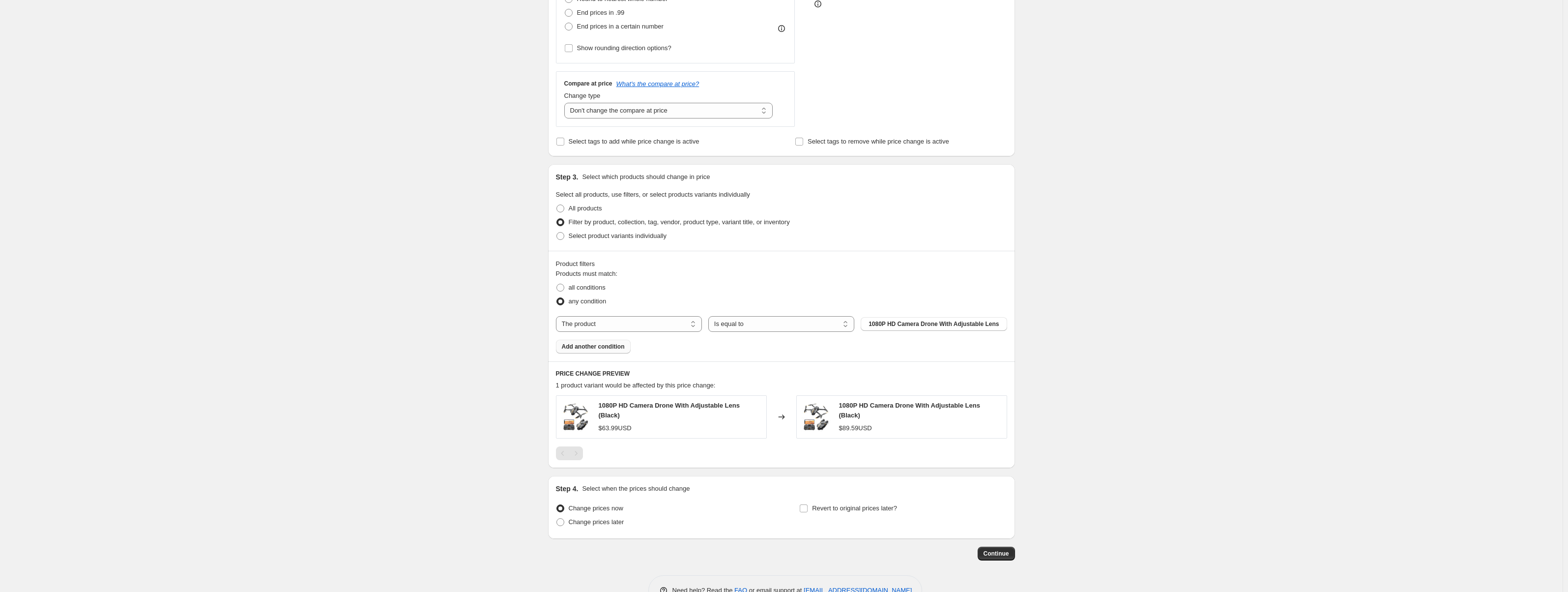
click at [591, 345] on span "Add another condition" at bounding box center [593, 347] width 63 height 8
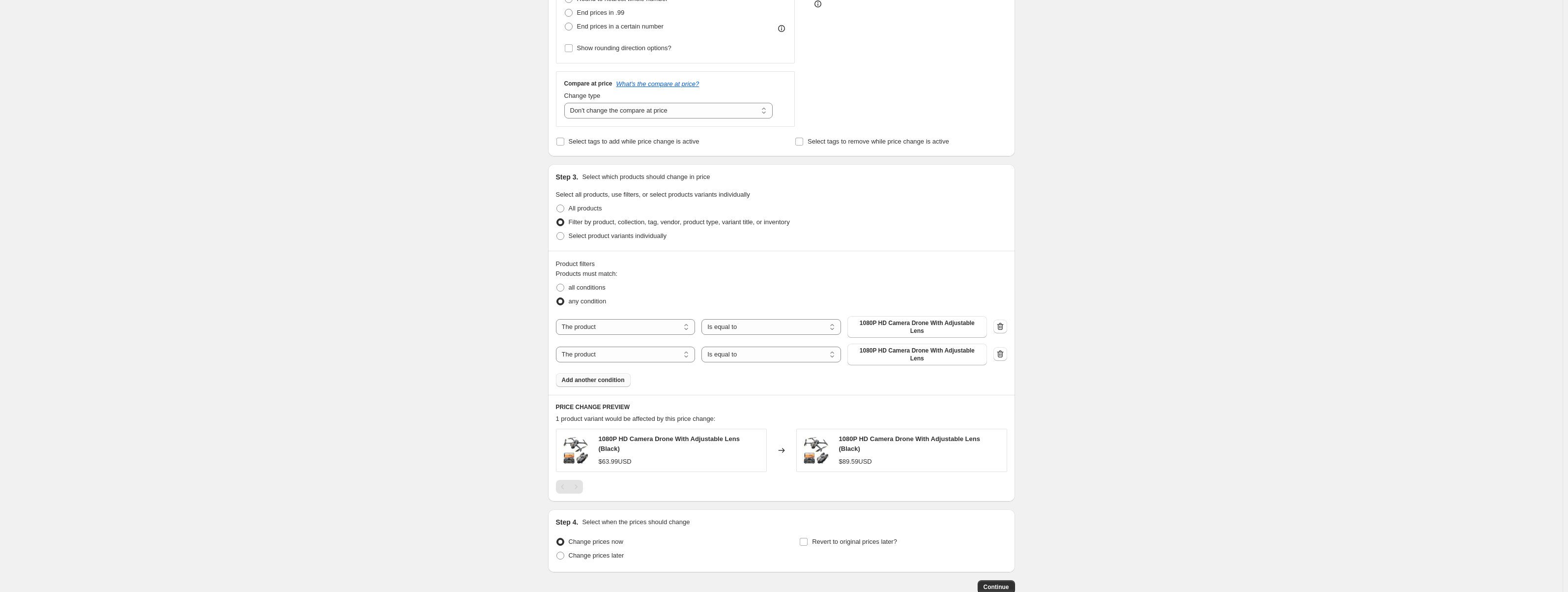
click at [598, 376] on span "Add another condition" at bounding box center [593, 380] width 63 height 8
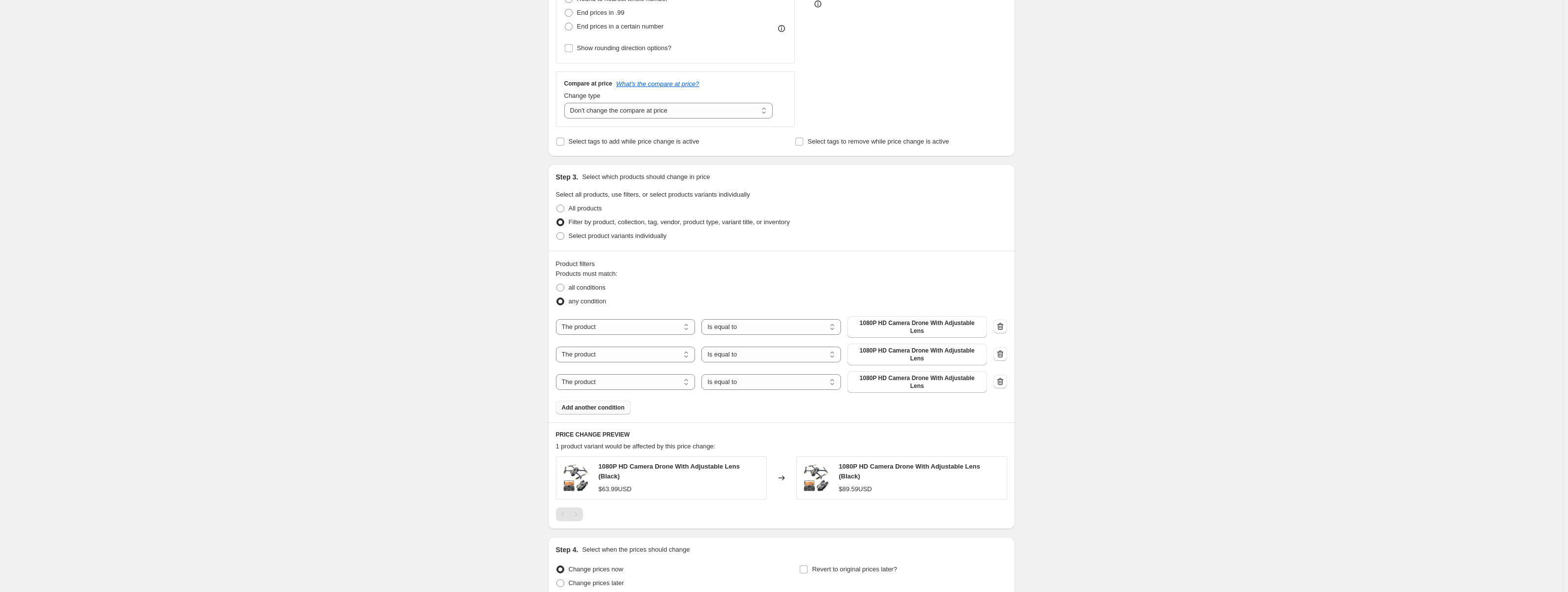
click at [604, 404] on span "Add another condition" at bounding box center [593, 408] width 63 height 8
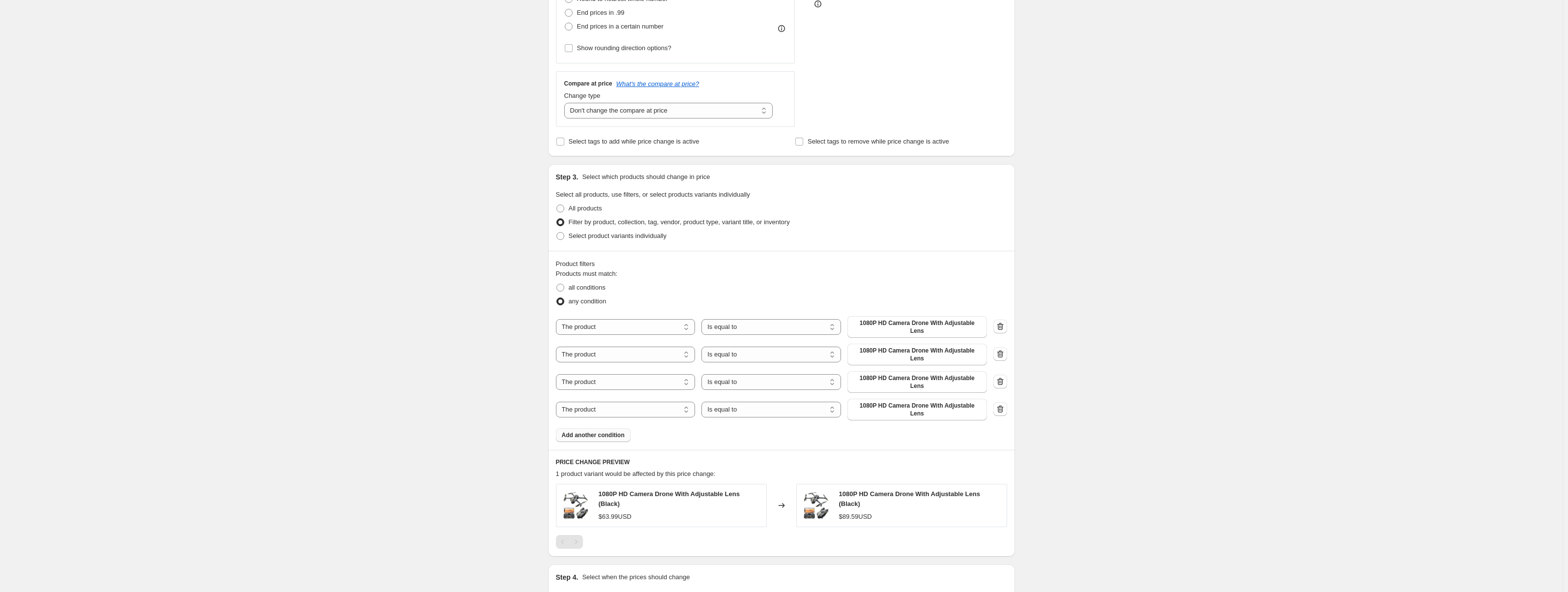
click at [607, 431] on span "Add another condition" at bounding box center [593, 435] width 63 height 8
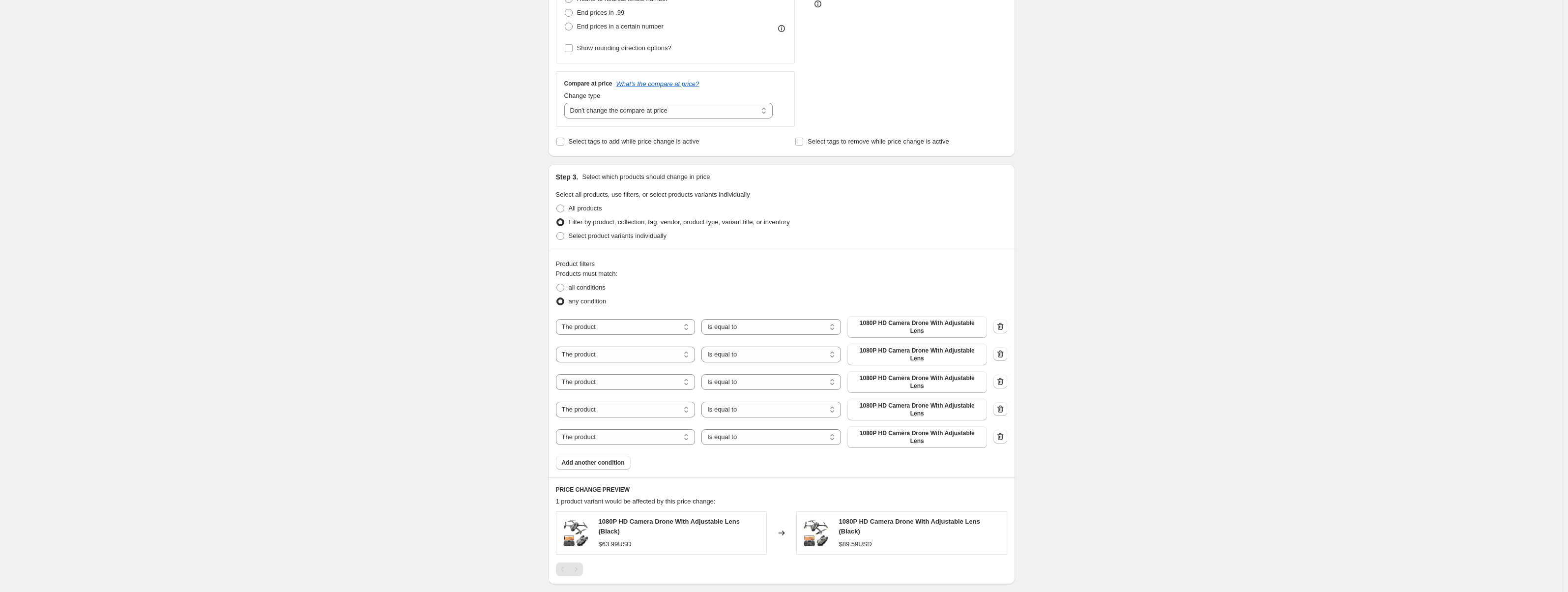
click at [607, 446] on div "Product filters Products must match: all conditions any condition The product T…" at bounding box center [781, 364] width 467 height 227
click at [611, 459] on span "Add another condition" at bounding box center [593, 463] width 63 height 8
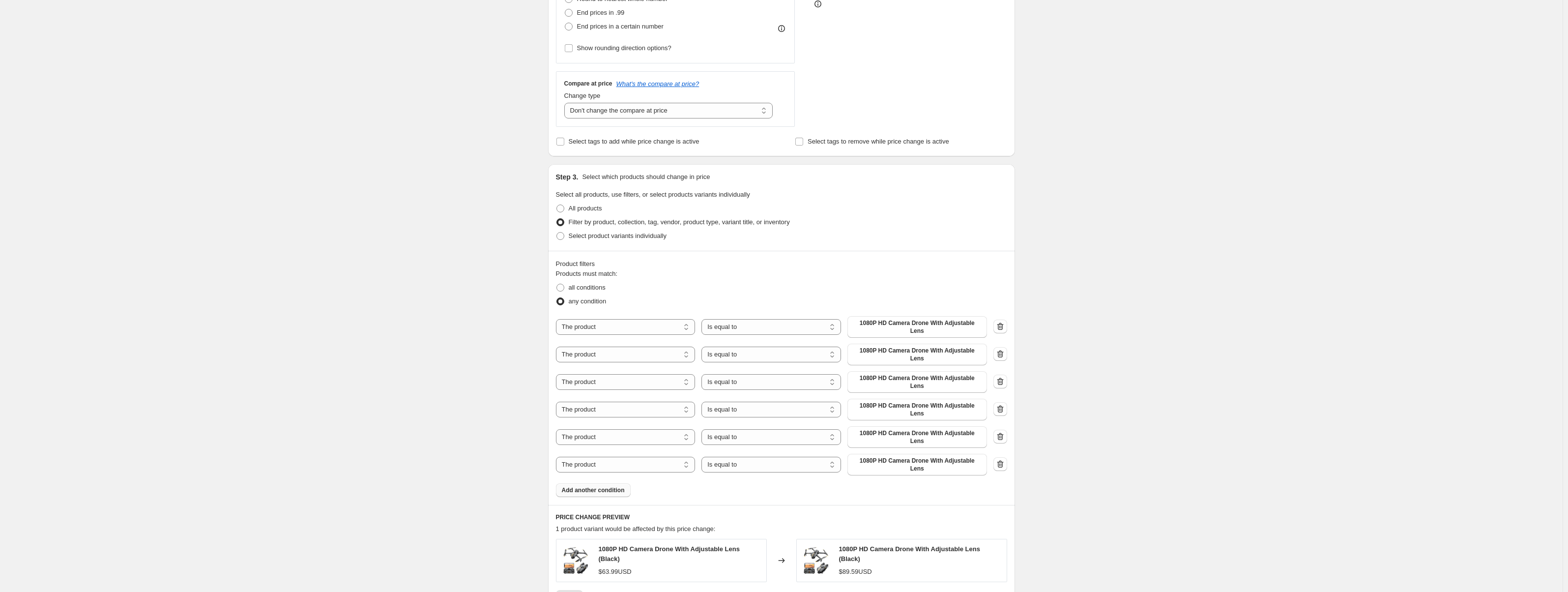
click at [611, 487] on span "Add another condition" at bounding box center [593, 491] width 63 height 8
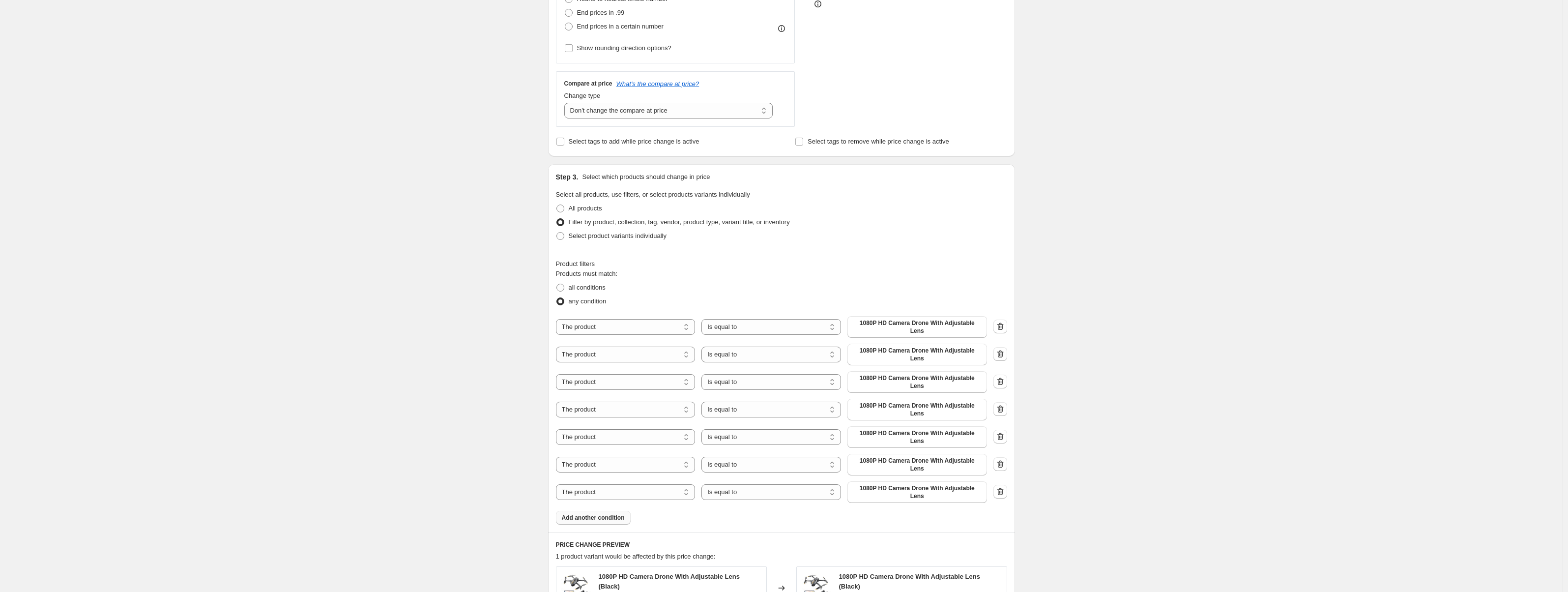
click at [613, 514] on span "Add another condition" at bounding box center [593, 519] width 63 height 8
click at [609, 542] on span "Add another condition" at bounding box center [593, 546] width 63 height 8
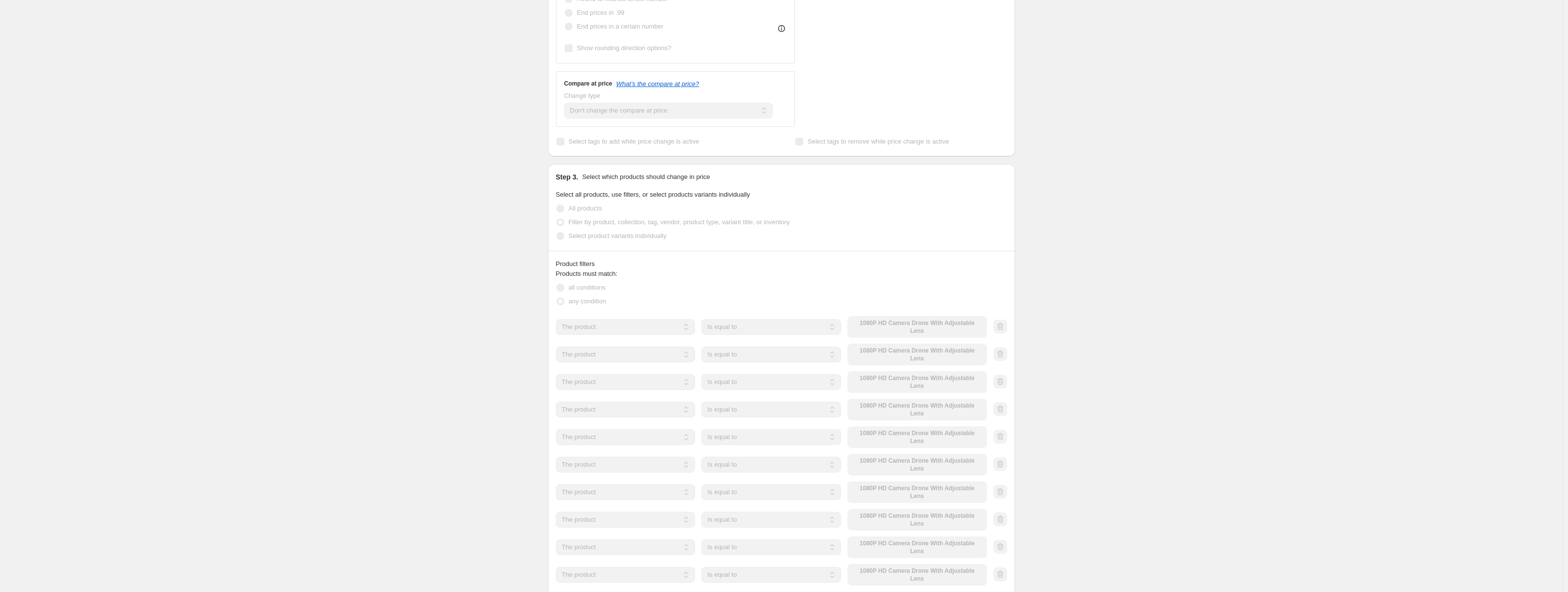
click at [609, 592] on button "Add another condition" at bounding box center [594, 601] width 75 height 14
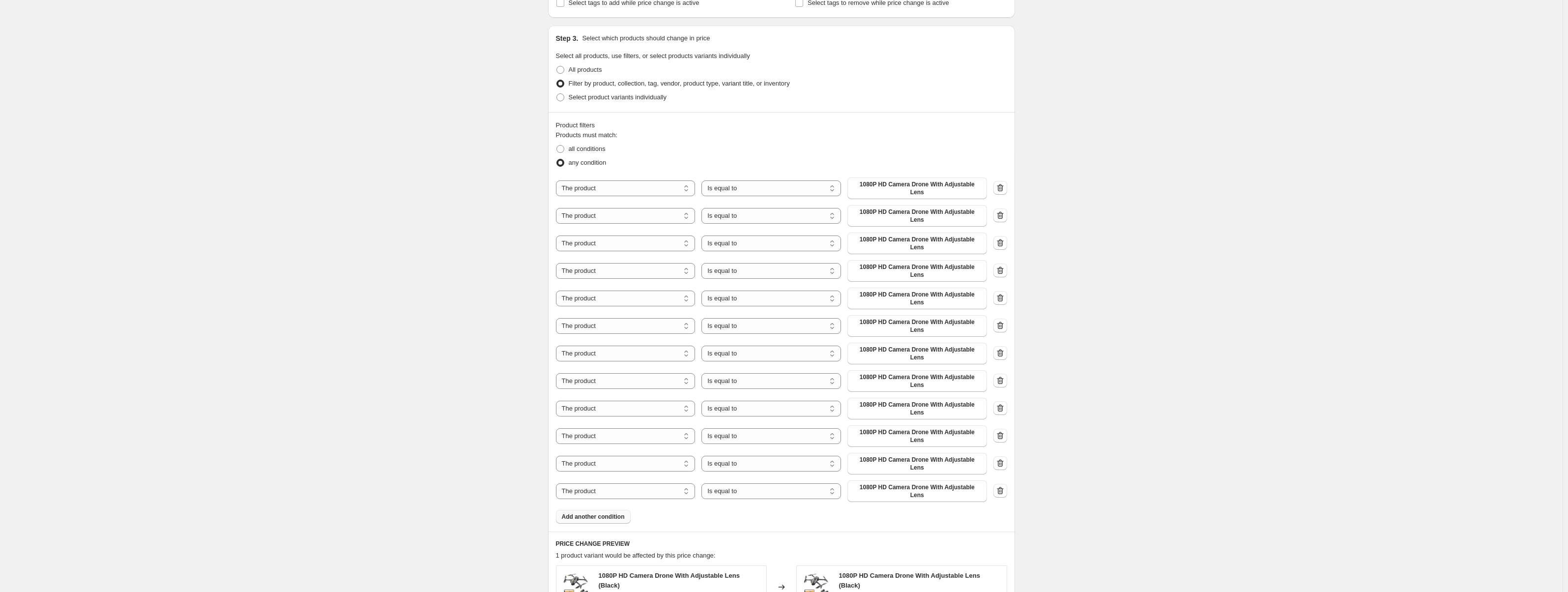
scroll to position [443, 0]
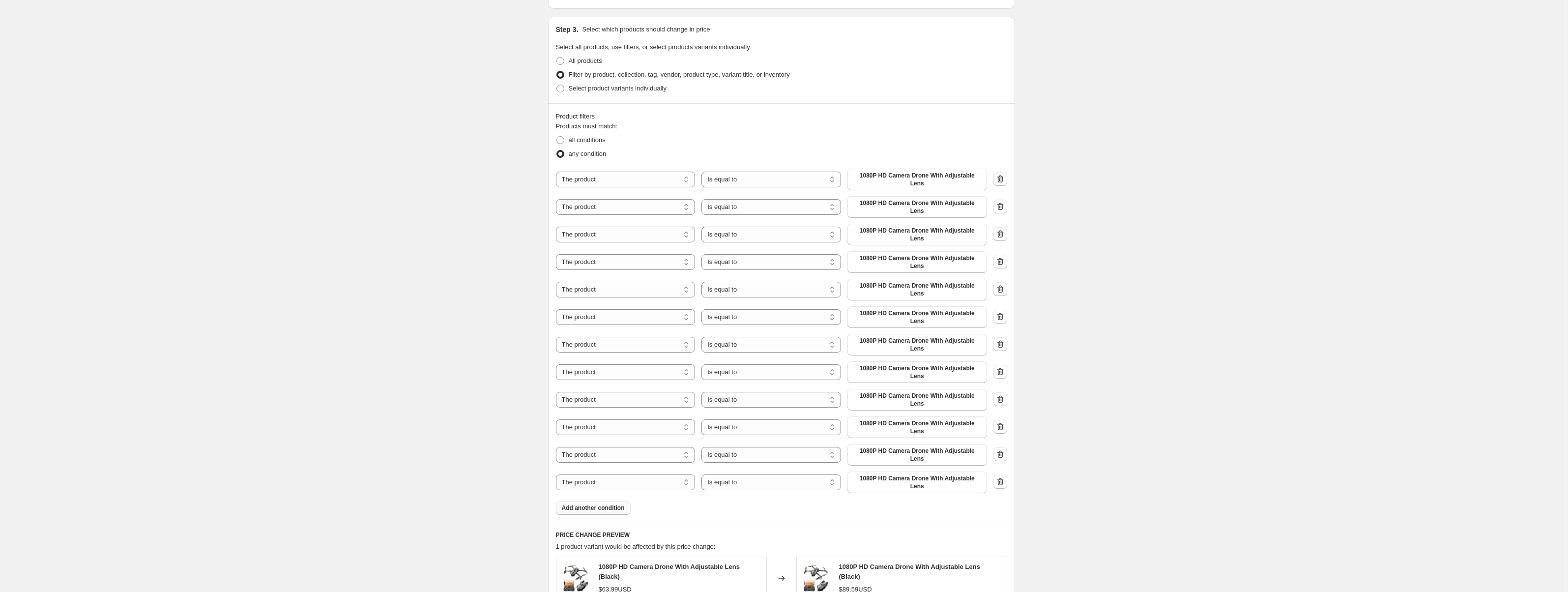
click at [609, 504] on span "Add another condition" at bounding box center [593, 508] width 63 height 8
click at [611, 532] on span "Add another condition" at bounding box center [593, 536] width 63 height 8
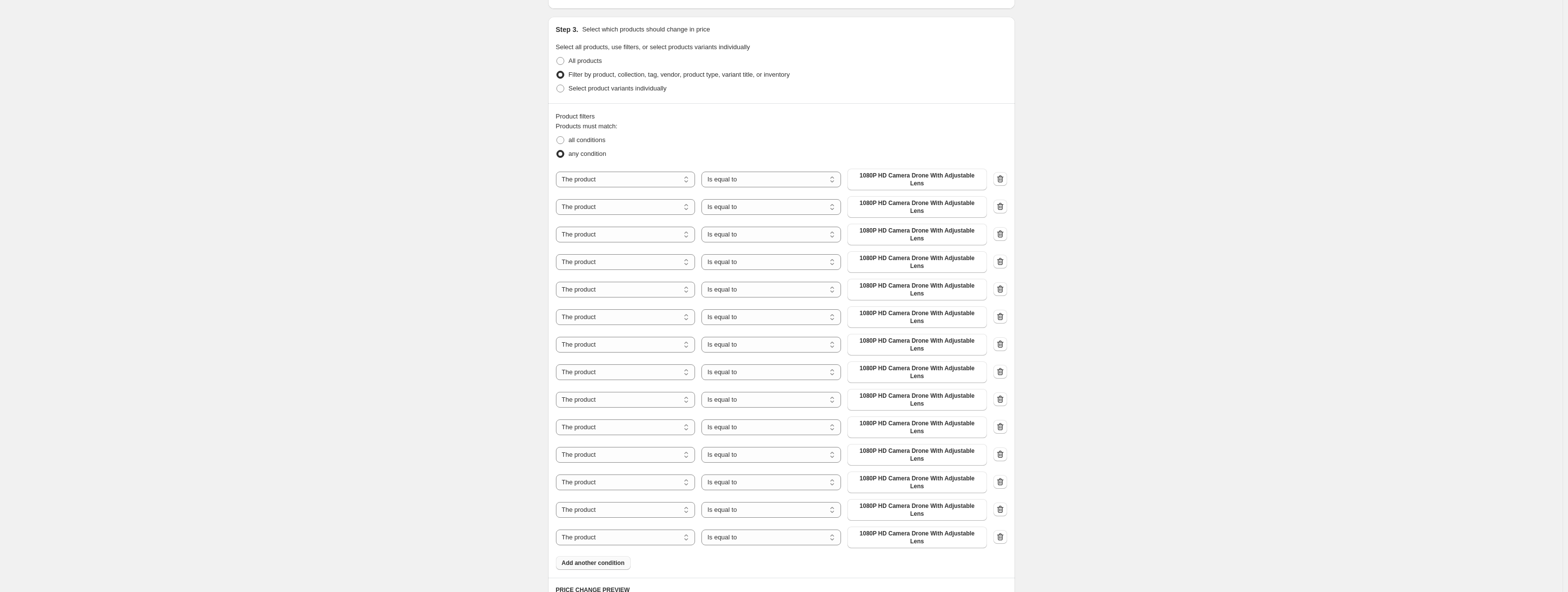
click at [610, 557] on button "Add another condition" at bounding box center [594, 563] width 75 height 14
drag, startPoint x: 652, startPoint y: 186, endPoint x: 649, endPoint y: 191, distance: 5.8
click at [651, 186] on div "The product The product's collection The product's vendor The product's status …" at bounding box center [782, 372] width 451 height 408
click at [655, 173] on select "The product The product's collection The product's vendor The product's status …" at bounding box center [626, 179] width 139 height 16
select select "collection"
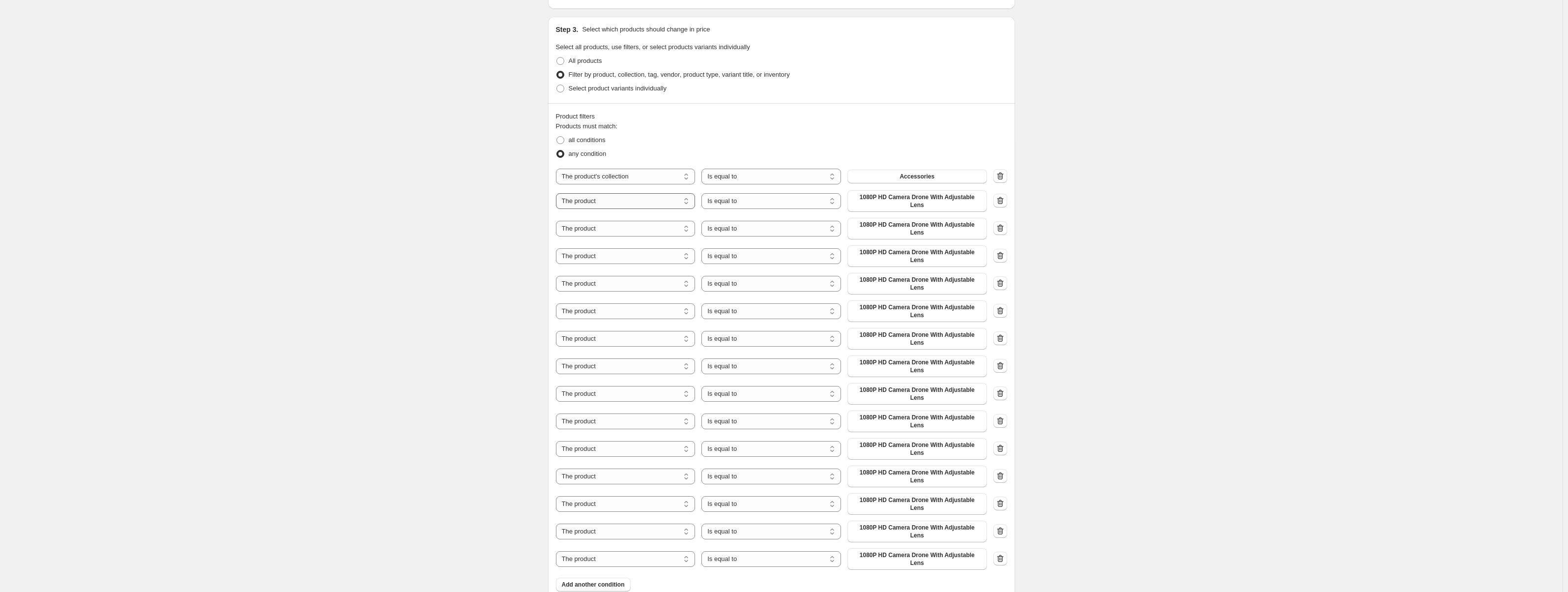
click at [641, 202] on select "The product The product's collection The product's vendor The product's status …" at bounding box center [626, 201] width 139 height 16
select select "collection"
click at [631, 220] on select "The product The product's collection The product's vendor The product's status …" at bounding box center [626, 223] width 139 height 16
select select "collection"
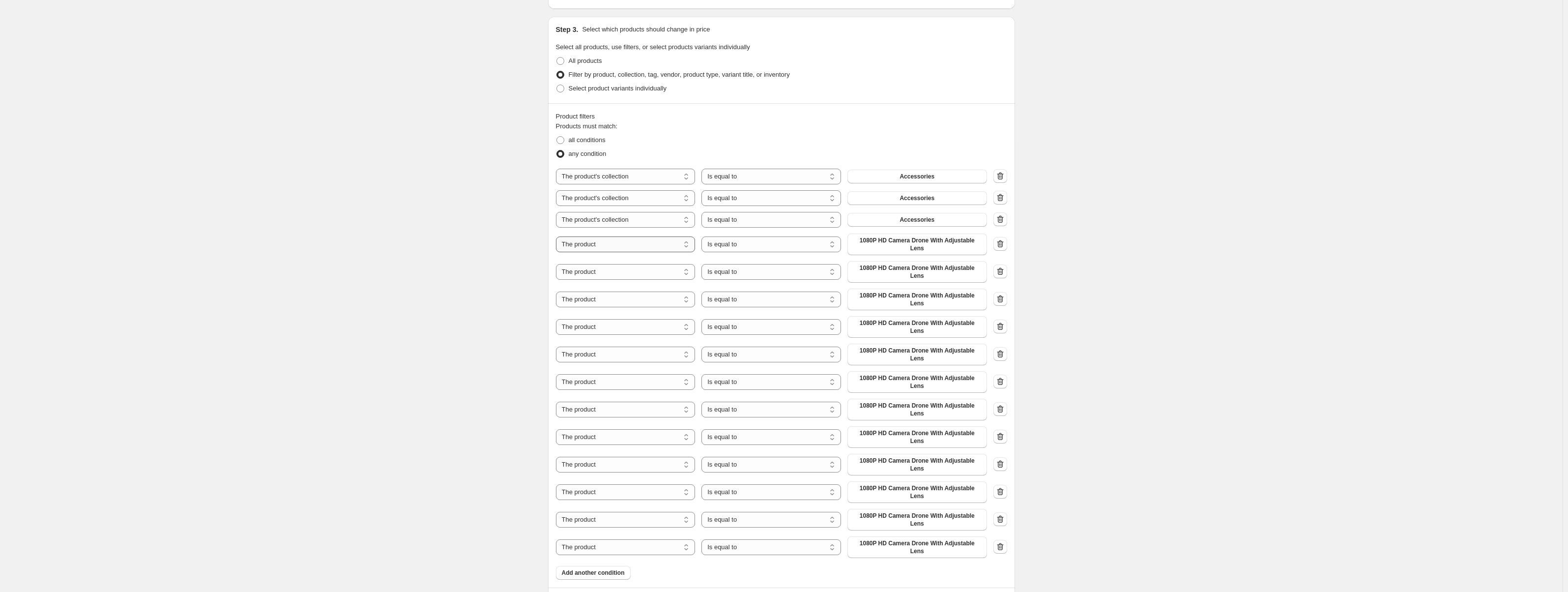
click at [626, 244] on select "The product The product's collection The product's vendor The product's status …" at bounding box center [626, 244] width 139 height 16
select select "collection"
drag, startPoint x: 622, startPoint y: 264, endPoint x: 620, endPoint y: 271, distance: 7.3
click at [622, 264] on select "The product The product's collection The product's vendor The product's status …" at bounding box center [626, 266] width 139 height 16
select select "collection"
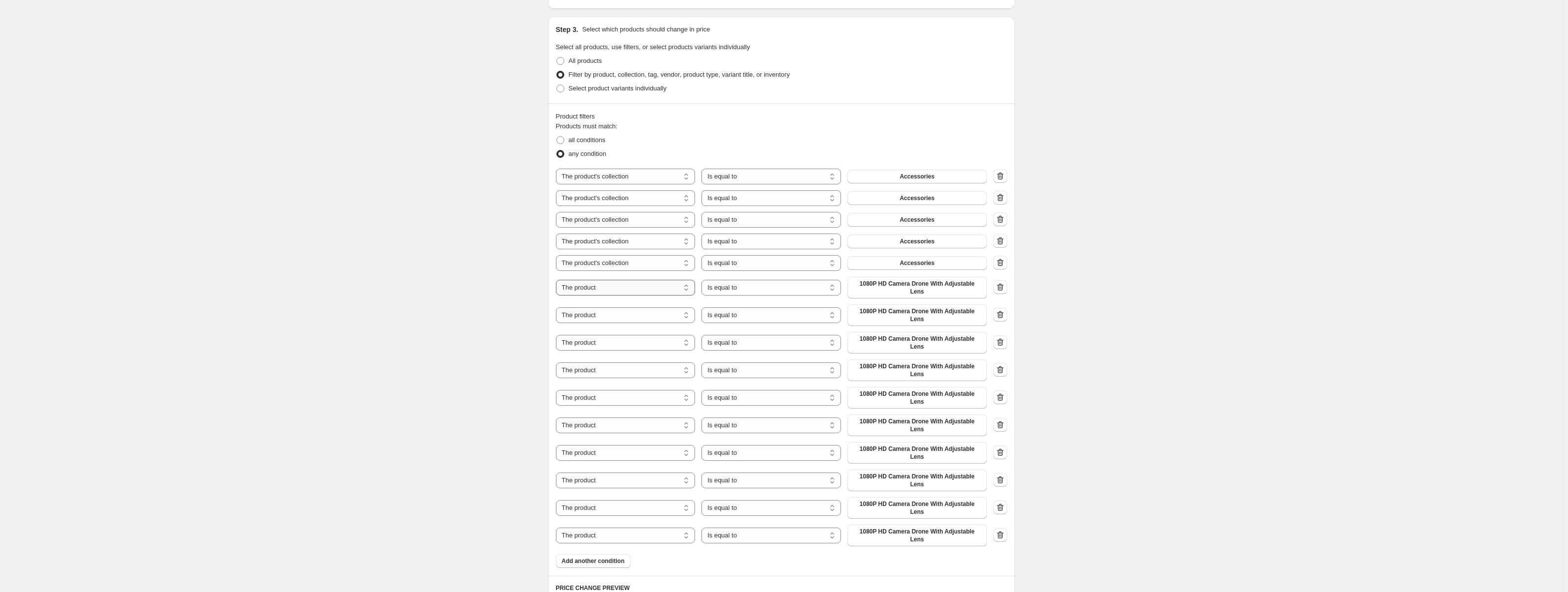
drag, startPoint x: 621, startPoint y: 286, endPoint x: 621, endPoint y: 292, distance: 6.0
click at [621, 286] on select "The product The product's collection The product's vendor The product's status …" at bounding box center [626, 287] width 139 height 16
select select "collection"
click at [623, 304] on select "The product The product's collection The product's vendor The product's status …" at bounding box center [626, 309] width 139 height 16
click at [558, 301] on select "The product The product's collection The product's vendor The product's status …" at bounding box center [626, 309] width 139 height 16
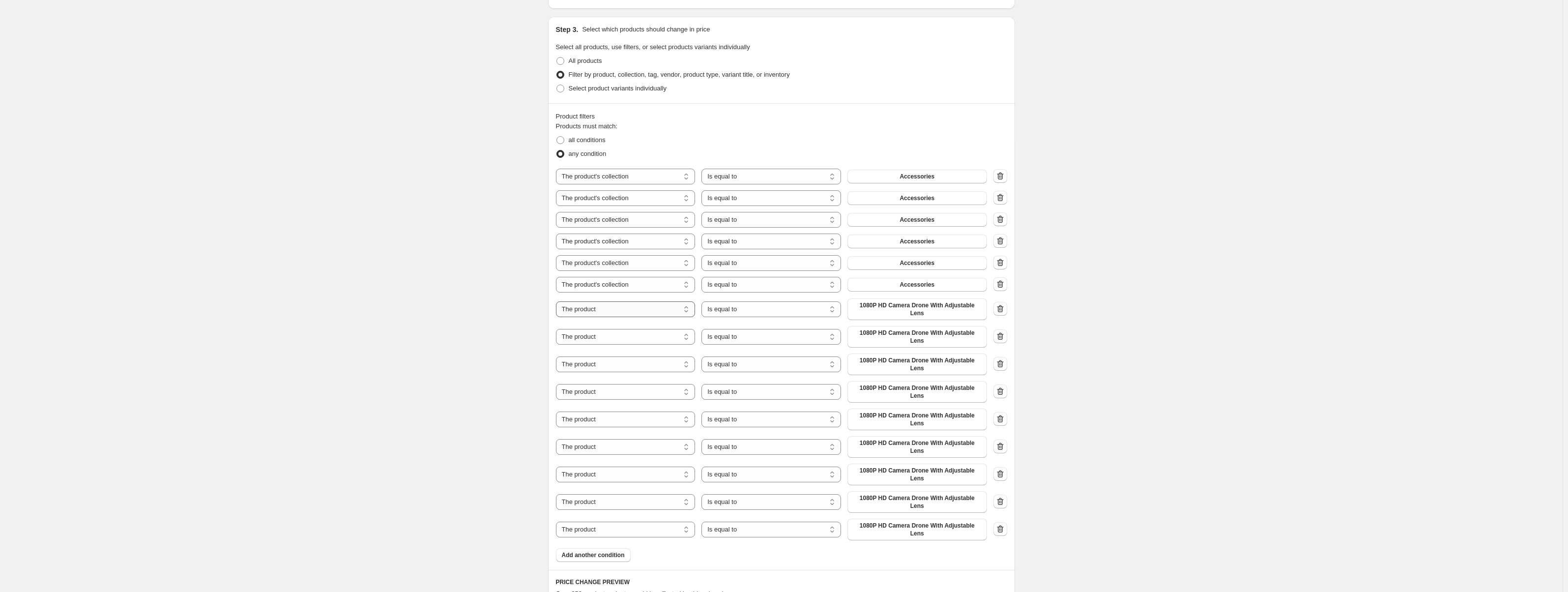
click at [624, 308] on select "The product The product's collection The product's vendor The product's status …" at bounding box center [626, 309] width 139 height 16
select select "collection"
click at [632, 332] on select "The product The product's collection The product's vendor The product's status …" at bounding box center [626, 331] width 139 height 16
select select "collection"
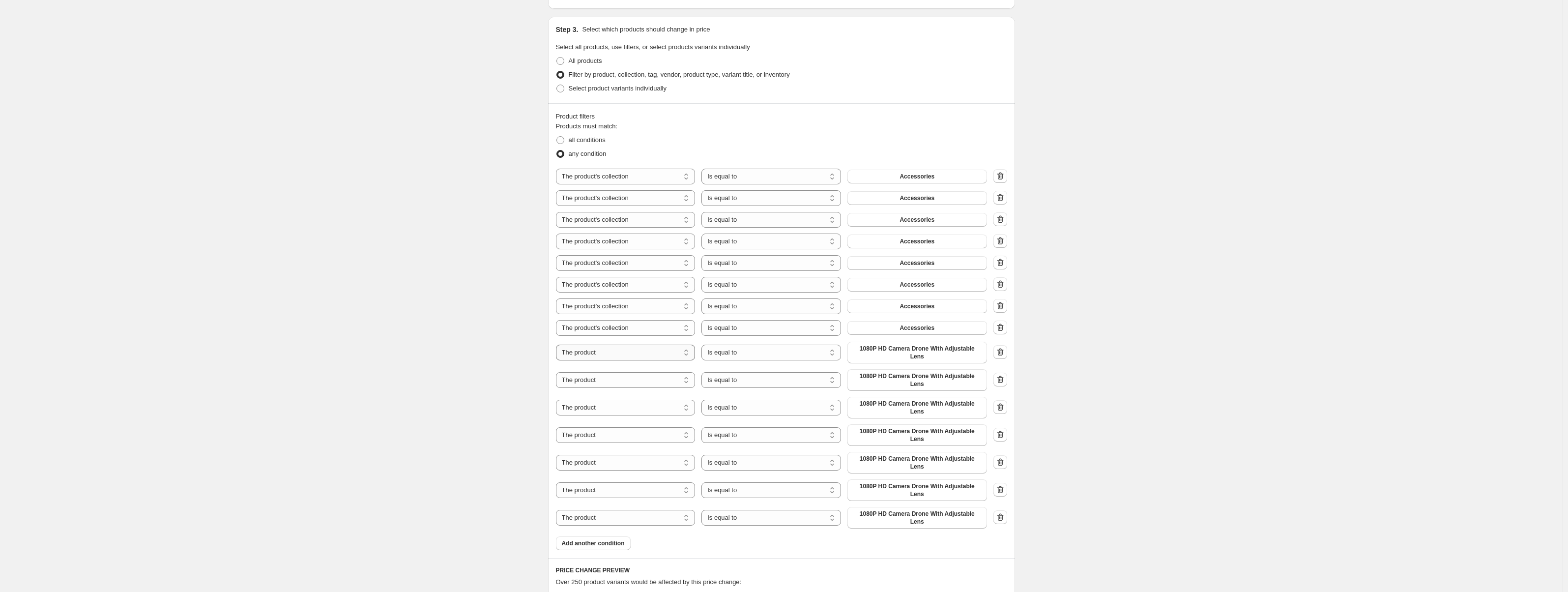
click at [631, 351] on select "The product The product's collection The product's vendor The product's status …" at bounding box center [626, 352] width 139 height 16
select select "collection"
click at [634, 374] on select "The product The product's collection The product's vendor The product's status …" at bounding box center [626, 374] width 139 height 16
select select "collection"
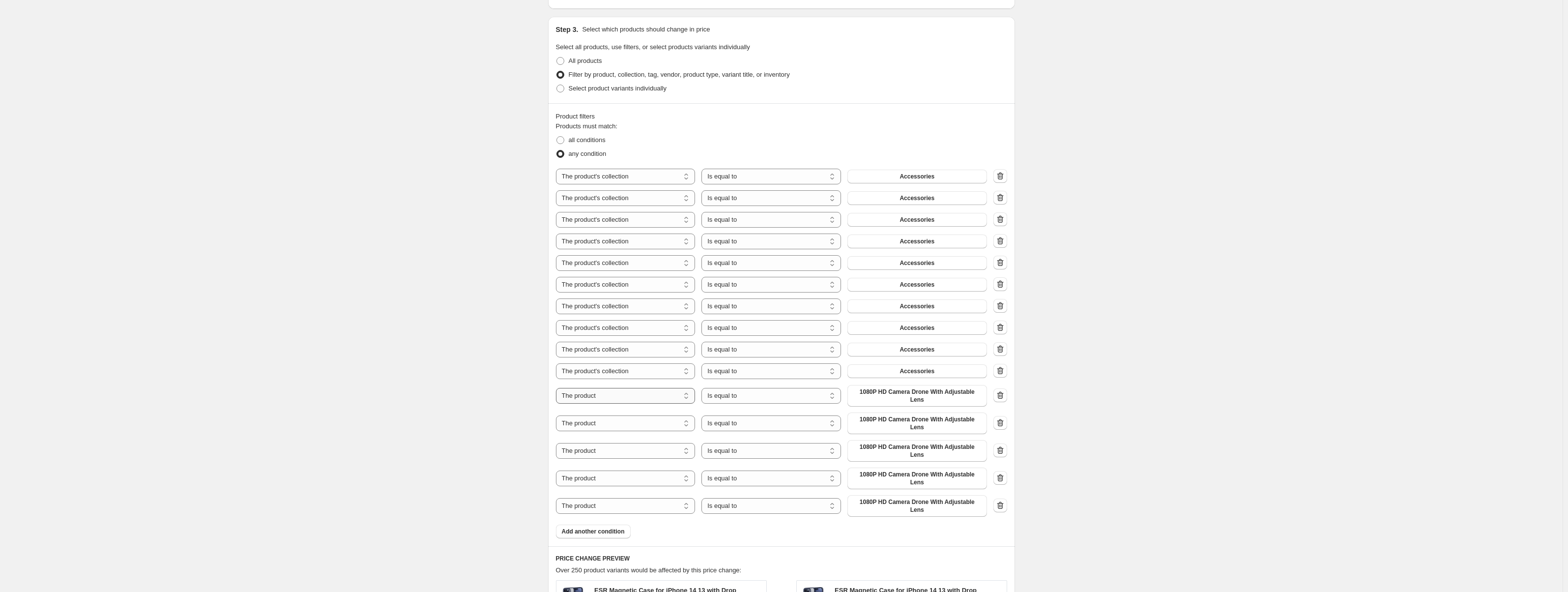
click at [636, 395] on select "The product The product's collection The product's vendor The product's status …" at bounding box center [626, 395] width 139 height 16
click at [558, 388] on select "The product The product's collection The product's vendor The product's status …" at bounding box center [626, 395] width 139 height 16
click at [638, 398] on select "The product The product's collection The product's vendor The product's status …" at bounding box center [626, 395] width 139 height 16
select select "collection"
click at [645, 418] on select "The product The product's collection The product's vendor The product's status …" at bounding box center [626, 417] width 139 height 16
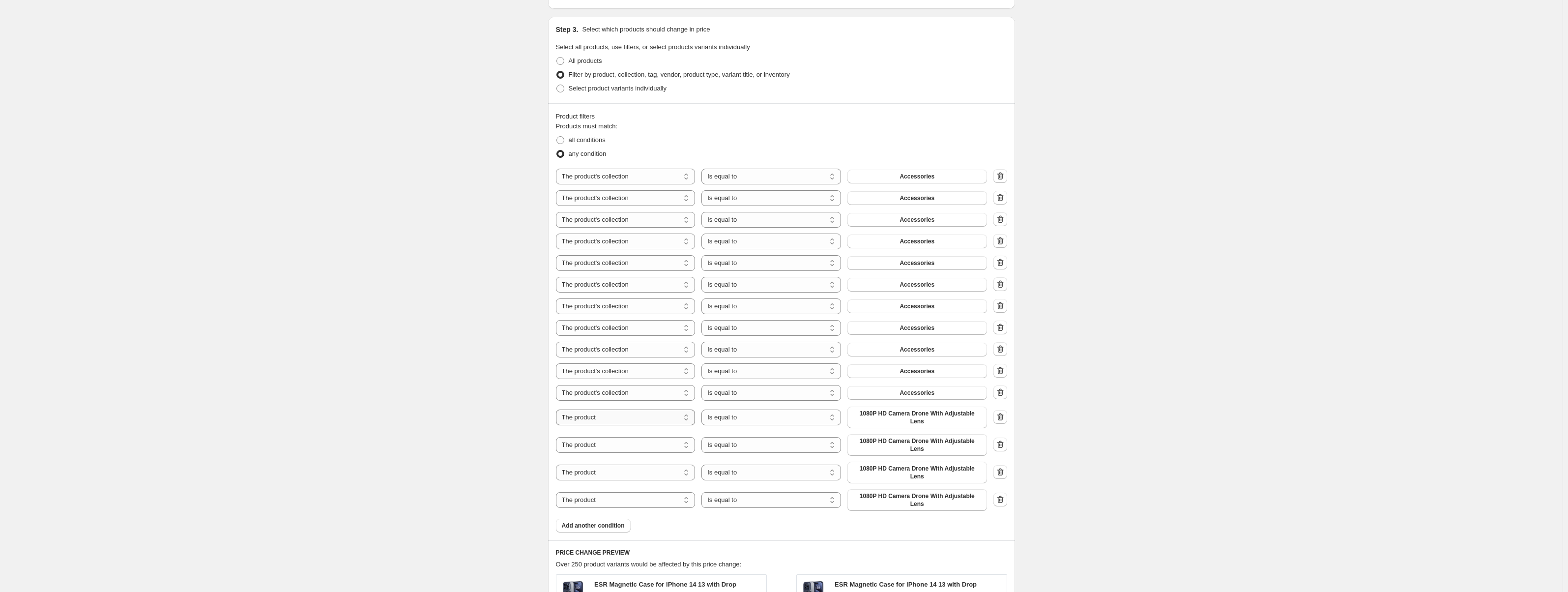
select select "collection"
click at [637, 436] on select "The product The product's collection The product's vendor The product's status …" at bounding box center [626, 439] width 139 height 16
select select "collection"
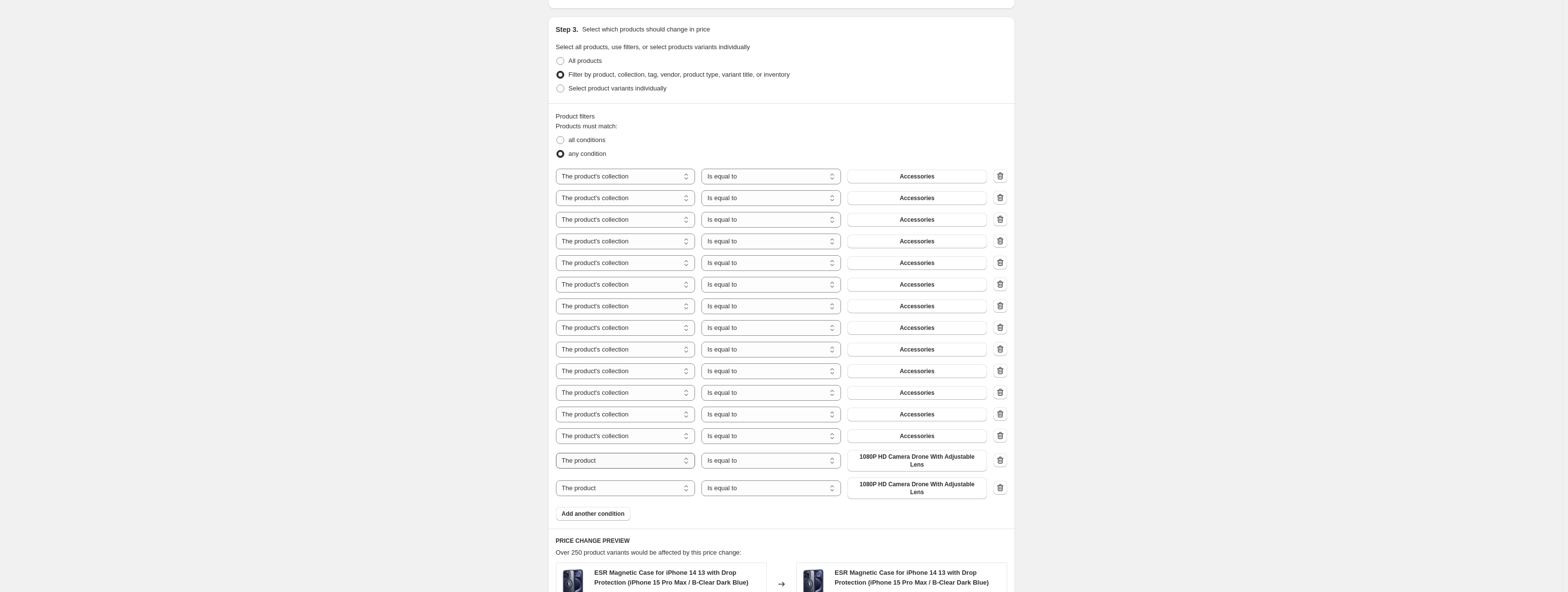
click at [642, 455] on select "The product The product's collection The product's vendor The product's status …" at bounding box center [626, 461] width 139 height 16
select select "collection"
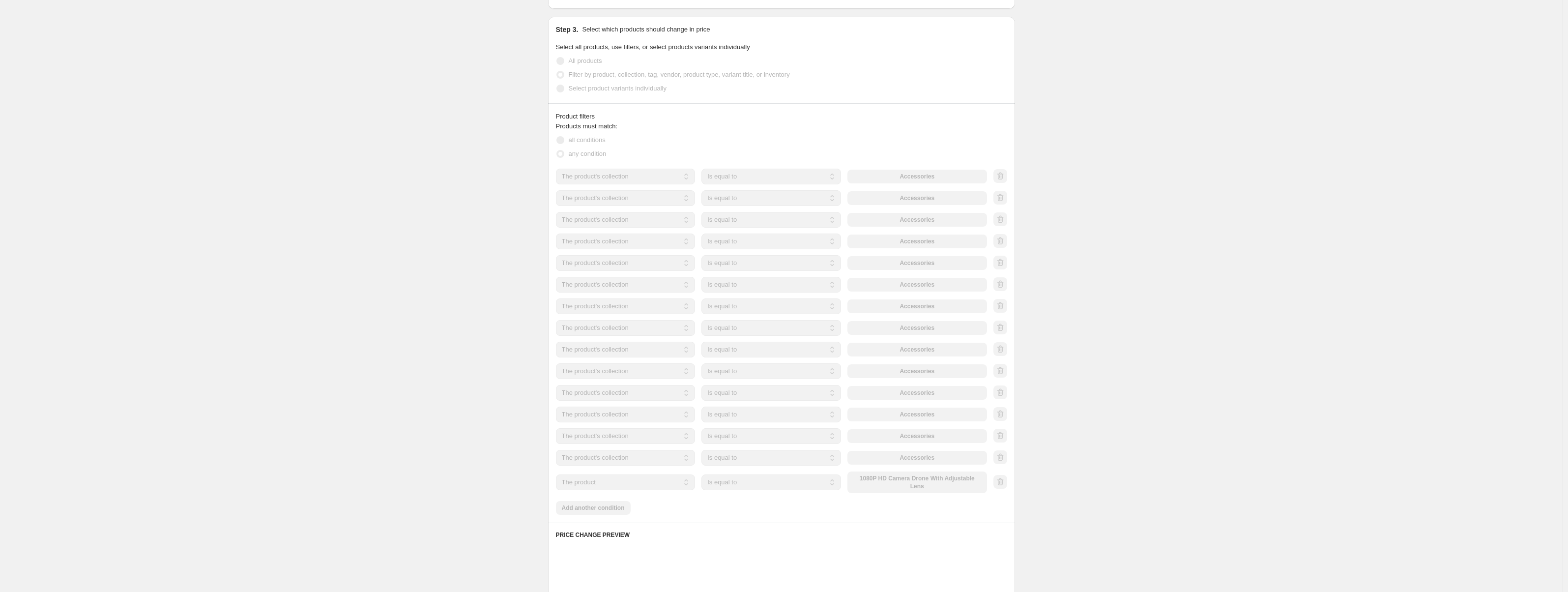
click at [635, 478] on select "The product The product's collection The product's vendor The product's status …" at bounding box center [626, 482] width 139 height 16
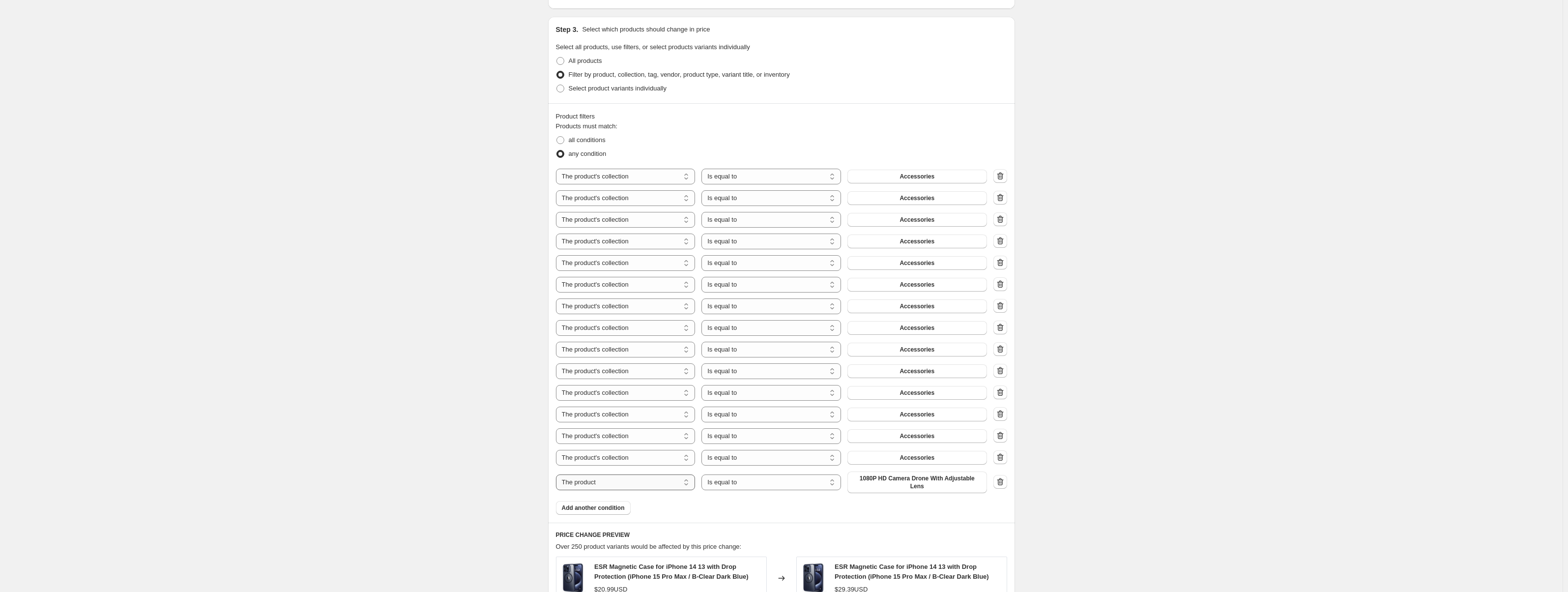
select select "collection"
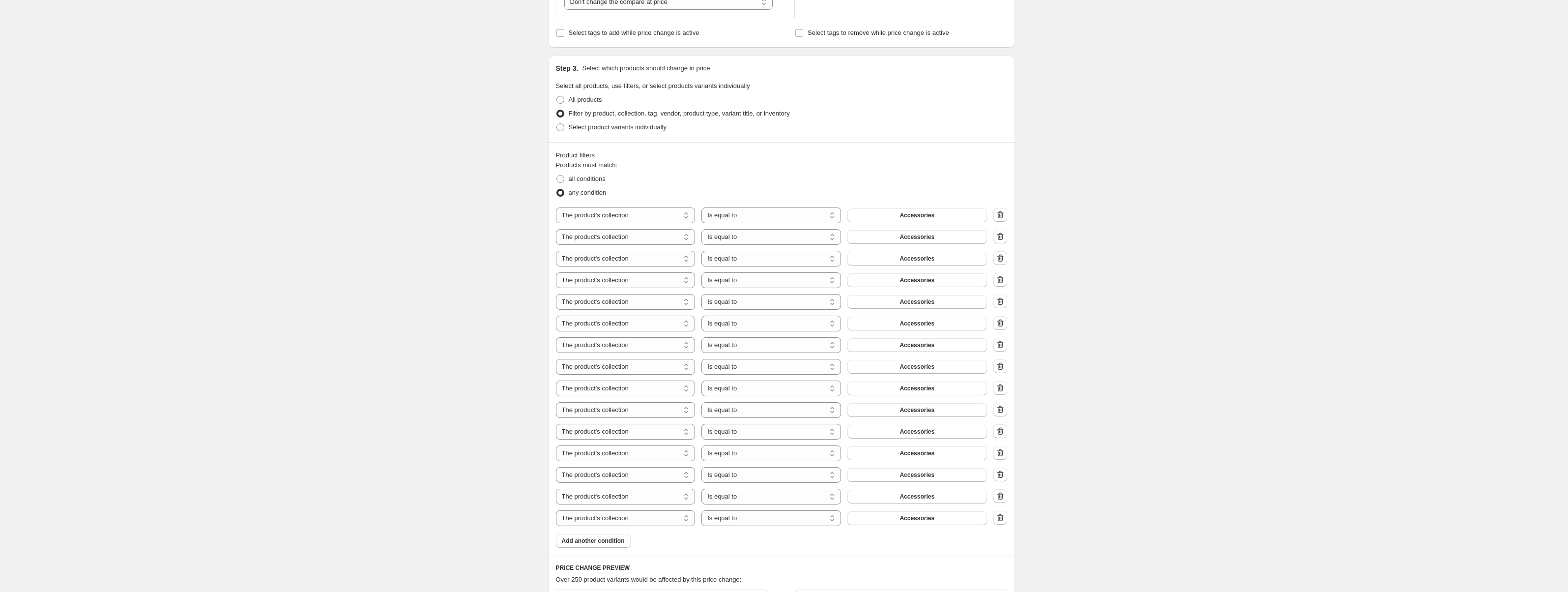
scroll to position [393, 0]
click at [878, 231] on button "Accessories" at bounding box center [917, 226] width 139 height 14
click at [938, 248] on button "Accessories" at bounding box center [917, 248] width 139 height 14
click at [929, 271] on span "Accessories" at bounding box center [917, 269] width 35 height 8
click at [938, 289] on button "Accessories" at bounding box center [917, 291] width 139 height 14
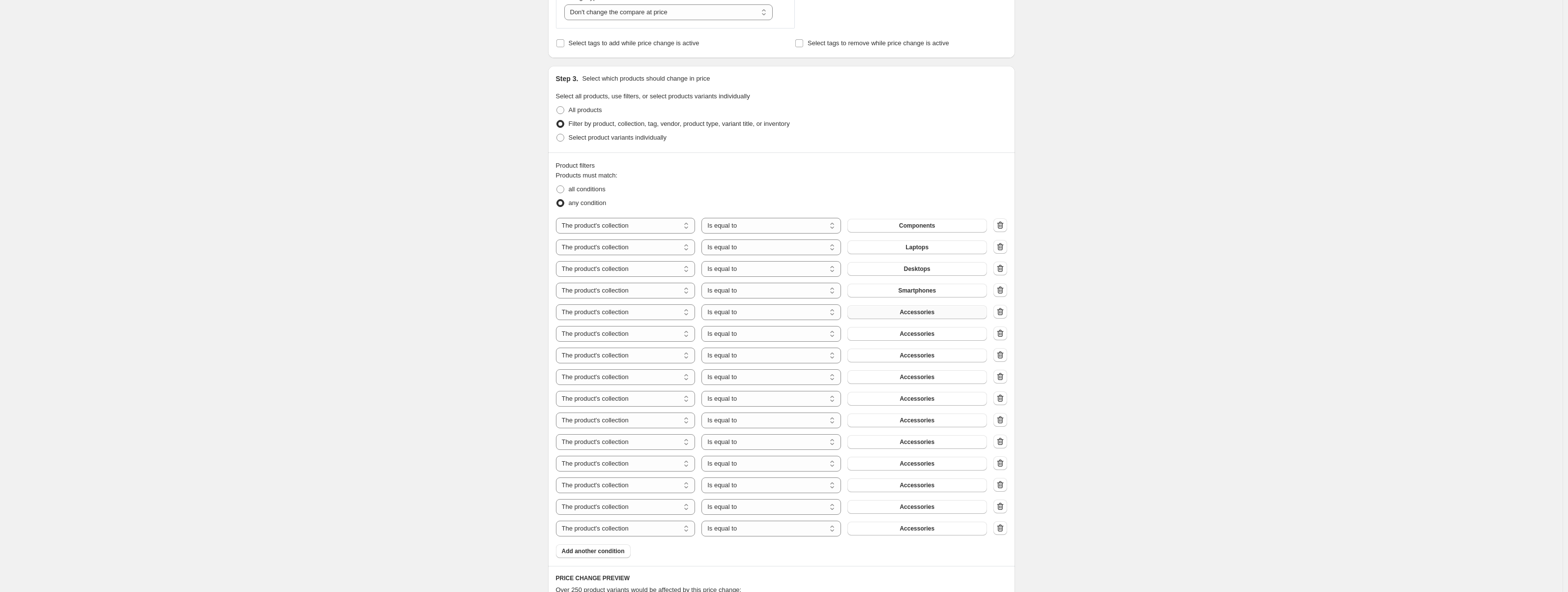
click at [927, 314] on span "Accessories" at bounding box center [917, 312] width 35 height 8
click at [917, 338] on span "Accessories" at bounding box center [917, 334] width 35 height 8
click at [923, 356] on span "Accessories" at bounding box center [917, 356] width 35 height 8
click at [928, 383] on button "Accessories" at bounding box center [917, 377] width 139 height 14
click at [924, 406] on button "Accessories" at bounding box center [917, 399] width 139 height 14
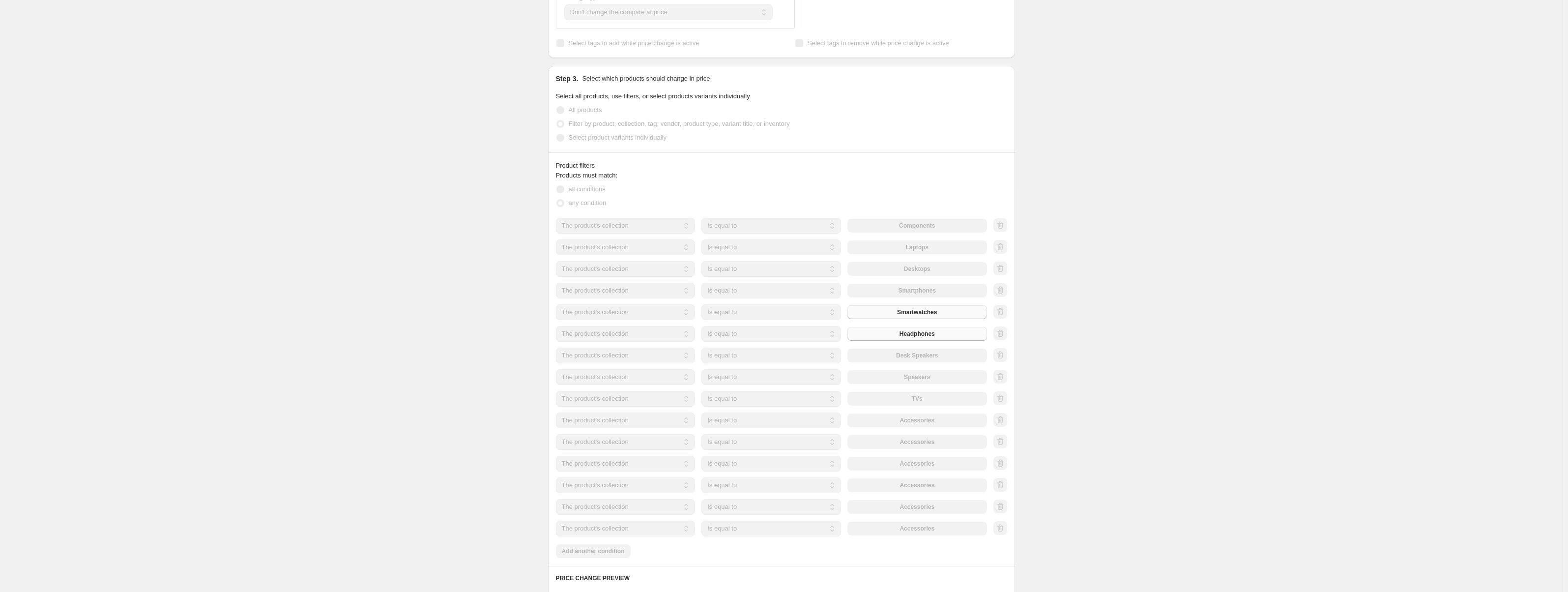
click at [919, 418] on div "The product The product's collection The product's vendor The product's status …" at bounding box center [772, 421] width 431 height 16
click at [919, 420] on span "Accessories" at bounding box center [917, 421] width 35 height 8
click at [910, 425] on span "Accessories" at bounding box center [917, 421] width 35 height 8
click at [911, 423] on span "Accessories" at bounding box center [917, 421] width 35 height 8
click at [929, 447] on button "Accessories" at bounding box center [917, 442] width 139 height 14
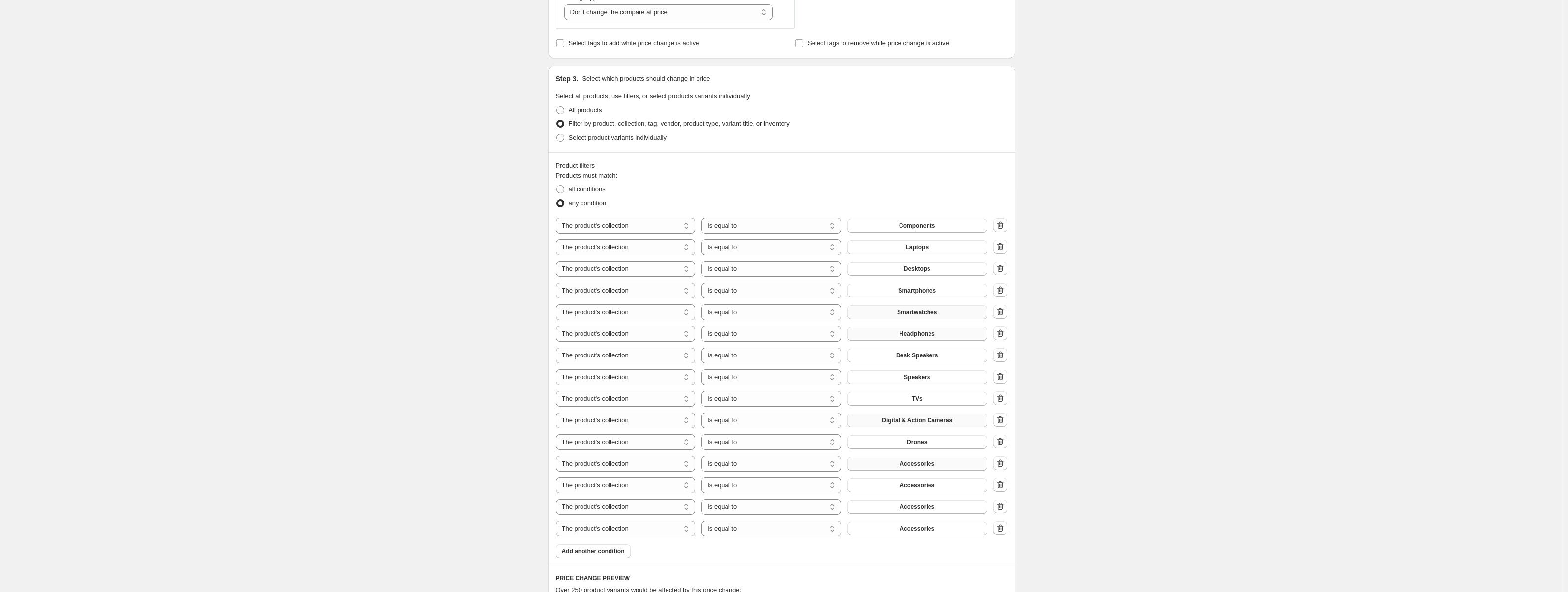
click at [919, 466] on span "Accessories" at bounding box center [917, 464] width 35 height 8
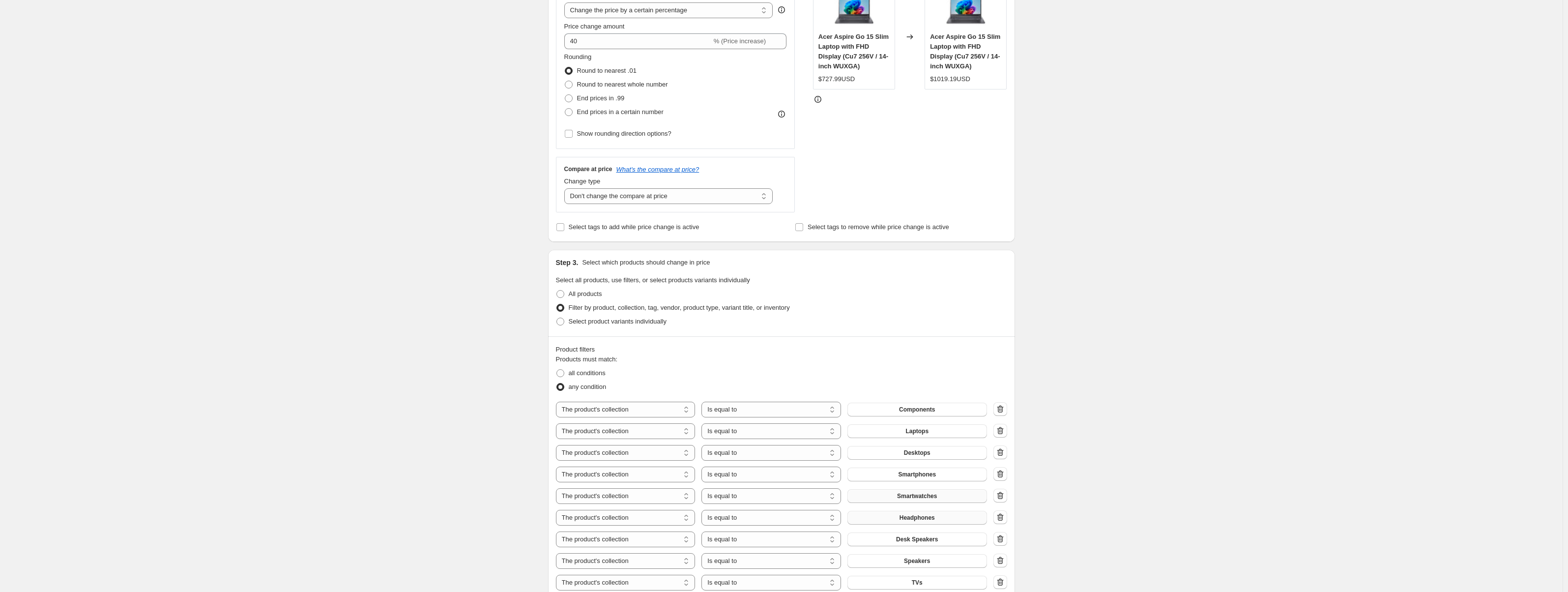
scroll to position [148, 0]
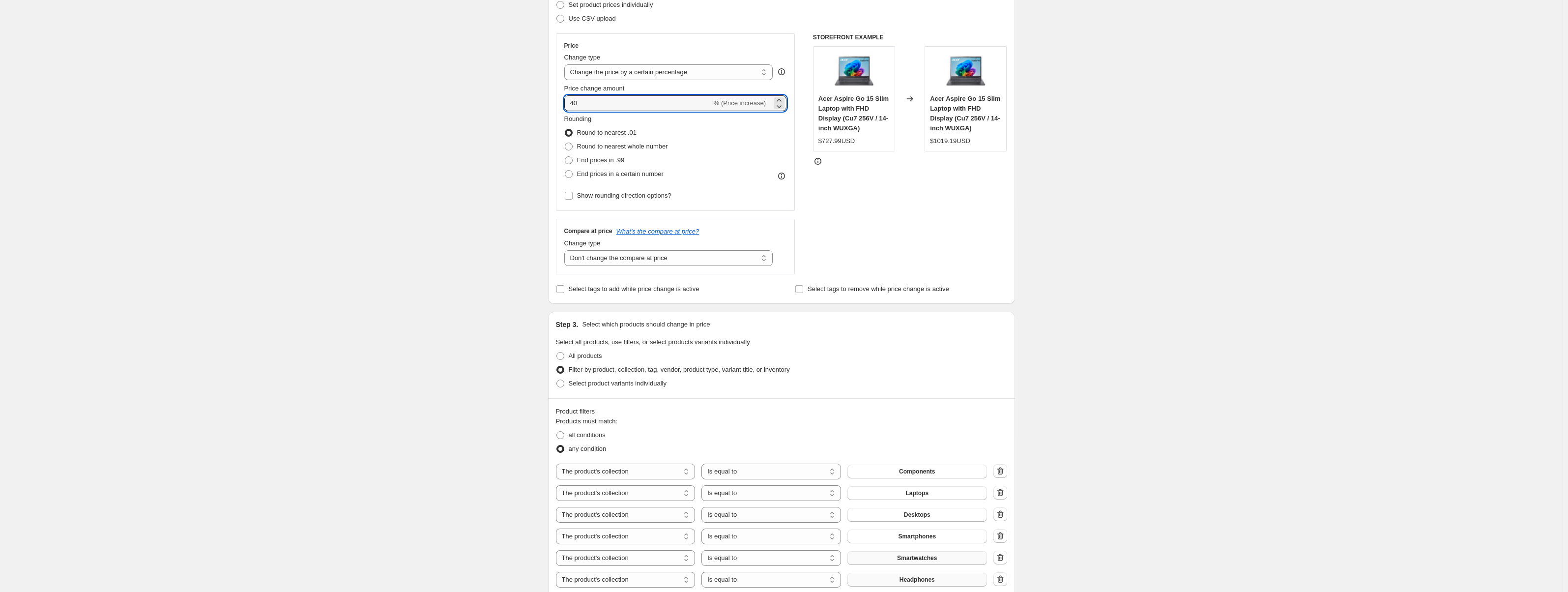
drag, startPoint x: 590, startPoint y: 99, endPoint x: 557, endPoint y: 99, distance: 33.0
click at [557, 99] on div "Step 2. Select how the prices should change Use bulk price change rules Set pro…" at bounding box center [781, 131] width 467 height 346
type input "38"
click at [885, 225] on div "STOREFRONT EXAMPLE Acer Aspire Go 15 Slim Laptop with FHD Display (Cu7 256V / 1…" at bounding box center [910, 154] width 194 height 241
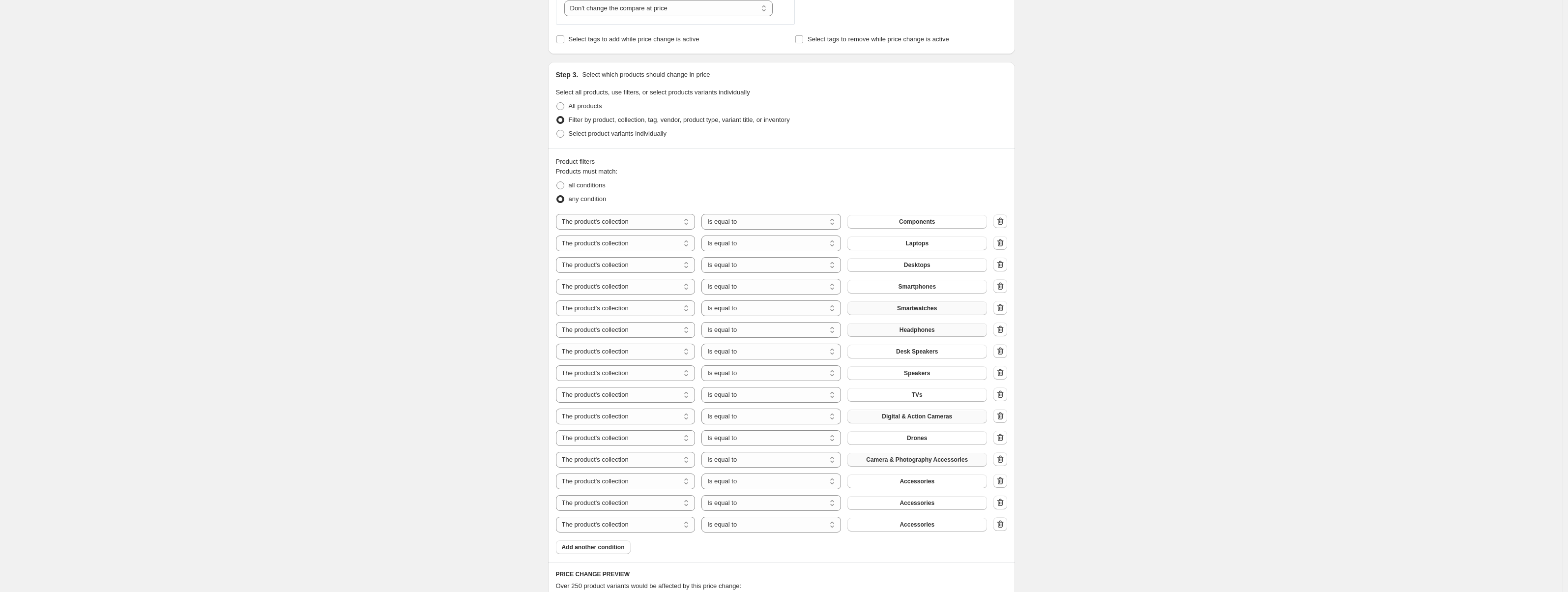
scroll to position [182, 0]
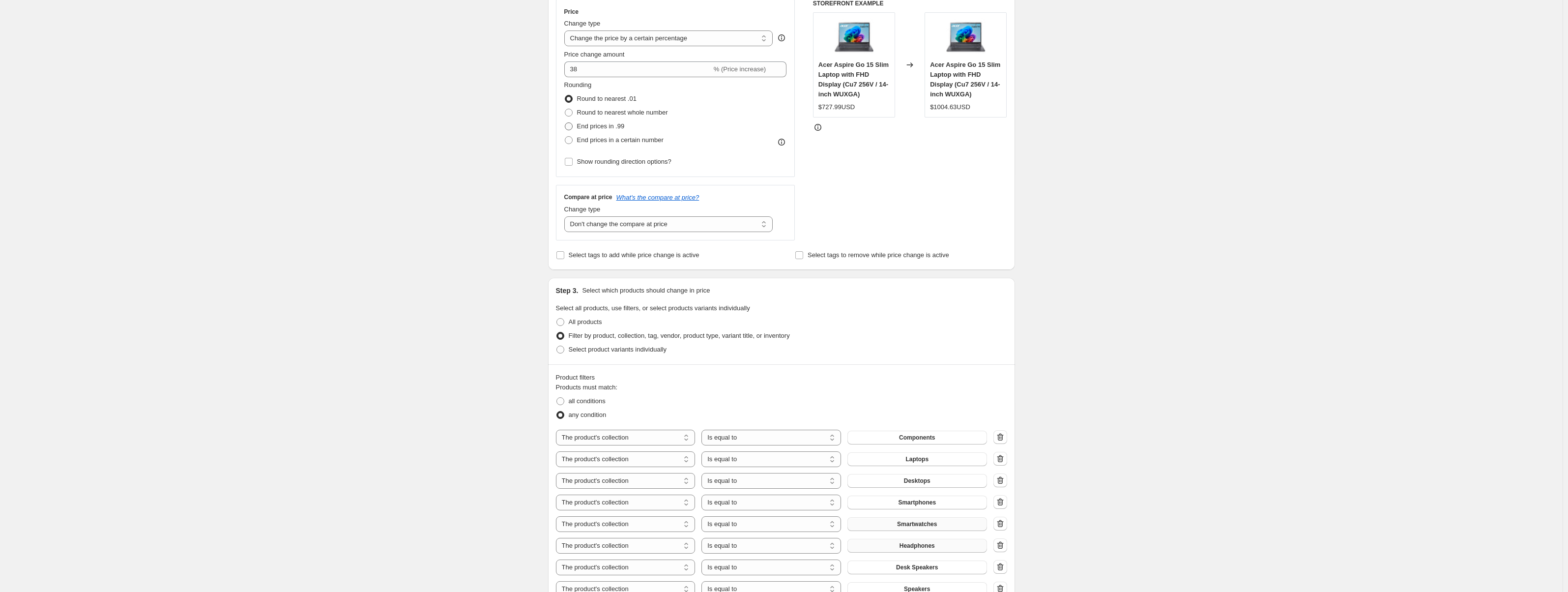
click at [617, 125] on span "End prices in .99" at bounding box center [601, 126] width 48 height 7
click at [565, 123] on input "End prices in .99" at bounding box center [565, 122] width 1 height 1
radio input "true"
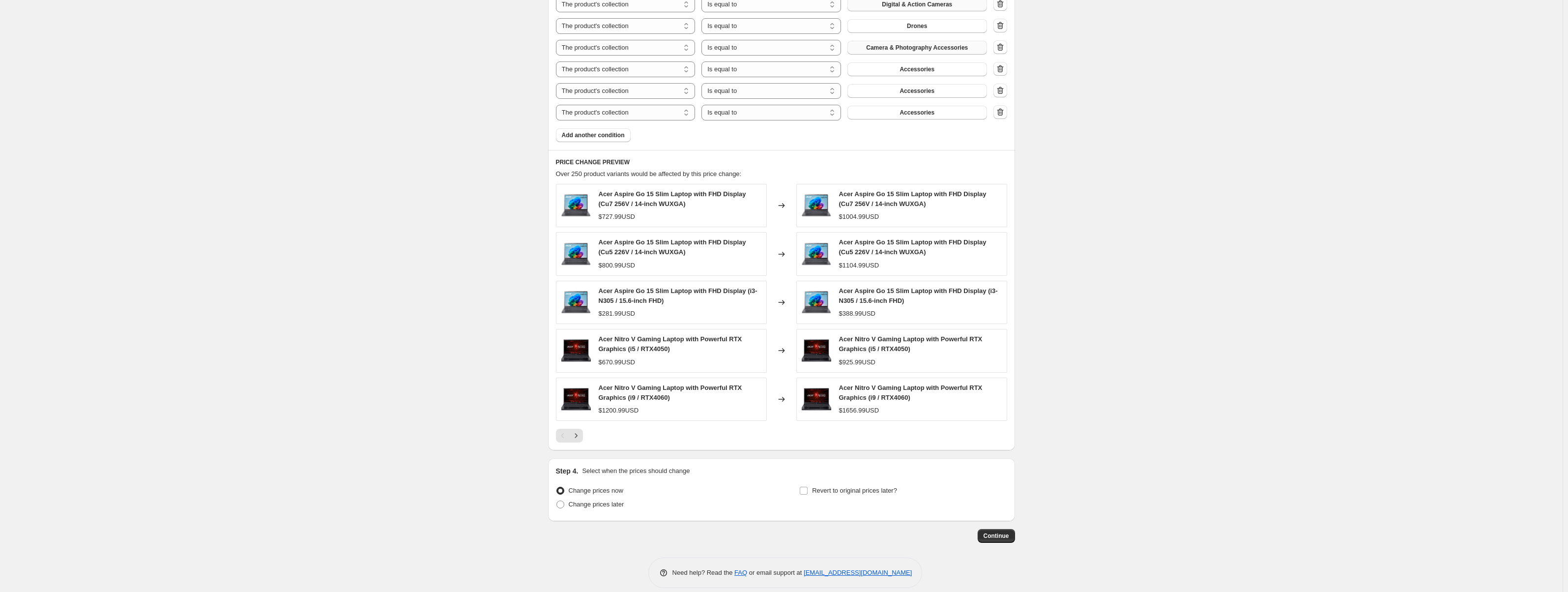
scroll to position [821, 0]
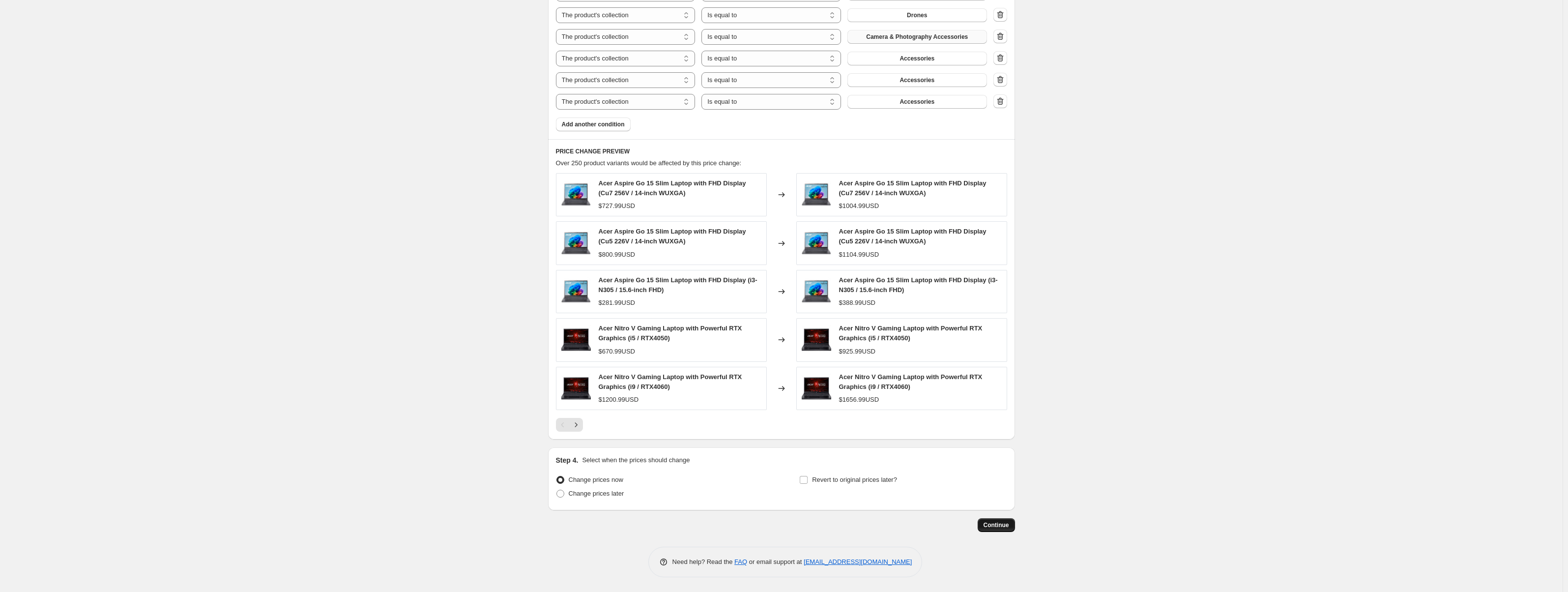
click at [1006, 521] on button "Continue" at bounding box center [996, 525] width 37 height 14
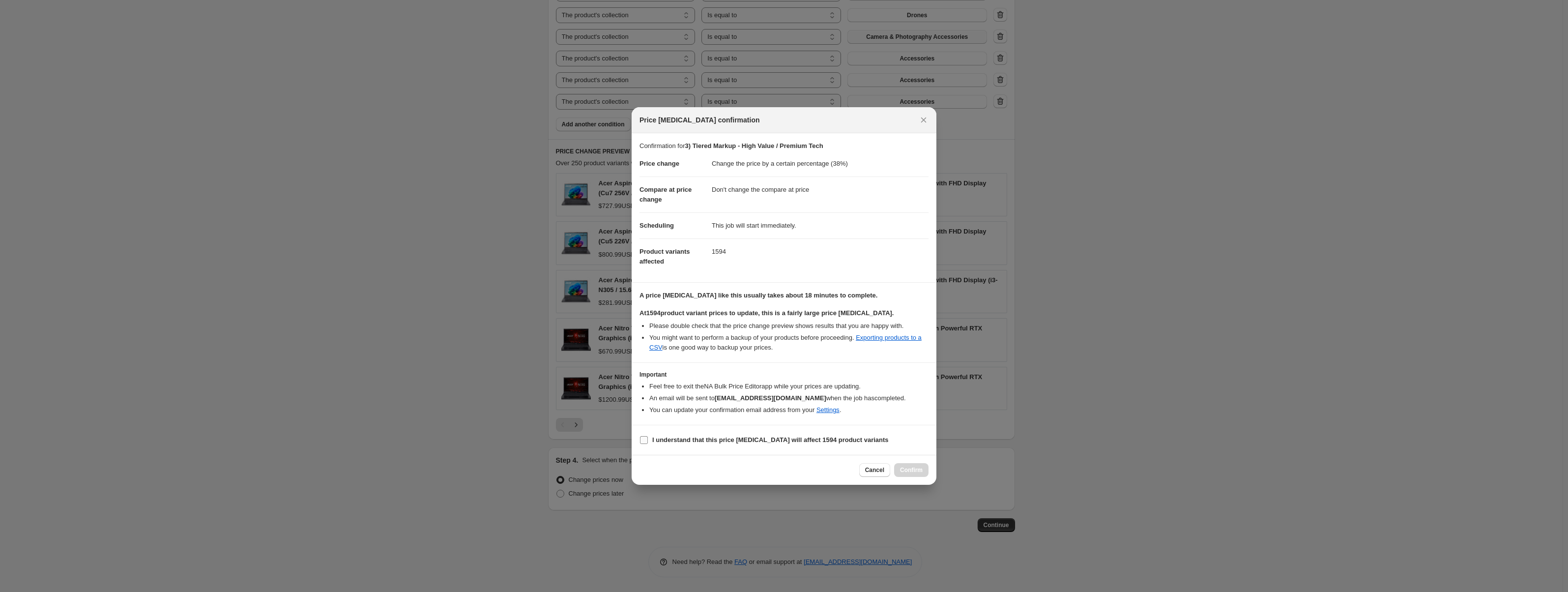
click at [679, 438] on b "I understand that this price change job will affect 1594 product variants" at bounding box center [770, 440] width 237 height 7
click at [648, 438] on input "I understand that this price change job will affect 1594 product variants" at bounding box center [644, 440] width 8 height 8
checkbox input "true"
click at [921, 474] on span "Confirm" at bounding box center [911, 470] width 22 height 8
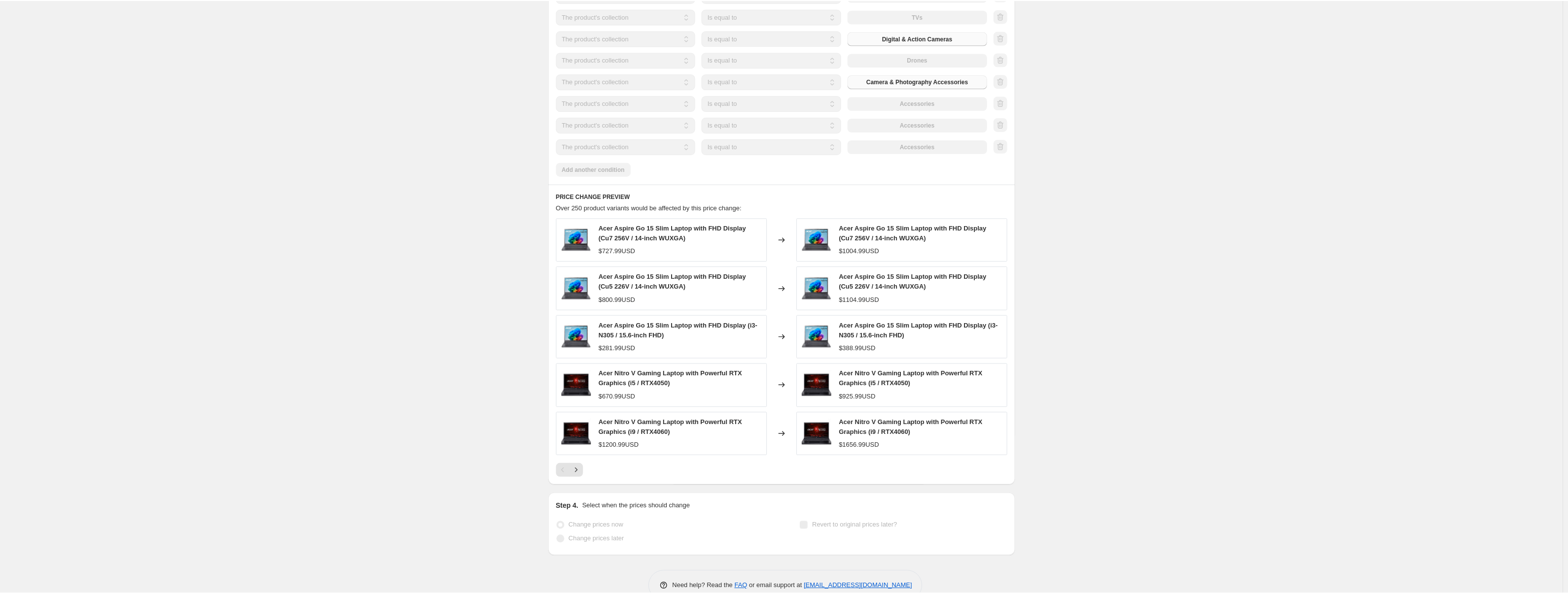
scroll to position [848, 0]
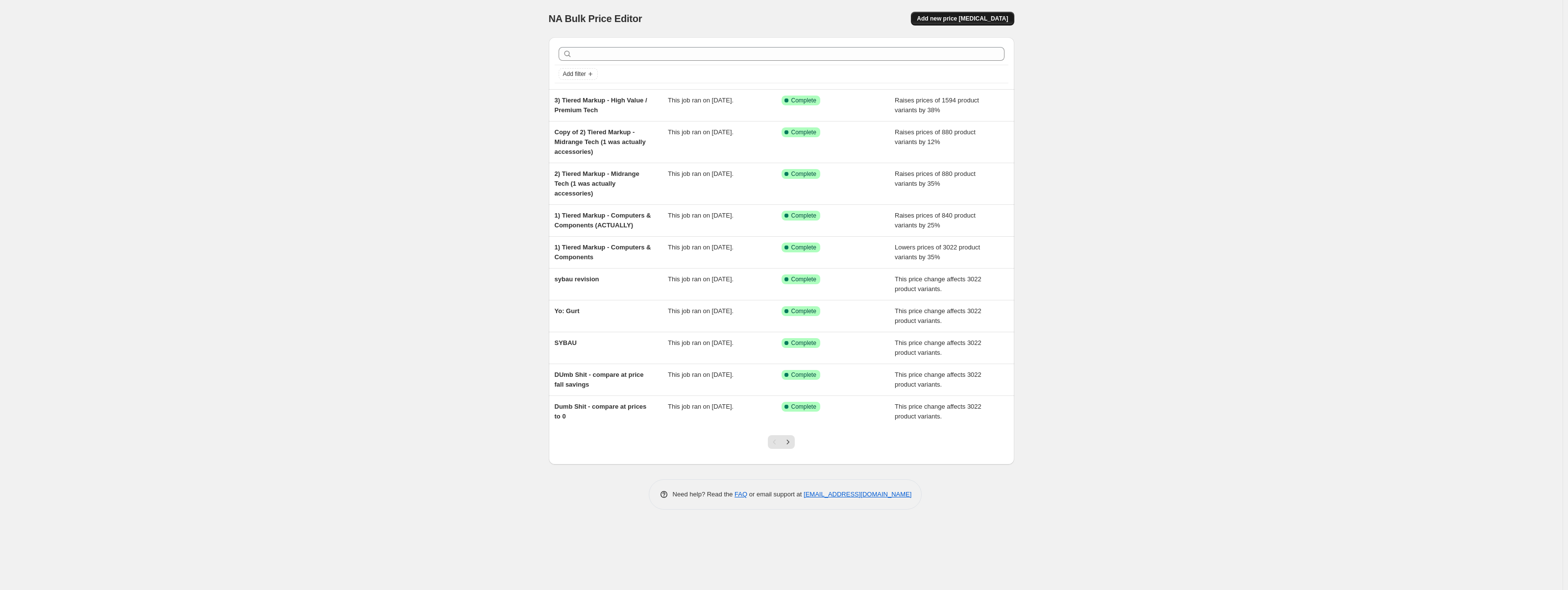
click at [966, 16] on span "Add new price [MEDICAL_DATA]" at bounding box center [962, 19] width 91 height 8
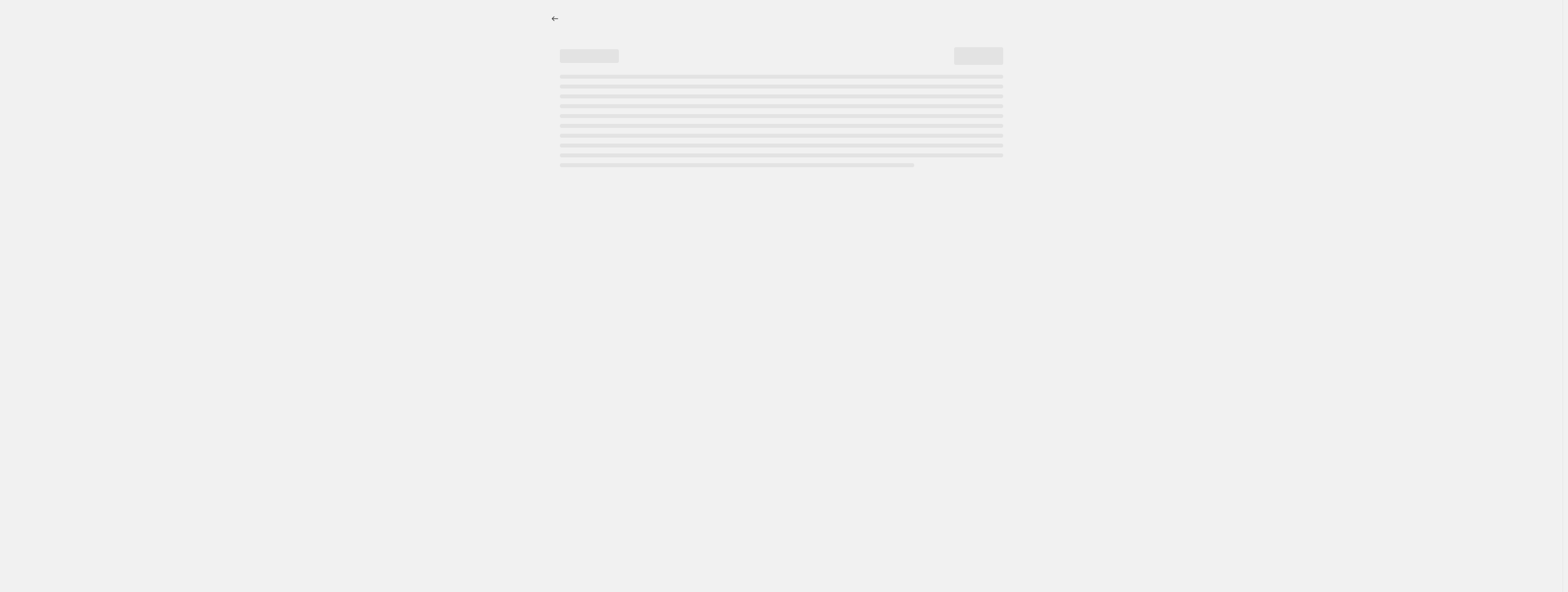
select select "percentage"
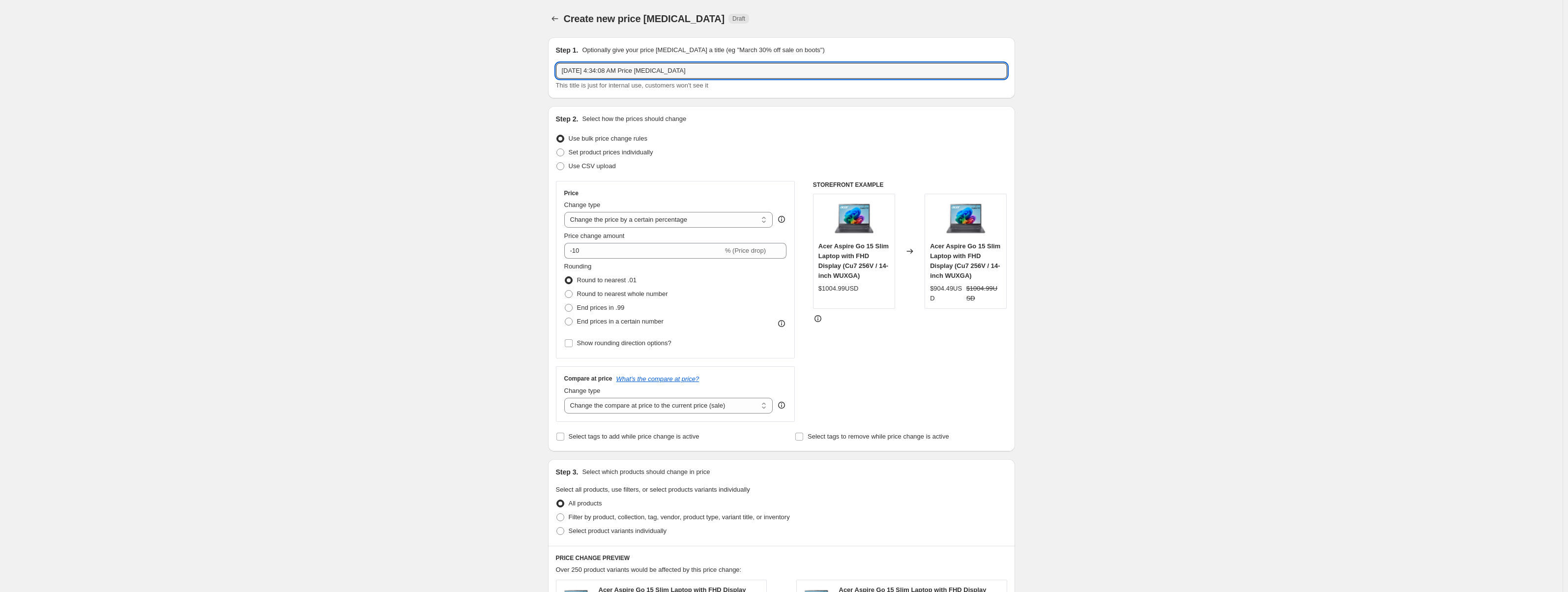
drag, startPoint x: 667, startPoint y: 70, endPoint x: 545, endPoint y: 72, distance: 122.0
click at [545, 72] on div "Step 1. Optionally give your price [MEDICAL_DATA] a title (eg "March 30% off sa…" at bounding box center [778, 484] width 475 height 910
type input "S"
type input "4) Sale"
click at [681, 223] on select "Change the price to a certain amount Change the price by a certain amount Chang…" at bounding box center [668, 220] width 209 height 16
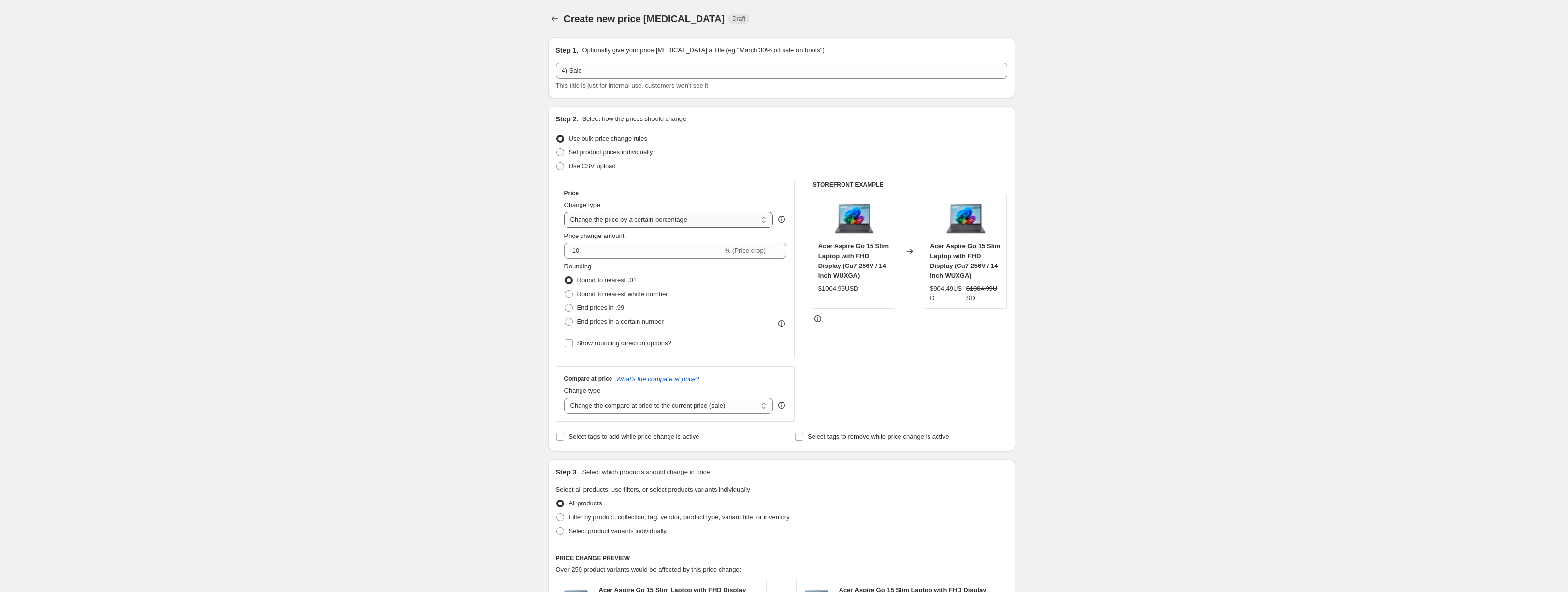
select select "no_change"
click at [566, 212] on select "Change the price to a certain amount Change the price by a certain amount Chang…" at bounding box center [668, 220] width 209 height 16
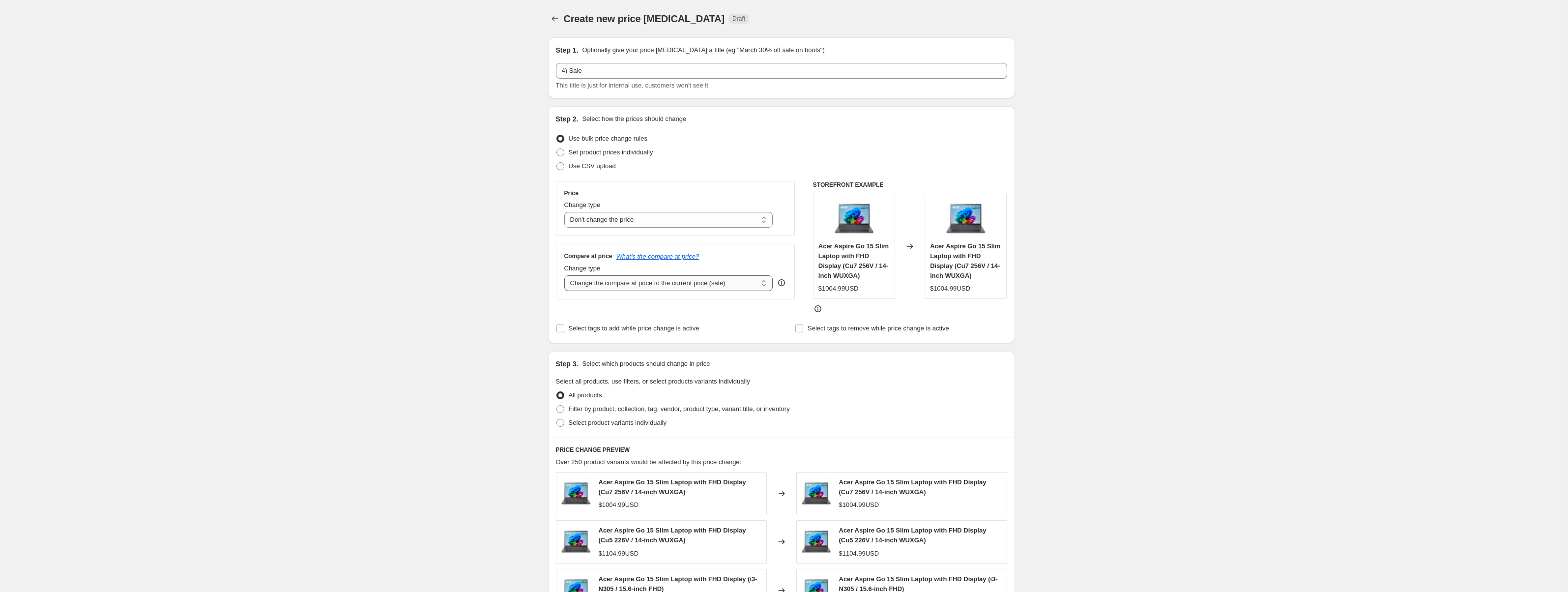
click at [634, 286] on select "Change the compare at price to the current price (sale) Change the compare at p…" at bounding box center [668, 283] width 209 height 16
select select "pp"
click at [566, 276] on select "Change the compare at price to the current price (sale) Change the compare at p…" at bounding box center [668, 283] width 209 height 16
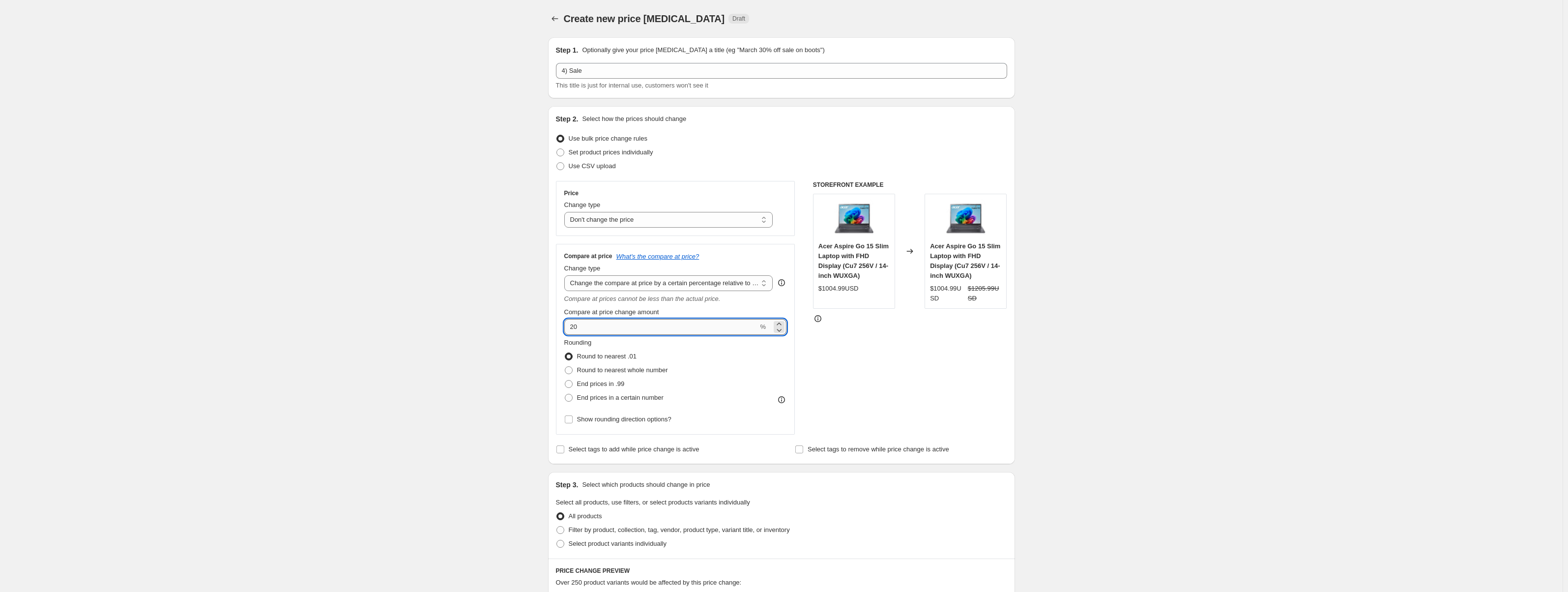
drag, startPoint x: 607, startPoint y: 329, endPoint x: 570, endPoint y: 332, distance: 37.1
click at [570, 332] on input "20" at bounding box center [662, 327] width 194 height 16
drag, startPoint x: 613, startPoint y: 383, endPoint x: 607, endPoint y: 384, distance: 6.1
click at [611, 383] on span "End prices in .99" at bounding box center [601, 384] width 48 height 7
click at [565, 381] on input "End prices in .99" at bounding box center [565, 380] width 1 height 1
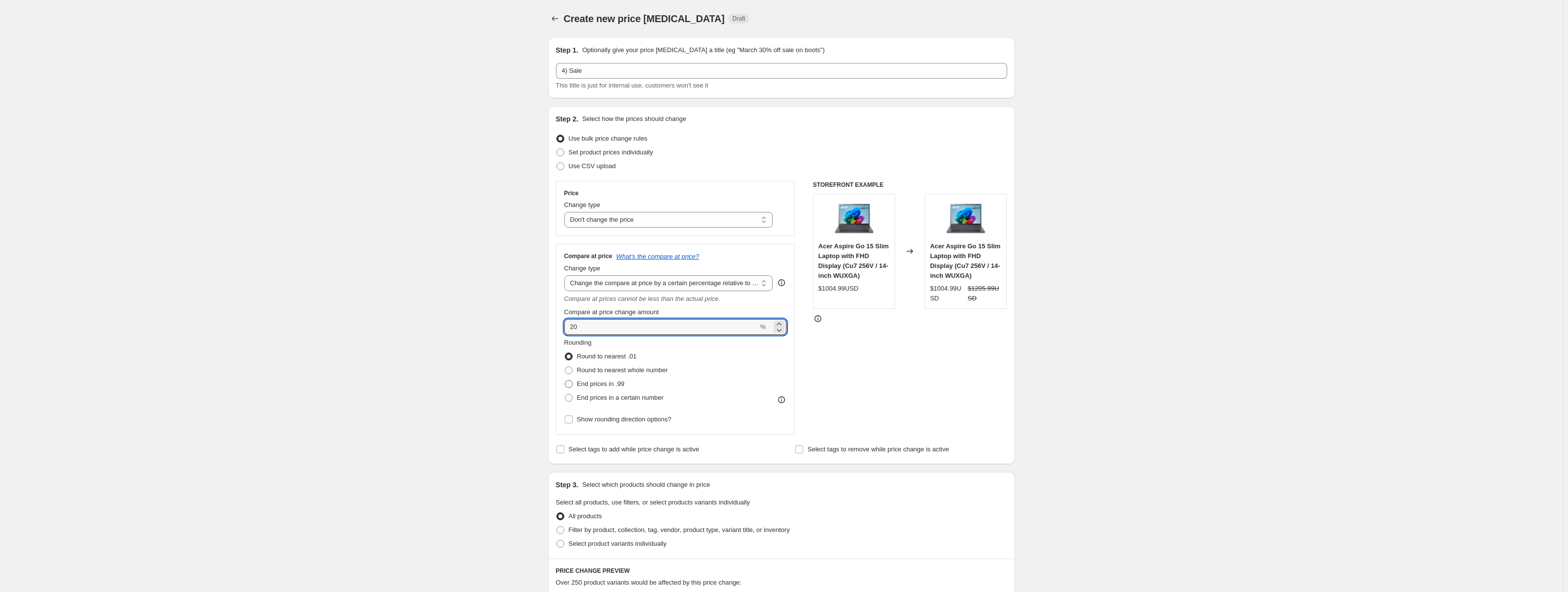
radio input "true"
drag, startPoint x: 596, startPoint y: 326, endPoint x: 571, endPoint y: 332, distance: 25.7
click at [571, 332] on input "20" at bounding box center [662, 327] width 194 height 16
click at [850, 363] on div "STOREFRONT EXAMPLE Acer Aspire Go 15 Slim Laptop with FHD Display (Cu7 256V / 1…" at bounding box center [910, 308] width 194 height 254
drag, startPoint x: 598, startPoint y: 331, endPoint x: 563, endPoint y: 333, distance: 35.1
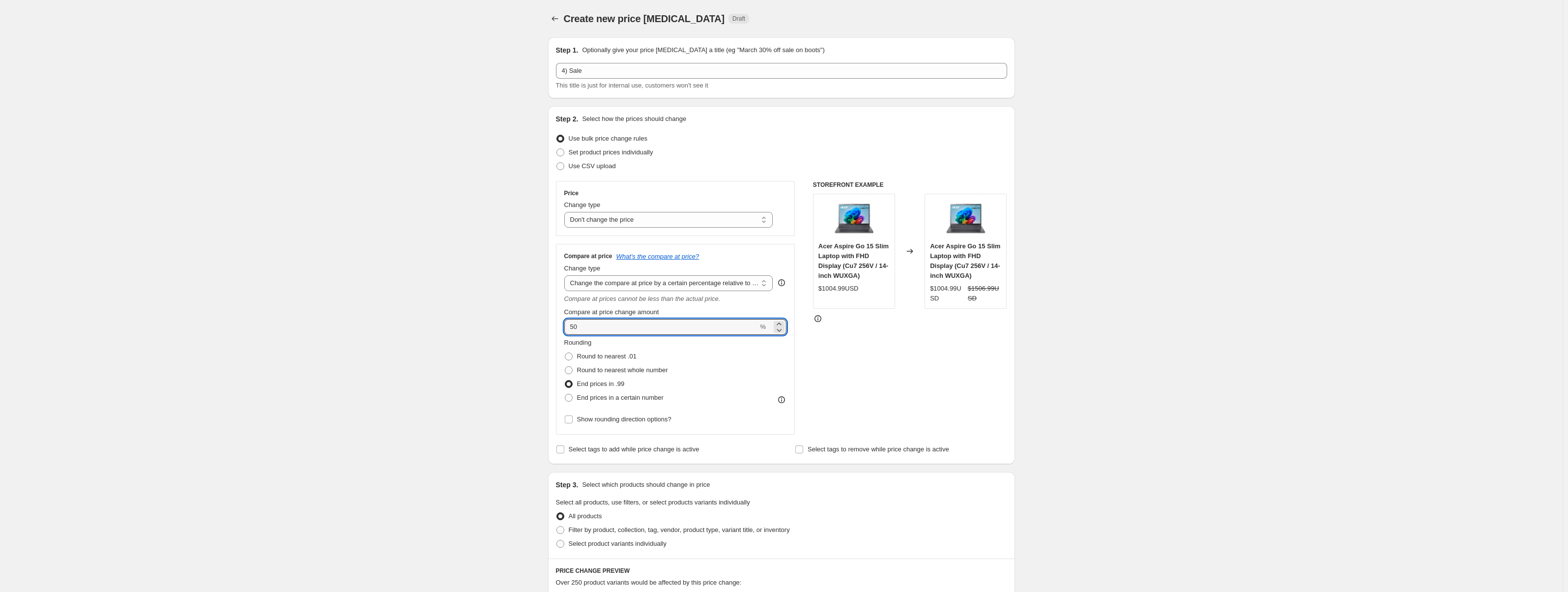
click at [563, 333] on div "Compare at price What's the compare at price? Change type Change the compare at…" at bounding box center [676, 340] width 239 height 191
type input "45"
click at [868, 379] on div "STOREFRONT EXAMPLE Acer Aspire Go 15 Slim Laptop with FHD Display (Cu7 256V / 1…" at bounding box center [910, 308] width 194 height 254
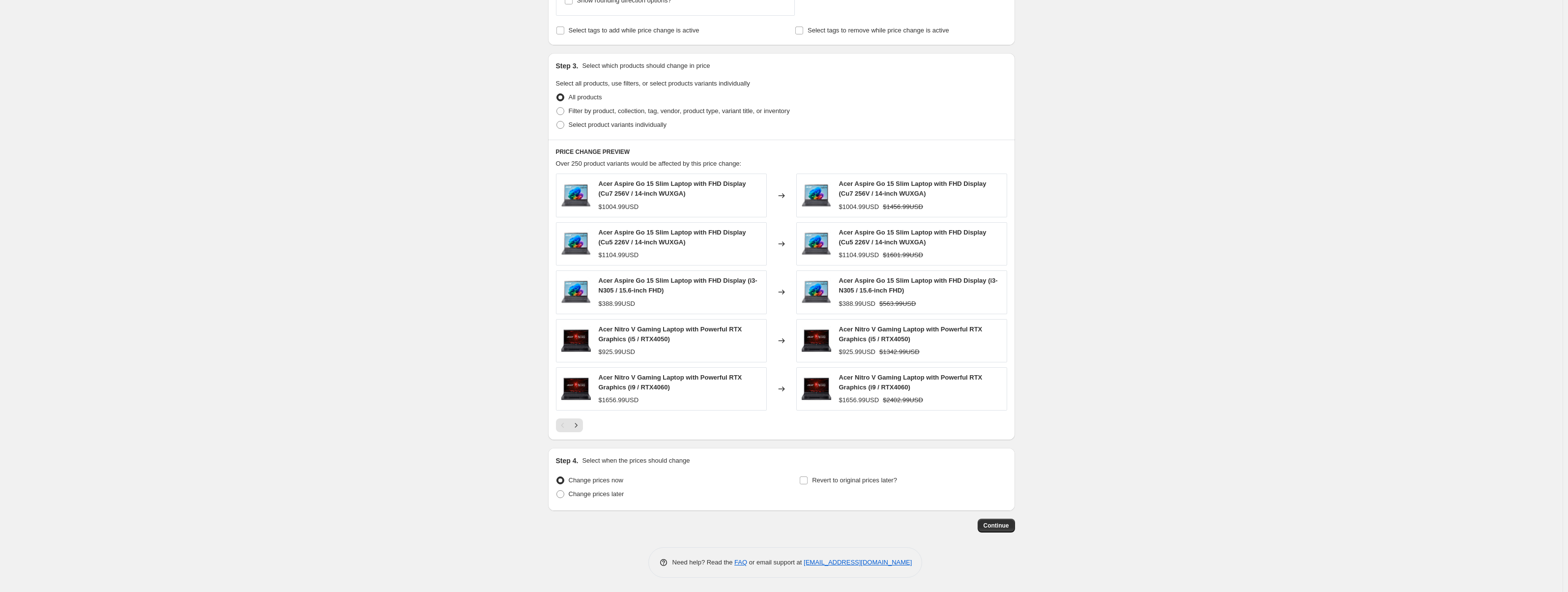
scroll to position [420, 0]
click at [991, 523] on span "Continue" at bounding box center [997, 525] width 26 height 8
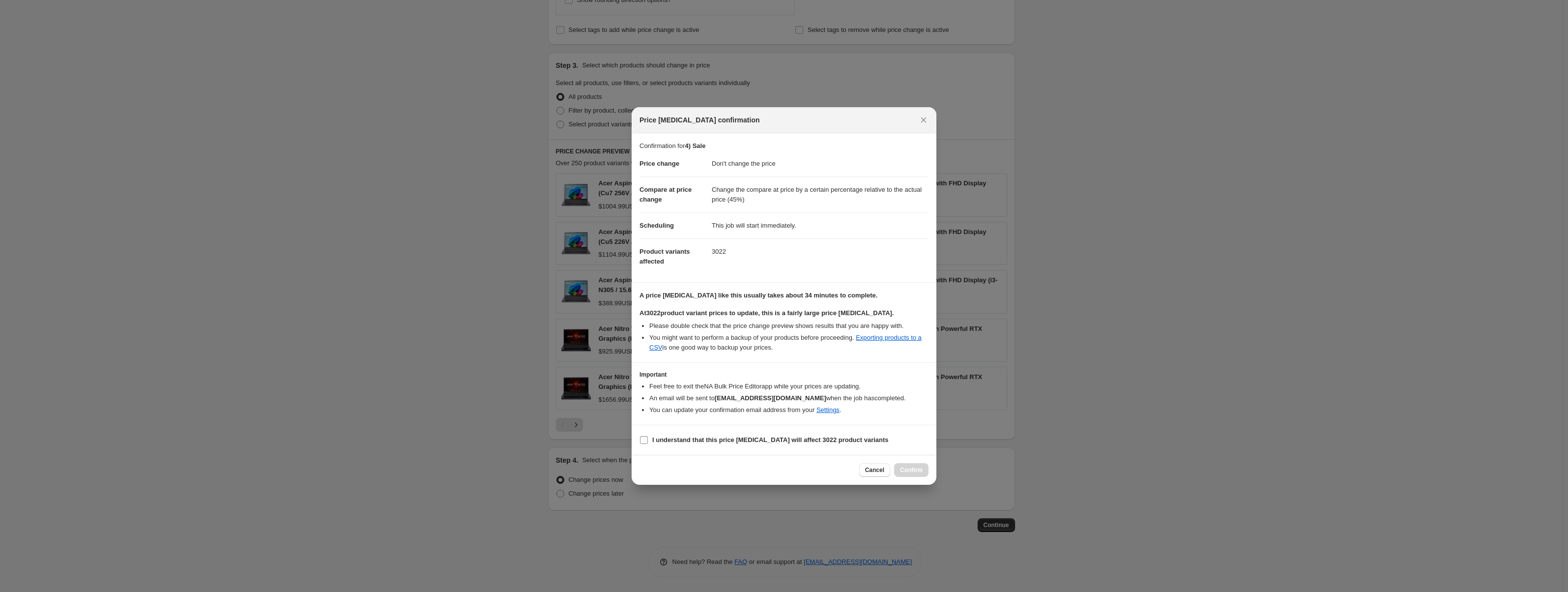
click at [720, 434] on label "I understand that this price [MEDICAL_DATA] will affect 3022 product variants" at bounding box center [764, 440] width 250 height 14
click at [648, 436] on input "I understand that this price [MEDICAL_DATA] will affect 3022 product variants" at bounding box center [644, 440] width 8 height 8
checkbox input "true"
click at [922, 472] on span "Confirm" at bounding box center [911, 470] width 22 height 8
